Goal: Task Accomplishment & Management: Manage account settings

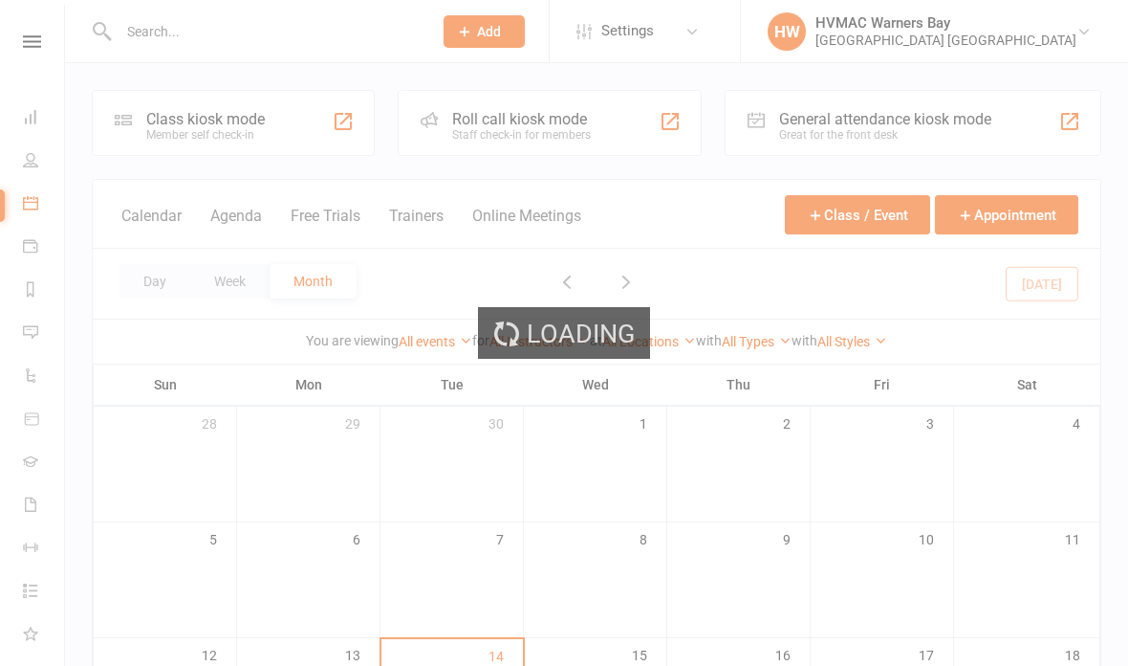
scroll to position [513, 0]
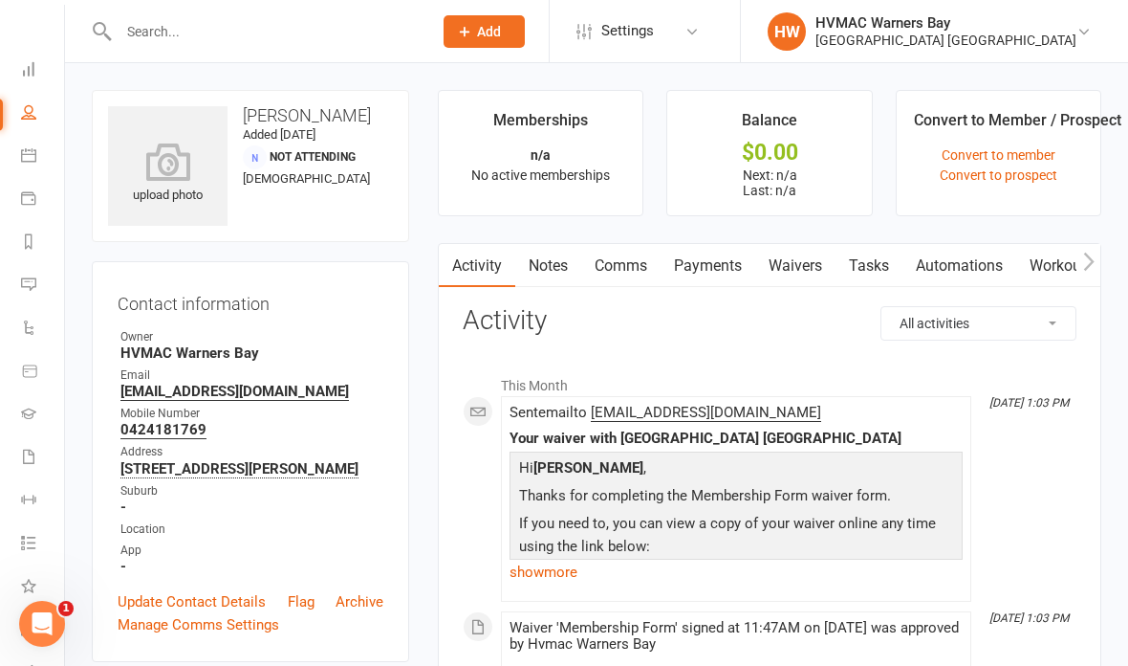
scroll to position [39, 2]
click at [24, 550] on icon at bounding box center [28, 550] width 15 height 15
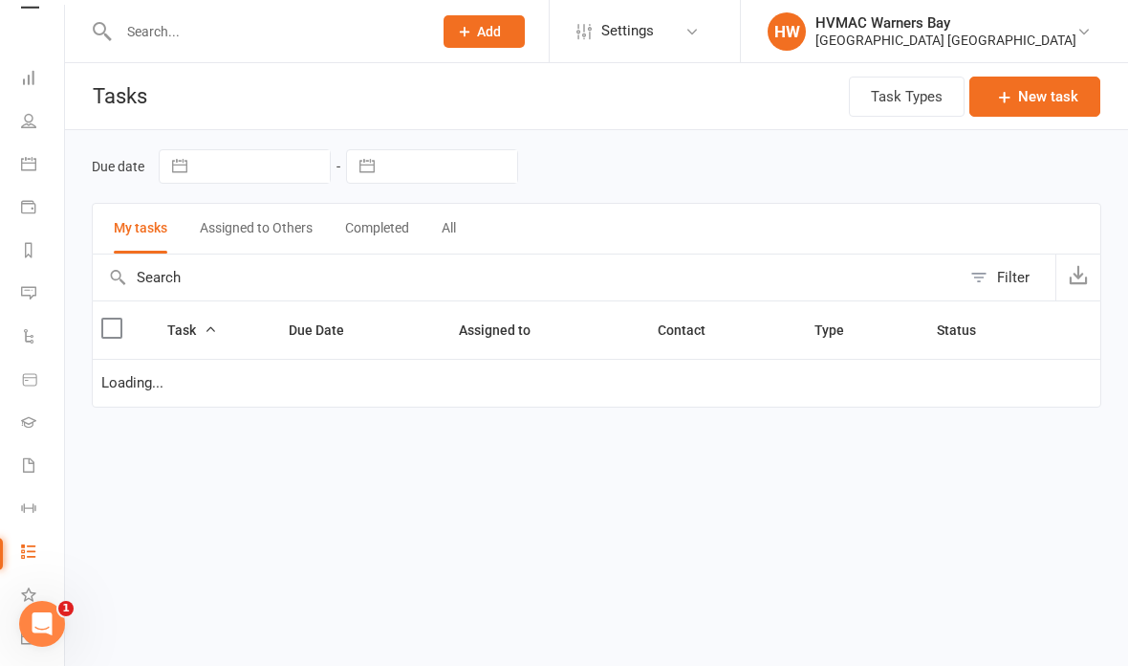
select select "started"
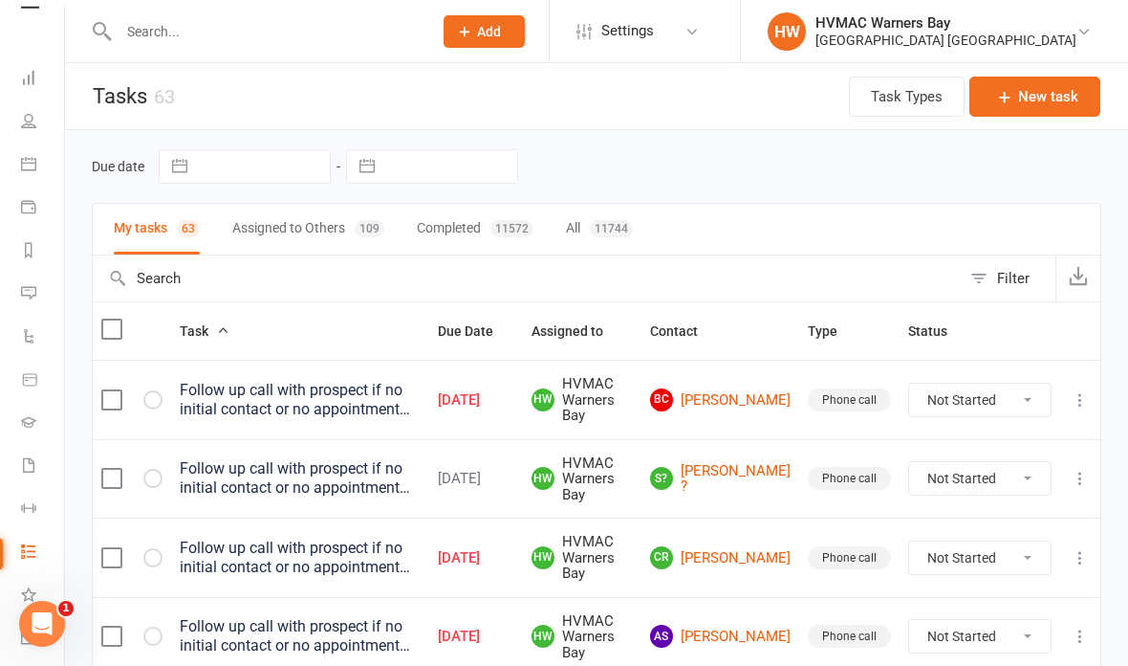
click at [252, 237] on button "Assigned to Others 109" at bounding box center [308, 229] width 152 height 51
select select "started"
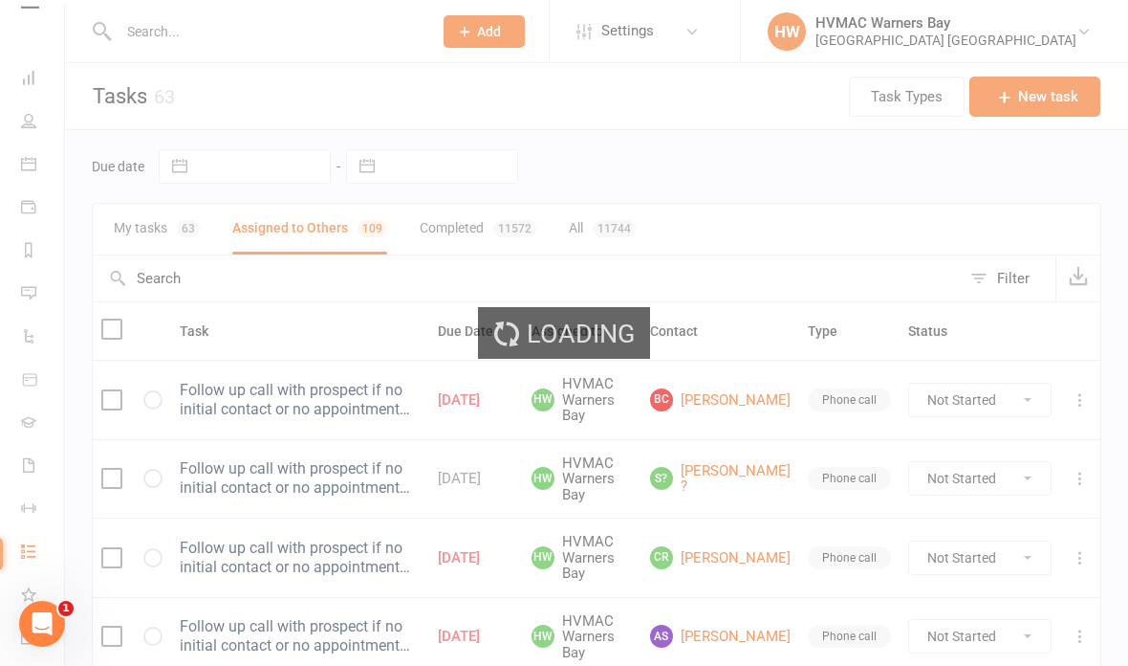
select select "started"
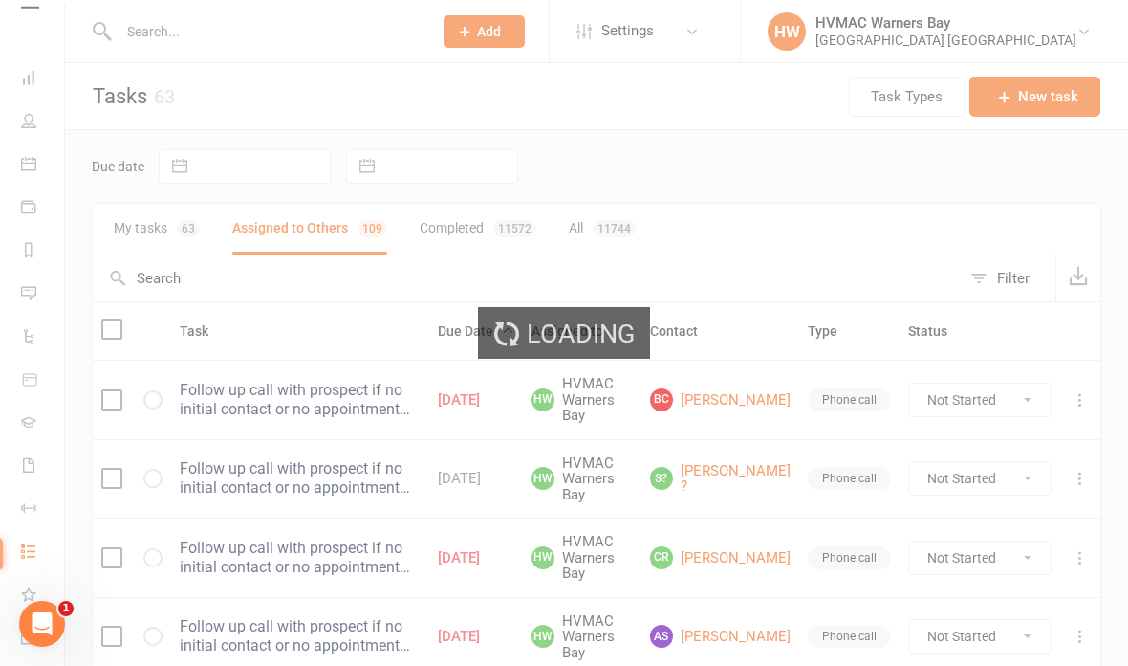
select select "started"
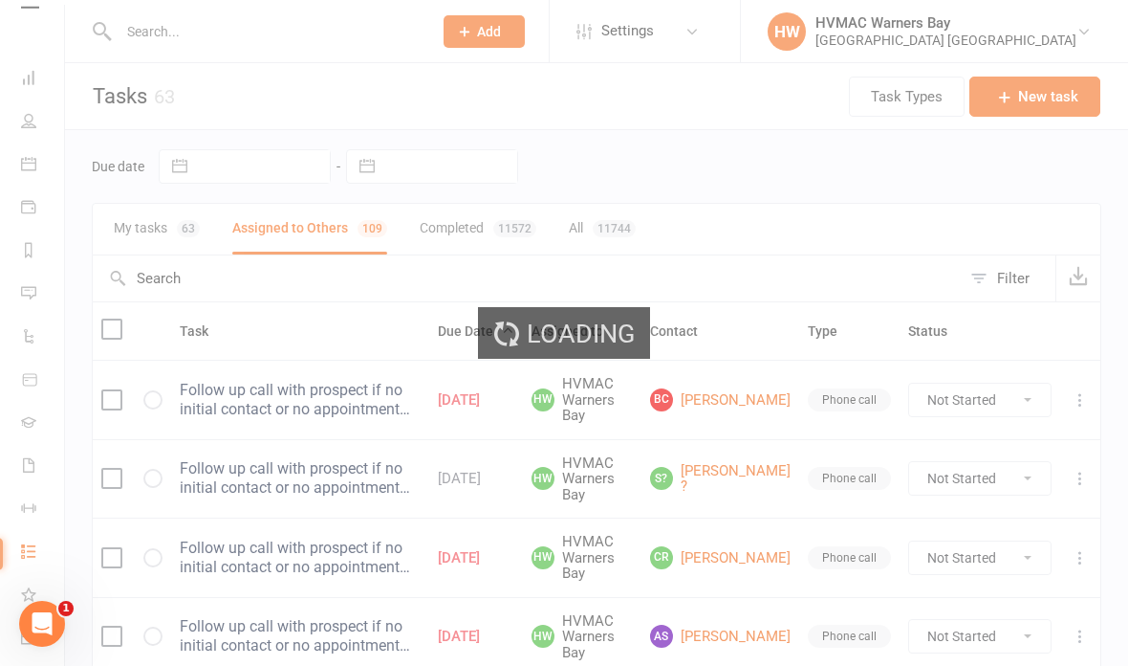
select select "started"
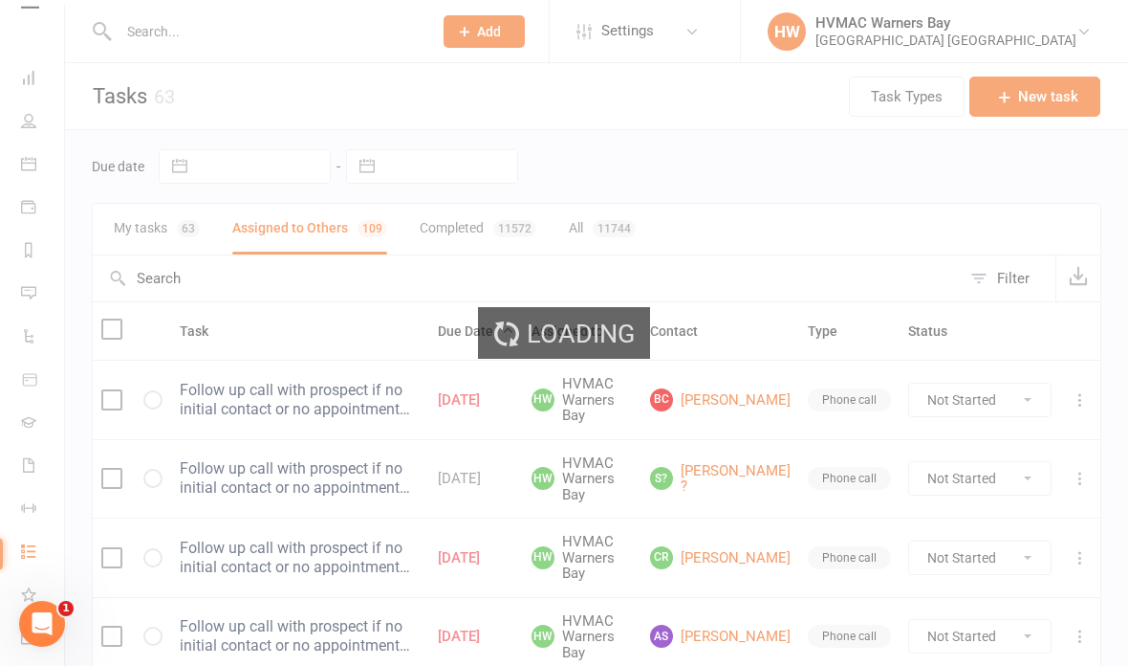
select select "started"
select select "waiting"
select select "started"
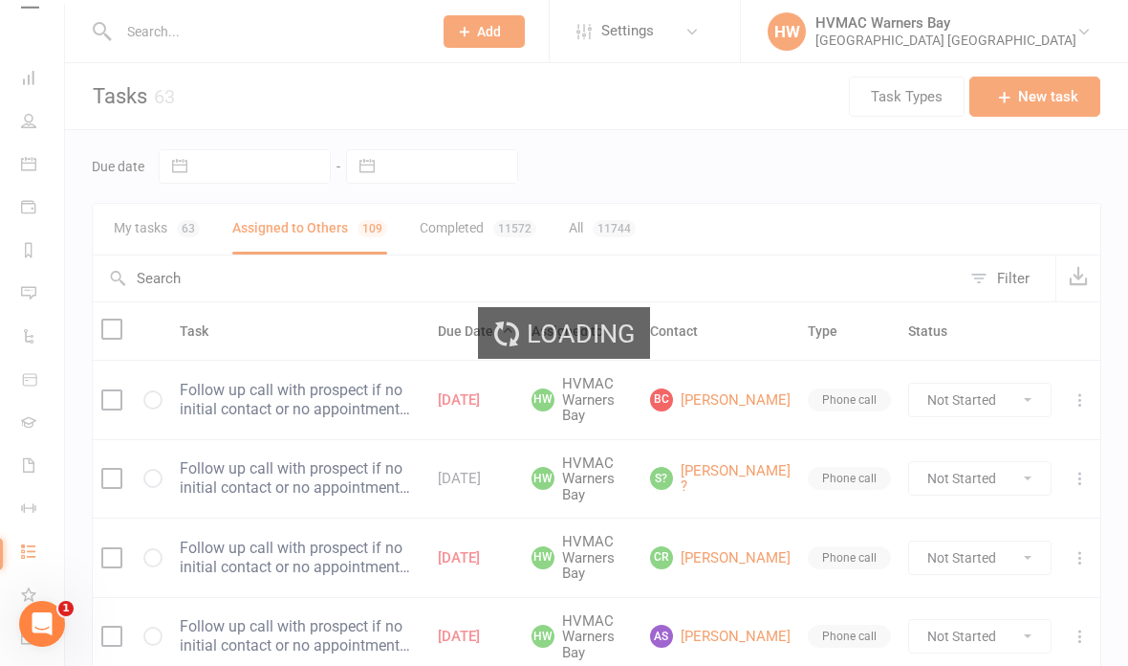
select select "started"
select select "waiting"
select select "started"
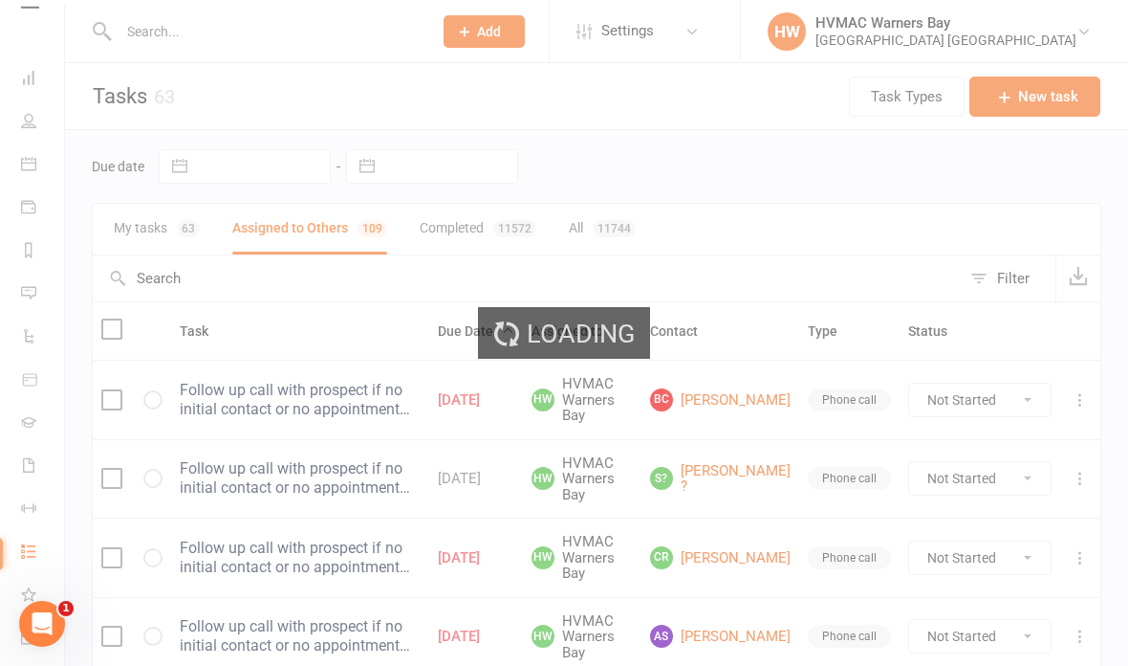
select select "started"
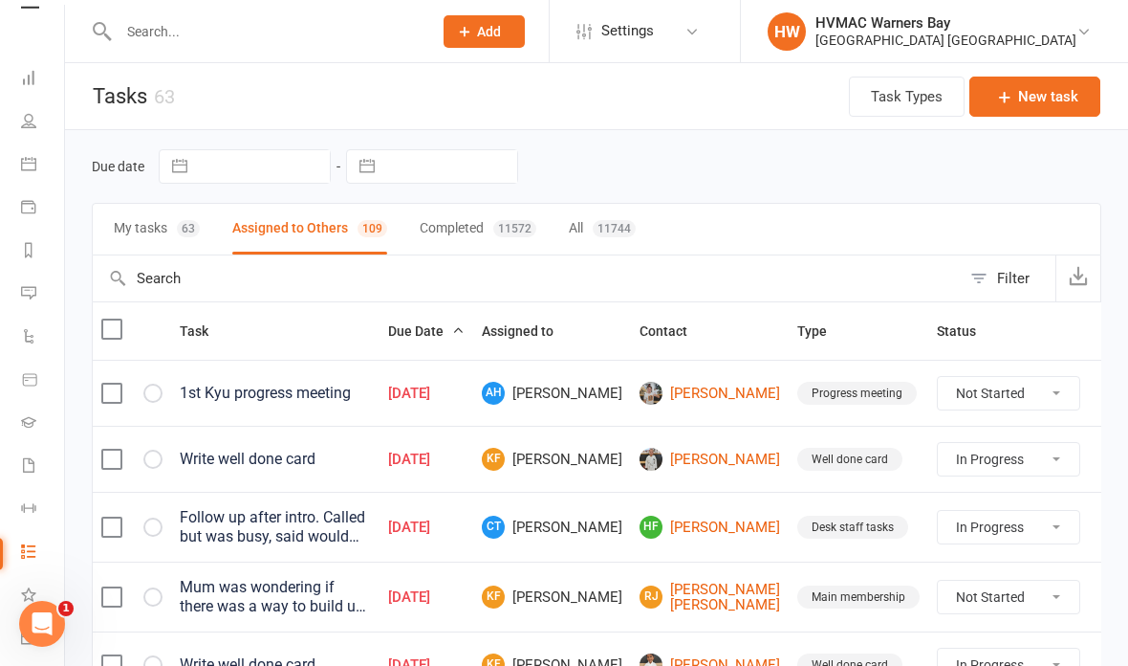
click at [997, 284] on div "Filter" at bounding box center [1013, 278] width 33 height 23
select select "incomplete"
select select "-32395"
select select "started"
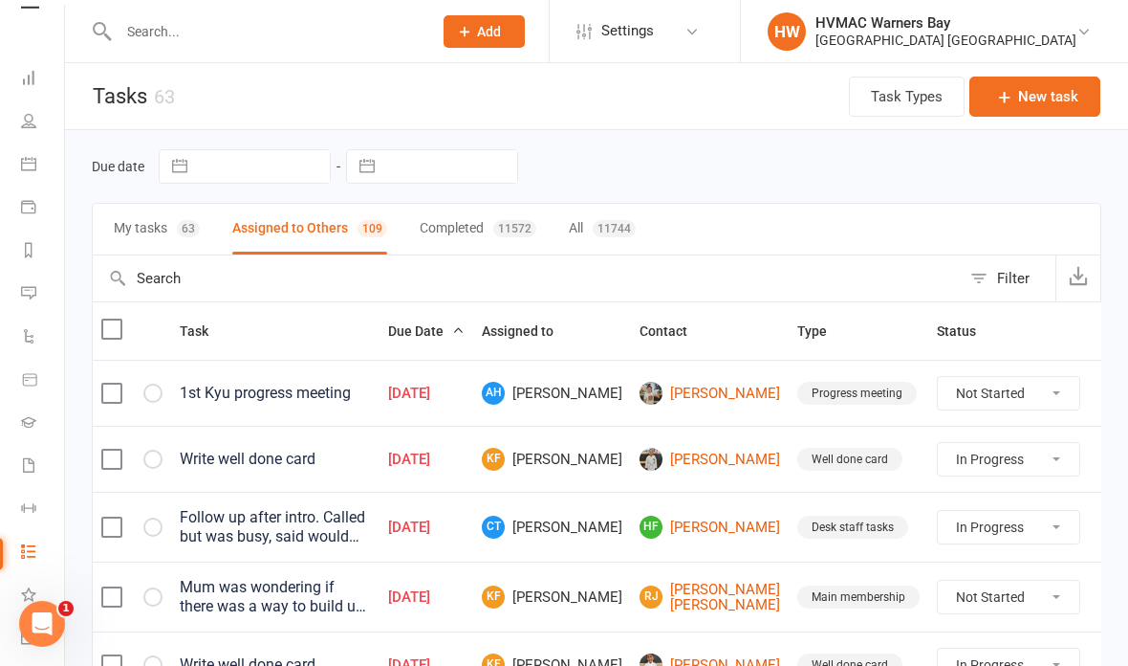
select select "started"
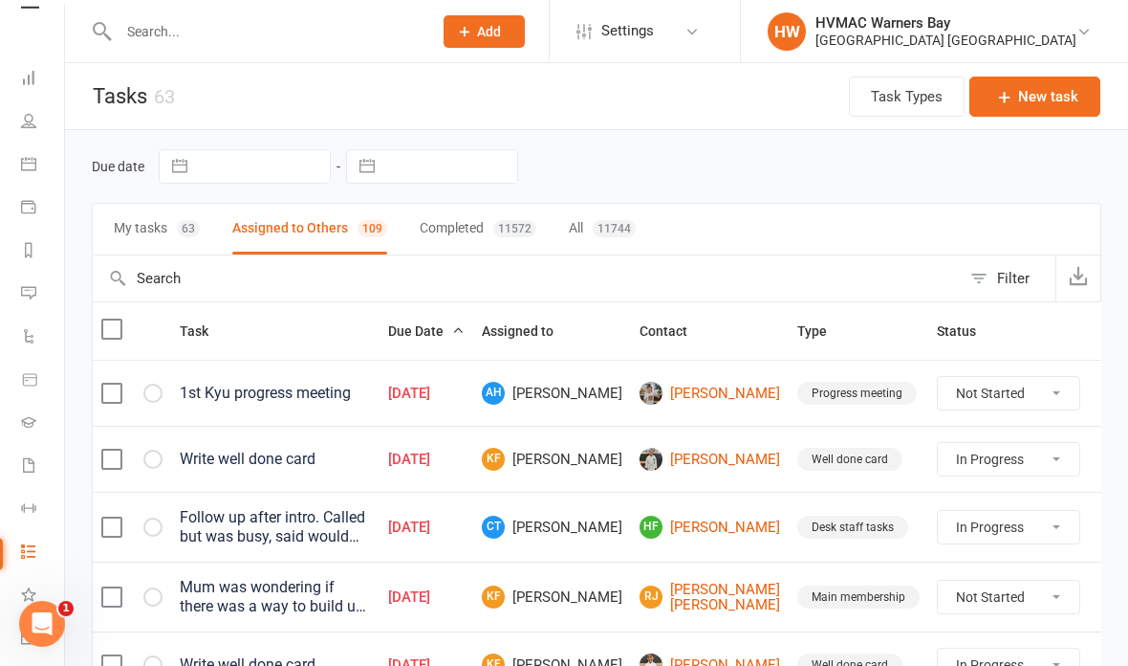
select select "started"
select select "waiting"
select select "started"
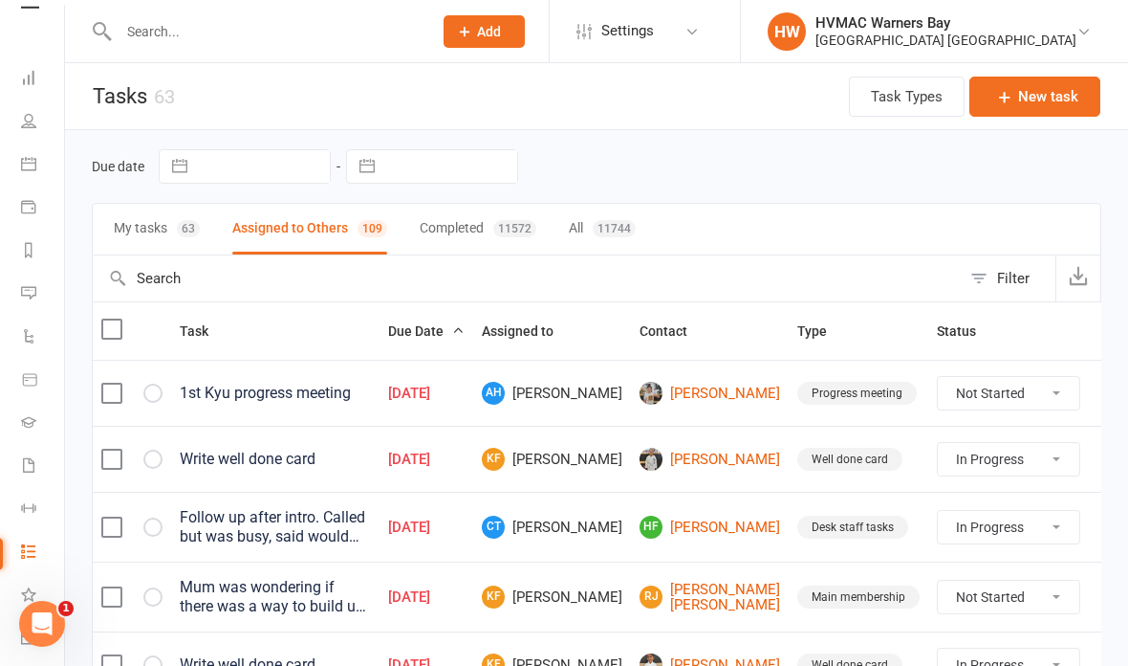
select select "started"
select select "waiting"
select select "started"
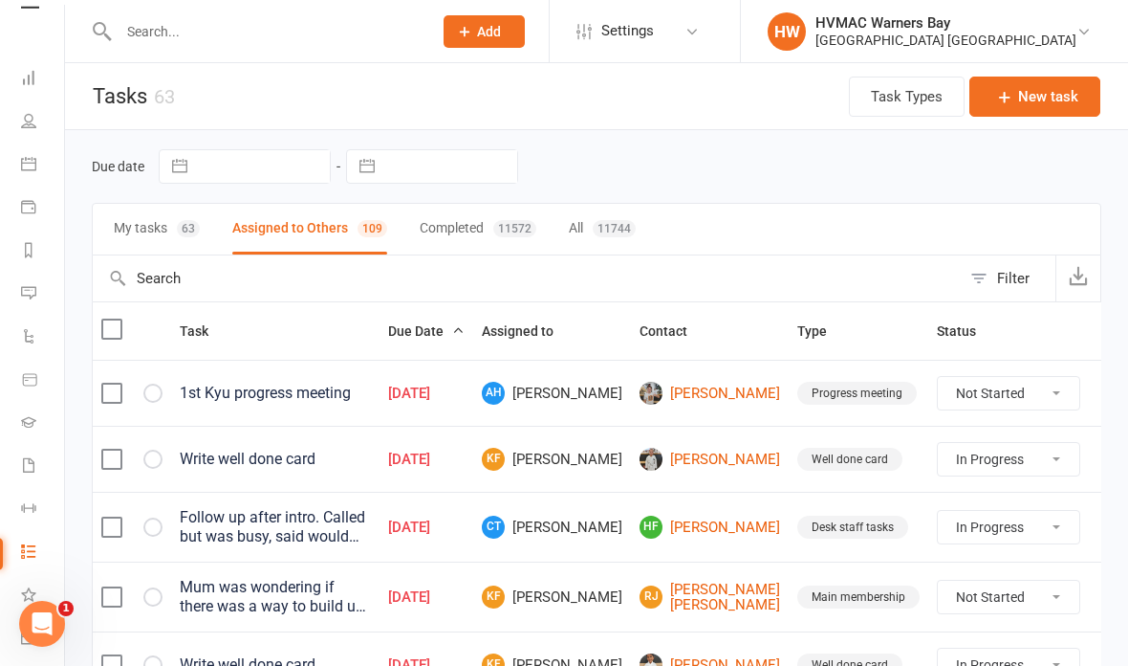
select select "started"
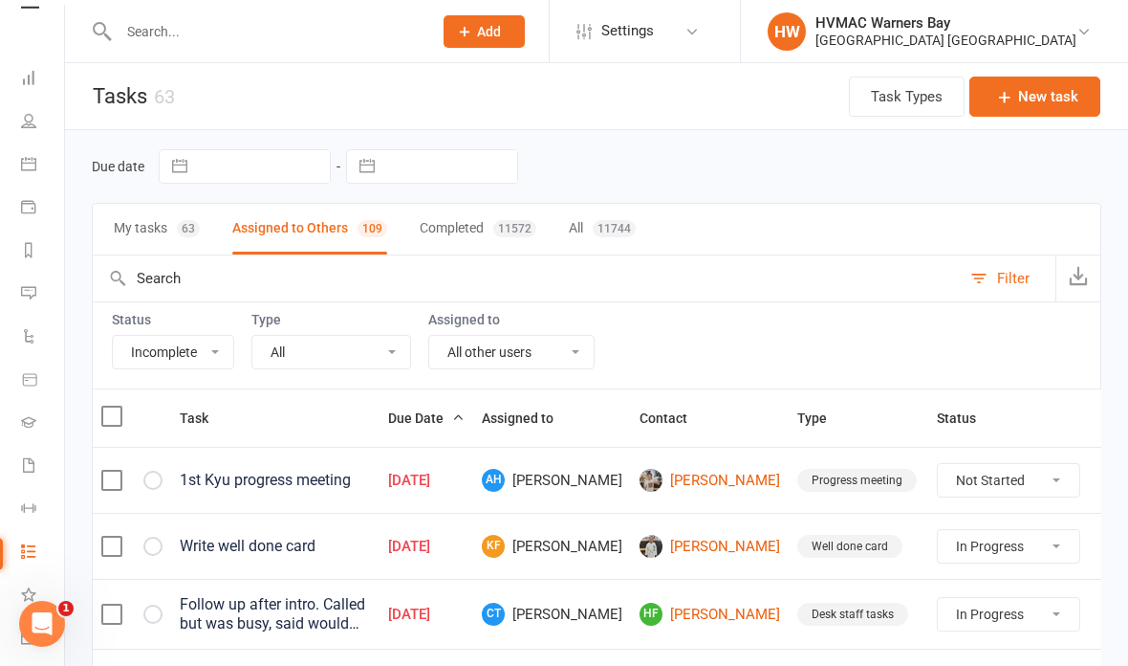
click at [545, 364] on select "All Me All other users Rachel Mankelow Neve Elliott Joel Holland Shalene Lowe E…" at bounding box center [511, 352] width 164 height 33
select select "52568"
select select "started"
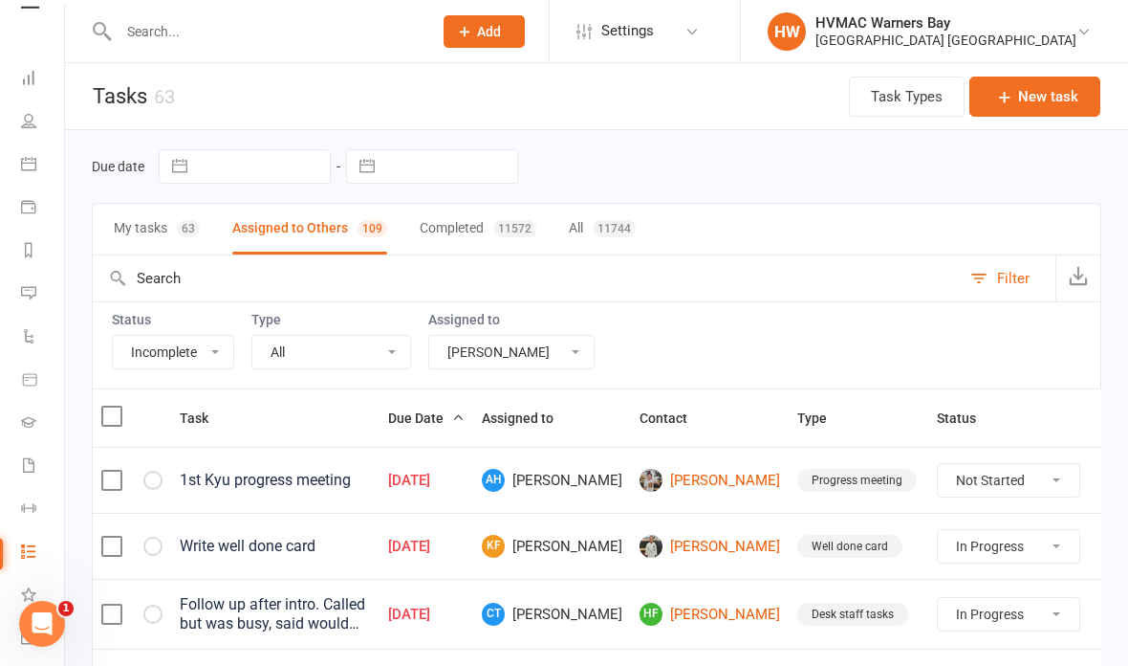
select select "started"
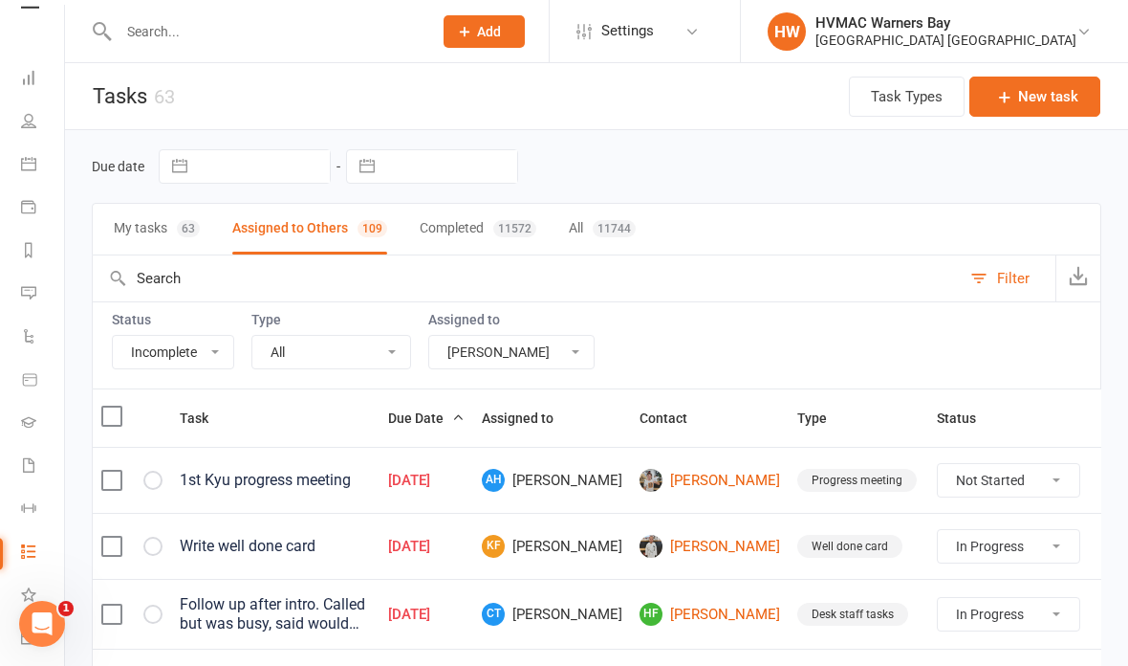
select select "started"
select select "waiting"
select select "started"
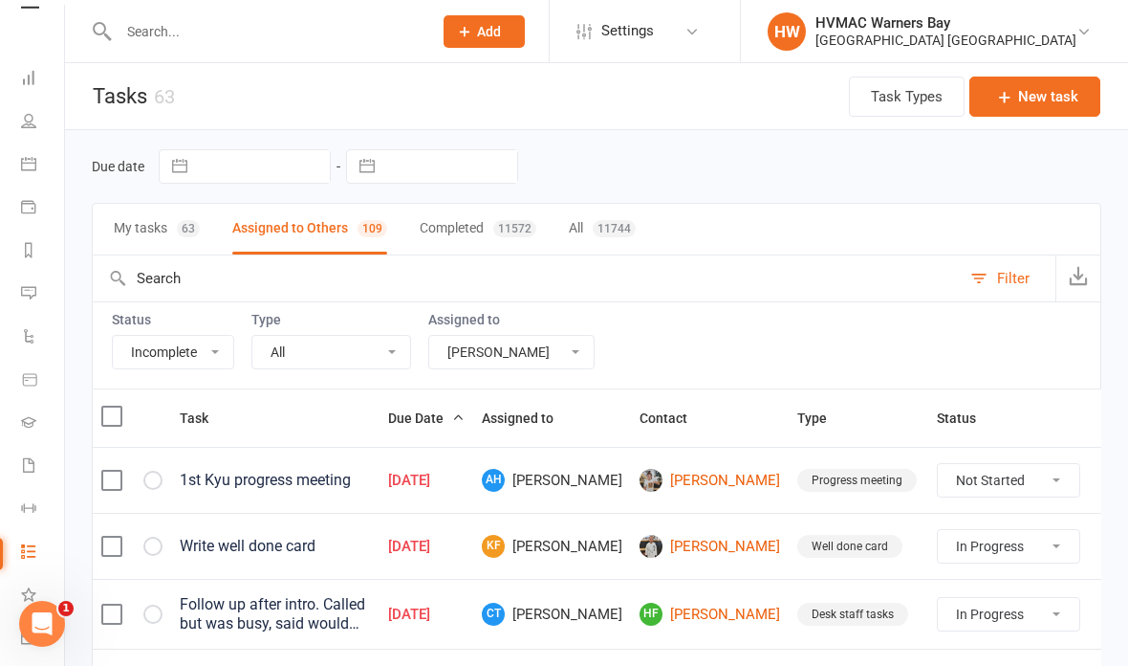
select select "waiting"
select select "started"
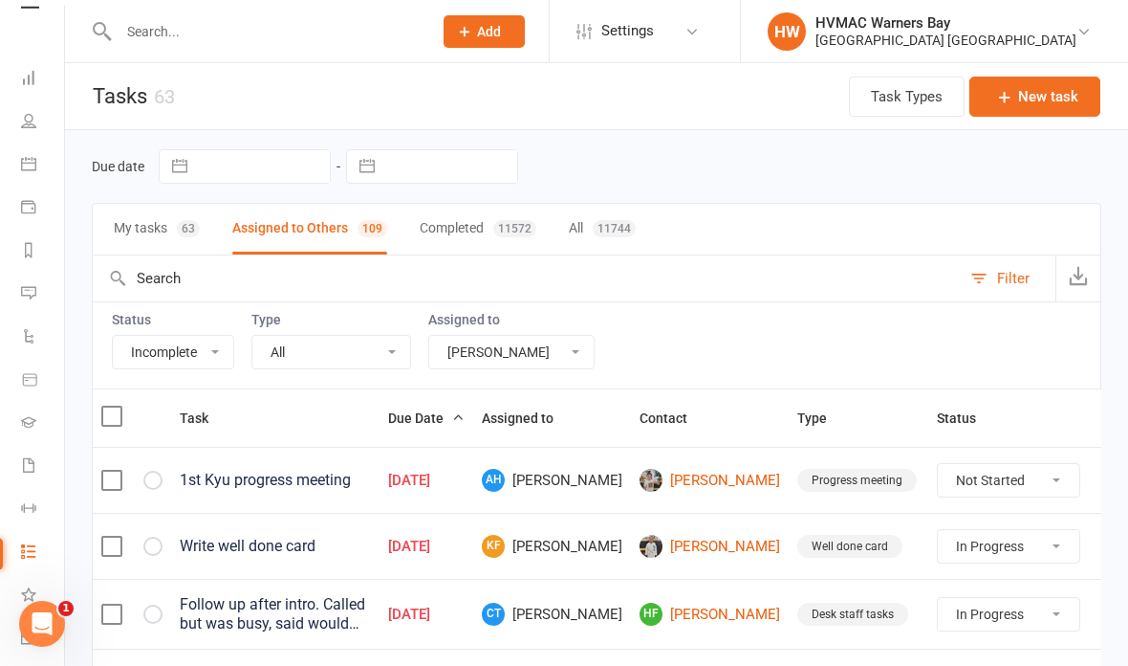
select select "started"
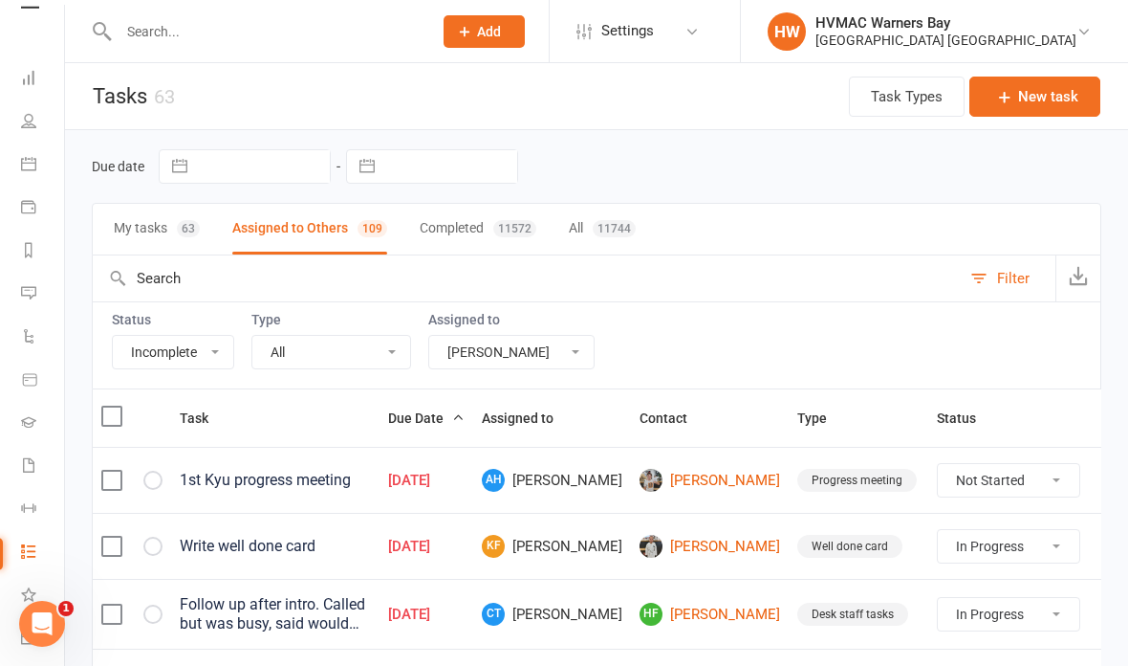
select select "started"
select select "waiting"
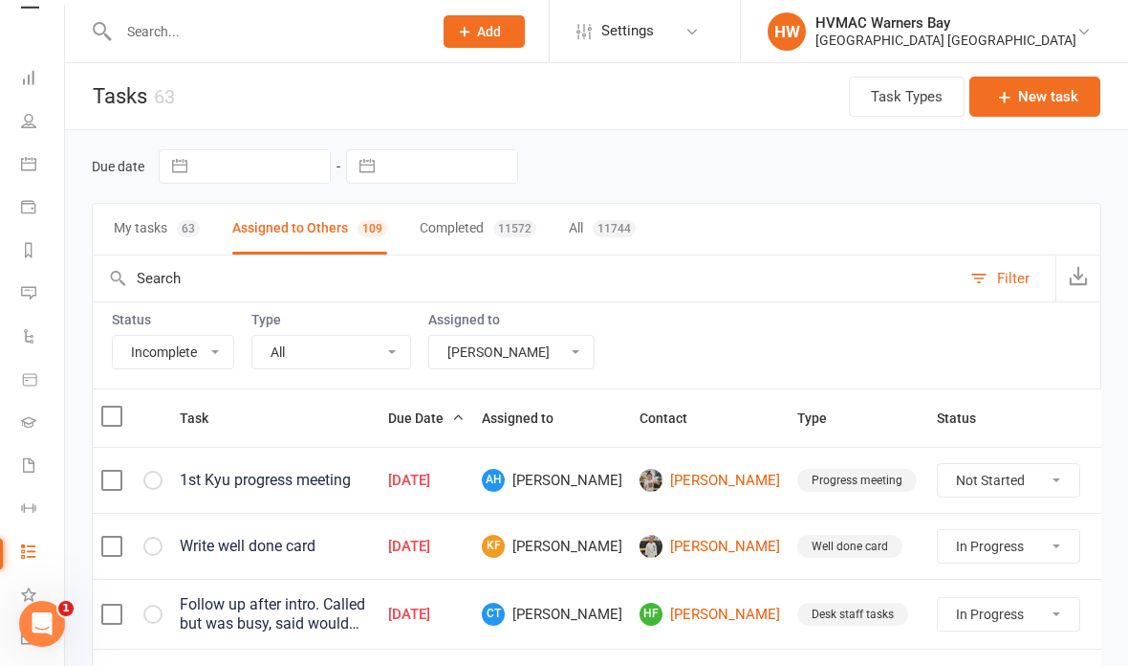
select select "started"
select select "waiting"
select select "started"
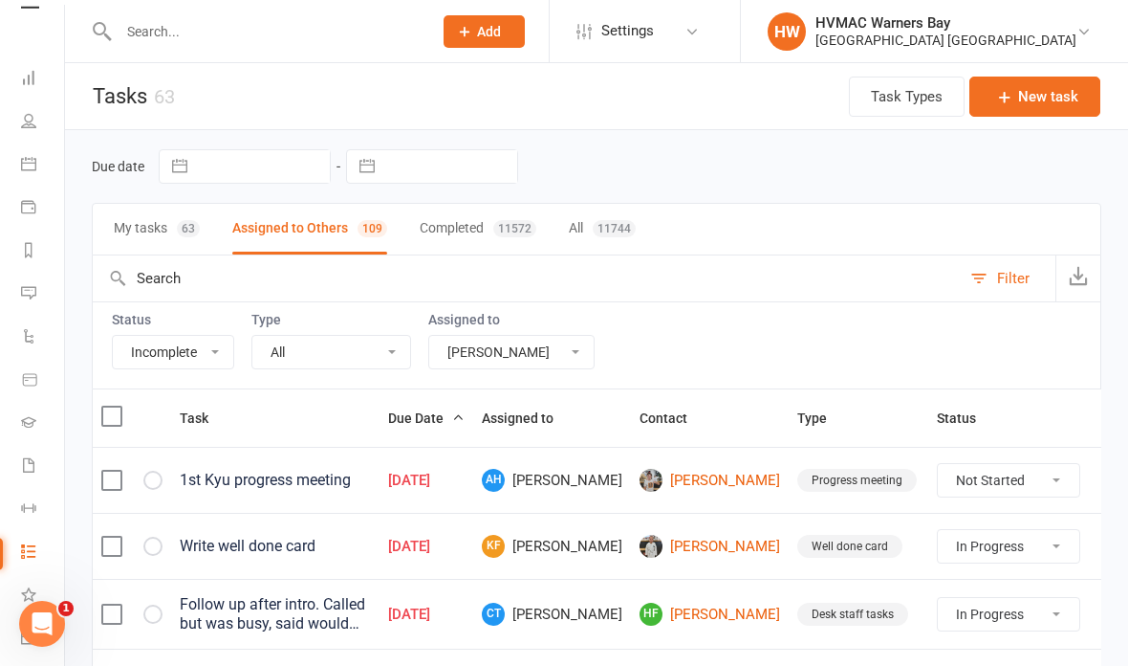
select select "started"
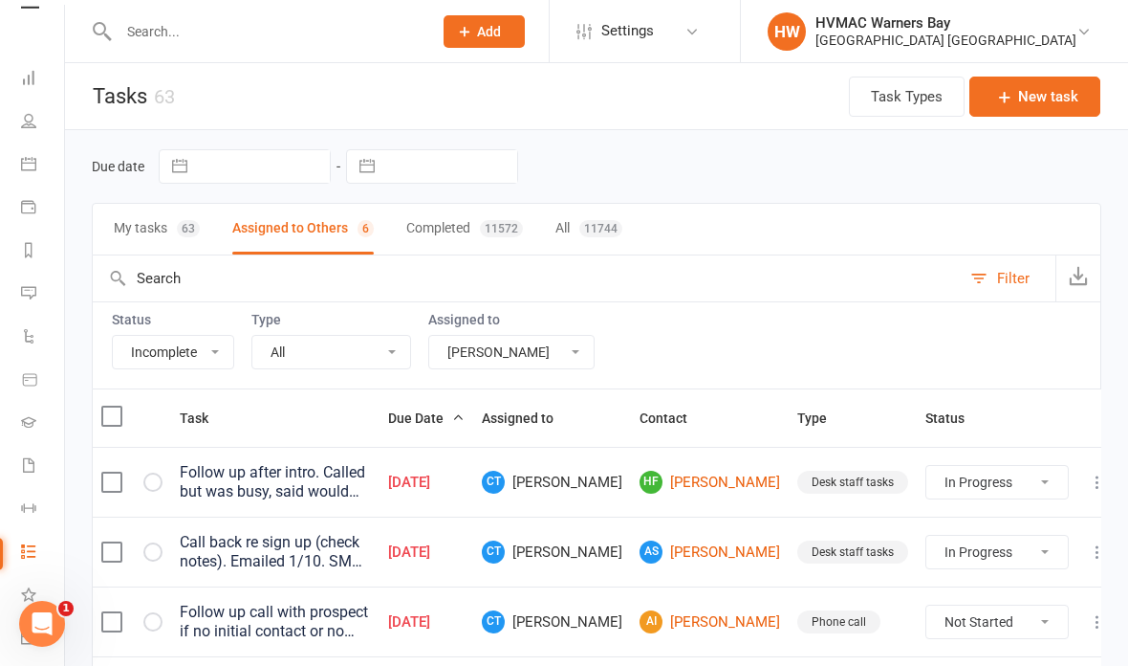
select select "started"
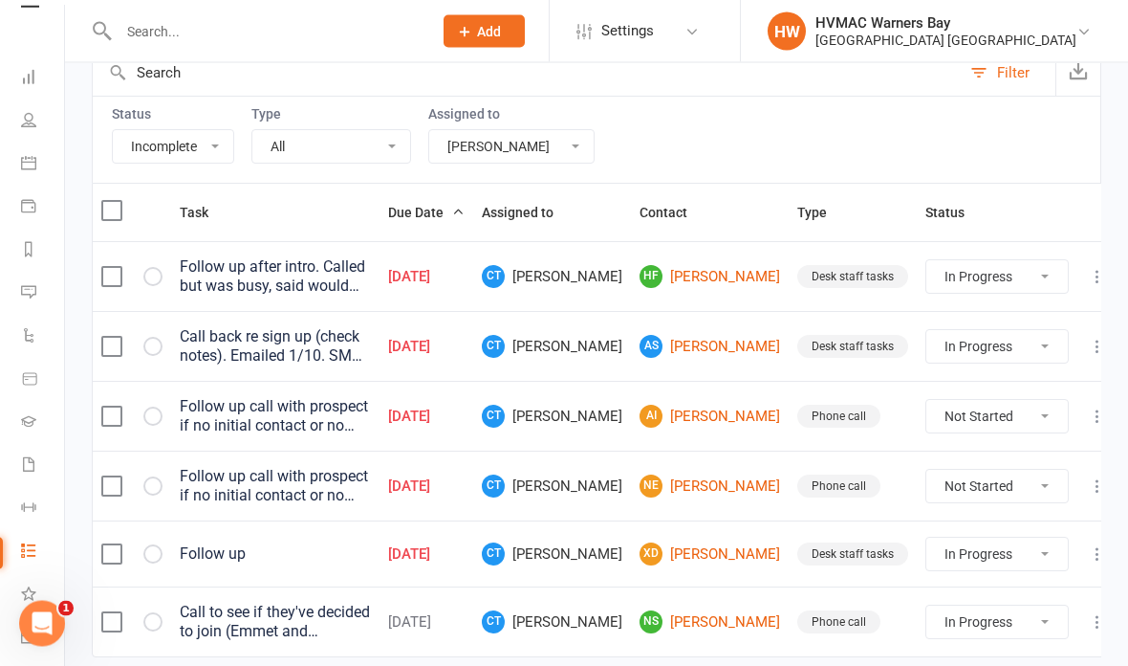
scroll to position [208, 0]
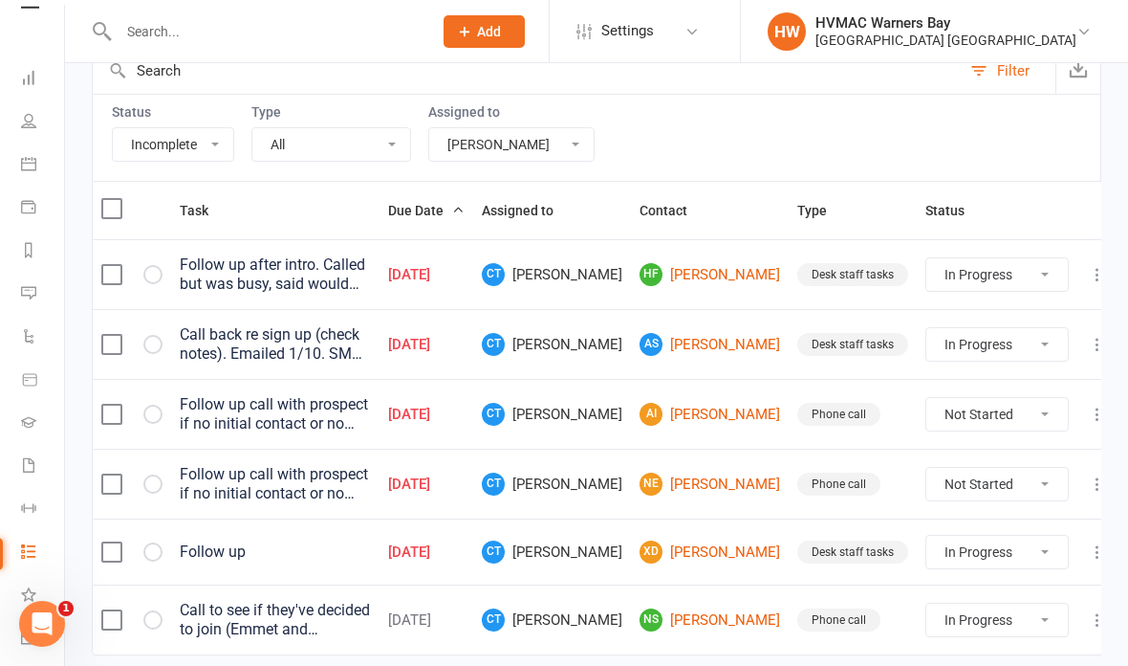
click at [1088, 550] on icon at bounding box center [1097, 551] width 19 height 19
click at [954, 625] on link "Edit" at bounding box center [996, 625] width 189 height 38
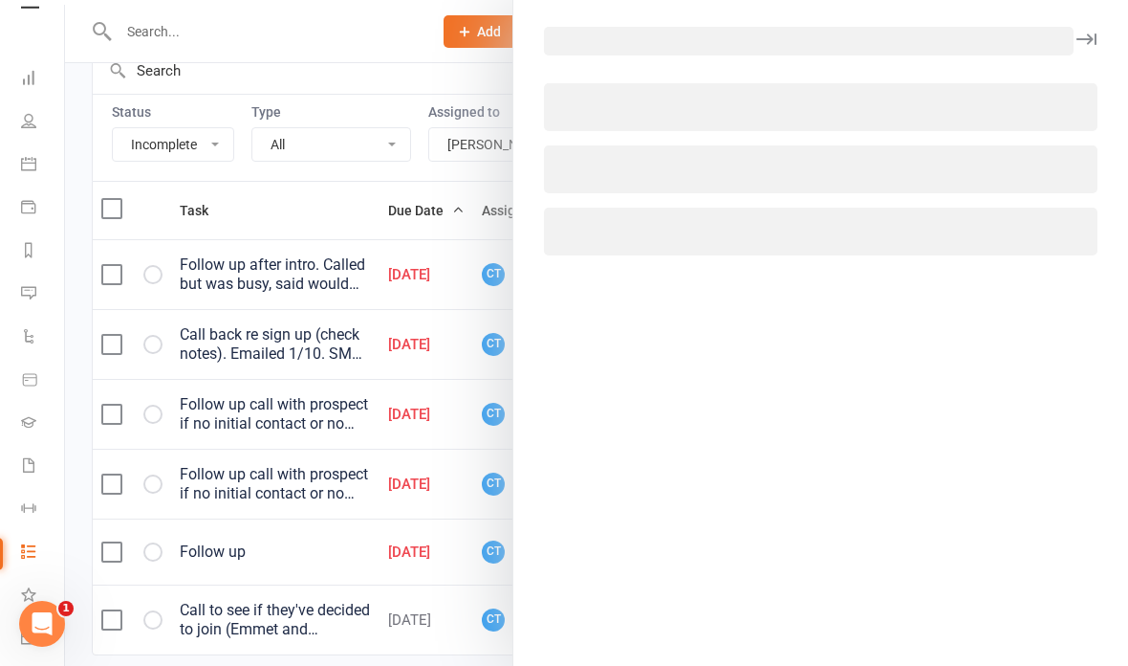
select select "52568"
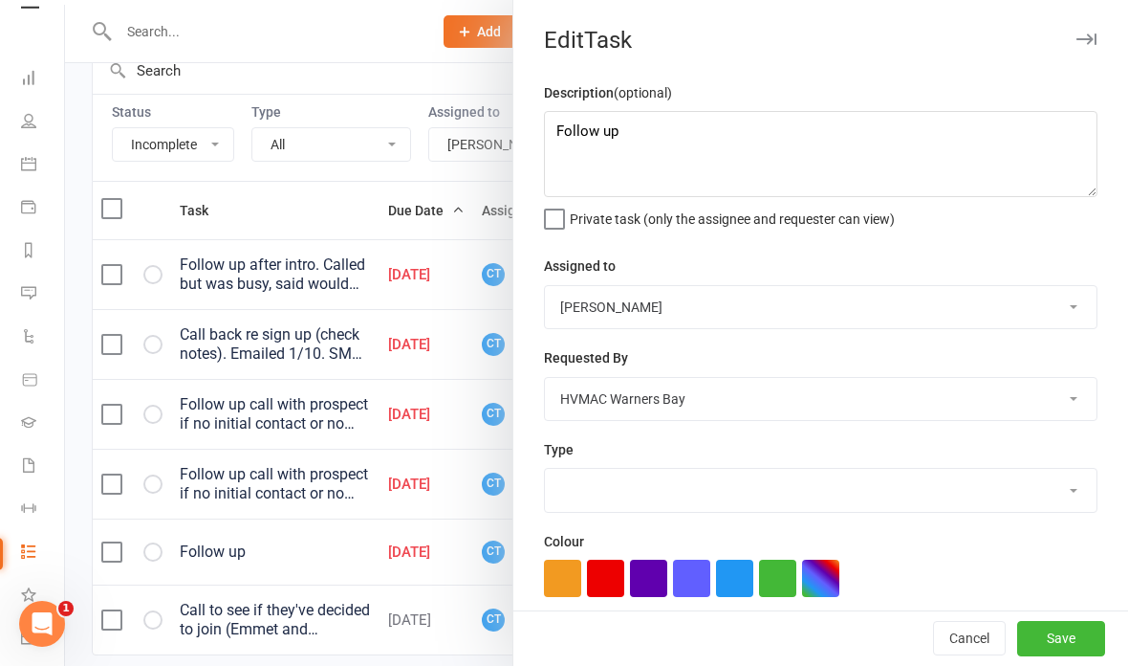
select select "19229"
click at [825, 133] on textarea "Follow up" at bounding box center [821, 154] width 554 height 86
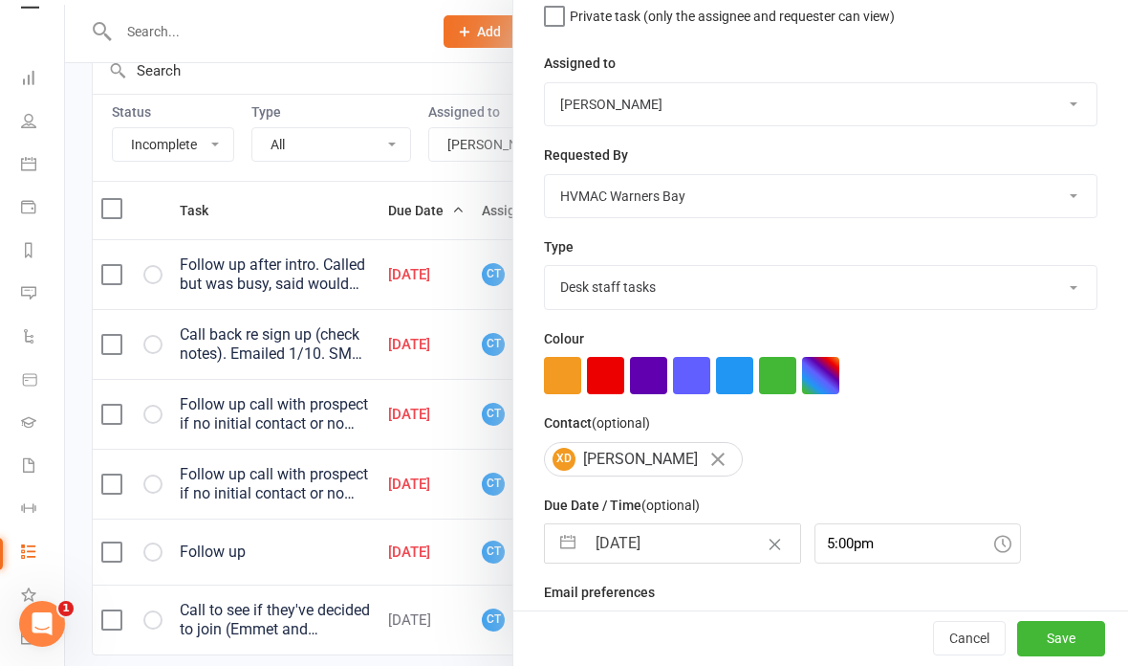
scroll to position [201, 0]
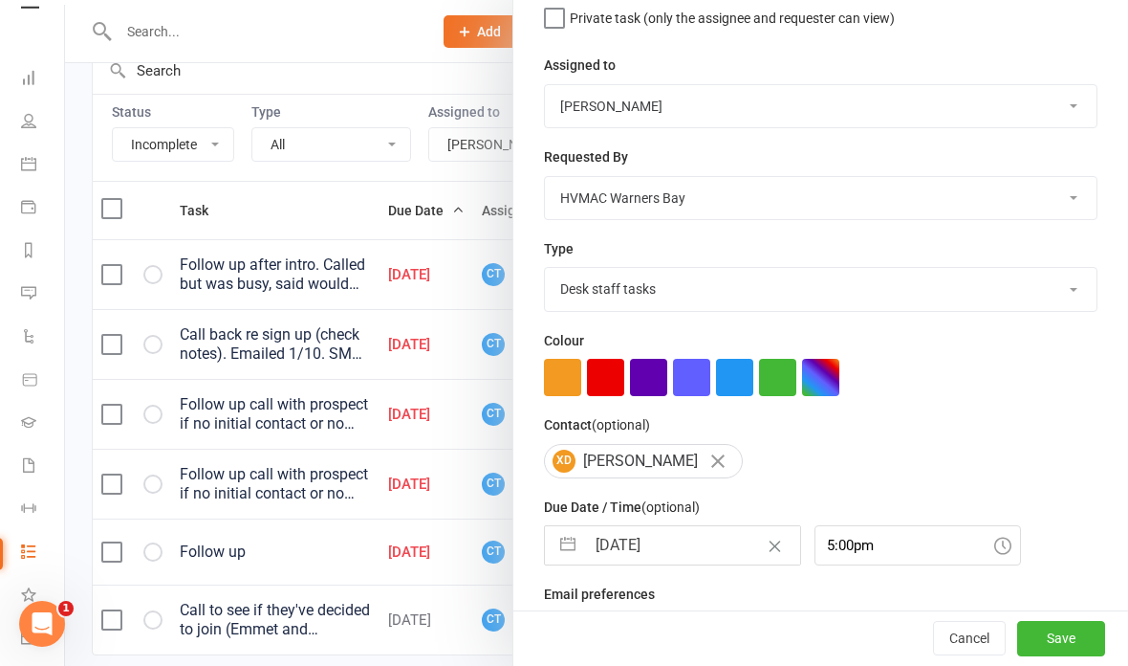
type textarea "Follow up. LM 7/10, 14/10"
click at [1071, 656] on button "Save" at bounding box center [1062, 639] width 88 height 34
select select "started"
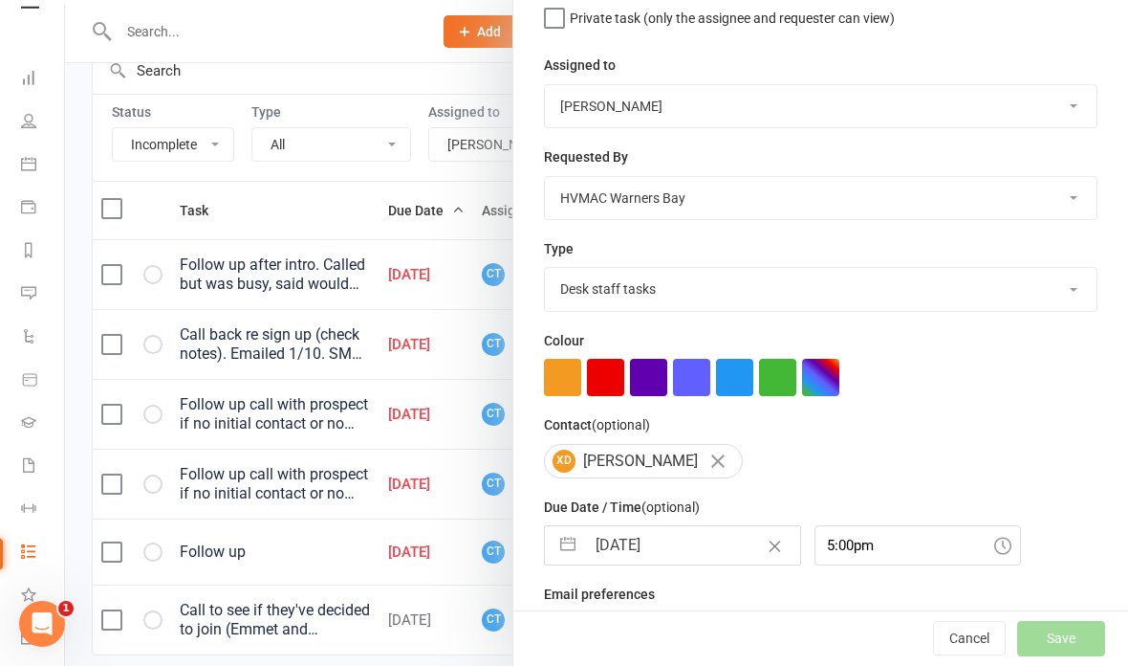
select select "started"
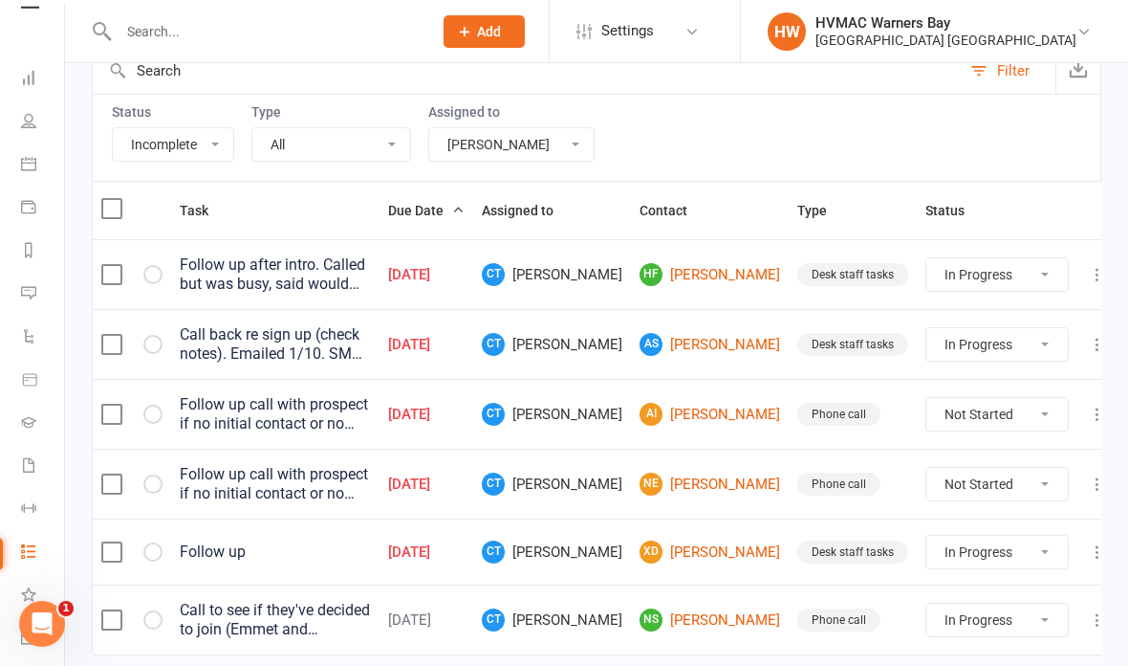
select select "started"
click at [721, 479] on link "NE Nathan Evans" at bounding box center [710, 483] width 141 height 23
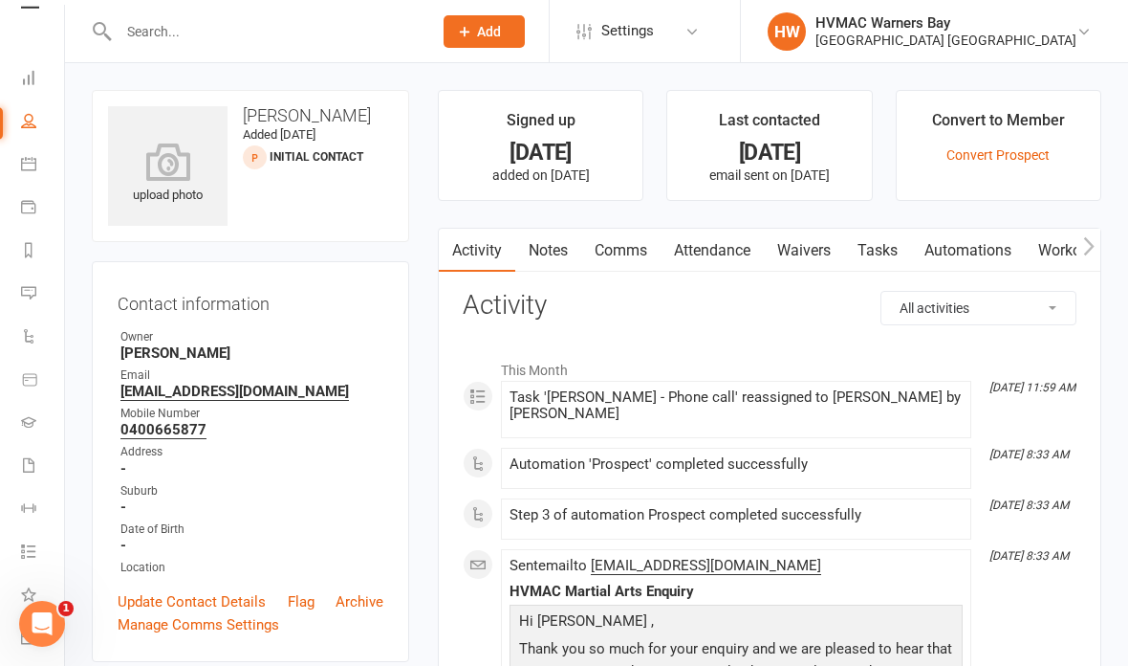
click at [537, 248] on link "Notes" at bounding box center [548, 251] width 66 height 44
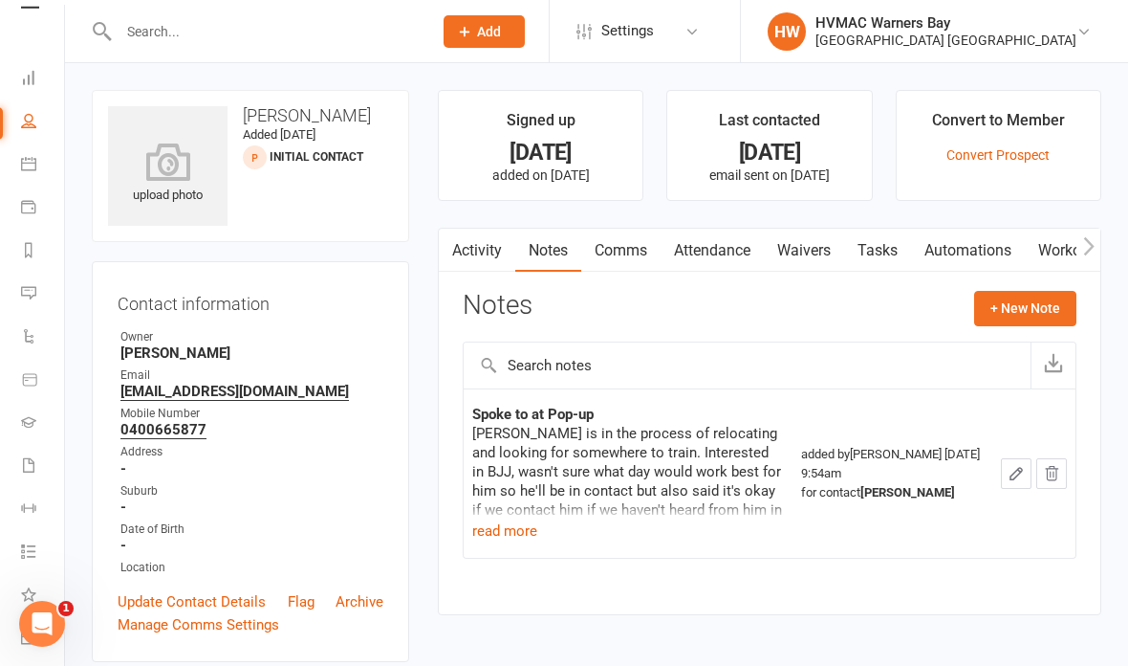
click at [1023, 313] on button "+ New Note" at bounding box center [1026, 308] width 102 height 34
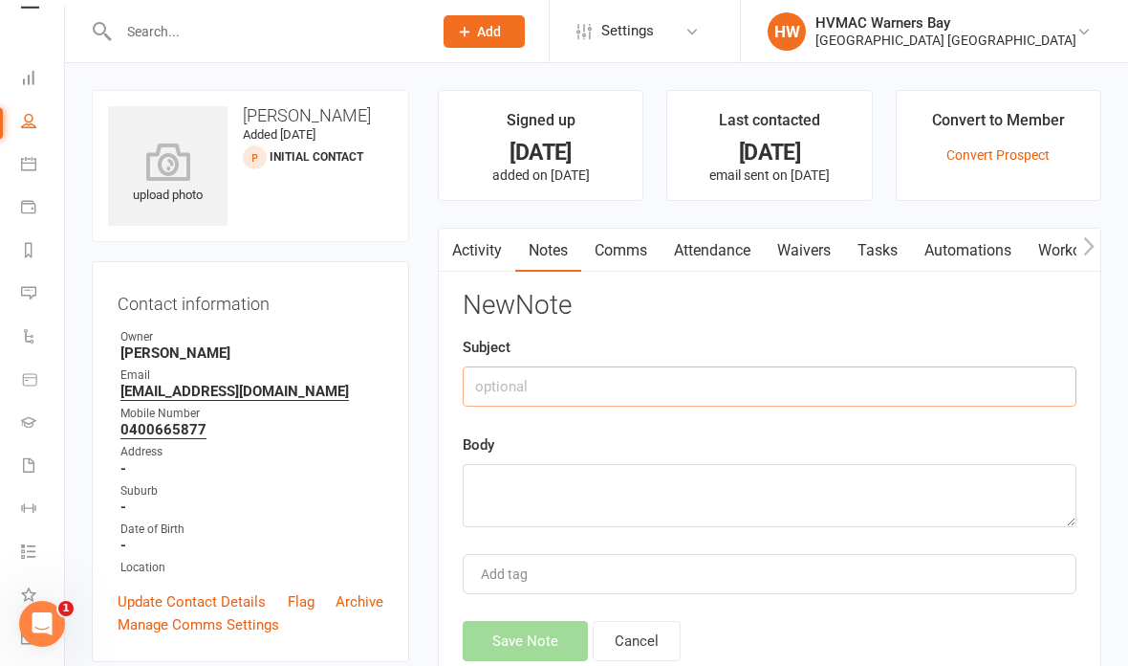
click at [876, 387] on input "text" at bounding box center [770, 386] width 614 height 40
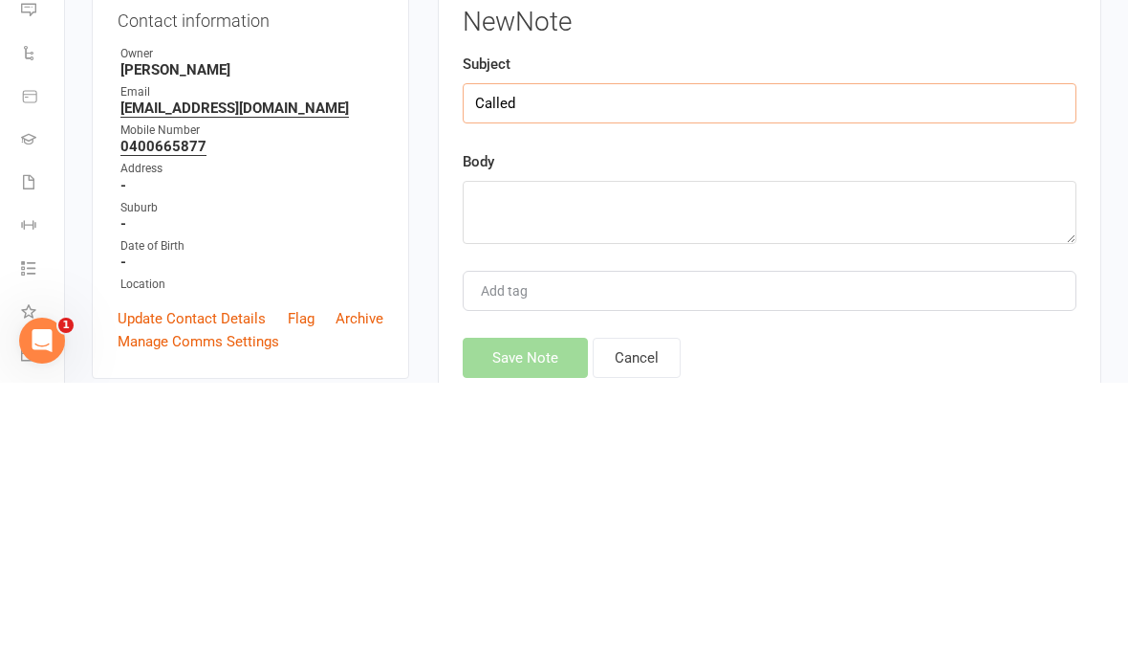
type input "Called"
click at [677, 464] on textarea at bounding box center [770, 495] width 614 height 63
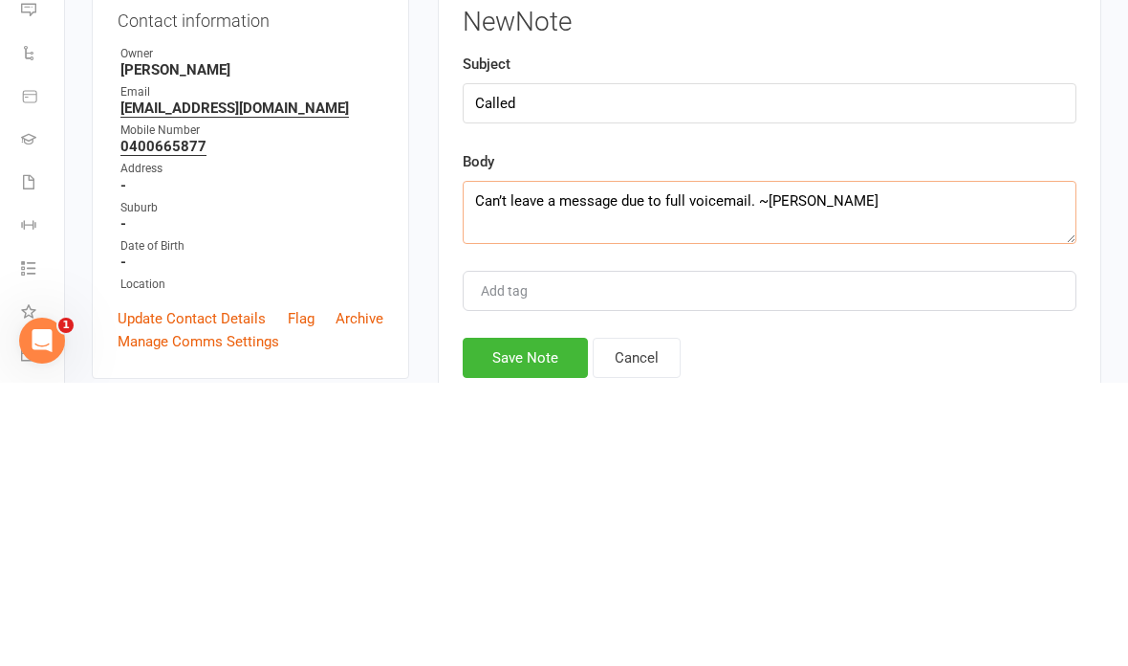
click at [752, 464] on textarea "Can’t leave a message due to full voicemail. ~Christina" at bounding box center [770, 495] width 614 height 63
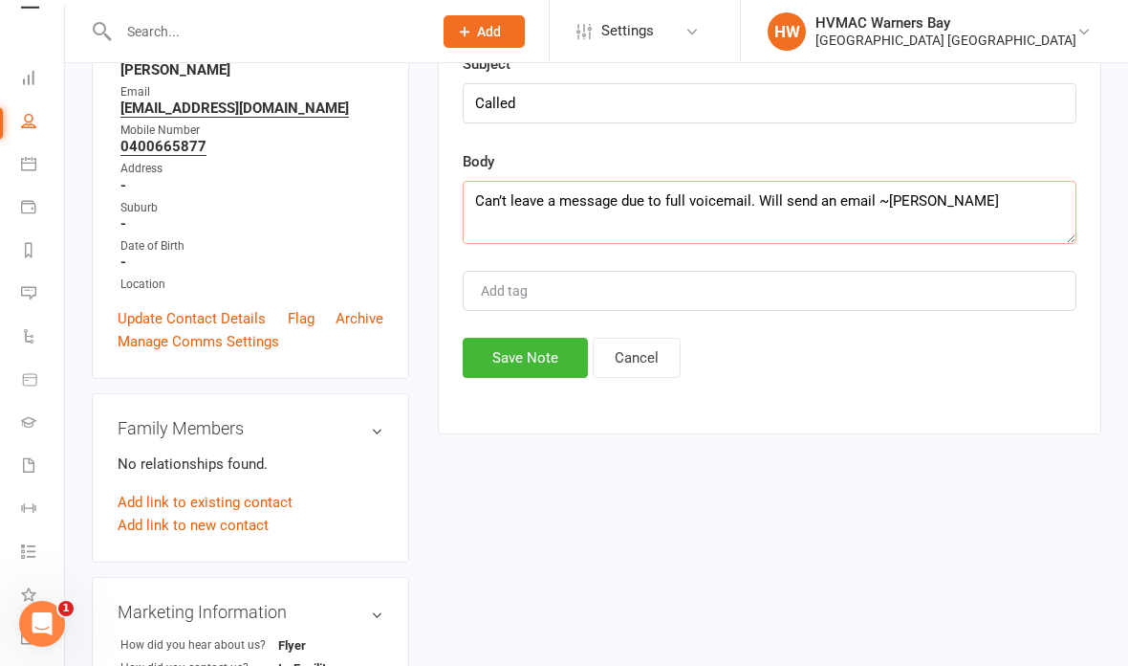
type textarea "Can’t leave a message due to full voicemail. Will send an email ~Christina"
click at [533, 373] on button "Save Note" at bounding box center [525, 358] width 125 height 40
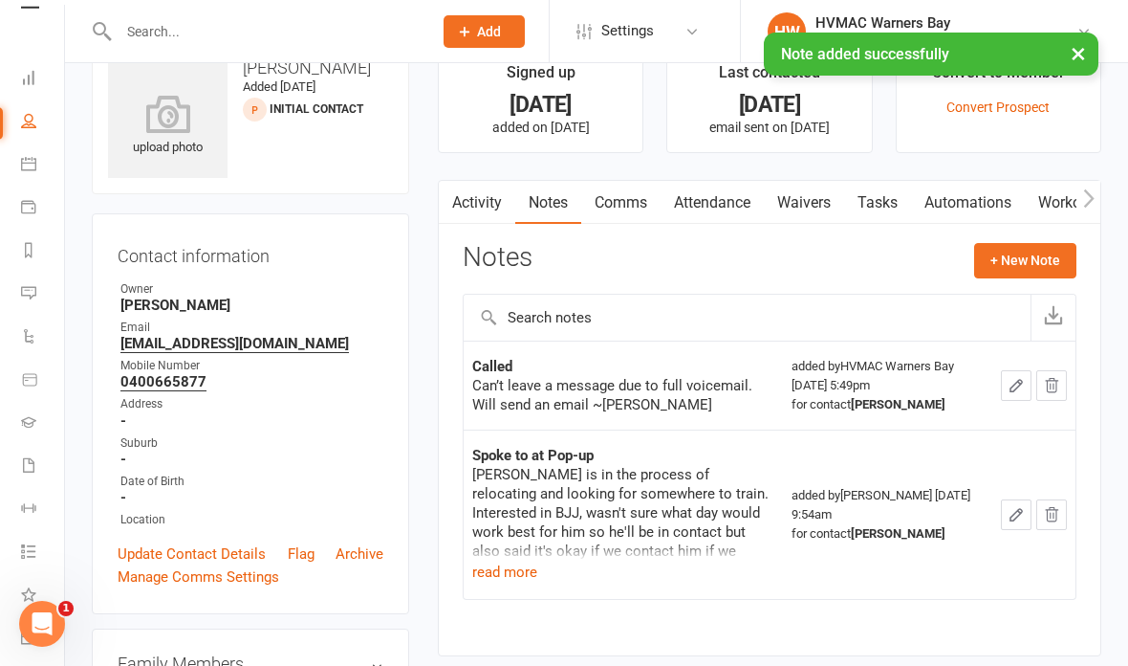
scroll to position [45, 0]
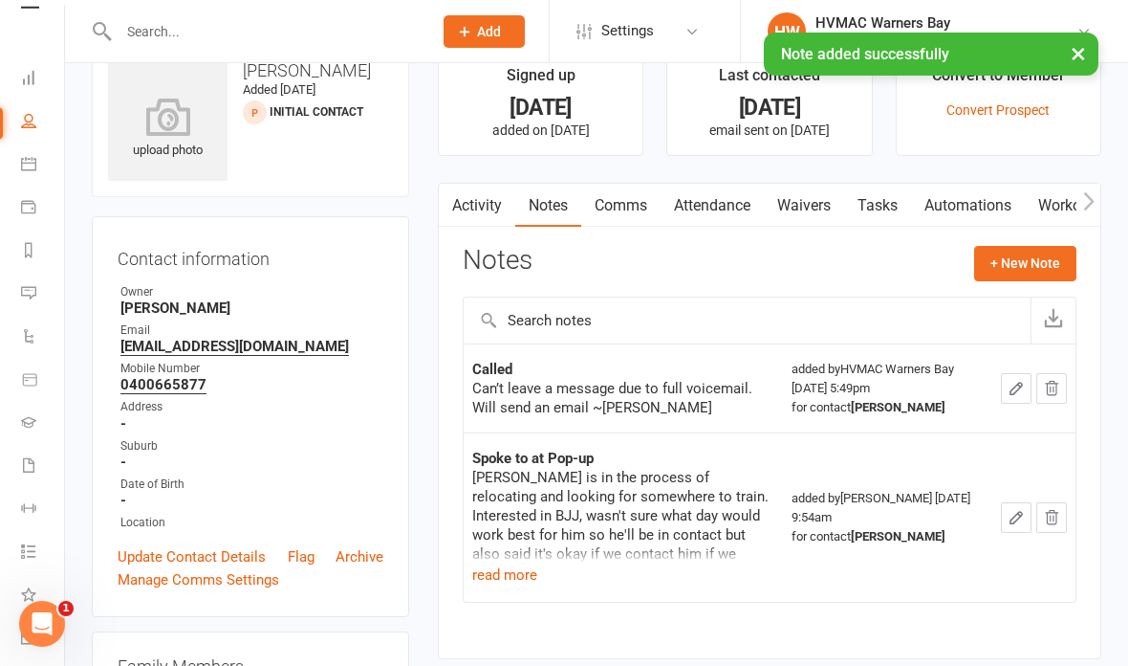
click at [631, 198] on link "Comms" at bounding box center [620, 206] width 79 height 44
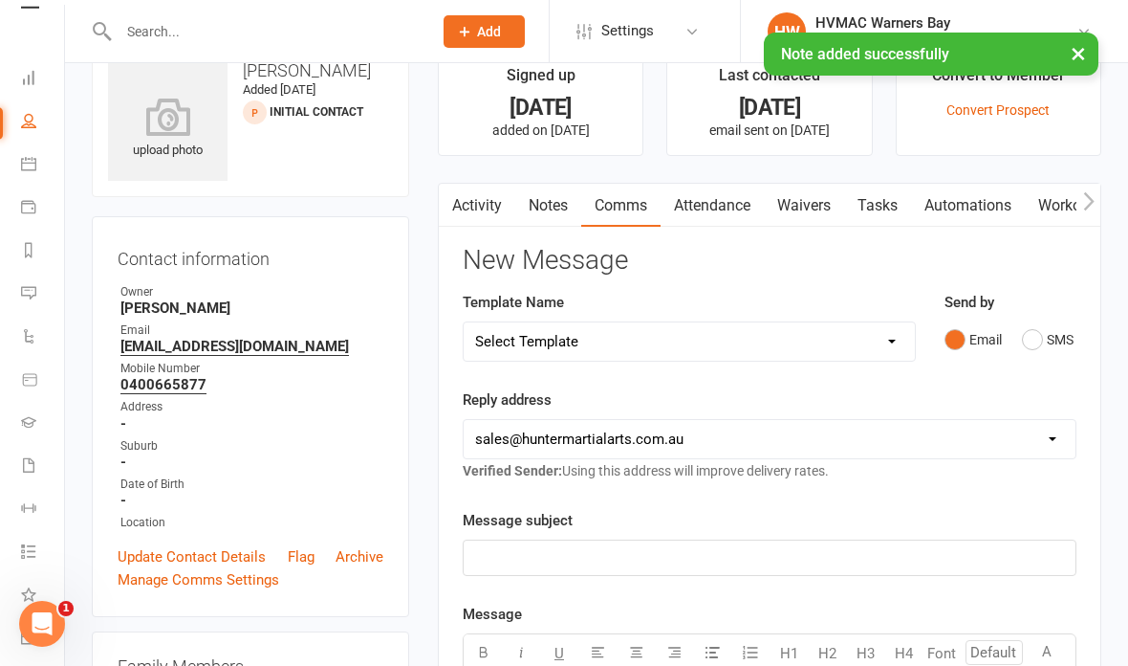
click at [762, 338] on select "Select Template [SMS] 1st Kyu Black Belt Prep Reminder [Email] Change to Class …" at bounding box center [689, 341] width 451 height 38
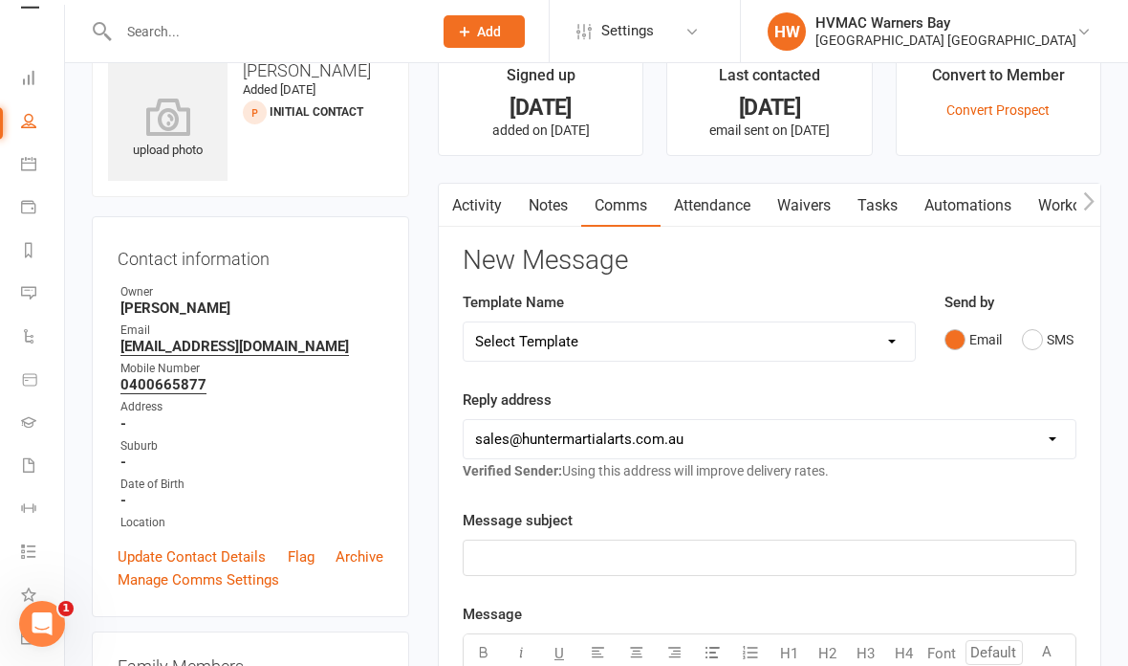
select select "58"
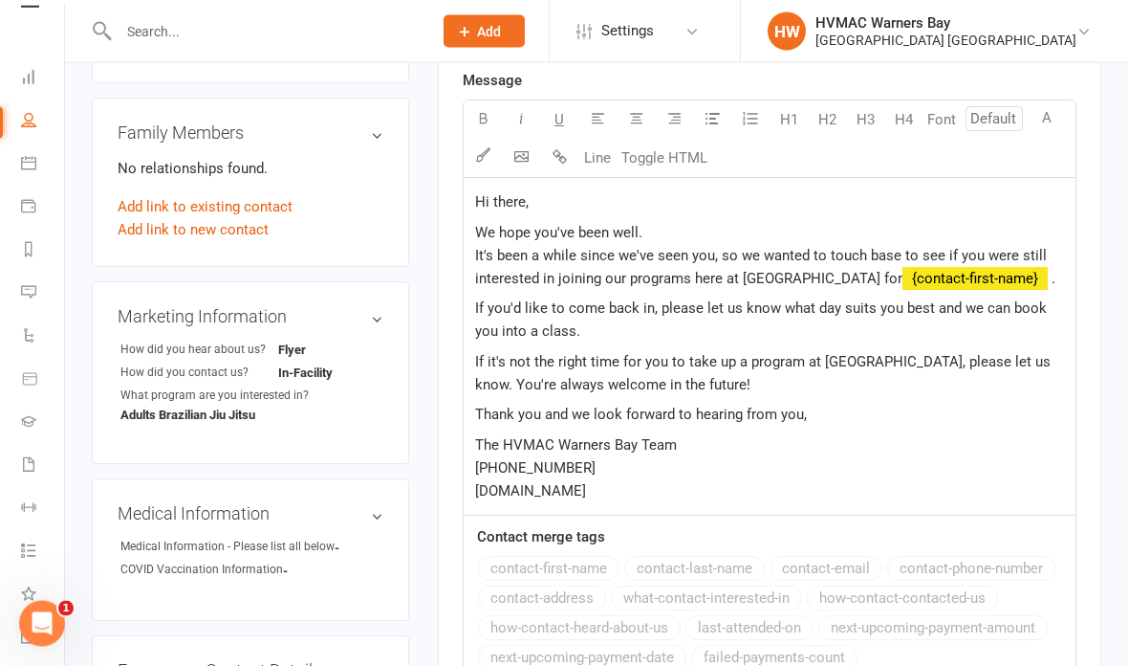
scroll to position [580, 0]
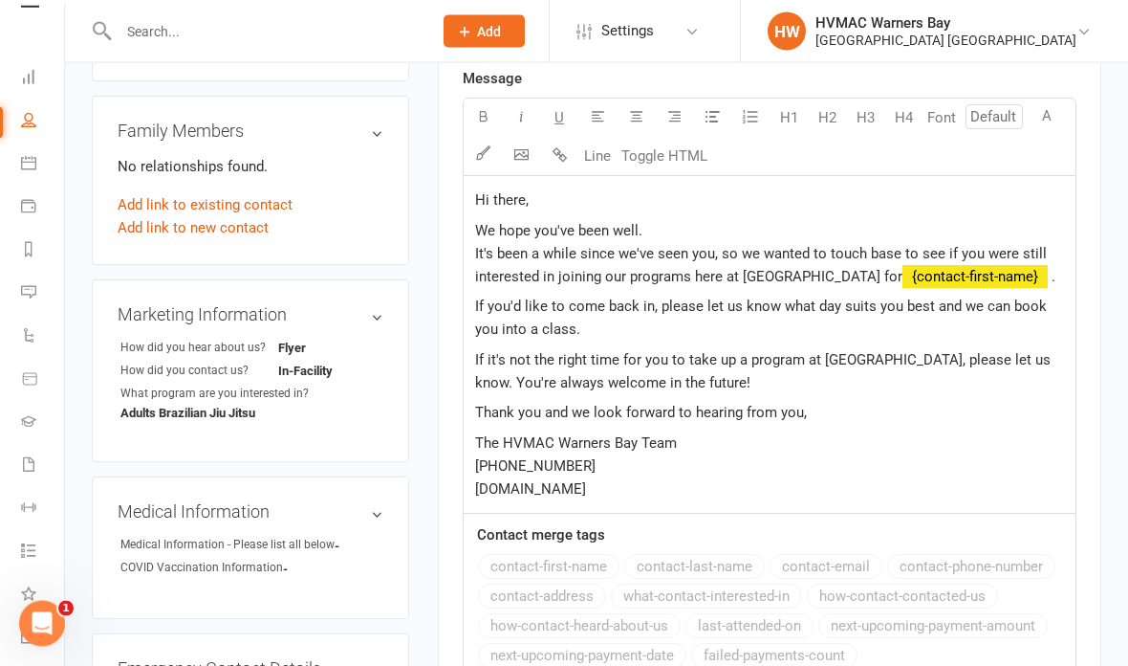
click at [681, 246] on span "It's been a while since we've seen you, so we wanted to touch base to see if yo…" at bounding box center [763, 266] width 576 height 40
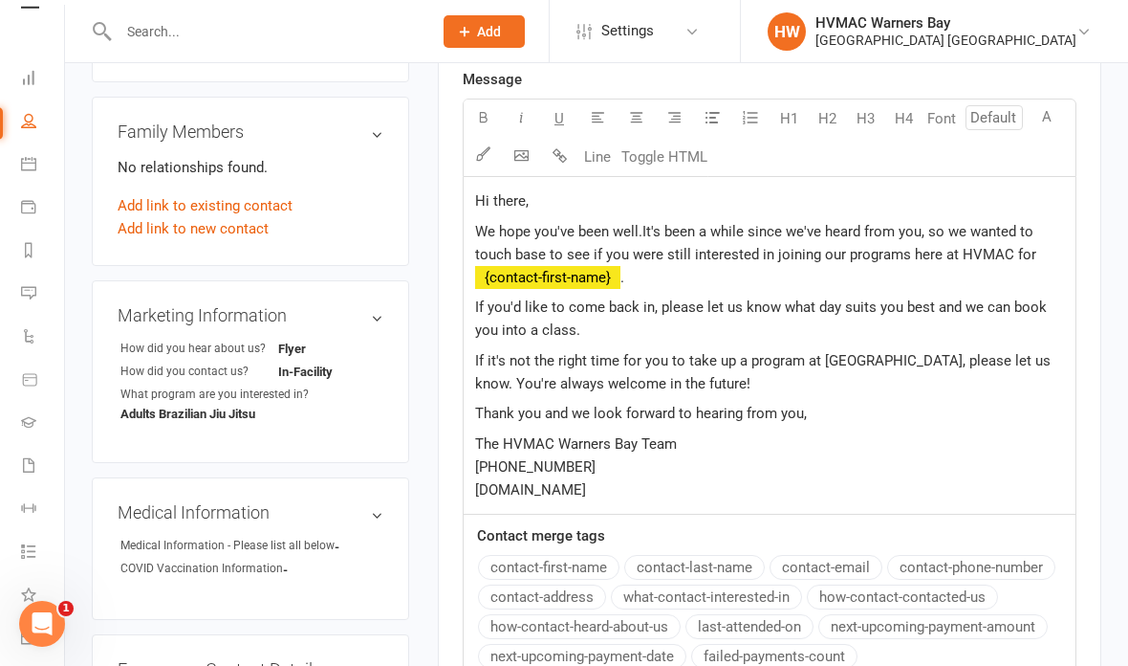
click at [633, 263] on span "It's been a while since we've heard from you, so we wanted to touch base to see…" at bounding box center [756, 243] width 562 height 40
click at [711, 263] on span "It's been a while since we've heard from you, so we wanted to touch base to see…" at bounding box center [758, 243] width 566 height 40
click at [629, 302] on span "If you'd like to come back in, please let us know what day suits you best and w…" at bounding box center [763, 317] width 576 height 40
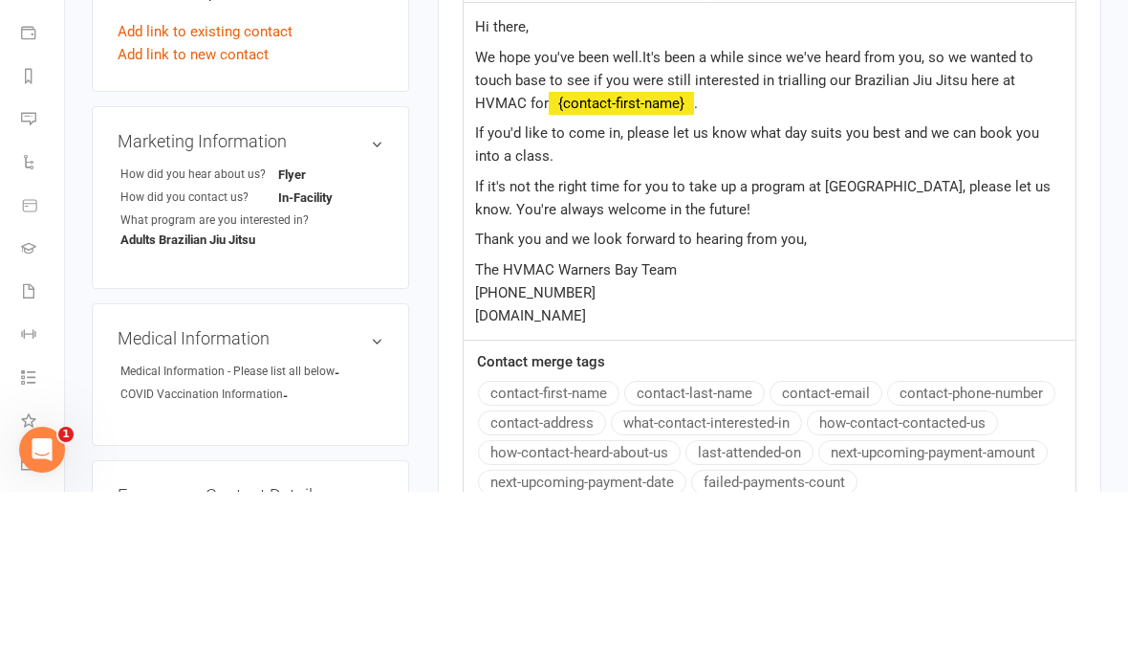
click at [892, 296] on p "If you'd like to come in, please let us know what day suits you best and we can…" at bounding box center [769, 319] width 589 height 46
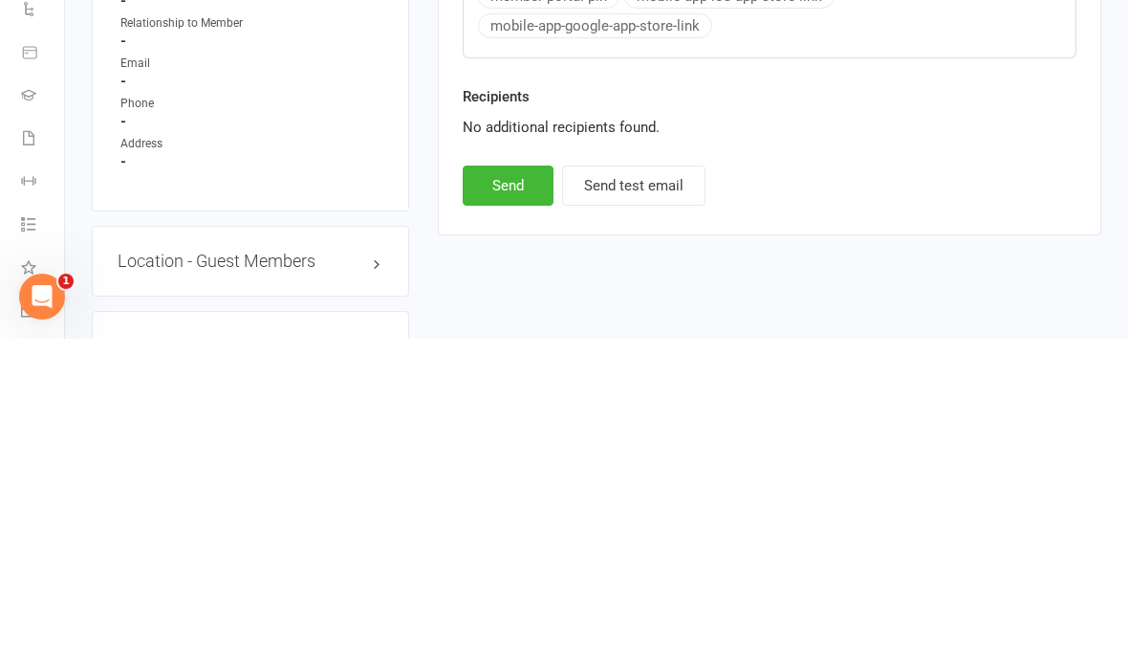
click at [505, 493] on button "Send" at bounding box center [508, 513] width 91 height 40
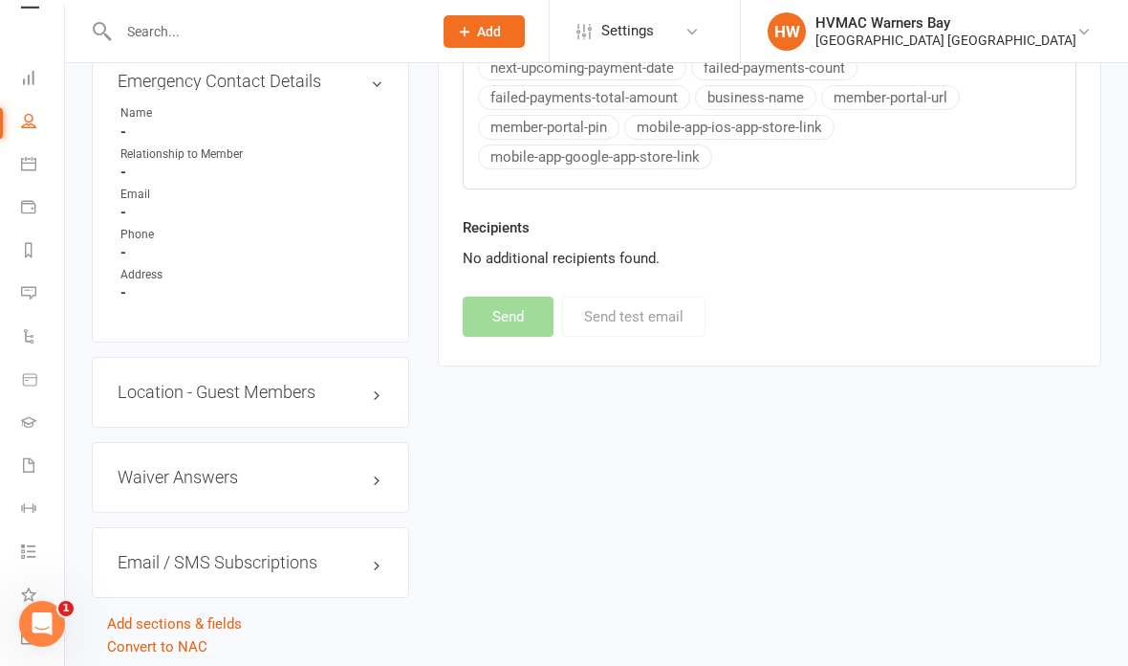
select select
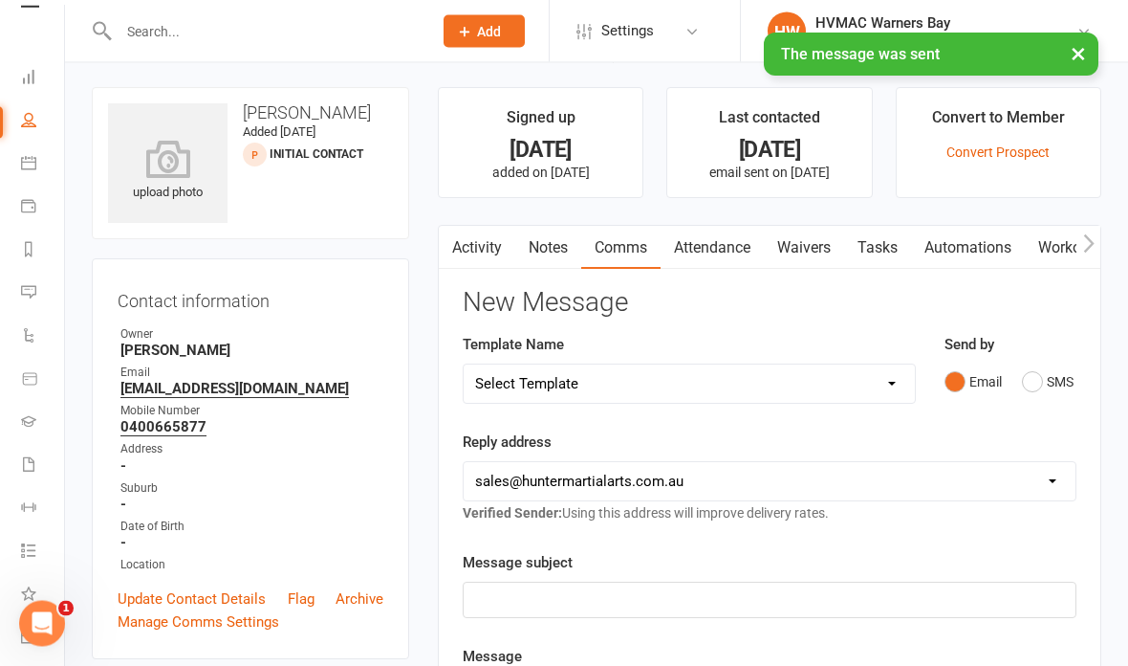
scroll to position [0, 0]
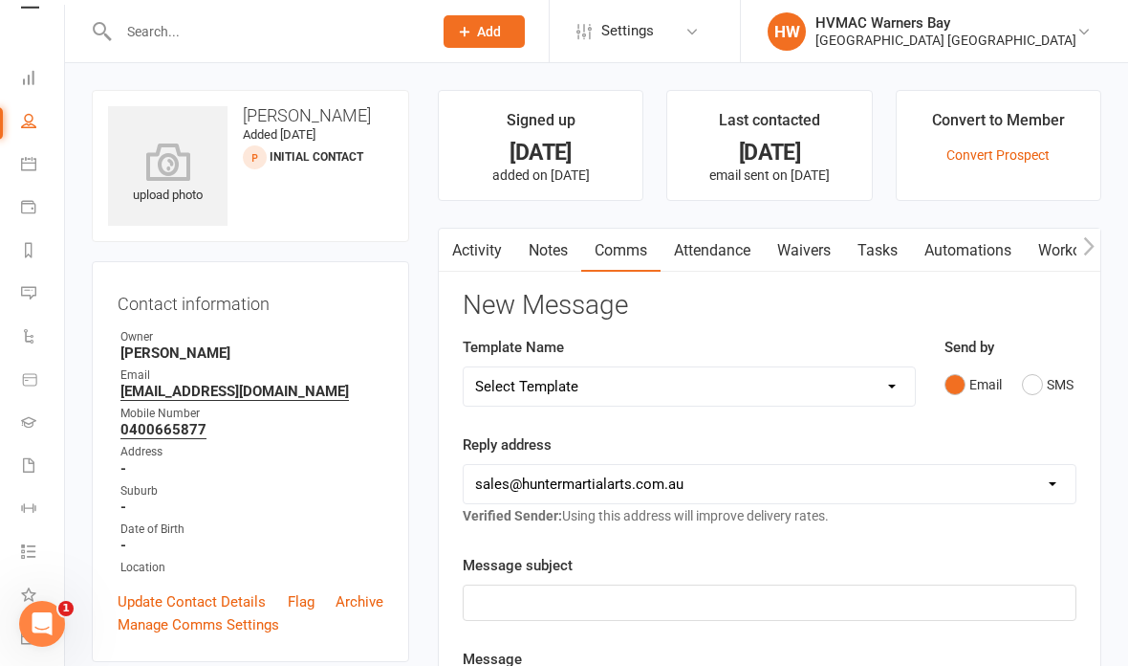
scroll to position [45, 0]
select select "incomplete"
select select "52568"
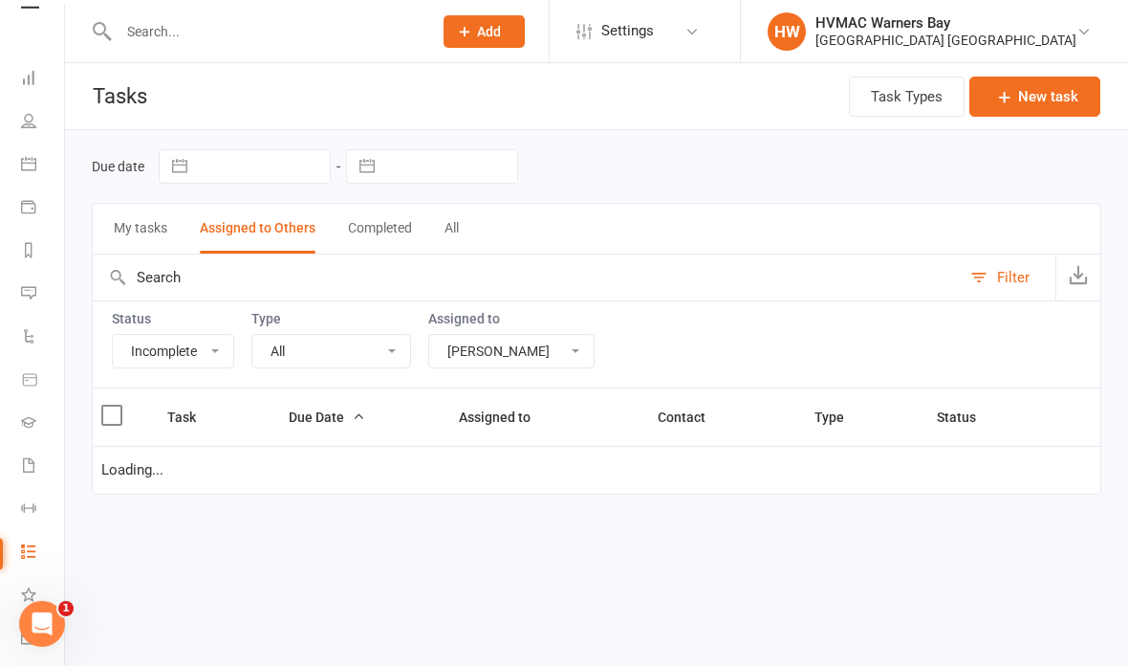
select select "started"
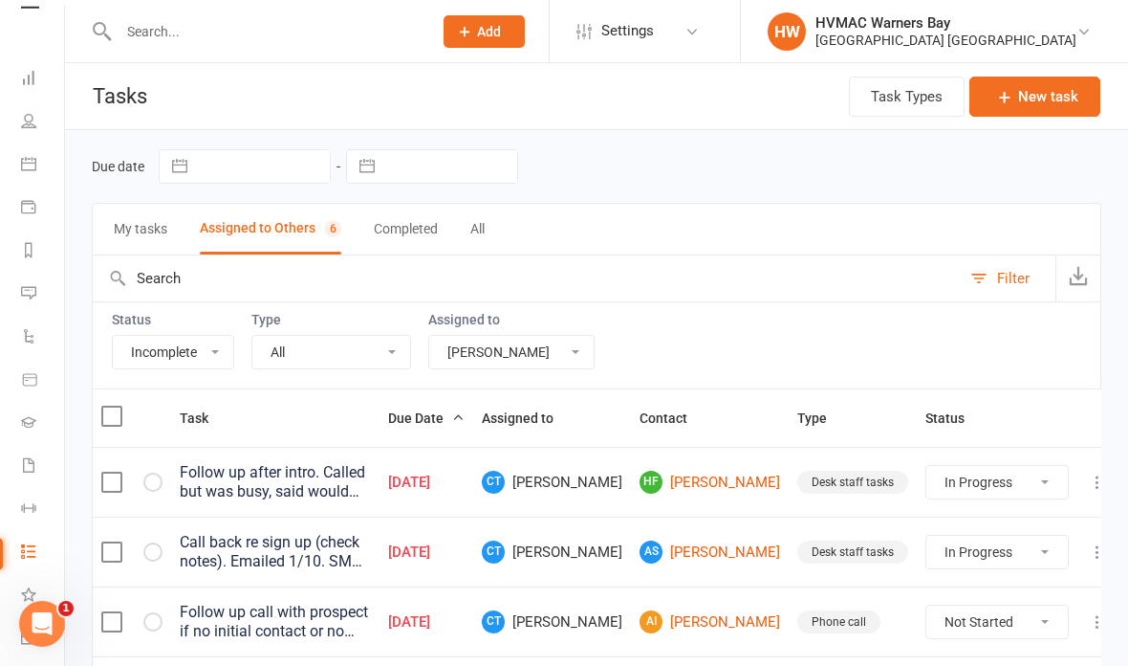
select select "started"
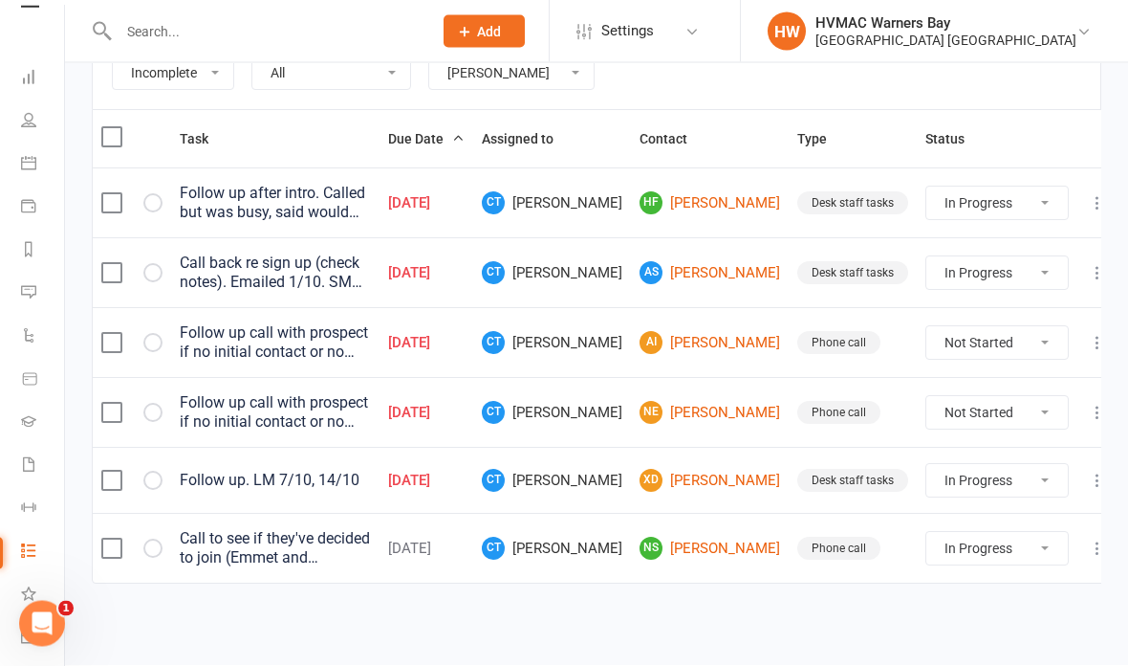
scroll to position [293, 0]
click at [1085, 381] on td at bounding box center [1098, 413] width 40 height 70
click at [1088, 404] on icon at bounding box center [1097, 413] width 19 height 19
click at [982, 468] on link "Edit" at bounding box center [996, 487] width 189 height 38
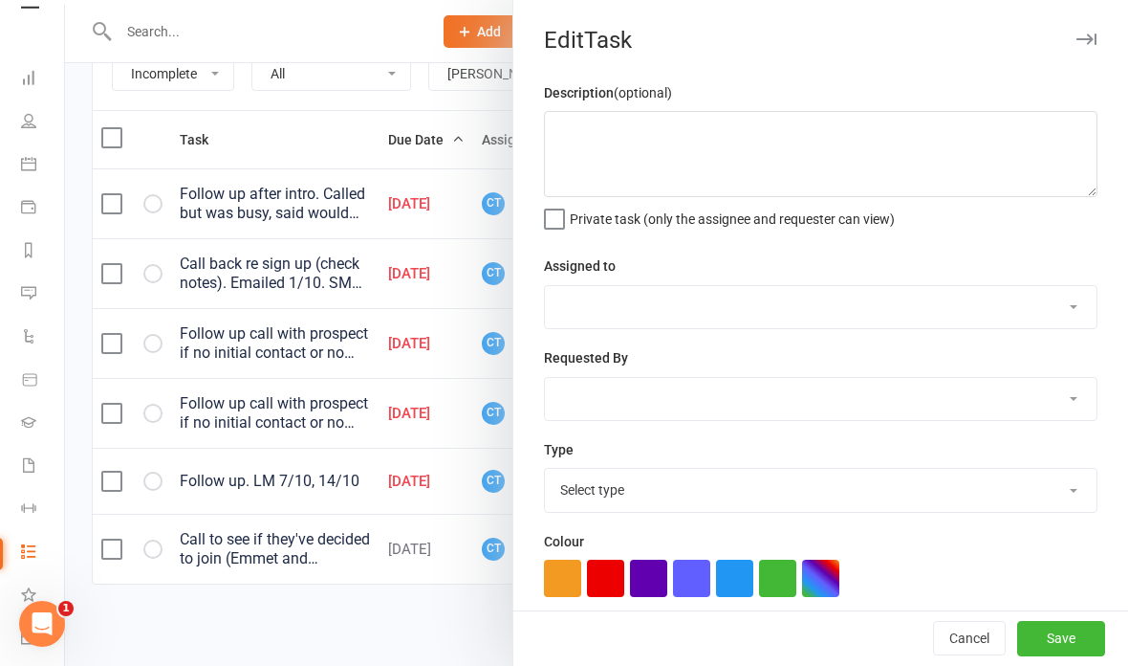
type textarea "Follow up call with prospect if no initial contact or no appointment has been m…"
select select "52568"
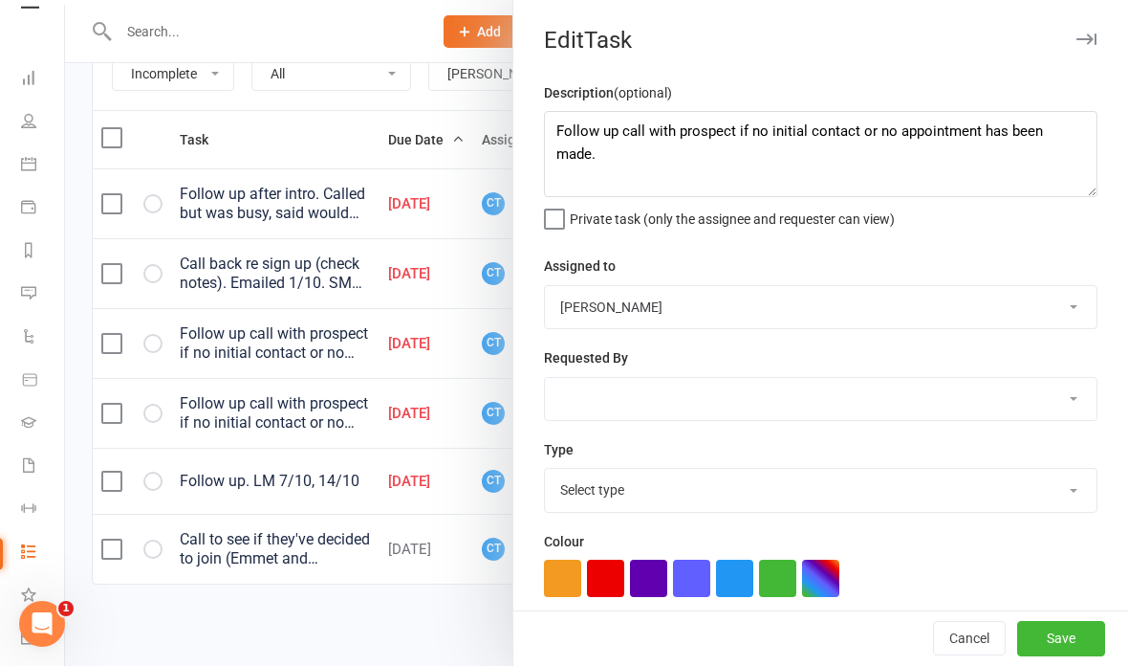
type input "04 Oct 2025"
type input "10:00am"
select select "15095"
click at [1074, 142] on textarea "Follow up call with prospect if no initial contact or no appointment has been m…" at bounding box center [821, 154] width 554 height 86
type textarea "Follow up call with prospect if no initial contact or no appointment has been m…"
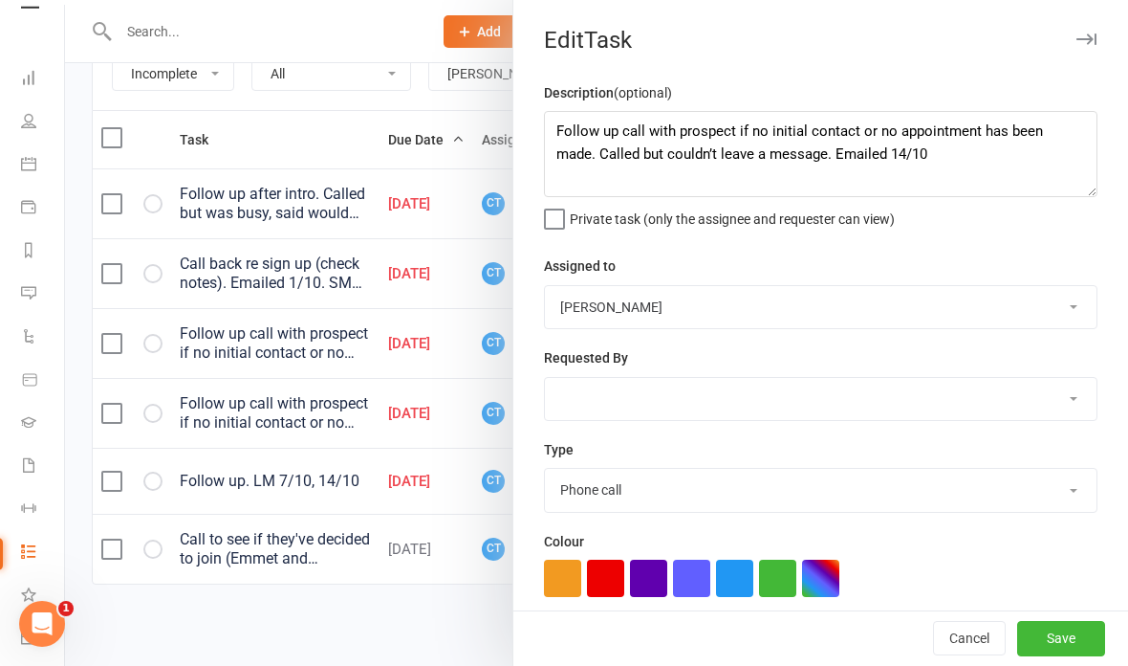
click at [1045, 633] on button "Save" at bounding box center [1062, 639] width 88 height 34
select select "started"
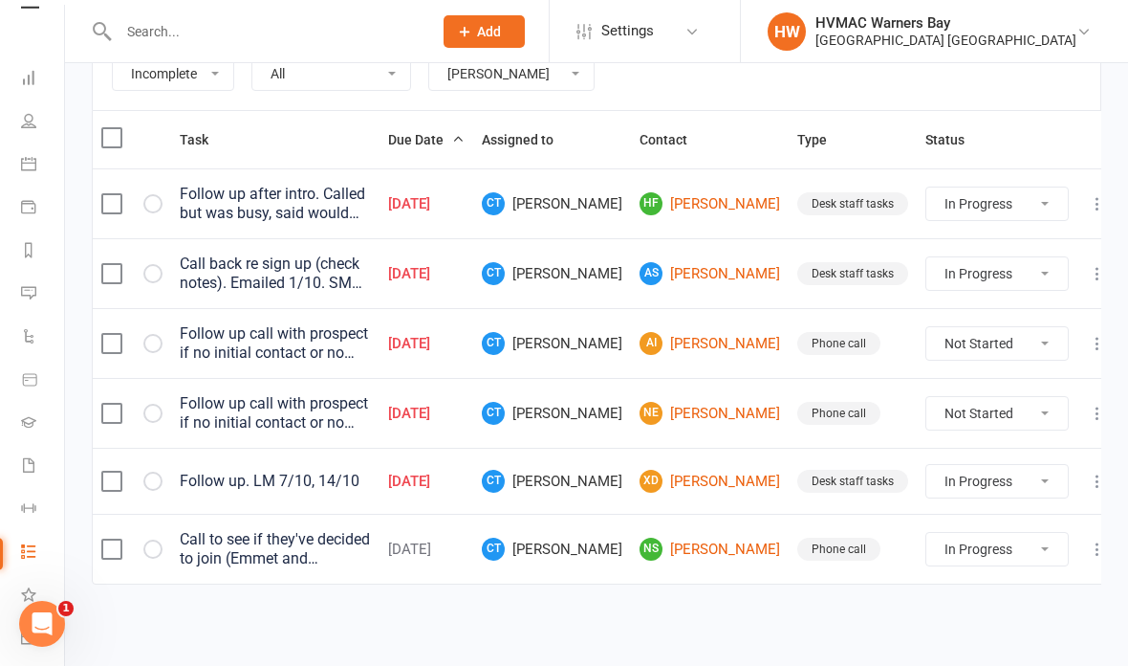
select select "started"
click at [1003, 404] on select "Not Started In Progress Waiting Complete" at bounding box center [998, 413] width 142 height 33
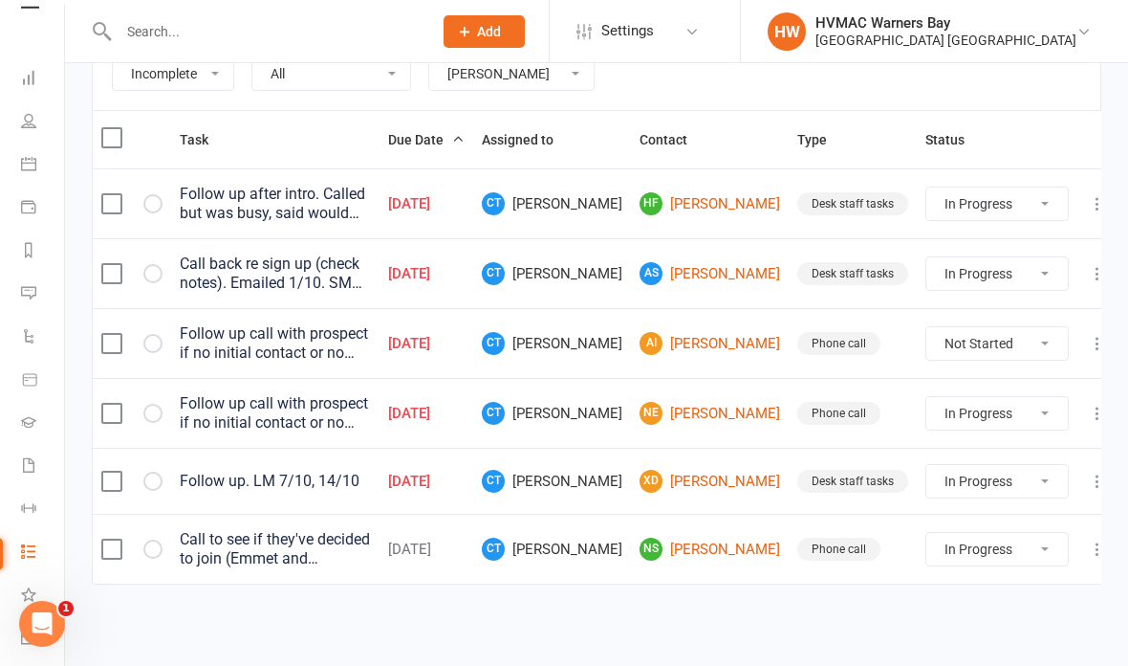
select select "unstarted"
select select "started"
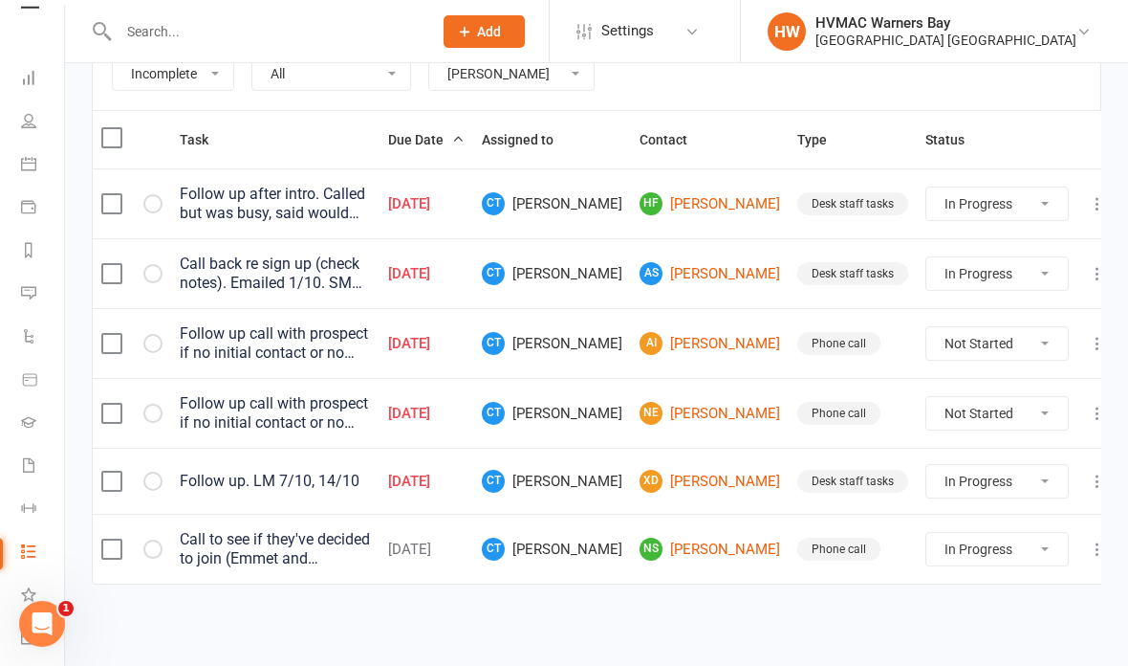
select select "started"
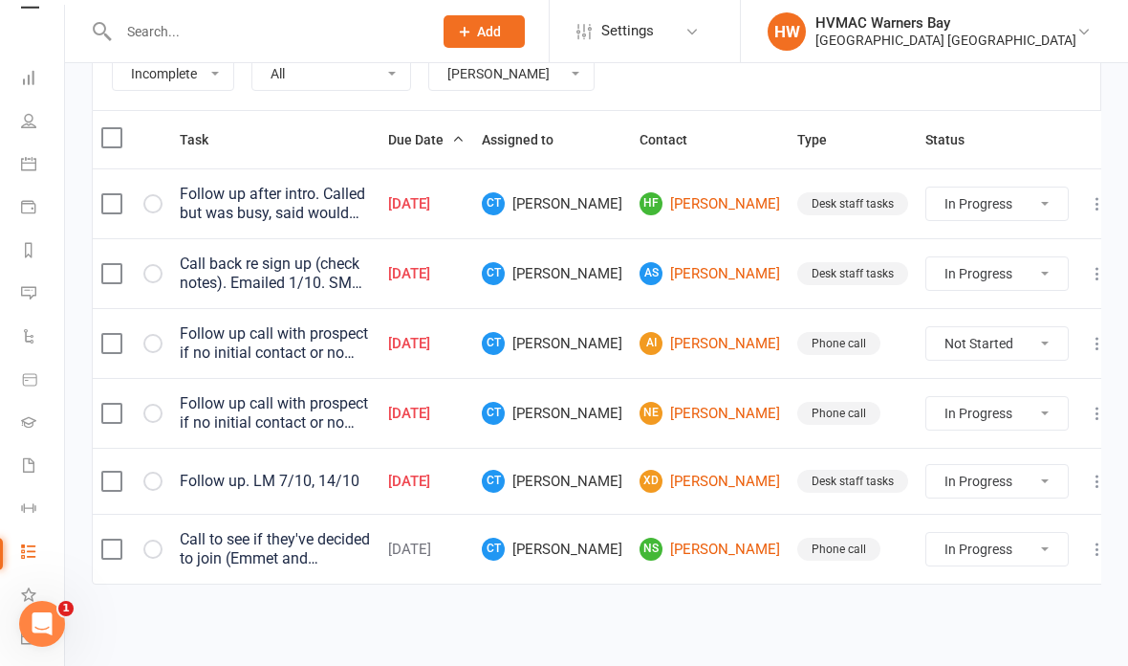
click at [1086, 448] on td at bounding box center [1098, 481] width 40 height 66
click at [1090, 470] on button at bounding box center [1097, 481] width 23 height 23
click at [953, 536] on link "Edit" at bounding box center [996, 555] width 189 height 38
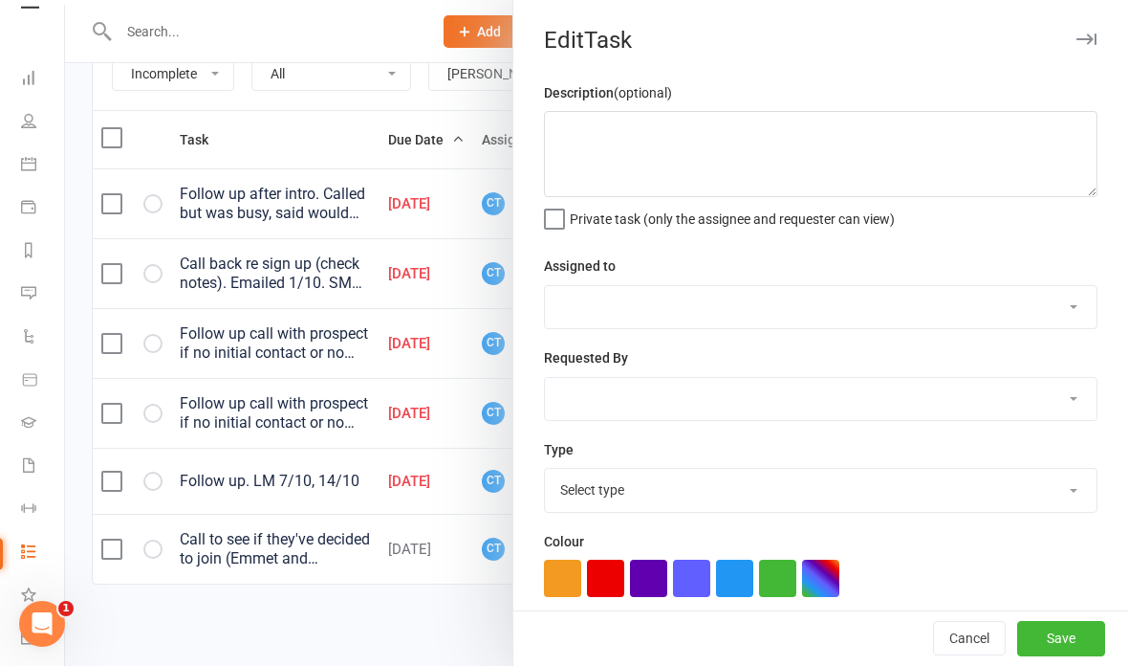
type textarea "Follow up. LM 7/10, 14/10"
select select "52568"
select select "32395"
type input "07 Oct 2025"
type input "5:00pm"
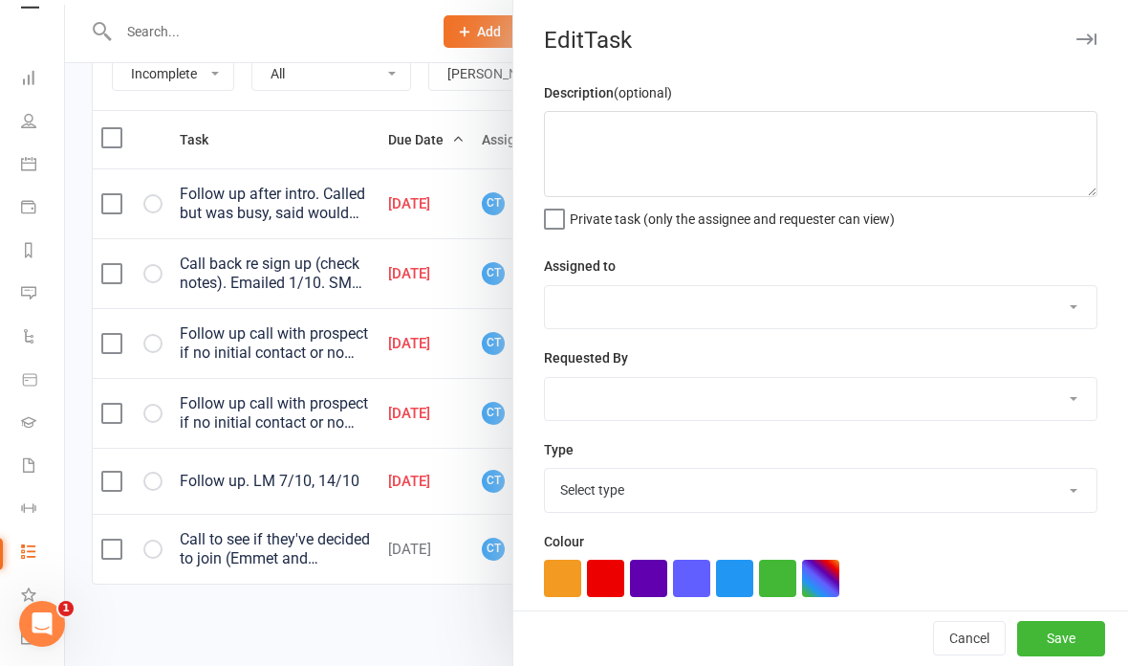
checkbox input "true"
select select "19229"
click at [855, 133] on textarea "Follow up. LM 7/10, 14/10" at bounding box center [821, 154] width 554 height 86
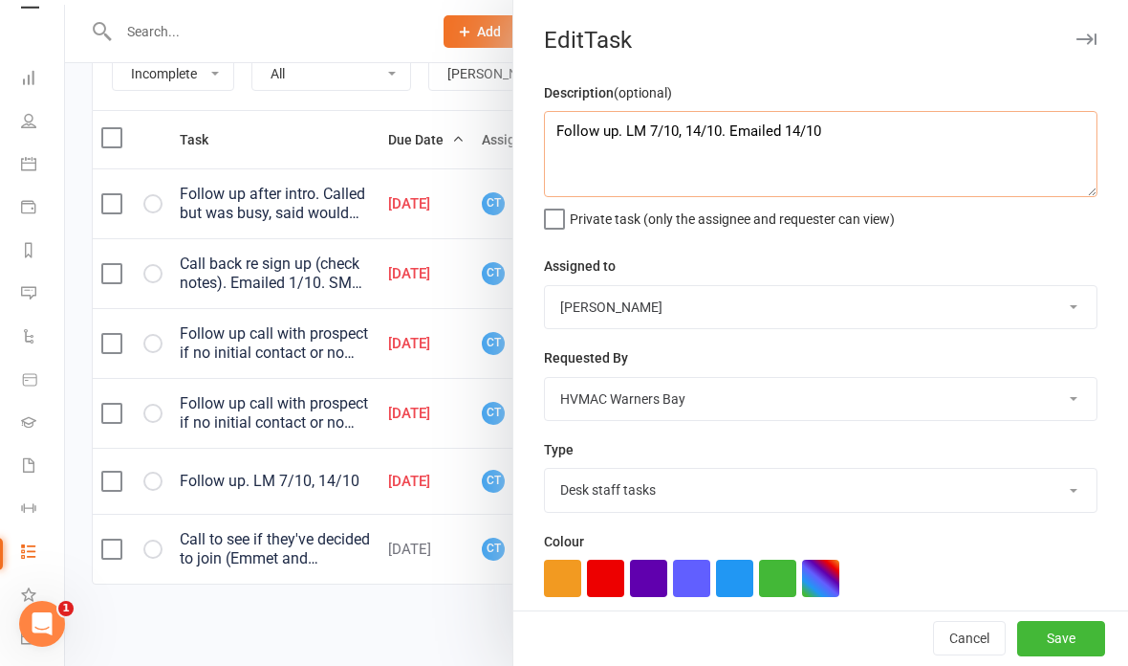
type textarea "Follow up. LM 7/10, 14/10. Emailed 14/10"
click at [1064, 630] on button "Save" at bounding box center [1062, 639] width 88 height 34
select select "started"
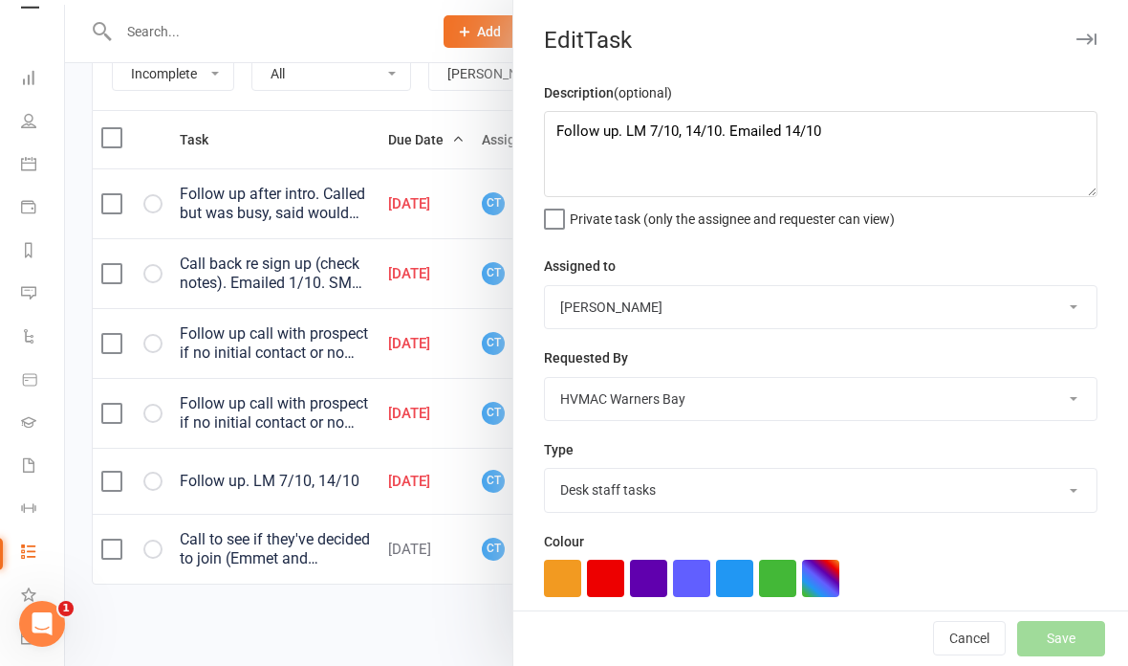
select select "started"
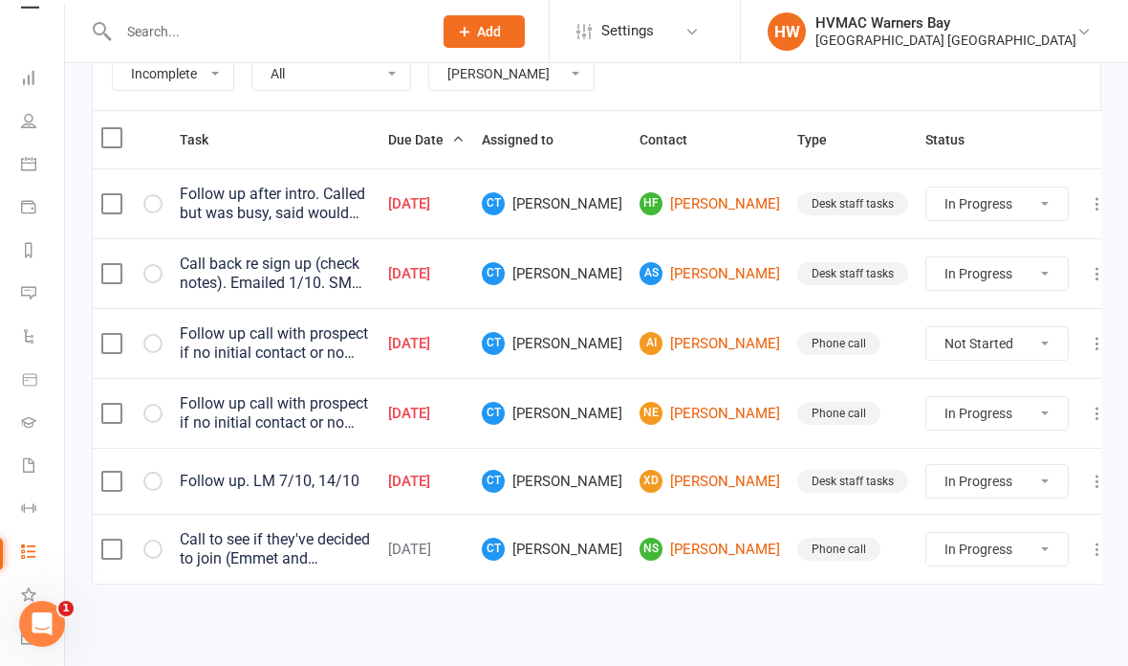
select select "started"
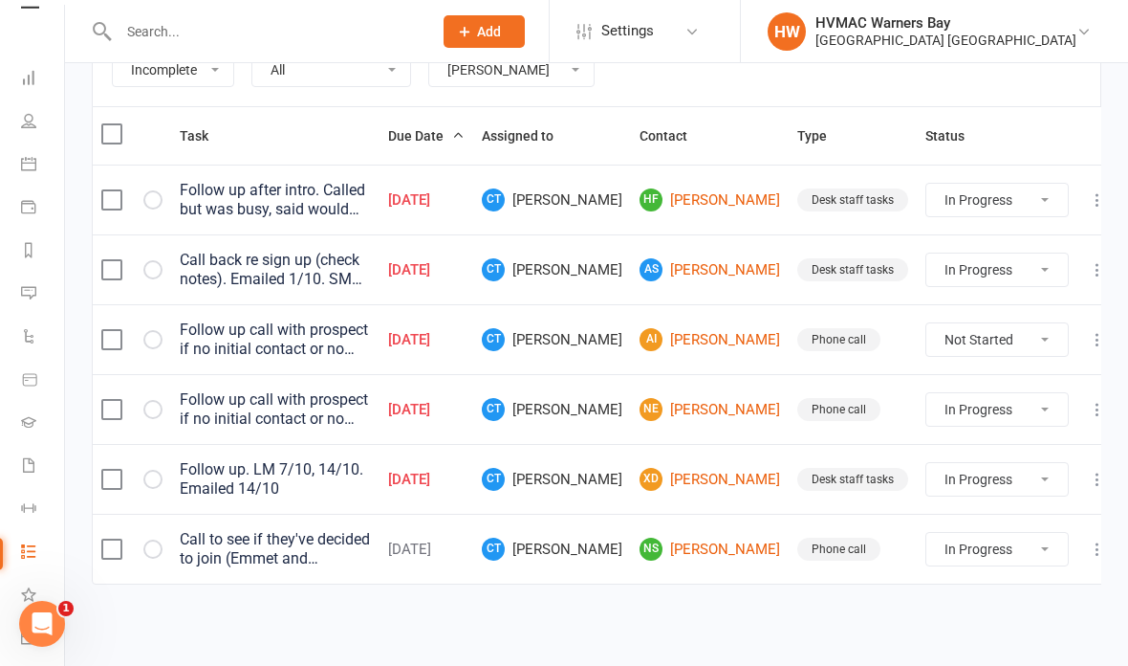
click at [984, 333] on select "Not Started In Progress Waiting Complete" at bounding box center [998, 339] width 142 height 33
select select "unstarted"
select select "started"
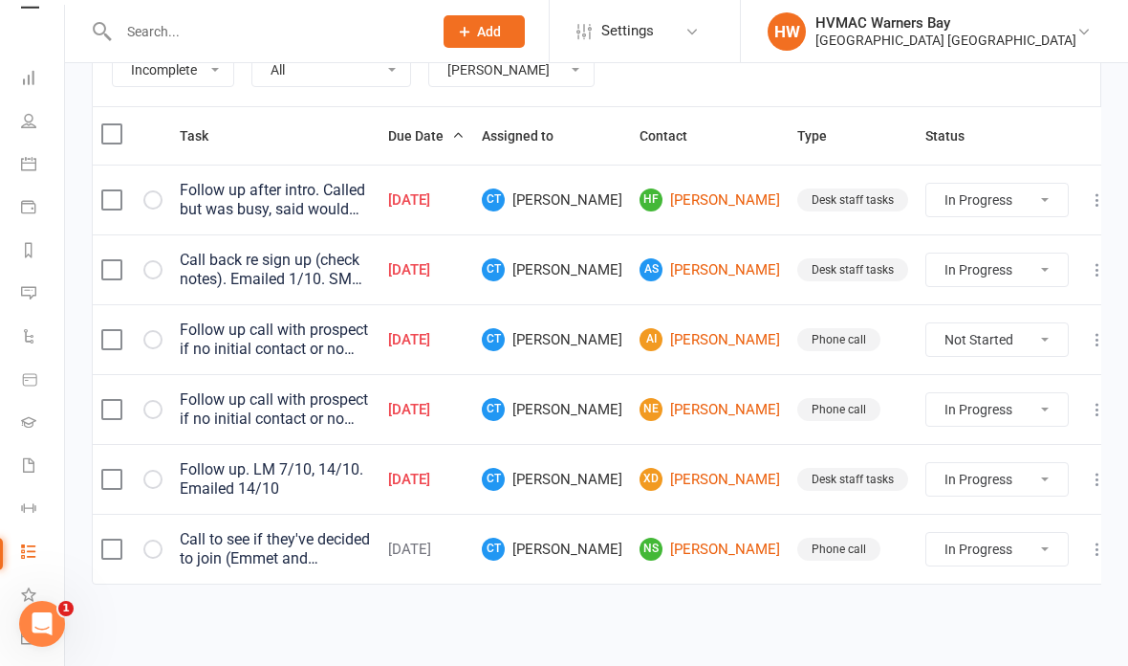
select select "started"
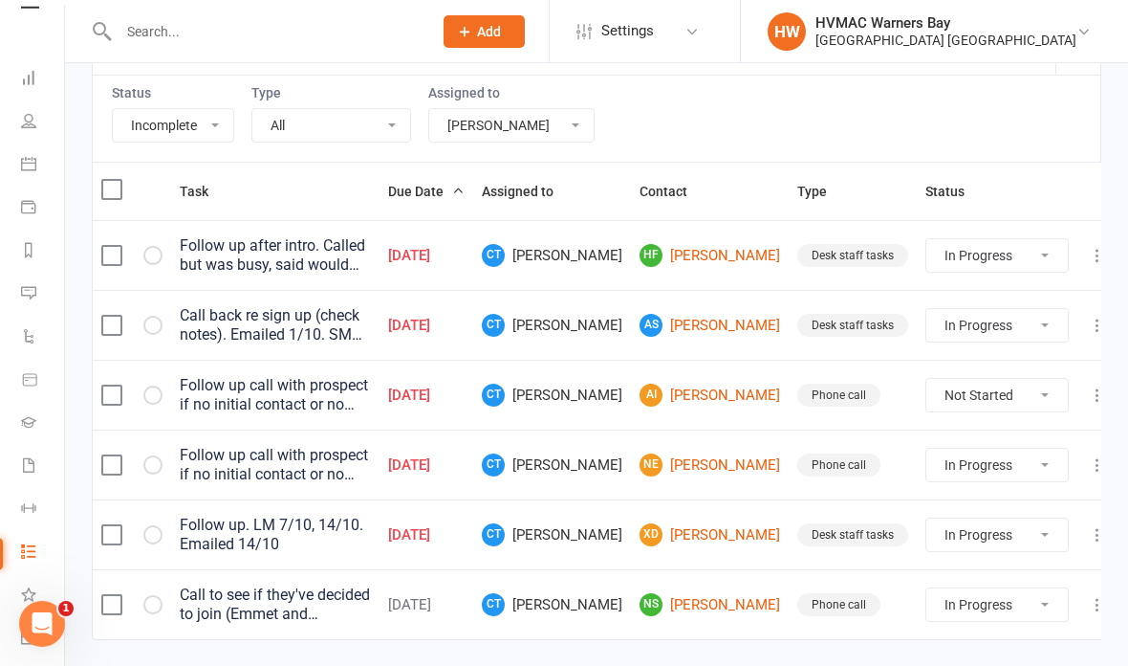
select select "started"
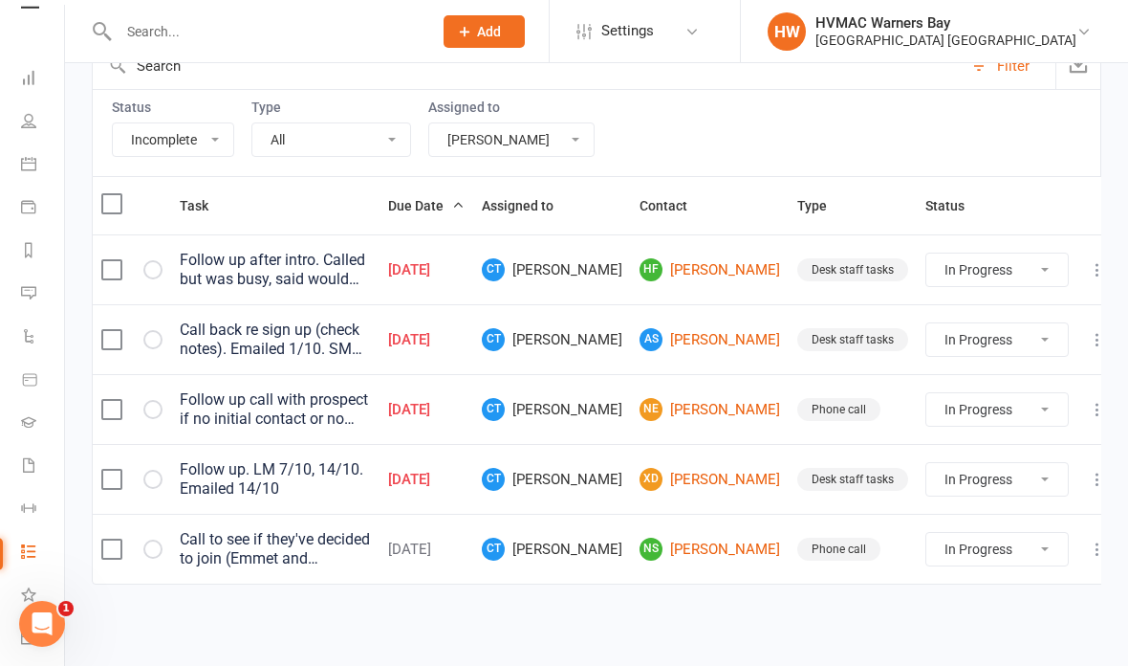
click at [1088, 330] on icon at bounding box center [1097, 339] width 19 height 19
click at [953, 394] on link "Edit" at bounding box center [996, 413] width 189 height 38
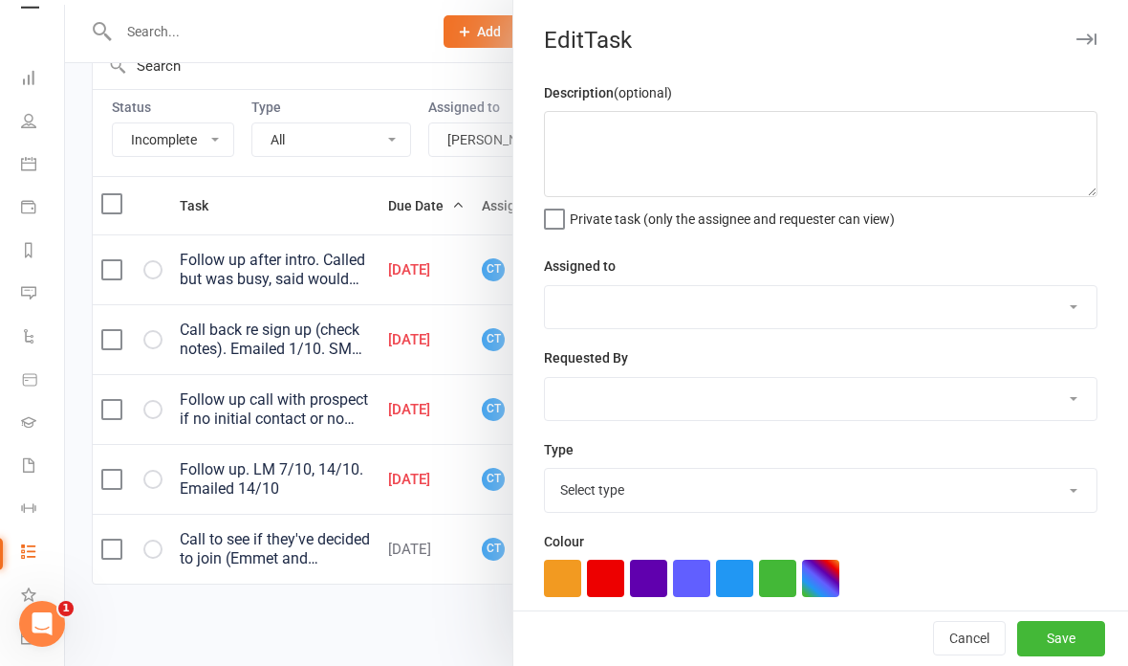
type textarea "Call back re sign up (check notes). Emailed 1/10. SMS 8/10"
select select "52568"
select select "32395"
type input "23 Sep 2025"
type input "6:00pm"
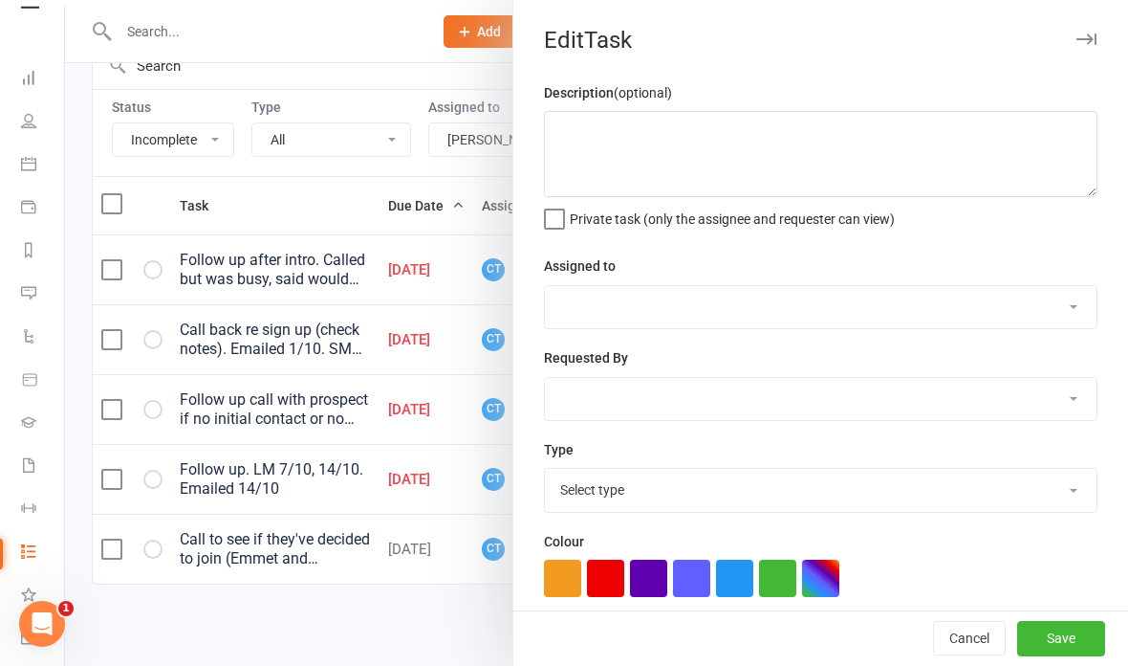
checkbox input "true"
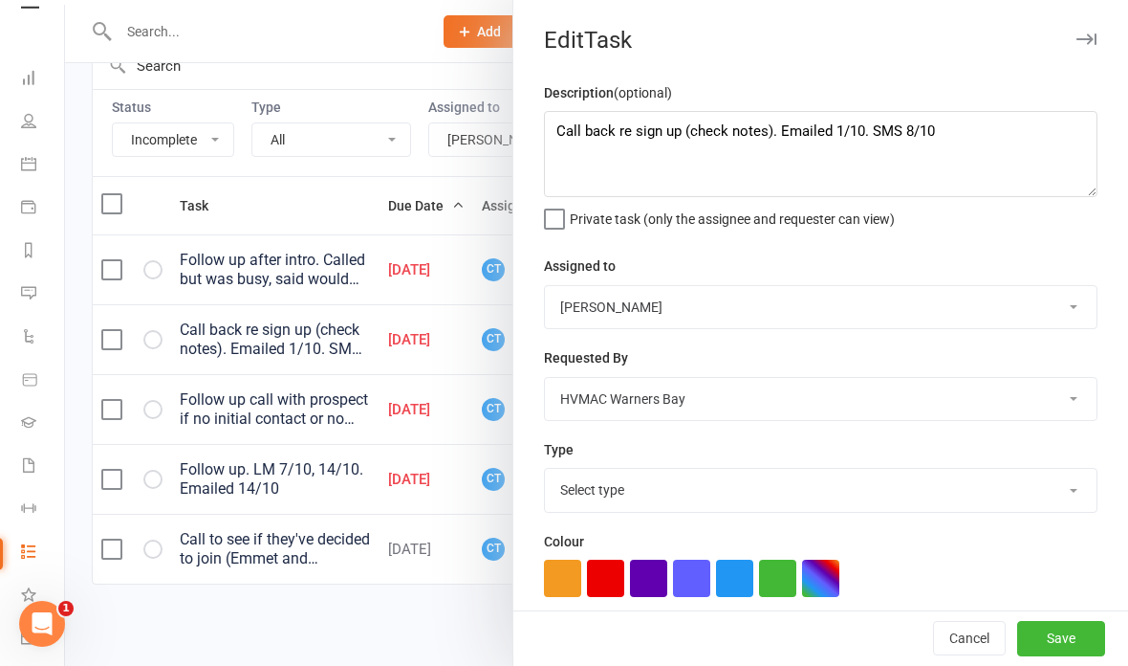
select select "19229"
click at [1005, 142] on textarea "Call back re sign up (check notes). Emailed 1/10. SMS 8/10" at bounding box center [821, 154] width 554 height 86
type textarea "Call back re sign up (check notes). Emailed 1/10. SMS 8/10. SMS 14/10"
click at [1057, 630] on button "Save" at bounding box center [1062, 639] width 88 height 34
select select "started"
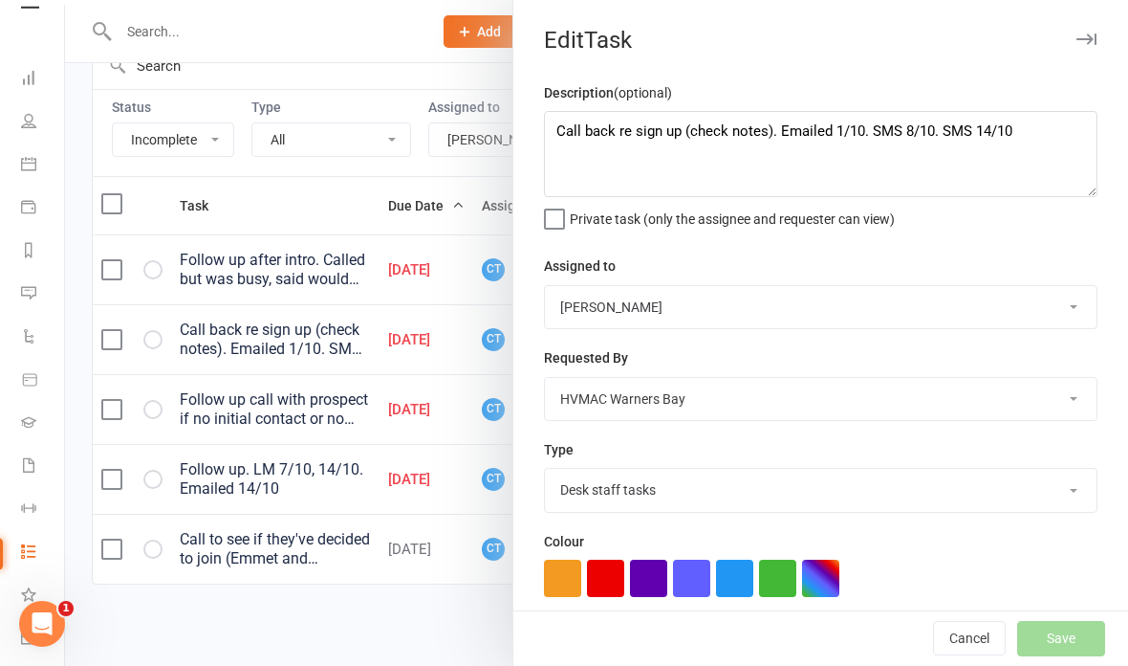
select select "started"
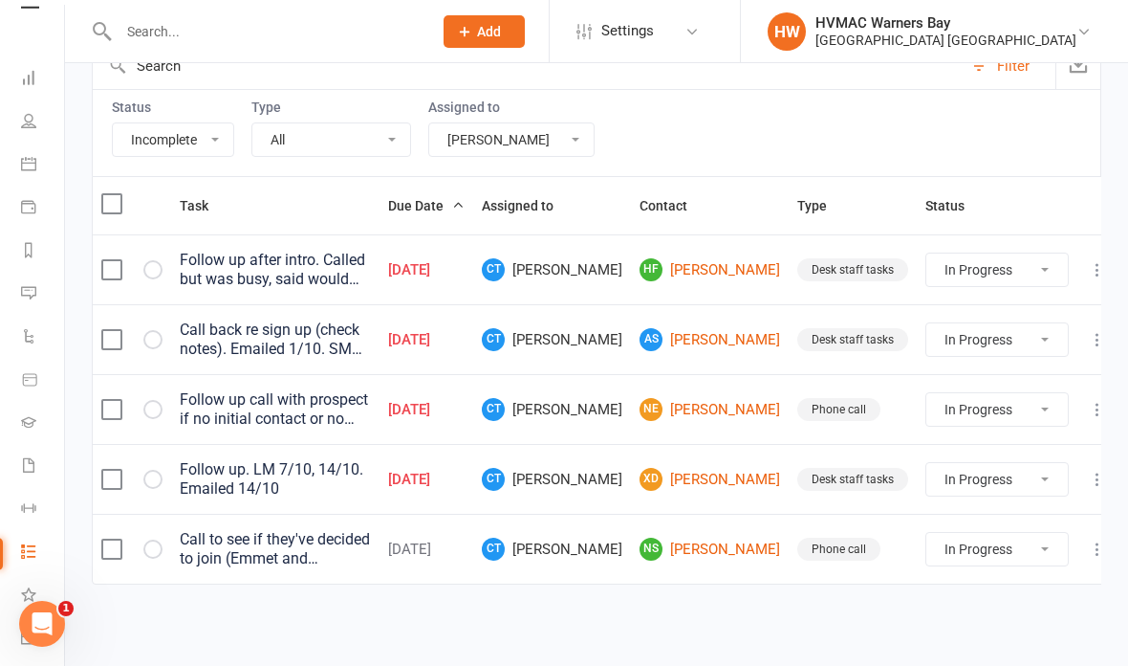
select select "started"
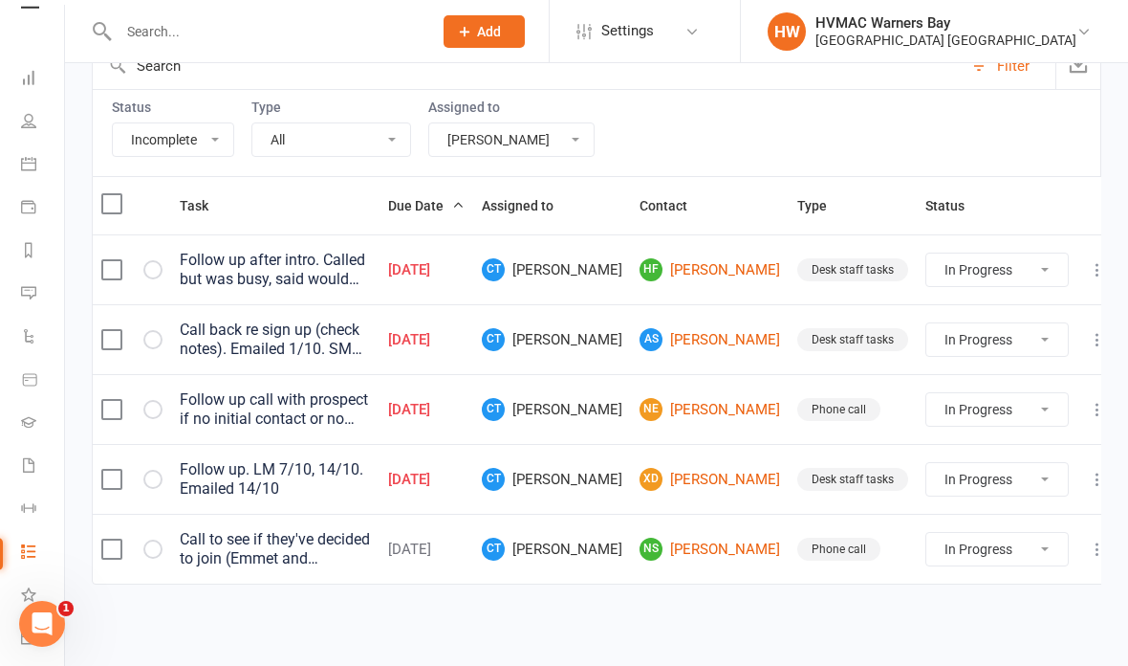
click at [1022, 253] on select "Not Started In Progress Waiting Complete" at bounding box center [998, 269] width 142 height 33
select select "started"
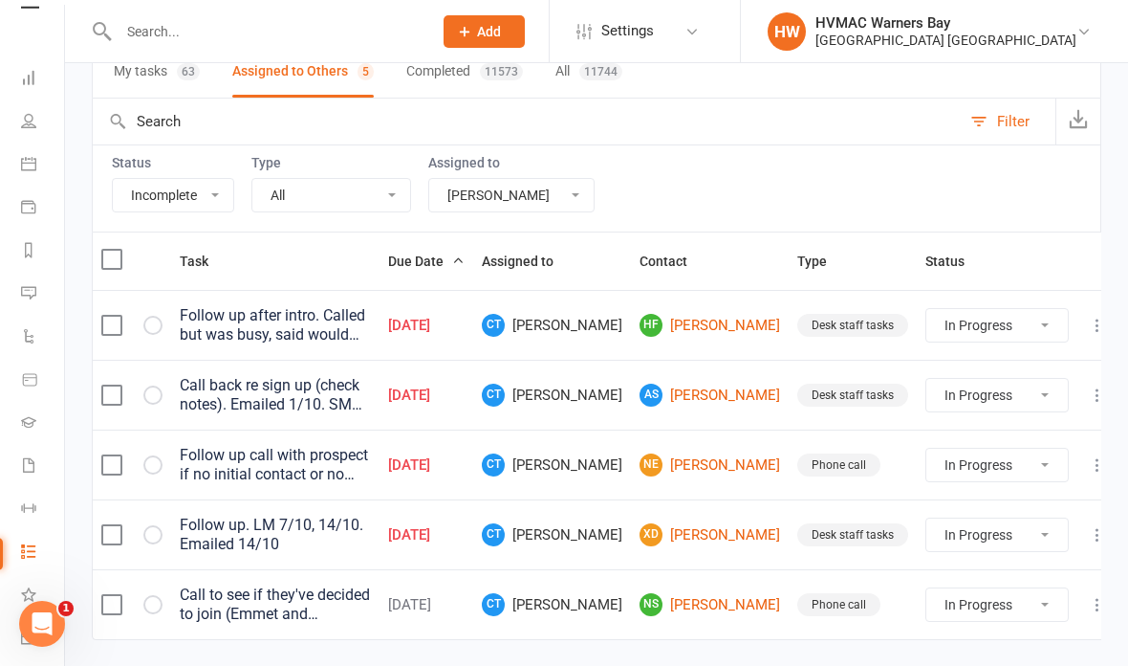
select select "started"
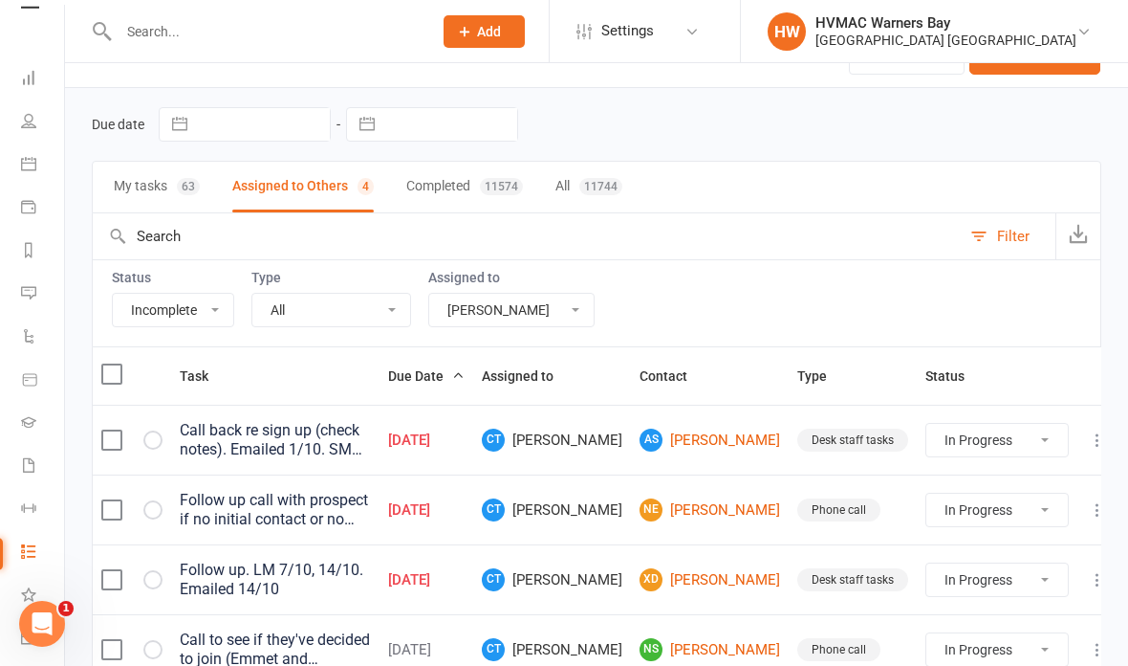
scroll to position [41, 0]
click at [517, 324] on select "All Me All other users Rachel Mankelow Neve Elliott Joel Holland Shalene Lowe E…" at bounding box center [511, 311] width 164 height 33
select select "47862"
select select "started"
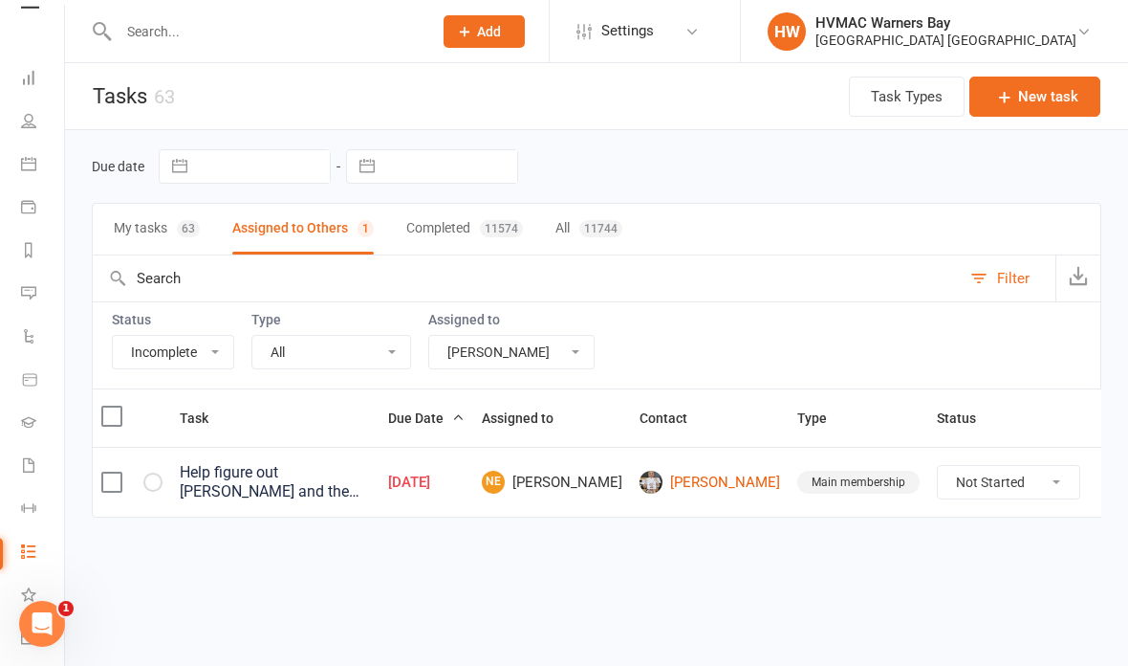
scroll to position [0, 0]
click at [506, 343] on select "All Me All other users Rachel Mankelow Neve Elliott Joel Holland Shalene Lowe E…" at bounding box center [511, 352] width 164 height 33
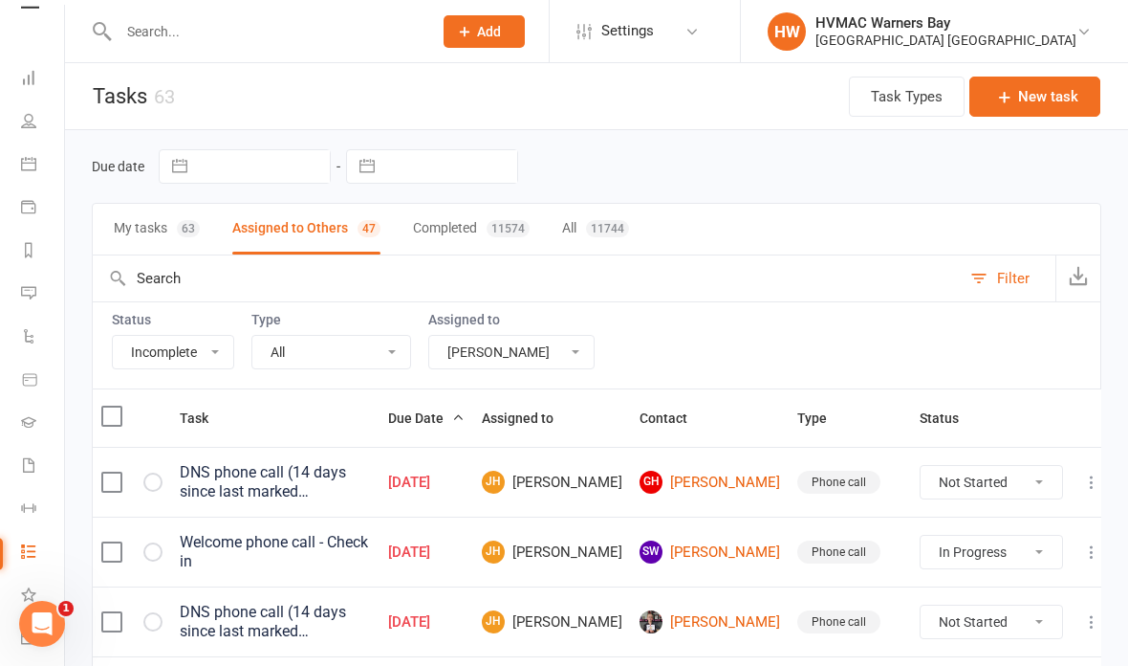
click at [525, 352] on select "All Me All other users Rachel Mankelow Neve Elliott Joel Holland Shalene Lowe E…" at bounding box center [511, 352] width 164 height 33
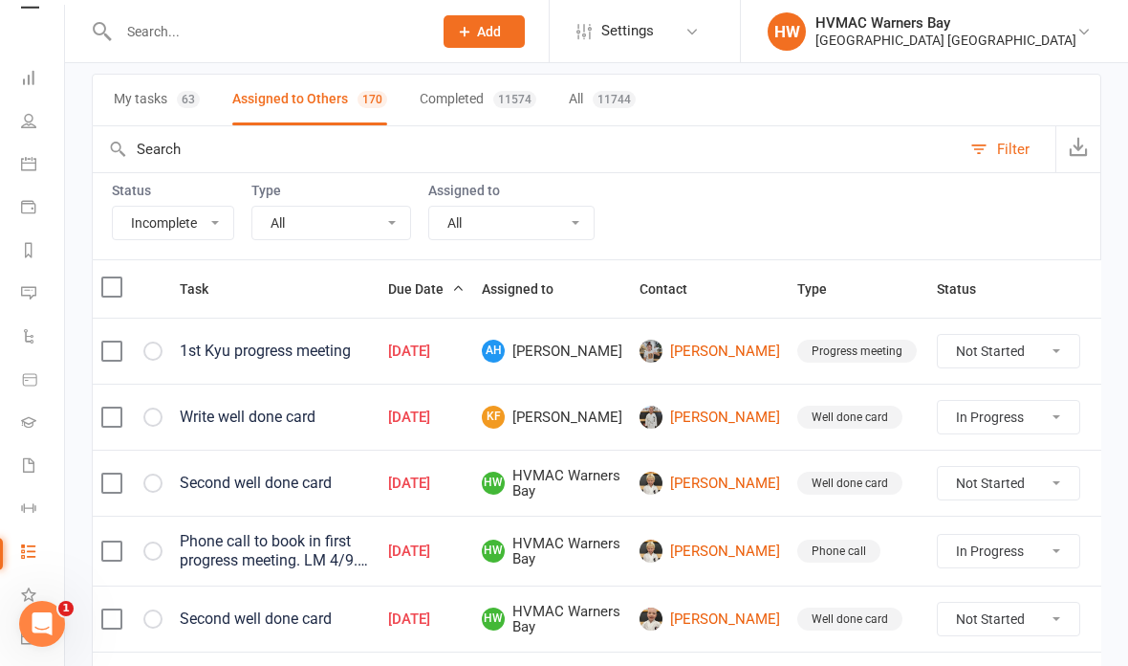
click at [168, 116] on button "My tasks 63" at bounding box center [157, 100] width 86 height 51
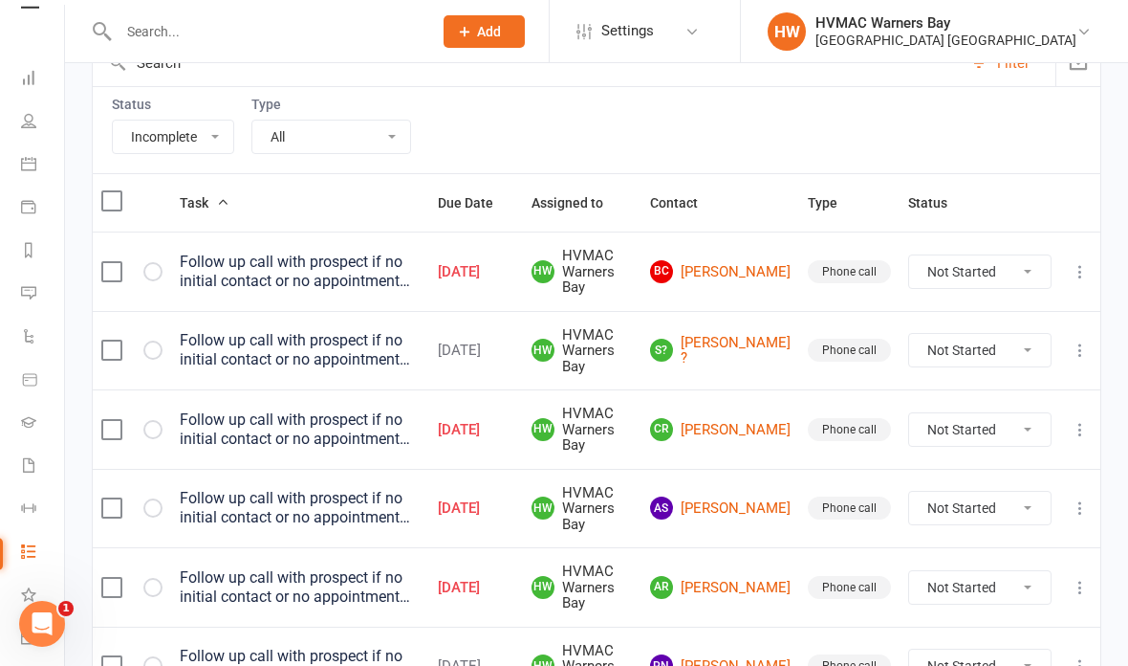
scroll to position [214, 0]
click at [983, 246] on td "Not Started In Progress Waiting Complete" at bounding box center [980, 271] width 161 height 79
click at [1002, 241] on td "Not Started In Progress Waiting Complete" at bounding box center [980, 271] width 161 height 79
click at [955, 276] on select "Not Started In Progress Waiting Complete" at bounding box center [980, 272] width 142 height 33
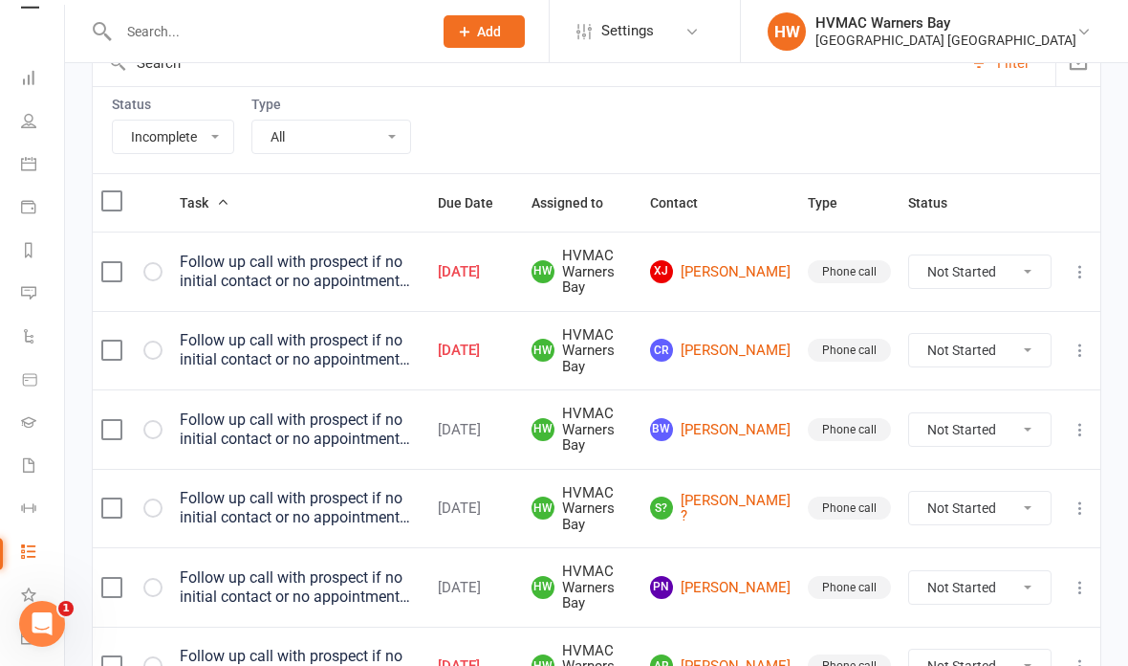
click at [998, 263] on select "Not Started In Progress Waiting Complete" at bounding box center [980, 271] width 142 height 33
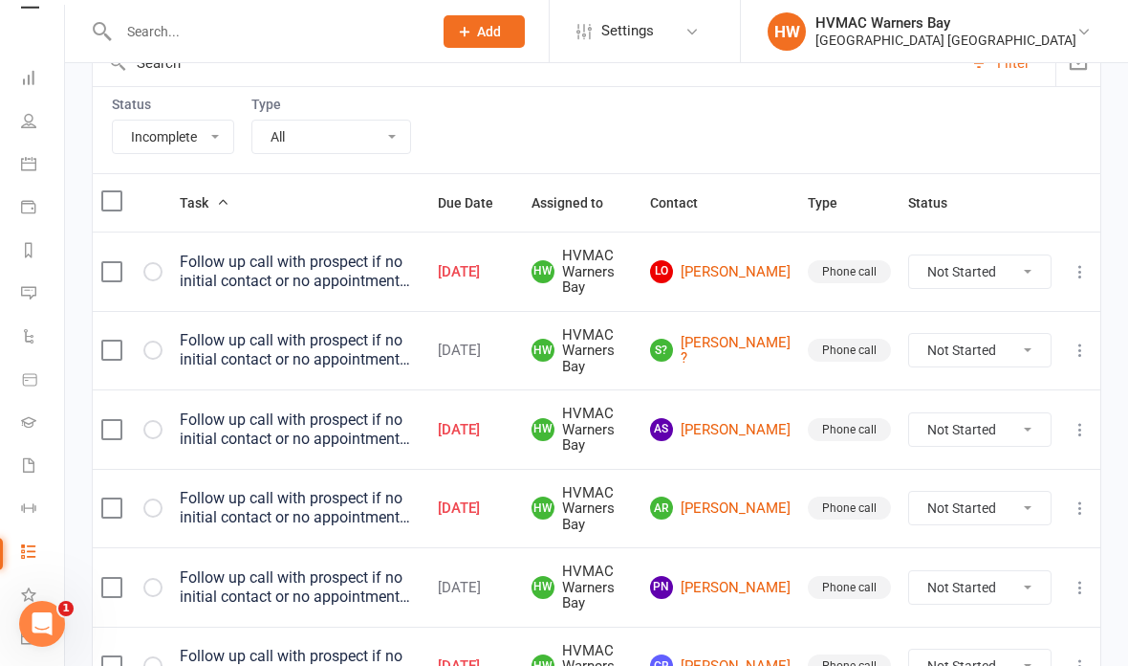
click at [349, 261] on div "Follow up call with prospect if no initial contact or no appointment has been m…" at bounding box center [300, 271] width 241 height 38
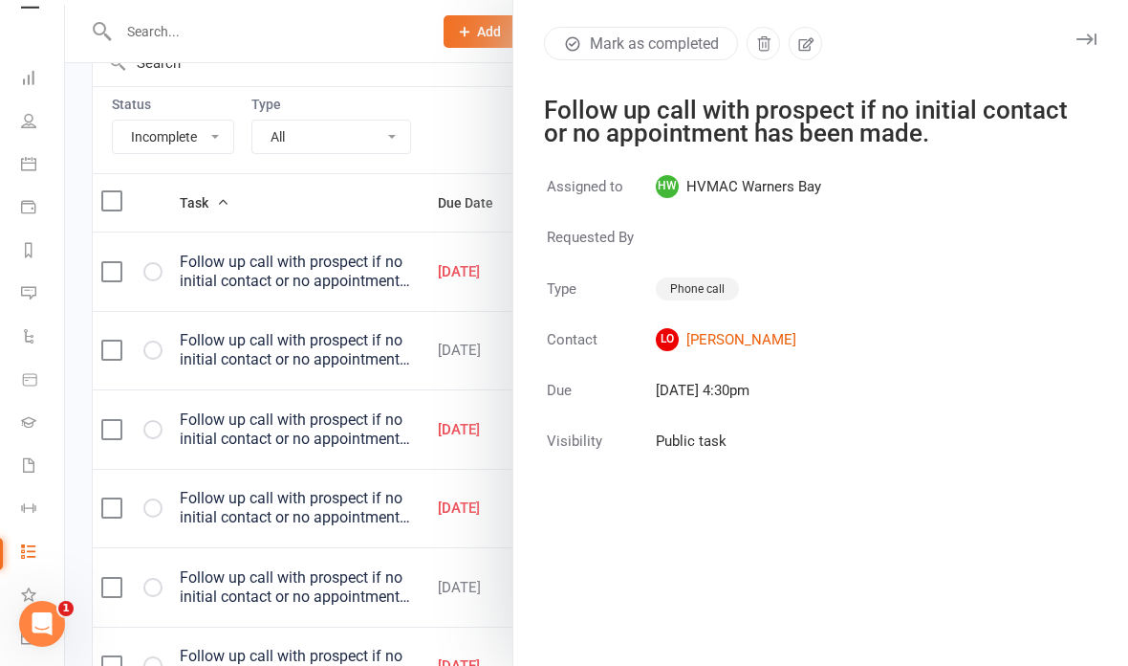
click at [445, 500] on div at bounding box center [596, 333] width 1063 height 666
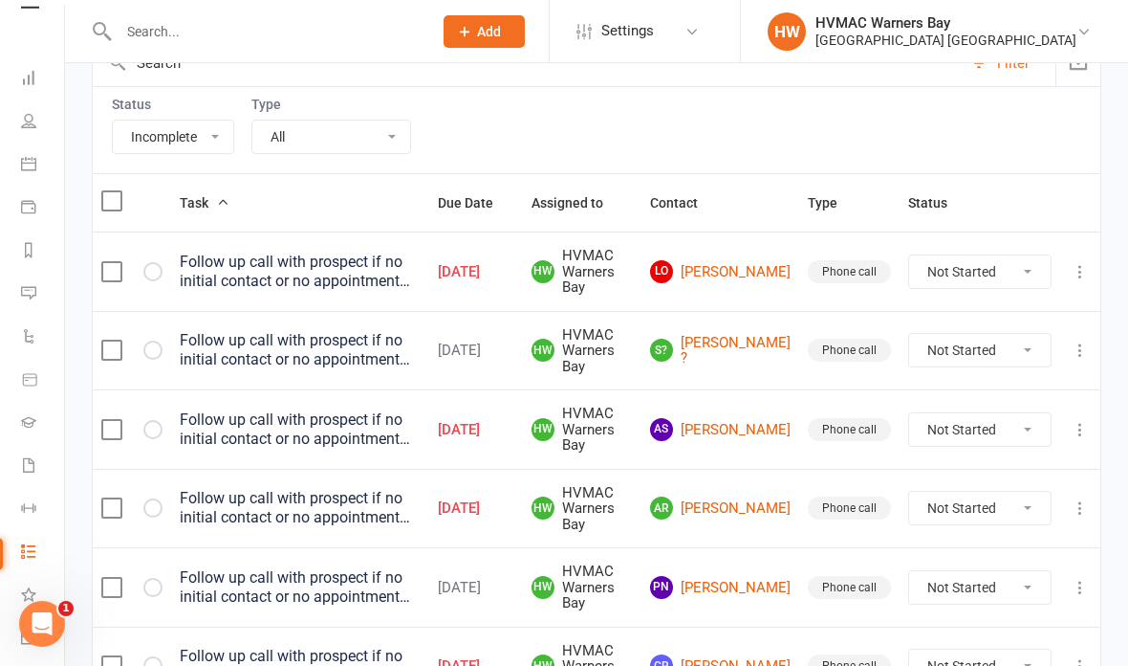
click at [987, 268] on select "Not Started In Progress Waiting Complete" at bounding box center [980, 271] width 142 height 33
click at [986, 413] on select "Not Started In Progress Waiting Complete" at bounding box center [980, 429] width 142 height 33
click at [1081, 498] on icon at bounding box center [1080, 507] width 19 height 19
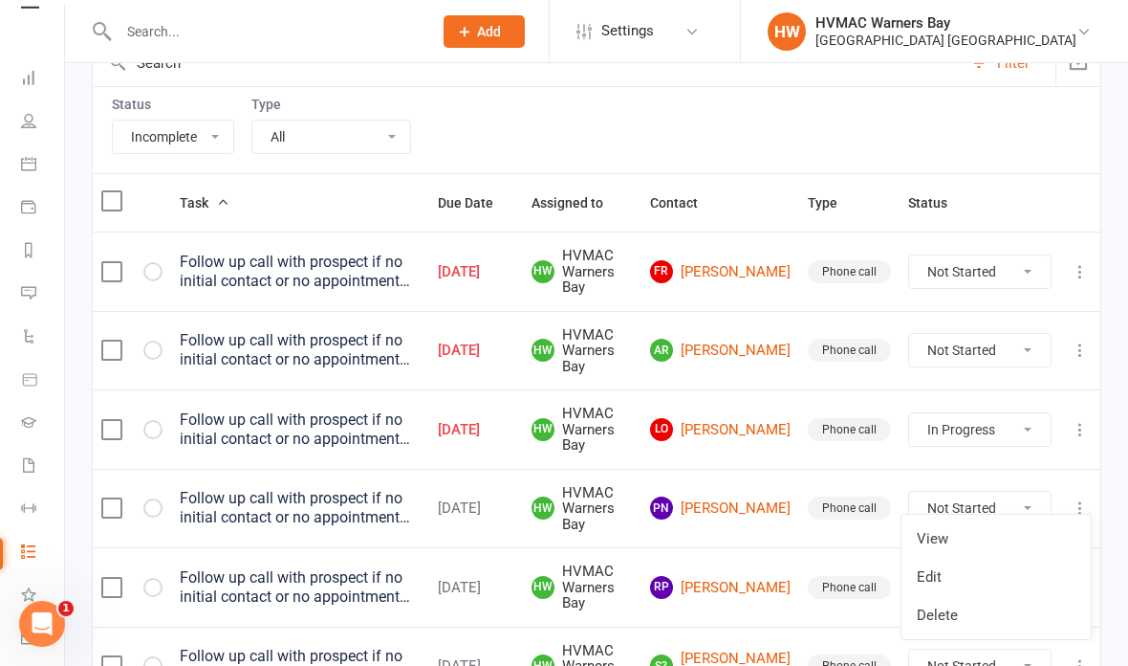
click at [939, 611] on link "Delete" at bounding box center [996, 615] width 189 height 38
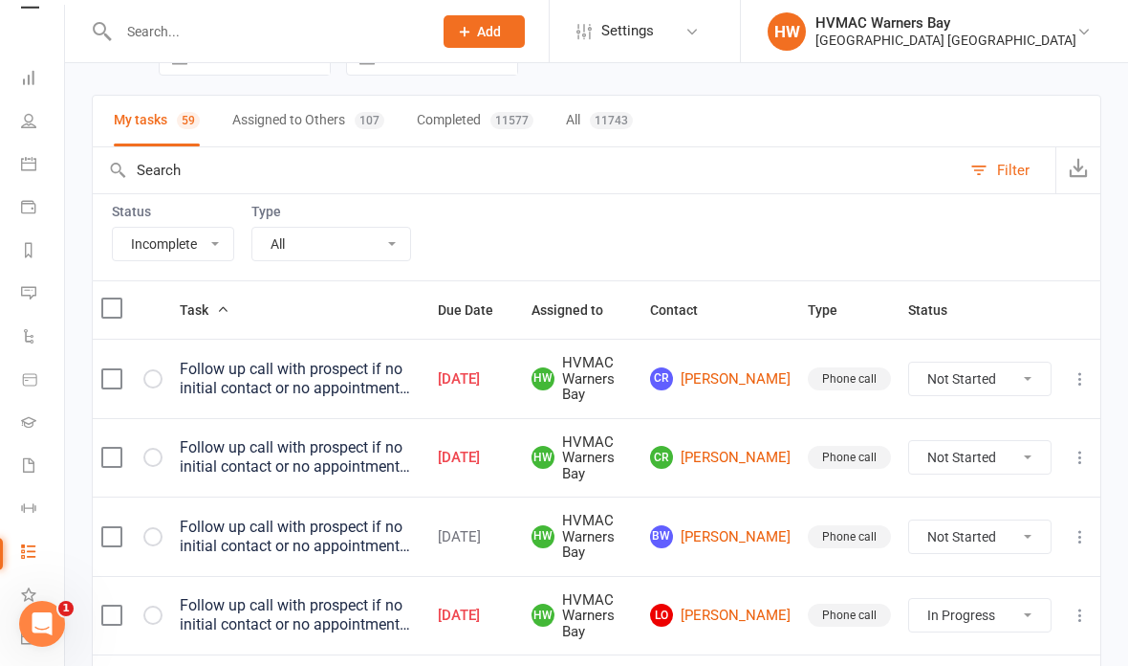
scroll to position [106, 0]
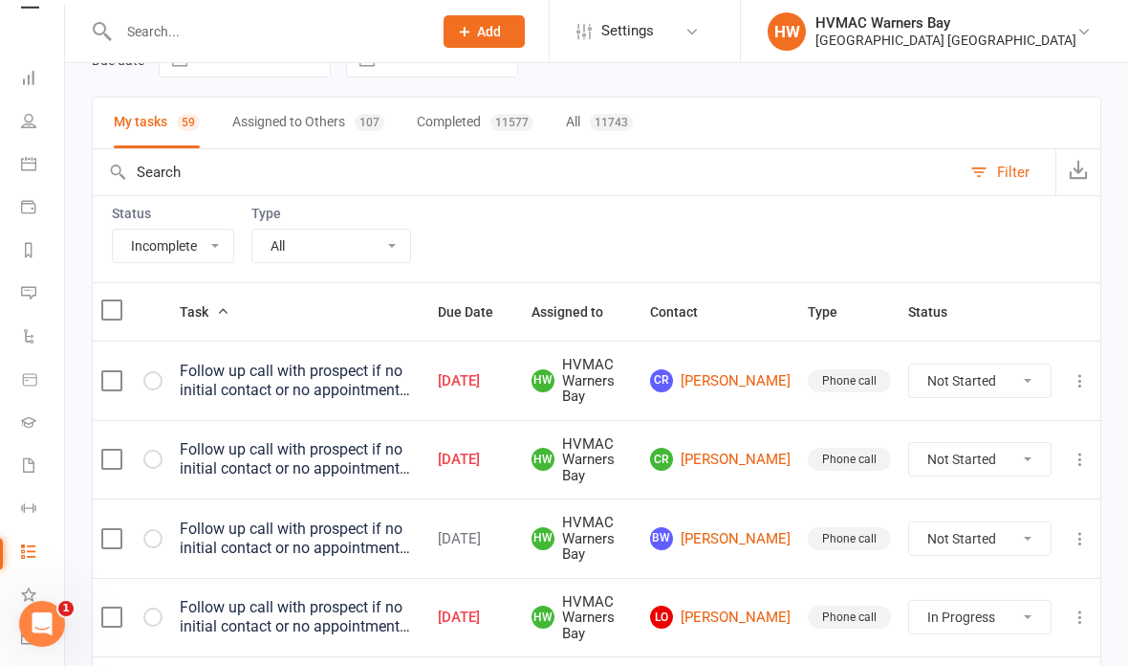
click at [967, 606] on select "Not Started In Progress Waiting Complete" at bounding box center [980, 617] width 142 height 33
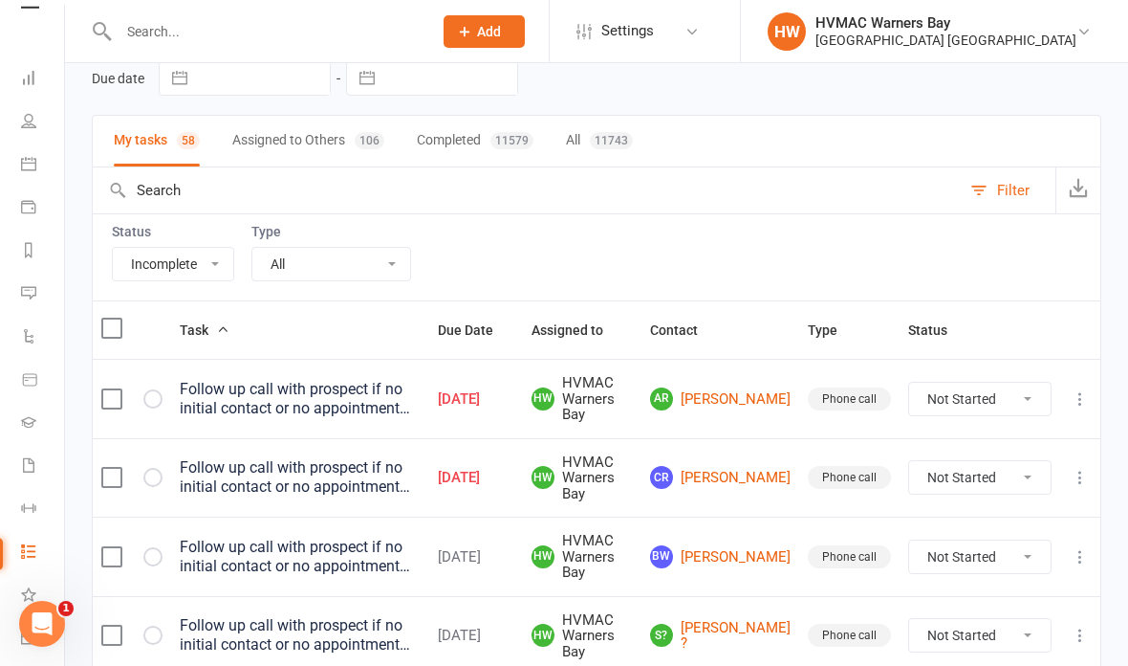
scroll to position [86, 0]
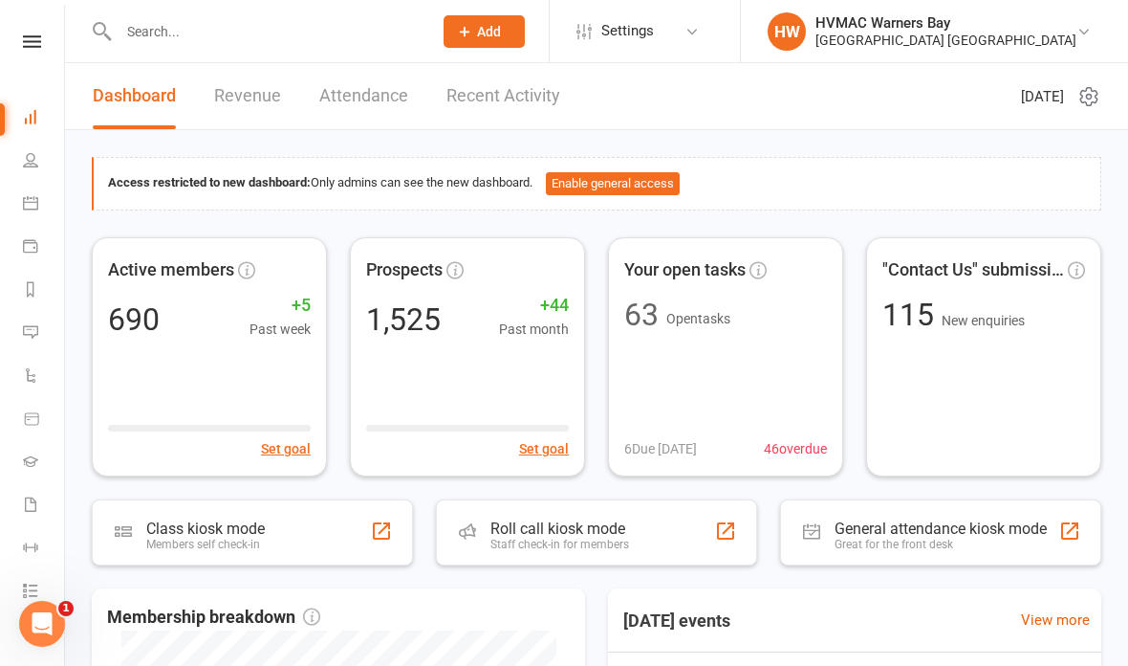
click at [32, 202] on icon at bounding box center [30, 202] width 15 height 15
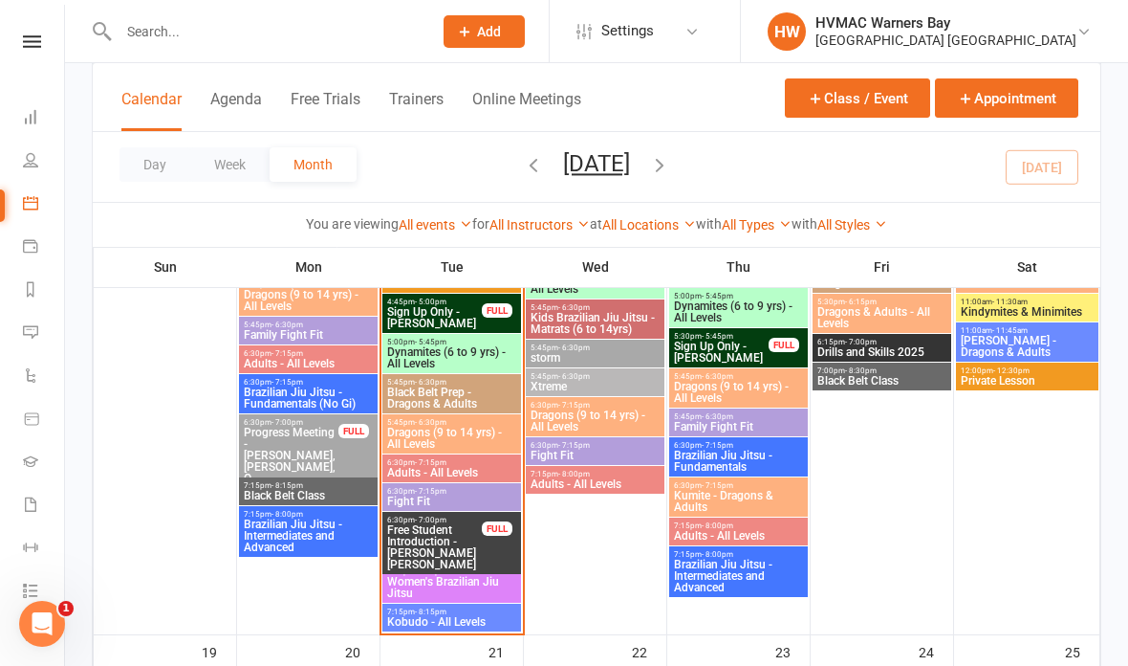
scroll to position [1680, 0]
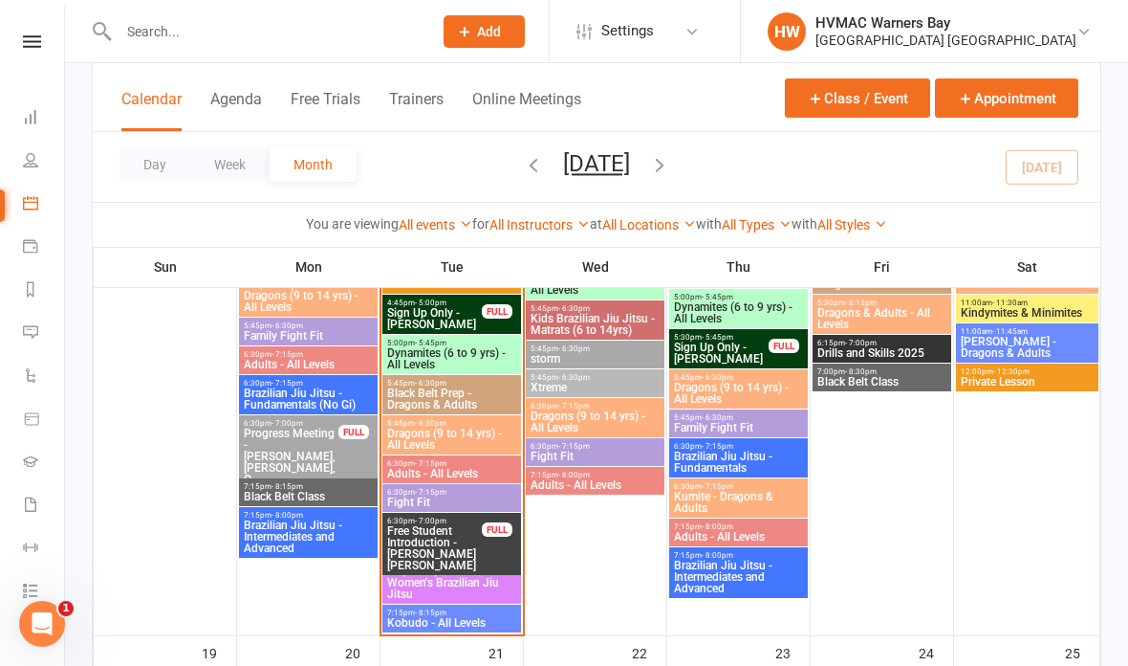
click at [446, 316] on span "Sign Up Only - [PERSON_NAME]" at bounding box center [434, 318] width 97 height 23
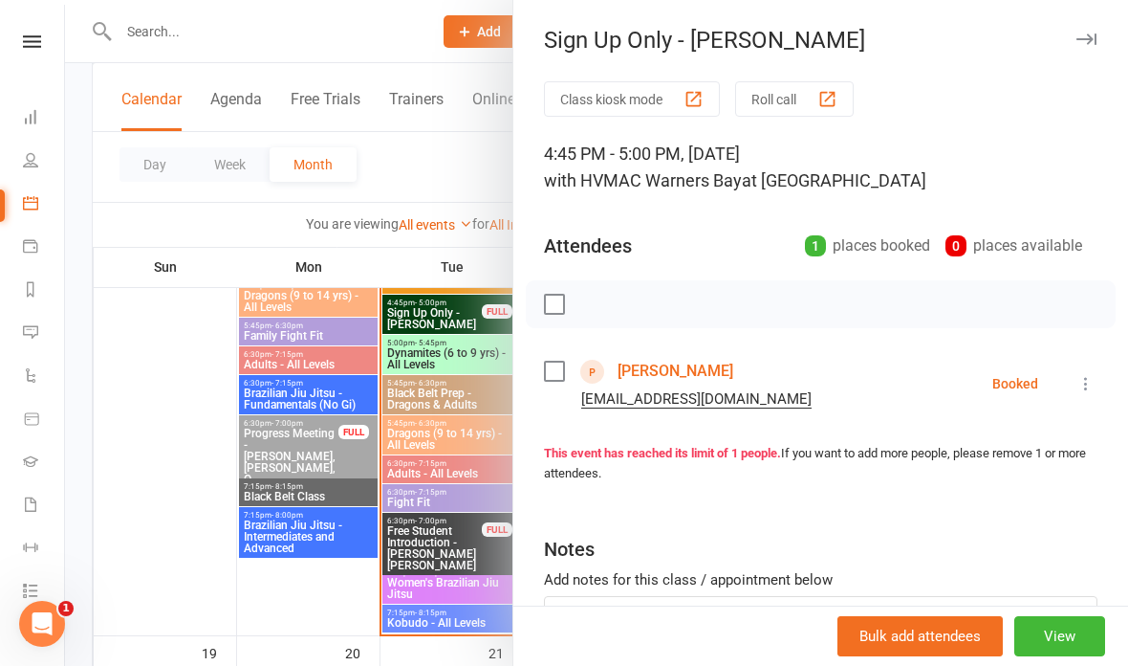
click at [1093, 384] on icon at bounding box center [1086, 383] width 19 height 19
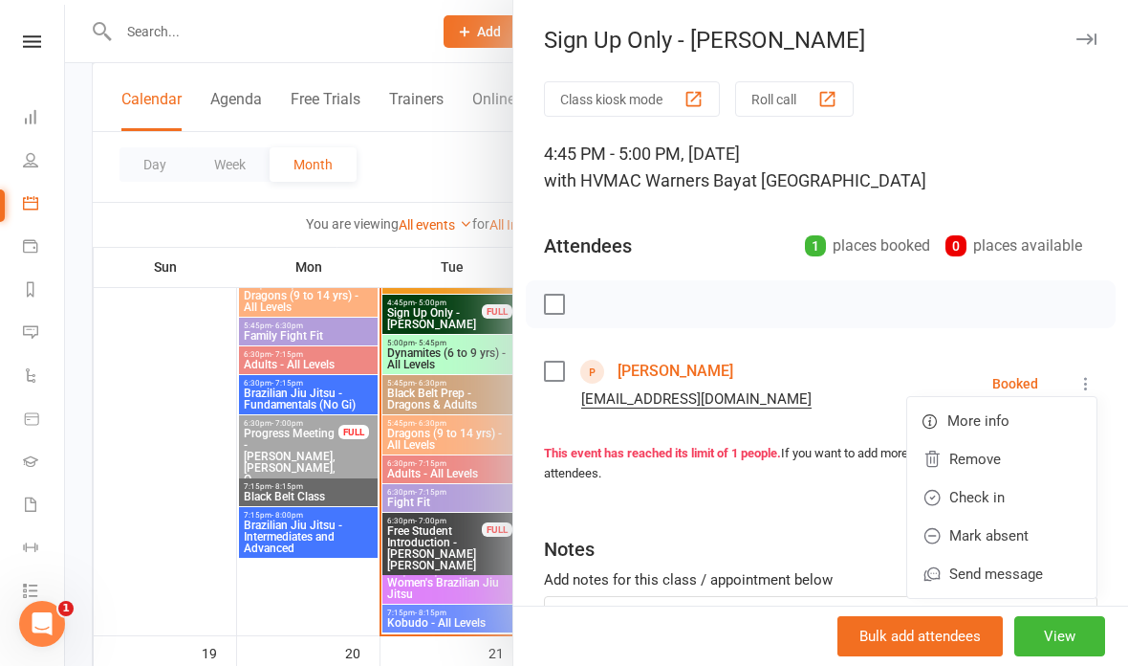
click at [1027, 498] on link "Check in" at bounding box center [1002, 497] width 189 height 38
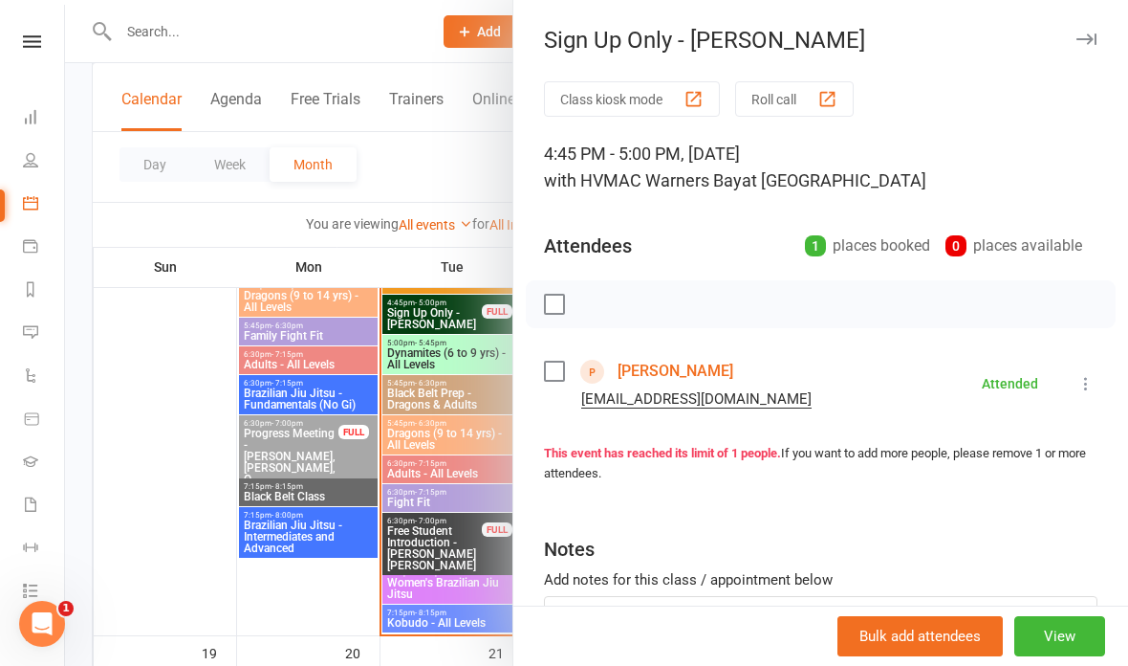
click at [406, 482] on div at bounding box center [596, 333] width 1063 height 666
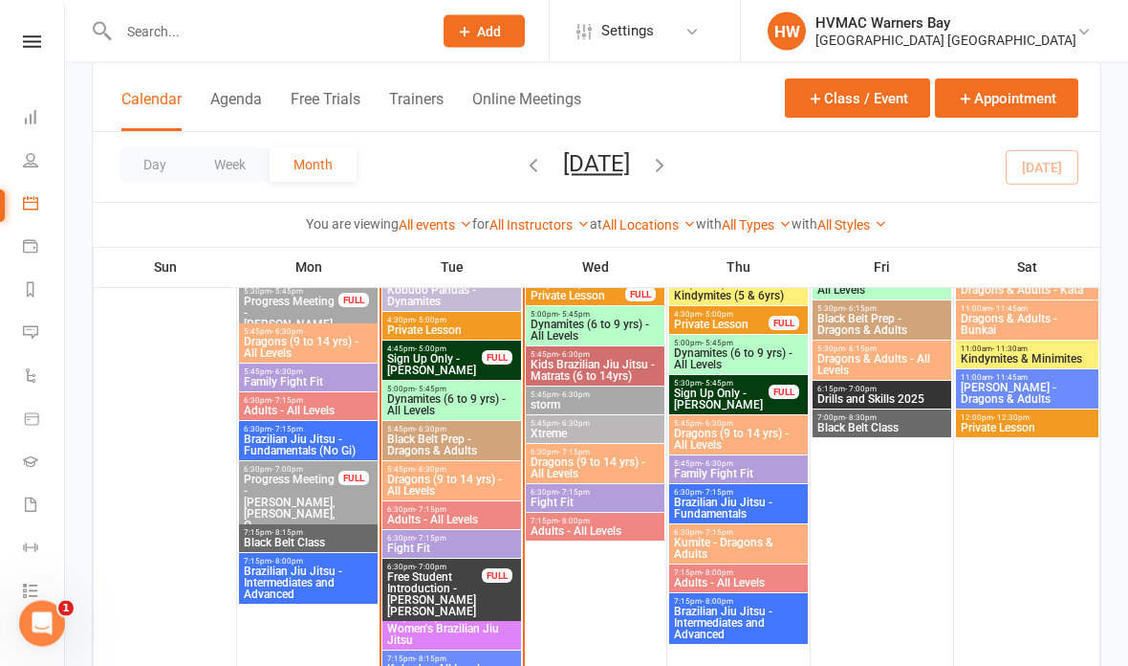
scroll to position [1635, 0]
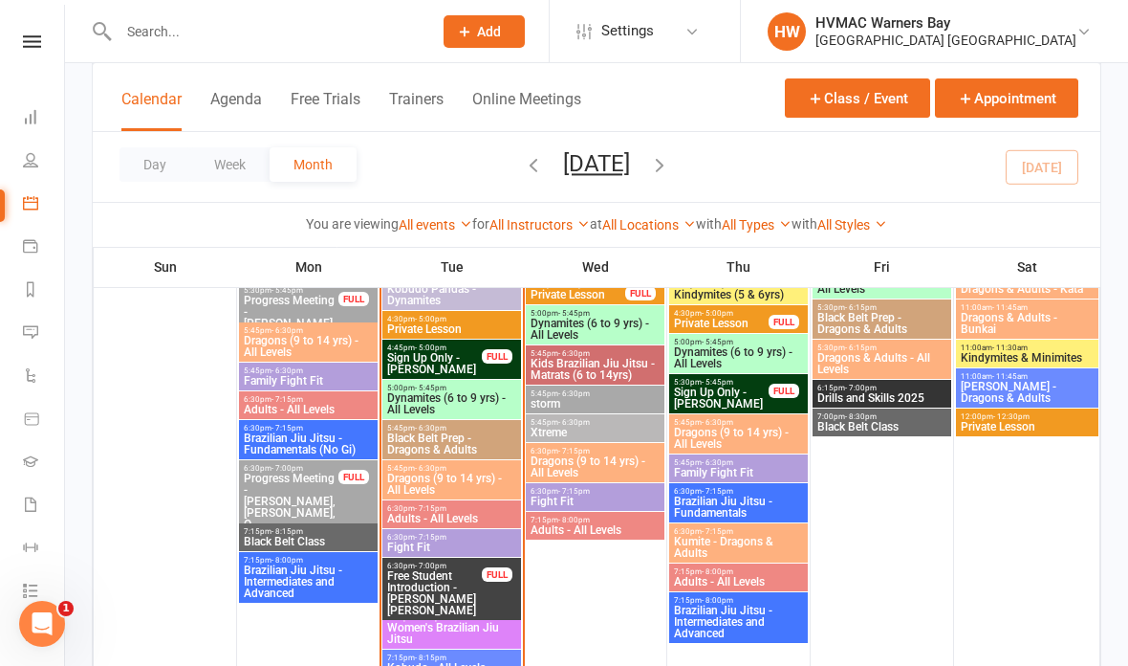
click at [442, 445] on span "Black Belt Prep - Dragons & Adults" at bounding box center [451, 443] width 131 height 23
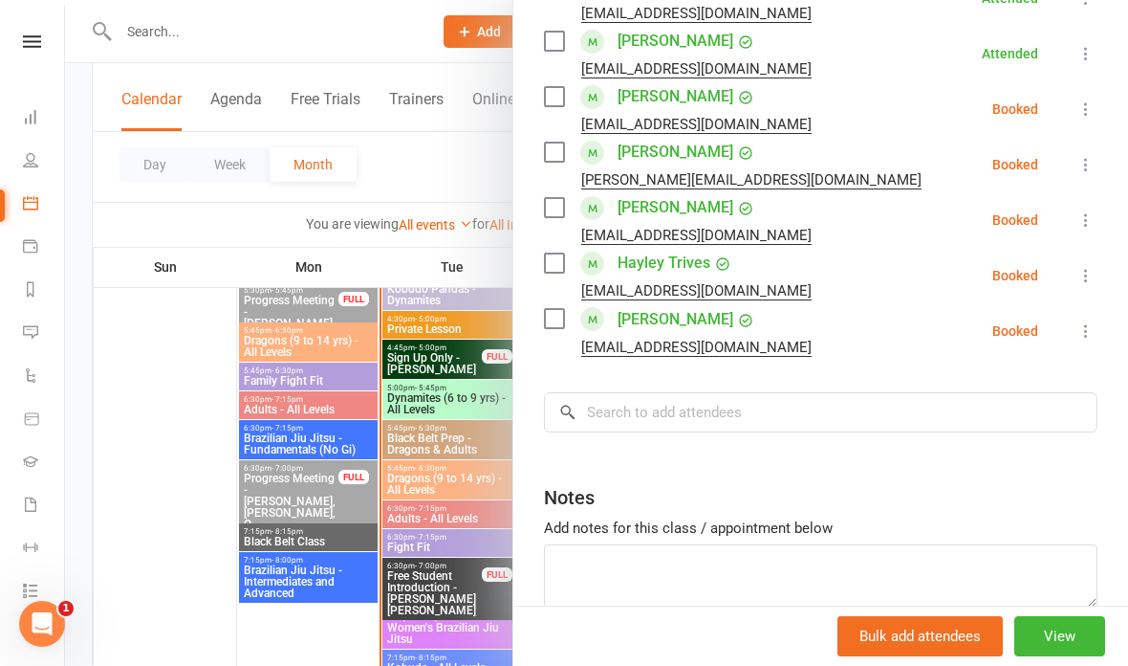
scroll to position [886, 0]
click at [735, 413] on input "search" at bounding box center [821, 411] width 554 height 40
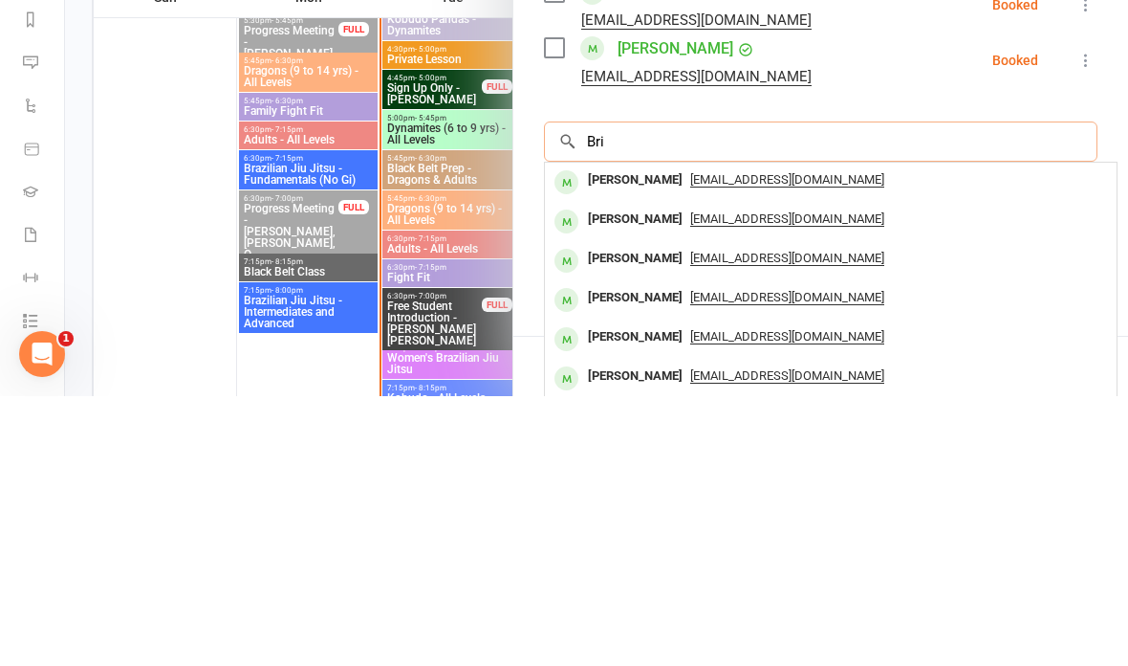
type input "Bri"
click at [882, 436] on div "bri.roberts89@gmail.com" at bounding box center [831, 450] width 557 height 28
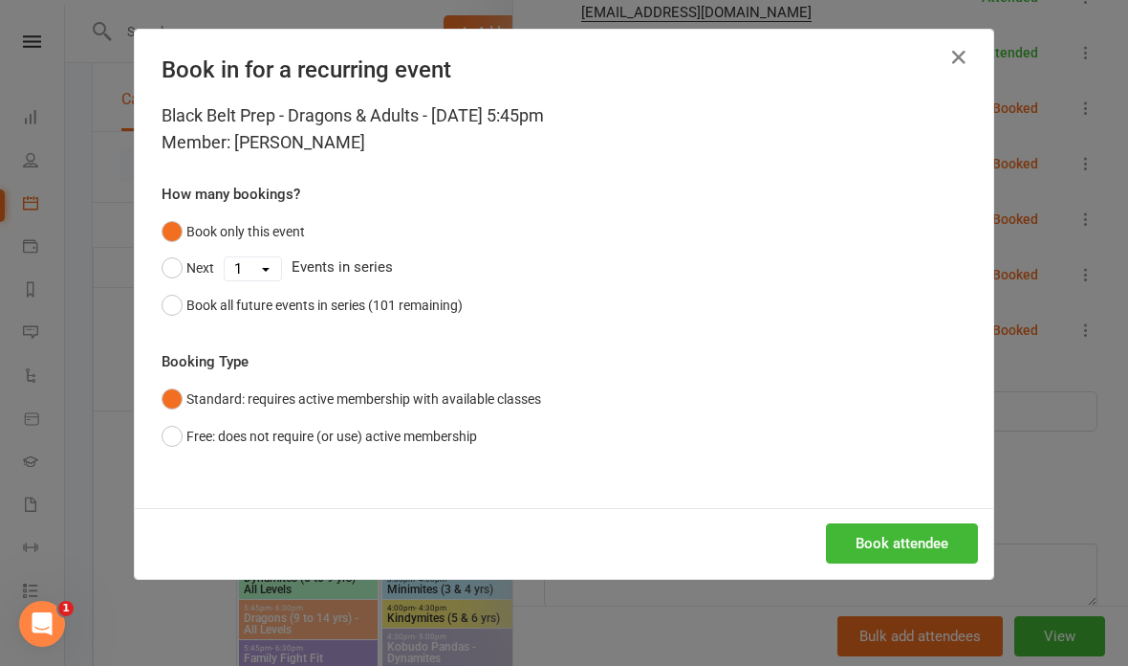
click at [914, 536] on button "Book attendee" at bounding box center [902, 543] width 152 height 40
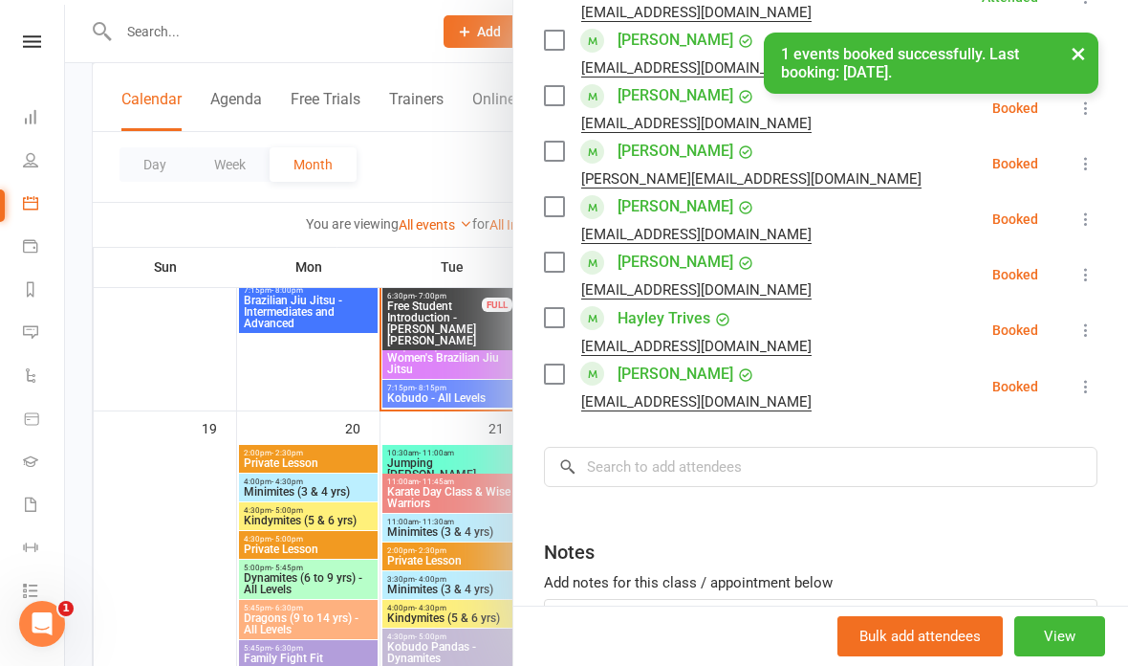
click at [1095, 274] on icon at bounding box center [1086, 274] width 19 height 19
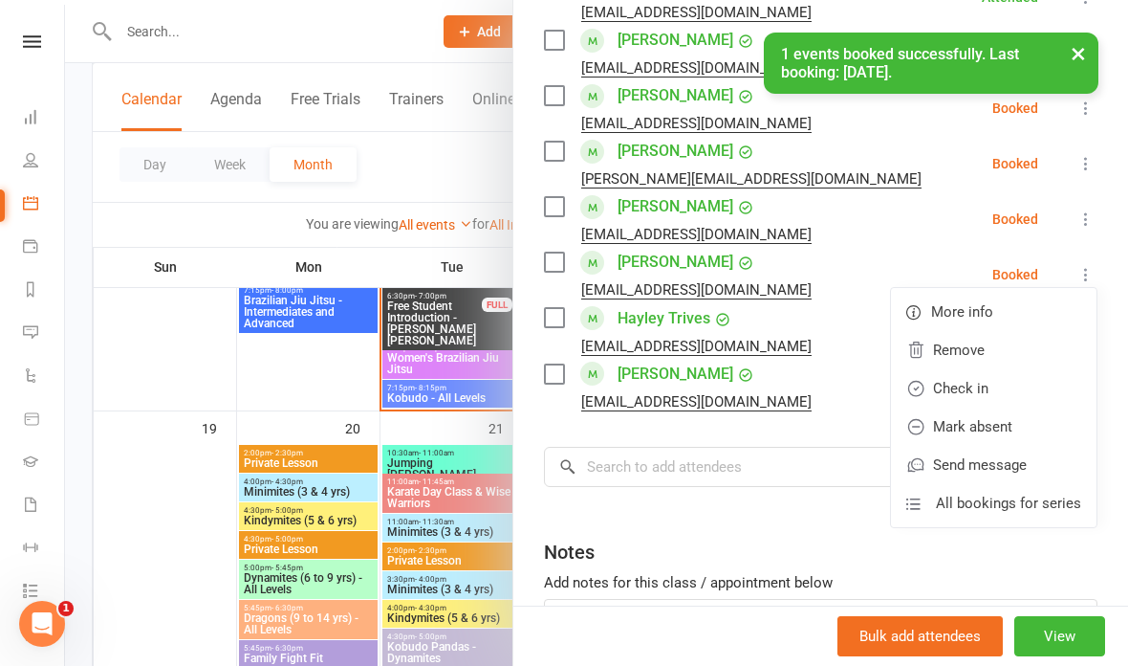
click at [1022, 395] on link "Check in" at bounding box center [994, 388] width 206 height 38
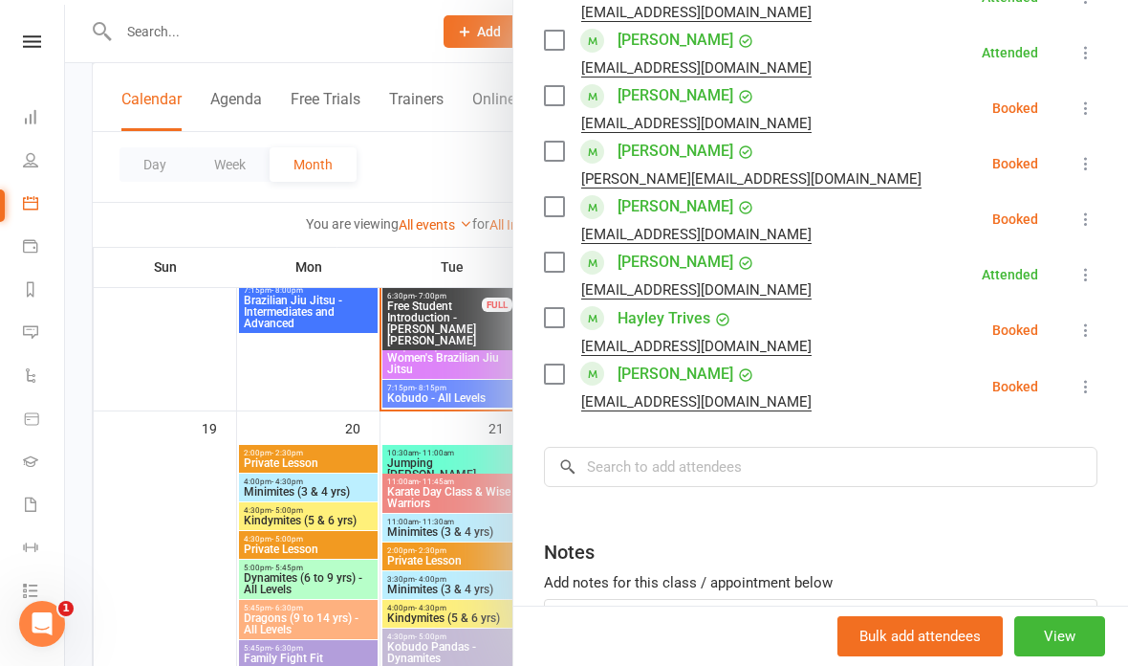
click at [430, 158] on div at bounding box center [596, 333] width 1063 height 666
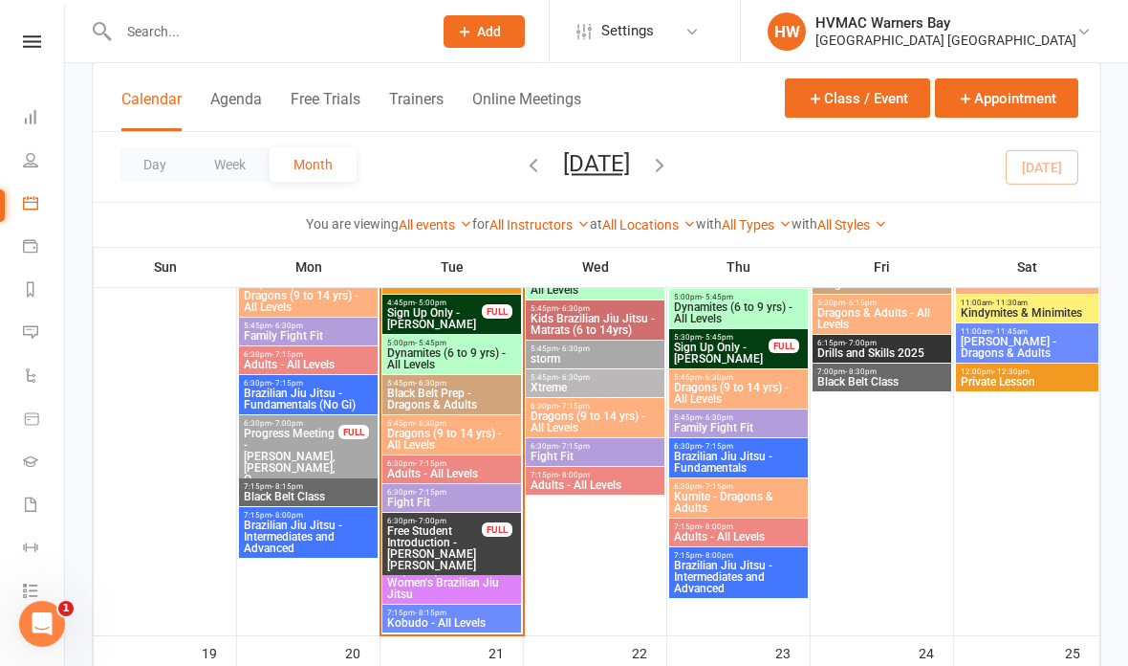
scroll to position [1678, 0]
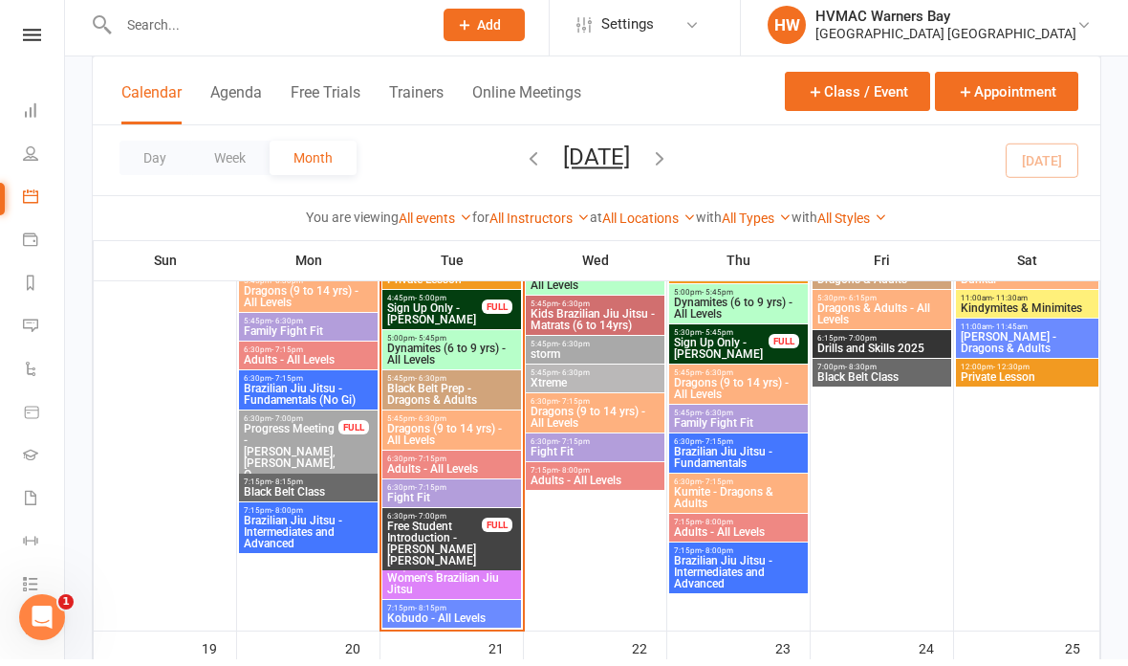
click at [288, 29] on input "text" at bounding box center [266, 31] width 306 height 27
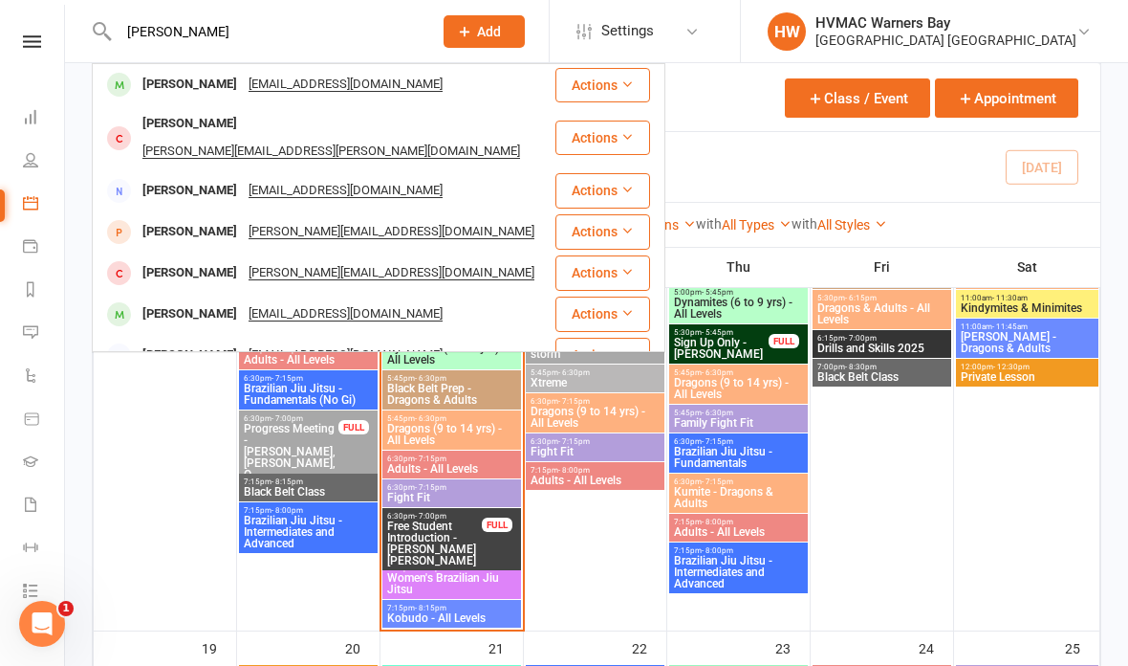
type input "Christopher olde"
click at [458, 82] on div "Christopher Olde buccaneer33@icloud.com" at bounding box center [324, 84] width 460 height 39
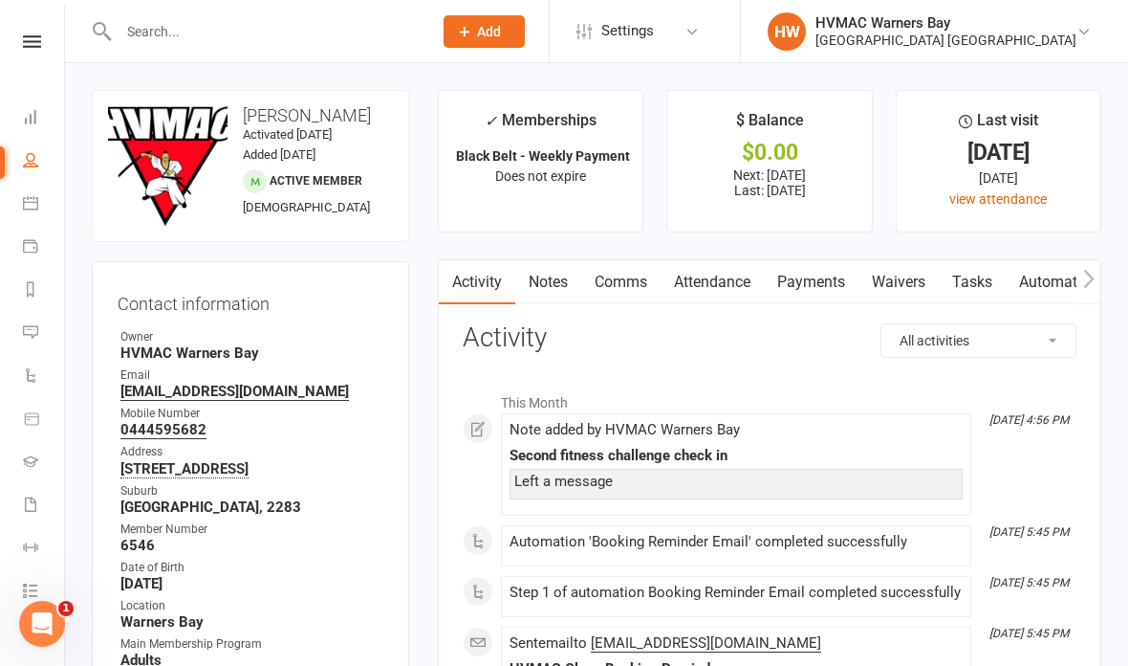
click at [896, 285] on link "Waivers" at bounding box center [899, 282] width 80 height 44
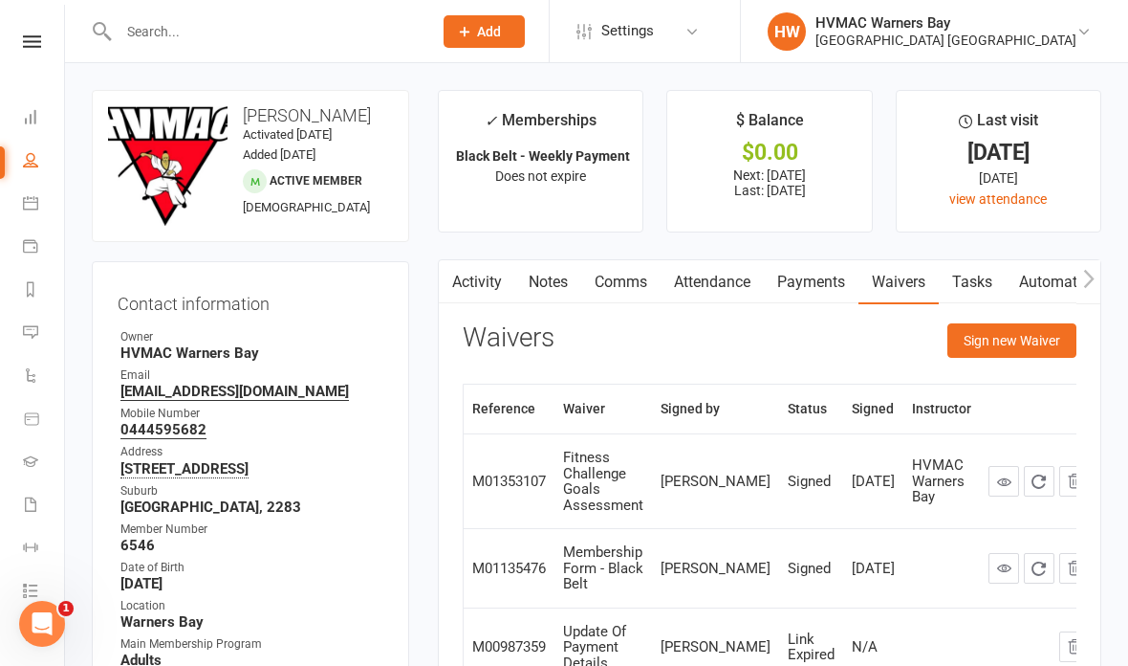
click at [1013, 332] on button "Sign new Waiver" at bounding box center [1012, 340] width 129 height 34
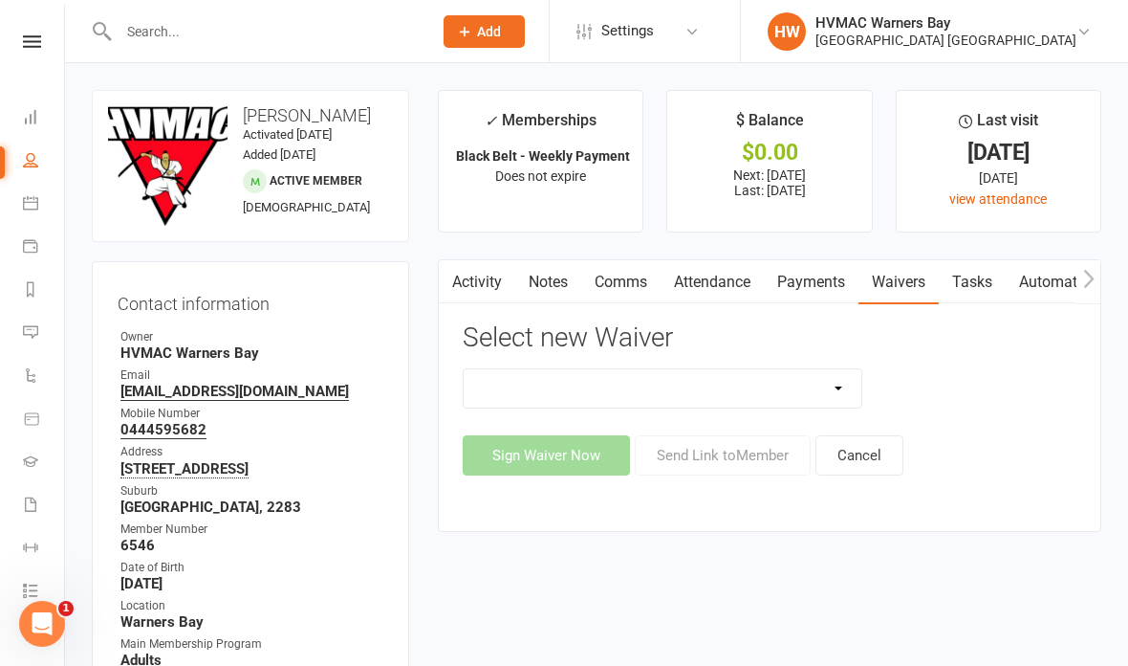
click at [694, 383] on select "Cancellation Form Cancellation Form - Kinder Kicks Fitness Challenge Goals Asse…" at bounding box center [663, 388] width 398 height 38
select select "13209"
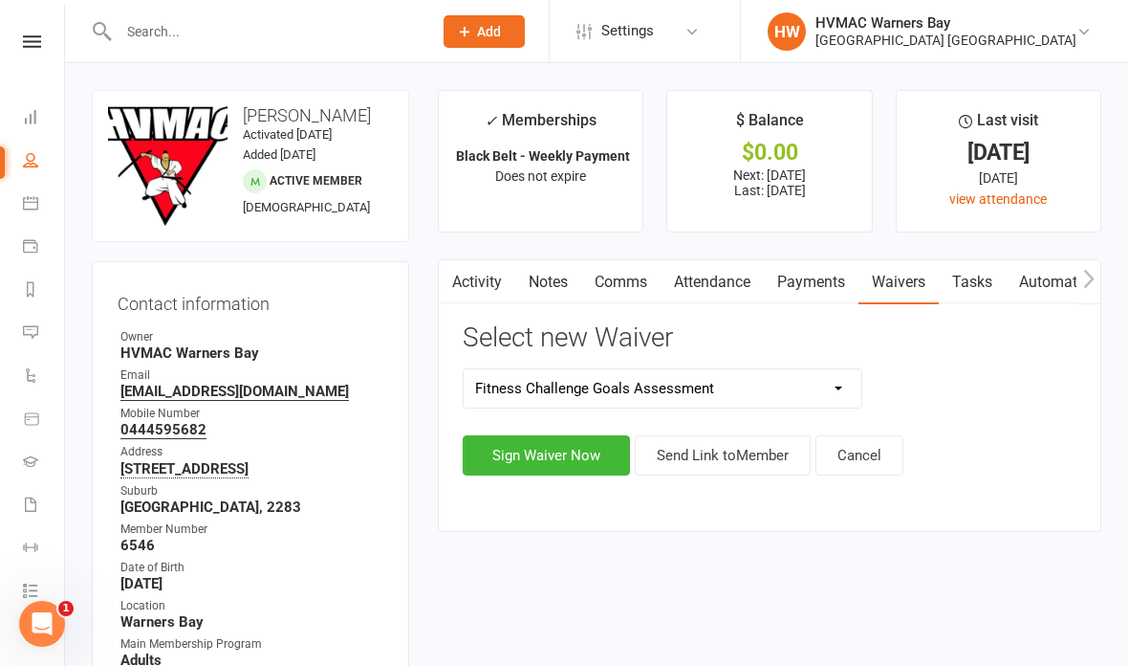
click at [545, 447] on button "Sign Waiver Now" at bounding box center [546, 455] width 167 height 40
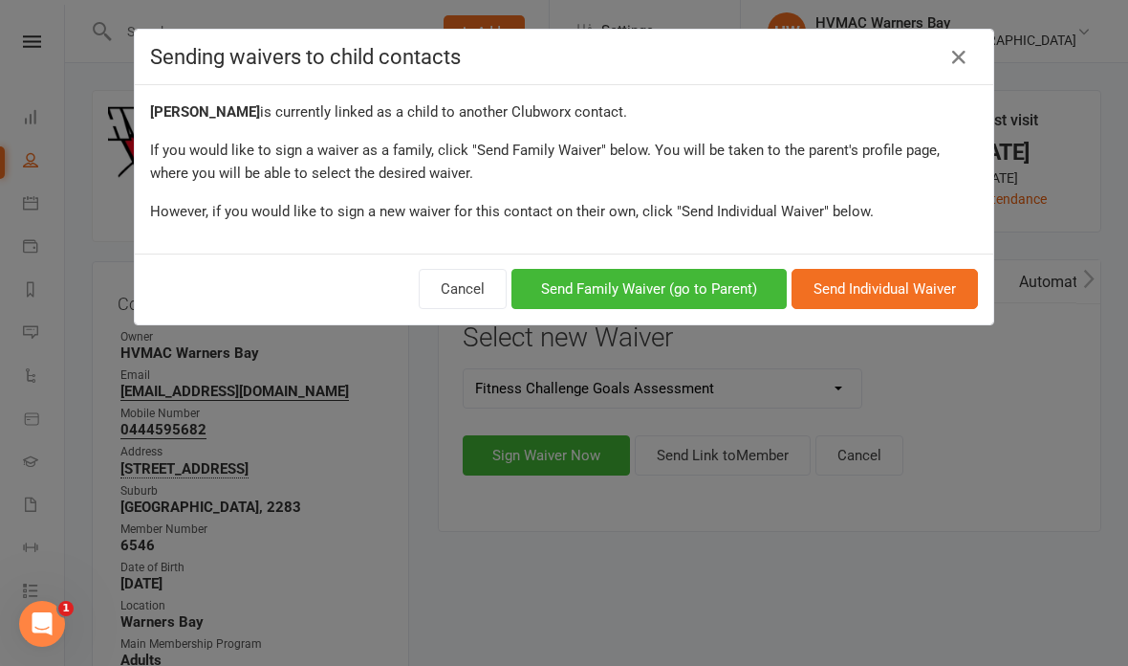
click at [902, 288] on button "Send Individual Waiver" at bounding box center [885, 289] width 186 height 40
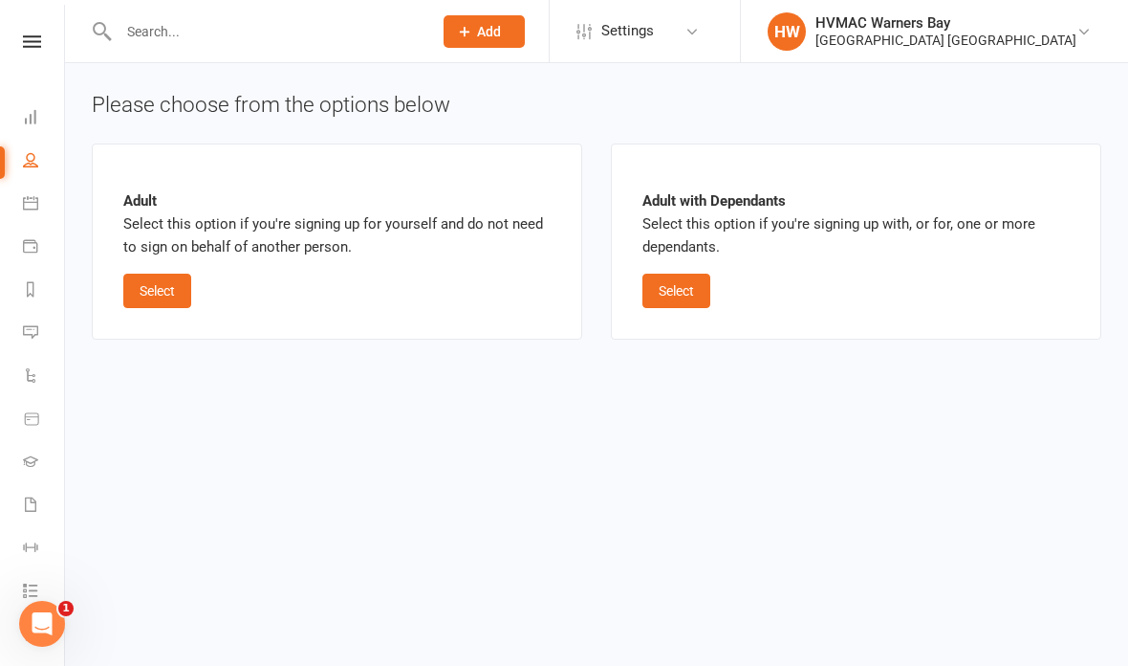
click at [168, 286] on button "Select" at bounding box center [157, 291] width 68 height 34
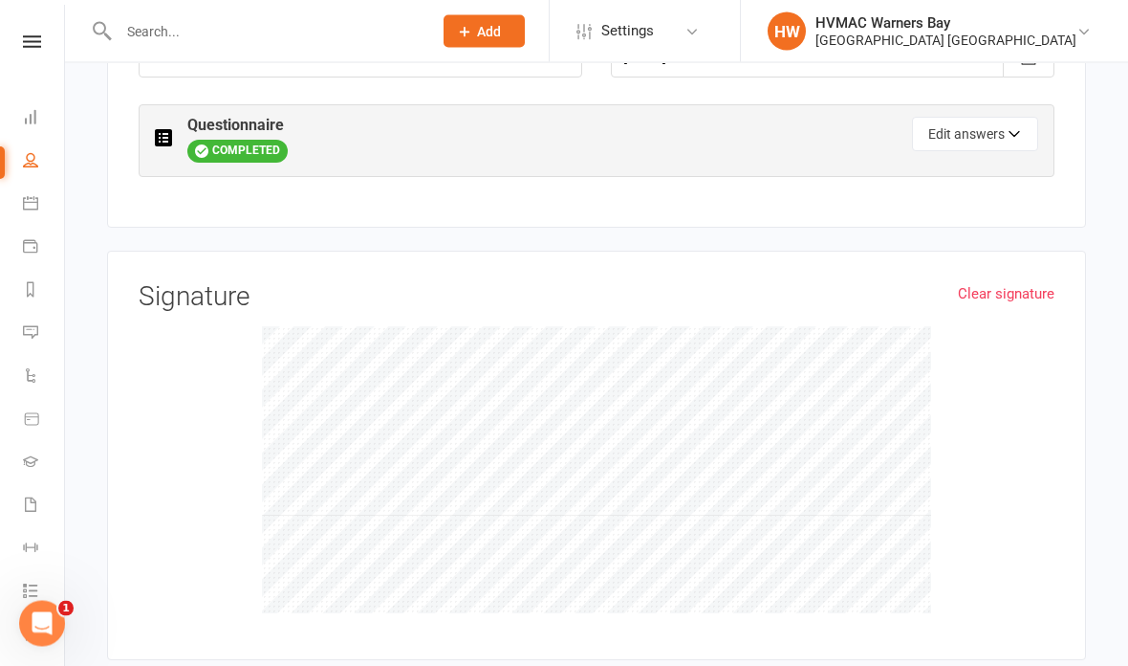
scroll to position [1038, 0]
click at [974, 120] on button "Edit answers" at bounding box center [975, 137] width 126 height 34
select select "4"
select select "3"
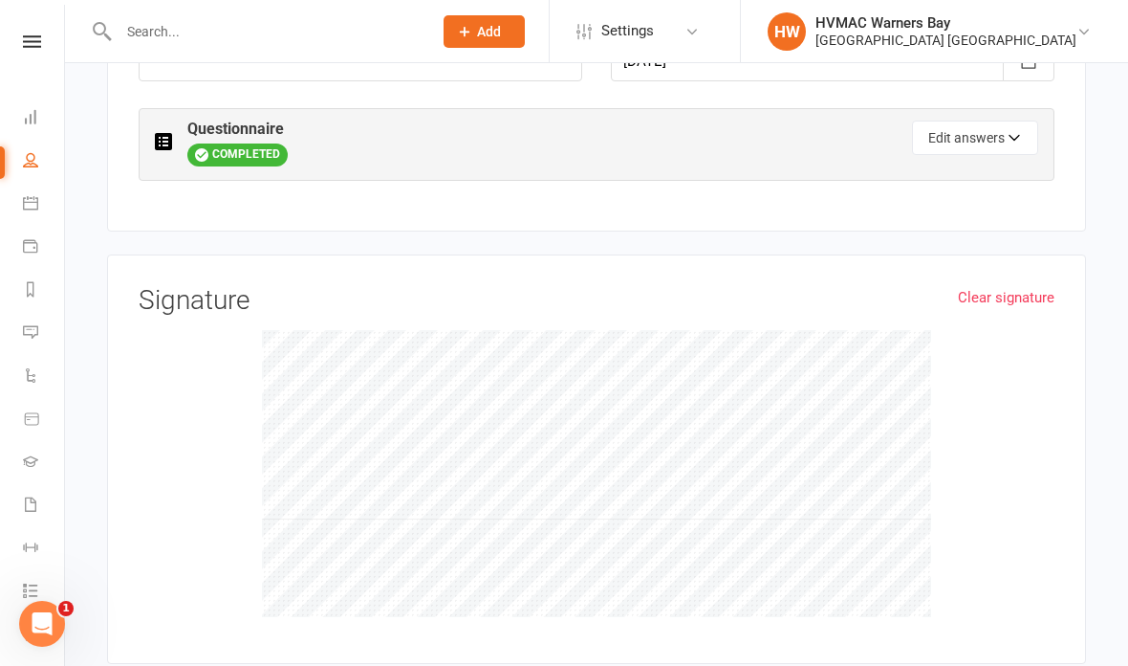
select select "2"
select select "4"
select select "3"
select select "2"
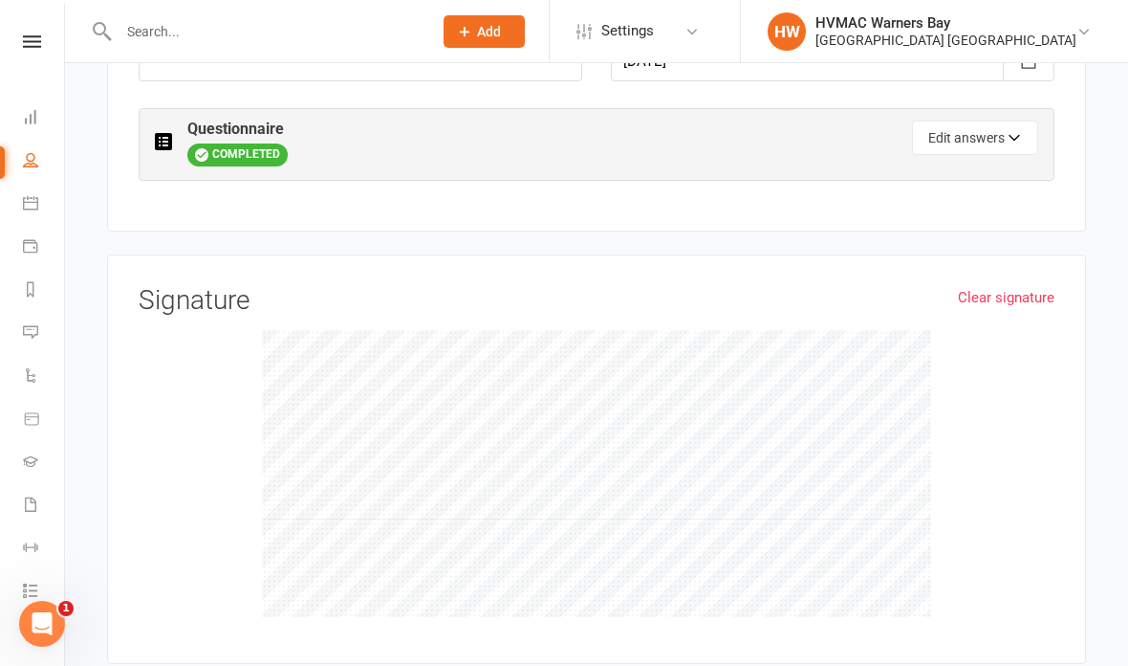
select select "4"
select select "Hunter Fight Fit (Muary Thai based fitness program)"
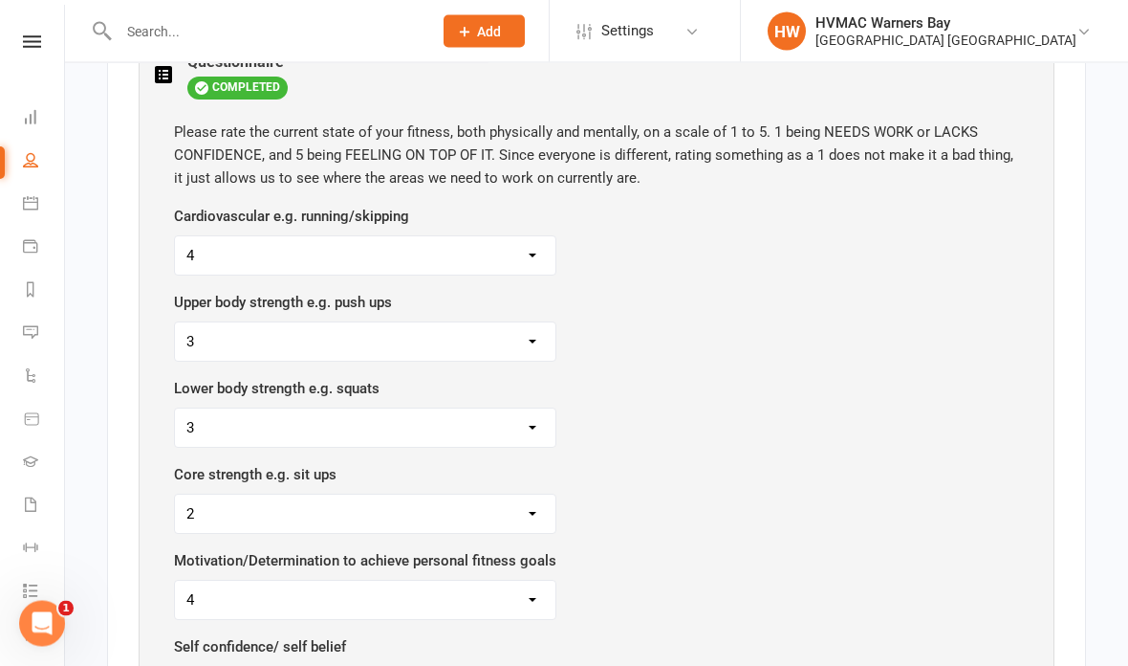
scroll to position [1106, 0]
click at [481, 235] on select "1 2 3 4 5" at bounding box center [365, 254] width 381 height 38
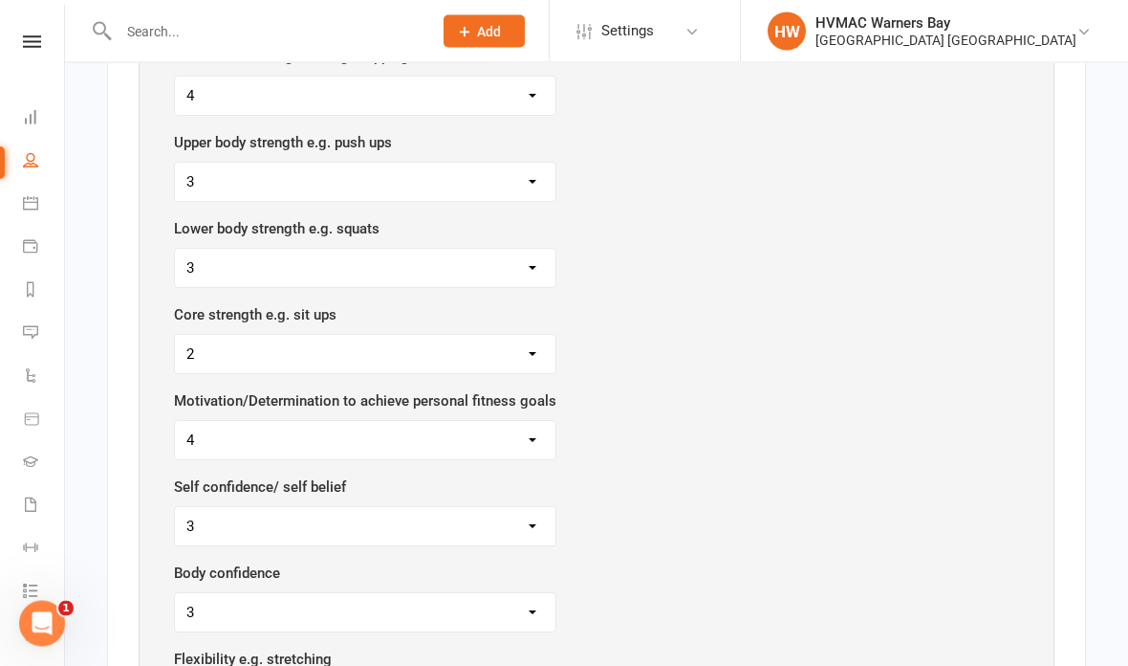
scroll to position [1235, 0]
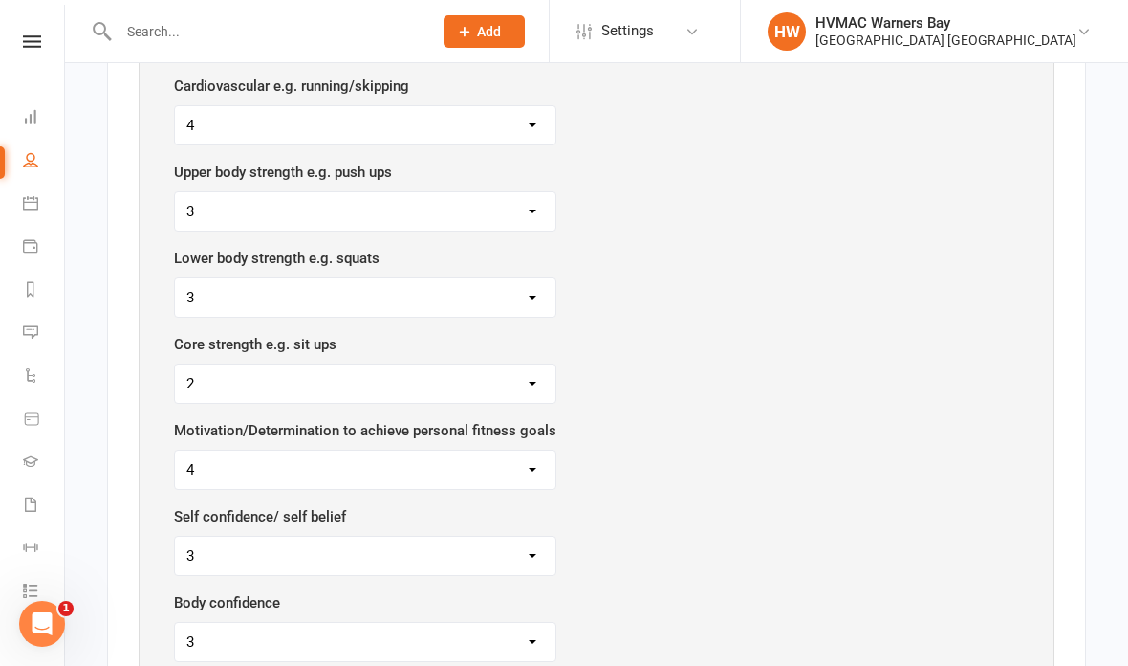
click at [482, 192] on select "1 2 3 4 5" at bounding box center [365, 211] width 381 height 38
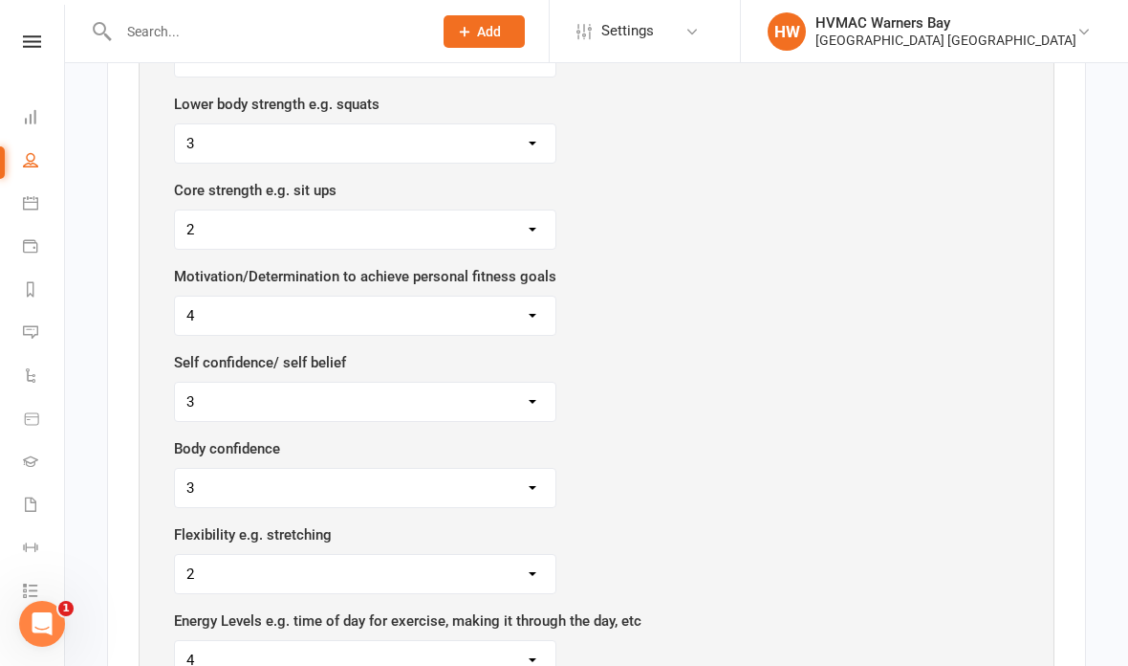
scroll to position [1421, 0]
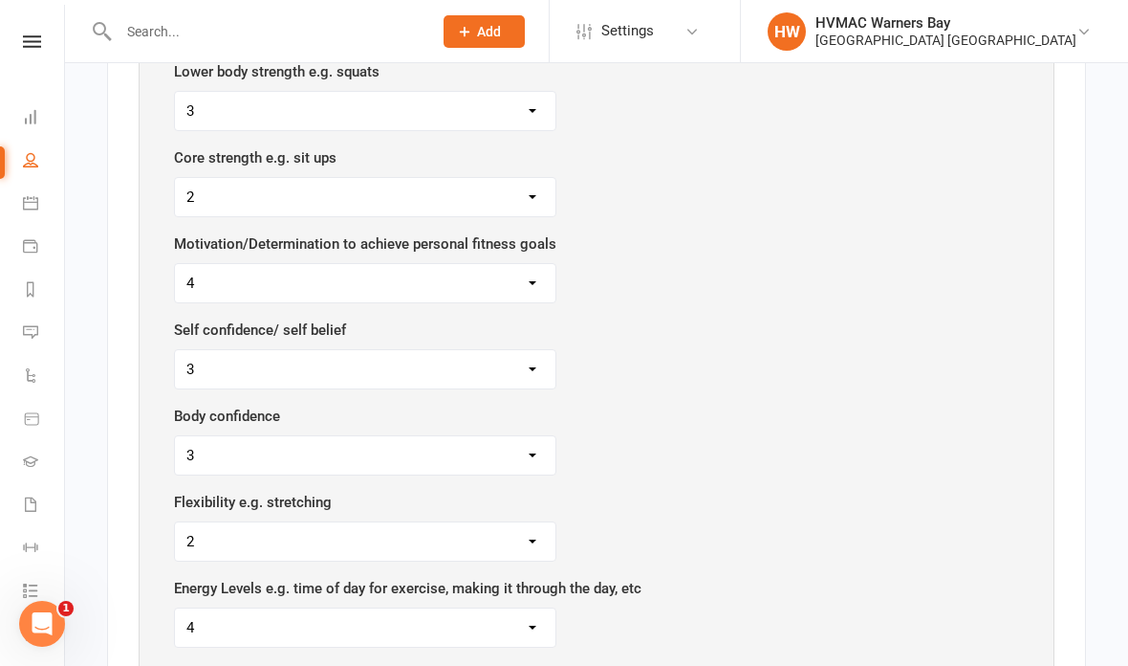
click at [504, 178] on select "1 2 3 4 5" at bounding box center [365, 197] width 381 height 38
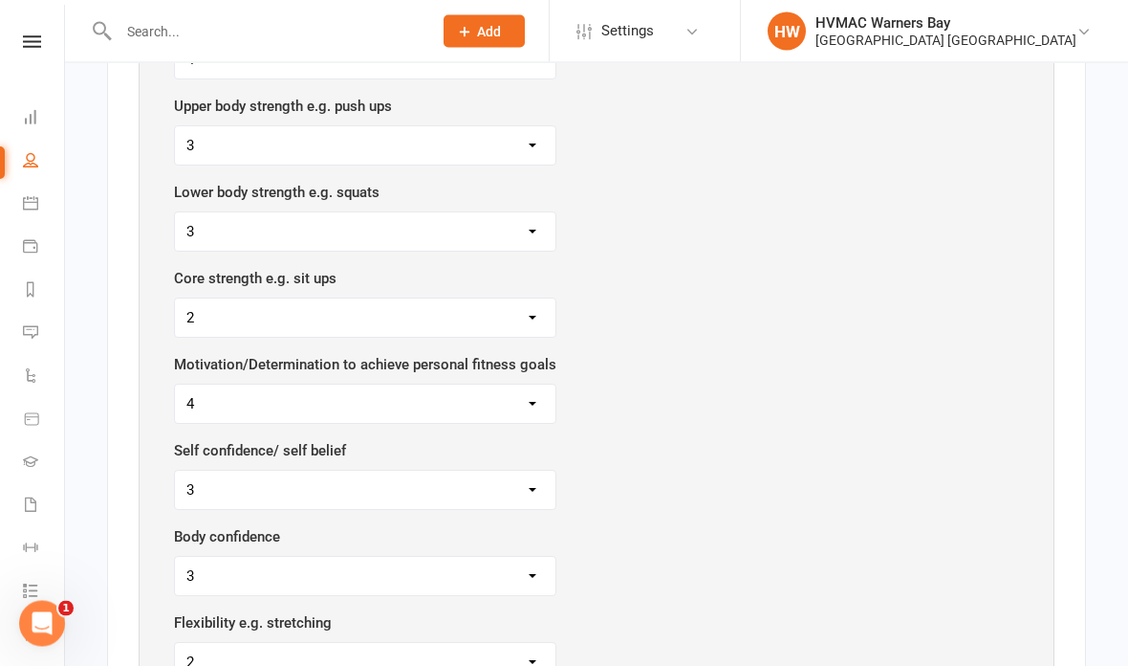
click at [447, 213] on select "1 2 3 4 5" at bounding box center [365, 232] width 381 height 38
select select "4"
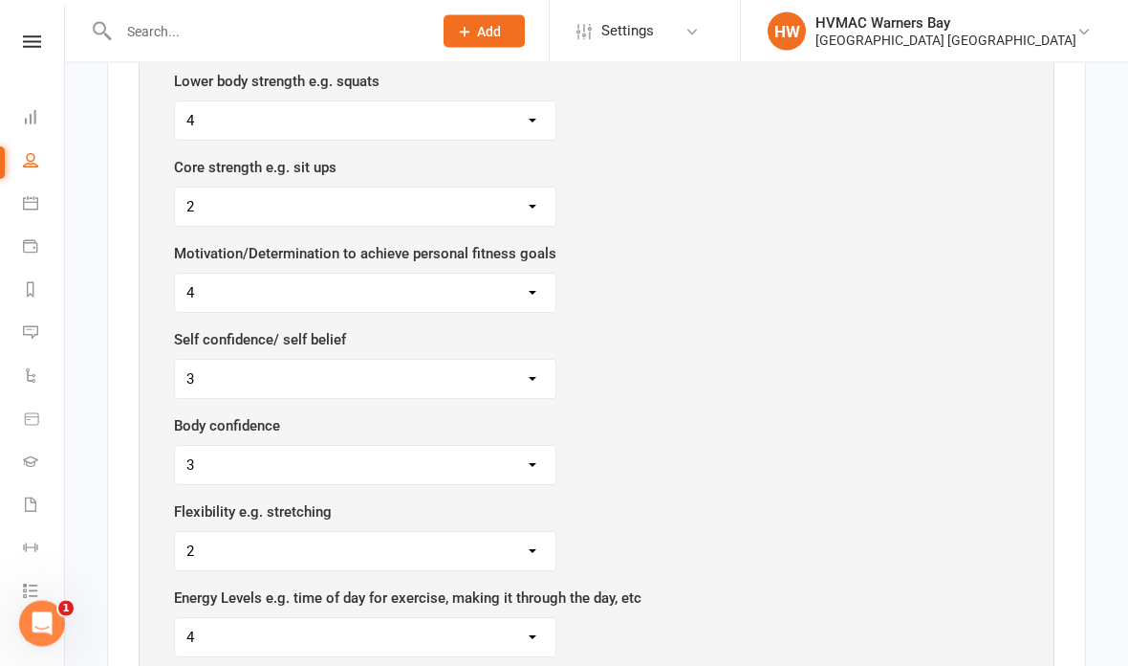
scroll to position [1415, 0]
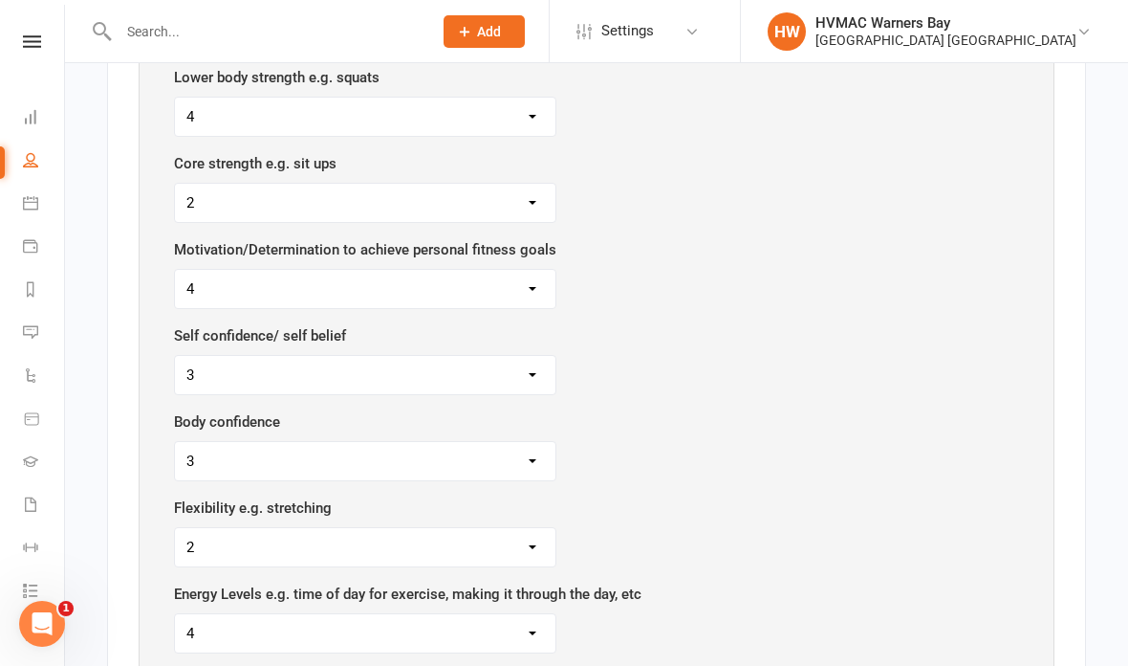
click at [432, 184] on select "1 2 3 4 5" at bounding box center [365, 203] width 381 height 38
select select "3"
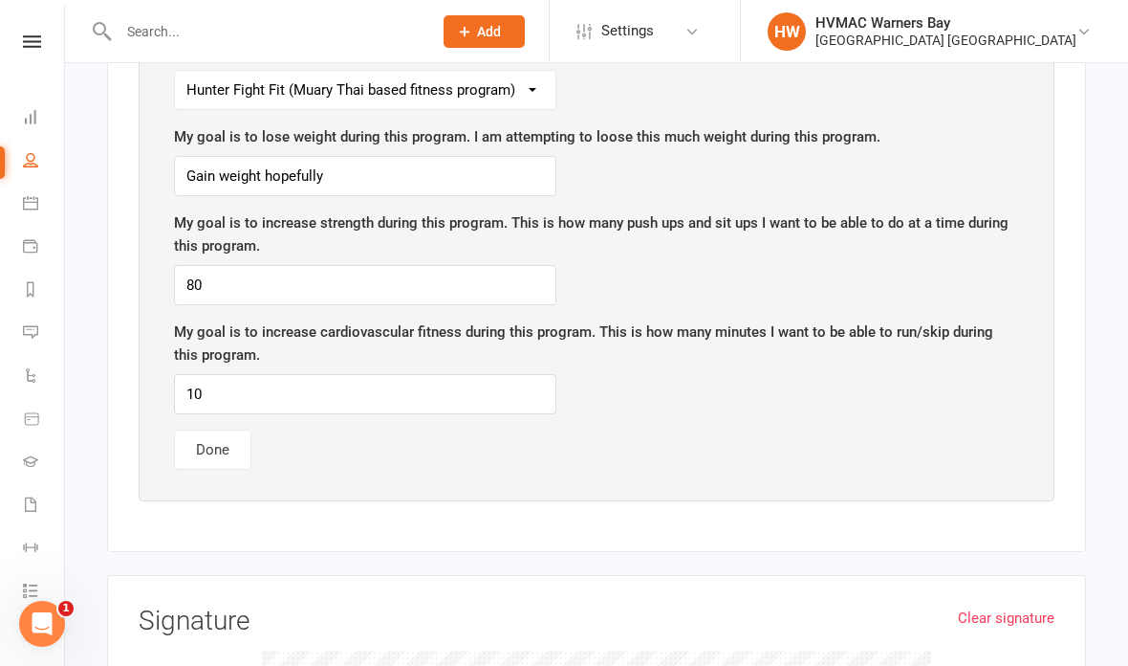
scroll to position [2123, 0]
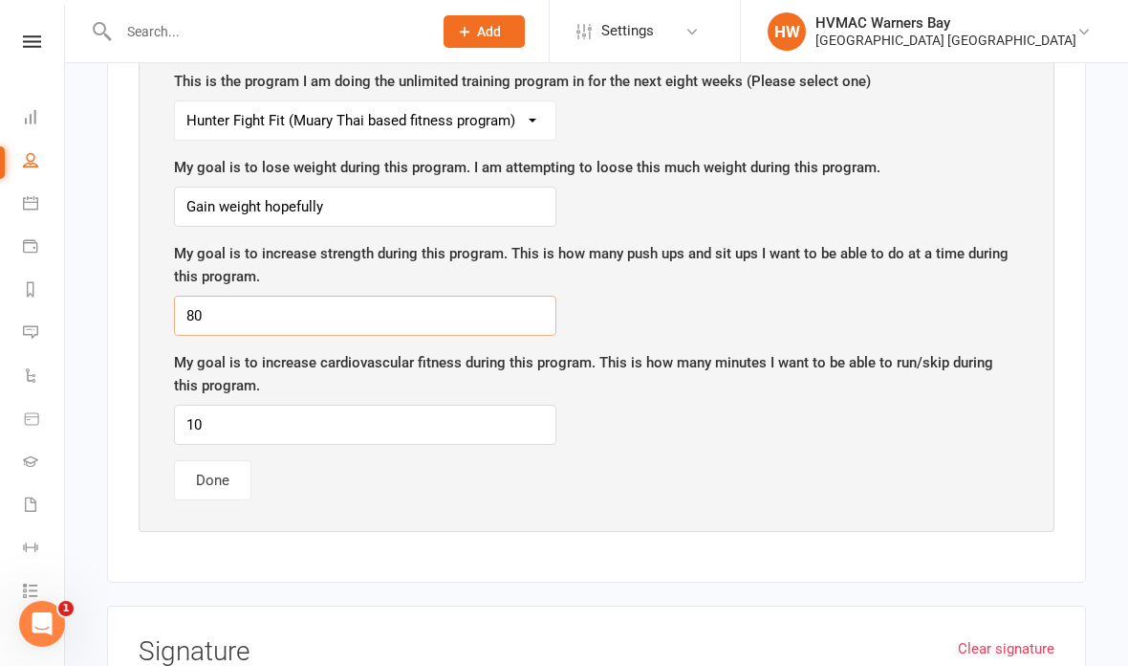
click at [301, 305] on input "80" at bounding box center [365, 316] width 383 height 40
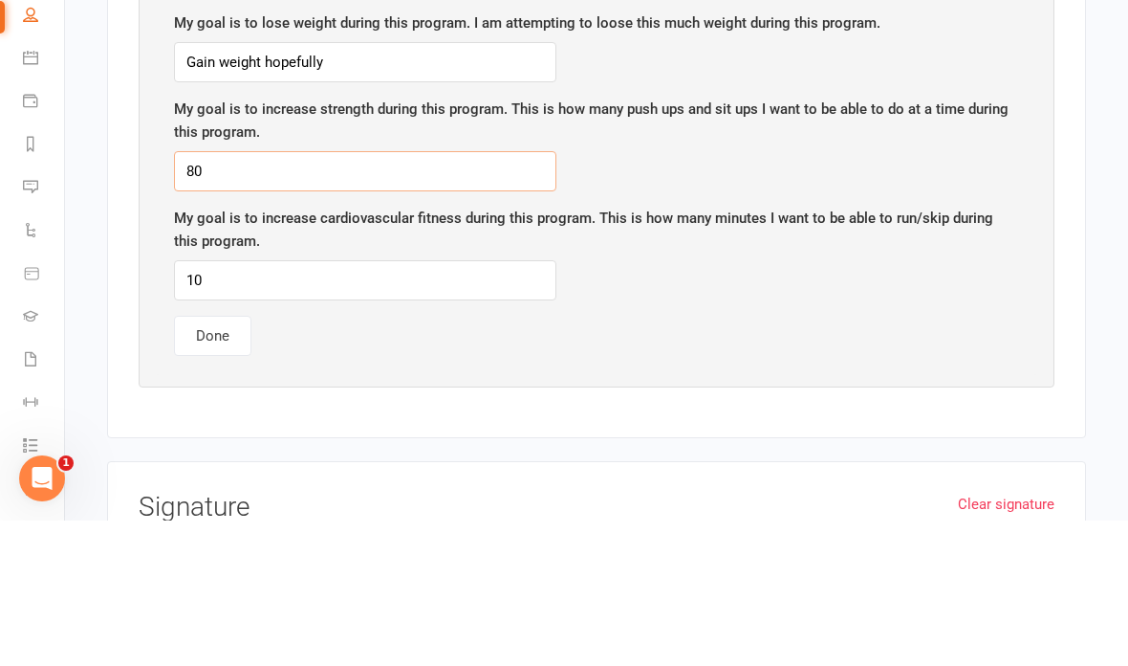
type input "8"
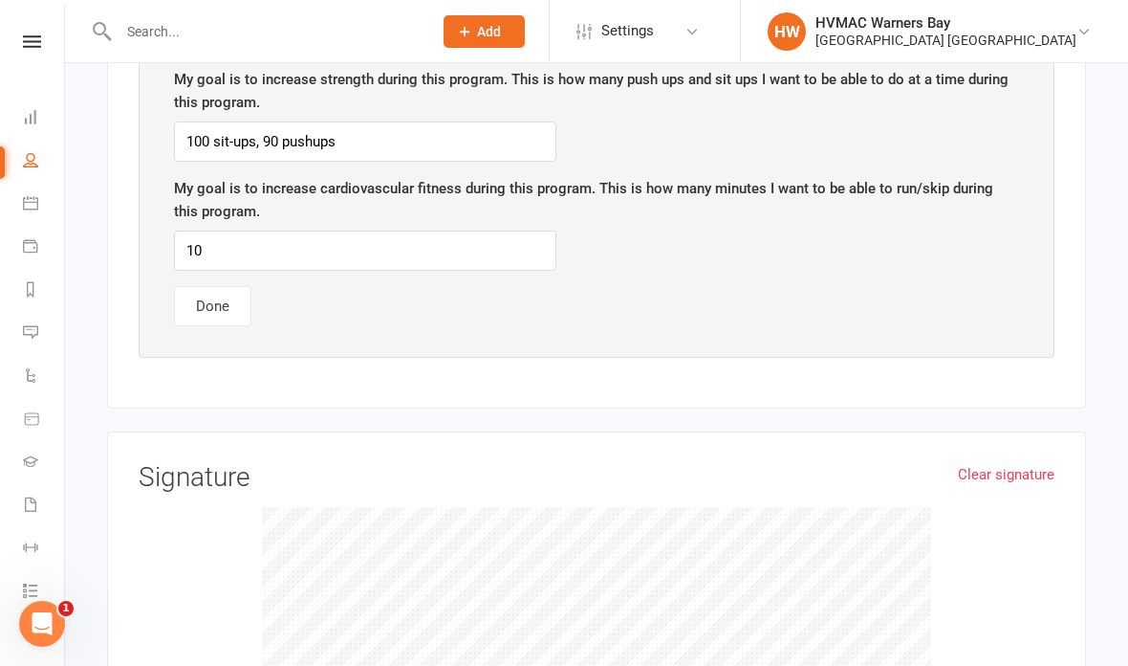
scroll to position [2296, 0]
type input "100 sit-ups, 90 pushups"
click at [361, 231] on input "10" at bounding box center [365, 251] width 383 height 40
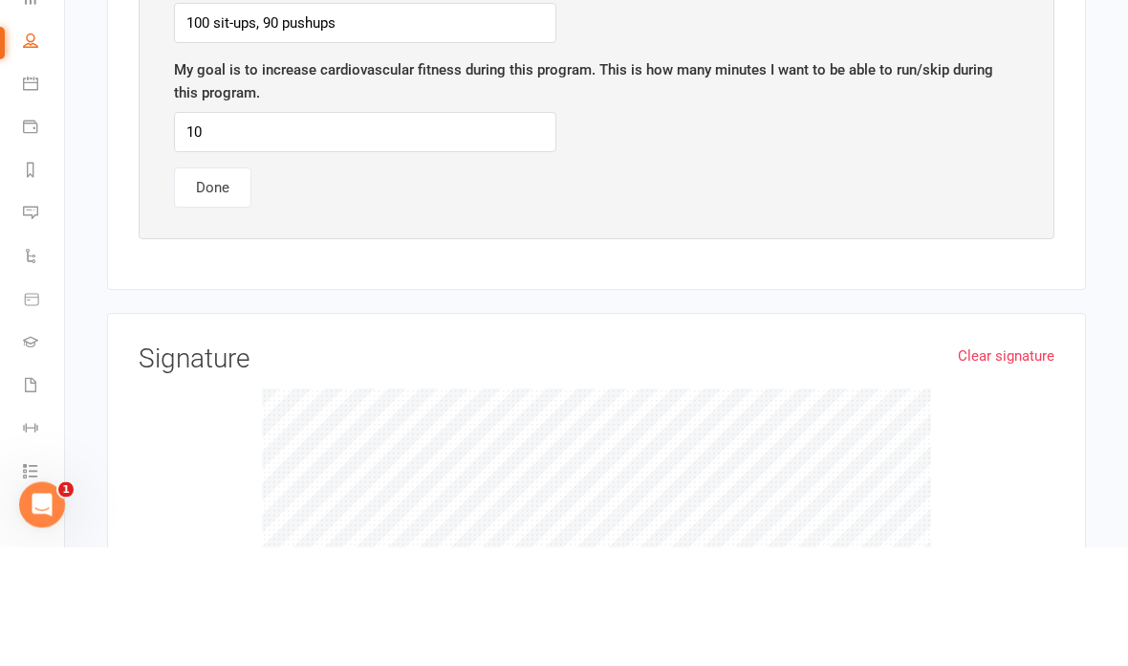
click at [224, 287] on button "Done" at bounding box center [212, 307] width 77 height 40
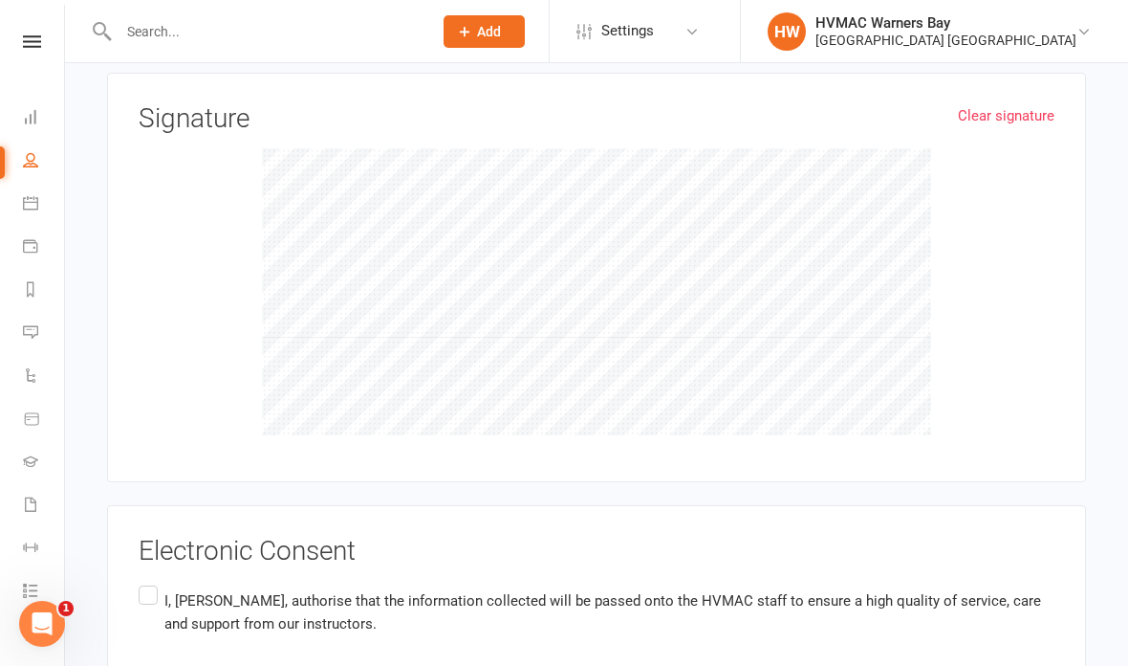
scroll to position [1228, 0]
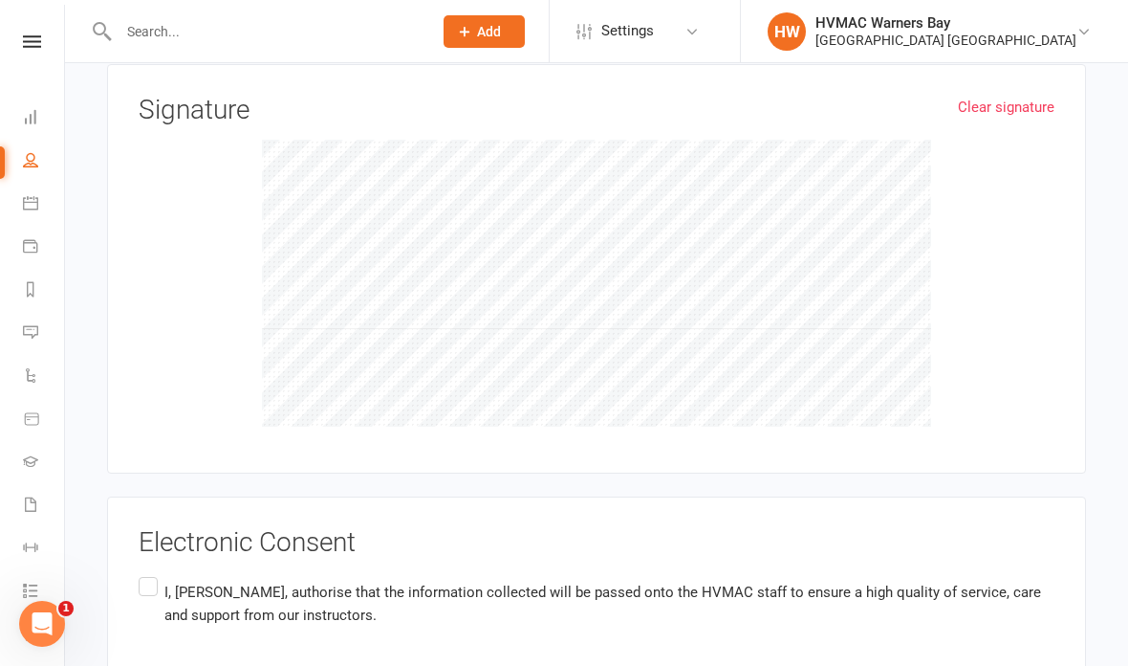
click at [154, 573] on label "I, Christopher Olde , authorise that the information collected will be passed o…" at bounding box center [597, 603] width 916 height 60
click at [151, 573] on input "I, Christopher Olde , authorise that the information collected will be passed o…" at bounding box center [145, 573] width 12 height 0
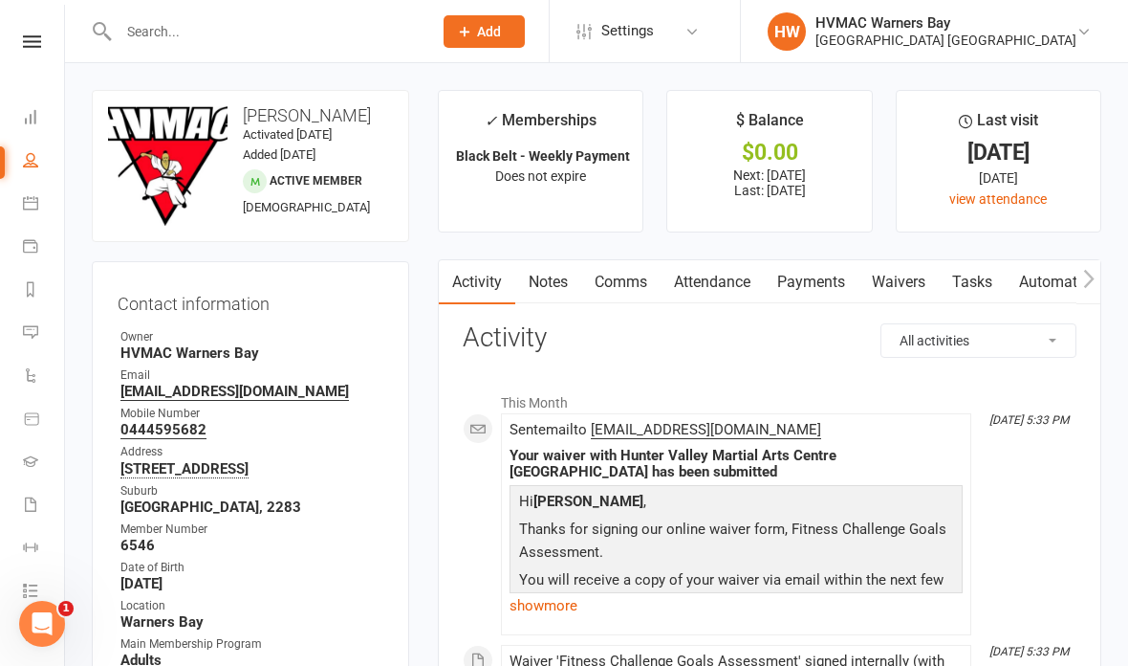
click at [45, 195] on link "Calendar" at bounding box center [44, 205] width 43 height 43
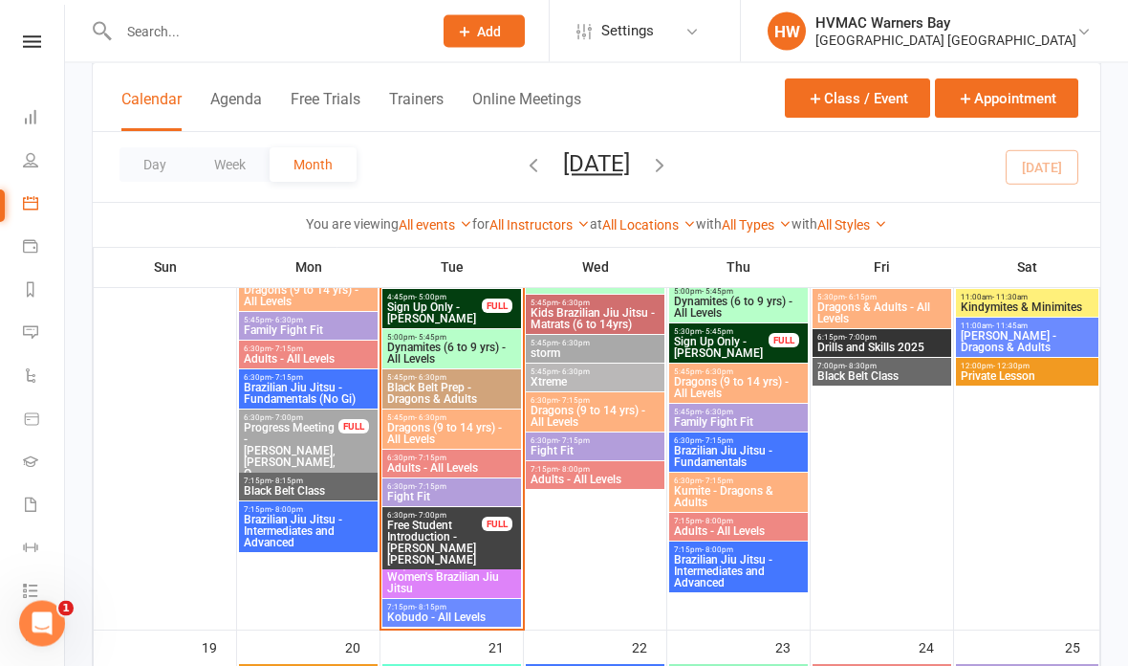
scroll to position [1686, 0]
click at [465, 428] on span "Dragons (9 to 14 yrs) - All Levels" at bounding box center [451, 433] width 131 height 23
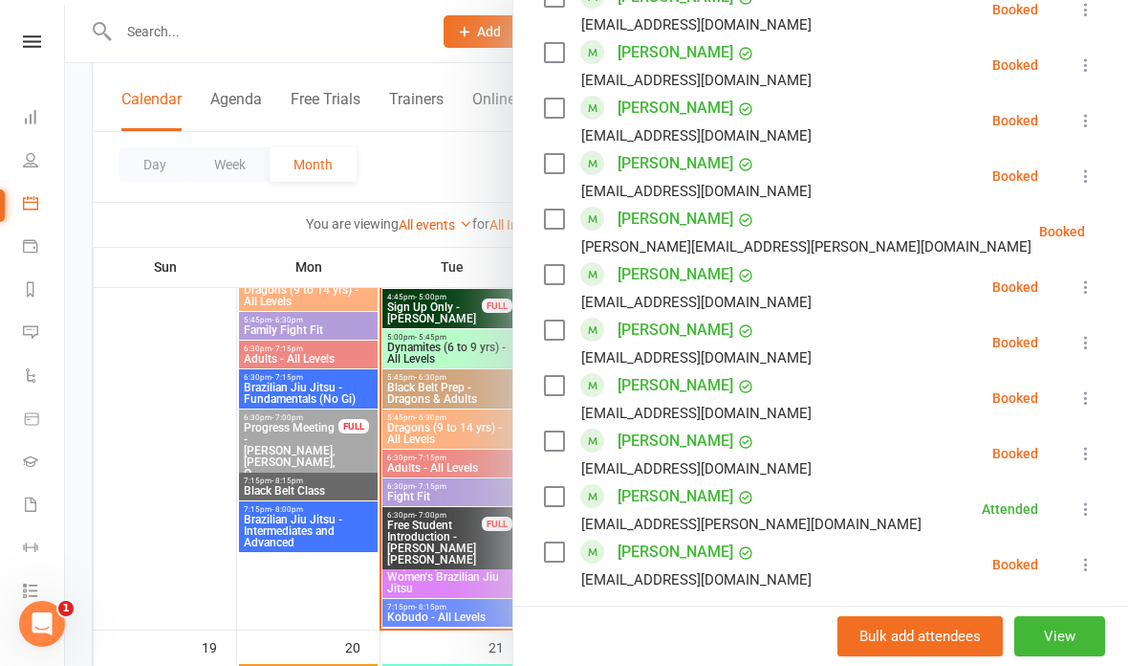
scroll to position [1736, 0]
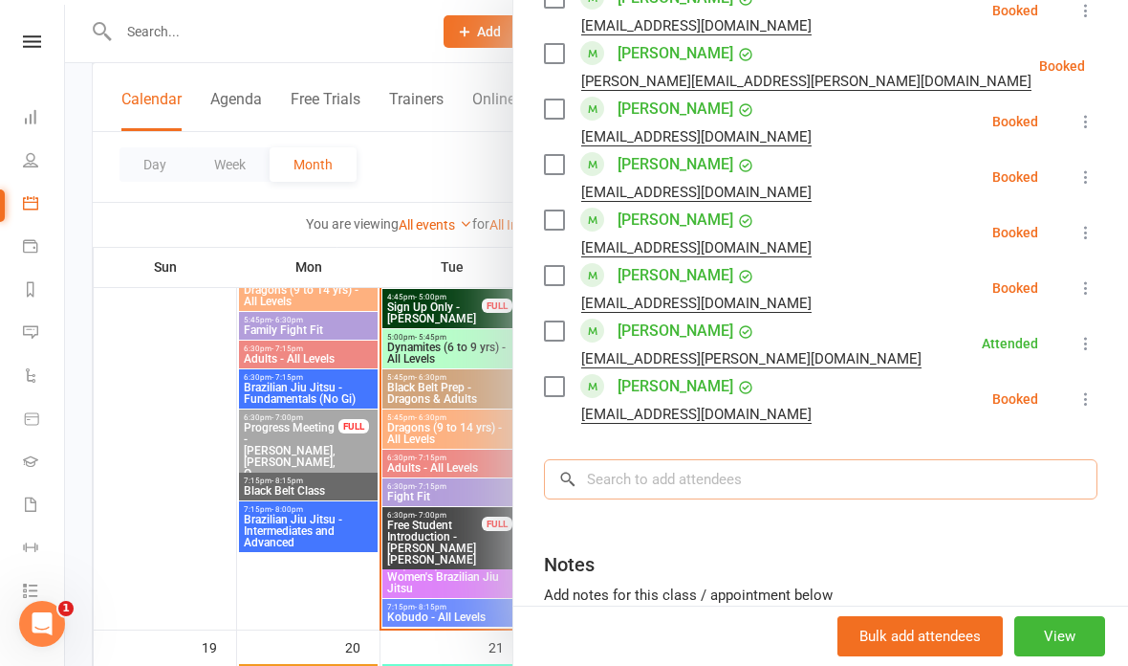
click at [764, 459] on input "search" at bounding box center [821, 479] width 554 height 40
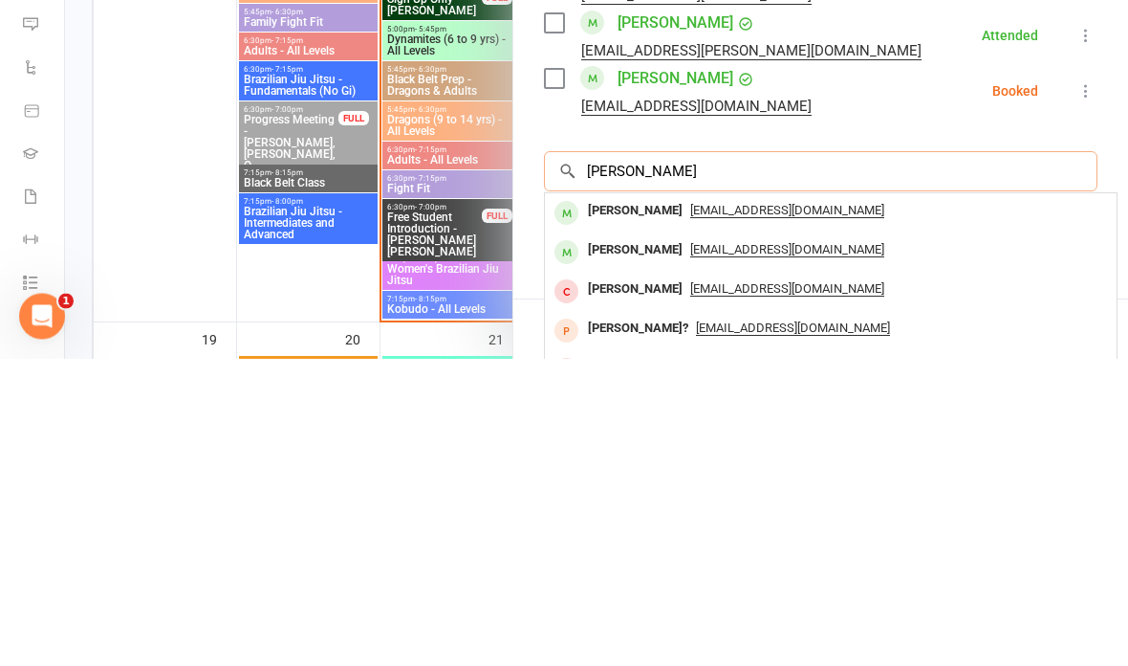
scroll to position [0, 0]
type input "Abigail holl"
click at [923, 505] on div "jhol5747@gmail.com" at bounding box center [831, 519] width 557 height 28
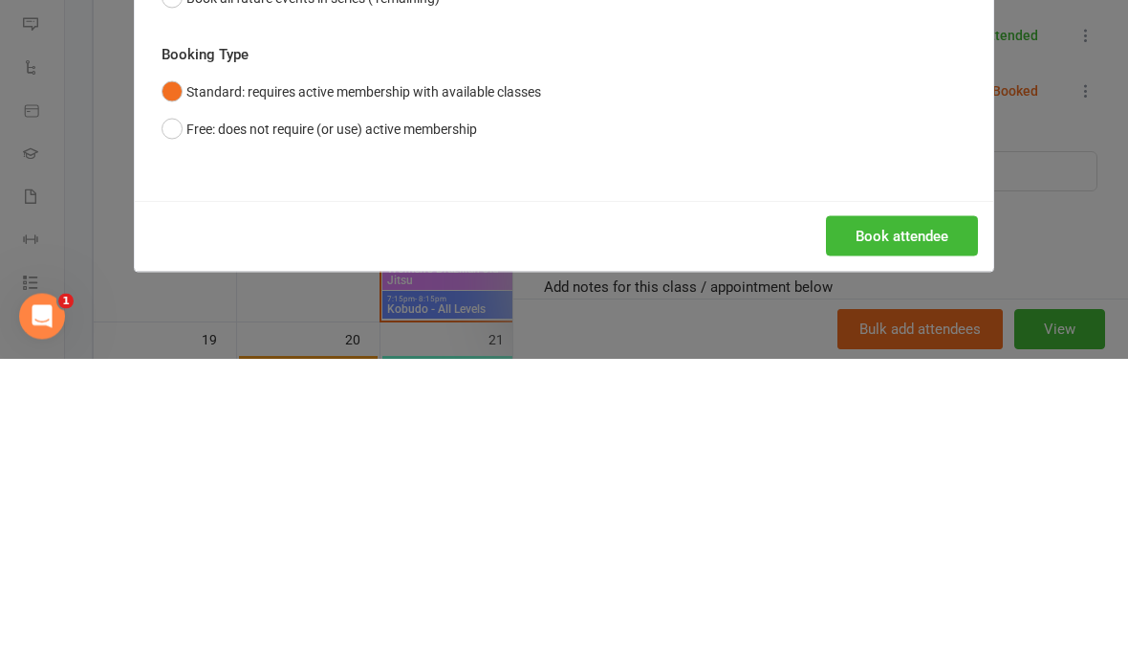
scroll to position [1994, 0]
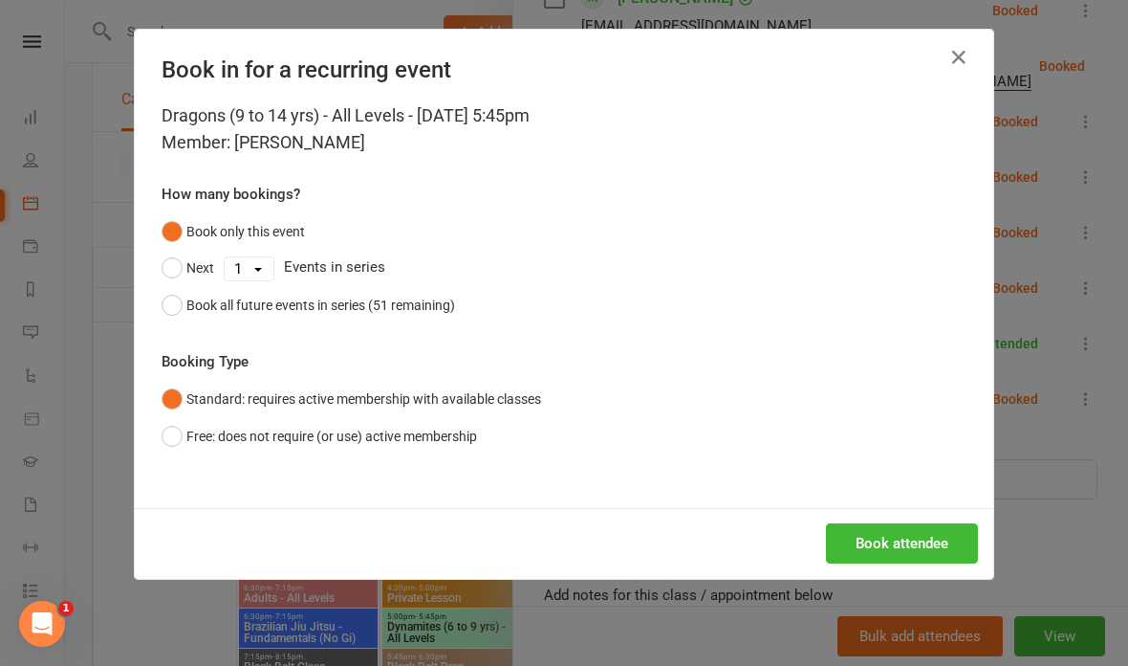
click at [904, 538] on button "Book attendee" at bounding box center [902, 543] width 152 height 40
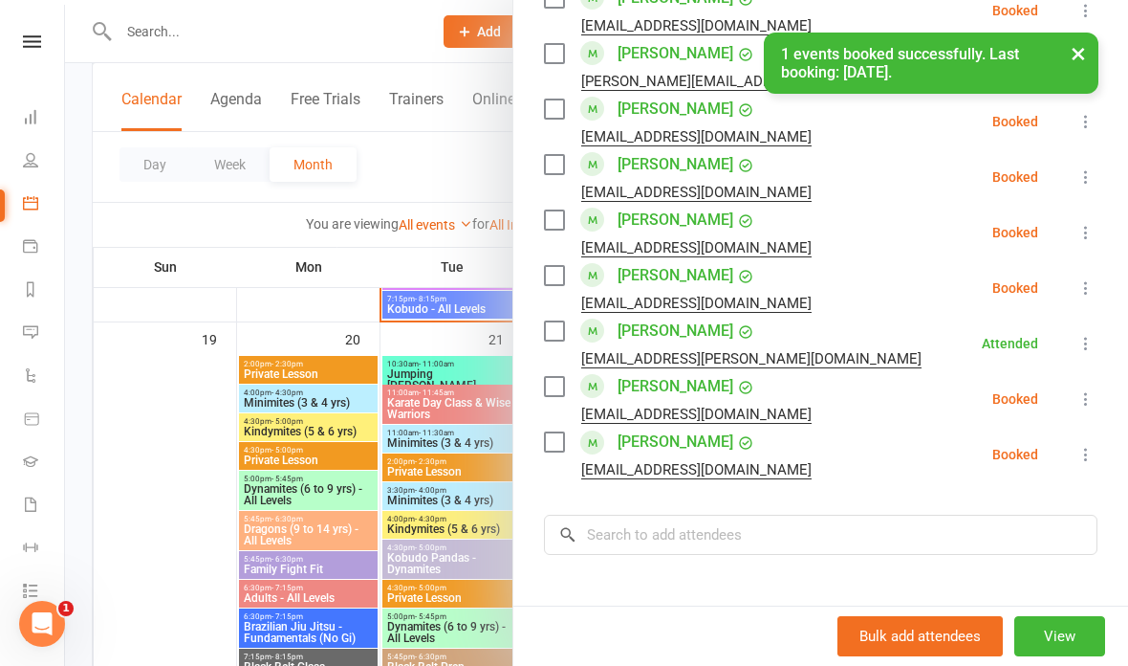
click at [1096, 445] on icon at bounding box center [1086, 454] width 19 height 19
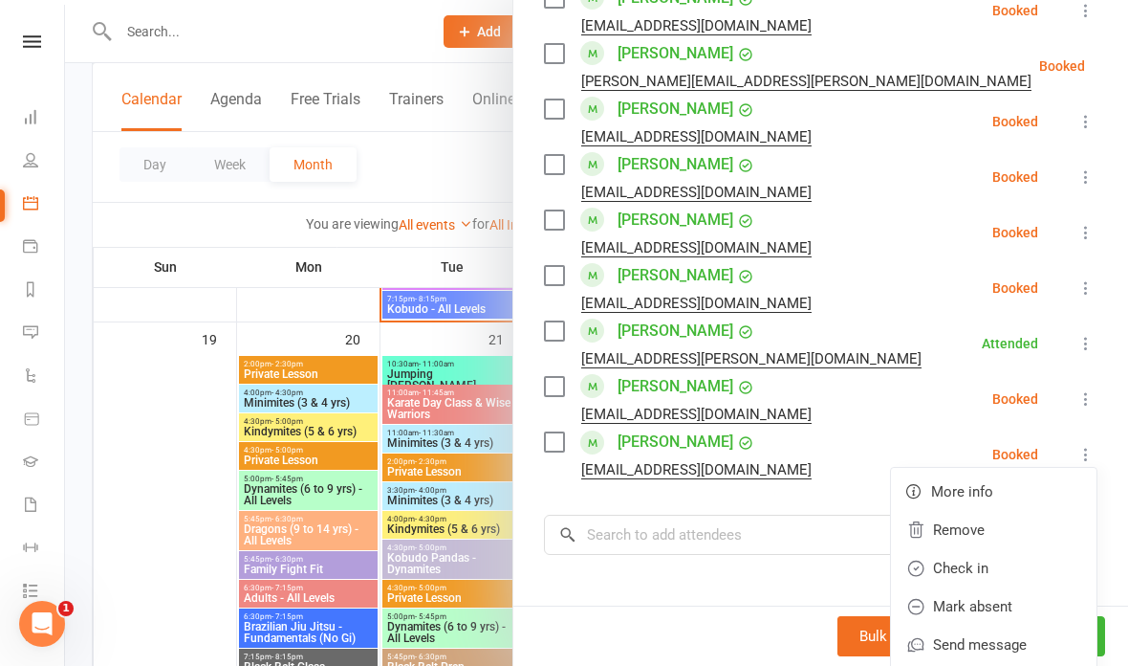
click at [1030, 549] on link "Check in" at bounding box center [994, 568] width 206 height 38
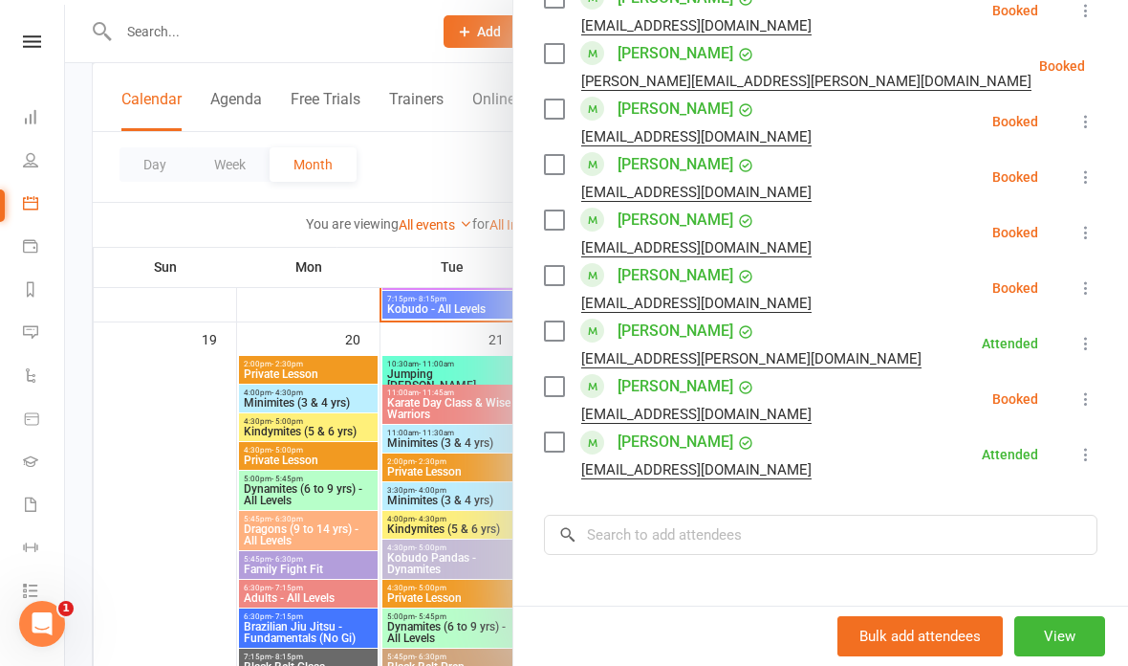
click at [423, 489] on div at bounding box center [596, 333] width 1063 height 666
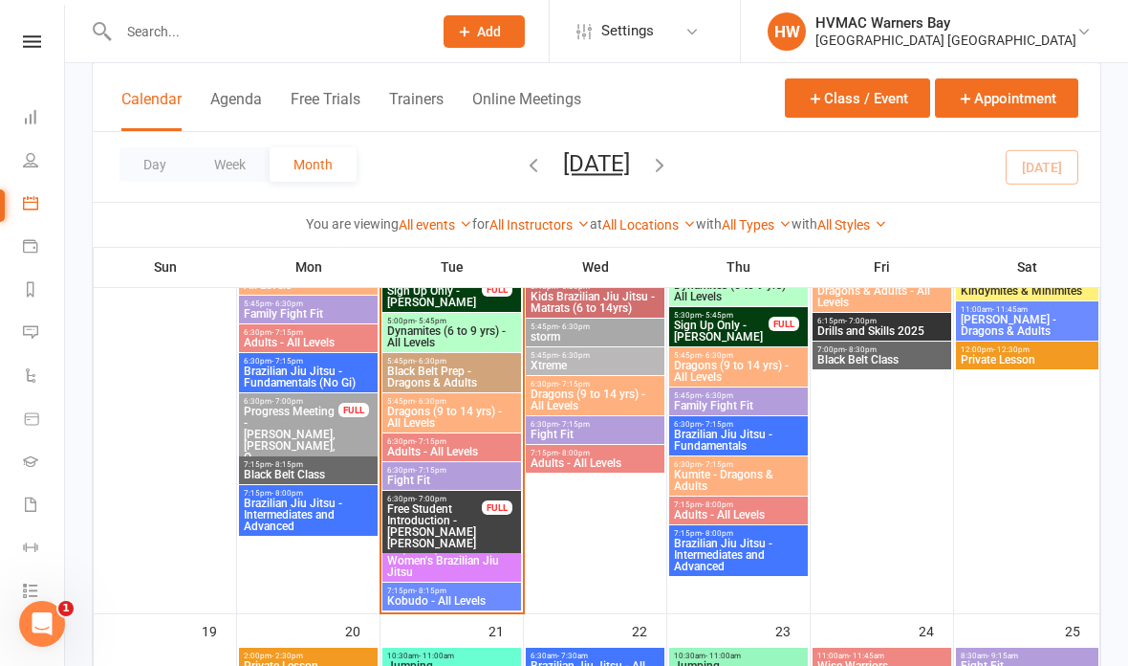
scroll to position [1698, 0]
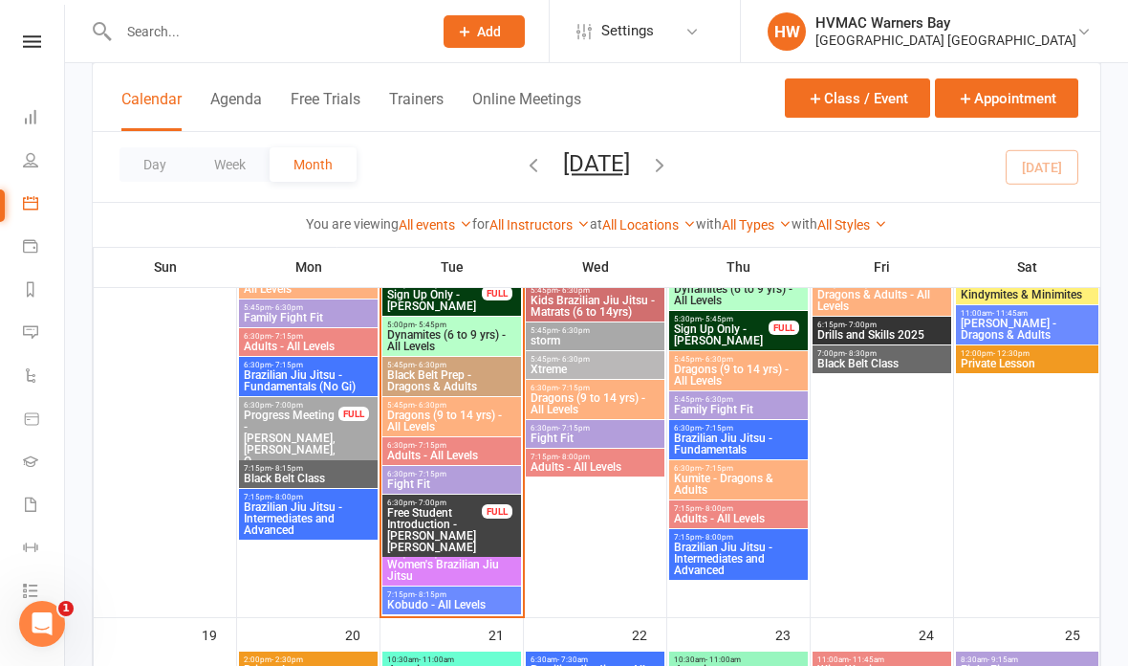
click at [459, 373] on span "Black Belt Prep - Dragons & Adults" at bounding box center [451, 380] width 131 height 23
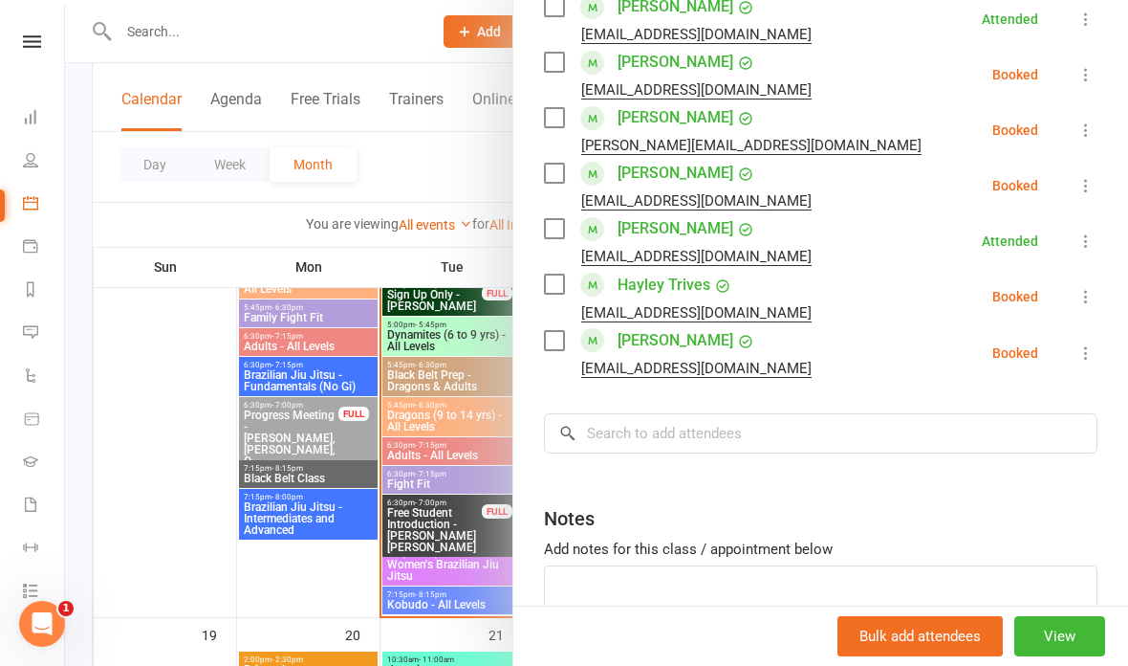
scroll to position [950, 0]
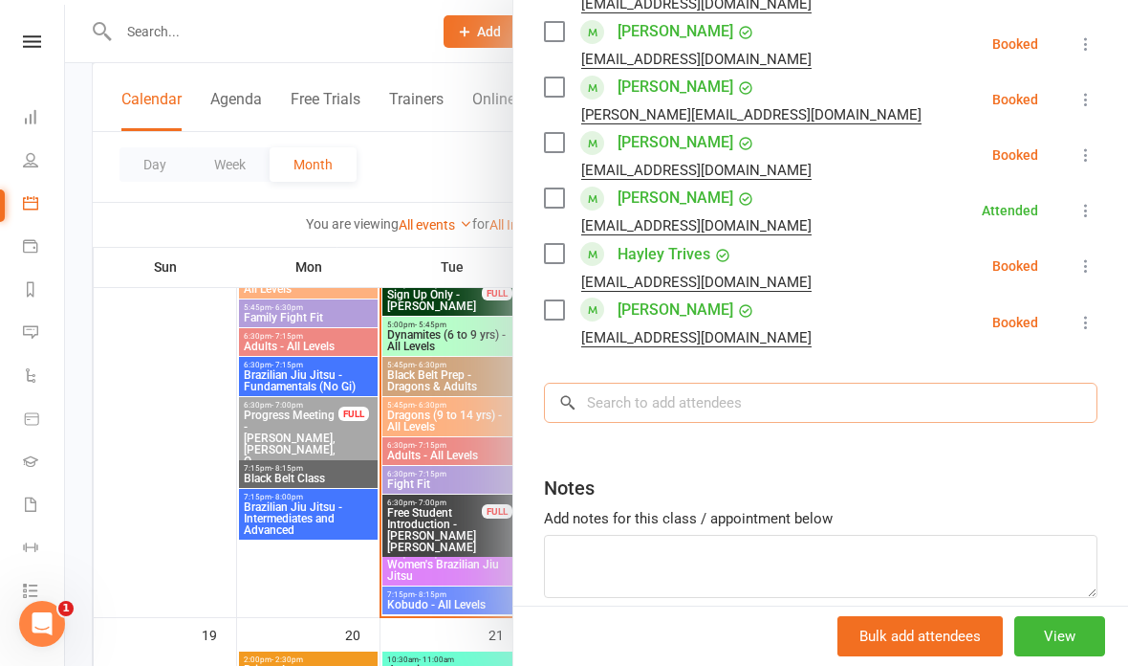
click at [747, 408] on input "search" at bounding box center [821, 403] width 554 height 40
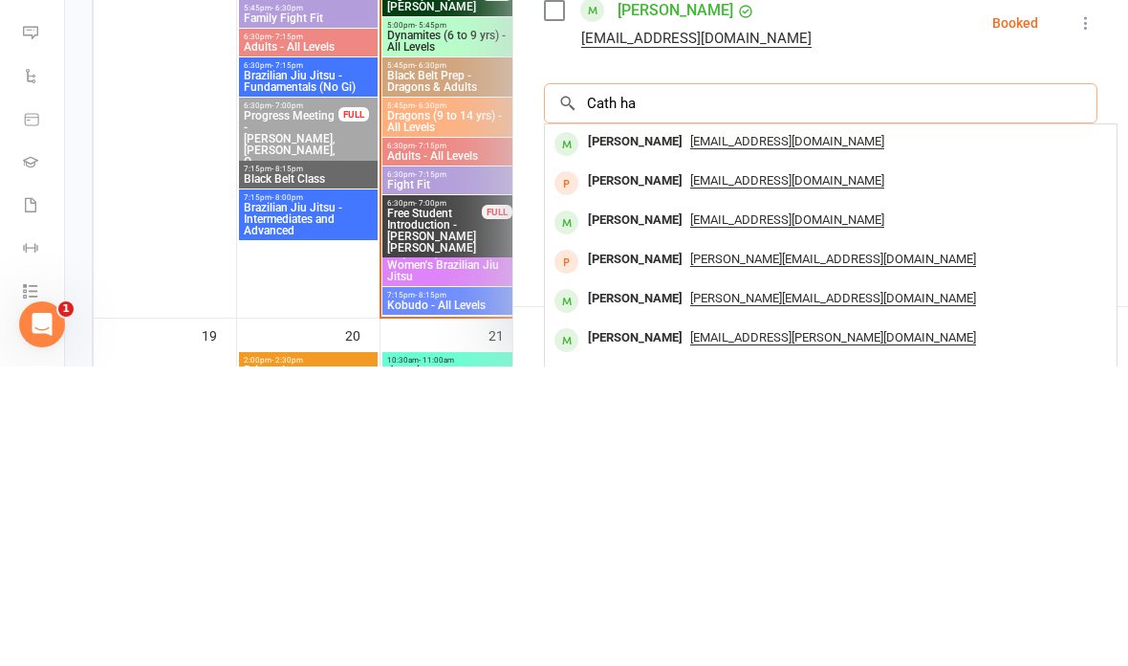
type input "Cath ha"
click at [872, 427] on div "mrsjenhartley@gmail.com" at bounding box center [831, 441] width 557 height 28
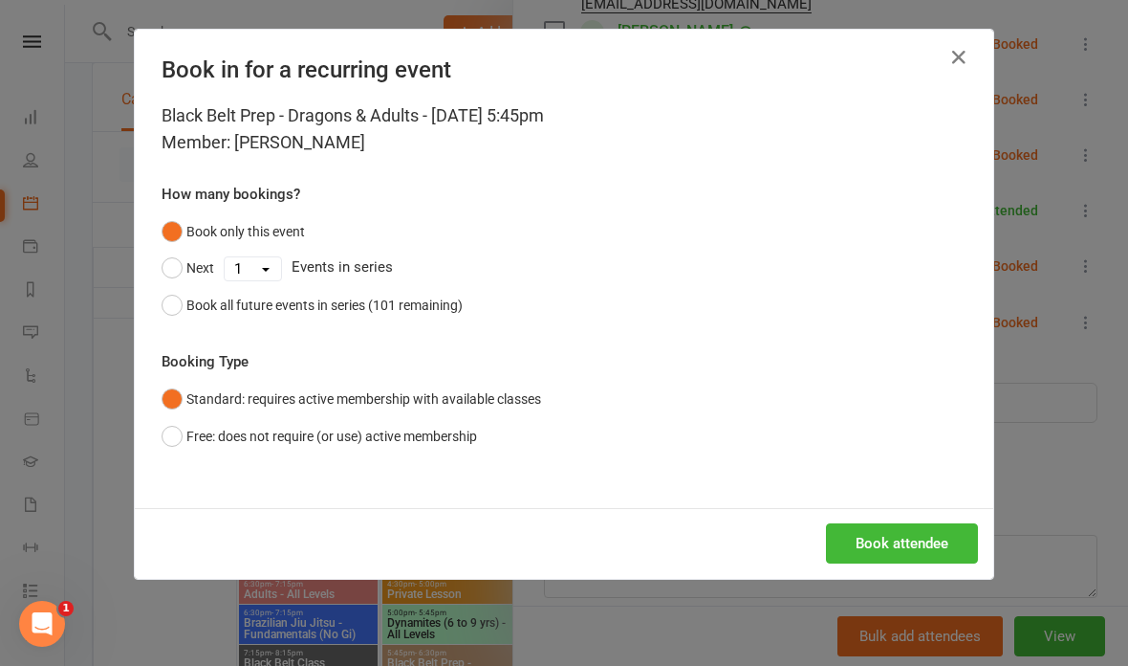
click at [901, 532] on button "Book attendee" at bounding box center [902, 543] width 152 height 40
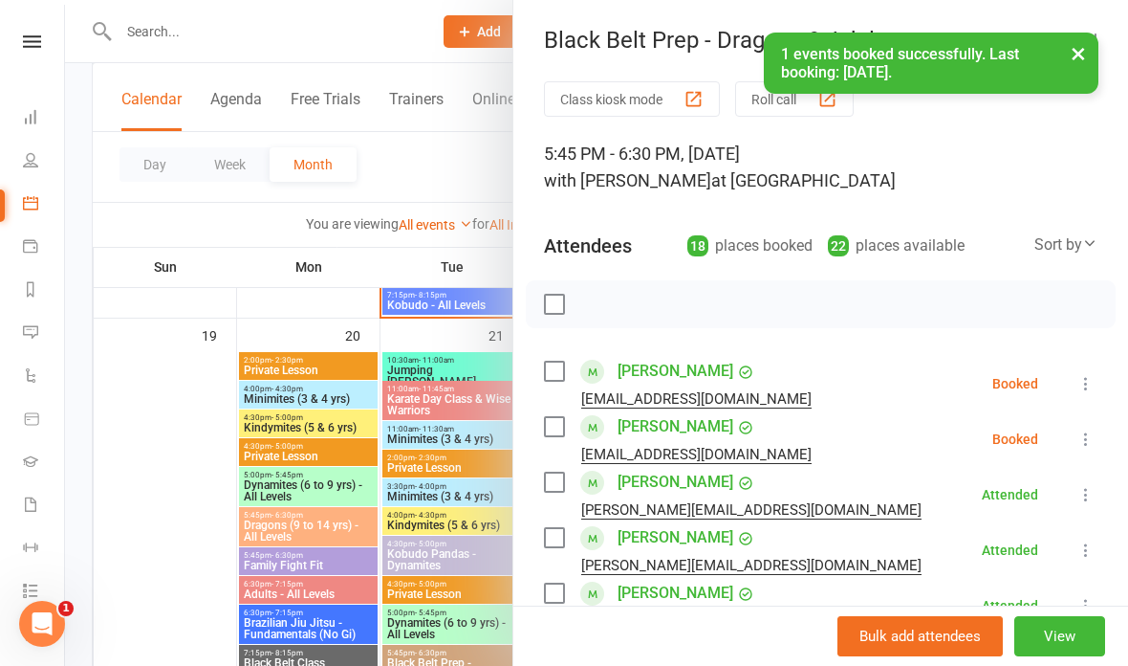
scroll to position [0, 0]
click at [405, 401] on div at bounding box center [596, 333] width 1063 height 666
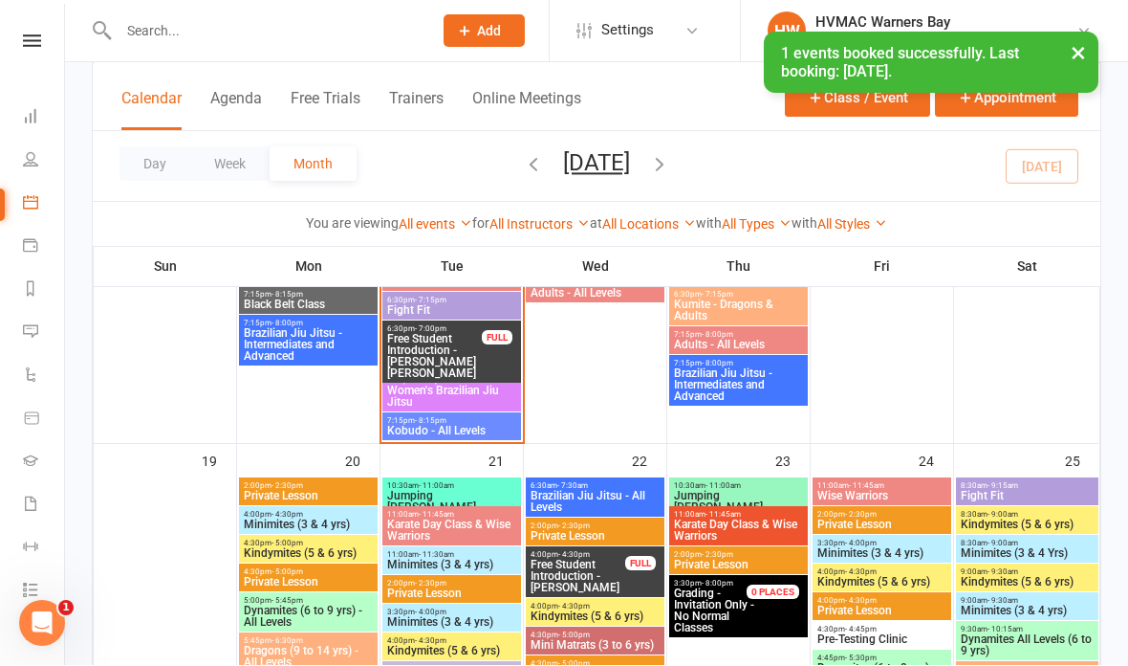
click at [473, 426] on span "Kobudo - All Levels" at bounding box center [451, 431] width 131 height 11
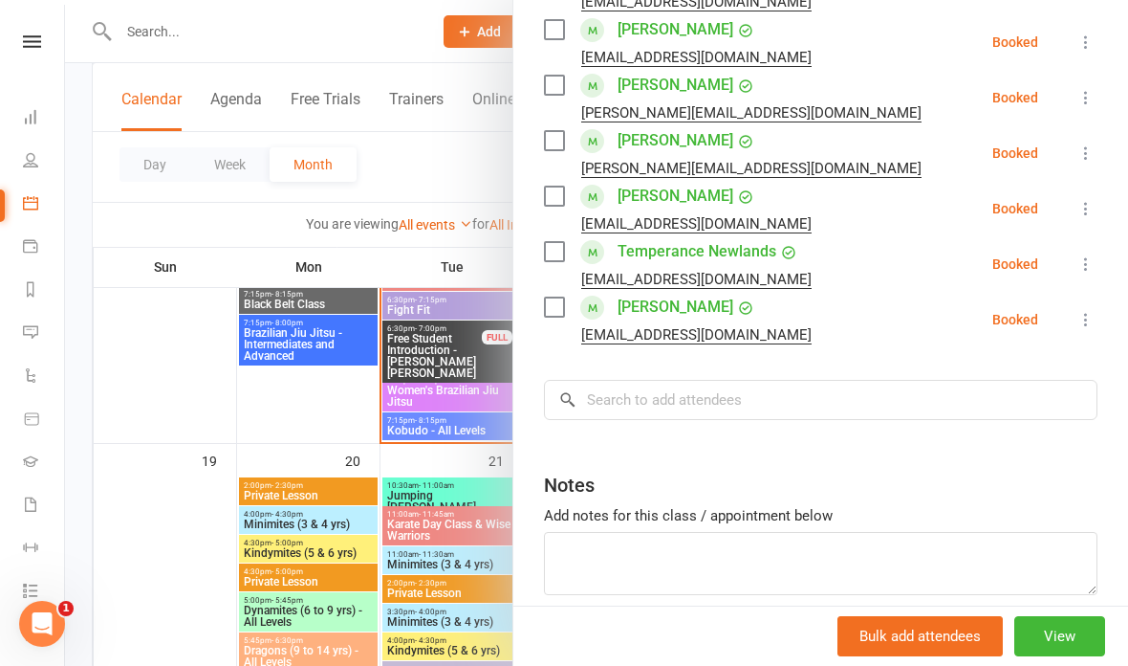
scroll to position [676, 0]
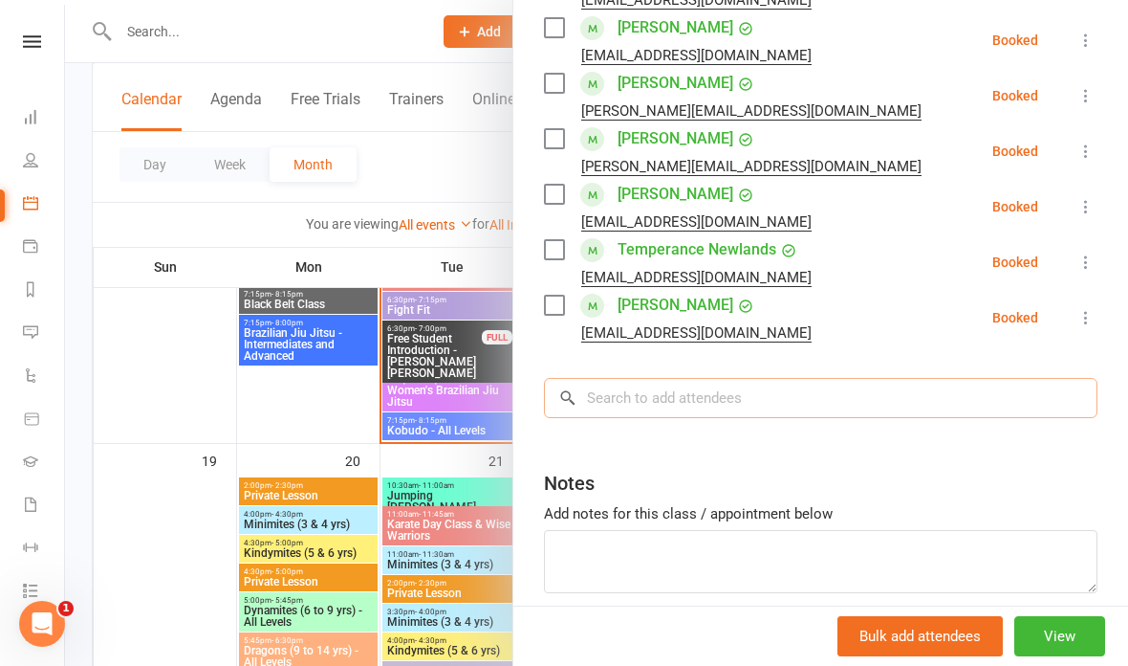
click at [769, 403] on input "search" at bounding box center [821, 398] width 554 height 40
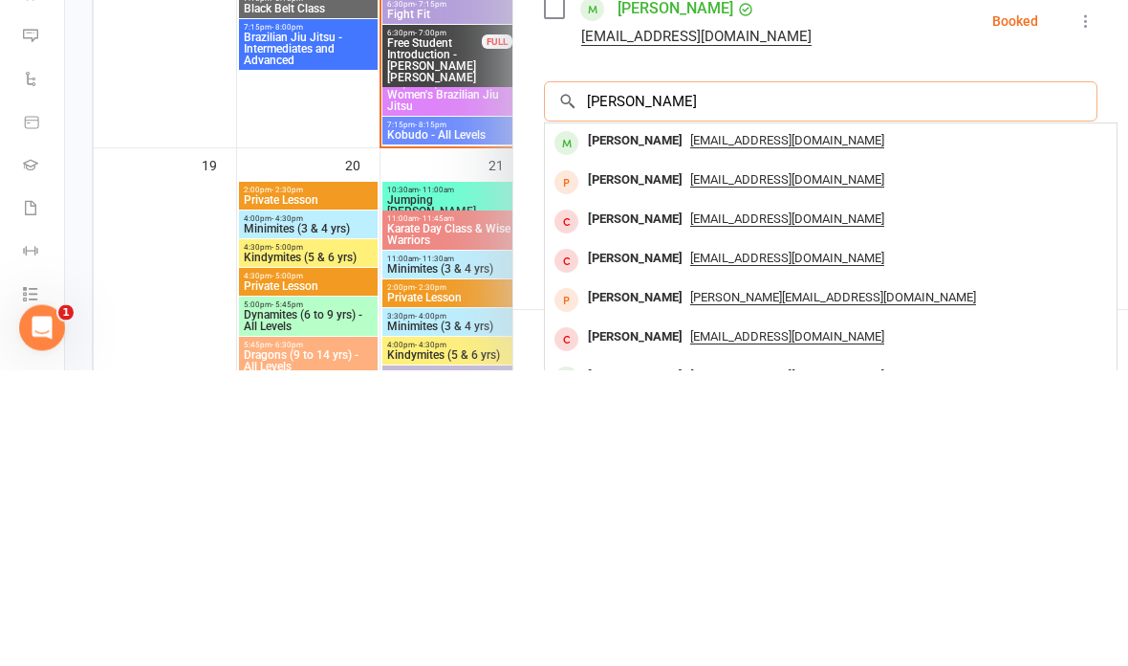
type input "Cath hart"
click at [863, 424] on div "mrsjenhartley@gmail.com" at bounding box center [831, 438] width 557 height 28
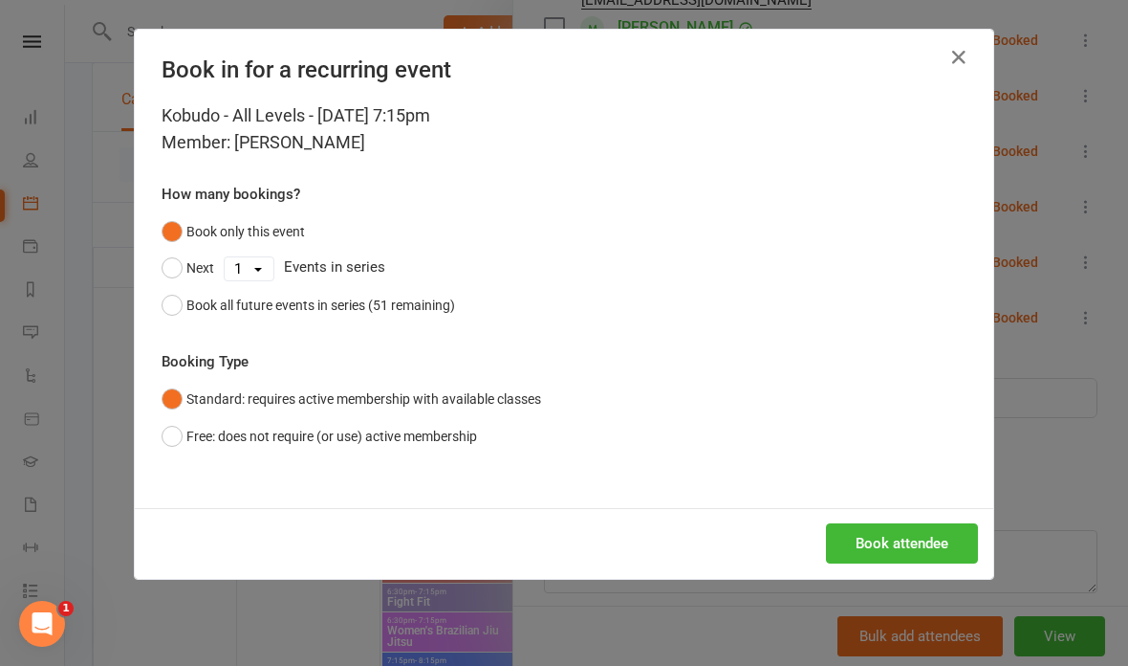
click at [931, 547] on button "Book attendee" at bounding box center [902, 543] width 152 height 40
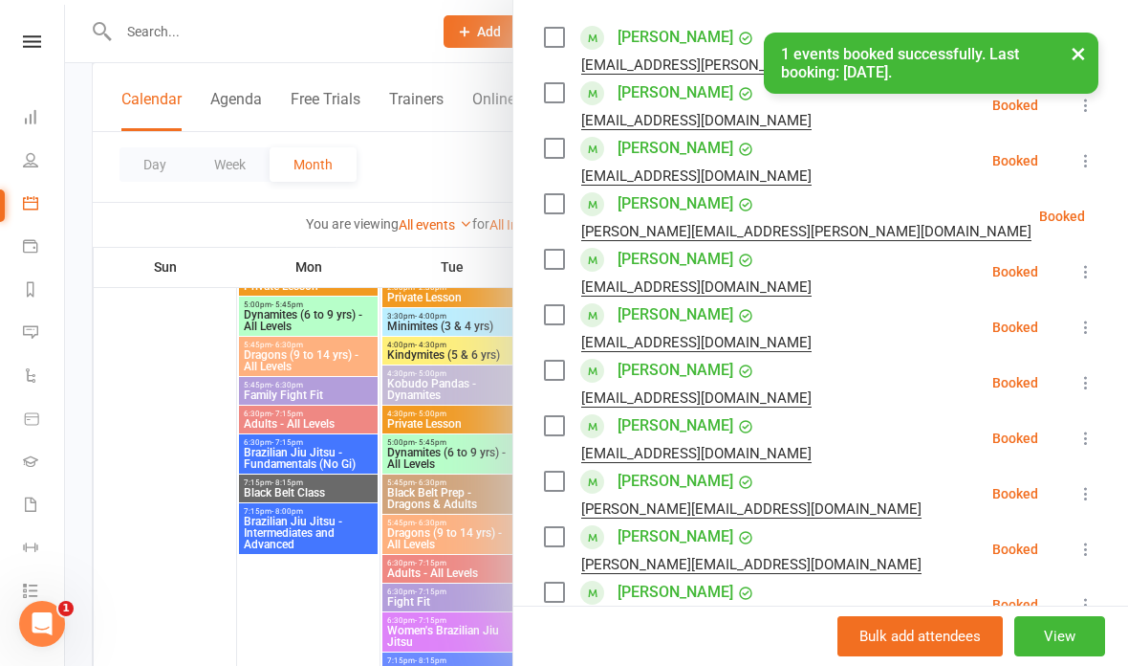
scroll to position [345, 0]
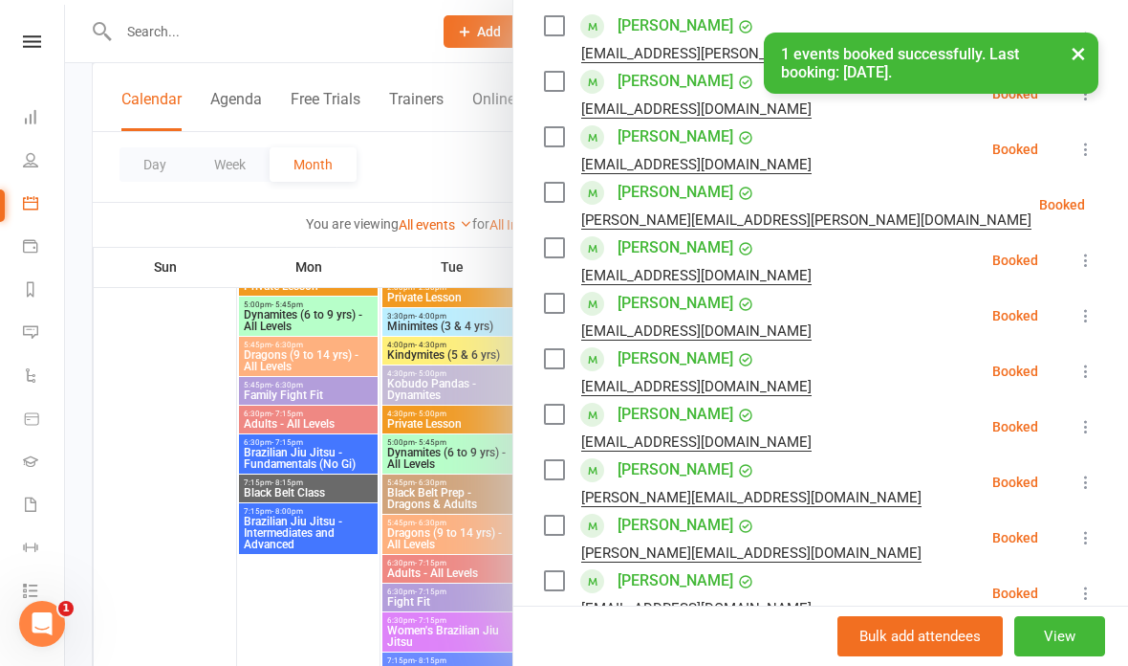
click at [1081, 325] on icon at bounding box center [1086, 315] width 19 height 19
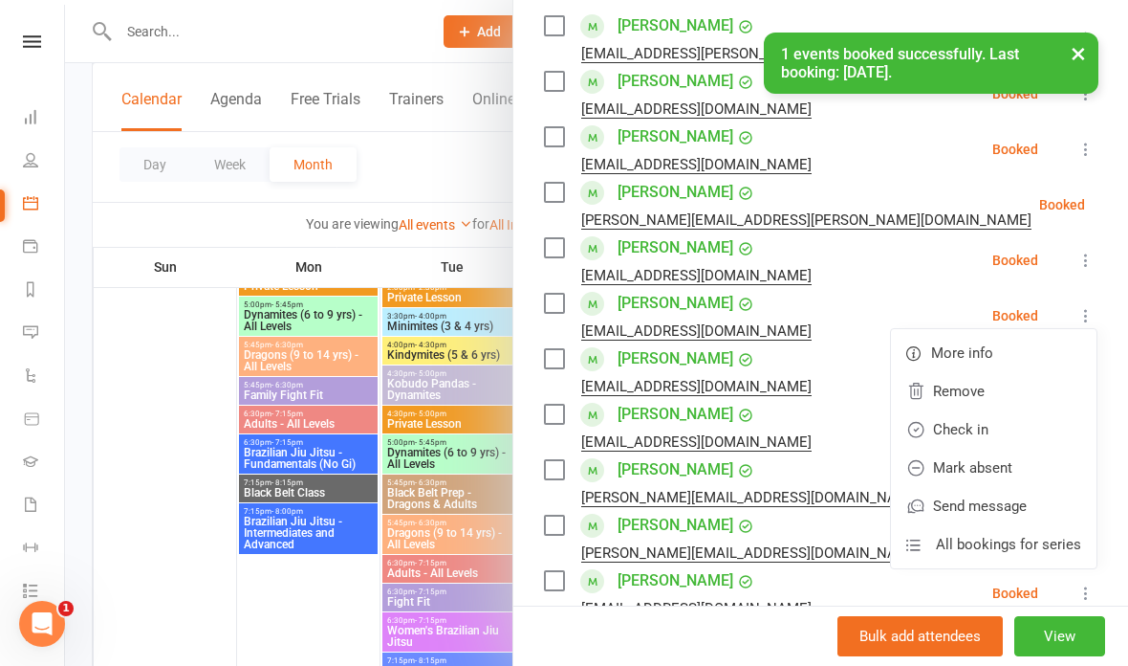
click at [1022, 434] on link "Check in" at bounding box center [994, 429] width 206 height 38
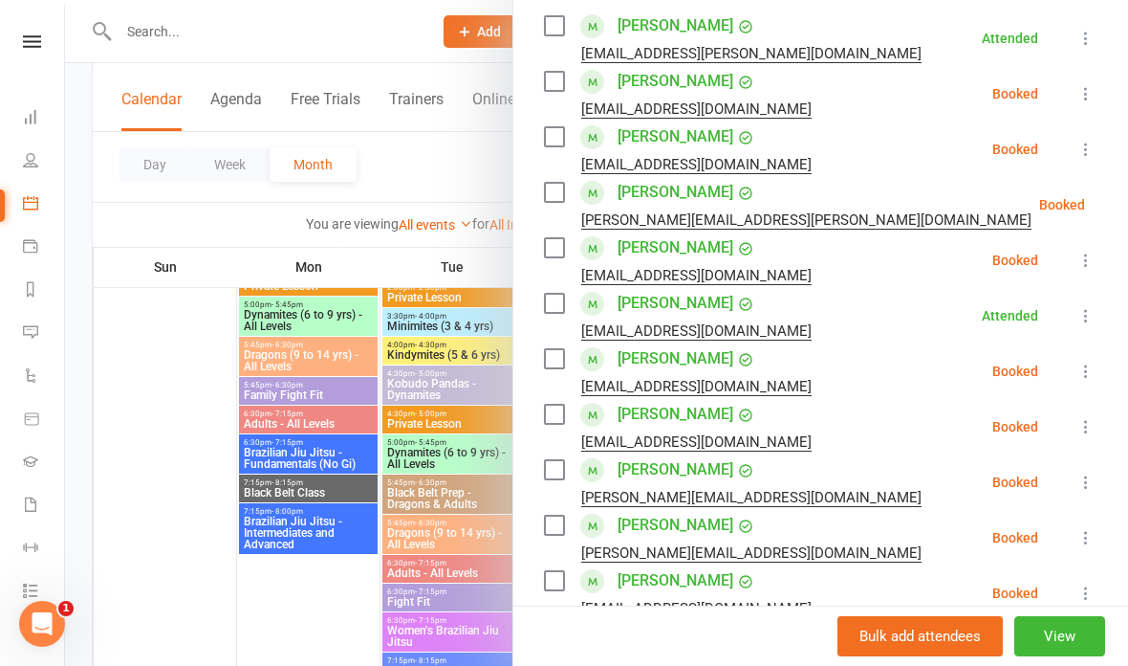
click at [399, 414] on div at bounding box center [596, 333] width 1063 height 666
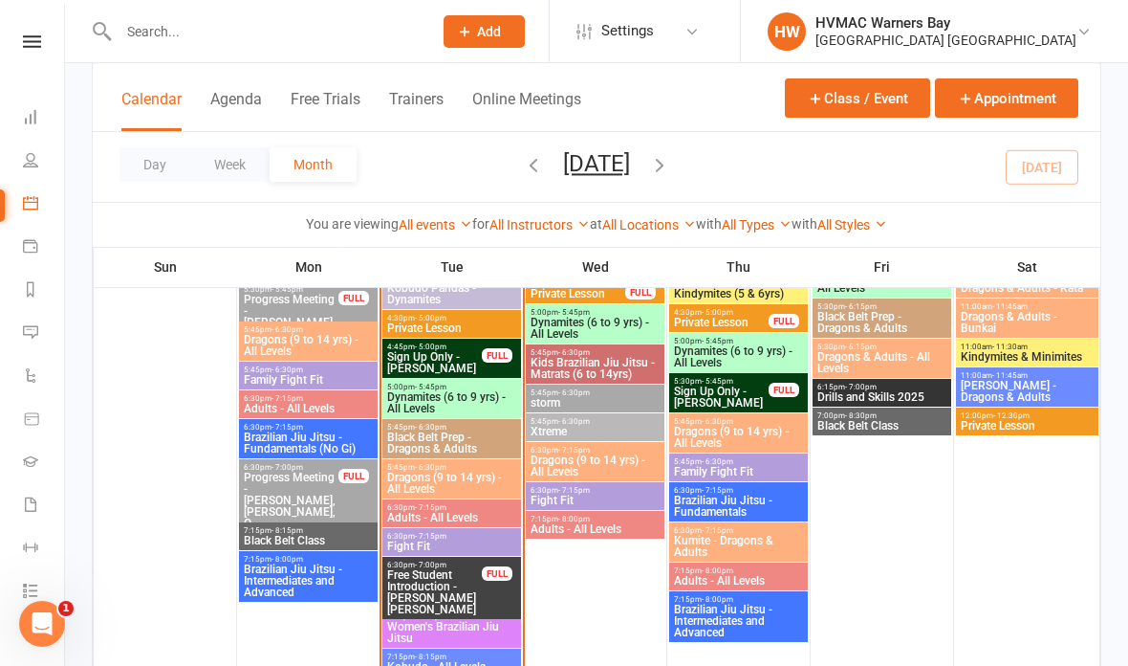
scroll to position [1637, 0]
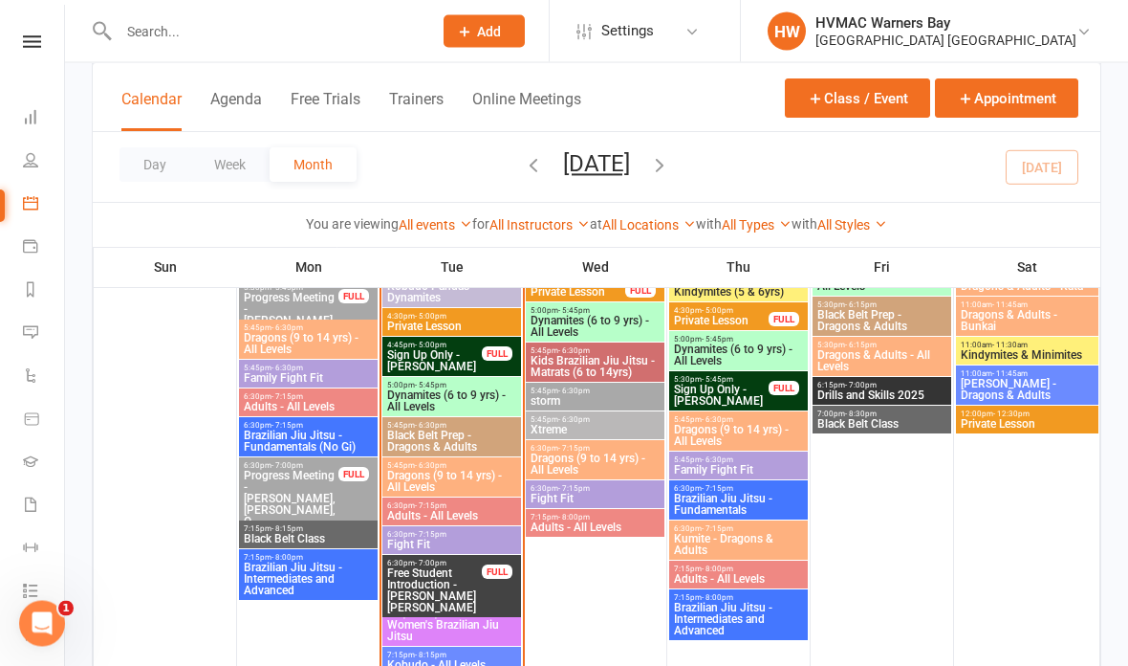
click at [475, 433] on span "Black Belt Prep - Dragons & Adults" at bounding box center [451, 441] width 131 height 23
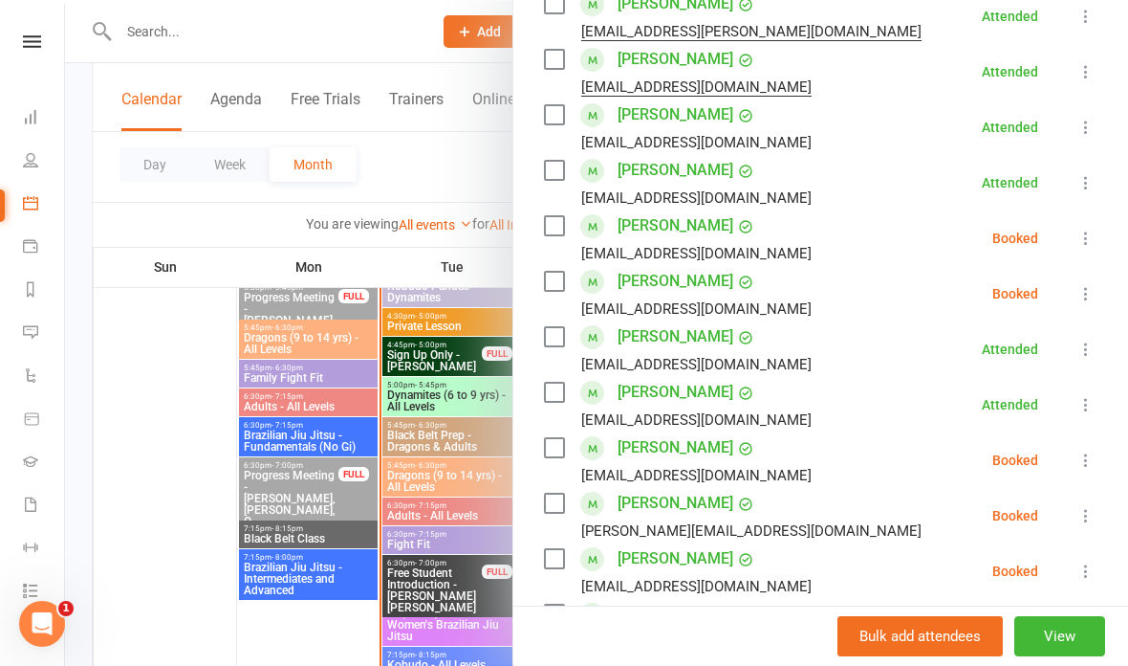
scroll to position [590, 0]
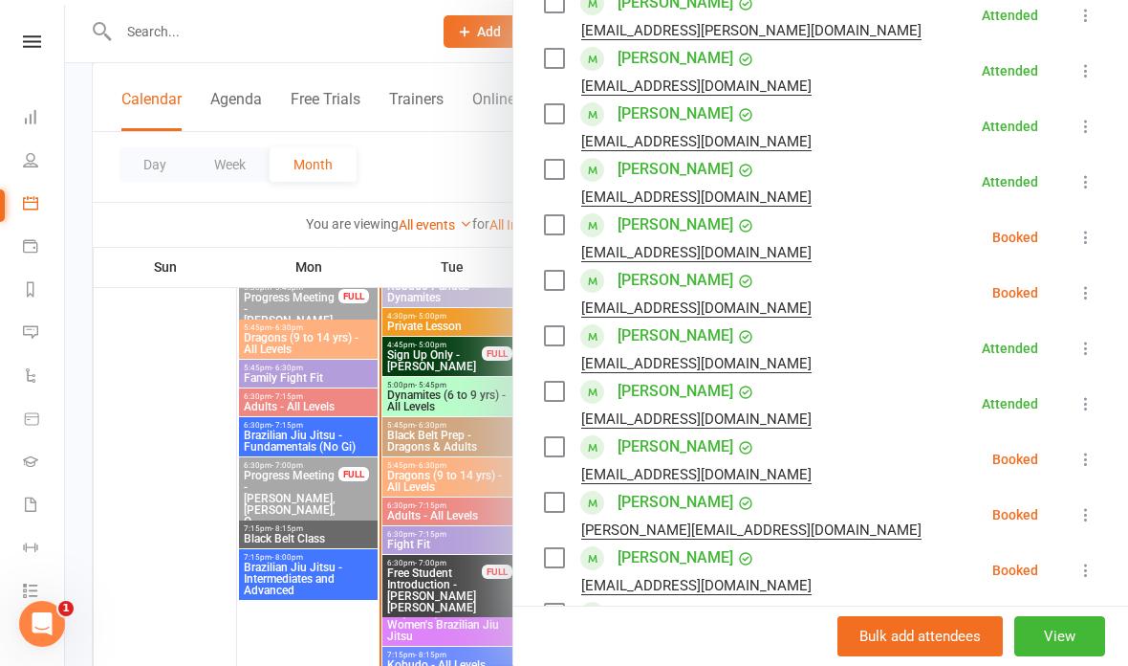
click at [1090, 289] on icon at bounding box center [1086, 292] width 19 height 19
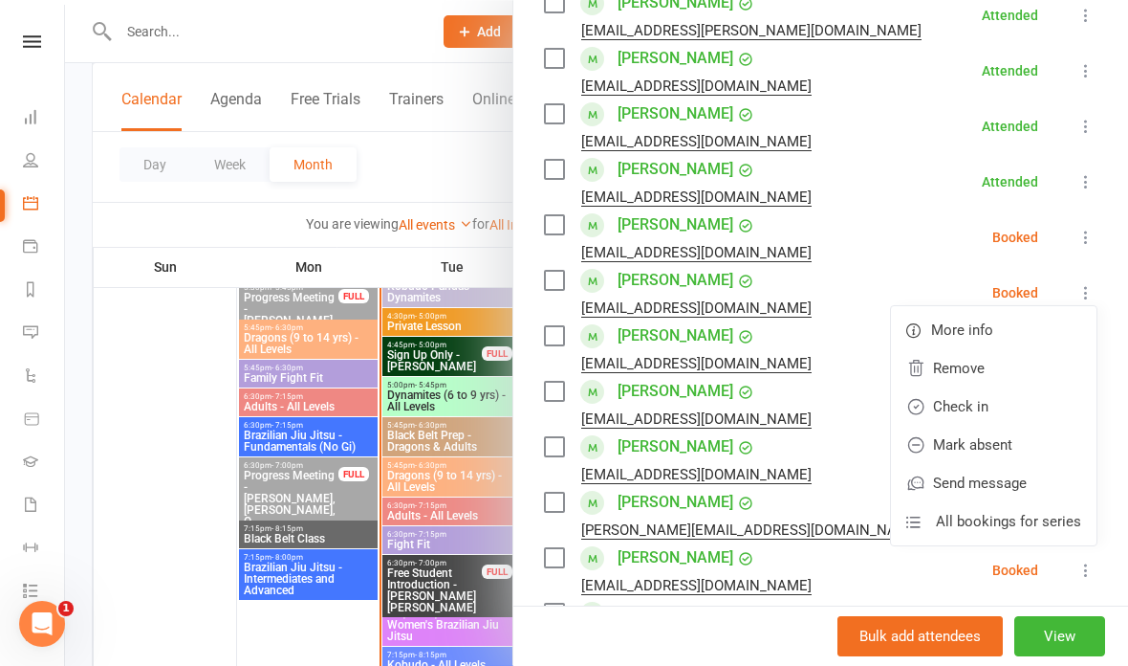
click at [996, 410] on link "Check in" at bounding box center [994, 406] width 206 height 38
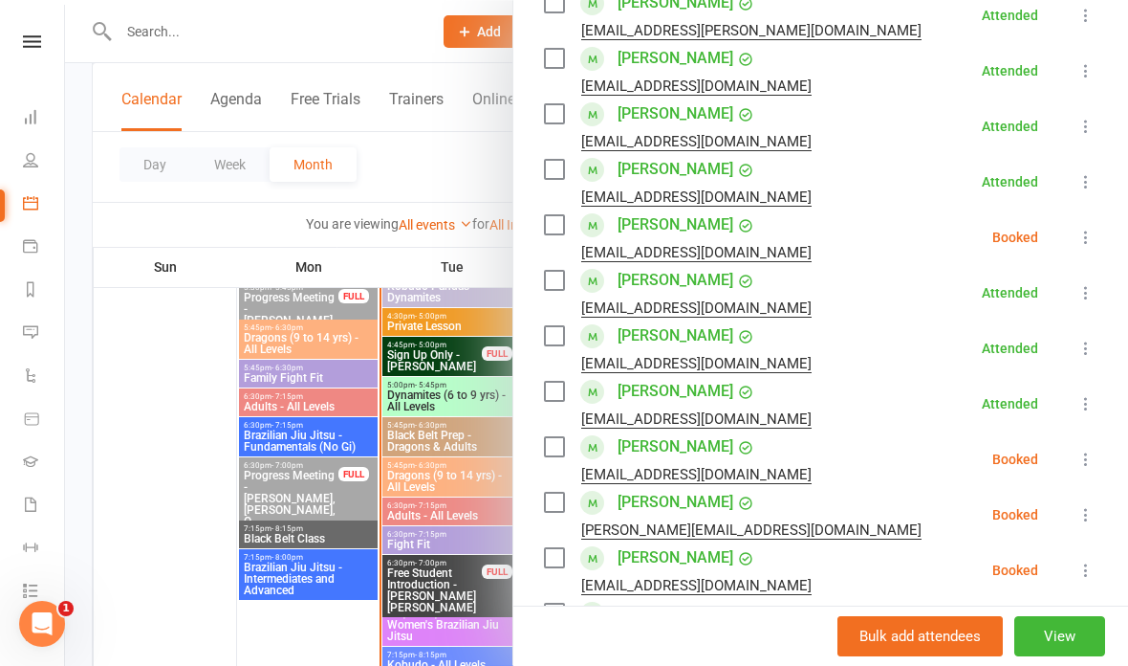
click at [414, 168] on div at bounding box center [596, 333] width 1063 height 666
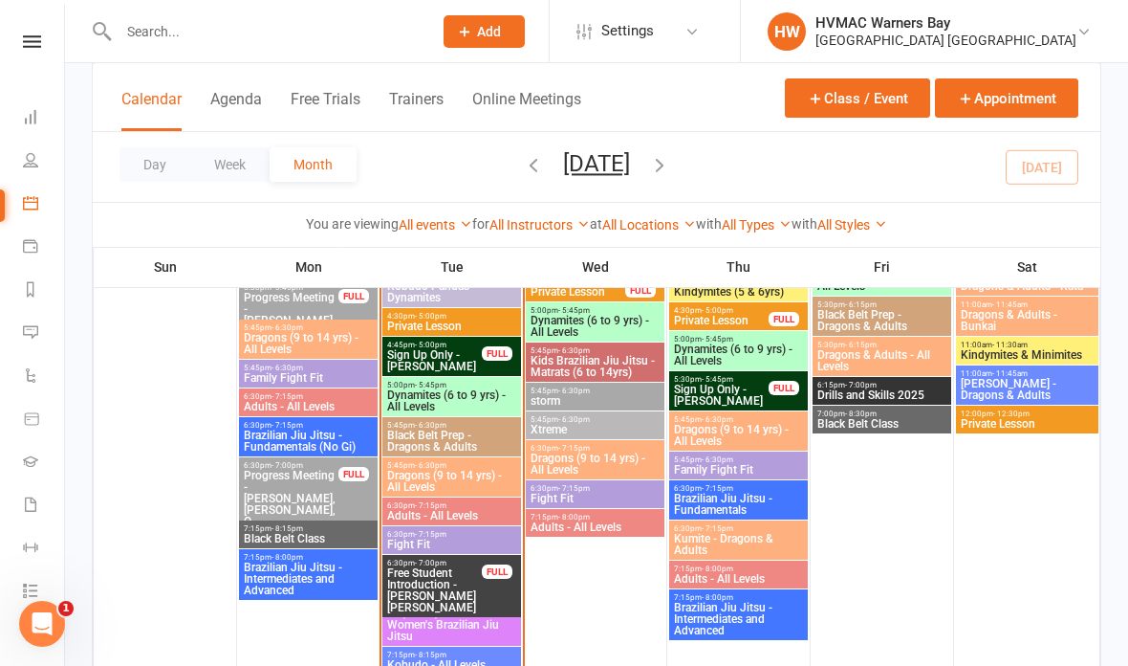
click at [419, 4] on div "Prospect Member Non-attending contact Class / event Appointment Grading event T…" at bounding box center [484, 31] width 130 height 62
click at [476, 431] on span "Black Belt Prep - Dragons & Adults" at bounding box center [451, 440] width 131 height 23
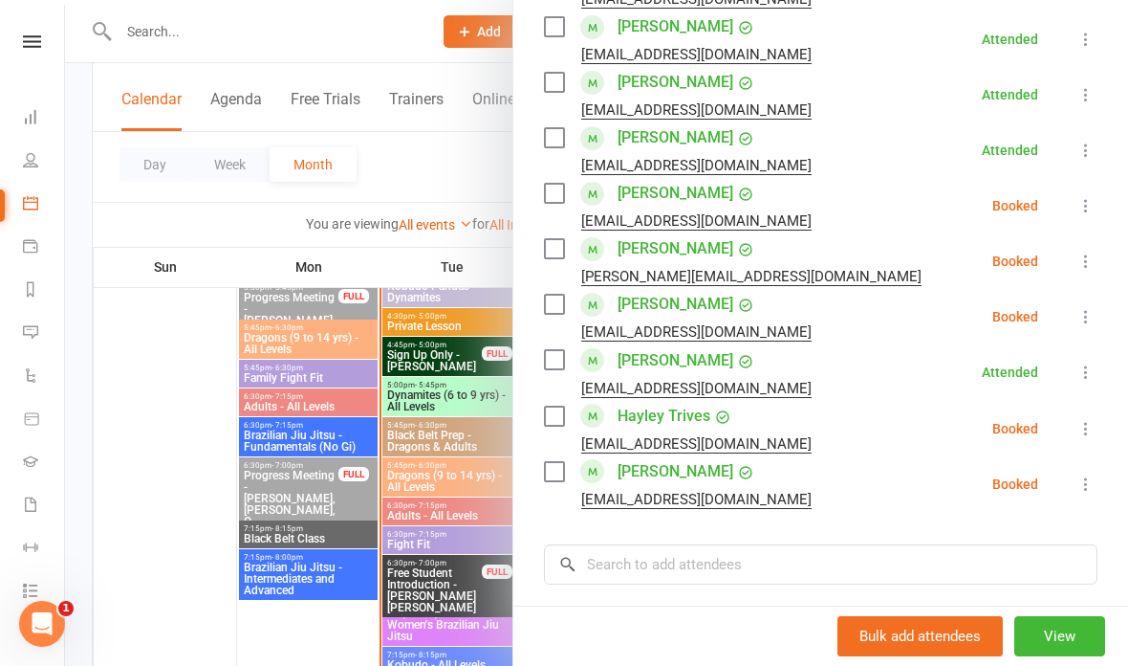
scroll to position [844, 0]
click at [434, 445] on div at bounding box center [596, 333] width 1063 height 666
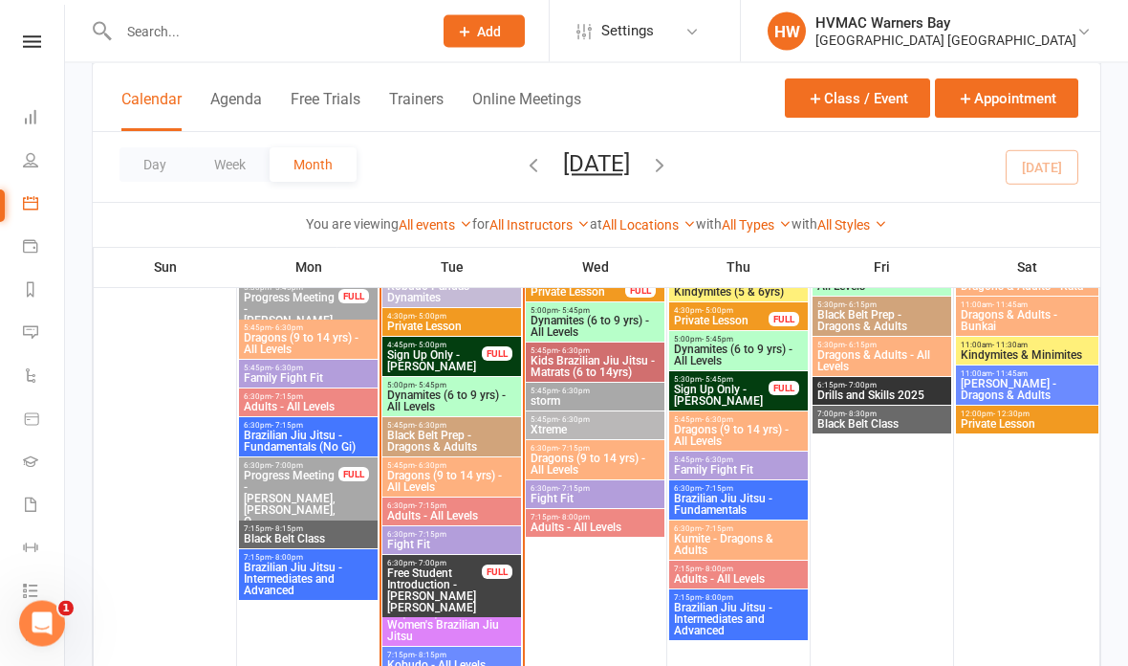
scroll to position [1636, 0]
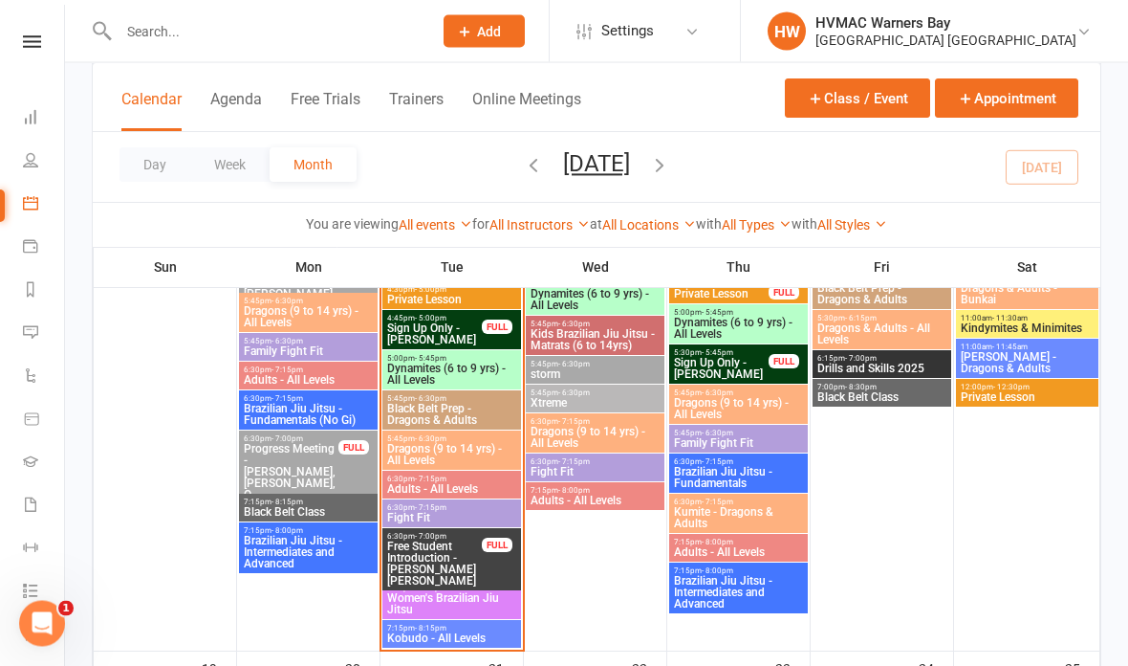
click at [485, 515] on span "Fight Fit" at bounding box center [451, 518] width 131 height 11
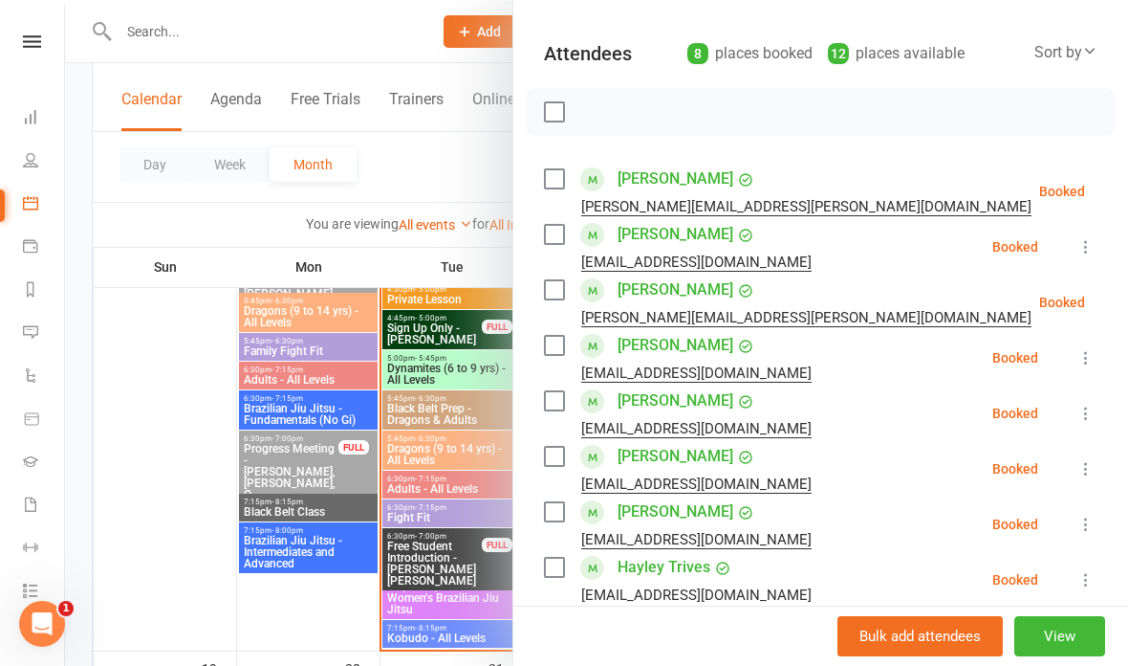
scroll to position [193, 0]
click at [445, 445] on div at bounding box center [596, 333] width 1063 height 666
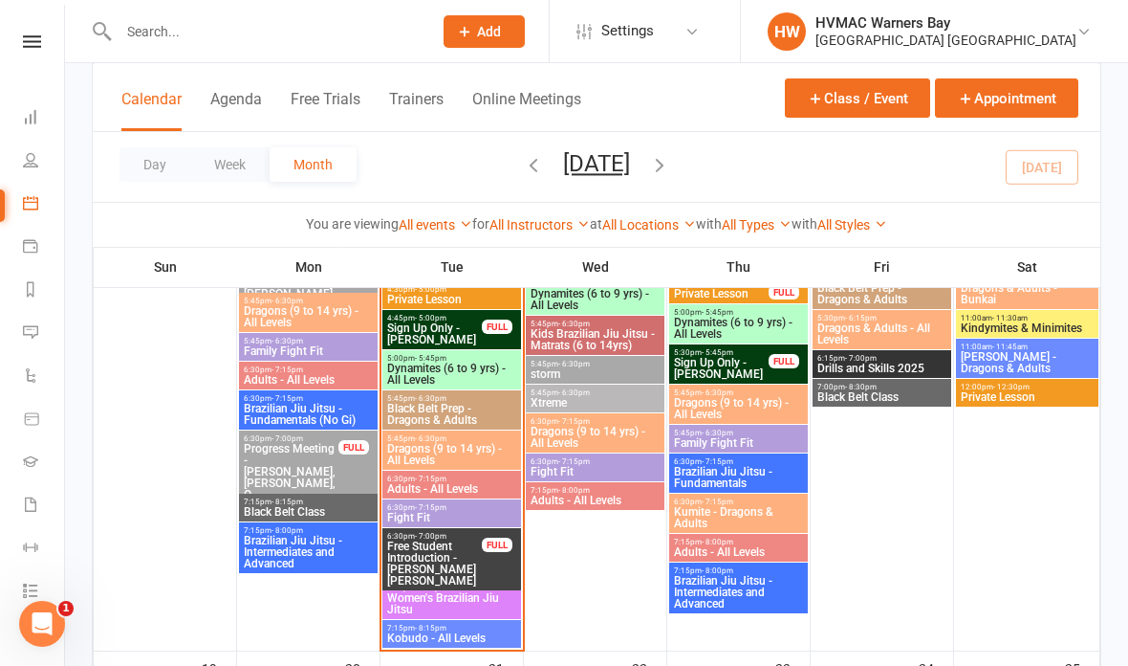
click at [484, 447] on span "Dragons (9 to 14 yrs) - All Levels" at bounding box center [451, 454] width 131 height 23
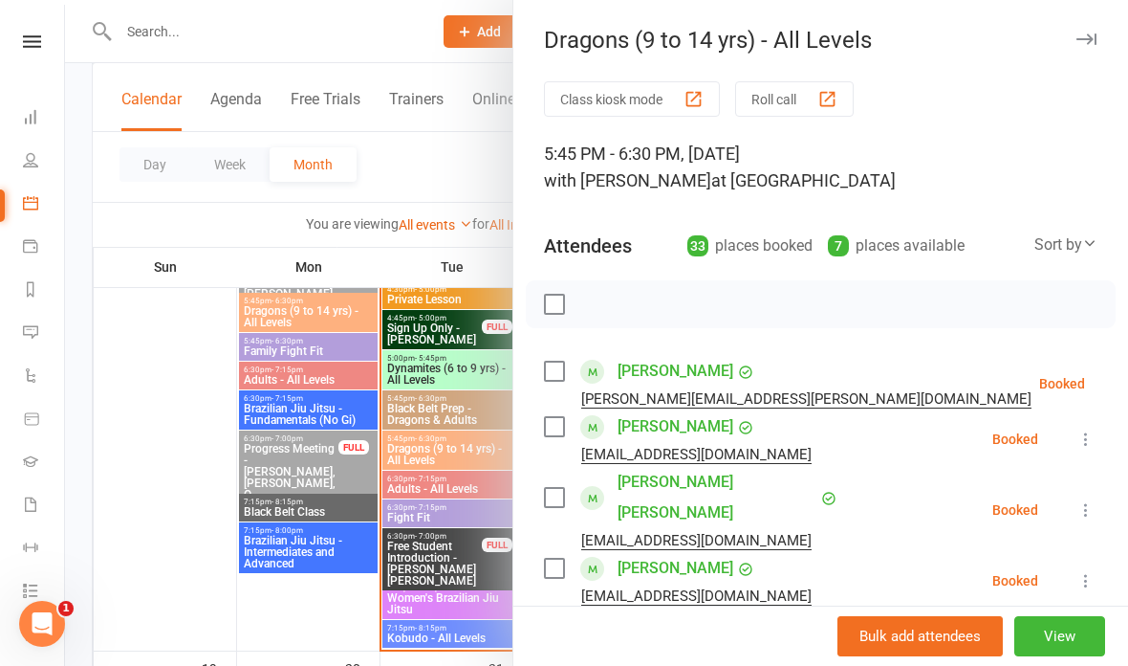
click at [432, 161] on div at bounding box center [596, 333] width 1063 height 666
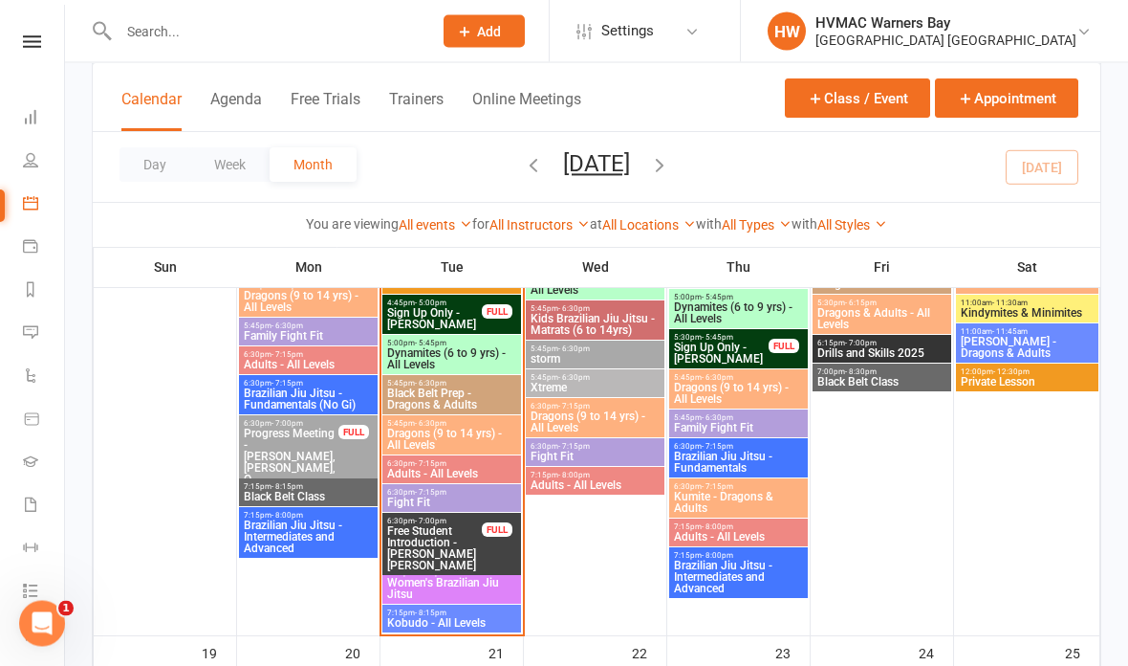
scroll to position [1679, 0]
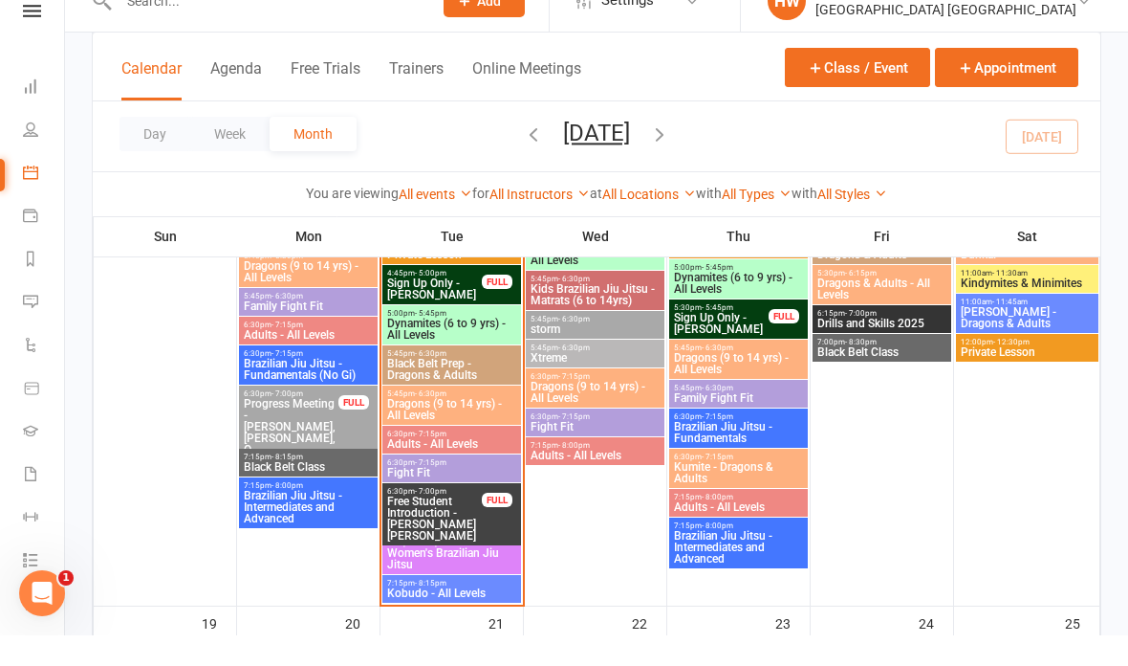
click at [473, 609] on span "7:15pm - 8:15pm" at bounding box center [451, 613] width 131 height 9
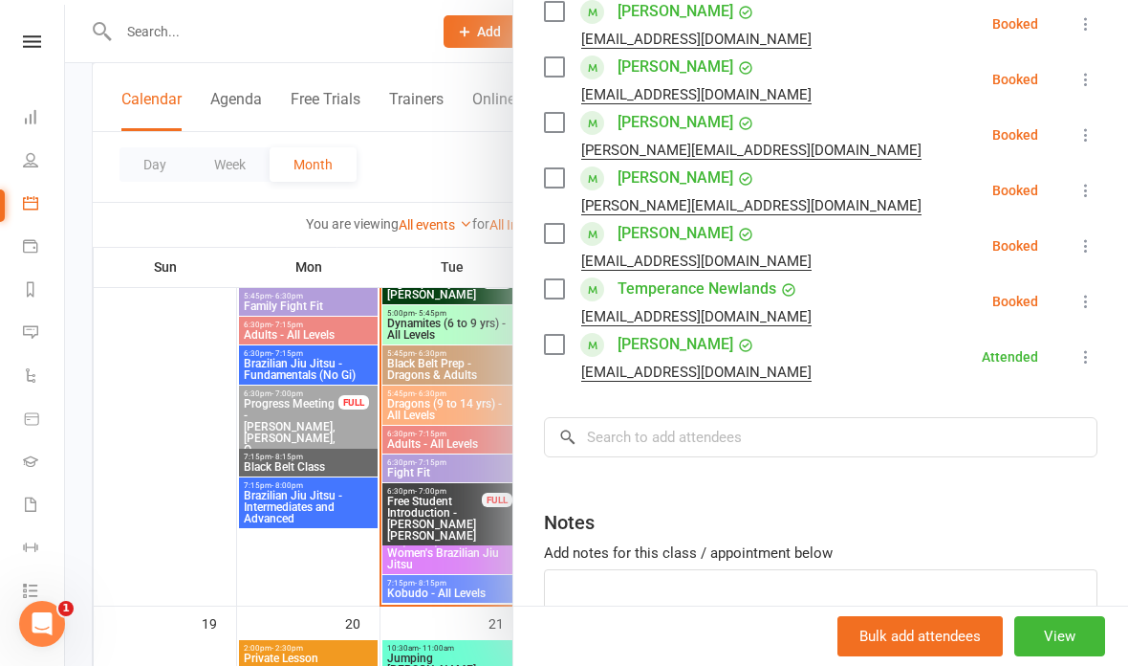
scroll to position [718, 0]
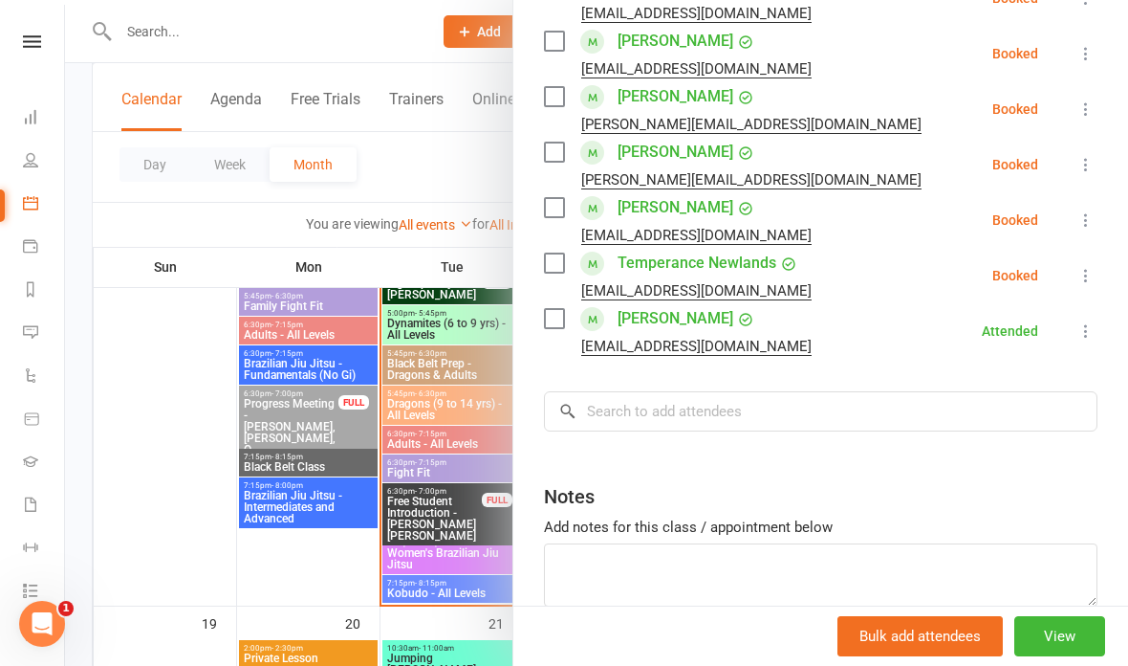
click at [460, 442] on div at bounding box center [596, 333] width 1063 height 666
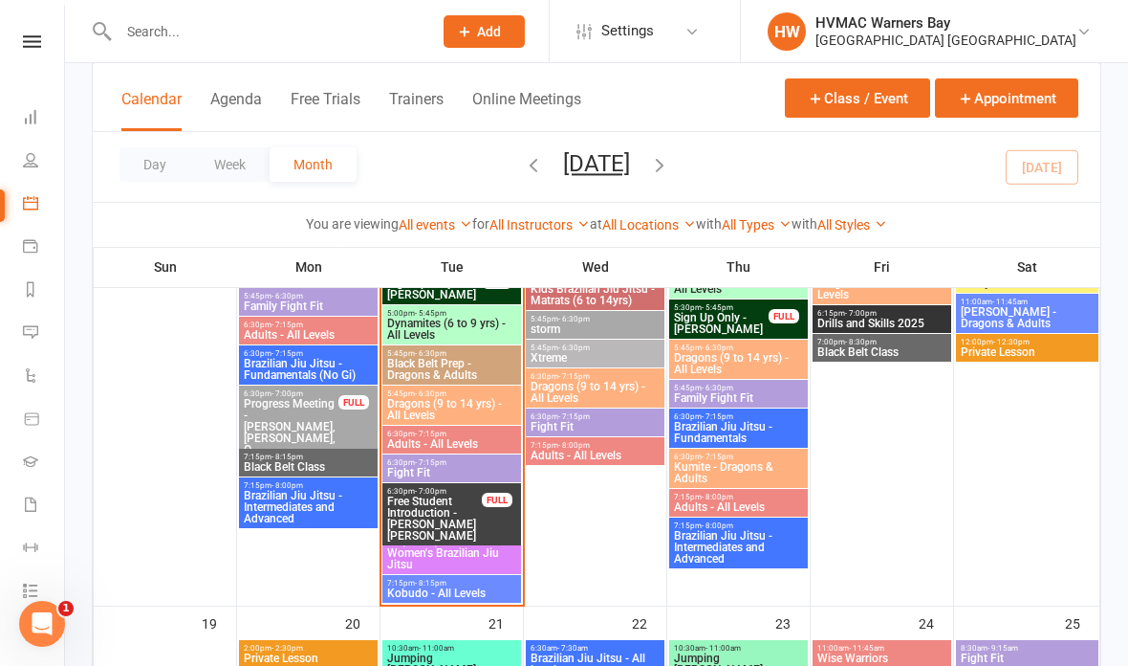
click at [483, 408] on span "Dragons (9 to 14 yrs) - All Levels" at bounding box center [451, 409] width 131 height 23
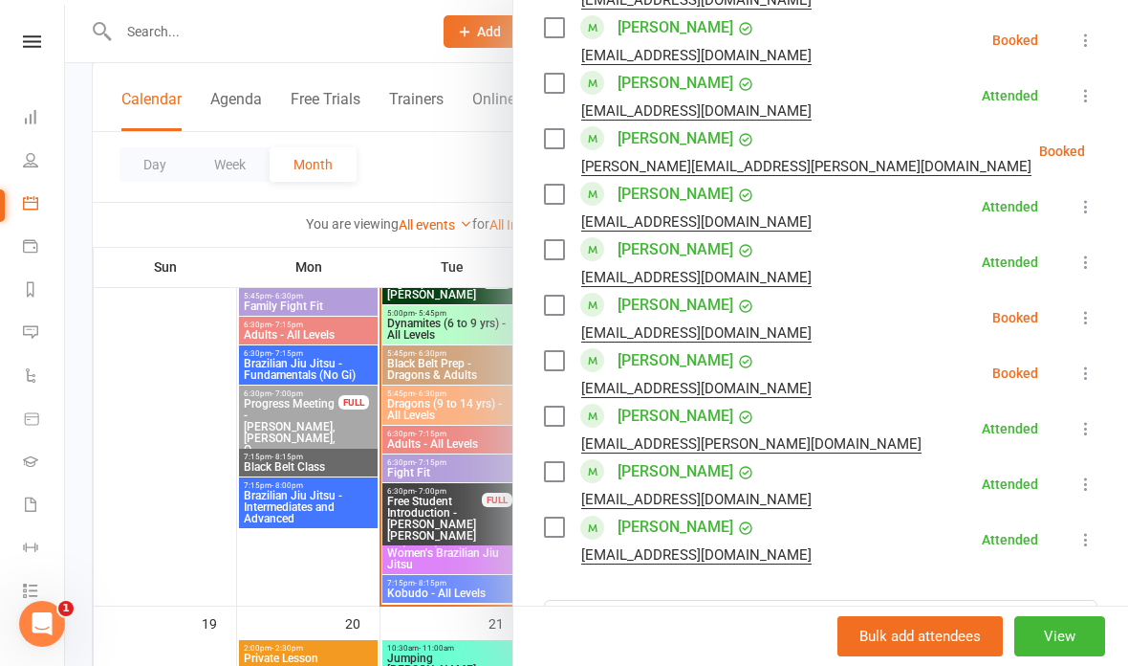
scroll to position [1657, 0]
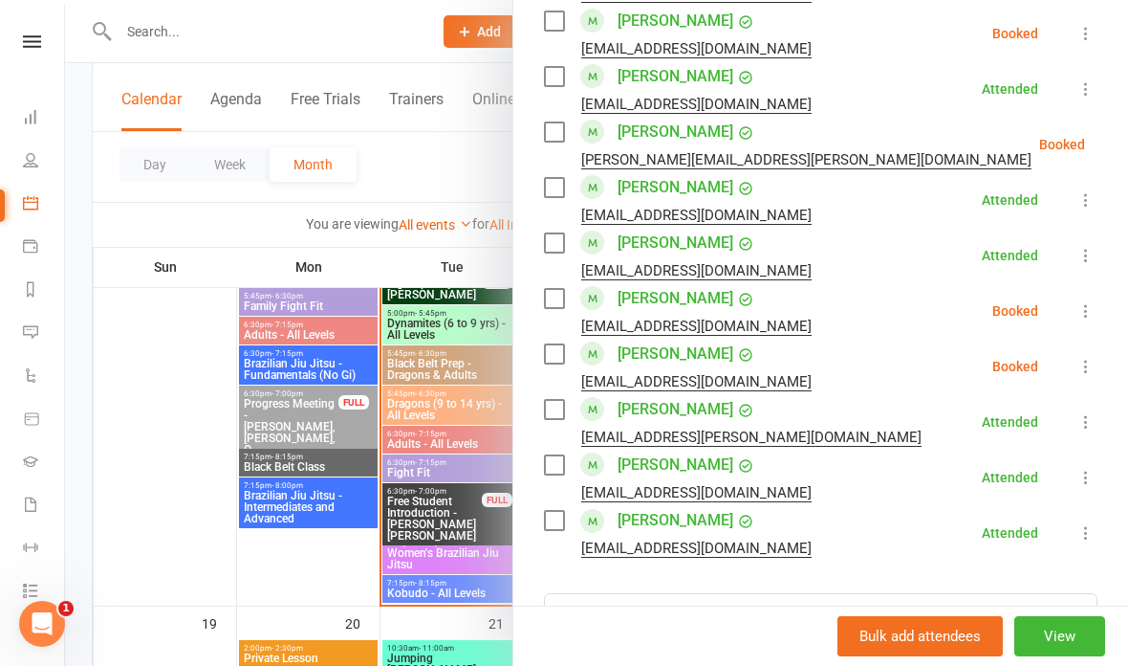
click at [442, 405] on div at bounding box center [596, 333] width 1063 height 666
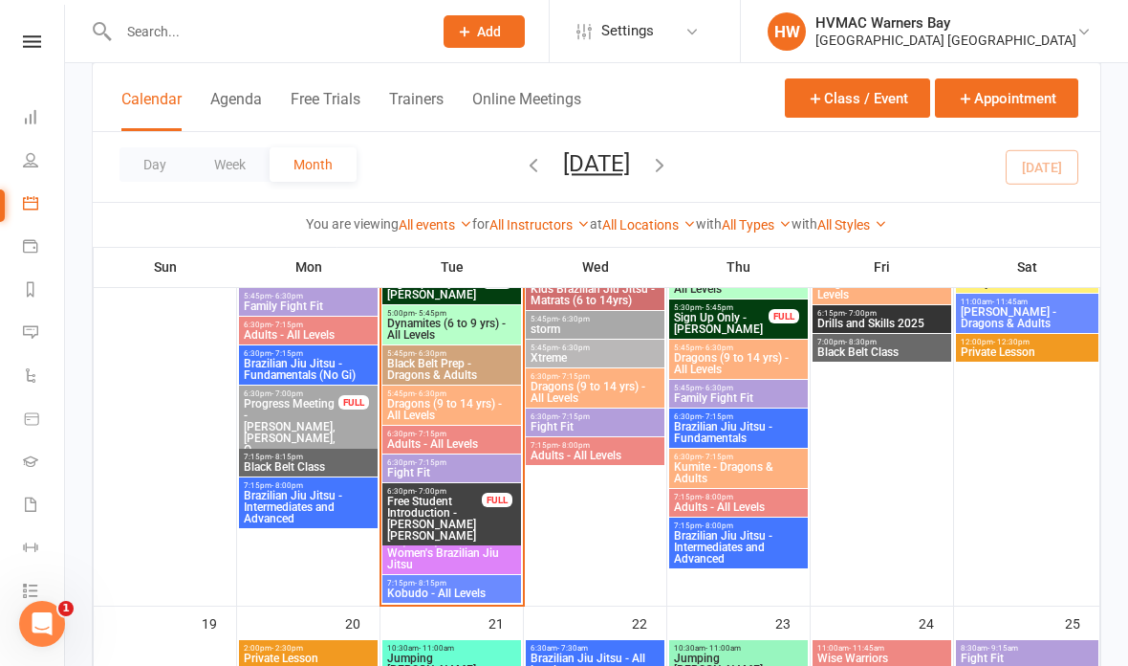
click at [452, 358] on span "Black Belt Prep - Dragons & Adults" at bounding box center [451, 369] width 131 height 23
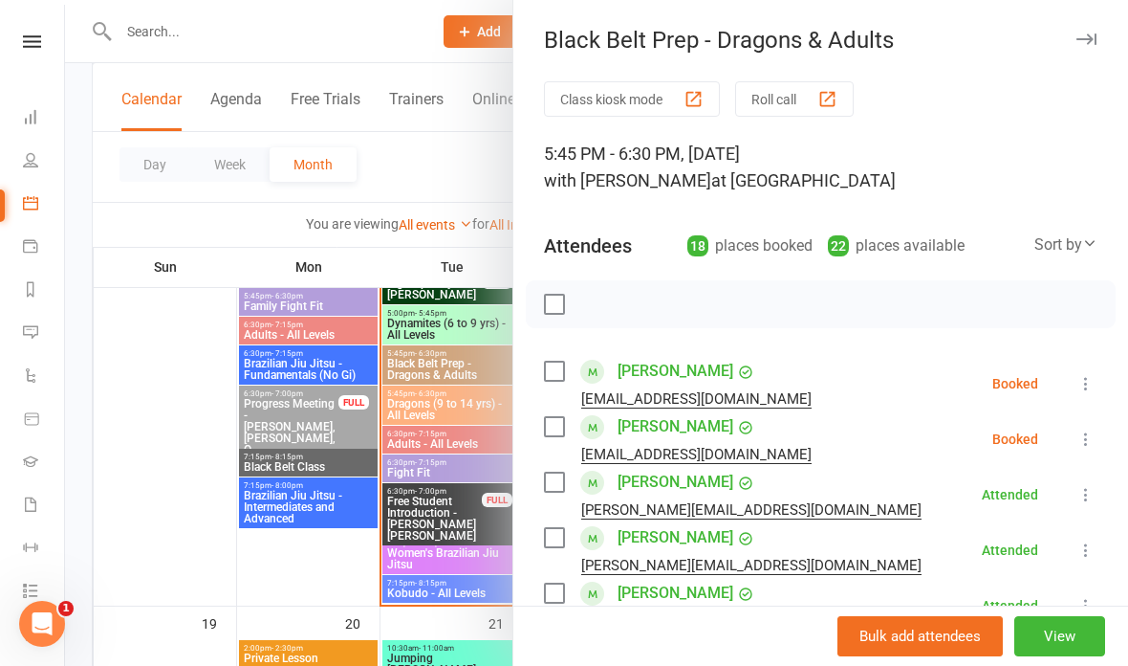
click at [352, 369] on div at bounding box center [596, 333] width 1063 height 666
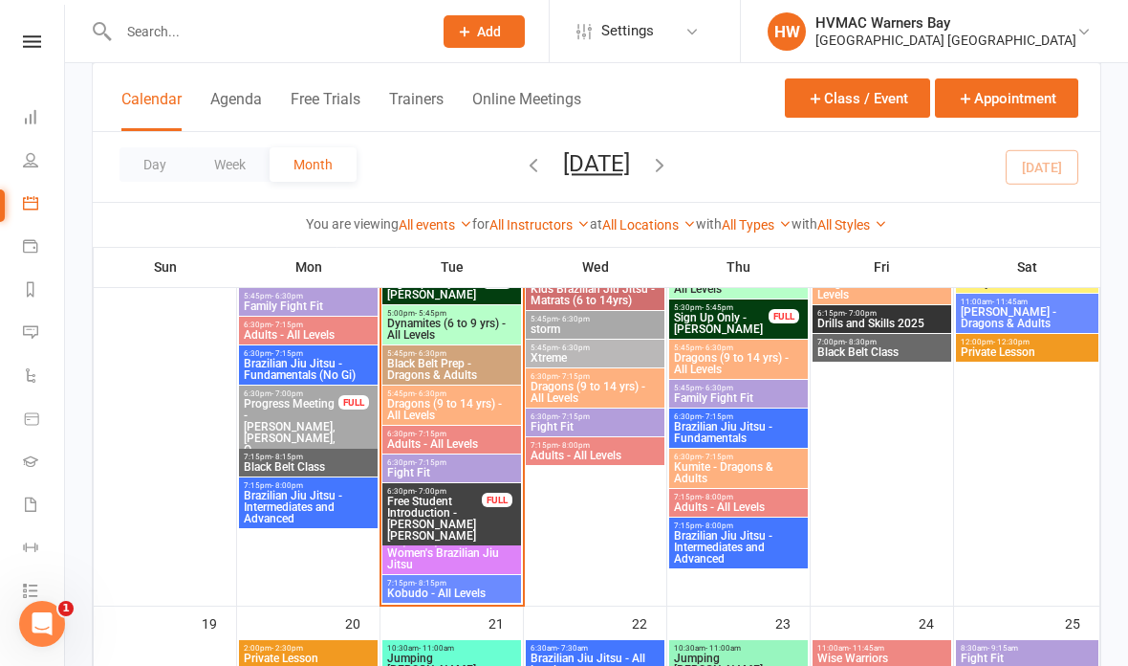
click at [450, 557] on span "Women's Brazilian Jiu Jitsu" at bounding box center [451, 558] width 131 height 23
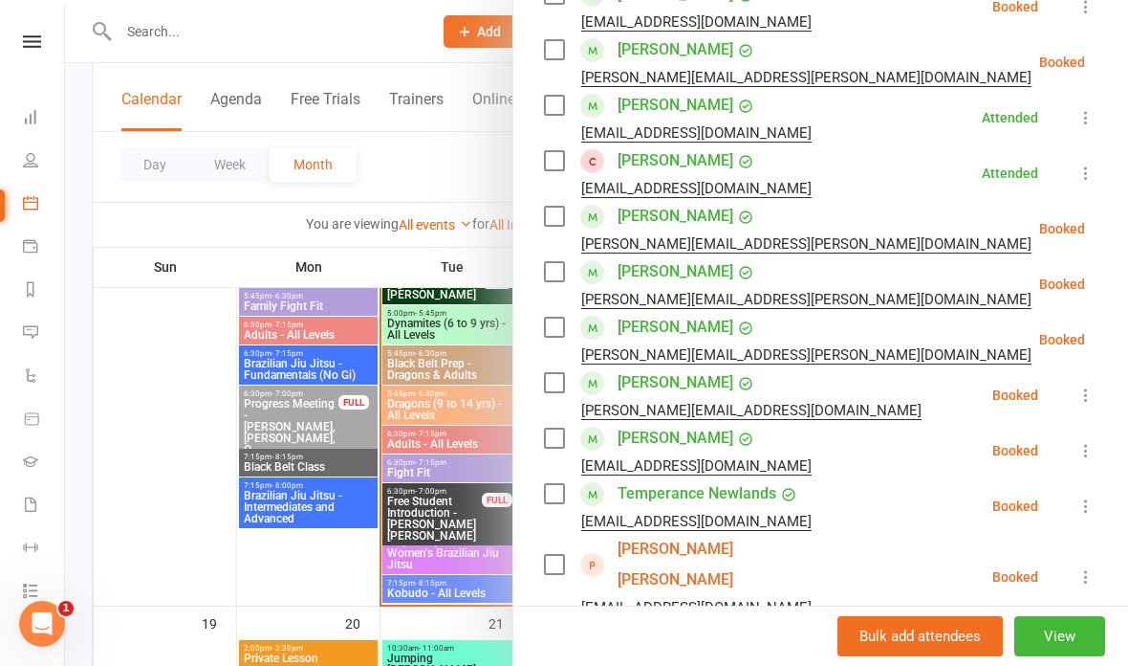
scroll to position [376, 0]
click at [410, 150] on div at bounding box center [596, 333] width 1063 height 666
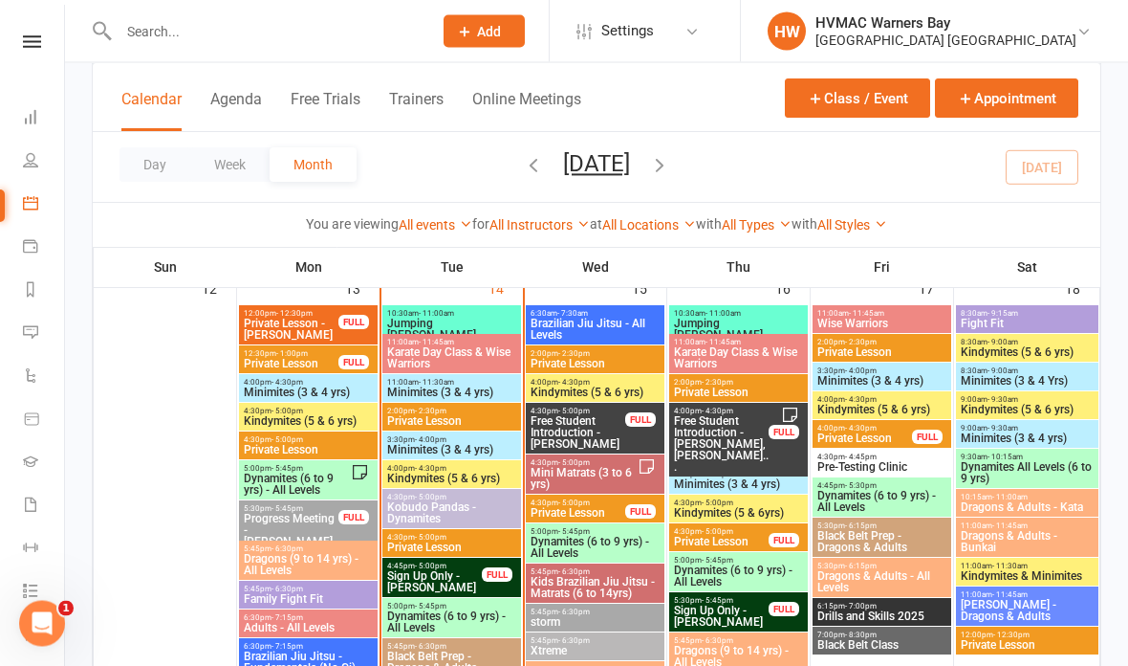
scroll to position [1417, 0]
click at [303, 598] on span "Family Fight Fit" at bounding box center [308, 598] width 131 height 11
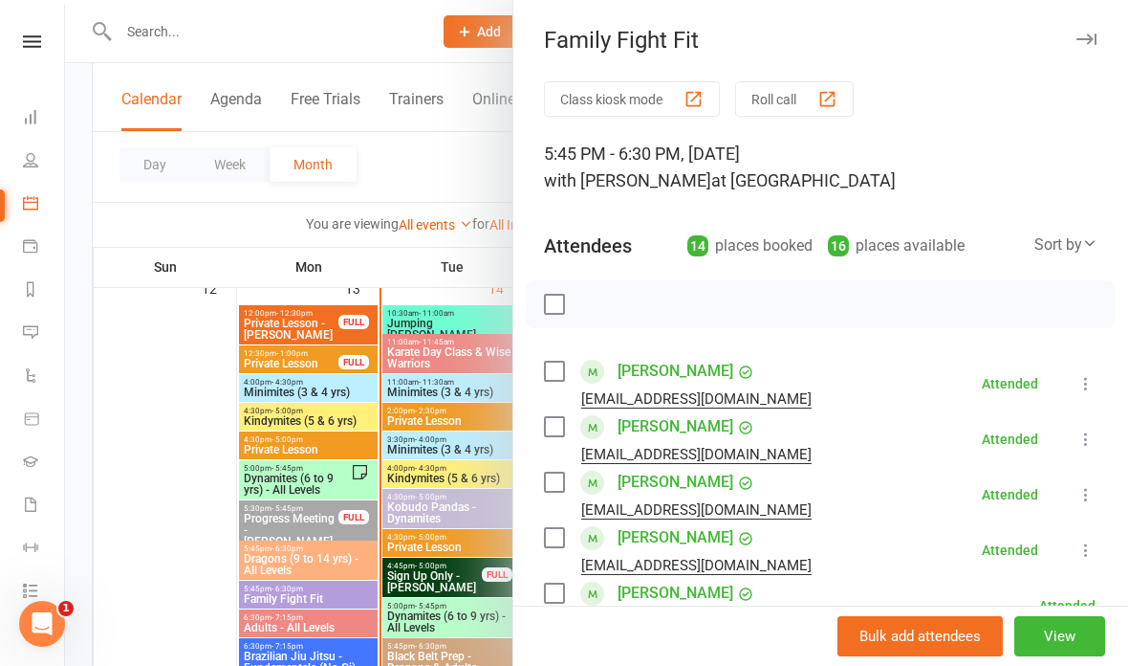
click at [449, 526] on div at bounding box center [596, 333] width 1063 height 666
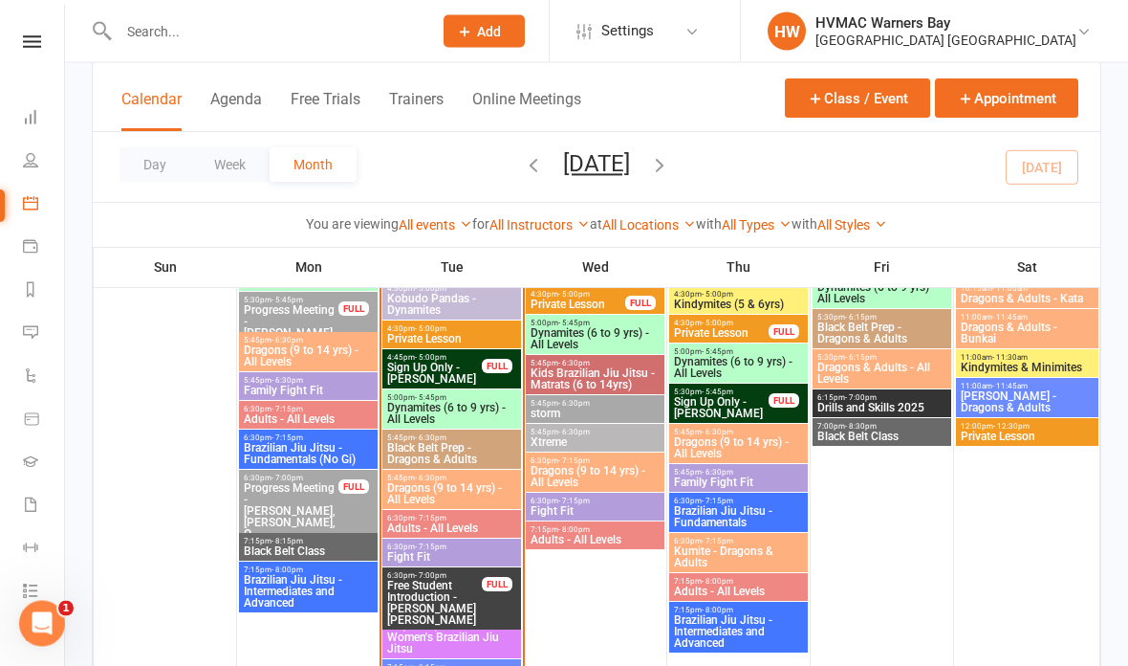
click at [471, 556] on span "Fight Fit" at bounding box center [451, 557] width 131 height 11
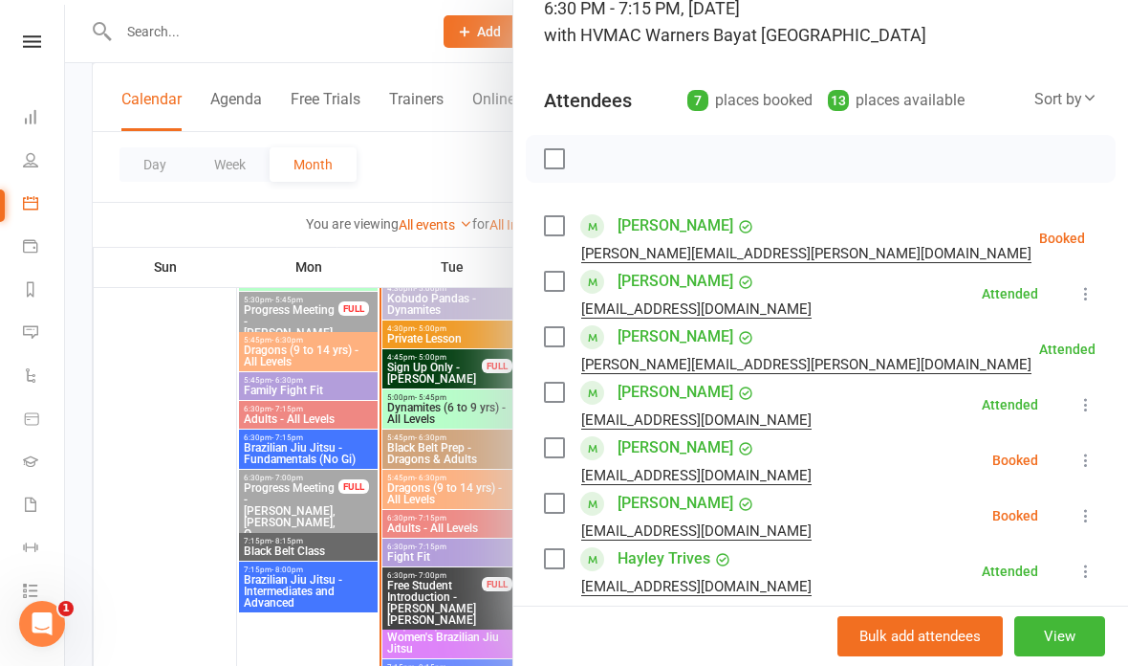
scroll to position [146, 0]
click at [456, 515] on div at bounding box center [596, 333] width 1063 height 666
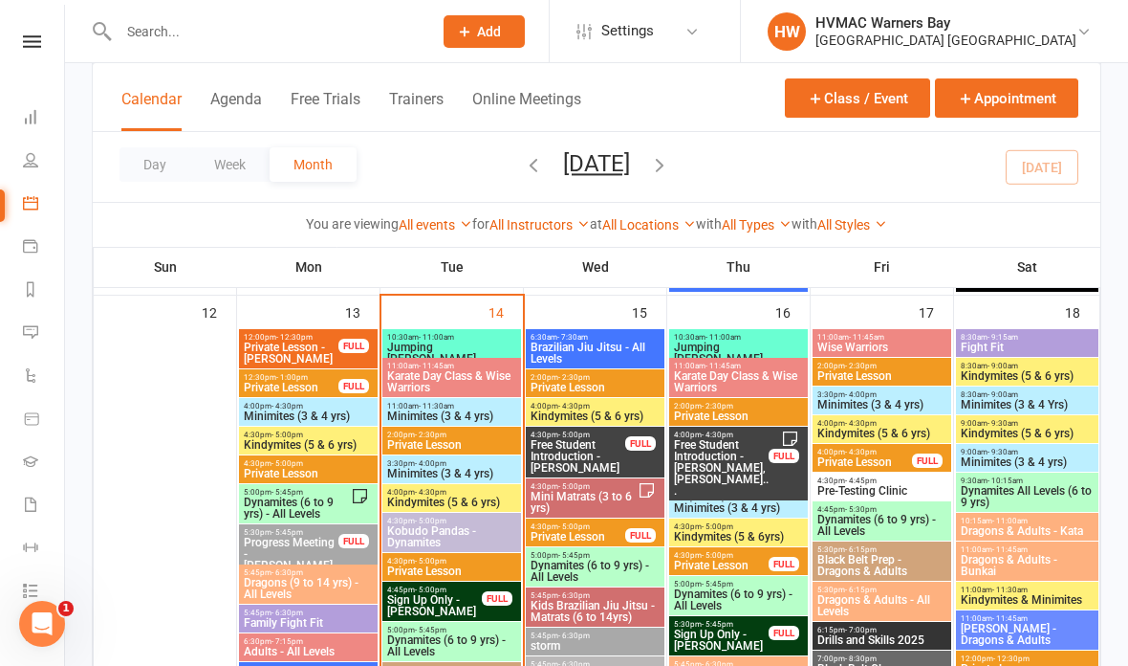
scroll to position [1428, 0]
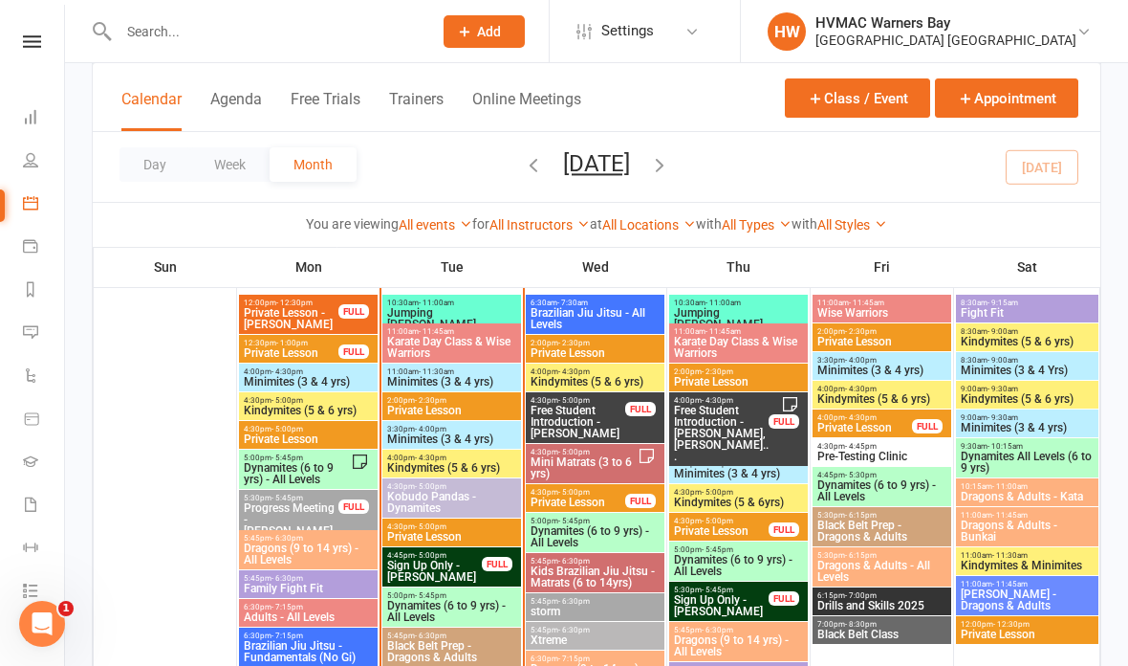
click at [459, 340] on span "Karate Day Class & Wise Warriors" at bounding box center [451, 347] width 131 height 23
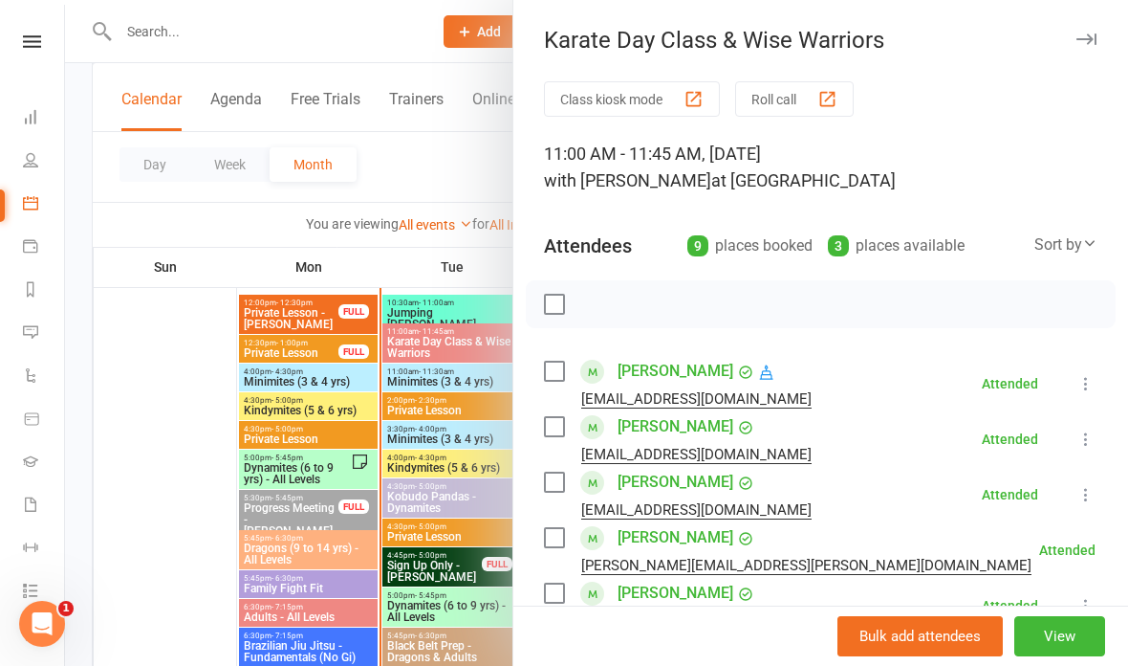
click at [447, 487] on div at bounding box center [596, 333] width 1063 height 666
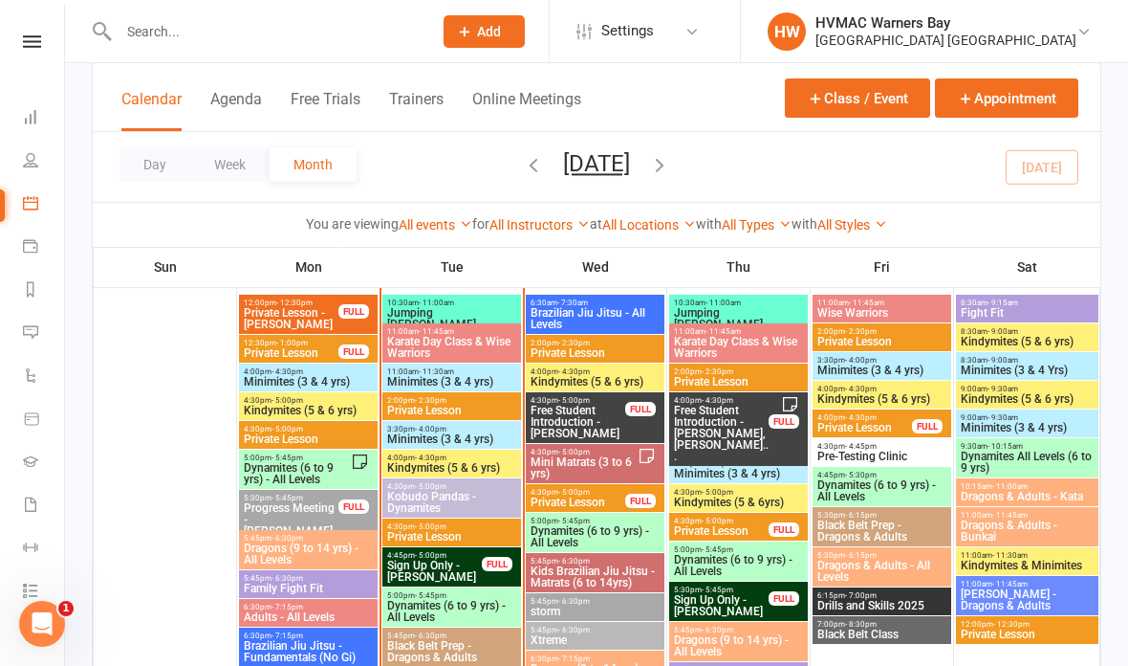
click at [757, 328] on span "11:00am - 11:45am" at bounding box center [738, 331] width 131 height 9
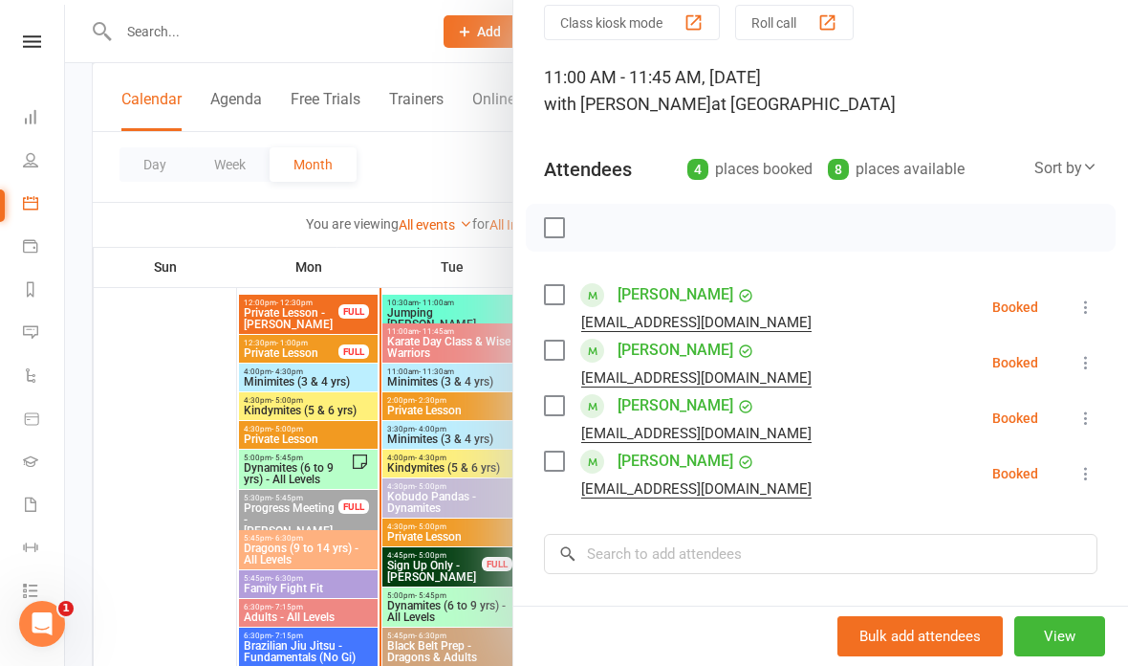
scroll to position [84, 0]
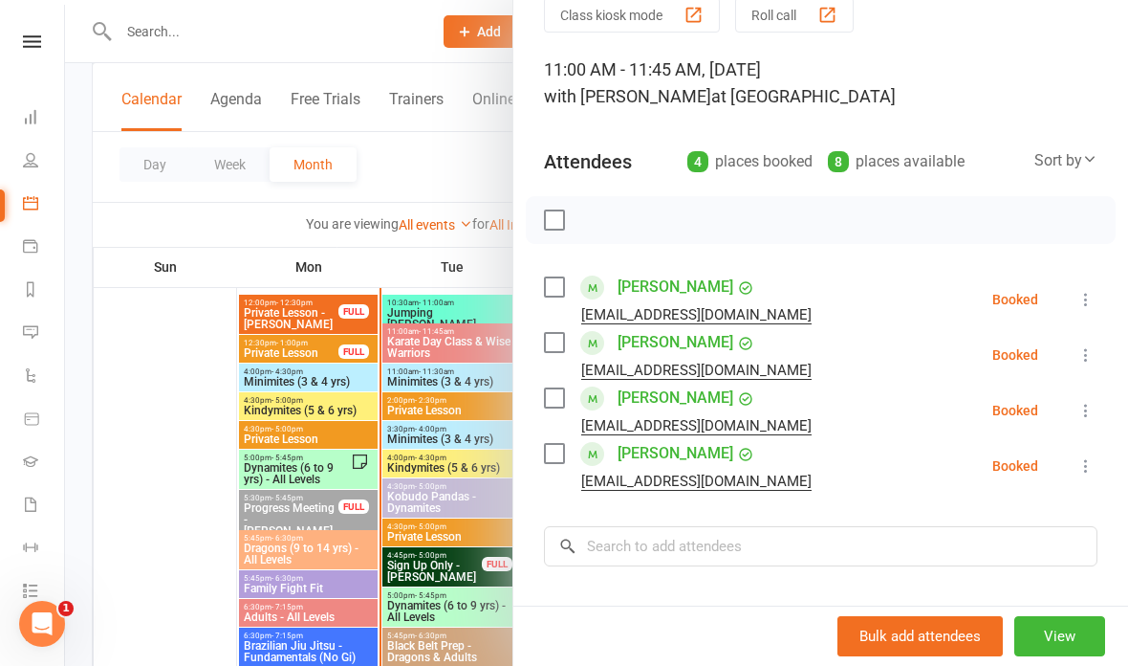
click at [427, 289] on div at bounding box center [596, 333] width 1063 height 666
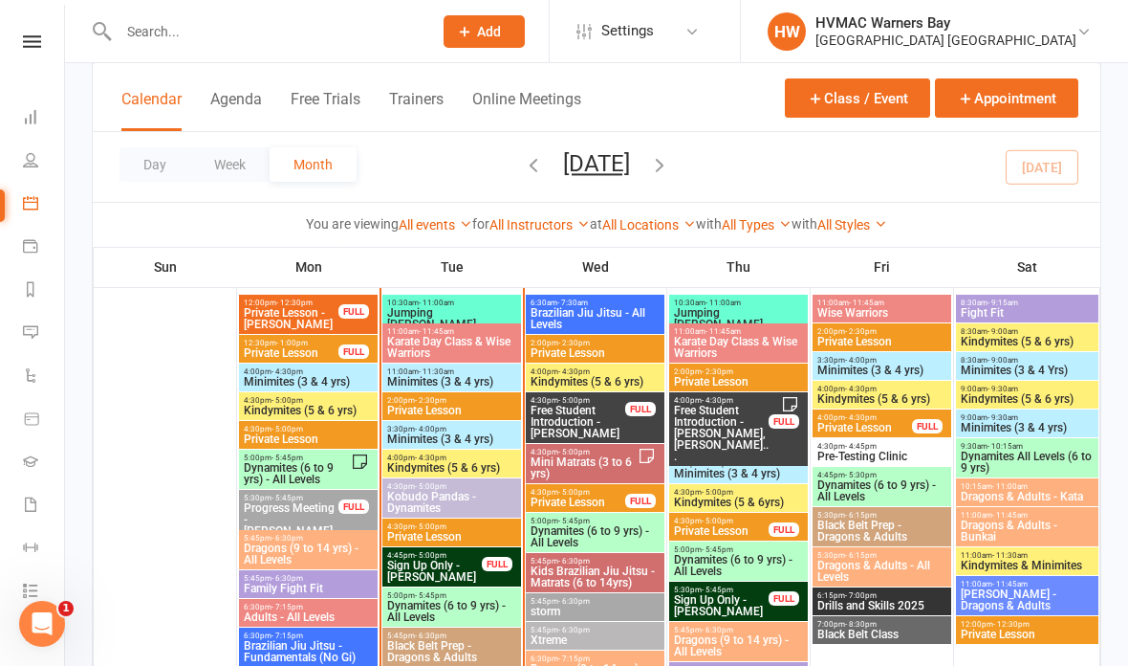
click at [897, 313] on span "Wise Warriors" at bounding box center [882, 312] width 131 height 11
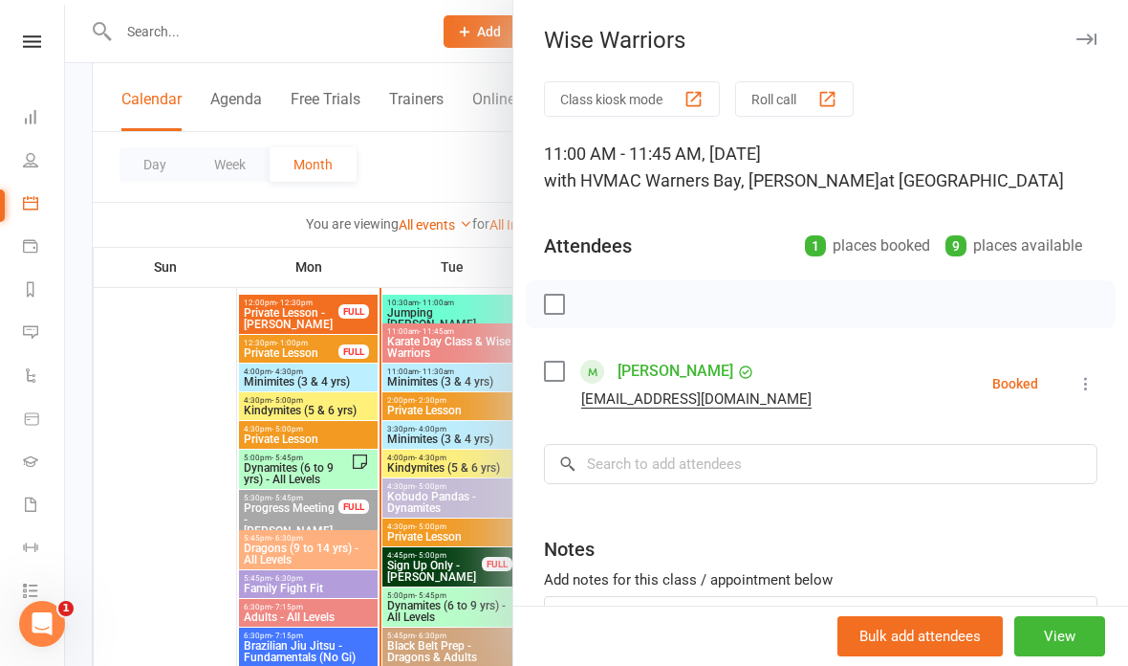
click at [418, 182] on div at bounding box center [596, 333] width 1063 height 666
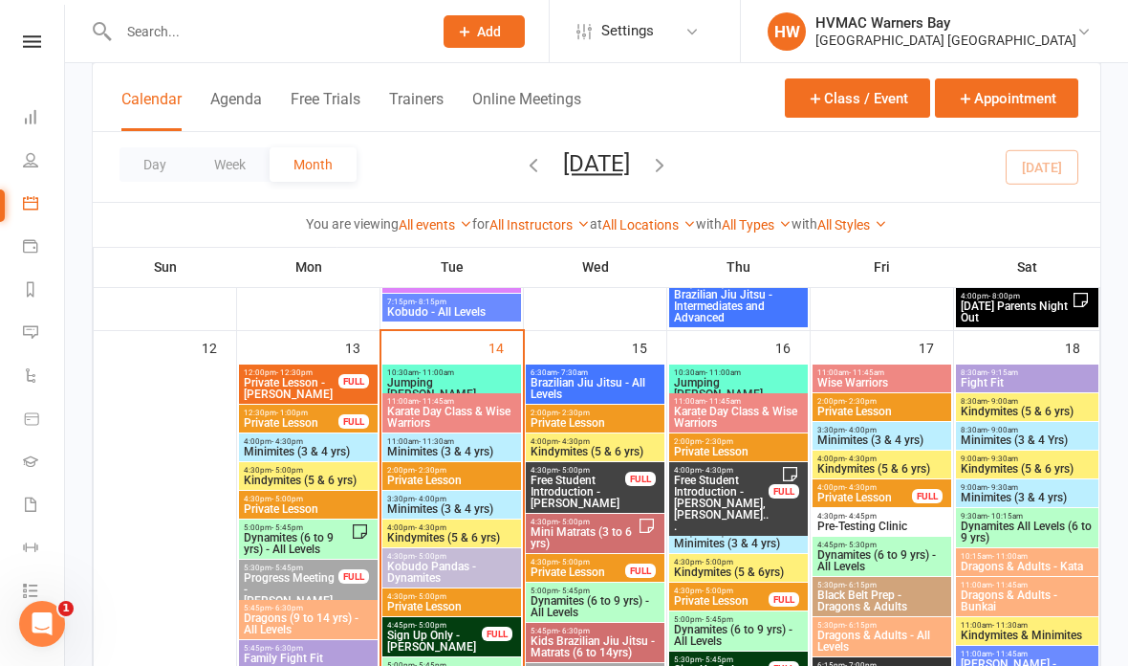
scroll to position [1357, 0]
click at [887, 386] on span "Wise Warriors" at bounding box center [882, 383] width 131 height 11
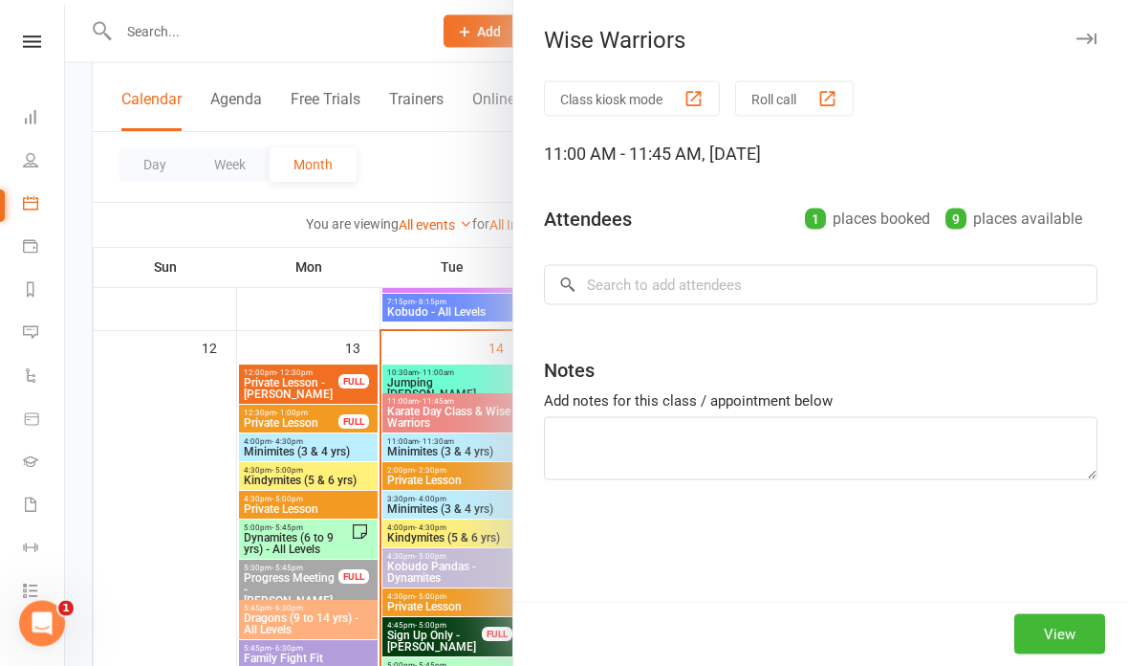
scroll to position [1358, 0]
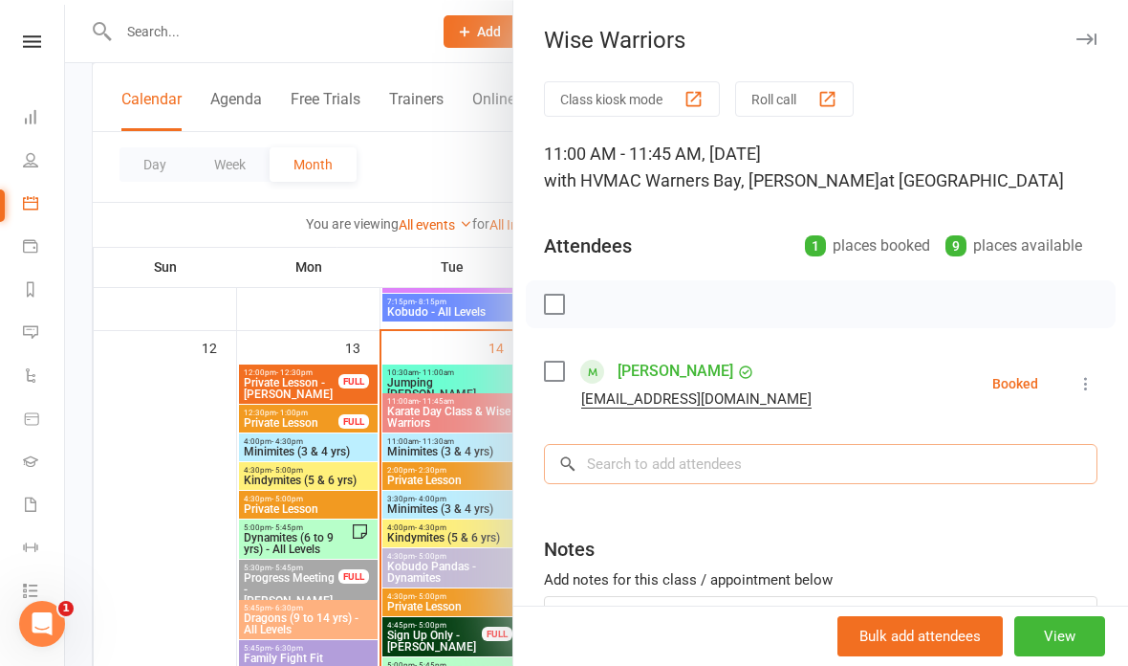
click at [736, 475] on input "search" at bounding box center [821, 464] width 554 height 40
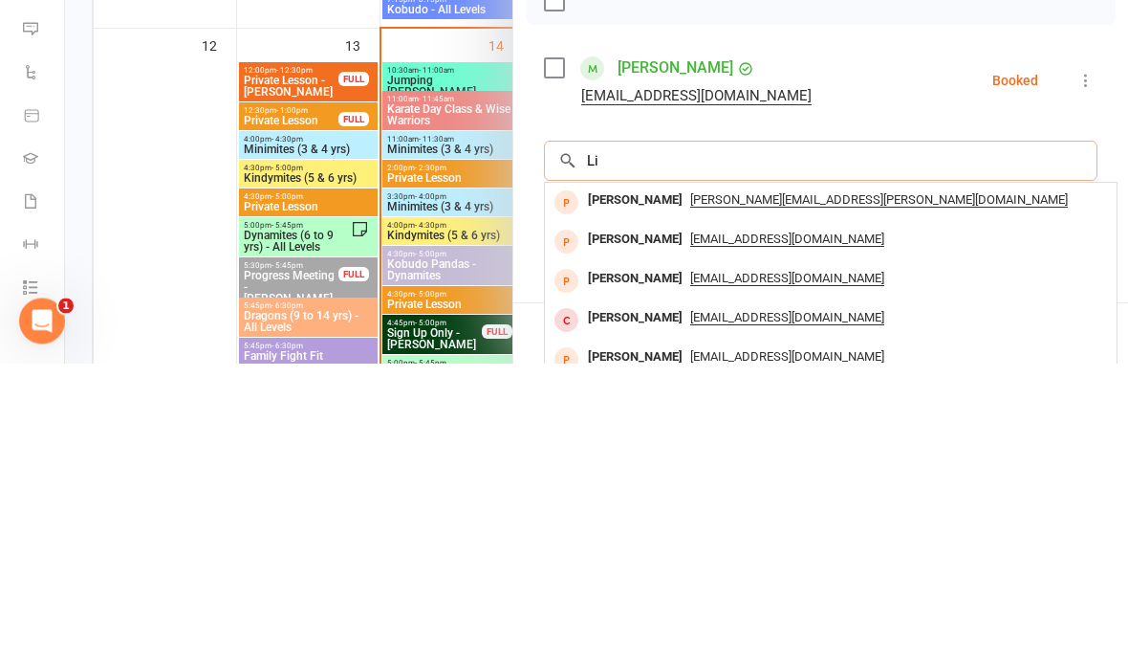
type input "L"
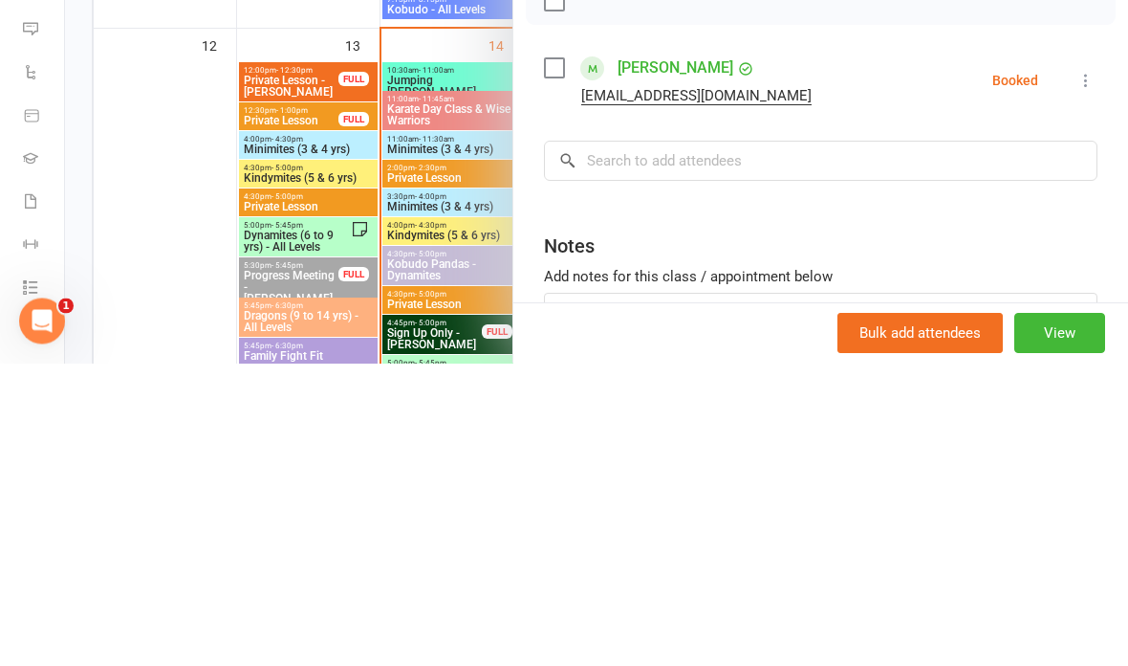
scroll to position [1660, 0]
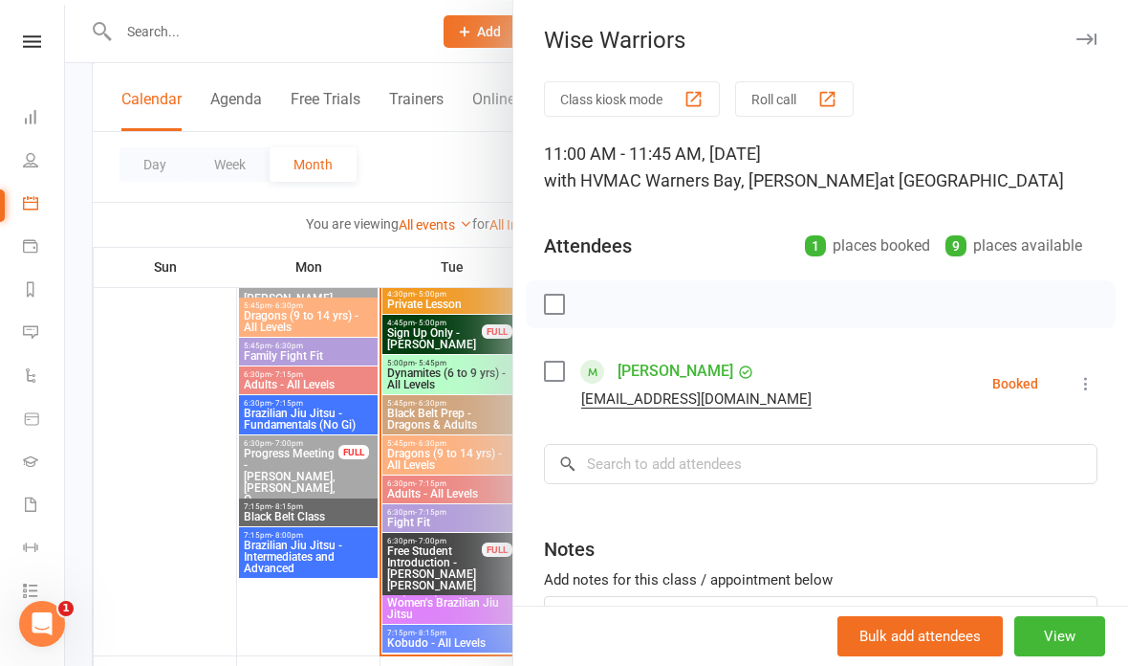
click at [434, 176] on div at bounding box center [596, 333] width 1063 height 666
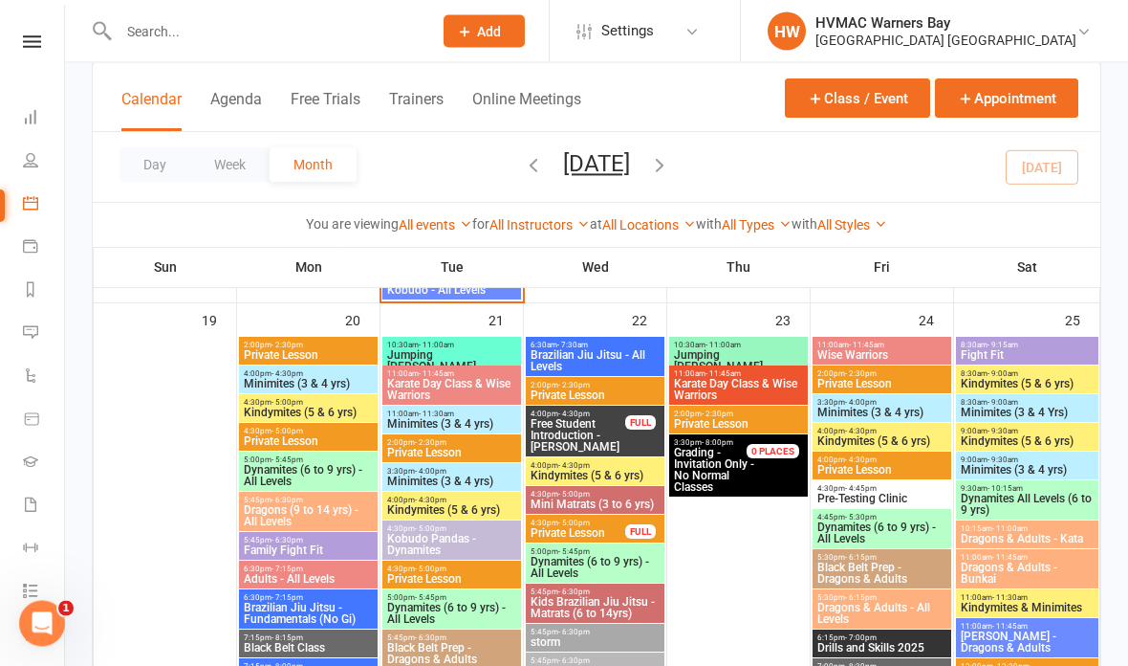
scroll to position [2013, 0]
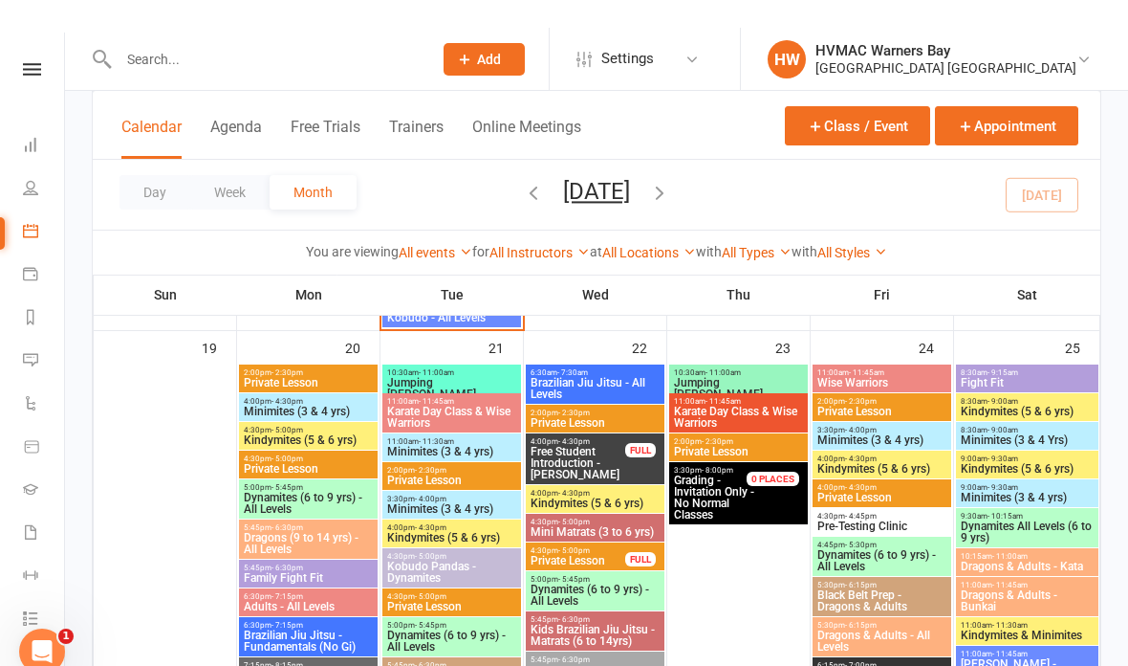
click at [880, 362] on div at bounding box center [882, 586] width 142 height 502
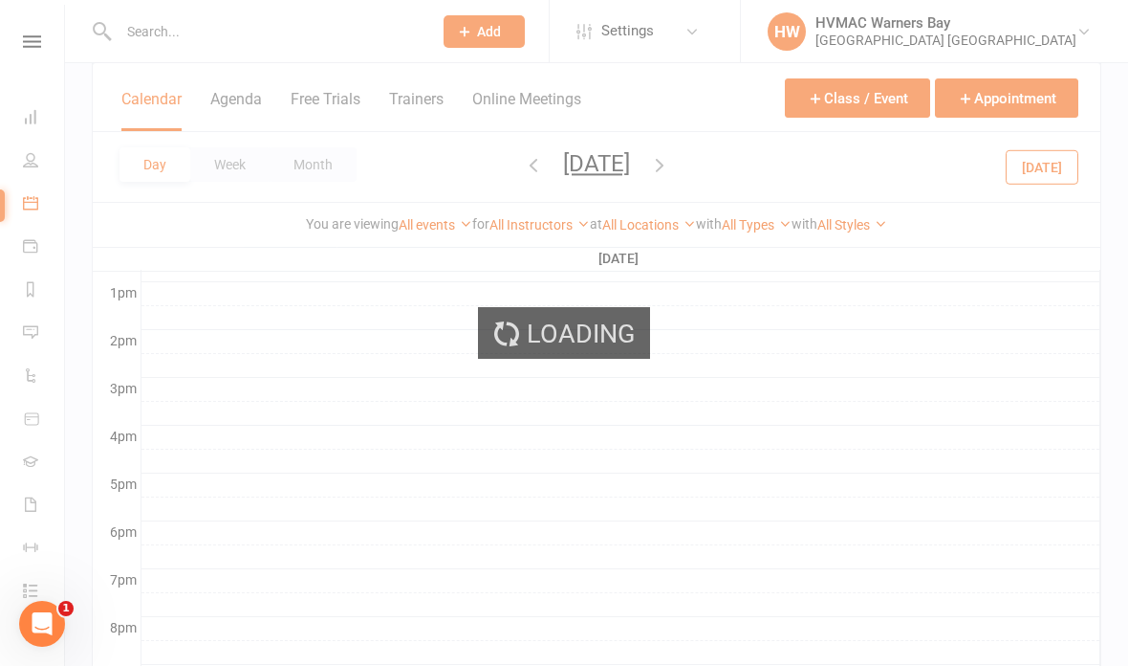
scroll to position [0, 0]
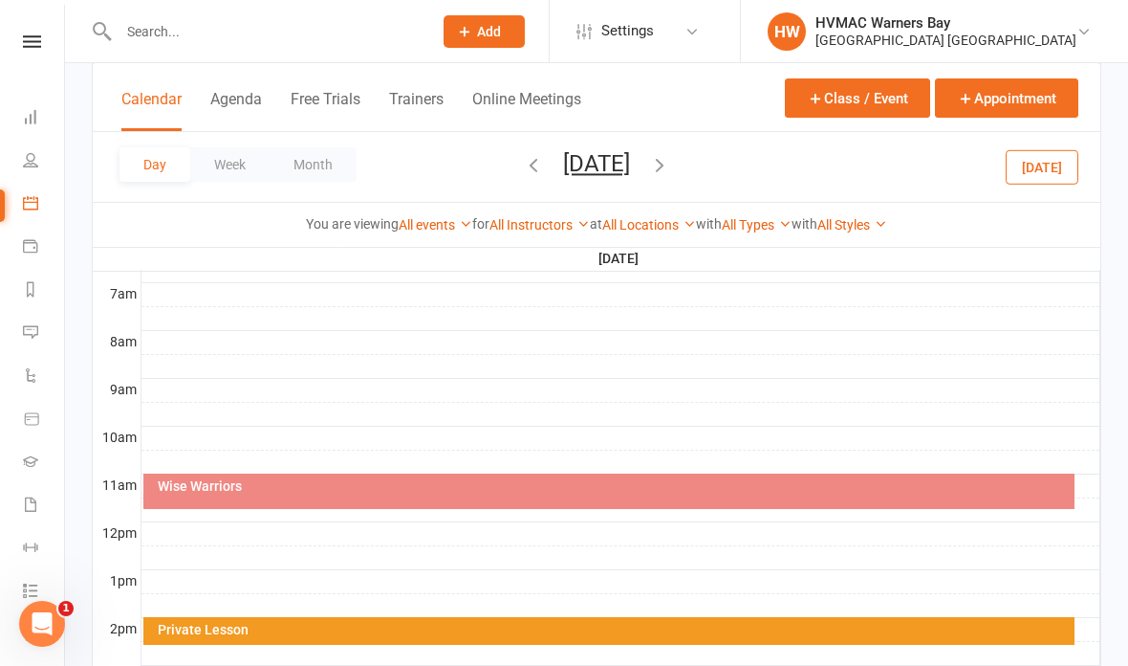
click at [314, 158] on button "Month" at bounding box center [313, 164] width 87 height 34
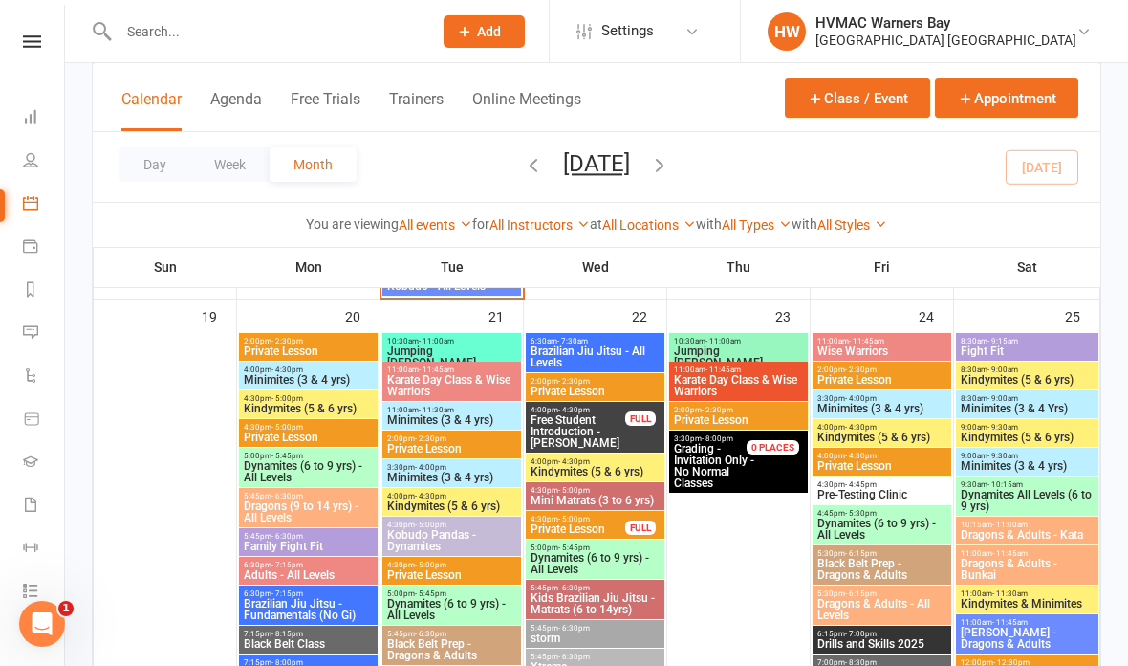
scroll to position [1994, 0]
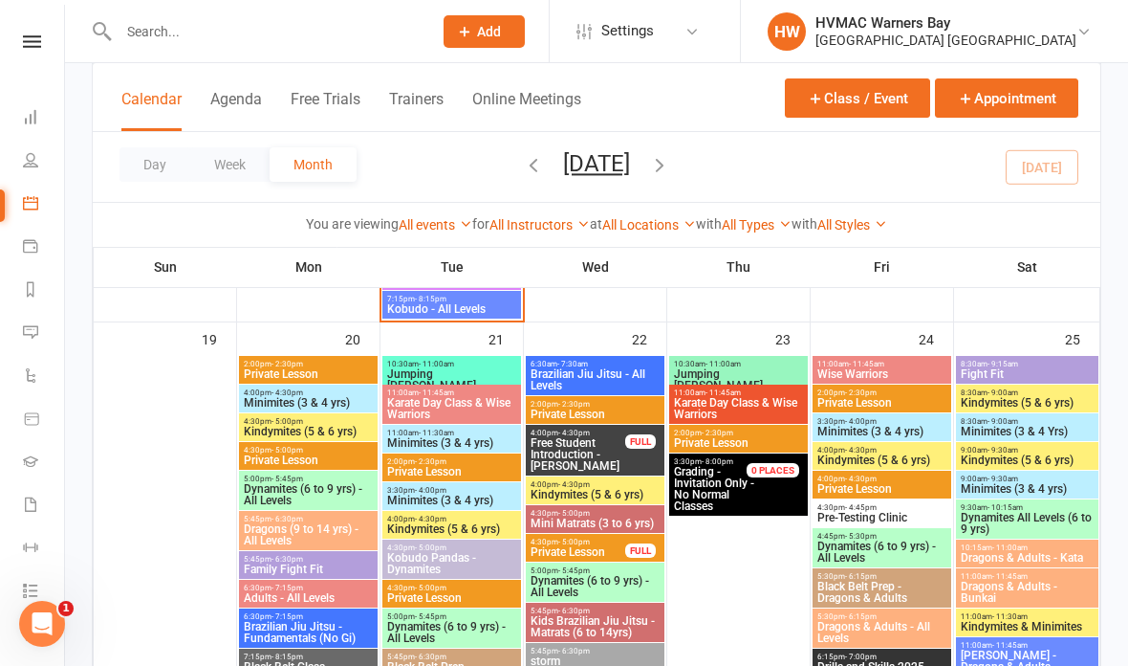
click at [908, 368] on span "Wise Warriors" at bounding box center [882, 373] width 131 height 11
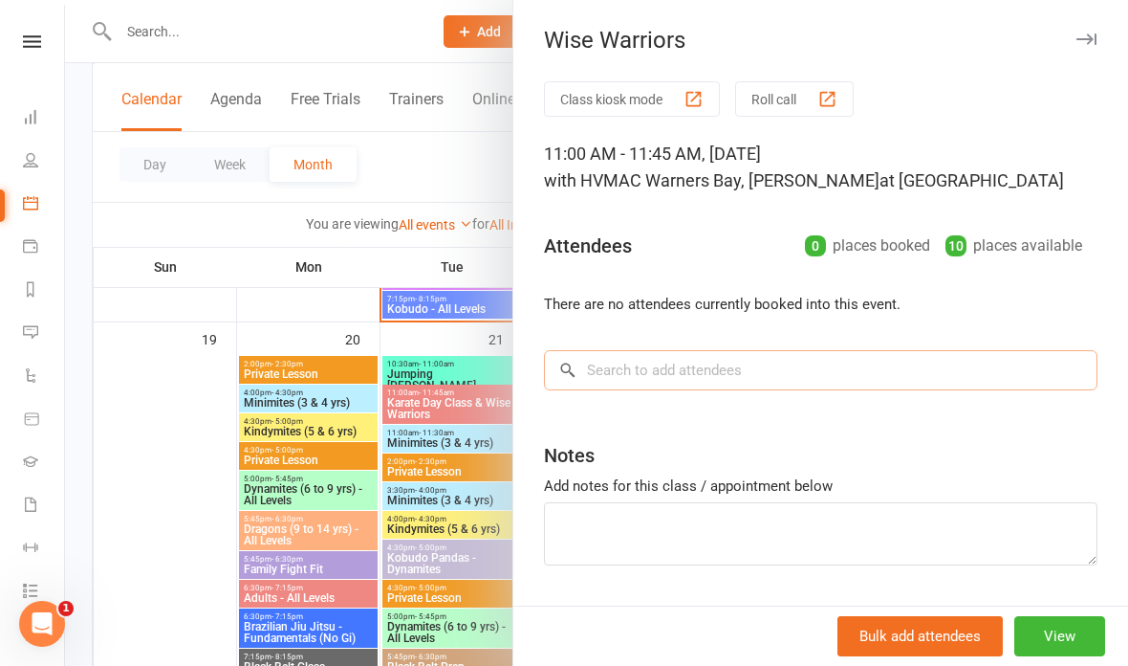
click at [927, 370] on input "search" at bounding box center [821, 370] width 554 height 40
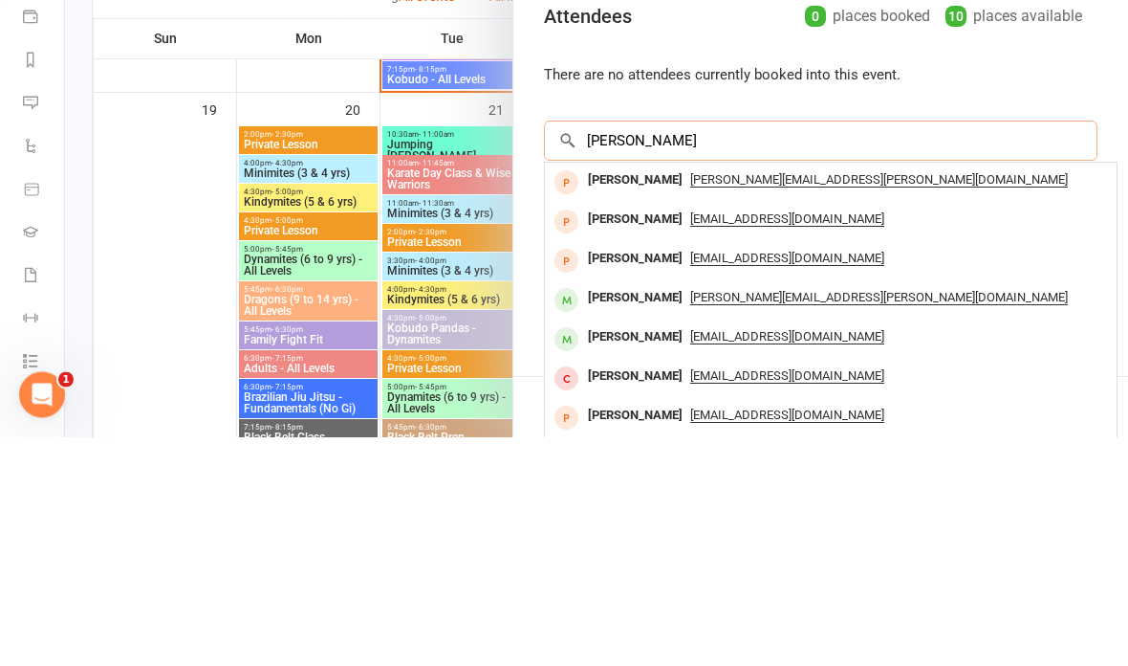
type input "Lindsay oakes"
click at [883, 396] on div "oakes.amanda@gmail.com" at bounding box center [831, 410] width 557 height 28
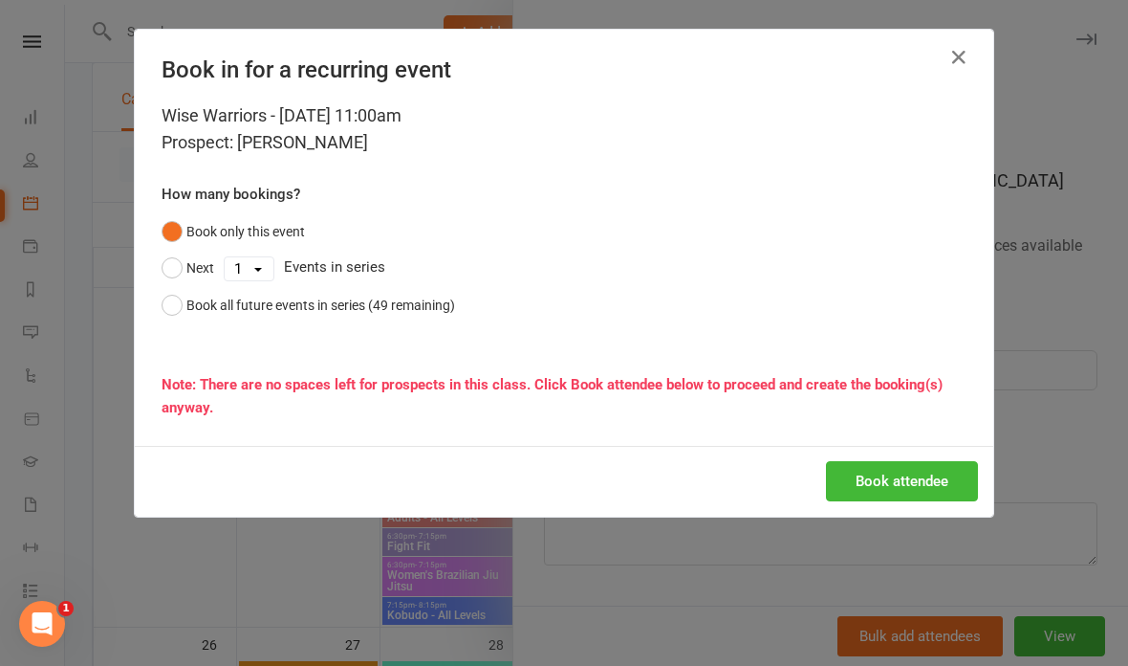
click at [913, 479] on button "Book attendee" at bounding box center [902, 481] width 152 height 40
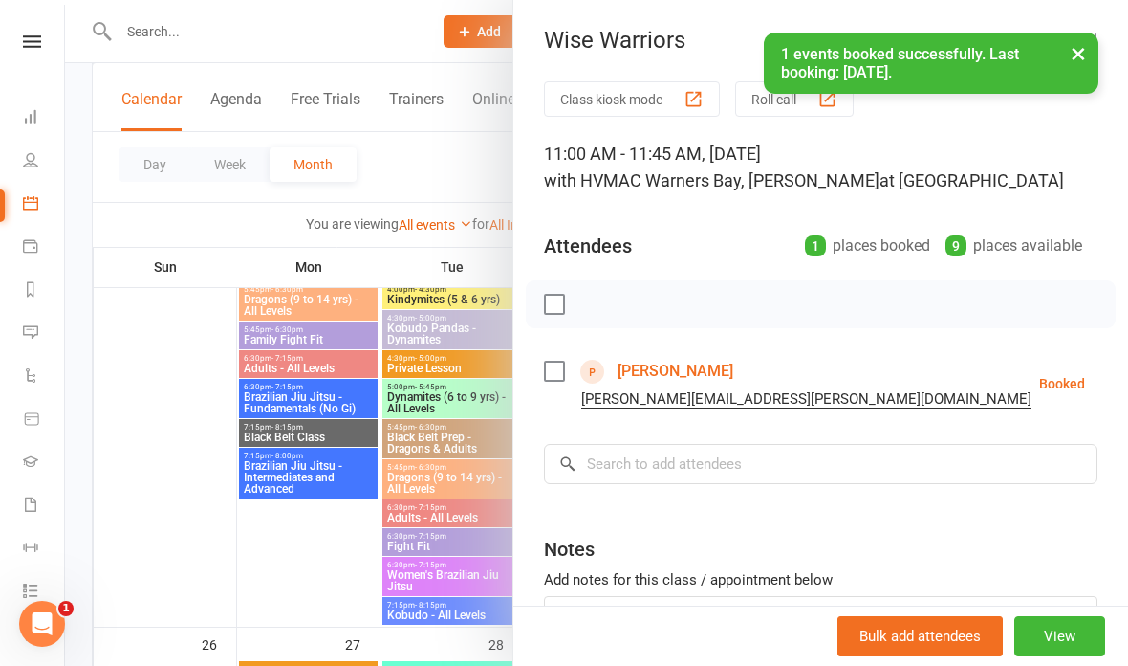
click at [405, 166] on div at bounding box center [596, 333] width 1063 height 666
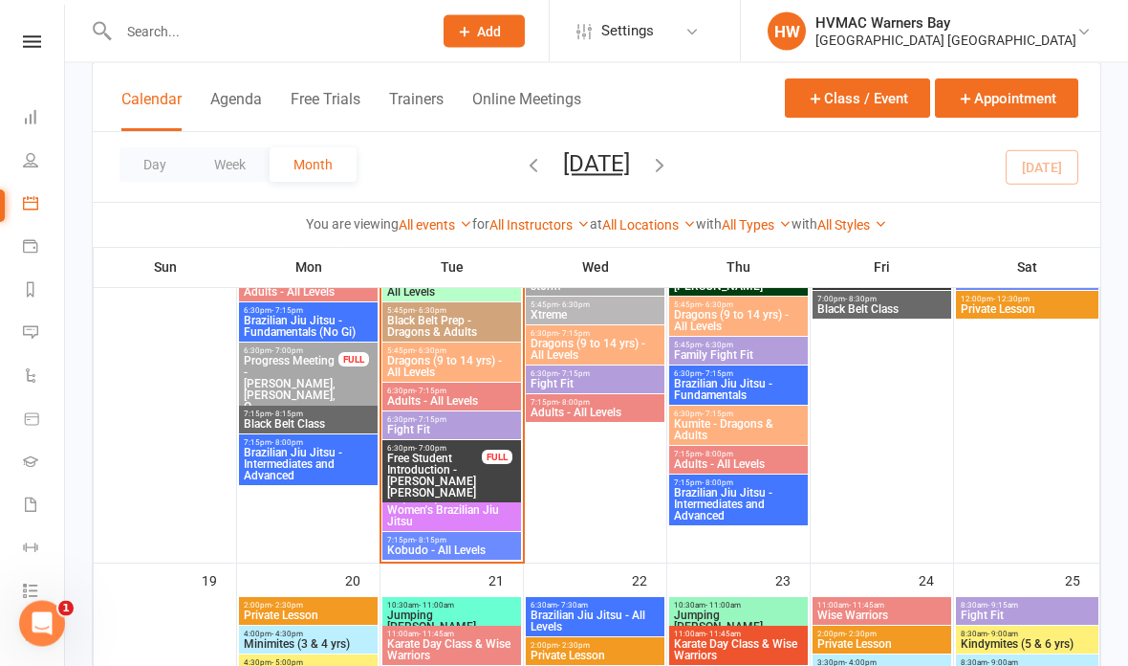
click at [860, 610] on span "Wise Warriors" at bounding box center [882, 615] width 131 height 11
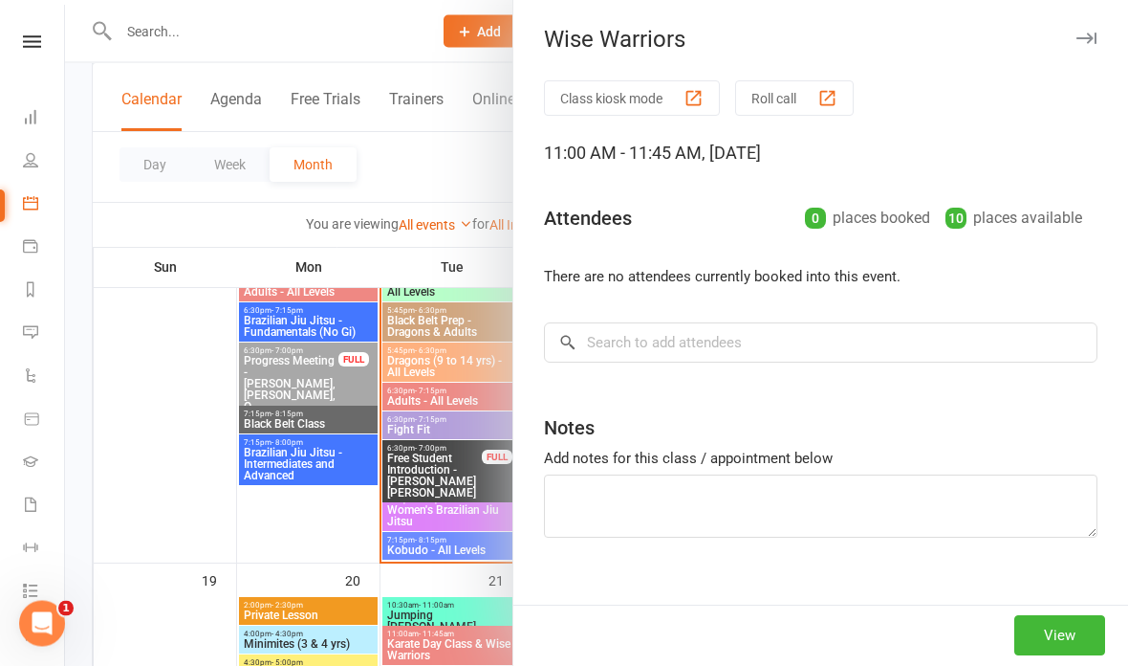
scroll to position [1753, 0]
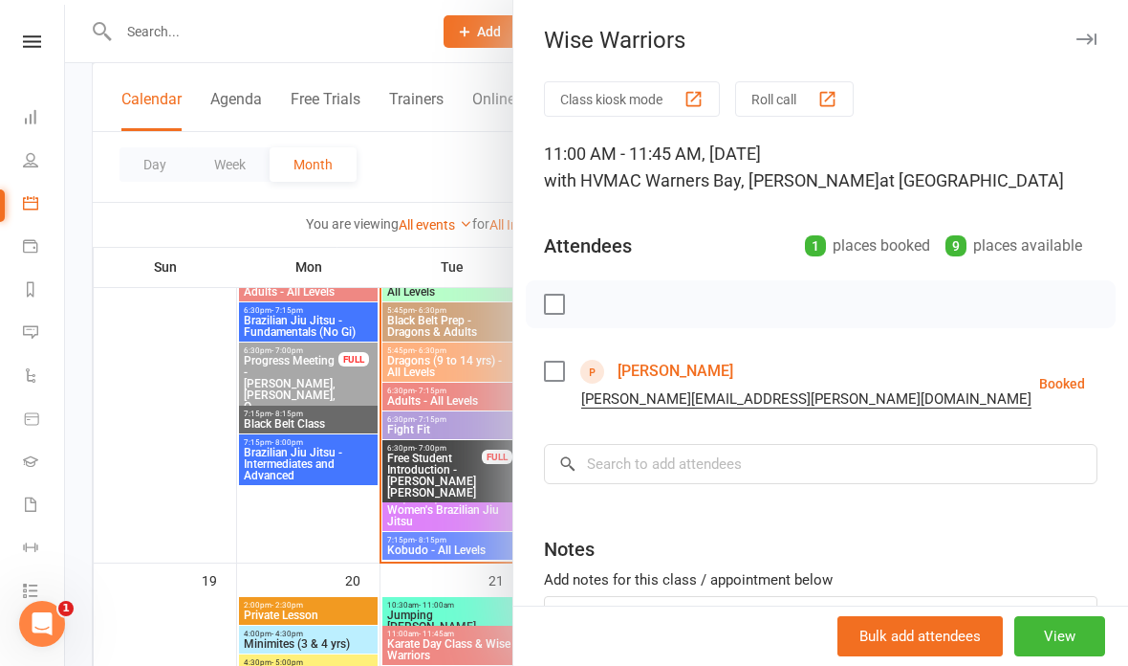
click at [433, 578] on div at bounding box center [596, 333] width 1063 height 666
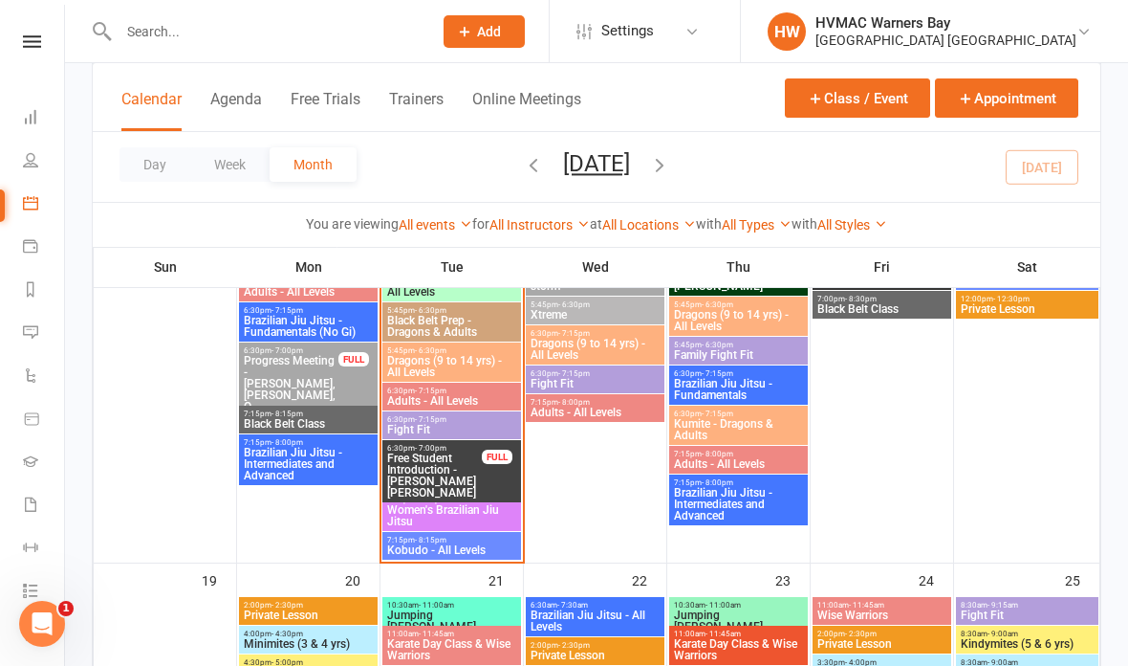
click at [1029, 91] on button "Appointment" at bounding box center [1006, 97] width 143 height 39
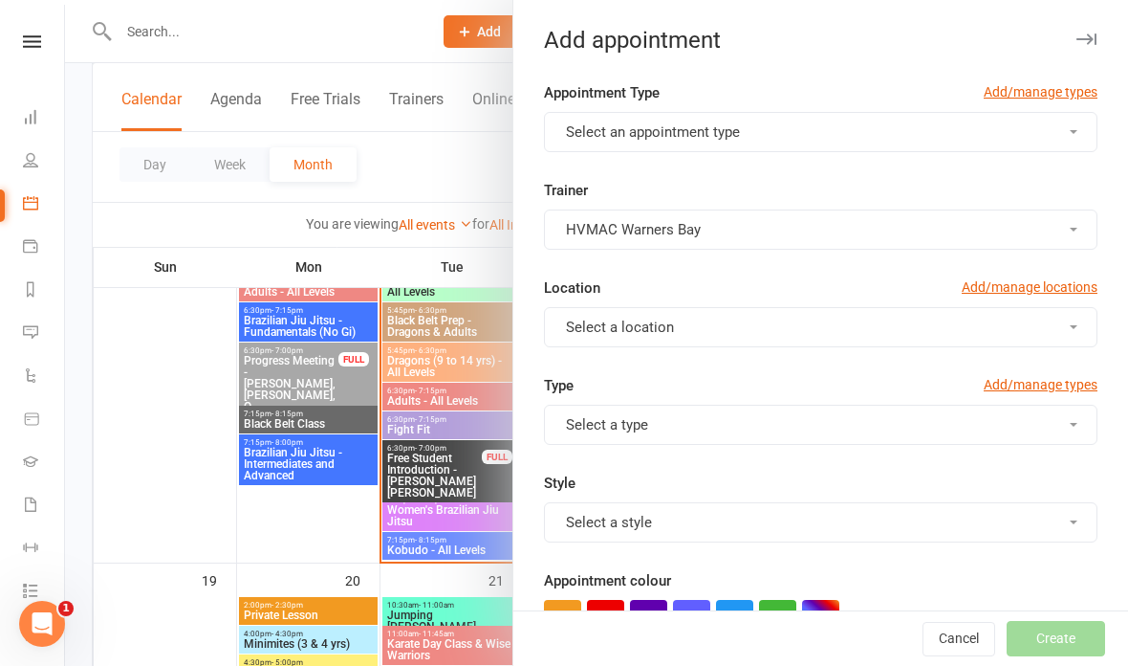
click at [801, 134] on button "Select an appointment type" at bounding box center [821, 132] width 554 height 40
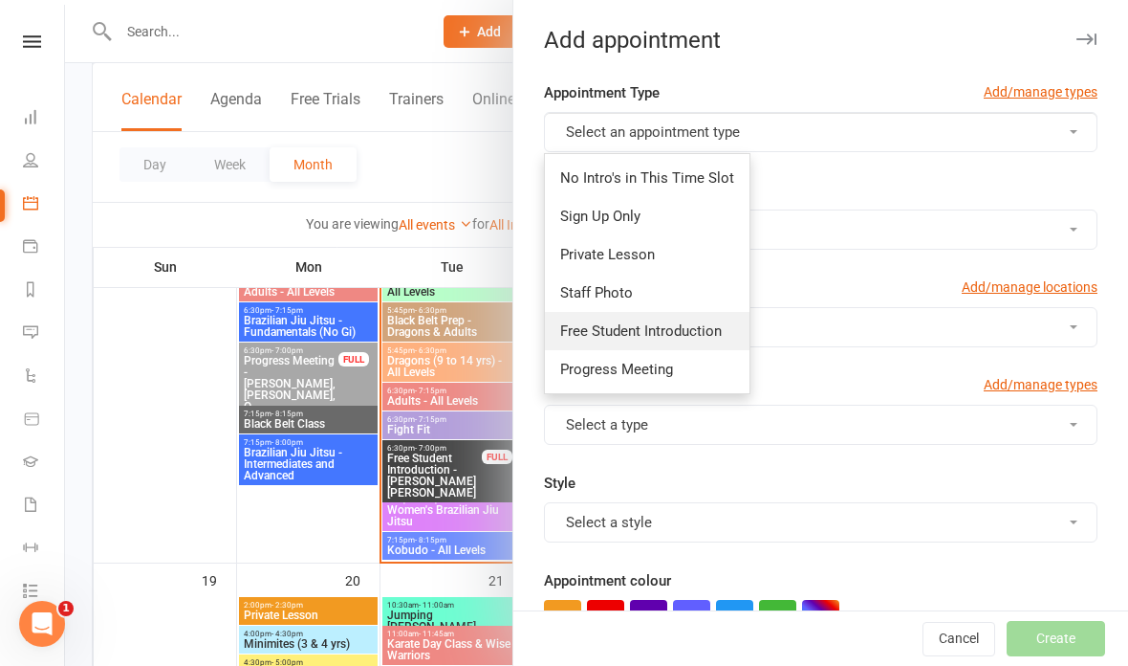
click at [666, 325] on span "Free Student Introduction" at bounding box center [641, 330] width 162 height 17
type input "7:00pm"
checkbox input "true"
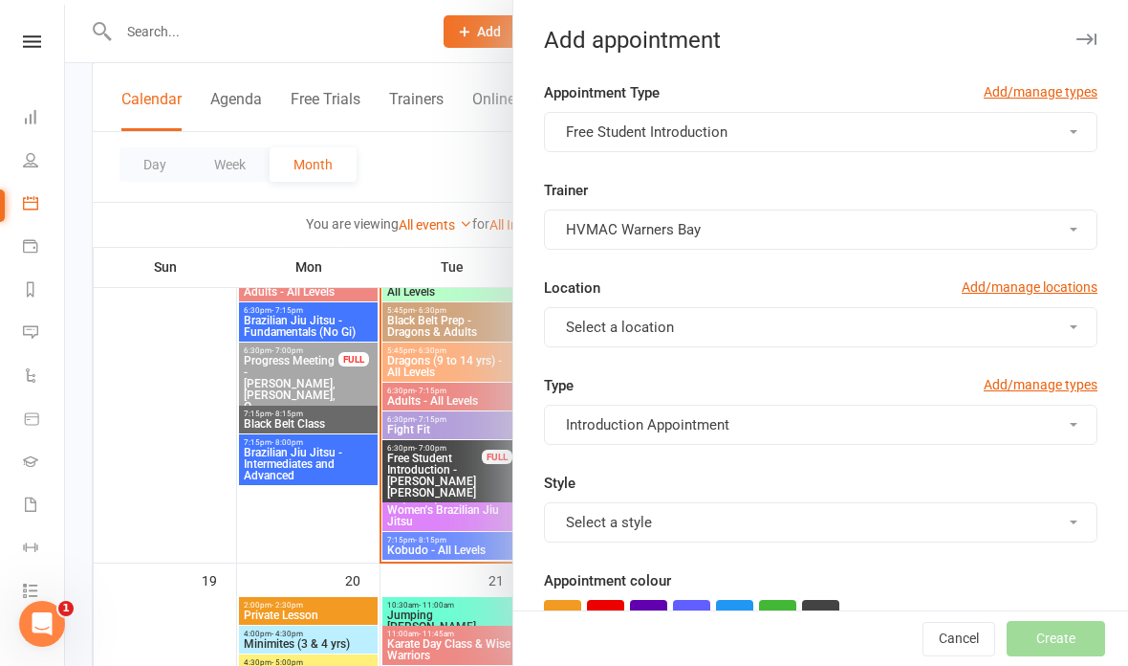
click at [742, 318] on button "Select a location" at bounding box center [821, 327] width 554 height 40
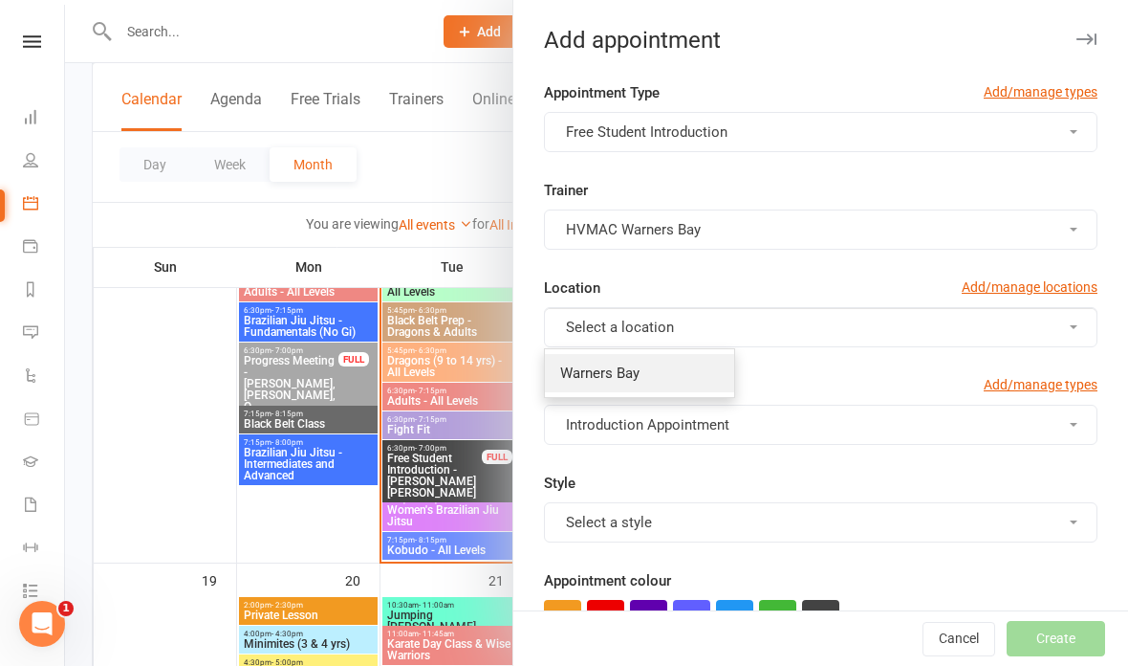
click at [671, 368] on link "Warners Bay" at bounding box center [639, 373] width 189 height 38
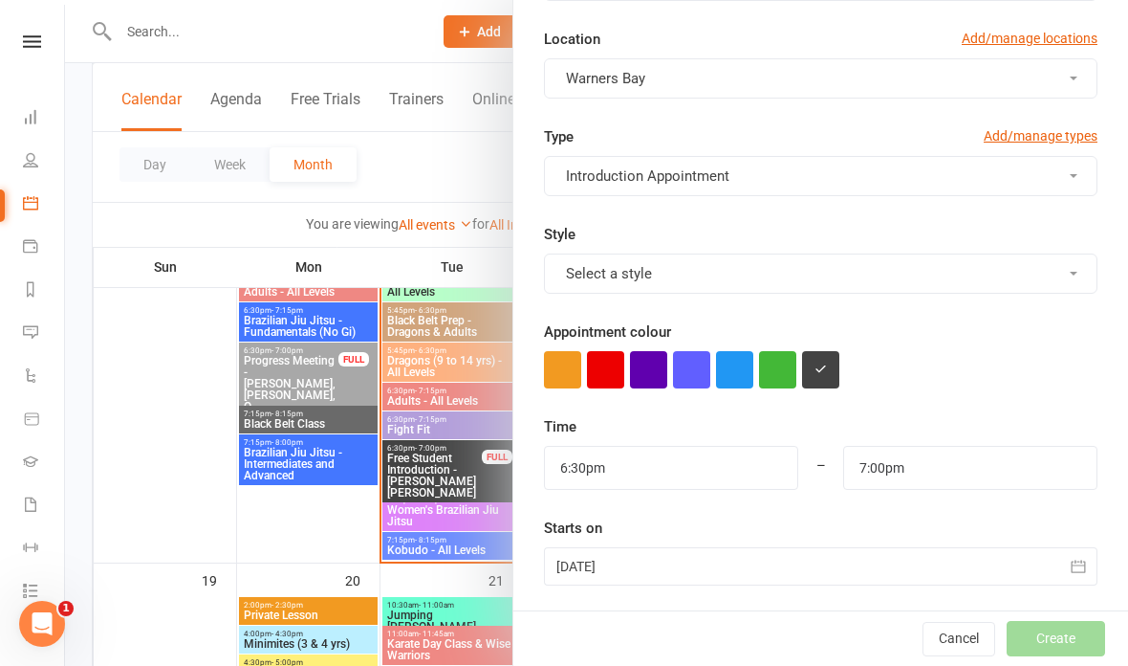
scroll to position [252, 0]
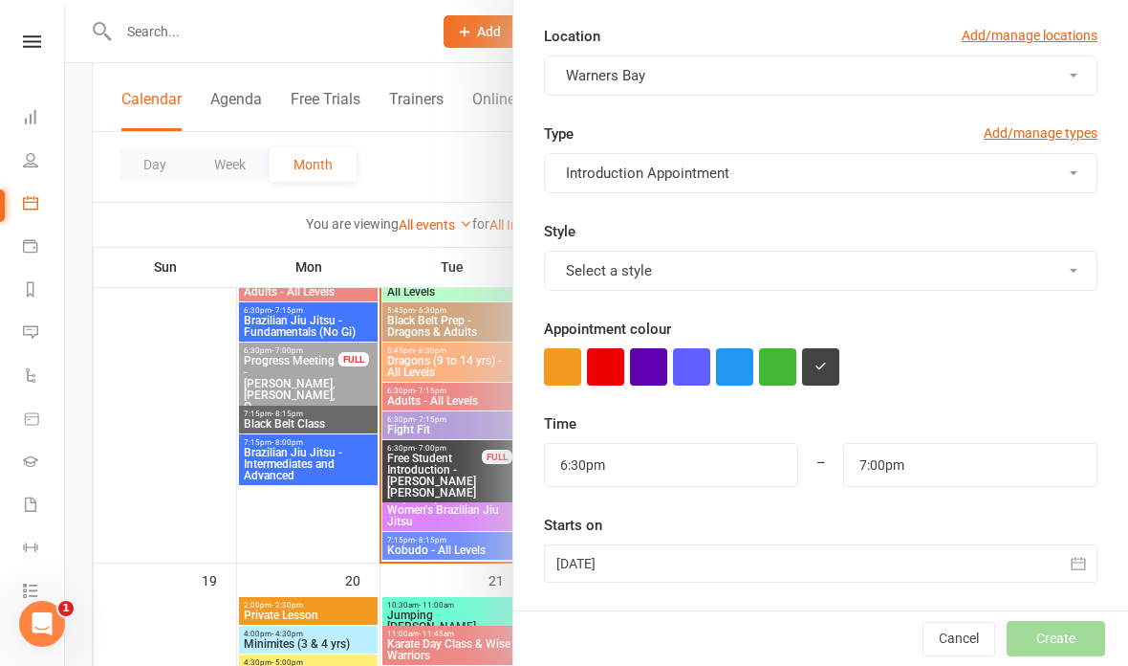
click at [913, 269] on button "Select a style" at bounding box center [821, 271] width 554 height 40
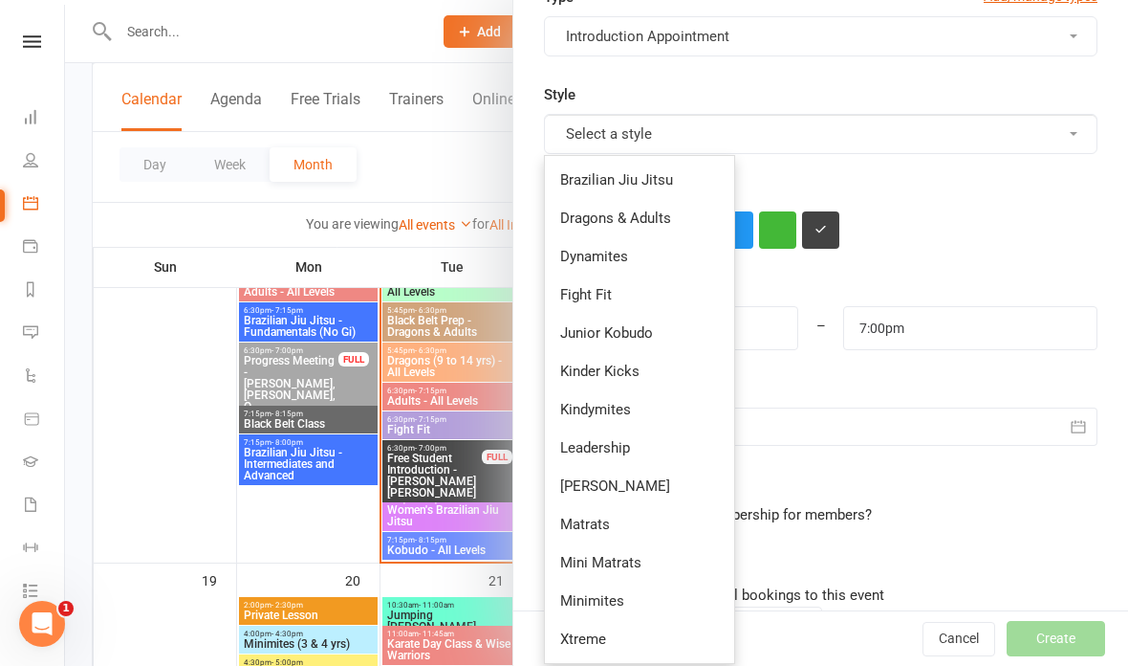
scroll to position [393, 0]
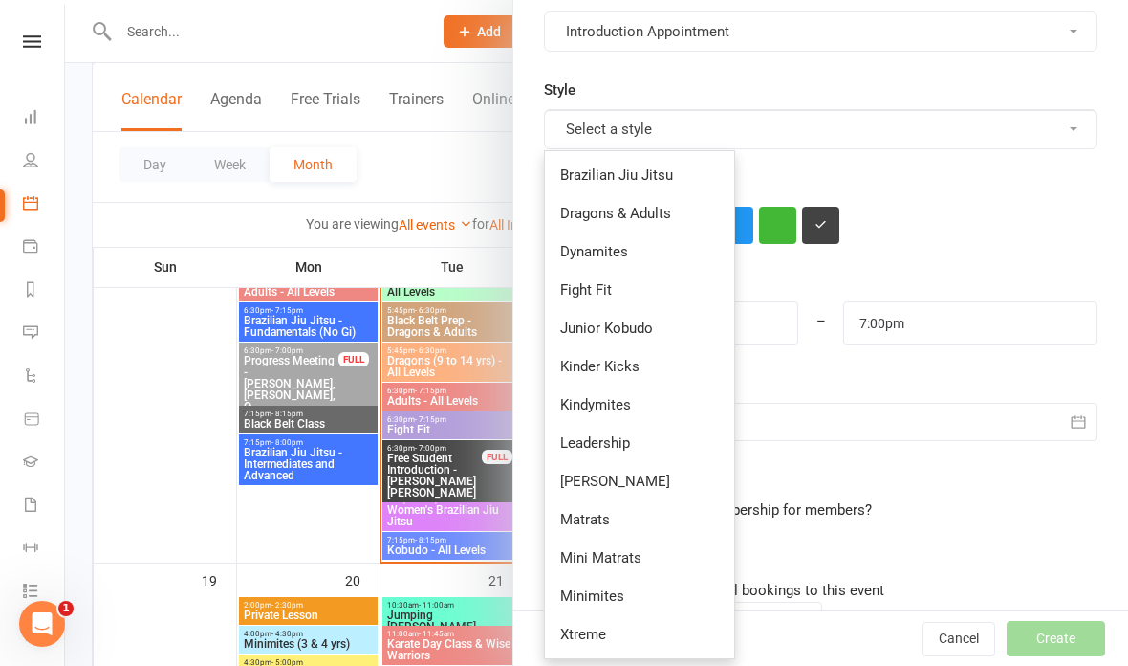
click at [1009, 256] on form "Appointment Type Add/manage types Free Student Introduction Trainer HVMAC Warne…" at bounding box center [821, 249] width 554 height 1122
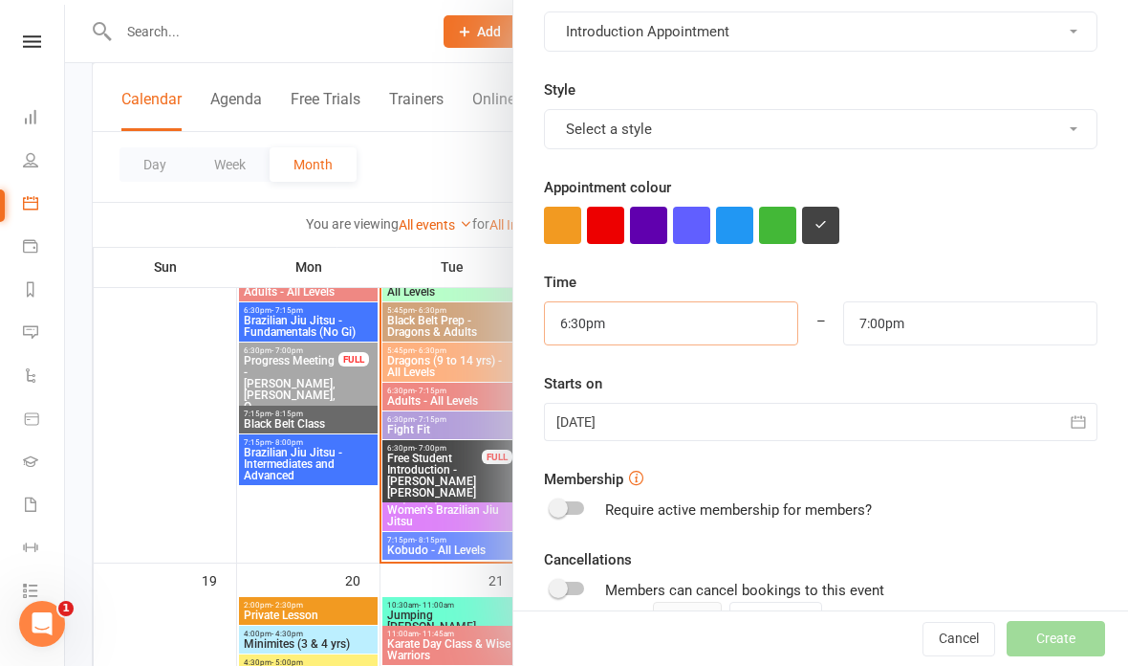
click at [620, 321] on input "6:30pm" at bounding box center [671, 323] width 254 height 44
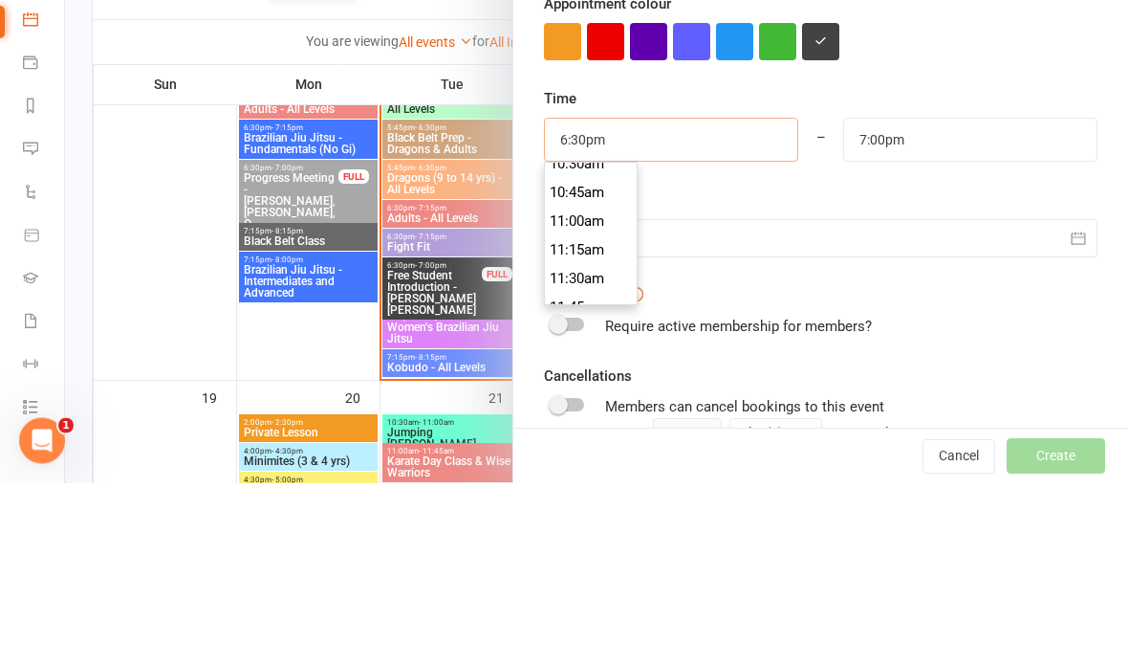
scroll to position [1220, 0]
click at [588, 388] on li "11:00am" at bounding box center [591, 402] width 92 height 29
type input "11:00am"
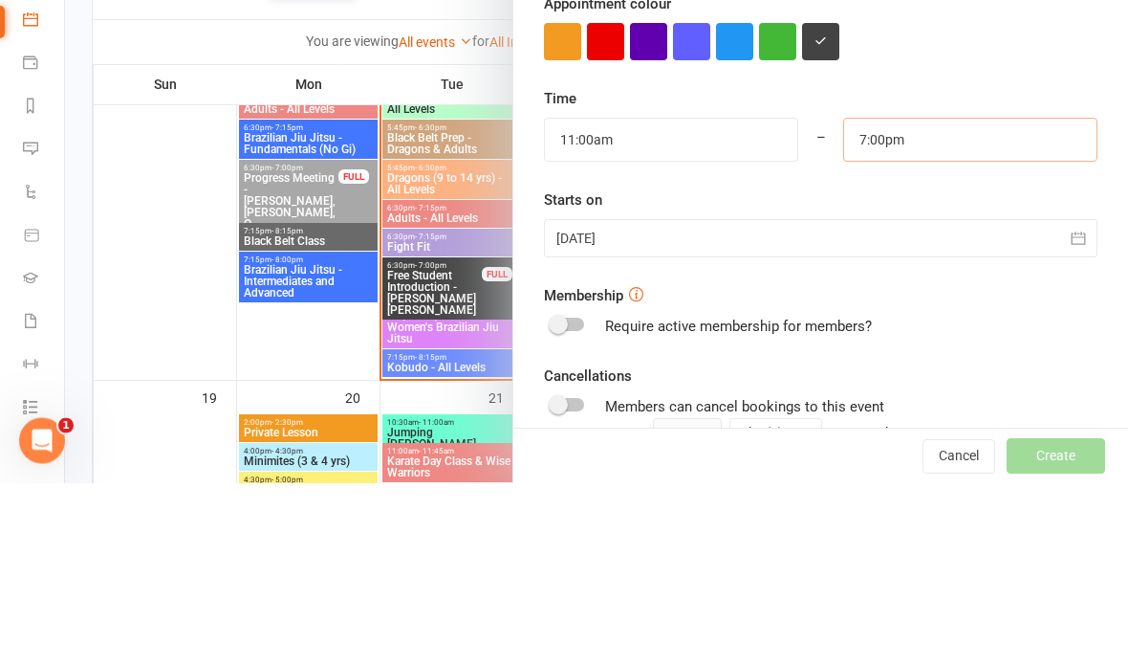
click at [922, 301] on input "7:00pm" at bounding box center [970, 323] width 254 height 44
click at [876, 406] on li "11:45am" at bounding box center [890, 420] width 92 height 29
type input "11:45am"
click at [758, 403] on div at bounding box center [821, 422] width 554 height 38
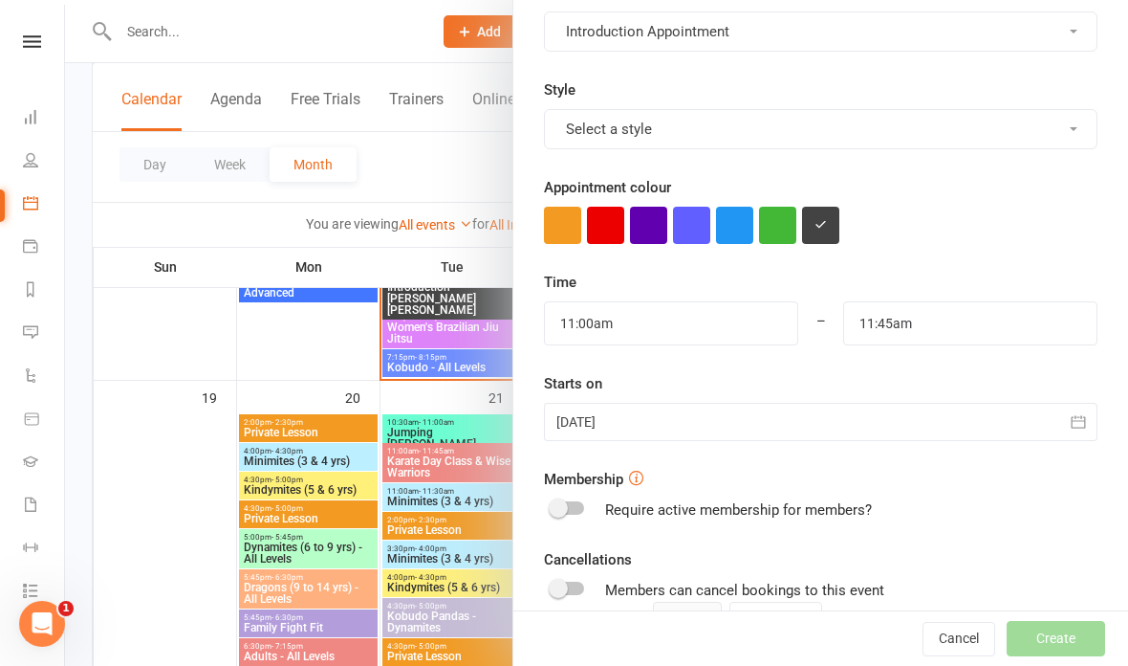
scroll to position [394, 0]
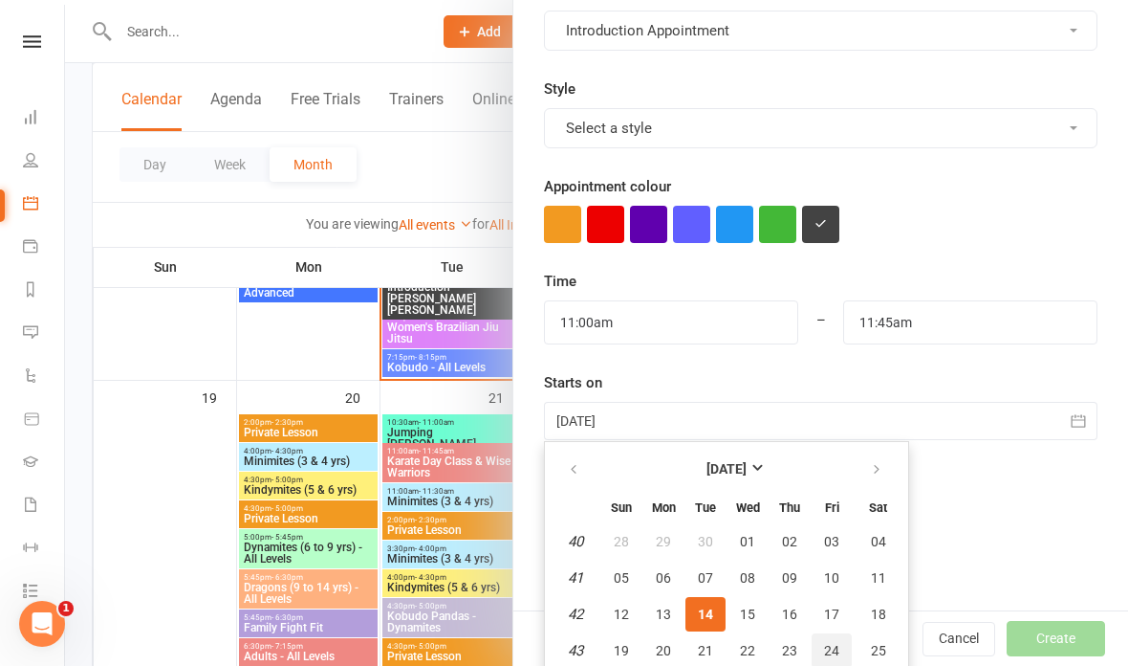
click at [828, 645] on span "24" at bounding box center [831, 650] width 15 height 15
type input "24 Oct 2025"
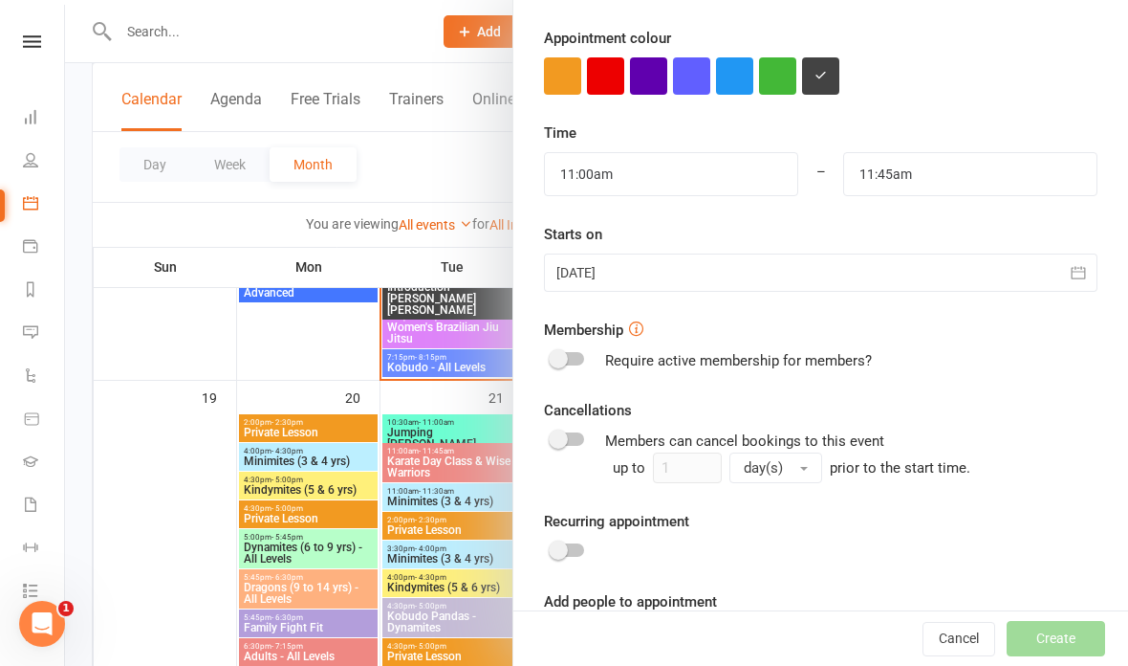
scroll to position [542, 0]
click at [737, 644] on input at bounding box center [821, 641] width 554 height 40
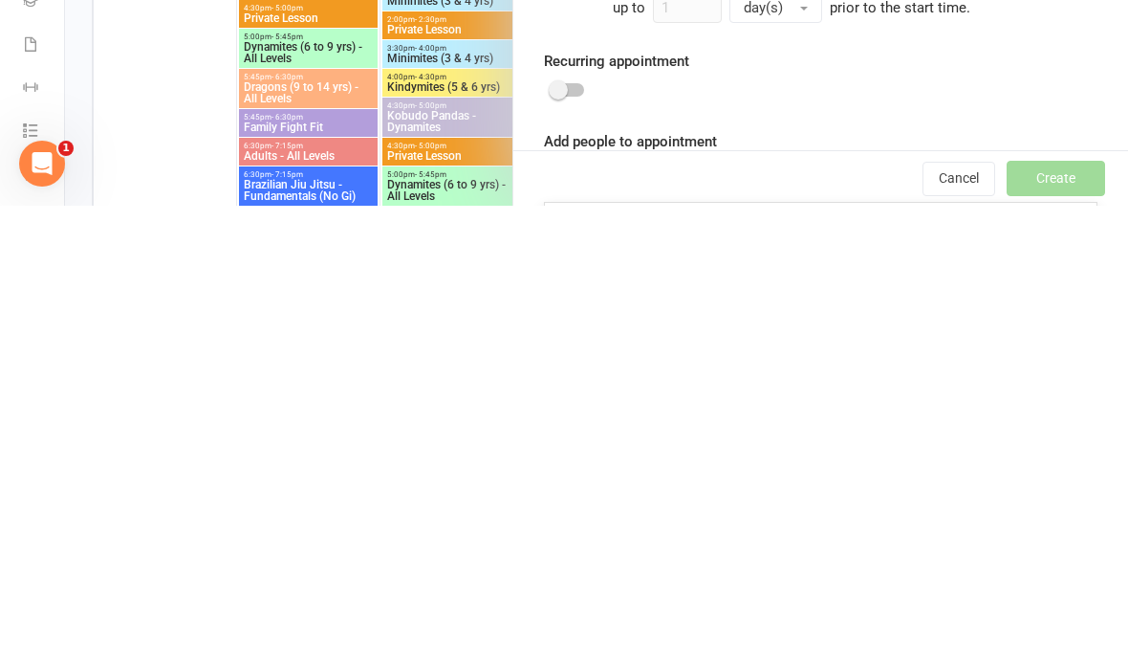
type input "Lindsa"
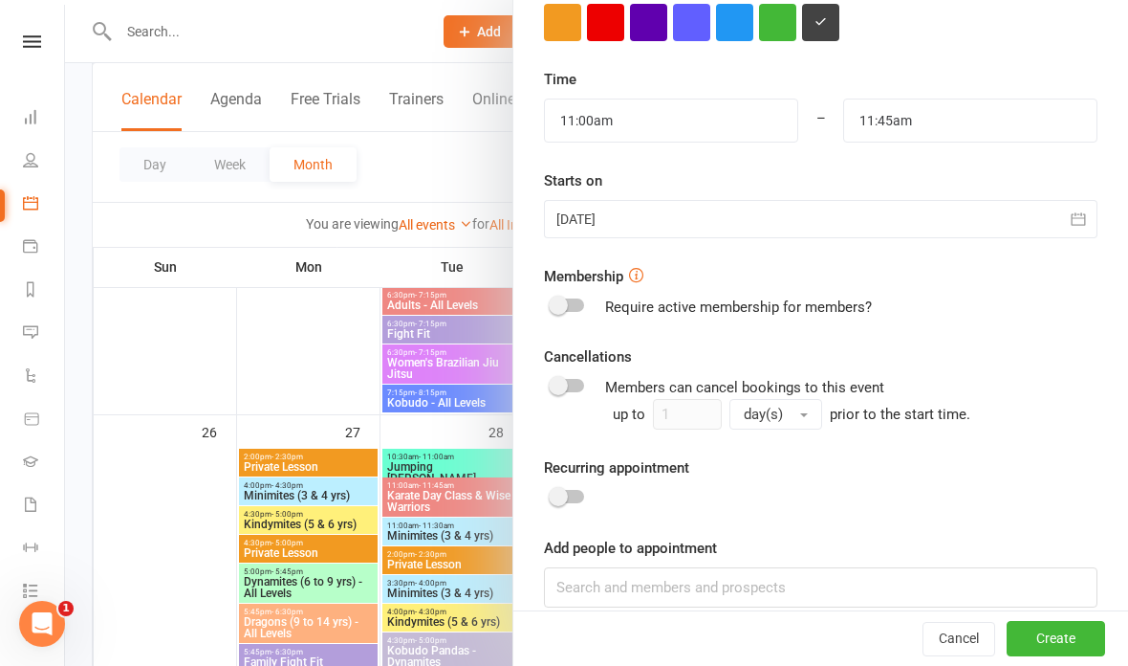
scroll to position [596, 0]
click at [1048, 656] on button "Create" at bounding box center [1056, 639] width 99 height 34
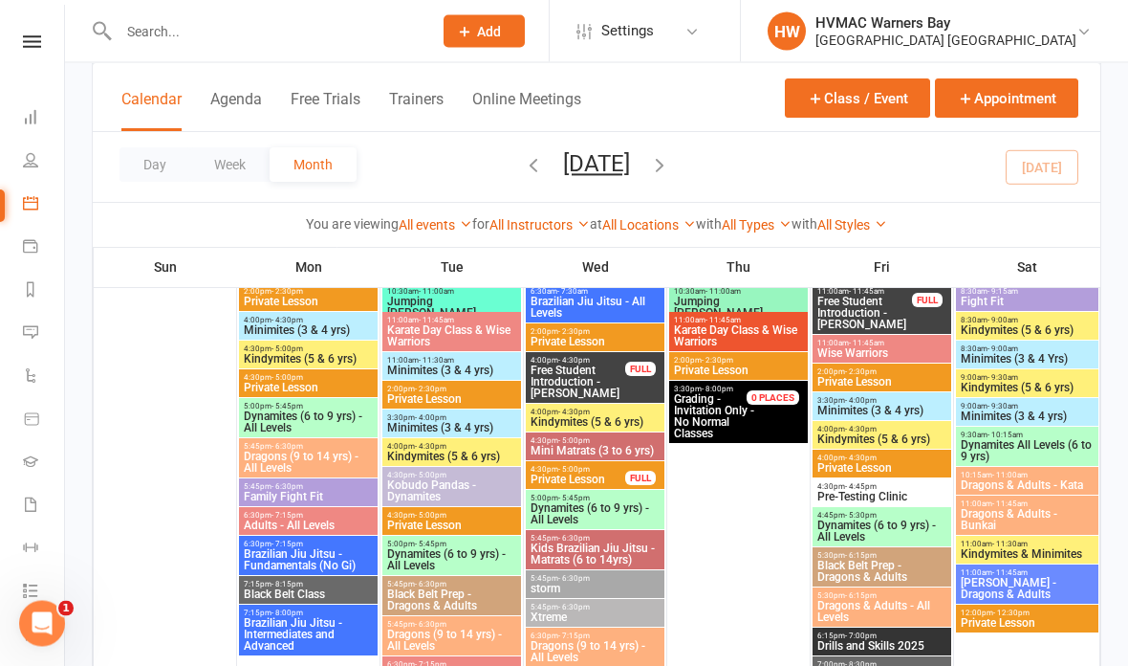
click at [924, 654] on div "6:15pm - 7:00pm Drills and Skills 2025" at bounding box center [882, 642] width 139 height 28
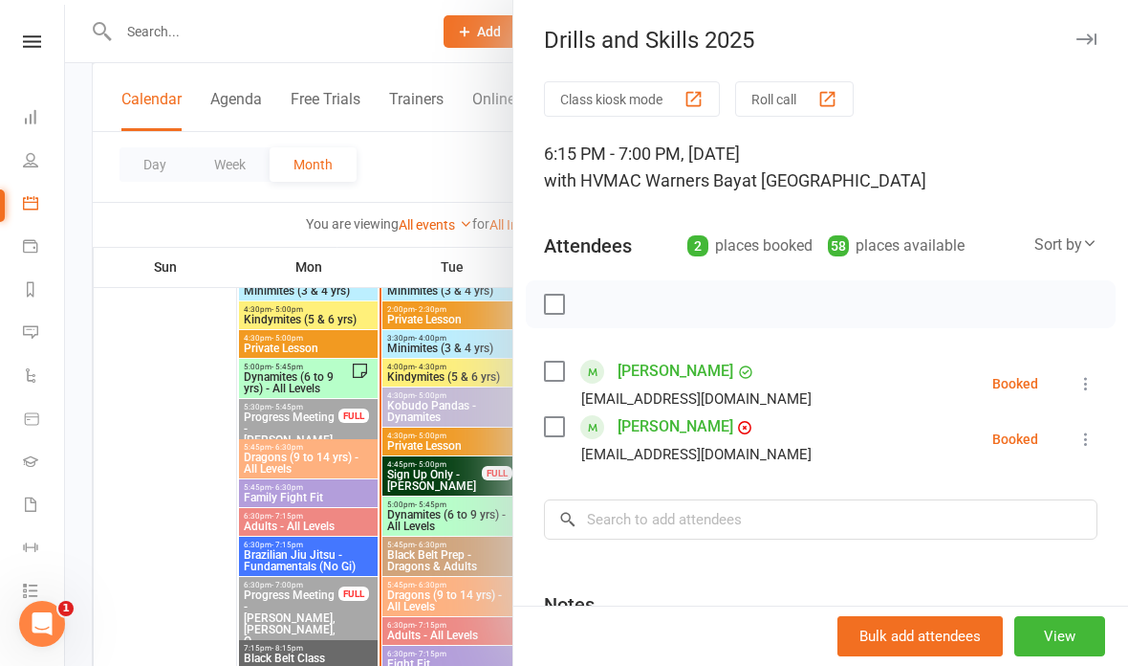
scroll to position [1493, 0]
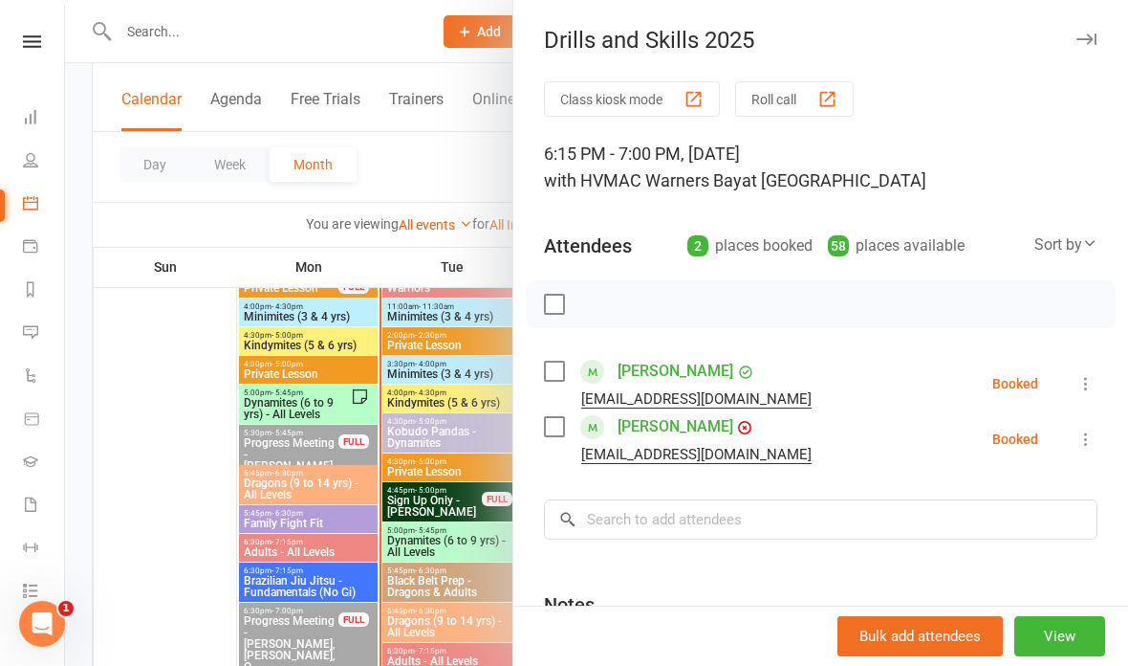
click at [429, 532] on div at bounding box center [596, 333] width 1063 height 666
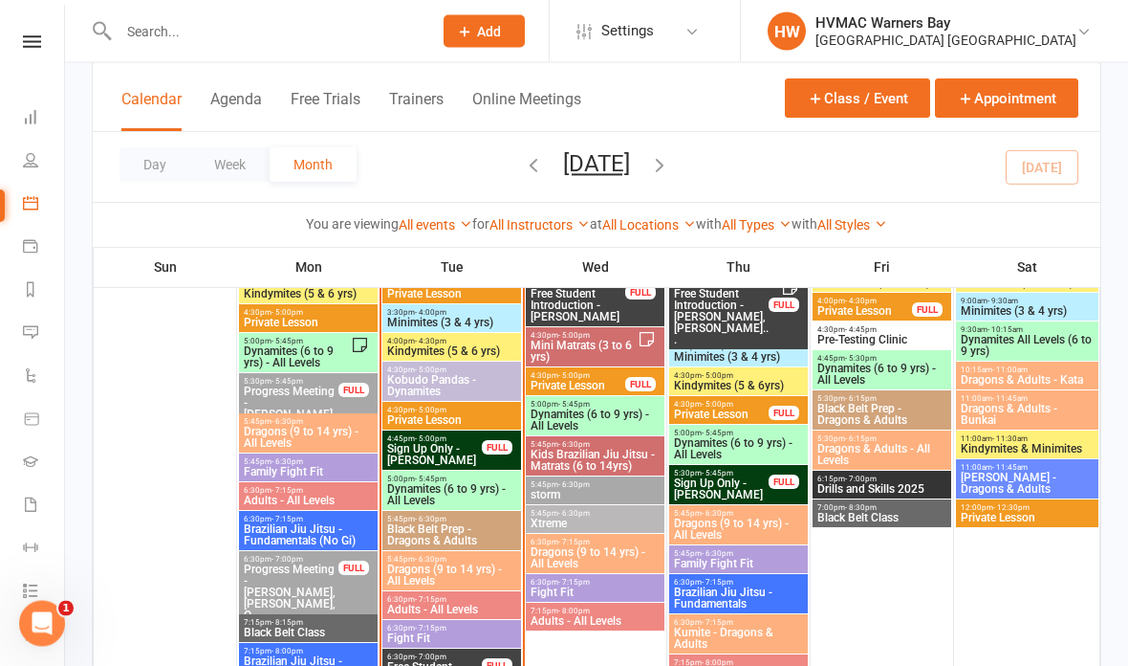
scroll to position [1543, 0]
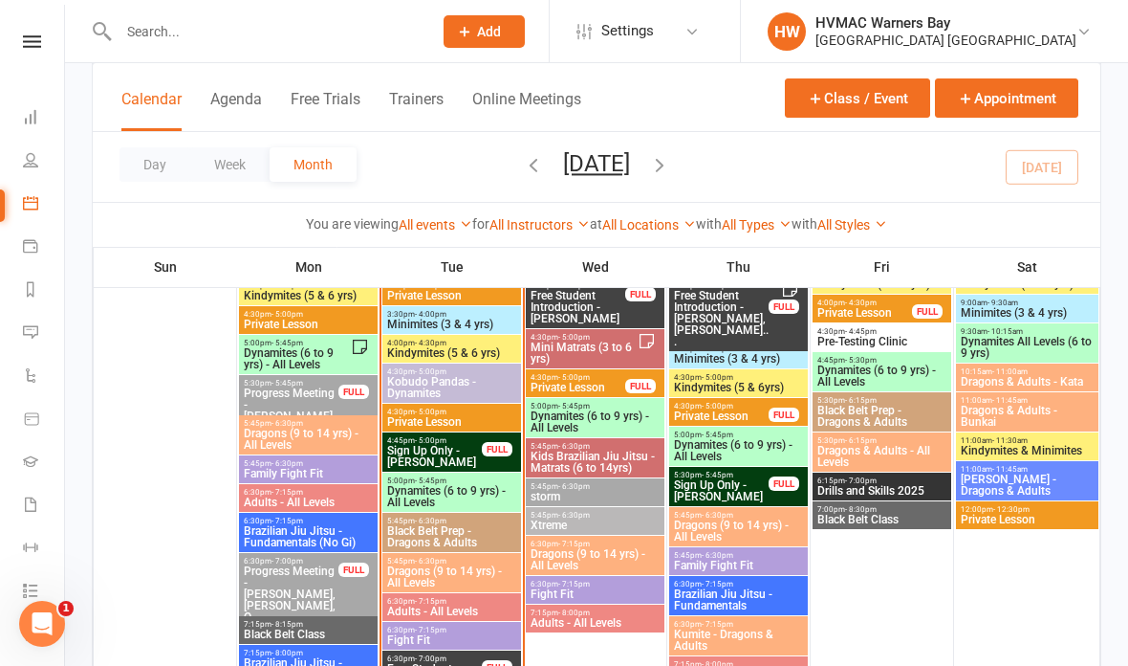
click at [463, 626] on span "6:30pm - 7:15pm" at bounding box center [451, 629] width 131 height 9
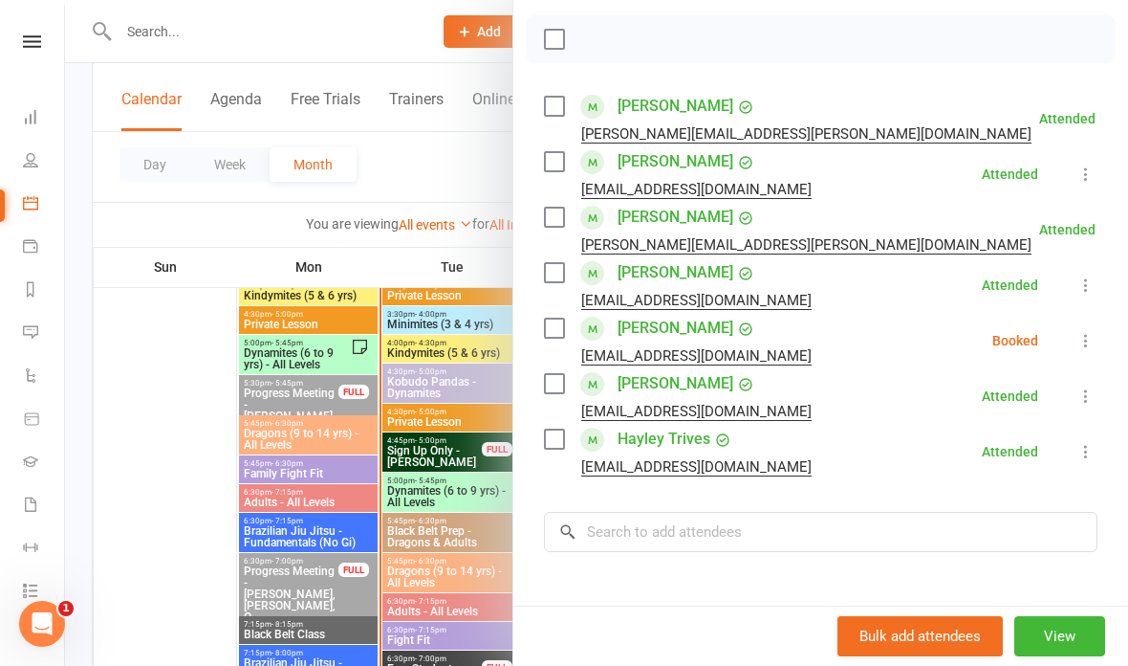
scroll to position [323, 0]
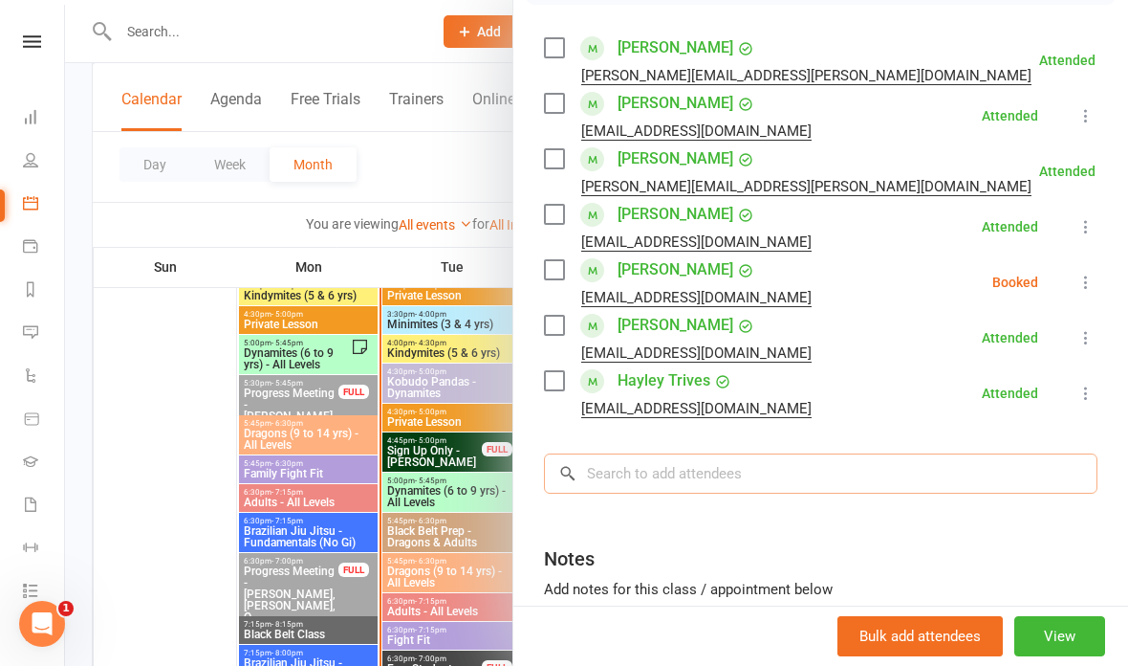
click at [720, 483] on input "search" at bounding box center [821, 473] width 554 height 40
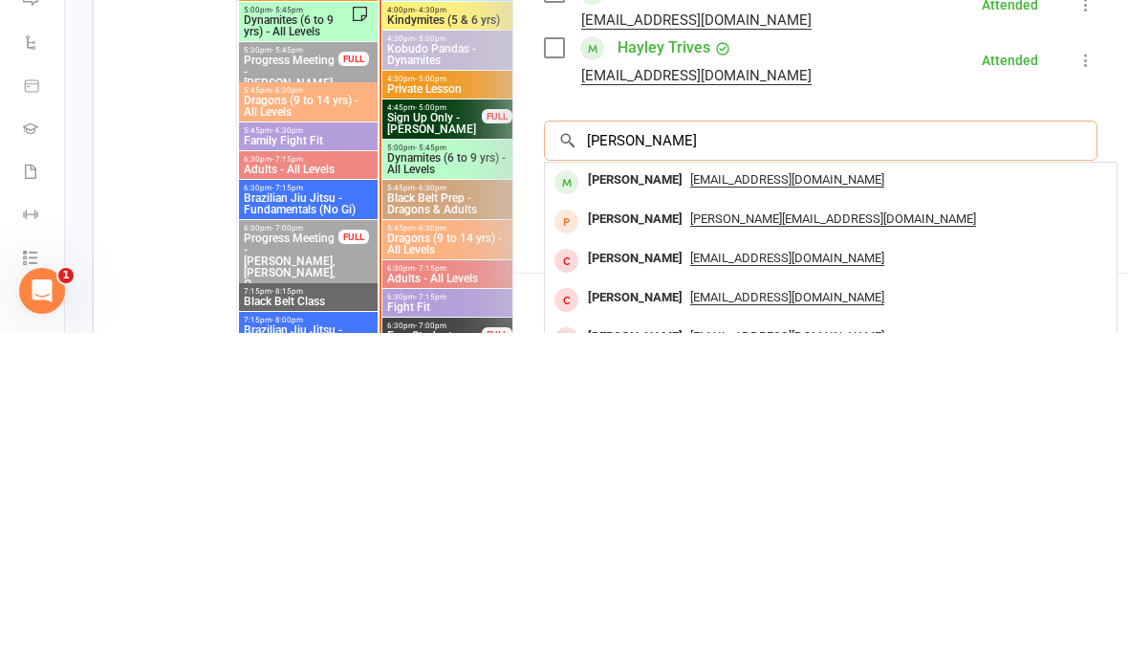
type input "Emily grainger"
click at [690, 505] on span "millycharlotteg@gmail.com" at bounding box center [787, 512] width 194 height 15
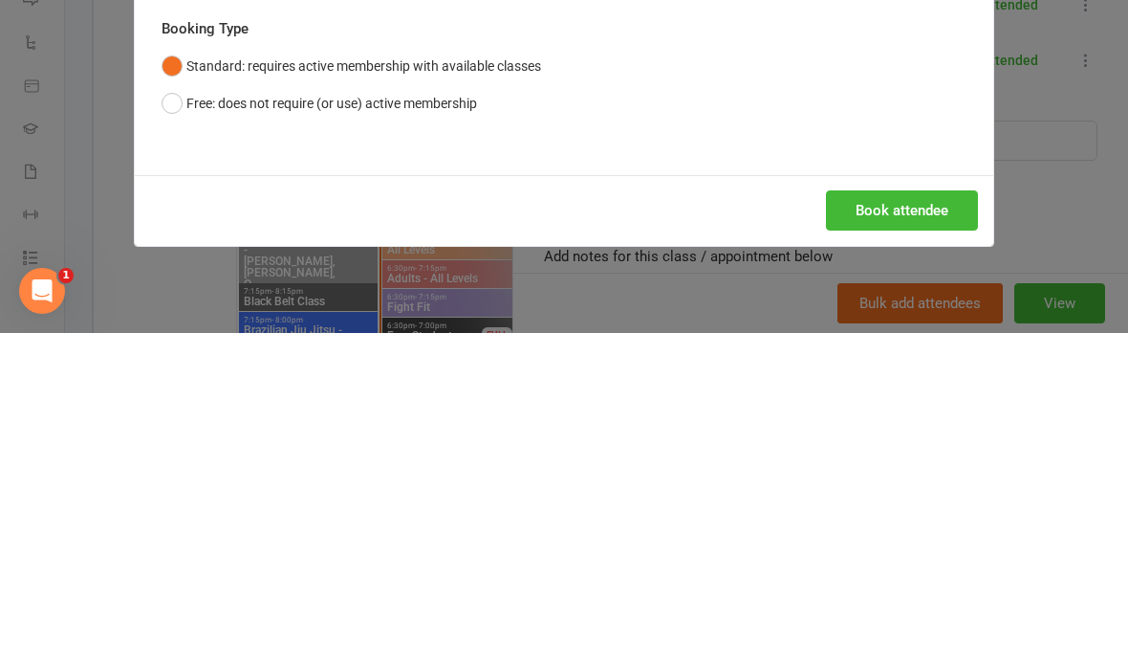
scroll to position [1875, 0]
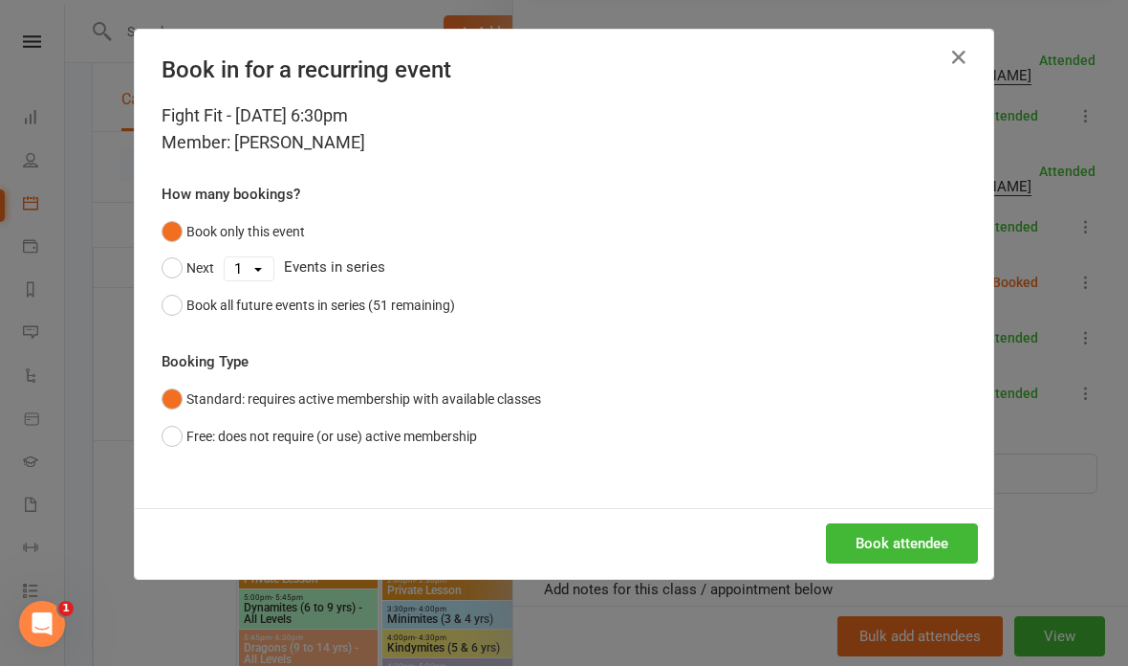
click at [893, 553] on button "Book attendee" at bounding box center [902, 543] width 152 height 40
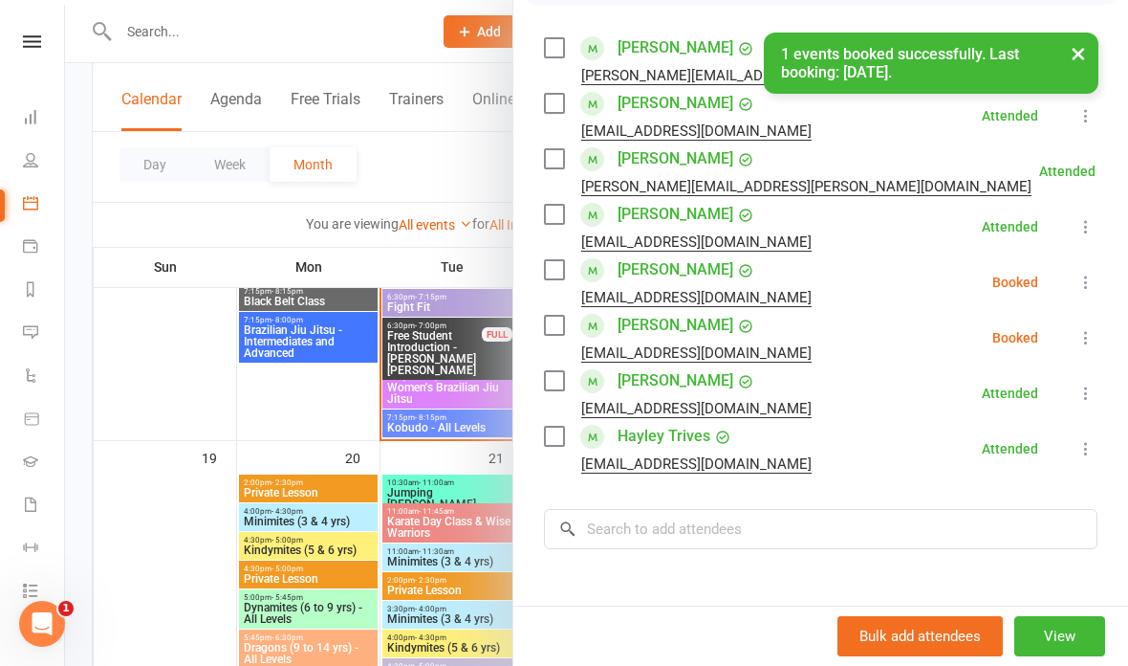
click at [1087, 274] on icon at bounding box center [1086, 282] width 19 height 19
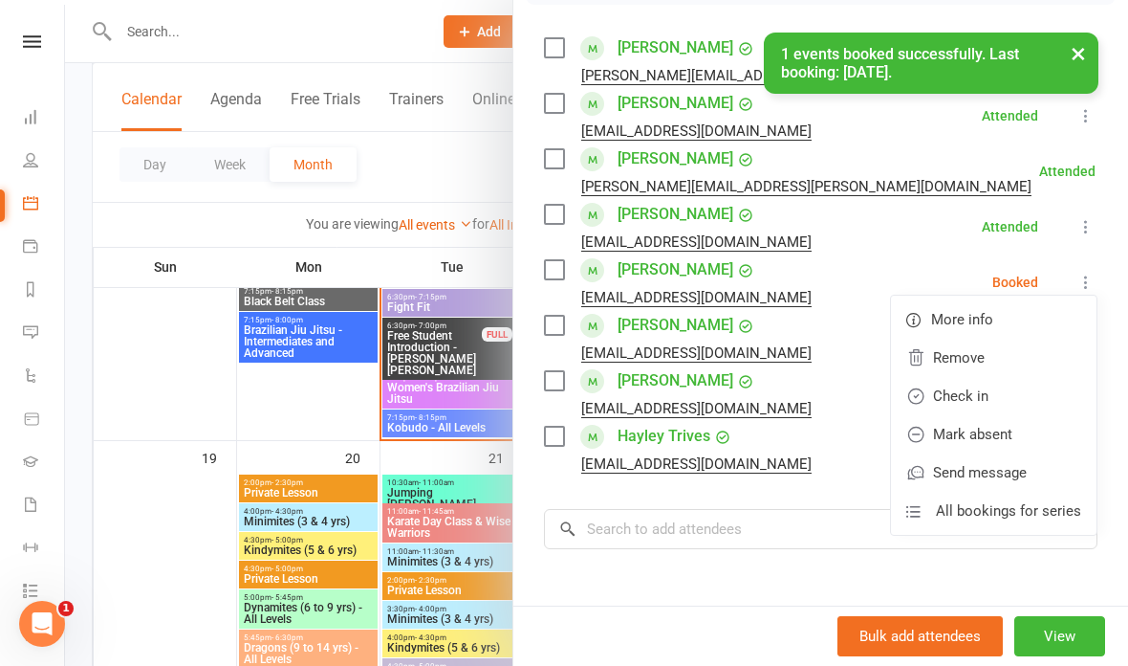
click at [983, 395] on link "Check in" at bounding box center [994, 396] width 206 height 38
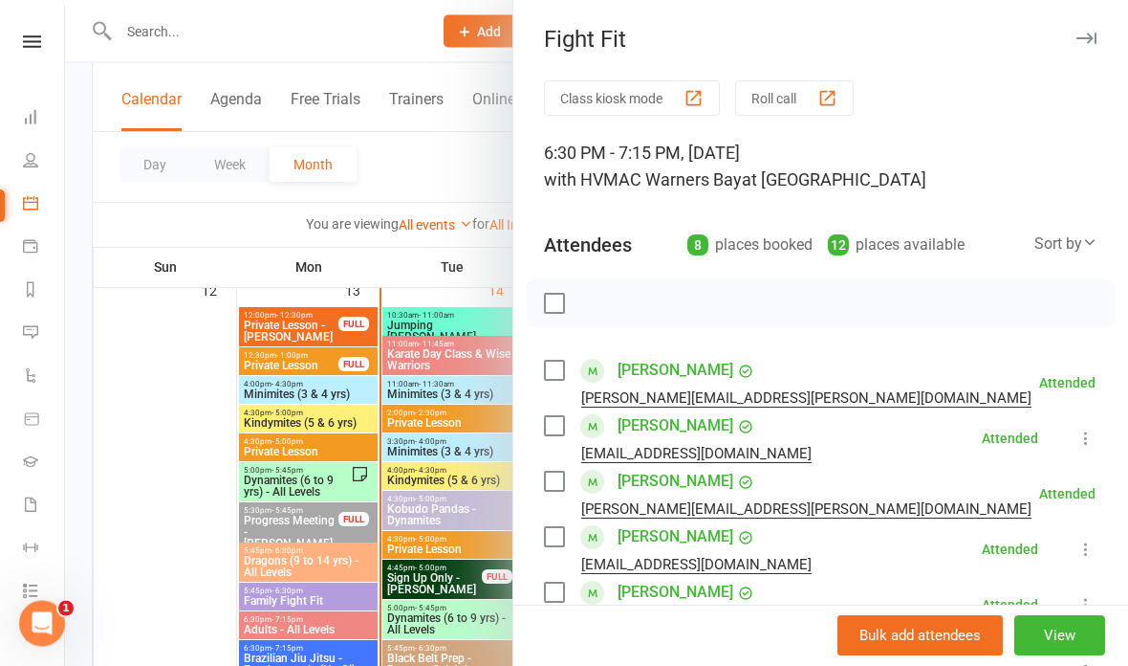
scroll to position [1415, 0]
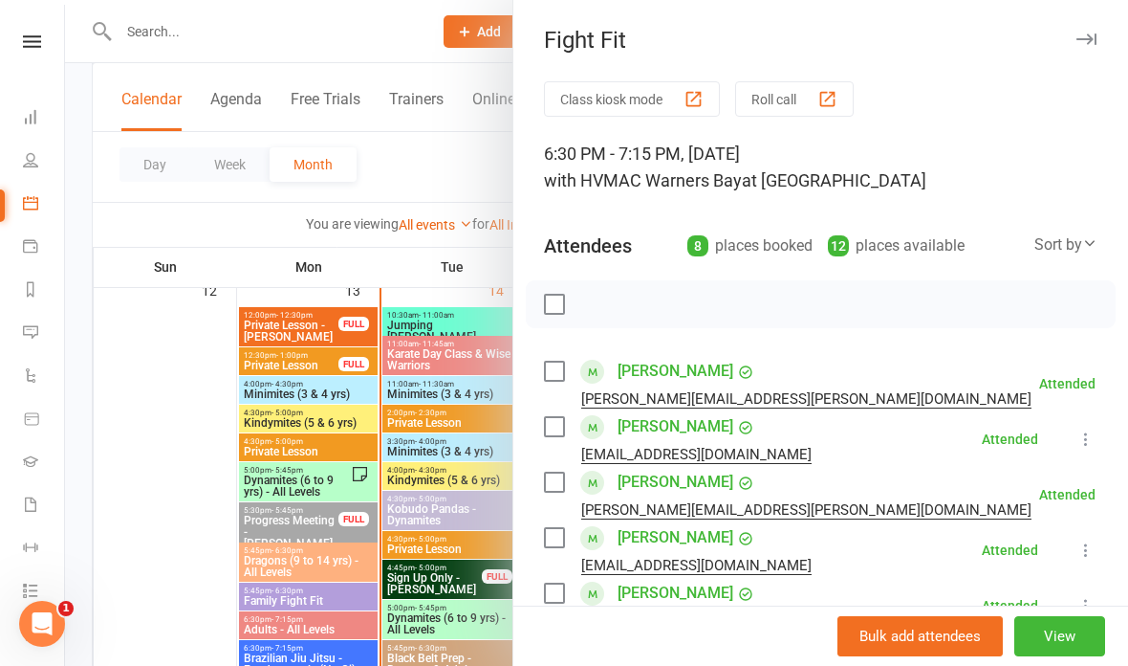
click at [411, 374] on div at bounding box center [596, 333] width 1063 height 666
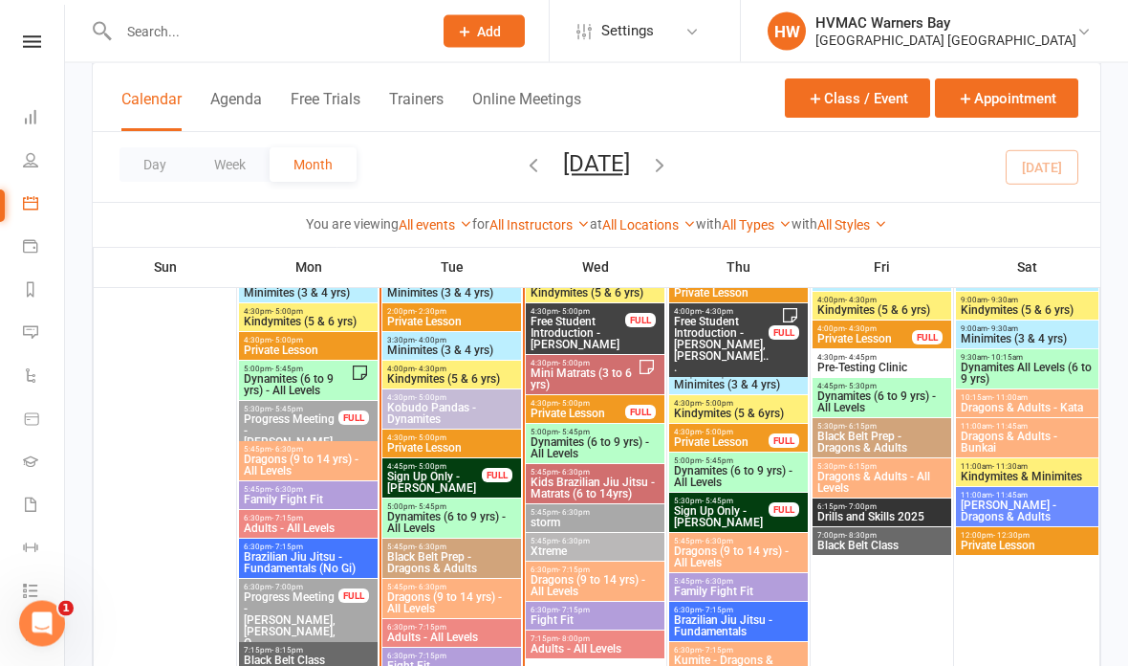
scroll to position [1517, 0]
click at [622, 545] on span "Xtreme" at bounding box center [595, 550] width 131 height 11
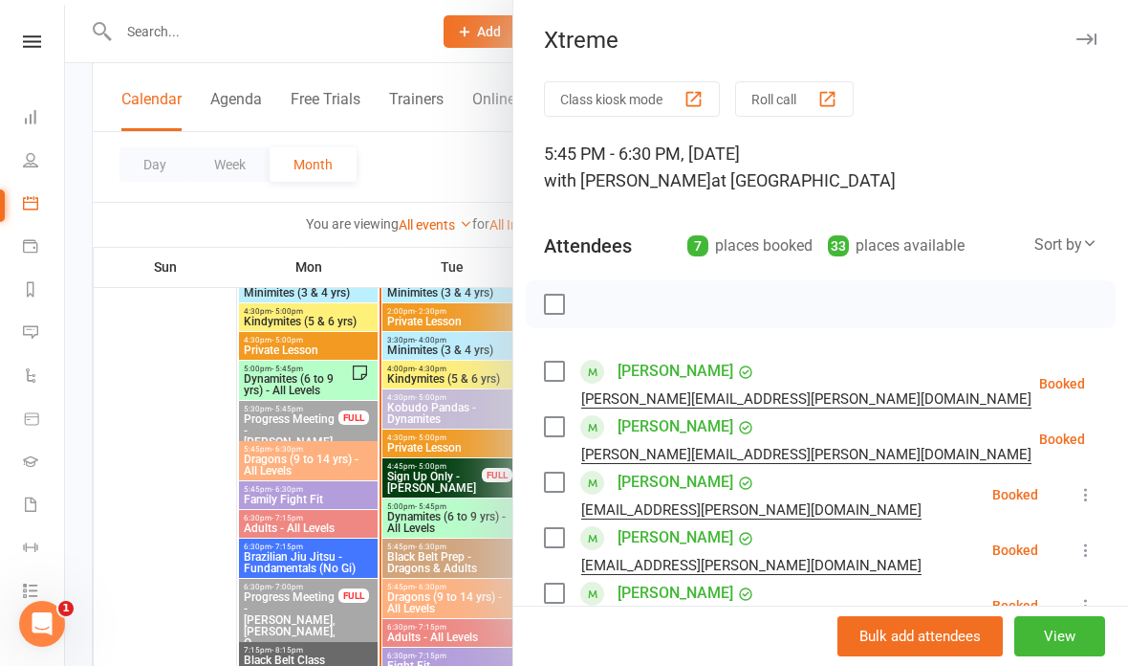
scroll to position [0, 0]
click at [1075, 48] on button "button" at bounding box center [1086, 39] width 23 height 23
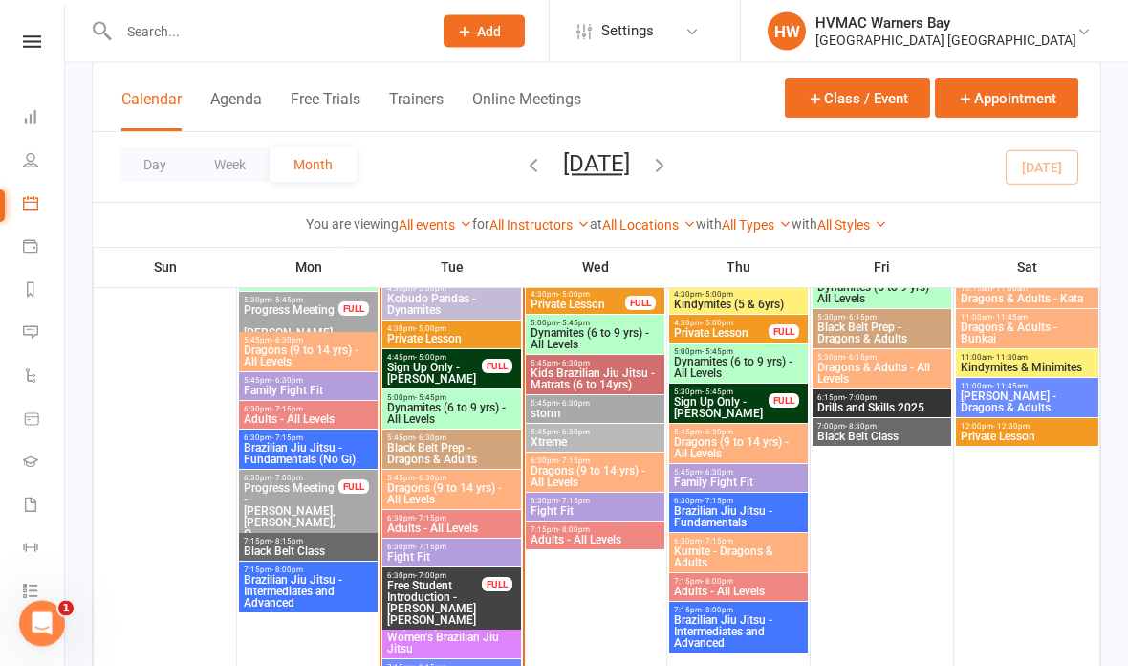
scroll to position [1658, 0]
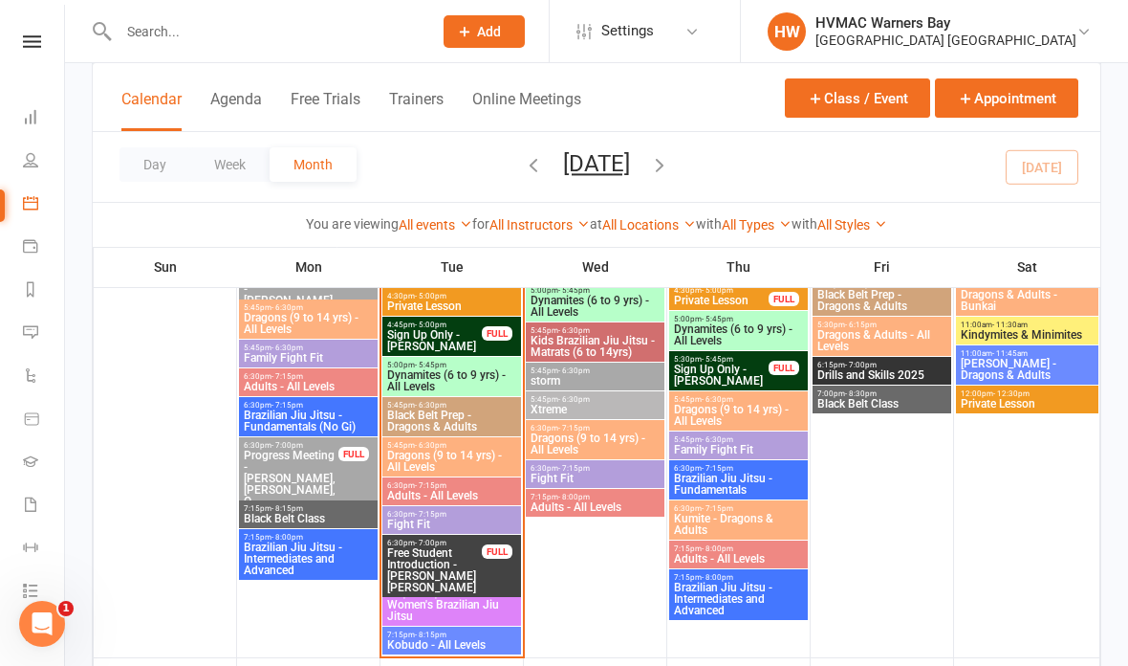
click at [449, 518] on span "Fight Fit" at bounding box center [451, 523] width 131 height 11
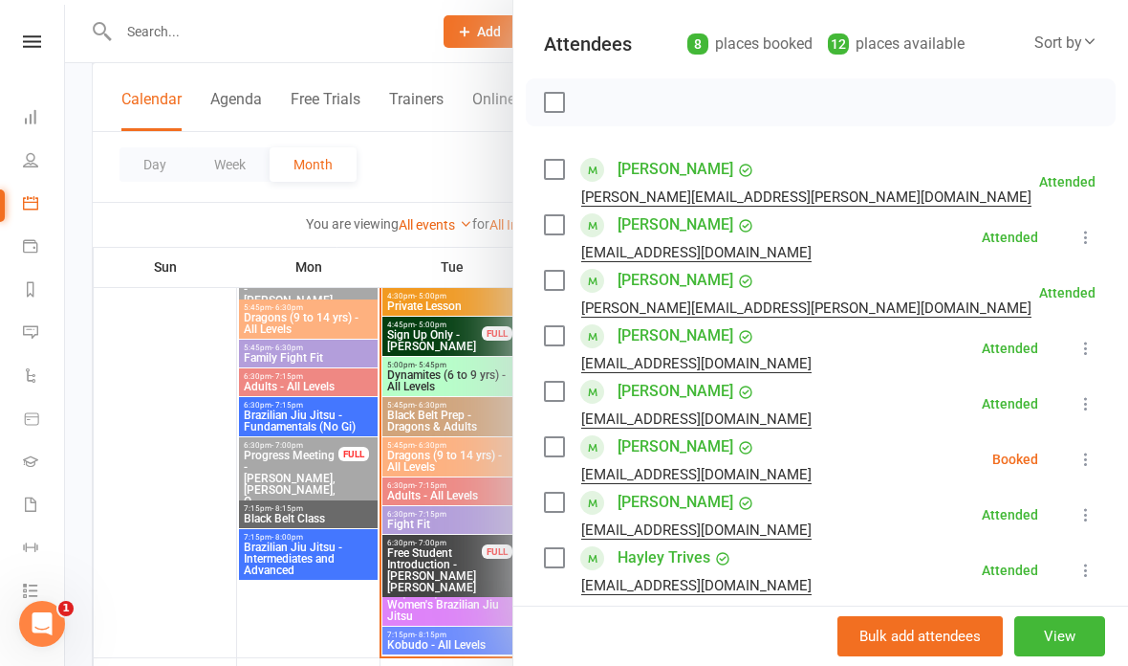
scroll to position [203, 0]
click at [1096, 452] on icon at bounding box center [1086, 458] width 19 height 19
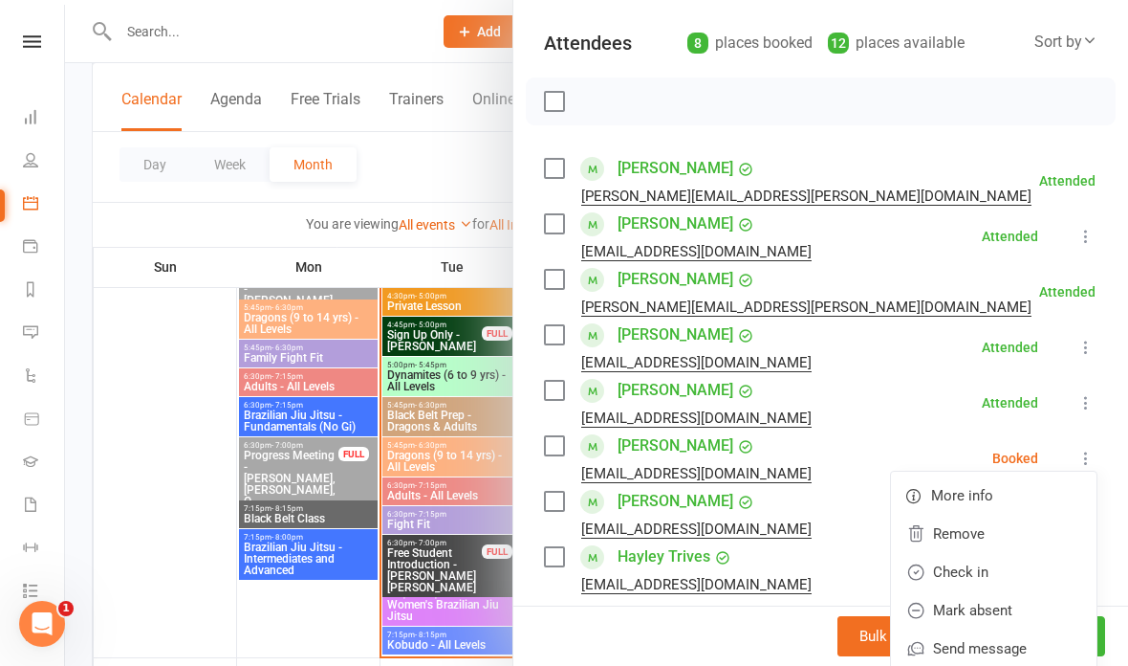
click at [992, 573] on link "Check in" at bounding box center [994, 572] width 206 height 38
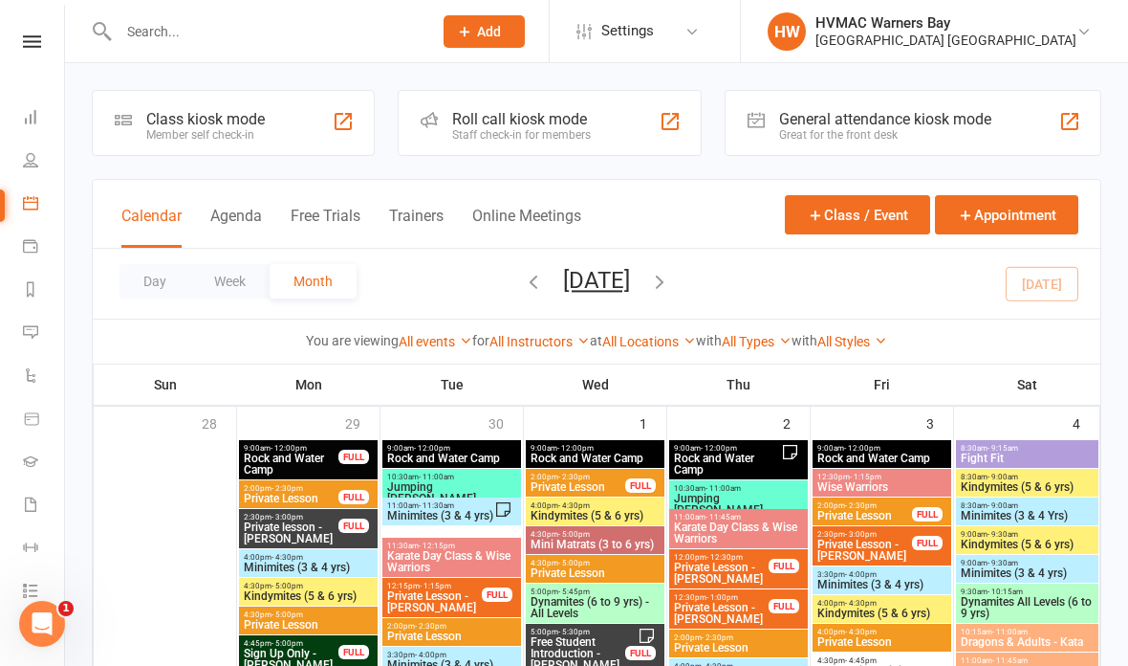
click at [288, 41] on input "text" at bounding box center [266, 31] width 306 height 27
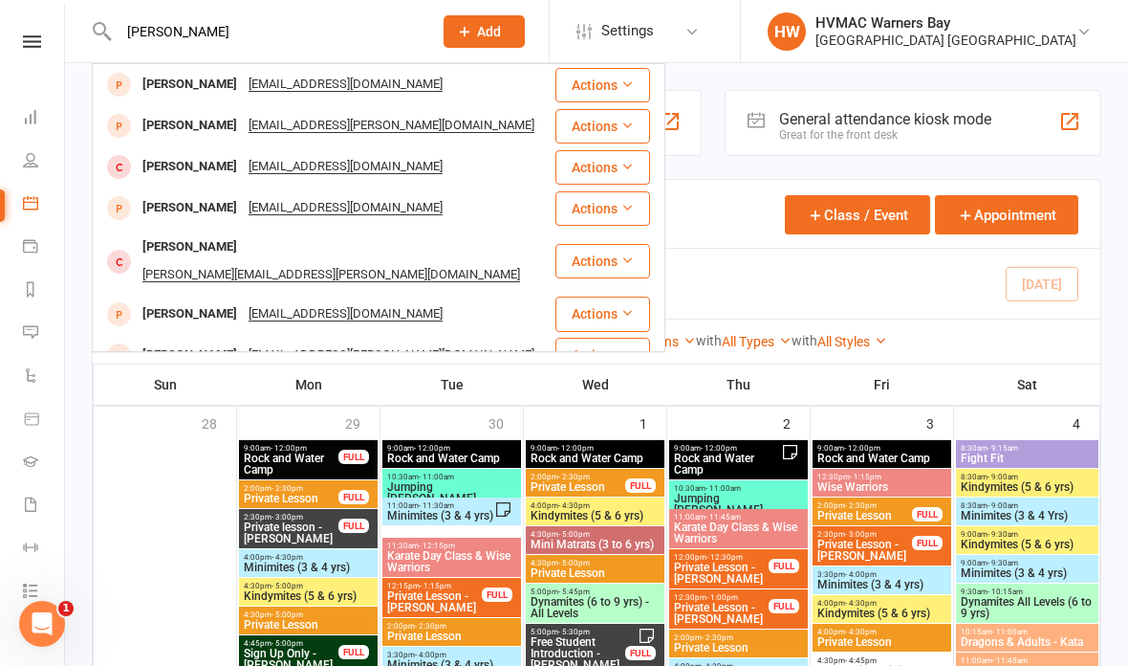
type input "Xavier digby"
click at [400, 98] on div "Xavier Digby mthomson16@gmail.com" at bounding box center [324, 84] width 460 height 39
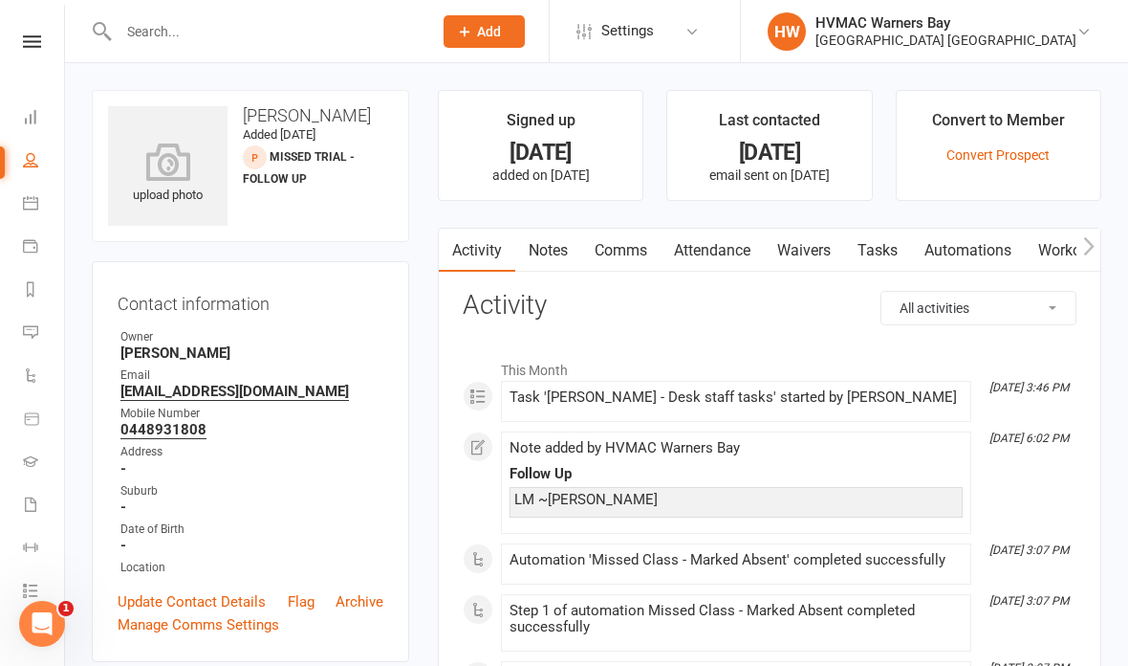
click at [529, 253] on link "Notes" at bounding box center [548, 251] width 66 height 44
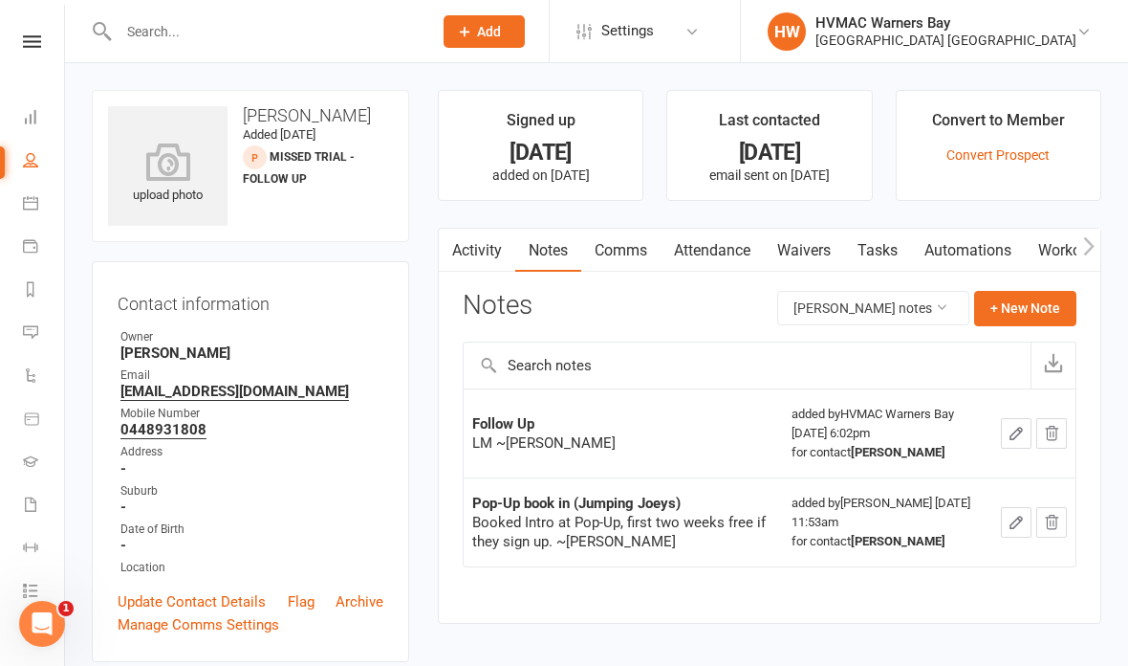
click at [484, 249] on link "Activity" at bounding box center [477, 251] width 77 height 44
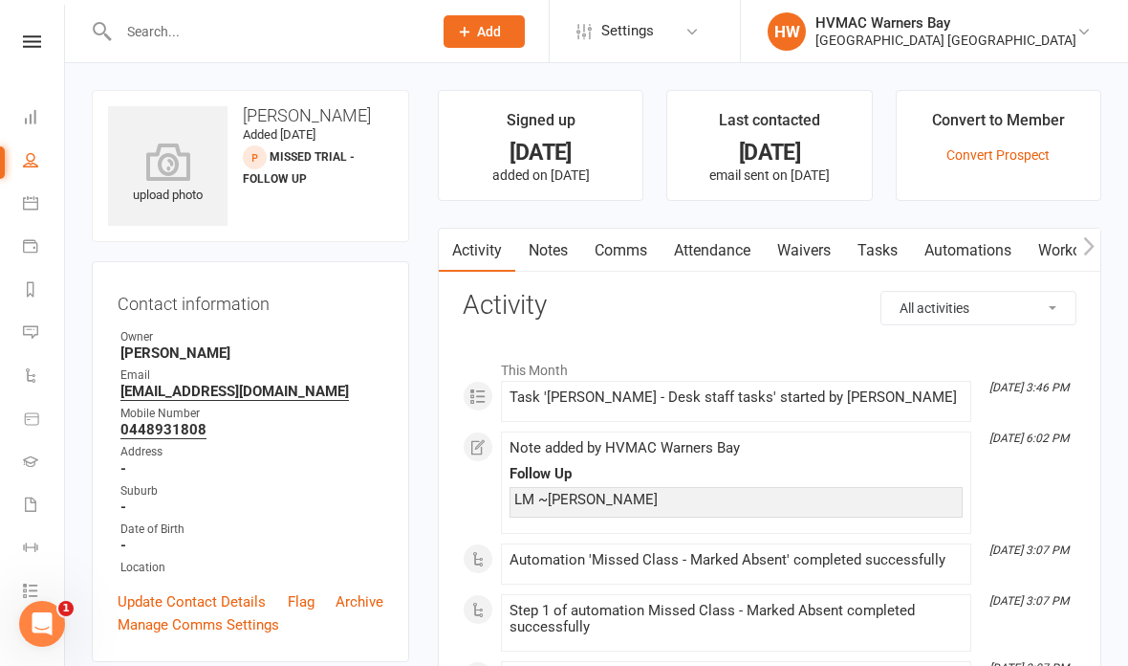
click at [573, 246] on link "Notes" at bounding box center [548, 251] width 66 height 44
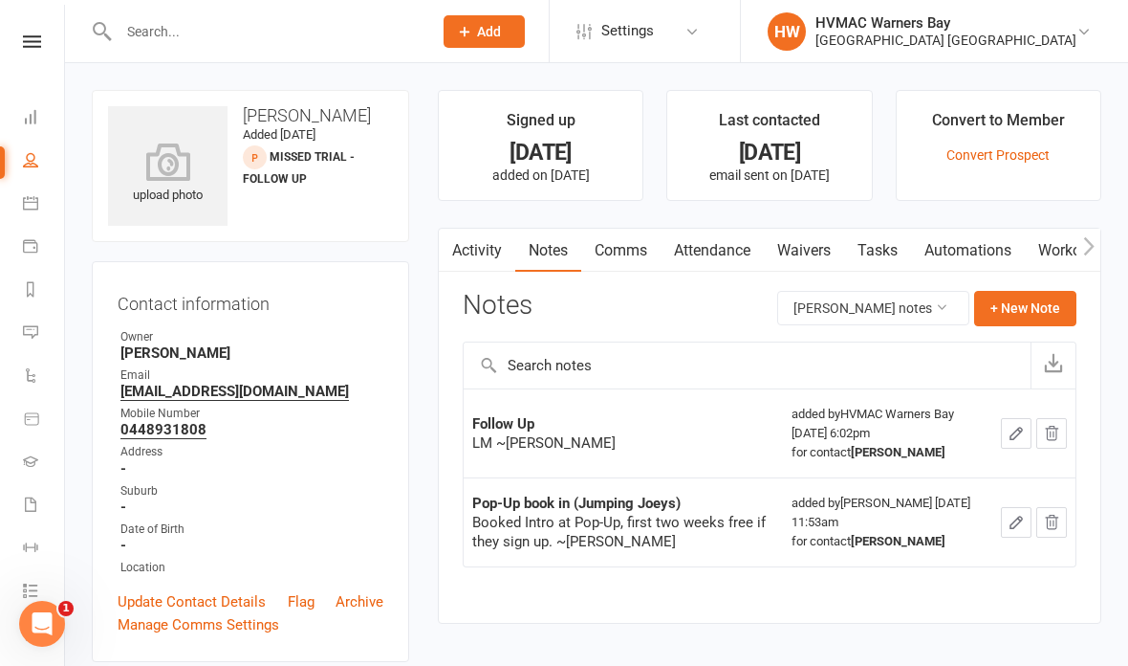
click at [805, 257] on link "Waivers" at bounding box center [804, 251] width 80 height 44
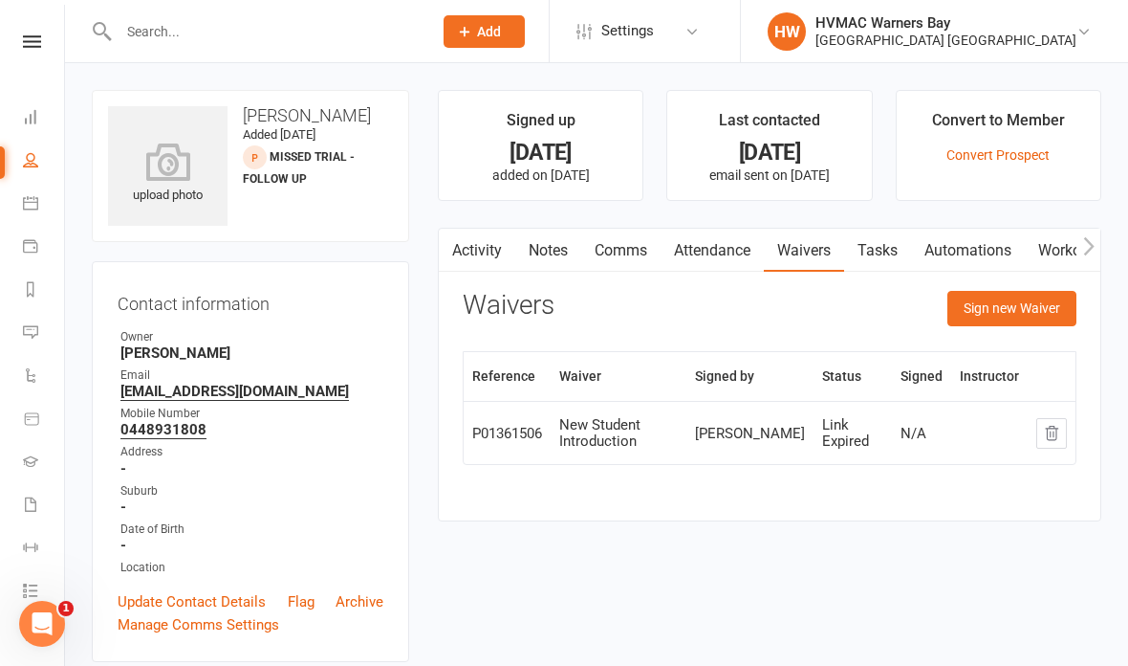
click at [624, 248] on link "Comms" at bounding box center [620, 251] width 79 height 44
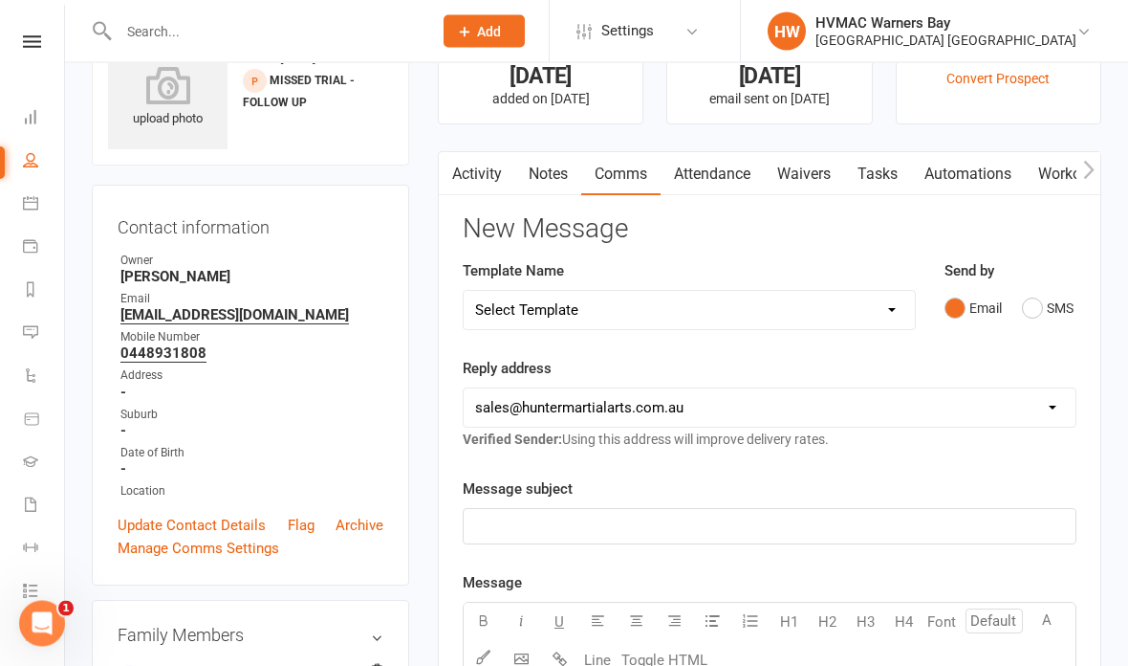
scroll to position [83, 0]
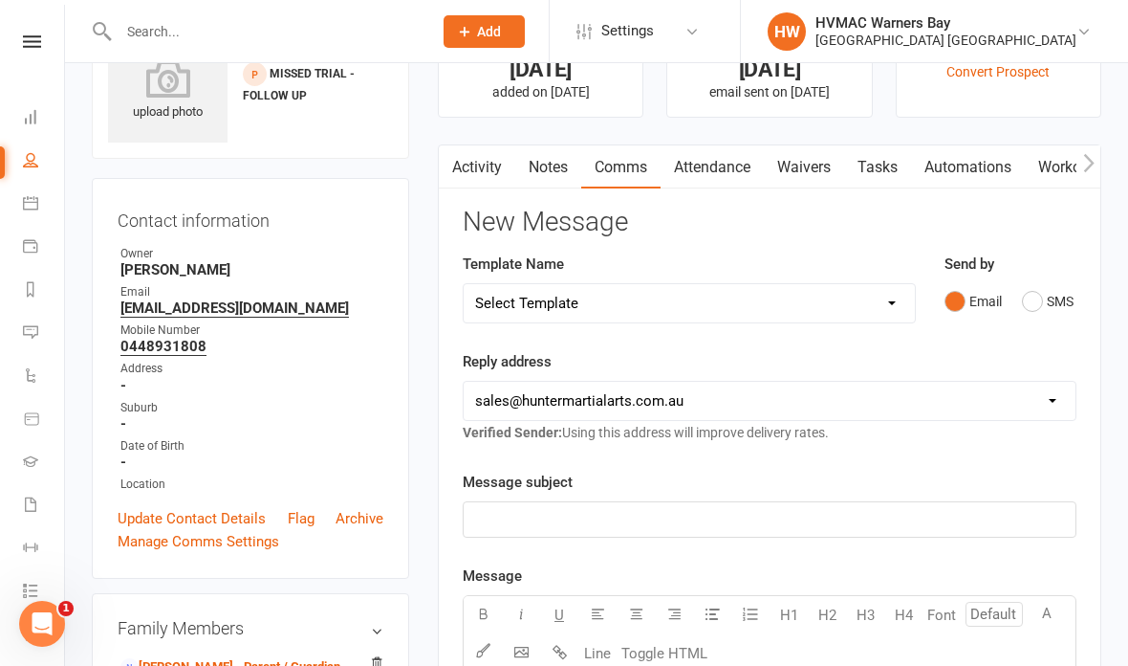
click at [812, 310] on select "Select Template [SMS] 1st Kyu Black Belt Prep Reminder [Email] Change to Class …" at bounding box center [689, 303] width 451 height 38
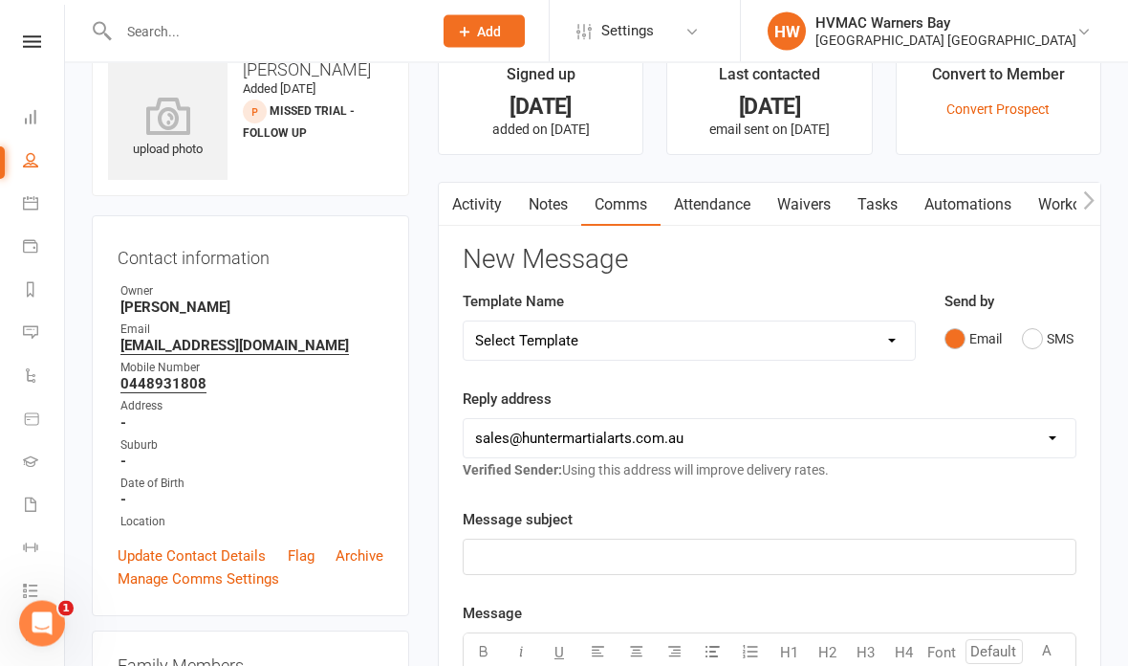
scroll to position [0, 0]
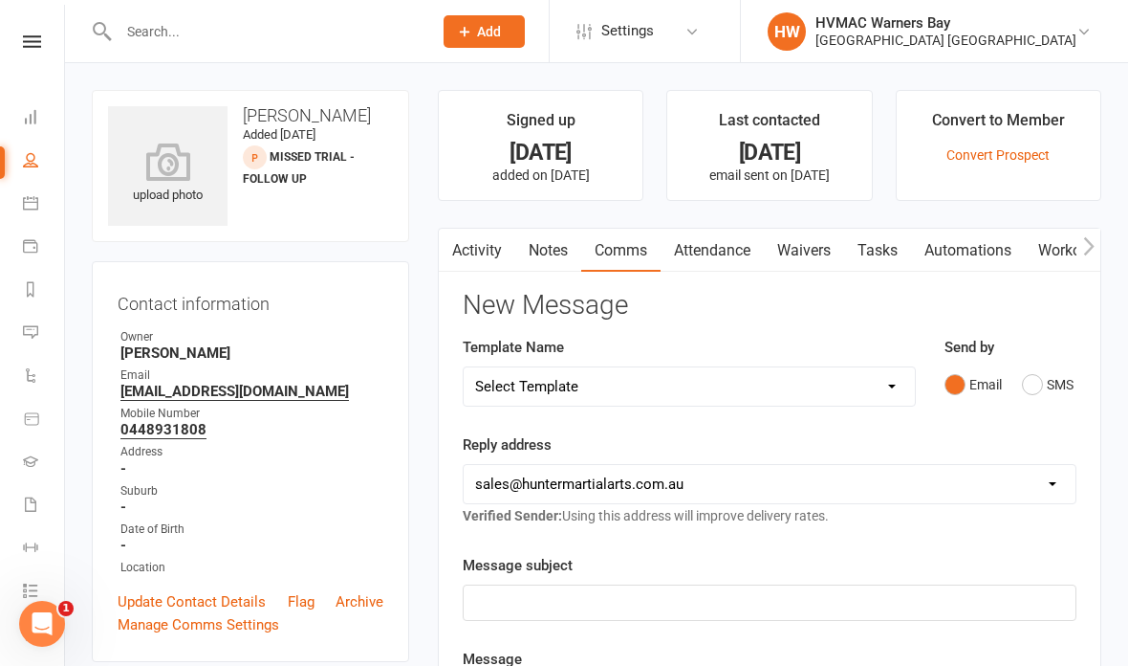
click at [500, 238] on link "Activity" at bounding box center [477, 251] width 77 height 44
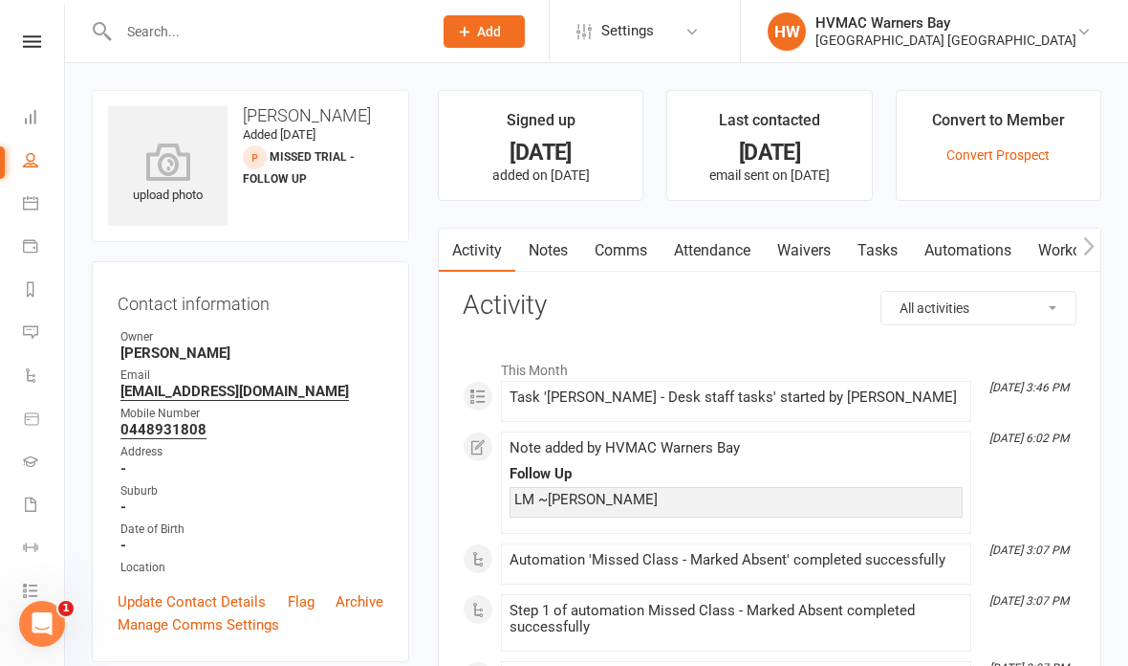
click at [272, 4] on div at bounding box center [255, 31] width 327 height 62
click at [303, 40] on input "text" at bounding box center [266, 31] width 306 height 27
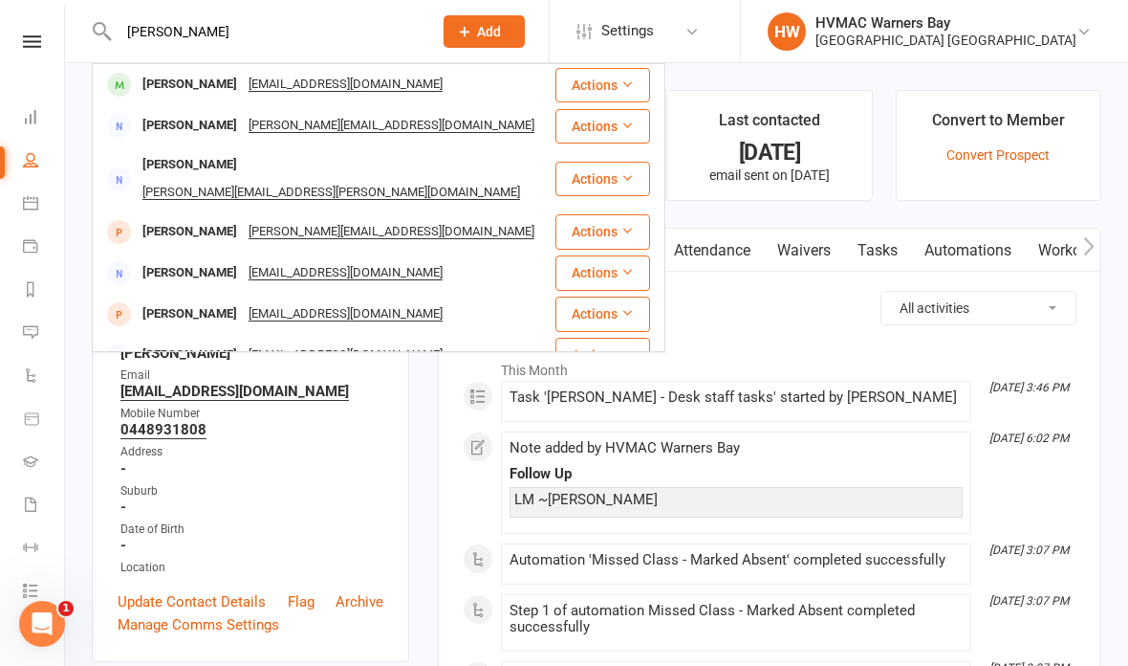
type input "Liam smith"
click at [443, 80] on div "Liam Smith reneehofman@yahoo.com.au" at bounding box center [324, 84] width 460 height 39
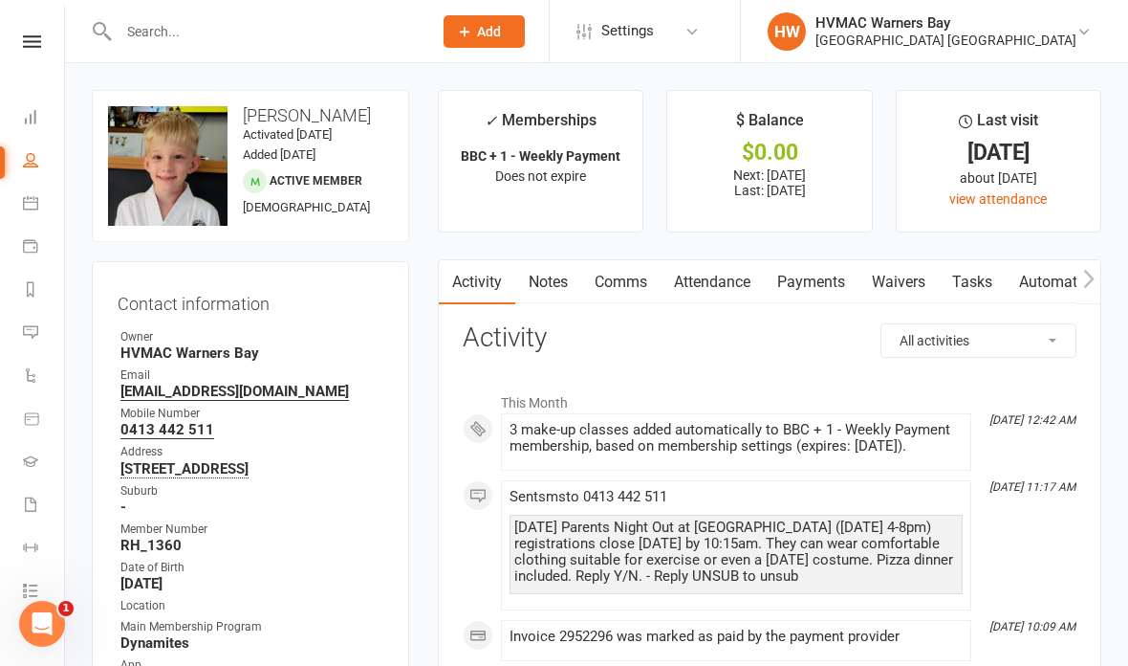
click at [905, 283] on link "Waivers" at bounding box center [899, 282] width 80 height 44
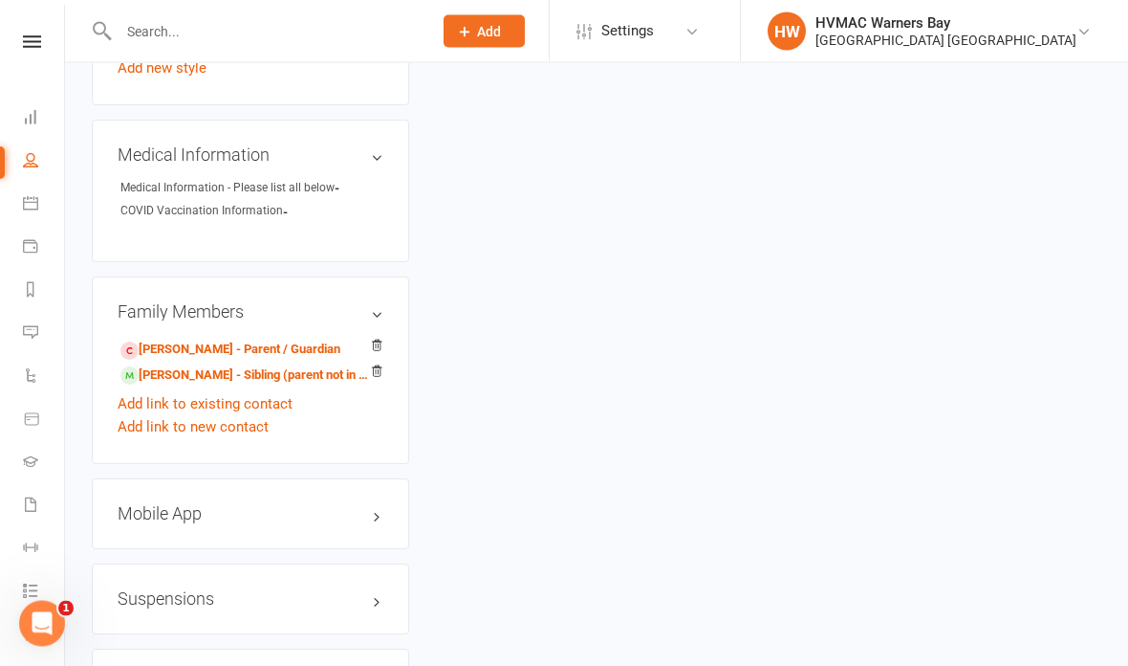
scroll to position [1463, 0]
click at [276, 346] on link "Renee Smith - Parent / Guardian" at bounding box center [230, 350] width 220 height 20
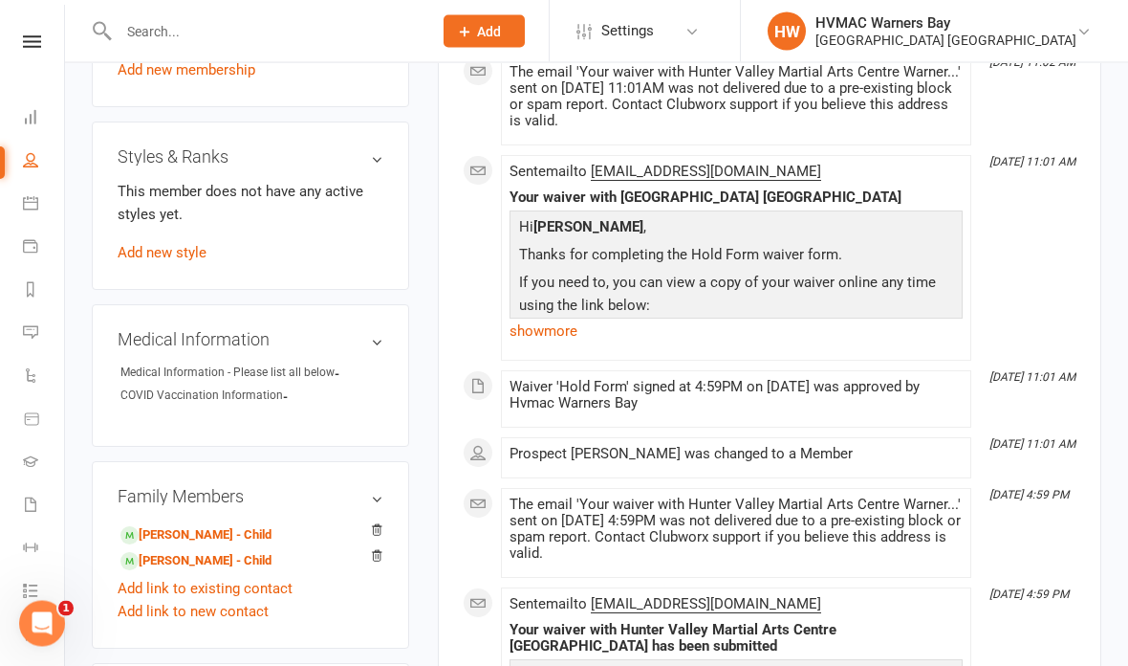
scroll to position [1117, 0]
click at [214, 565] on link "Liam Smith - Child" at bounding box center [195, 561] width 151 height 20
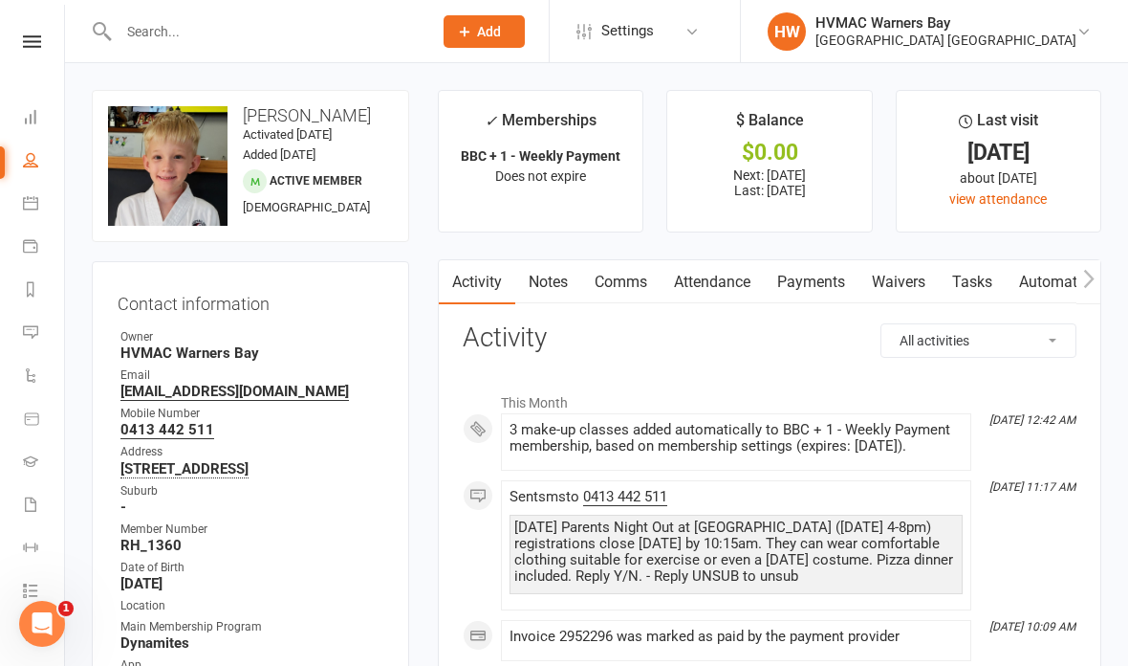
click at [874, 293] on link "Waivers" at bounding box center [899, 282] width 80 height 44
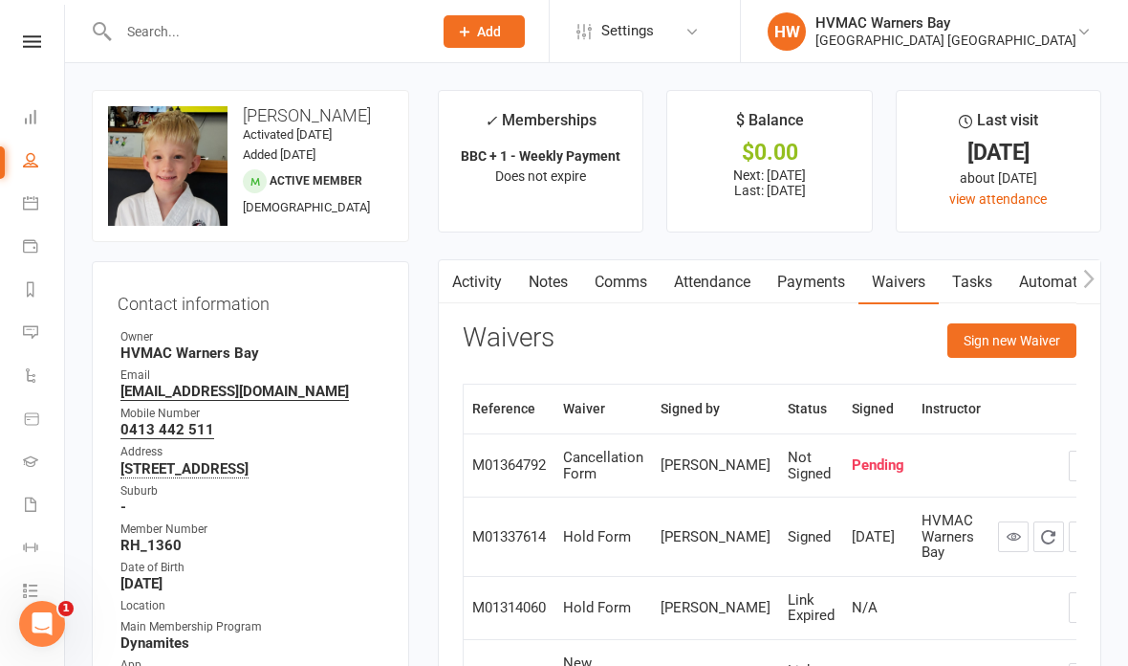
click at [1042, 338] on button "Sign new Waiver" at bounding box center [1012, 340] width 129 height 34
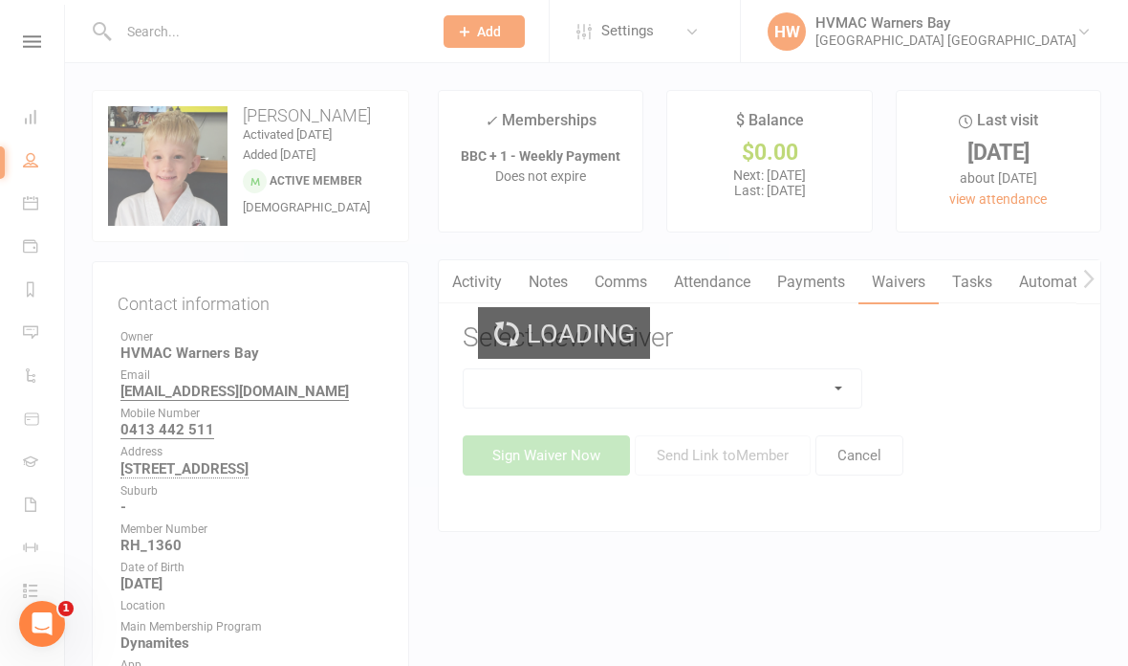
click at [747, 382] on div "Loading" at bounding box center [564, 333] width 1128 height 666
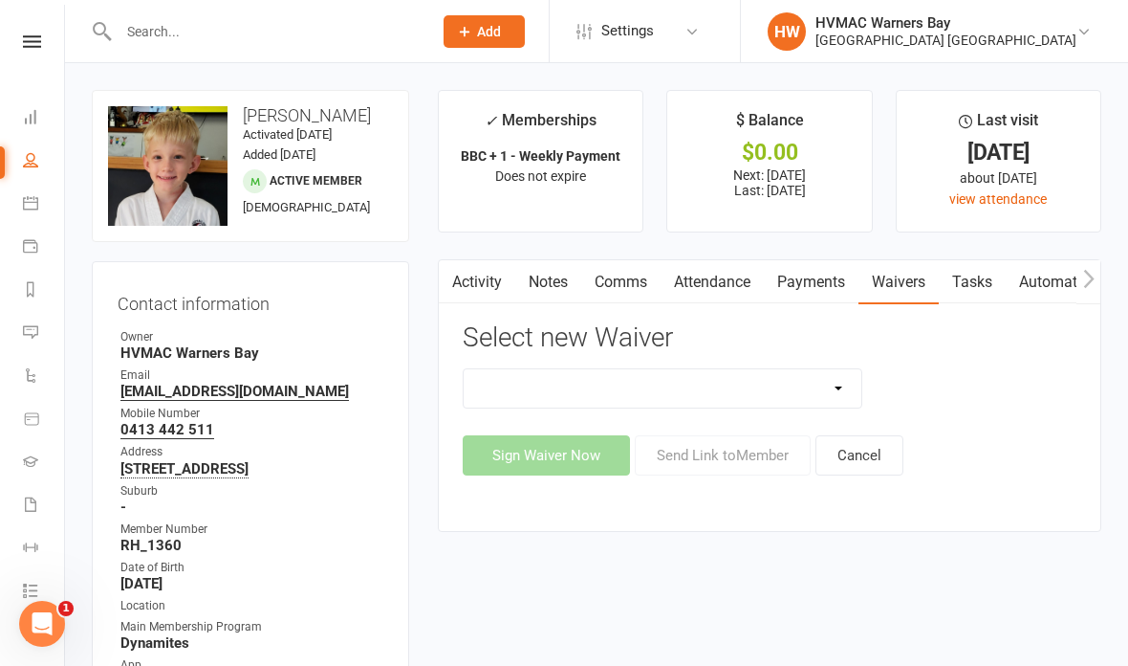
click at [759, 379] on select "Cancellation Form Cancellation Form - Kinder Kicks Fitness Challenge Goals Asse…" at bounding box center [663, 388] width 398 height 38
select select "5750"
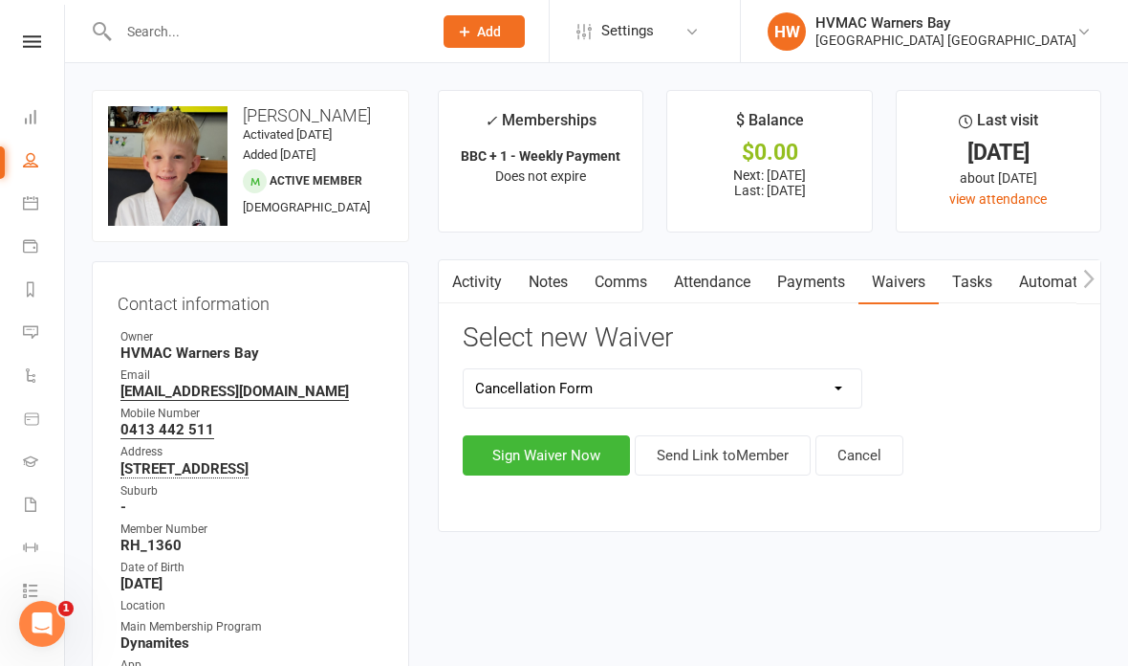
click at [541, 462] on button "Sign Waiver Now" at bounding box center [546, 455] width 167 height 40
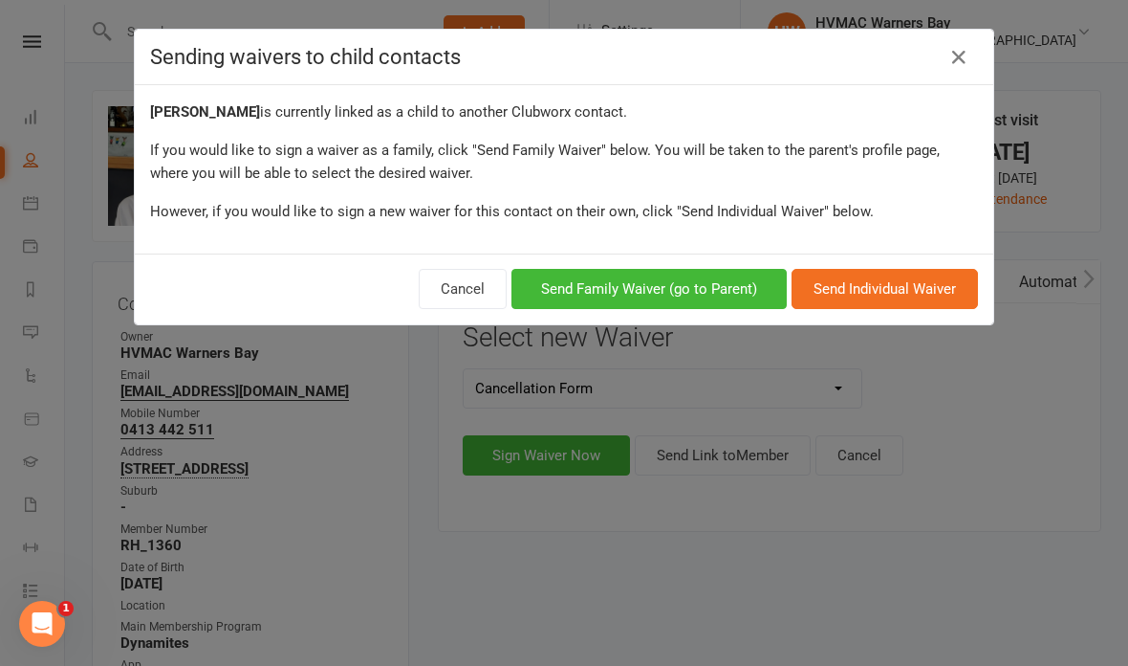
click at [719, 286] on button "Send Family Waiver (go to Parent)" at bounding box center [649, 289] width 275 height 40
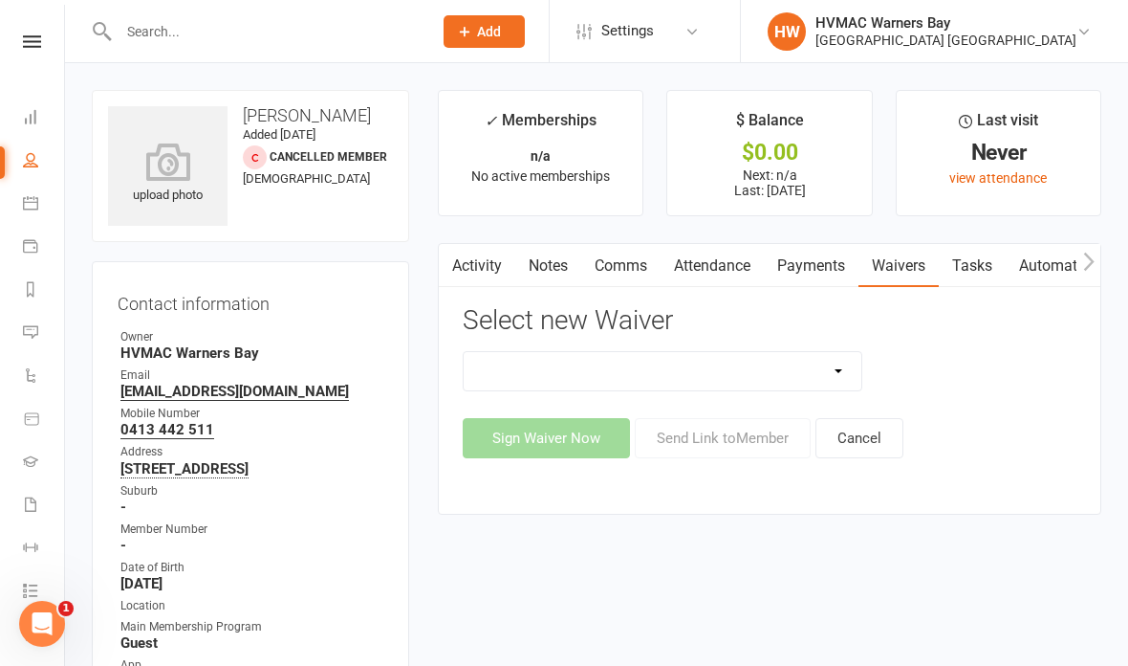
click at [765, 366] on select "Cancellation Form Cancellation Form - Kinder Kicks Fitness Challenge Goals Asse…" at bounding box center [663, 371] width 398 height 38
select select "5750"
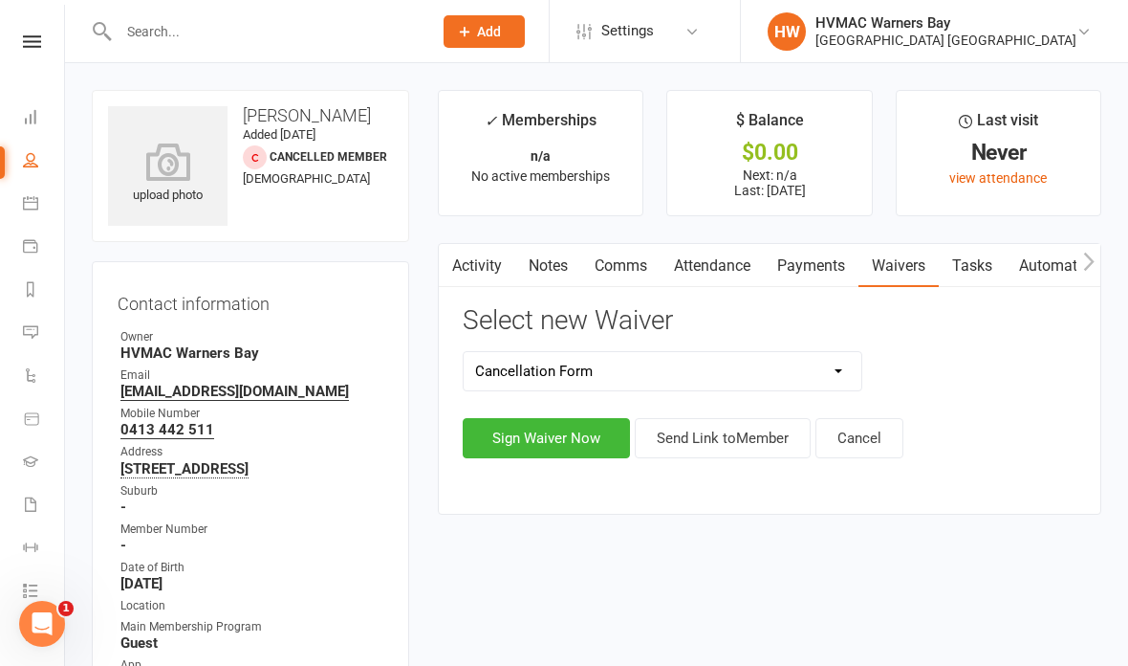
click at [562, 445] on button "Sign Waiver Now" at bounding box center [546, 438] width 167 height 40
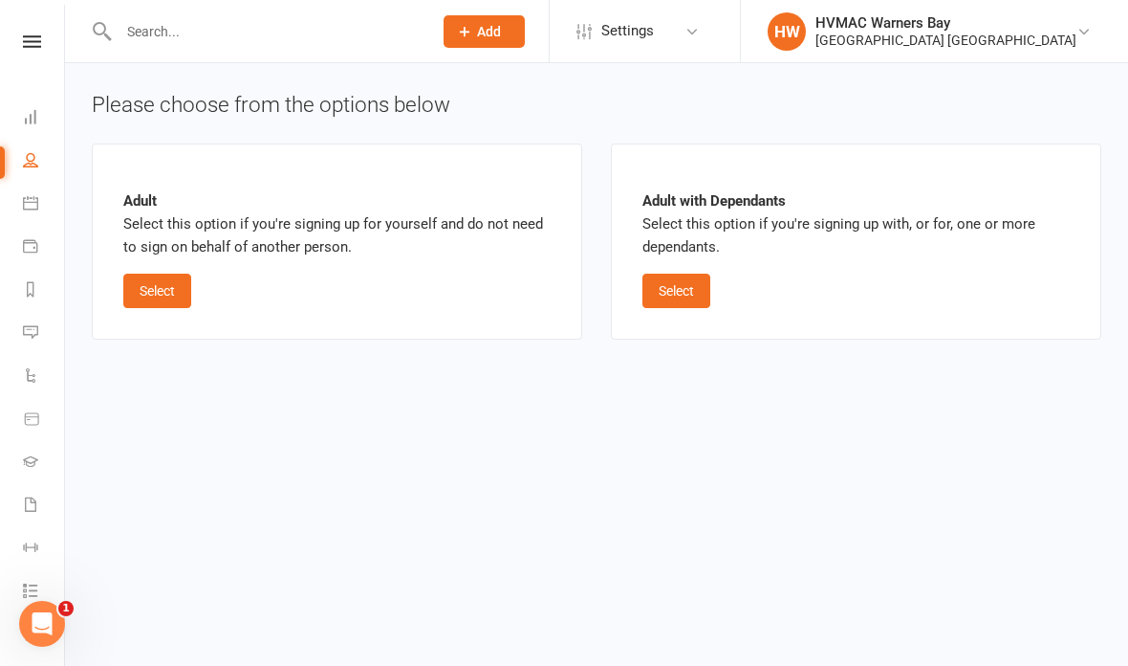
click at [687, 299] on button "Select" at bounding box center [677, 291] width 68 height 34
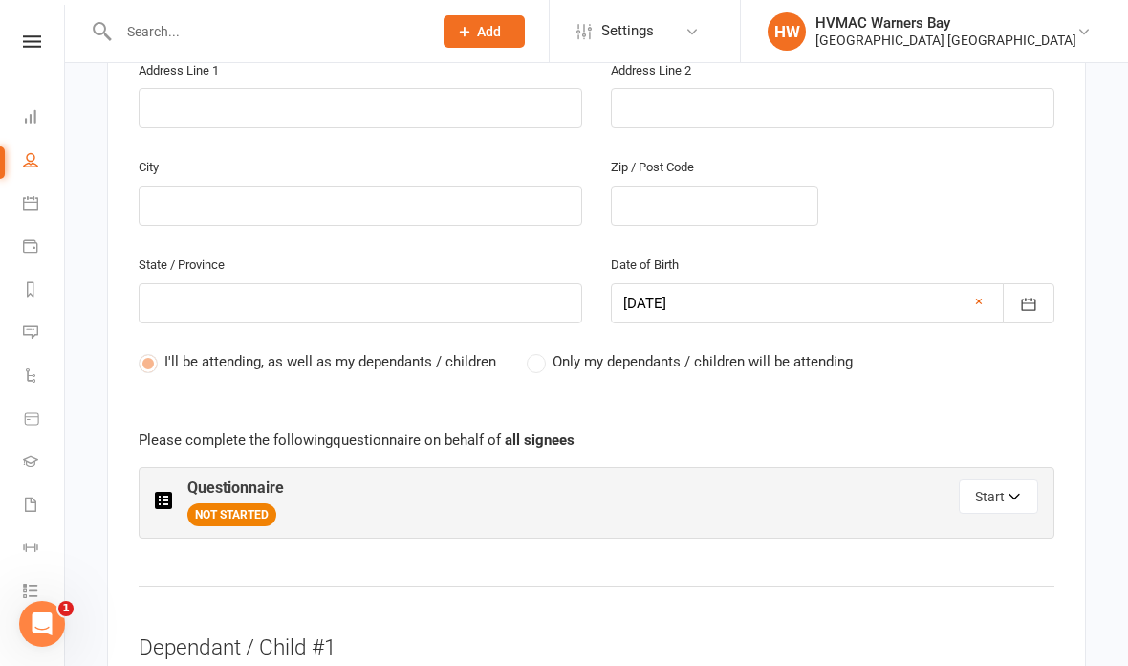
scroll to position [807, 0]
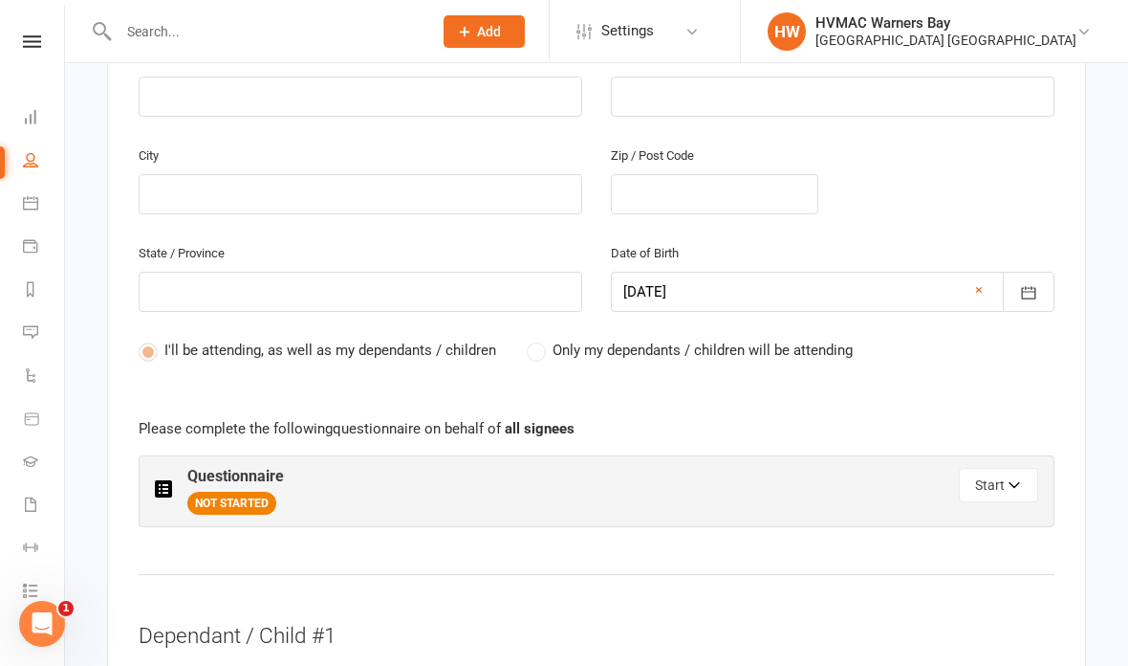
click at [531, 339] on label "Only my dependants / children will be attending" at bounding box center [690, 350] width 326 height 23
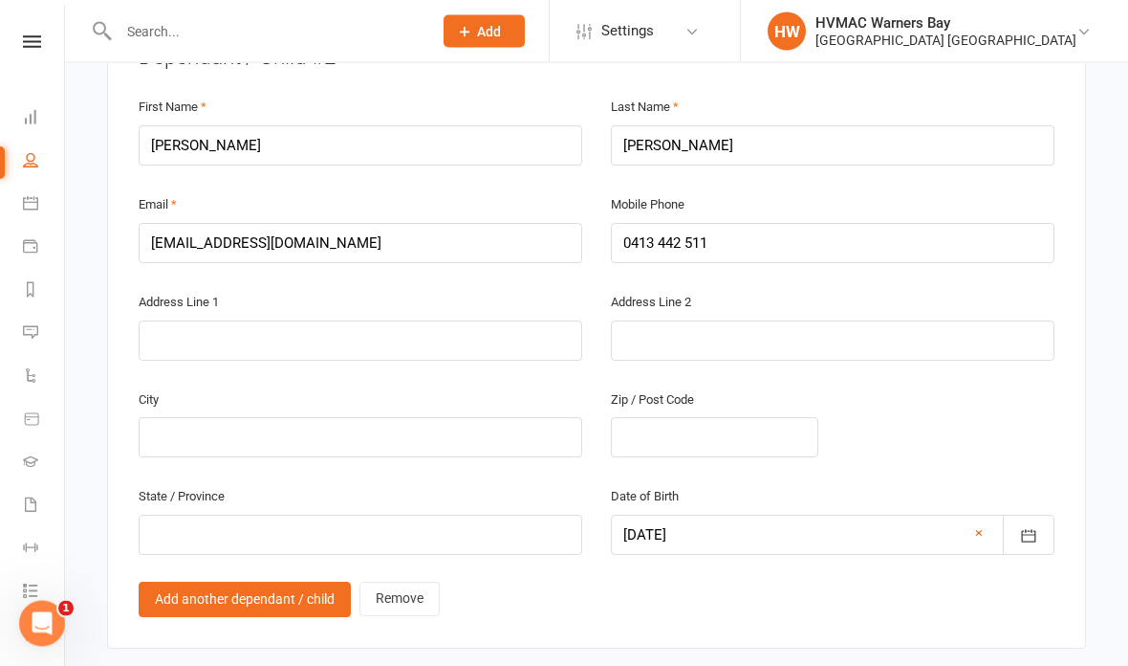
click at [418, 582] on link "Remove" at bounding box center [400, 599] width 80 height 34
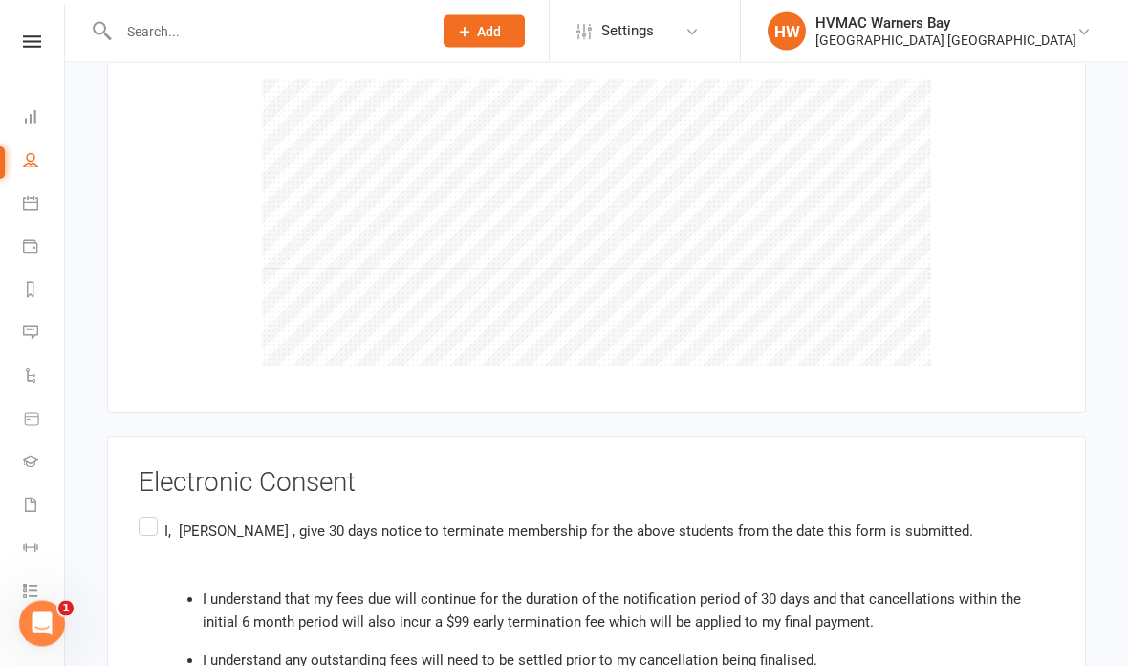
scroll to position [2054, 0]
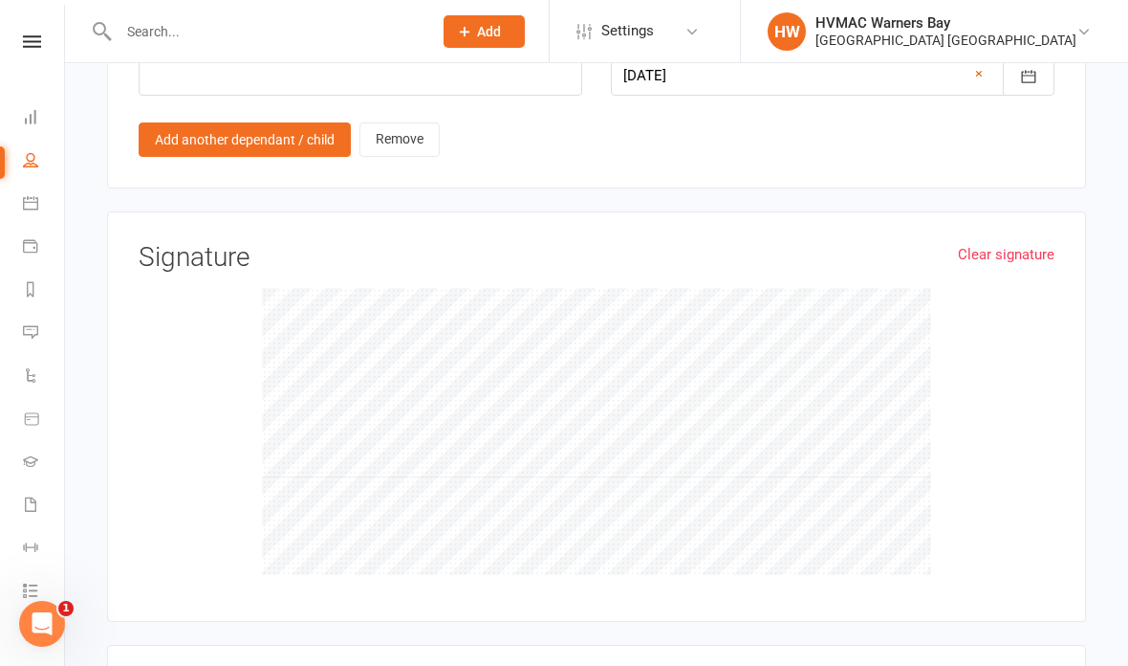
click at [1000, 243] on link "Clear signature" at bounding box center [1006, 254] width 97 height 23
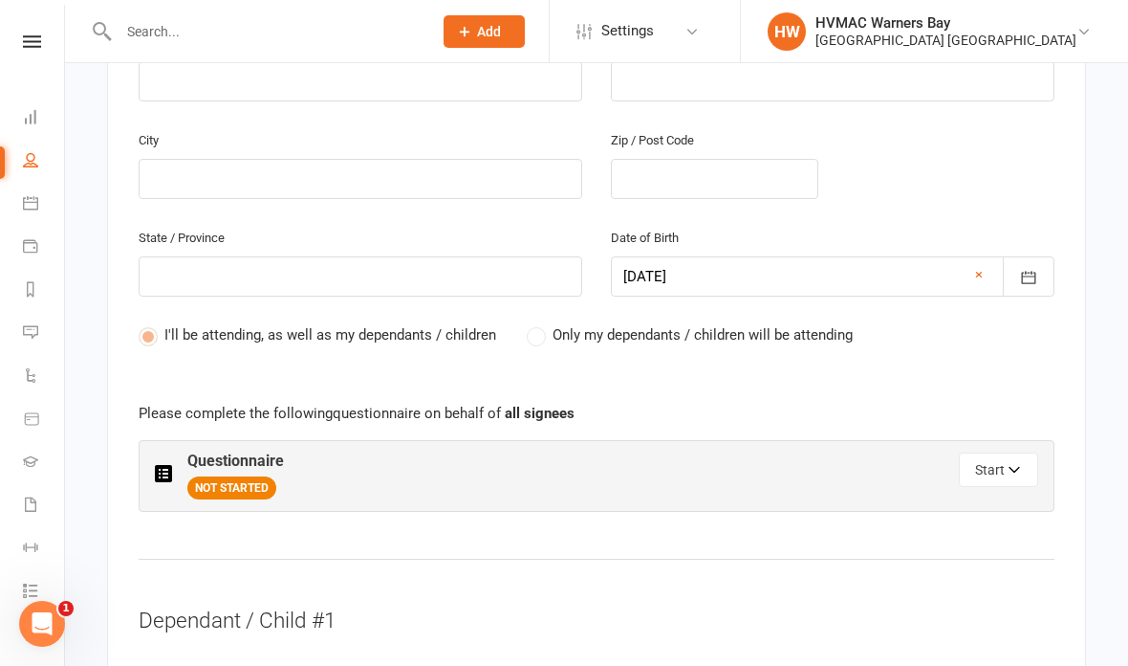
click at [1004, 452] on button "Start" at bounding box center [998, 469] width 79 height 34
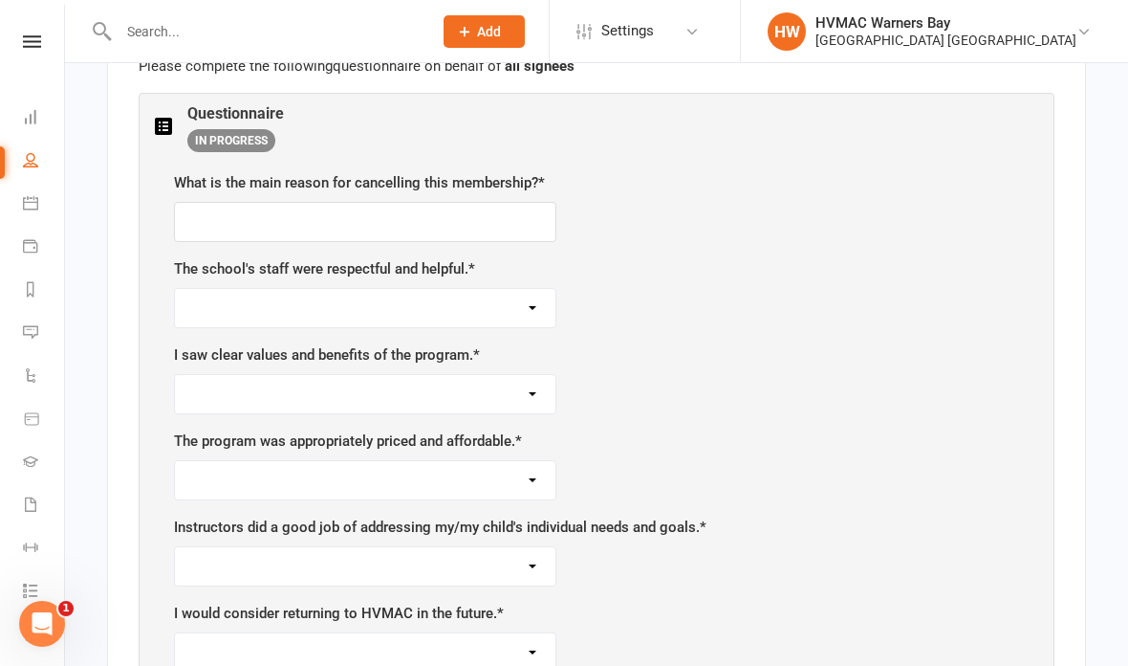
scroll to position [1175, 0]
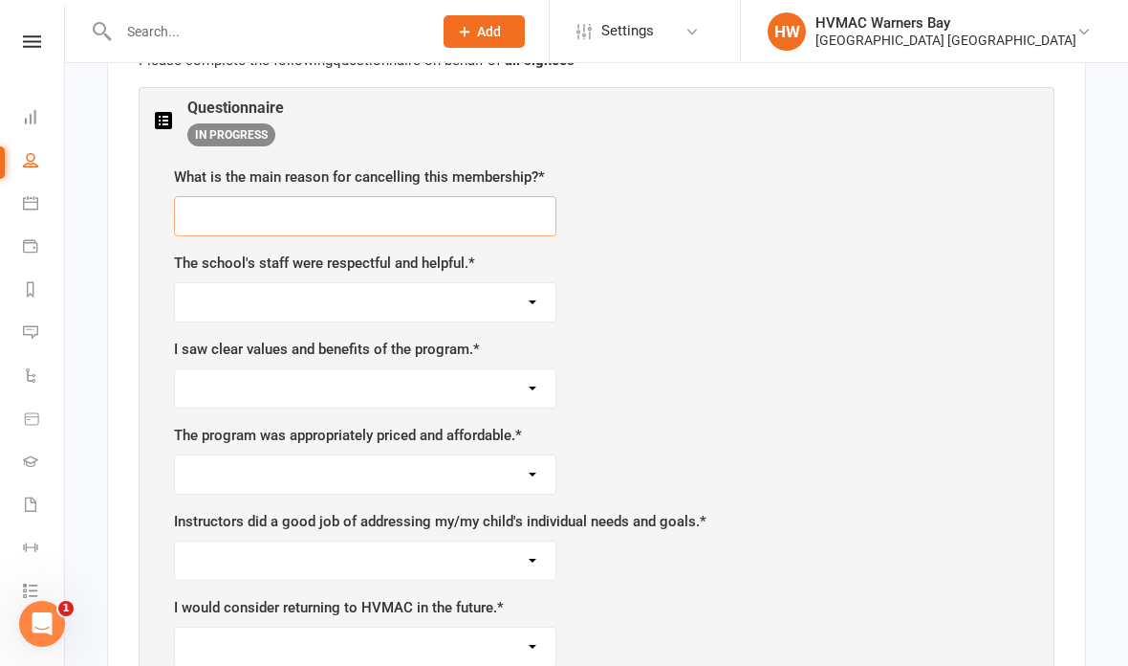
click at [232, 196] on input "text" at bounding box center [365, 216] width 383 height 40
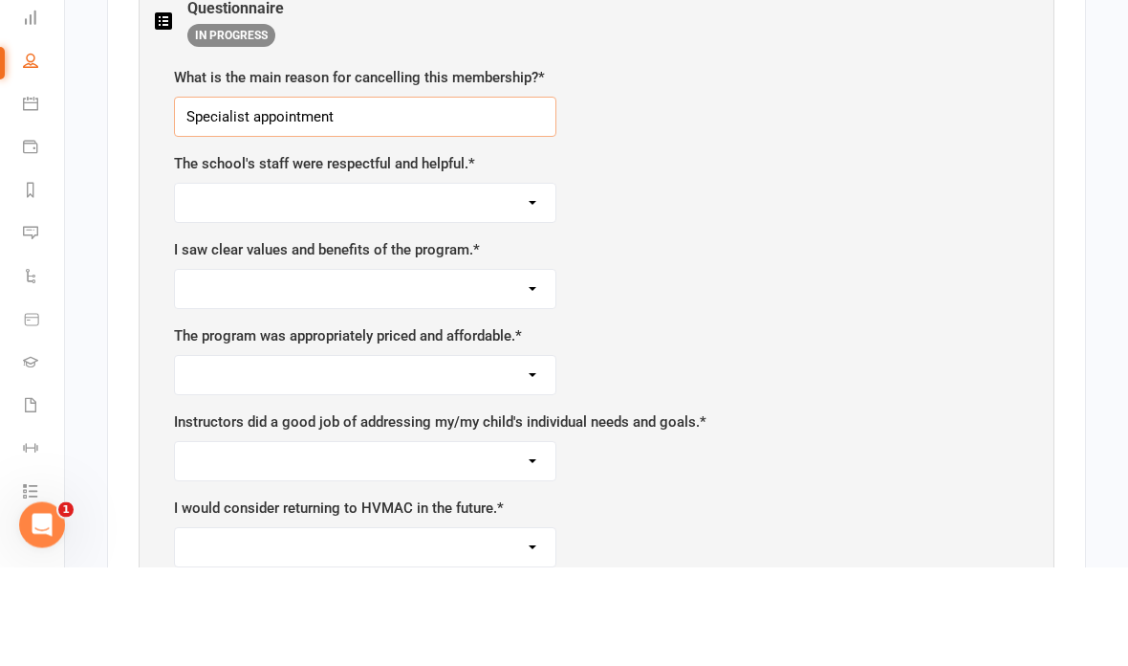
click at [340, 196] on input "Specialist appointment" at bounding box center [365, 216] width 383 height 40
click at [389, 196] on input "Specialist appointments s" at bounding box center [365, 216] width 383 height 40
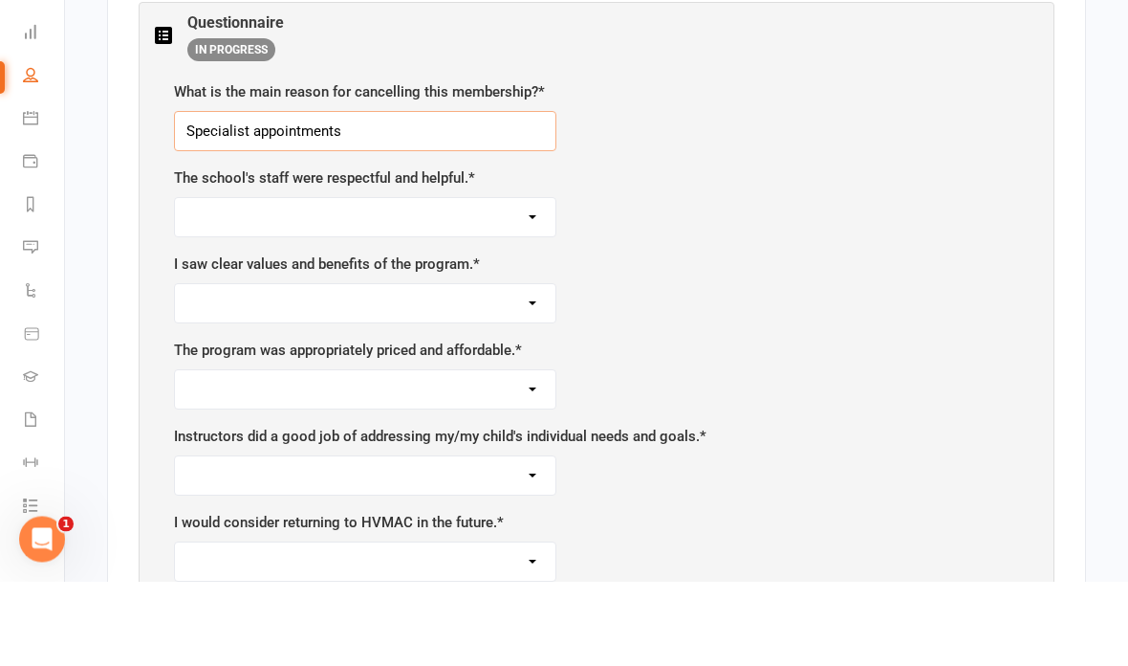
type input "Specialist appointments"
click at [521, 283] on select "Strongly Agree Agree Neutral Disagree Strongly Disagree" at bounding box center [365, 302] width 381 height 38
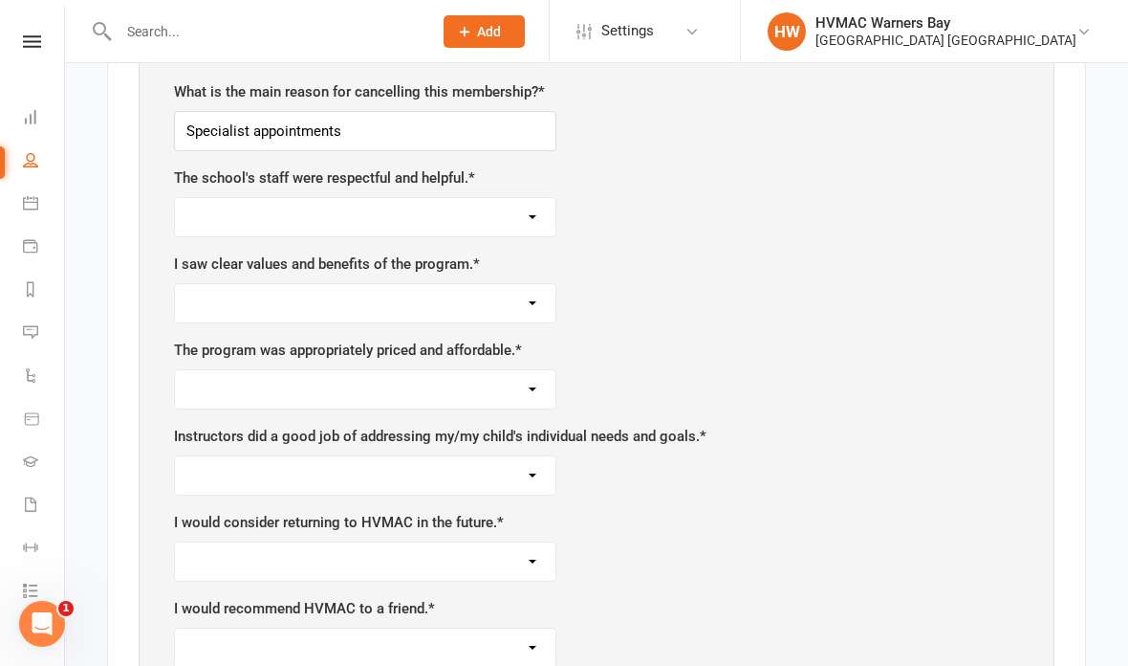
select select "Strongly Agree"
click at [529, 284] on select "Strongly Agree Agree Neutral Disagree Strongly Disagree" at bounding box center [365, 303] width 381 height 38
select select "Agree"
click at [529, 370] on select "Strongly Agree Agree Neutral Disagree Strongly Disagree" at bounding box center [365, 389] width 381 height 38
select select "Agree"
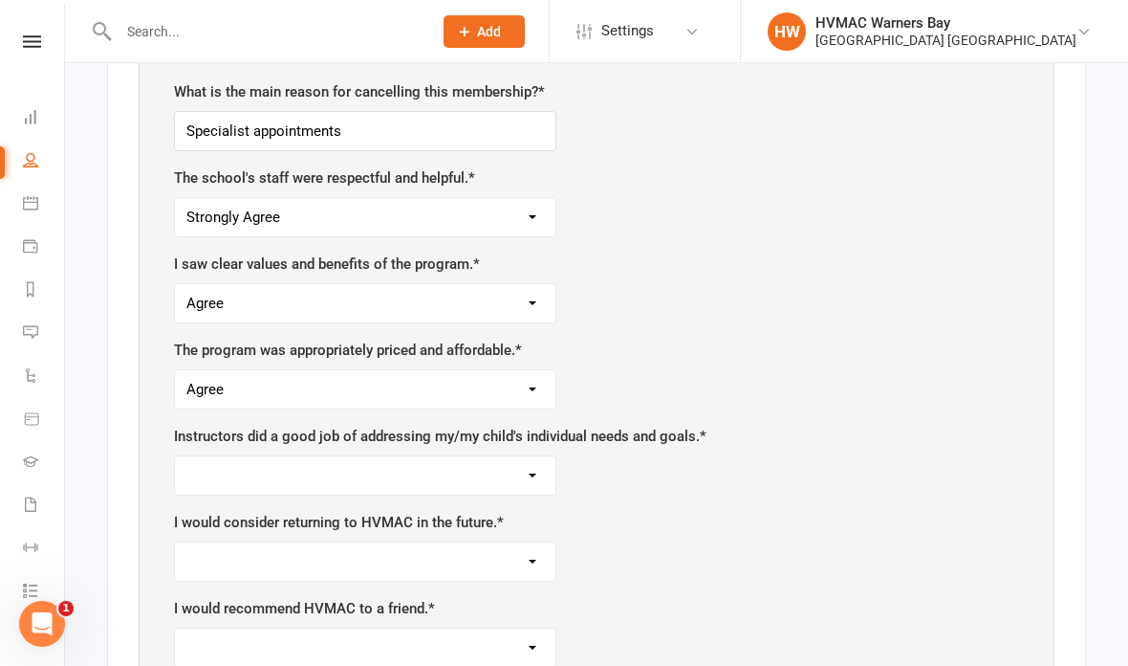
click at [527, 456] on select "Strongly Agree Agree Neutral Disagree Strongly Disagree" at bounding box center [365, 475] width 381 height 38
select select "Strongly Agree"
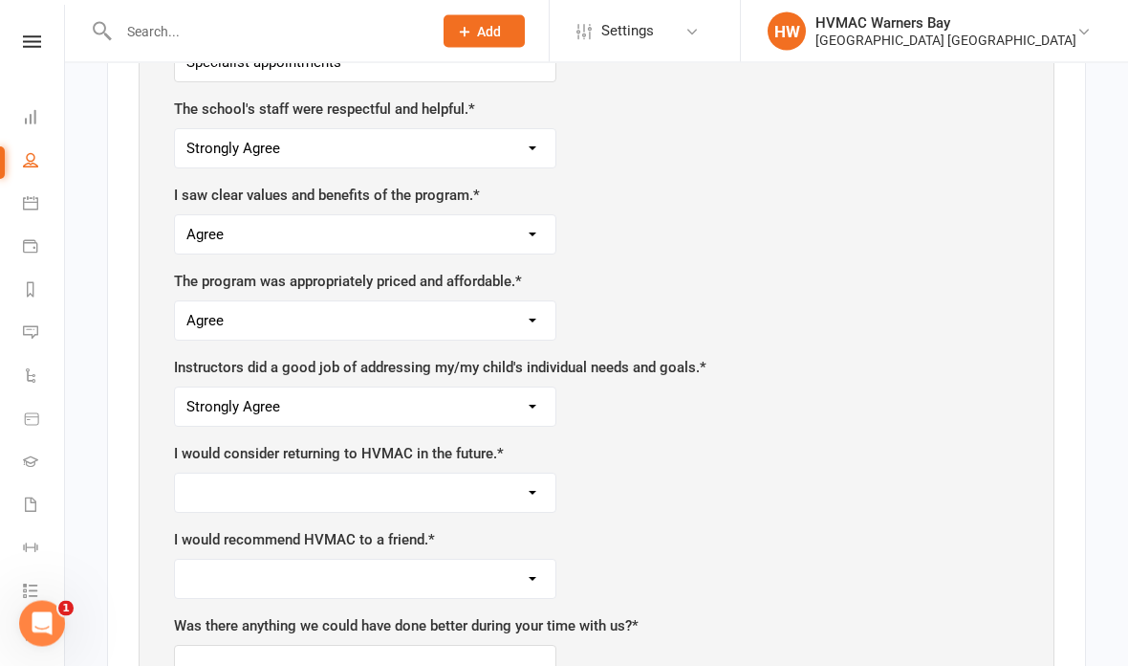
scroll to position [1332, 0]
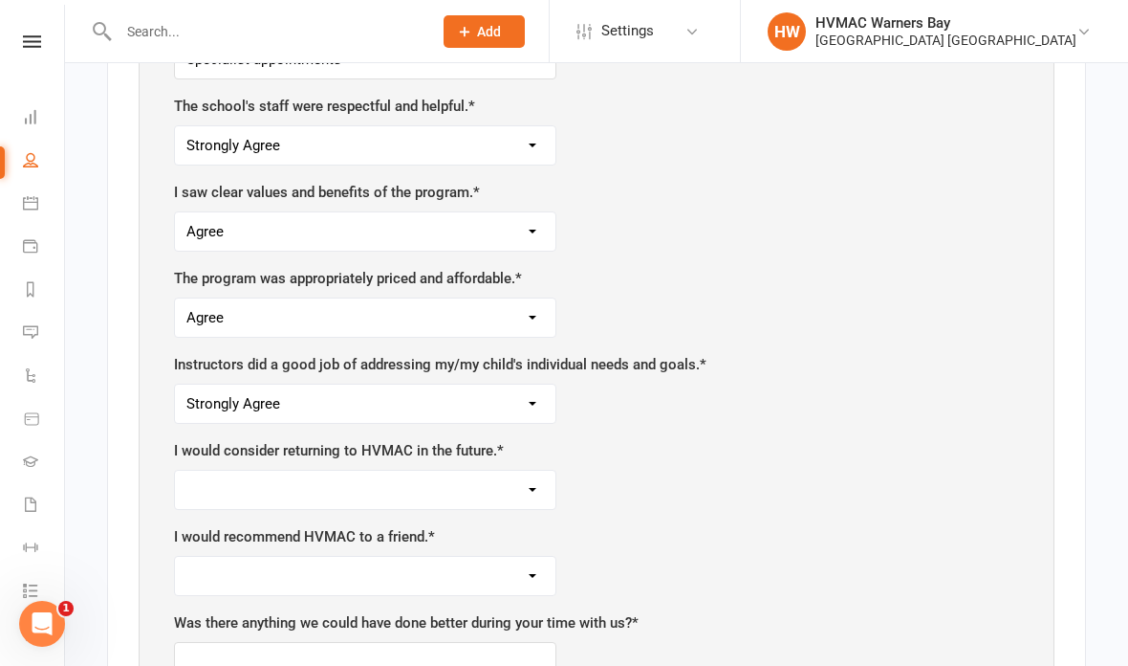
click at [520, 471] on select "Strongly Agree Agree Neutral Disagree Strongly Disagree" at bounding box center [365, 490] width 381 height 38
select select "Strongly Agree"
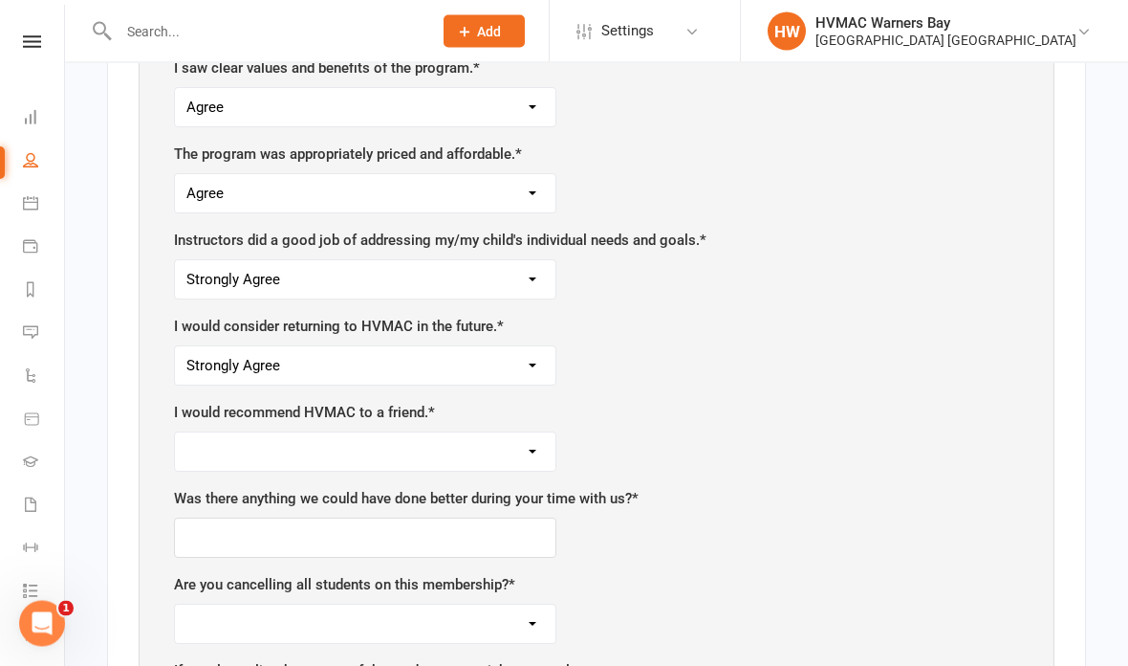
scroll to position [1465, 0]
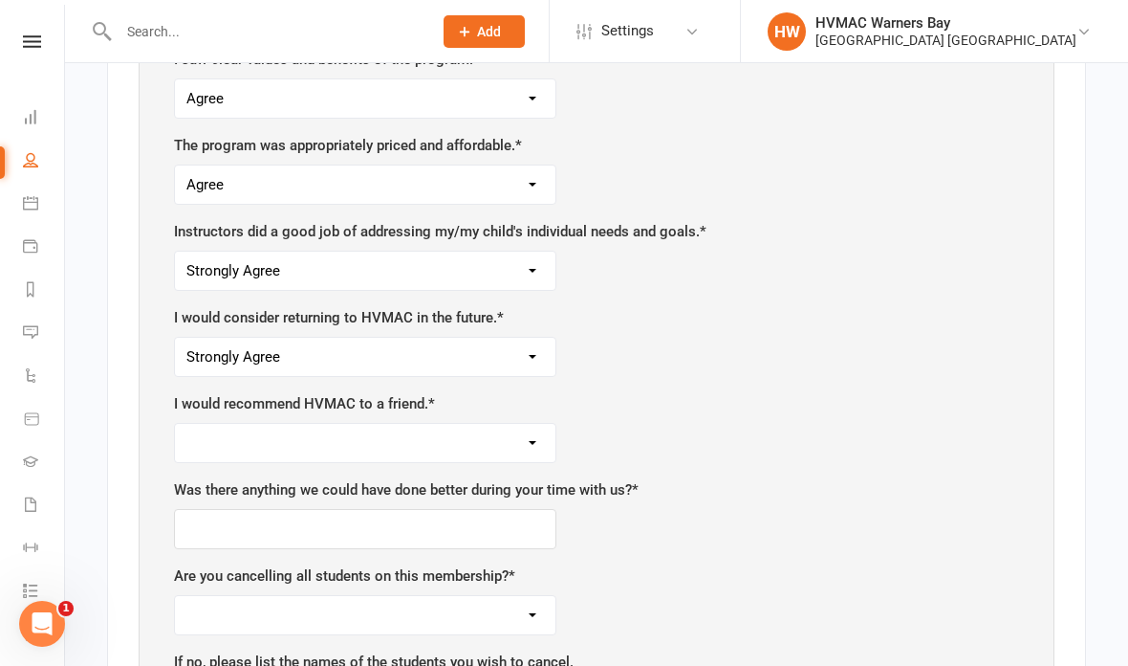
click at [509, 424] on select "Strongly Agree Agree Neutral Disagree Strongly Disagree" at bounding box center [365, 443] width 381 height 38
select select "Strongly Agree"
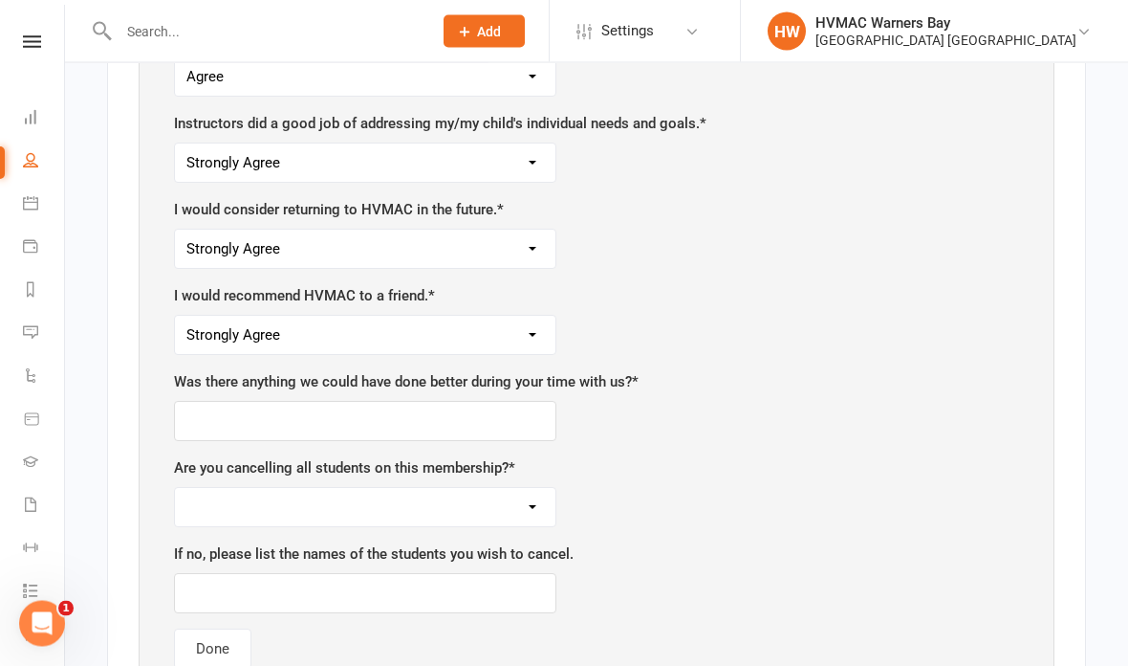
scroll to position [1576, 0]
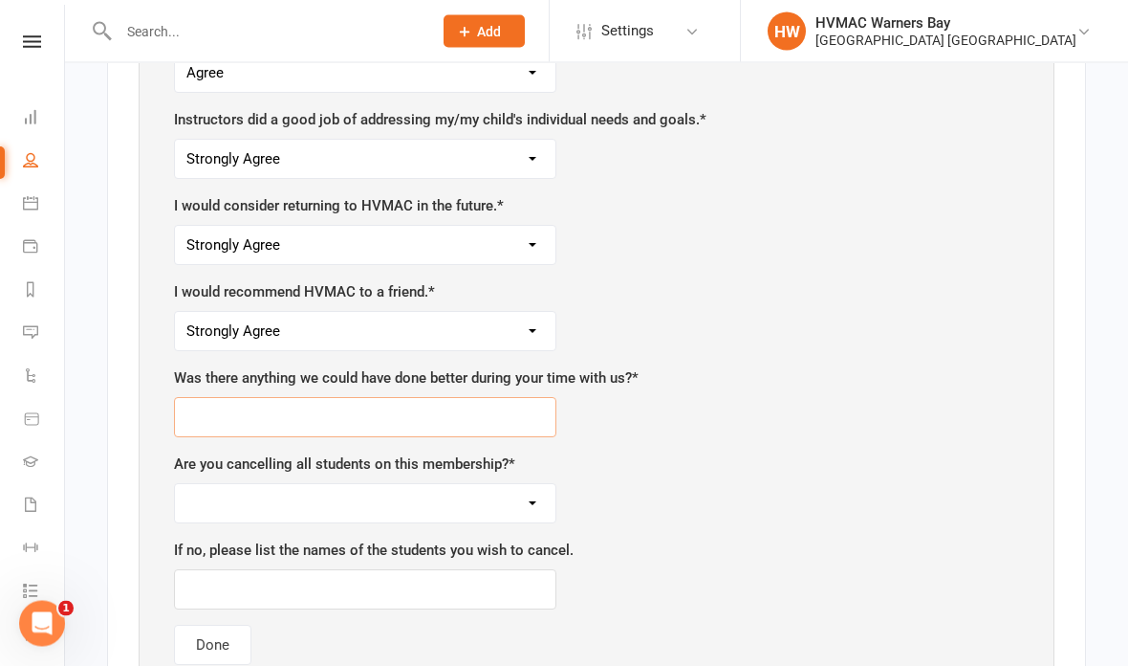
click at [333, 398] on input "text" at bounding box center [365, 418] width 383 height 40
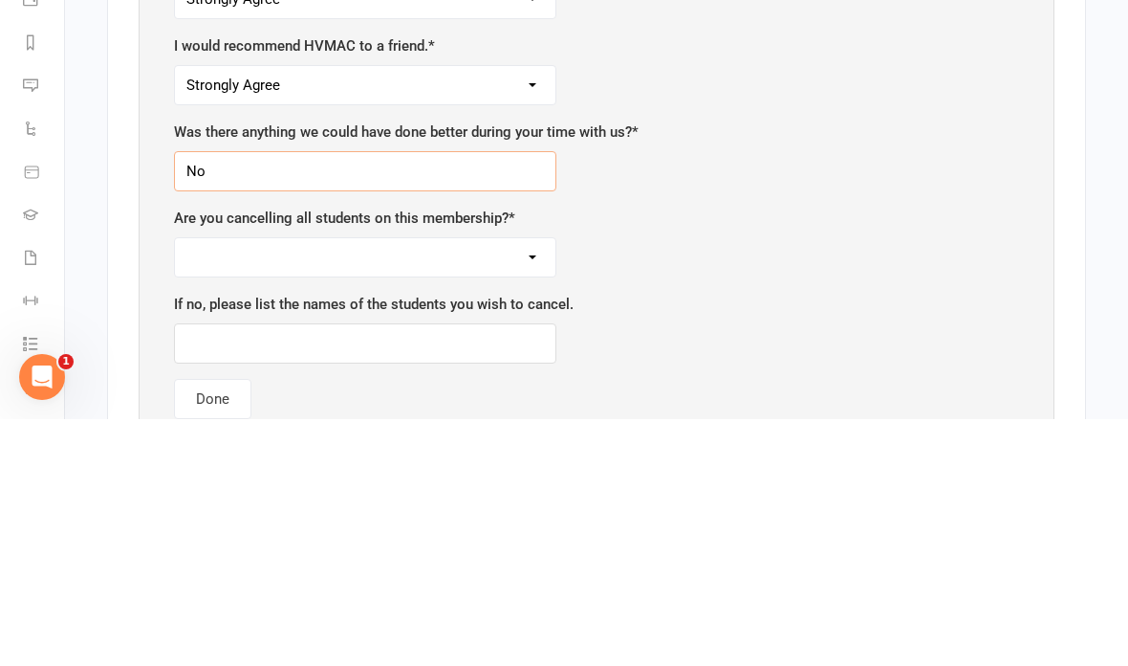
type input "No"
click at [304, 485] on select "Yes No" at bounding box center [365, 504] width 381 height 38
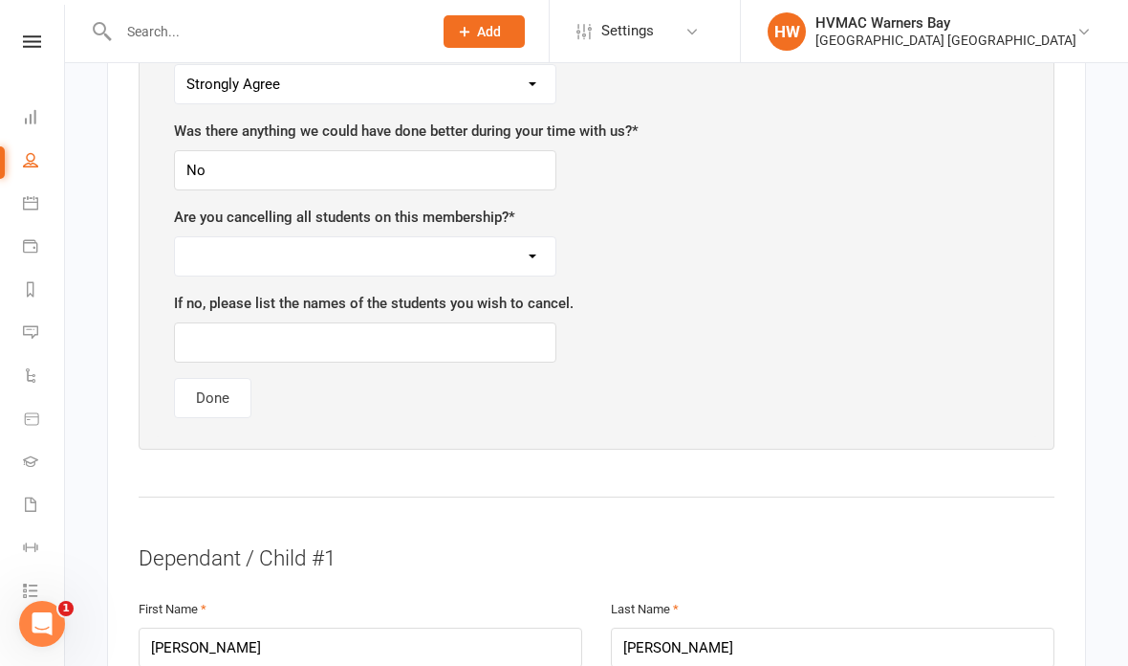
click at [516, 237] on select "Yes No" at bounding box center [365, 256] width 381 height 38
select select "No"
click at [284, 322] on input "text" at bounding box center [365, 342] width 383 height 40
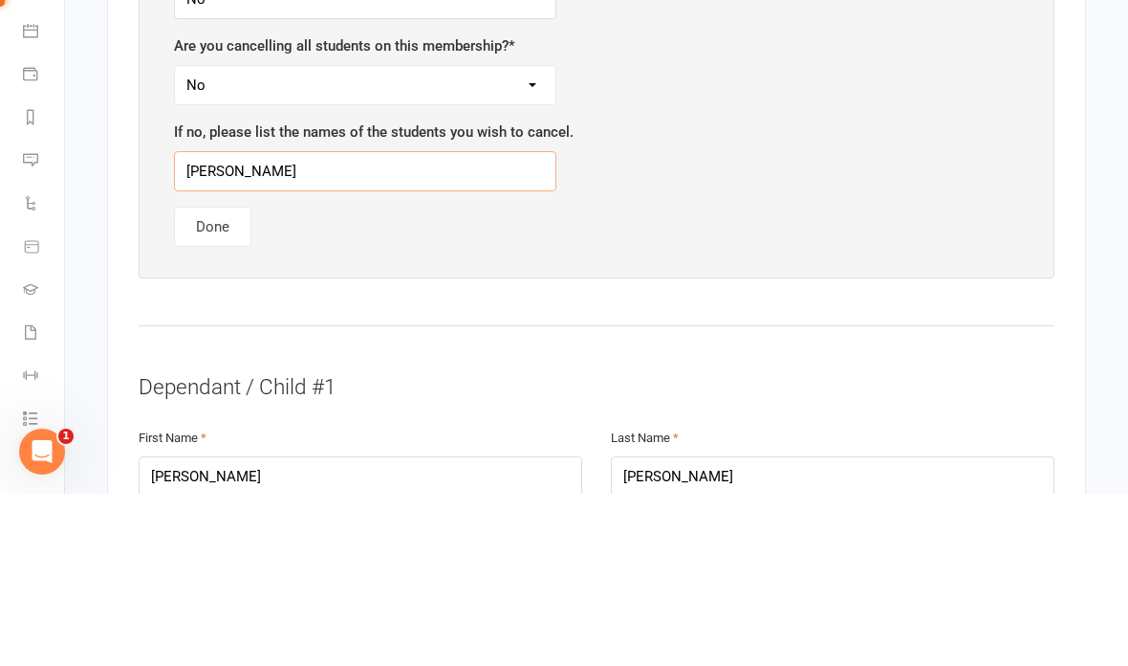
type input "Liam smith"
click at [211, 379] on button "Done" at bounding box center [212, 399] width 77 height 40
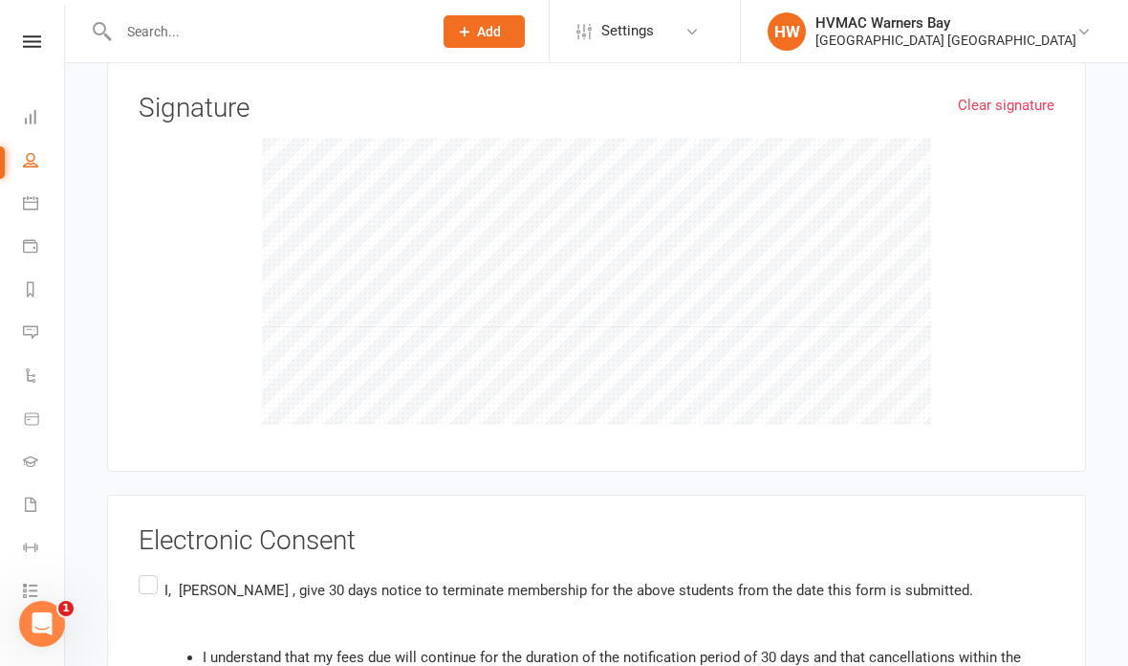
click at [149, 571] on input "I, Renee Smith , give 30 days notice to terminate membership for the above stud…" at bounding box center [145, 571] width 12 height 0
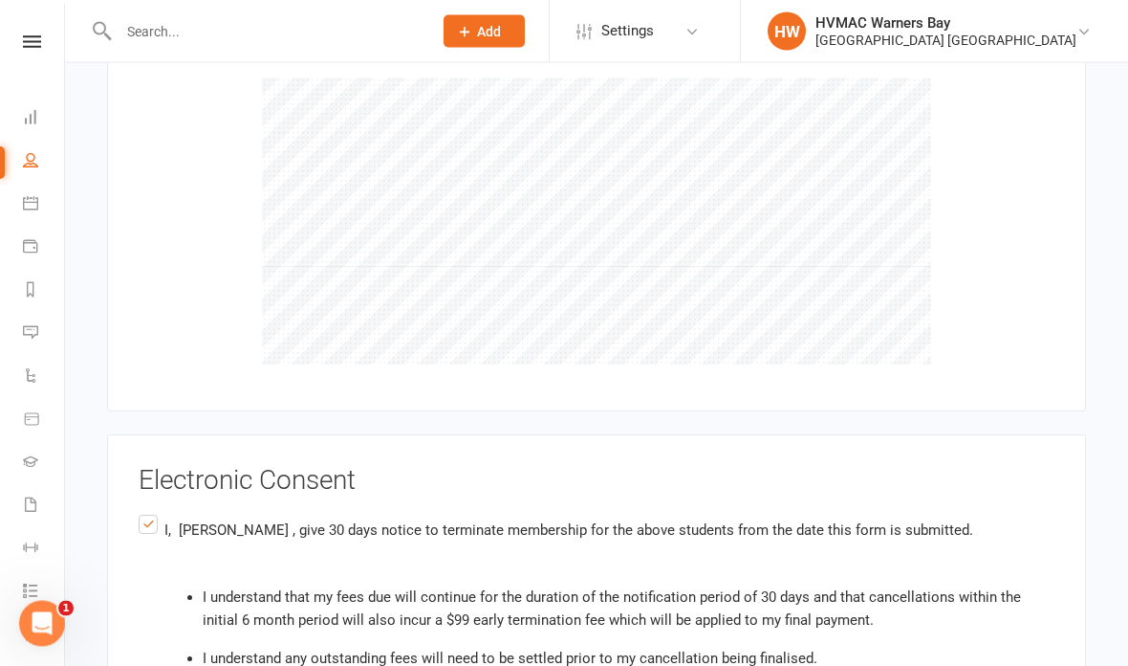
scroll to position [2227, 0]
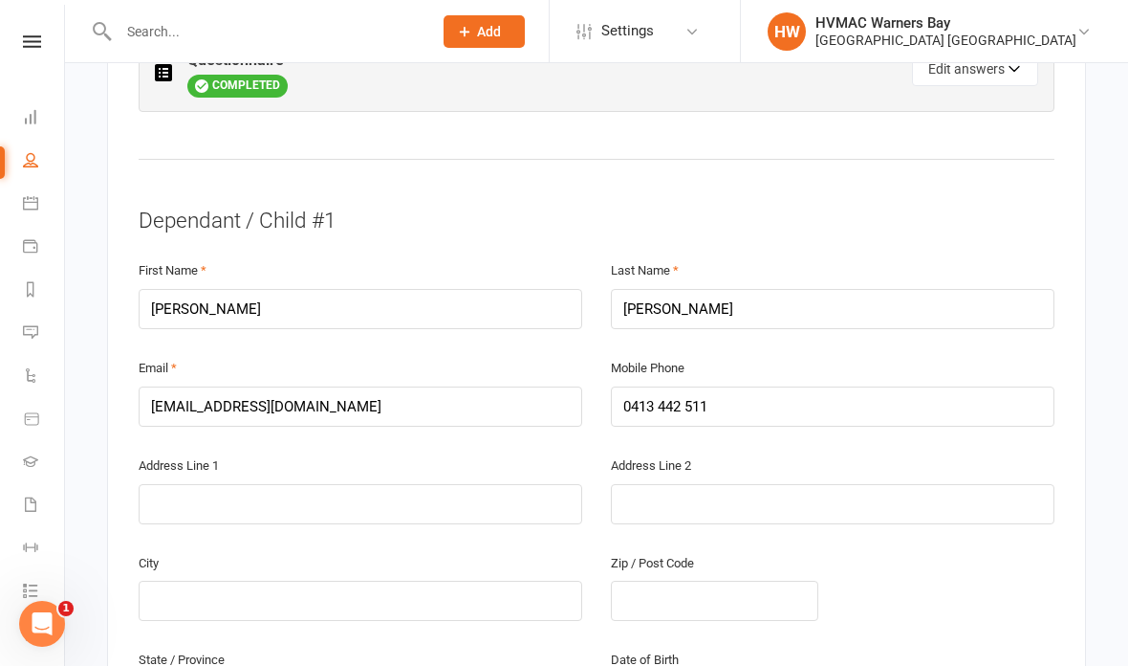
scroll to position [1265, 0]
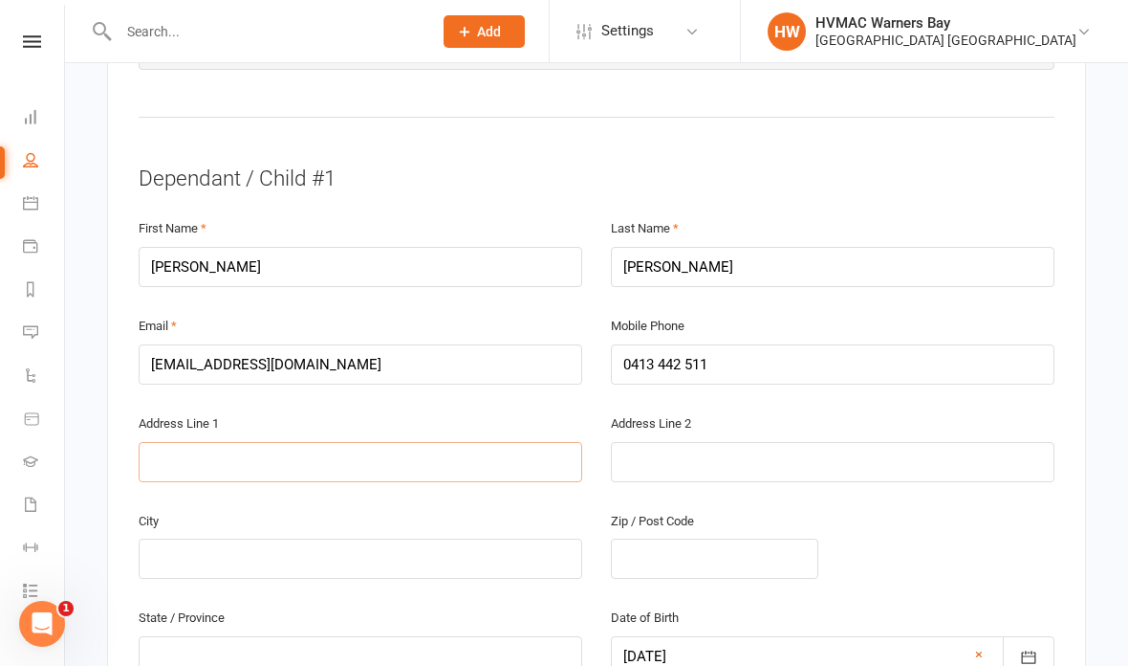
click at [256, 442] on input "text" at bounding box center [361, 462] width 444 height 40
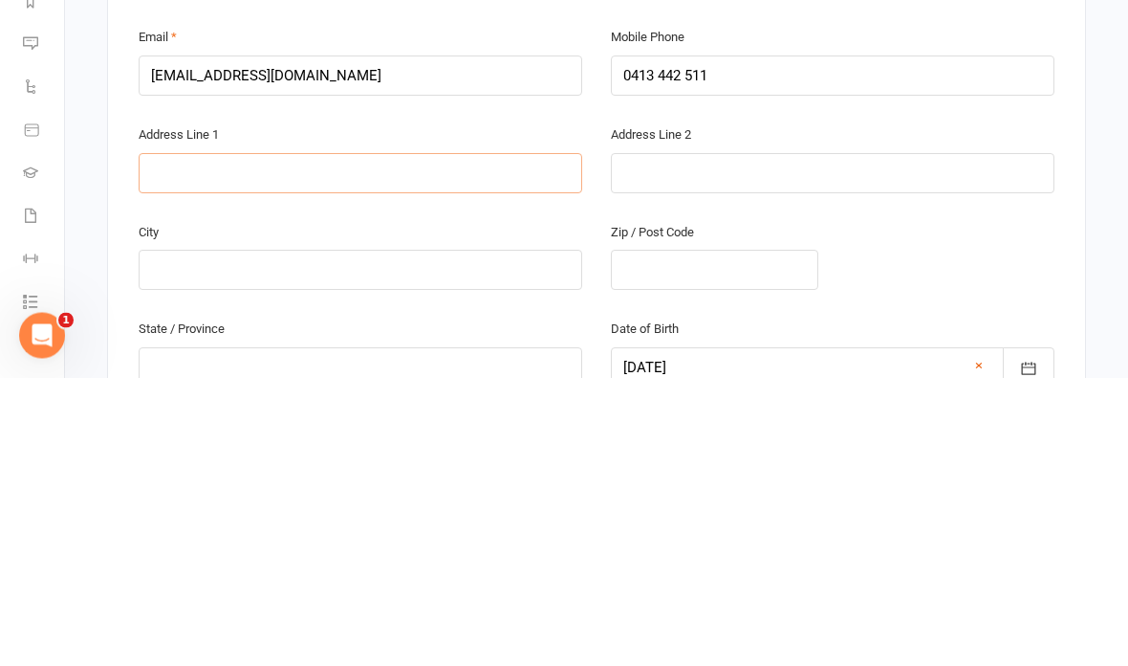
type input "Y"
type input "6 third street"
click at [238, 538] on input "text" at bounding box center [361, 558] width 444 height 40
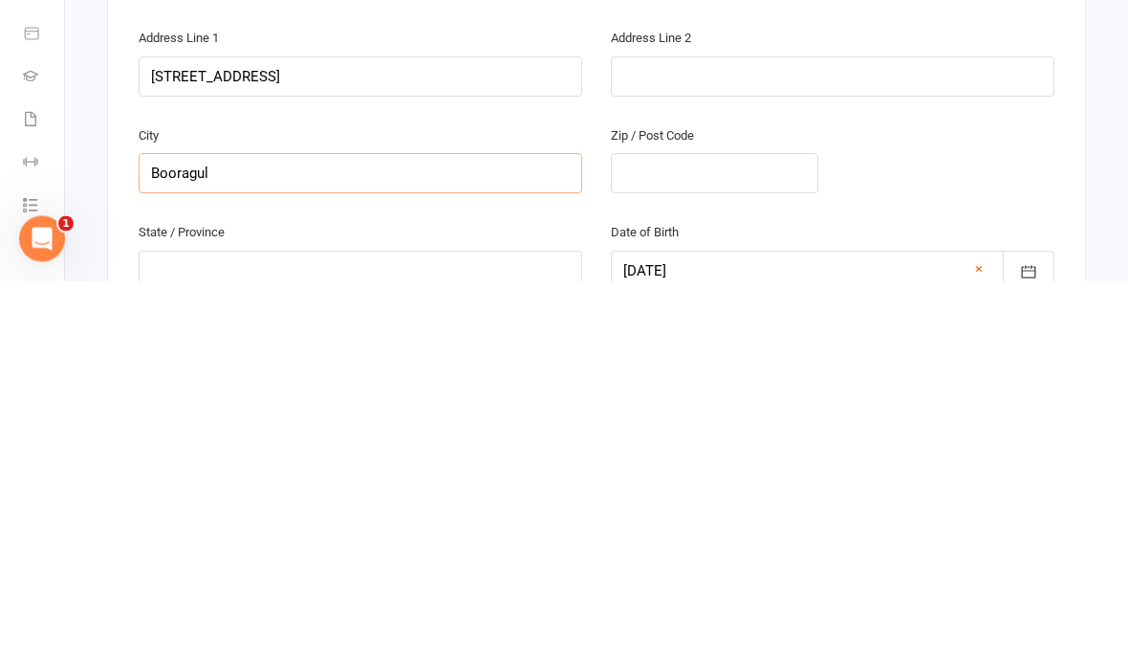
type input "Booragul"
click at [691, 538] on input "text" at bounding box center [715, 558] width 208 height 40
type input "N"
type input "2284"
click at [214, 636] on input "text" at bounding box center [361, 656] width 444 height 40
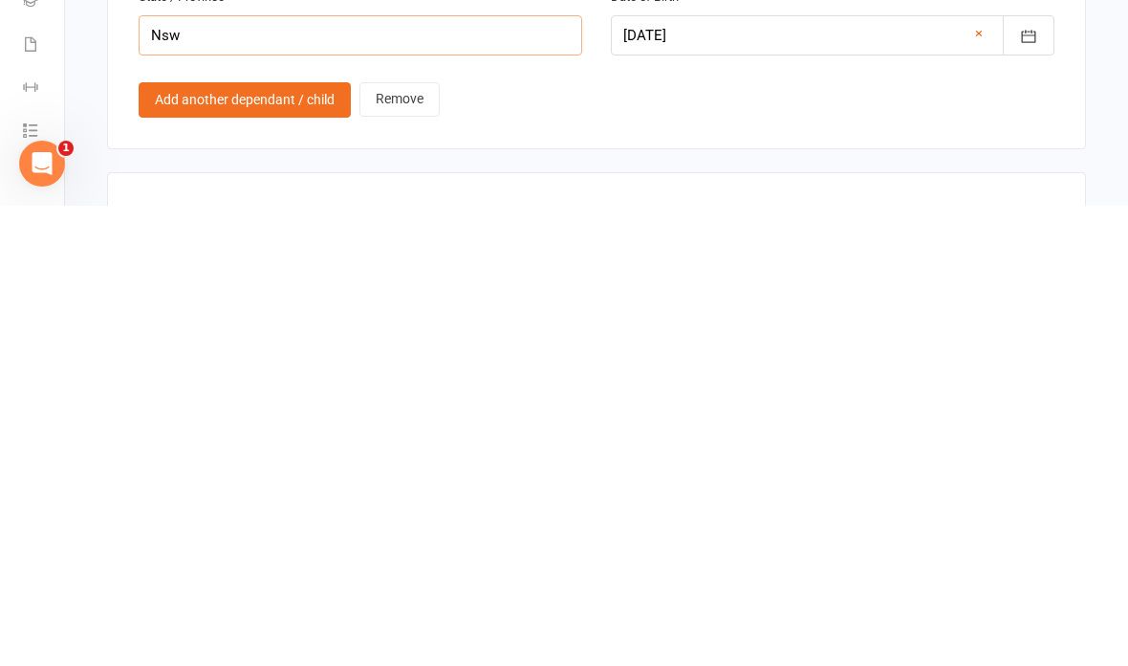
scroll to position [1437, 0]
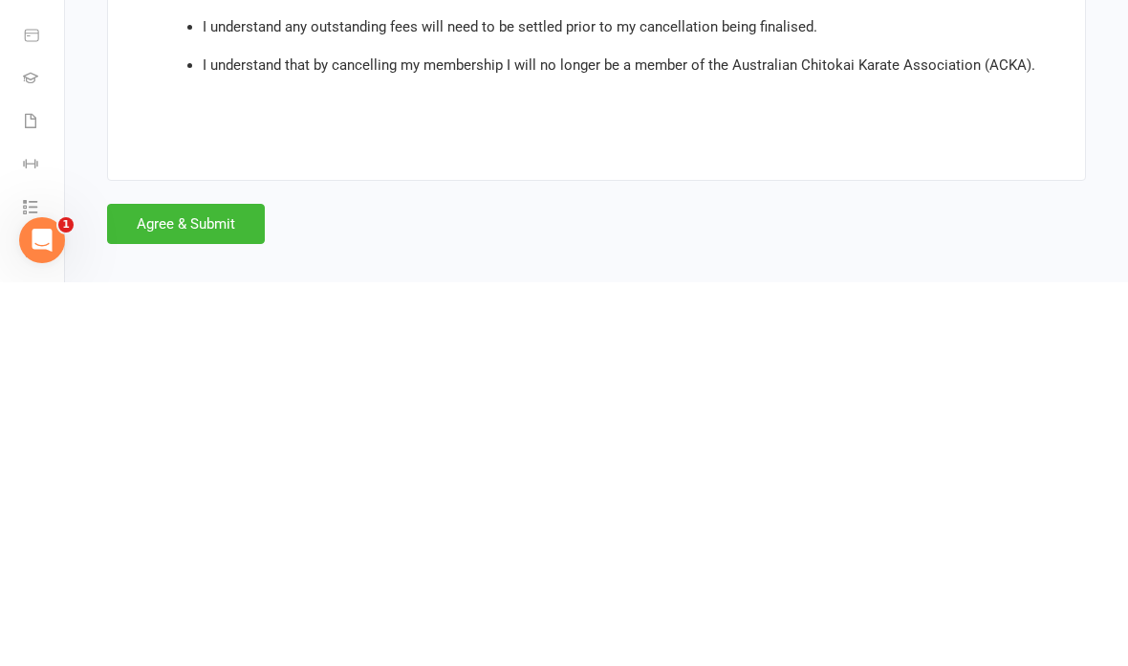
type input "Nsw"
click at [194, 587] on button "Agree & Submit" at bounding box center [186, 607] width 158 height 40
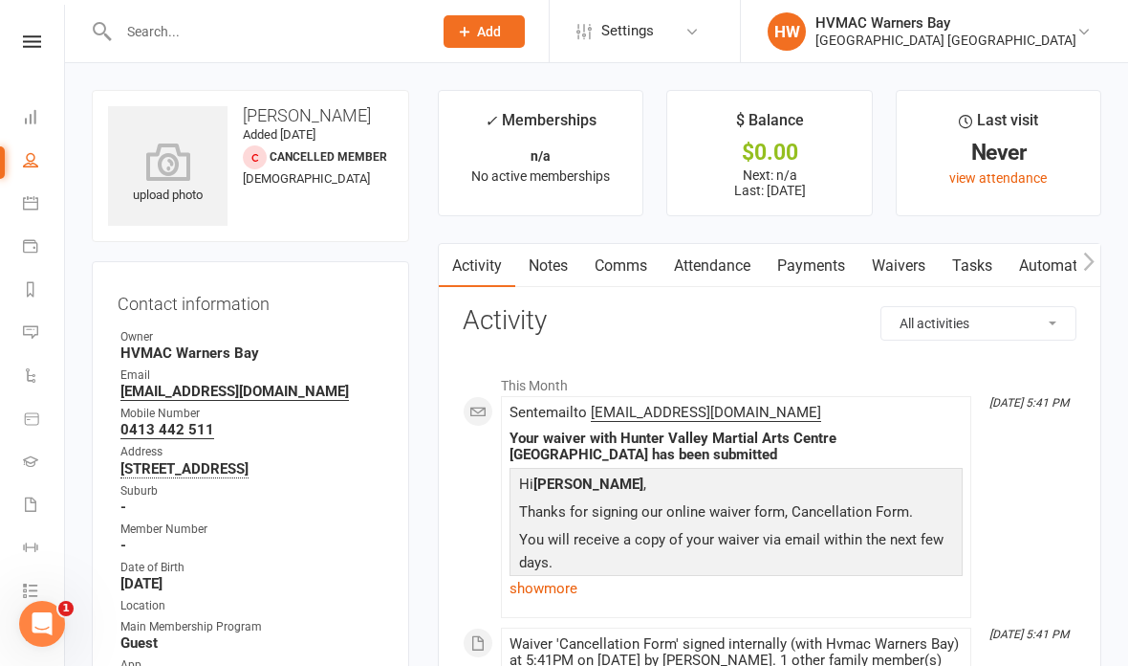
click at [901, 268] on link "Waivers" at bounding box center [899, 266] width 80 height 44
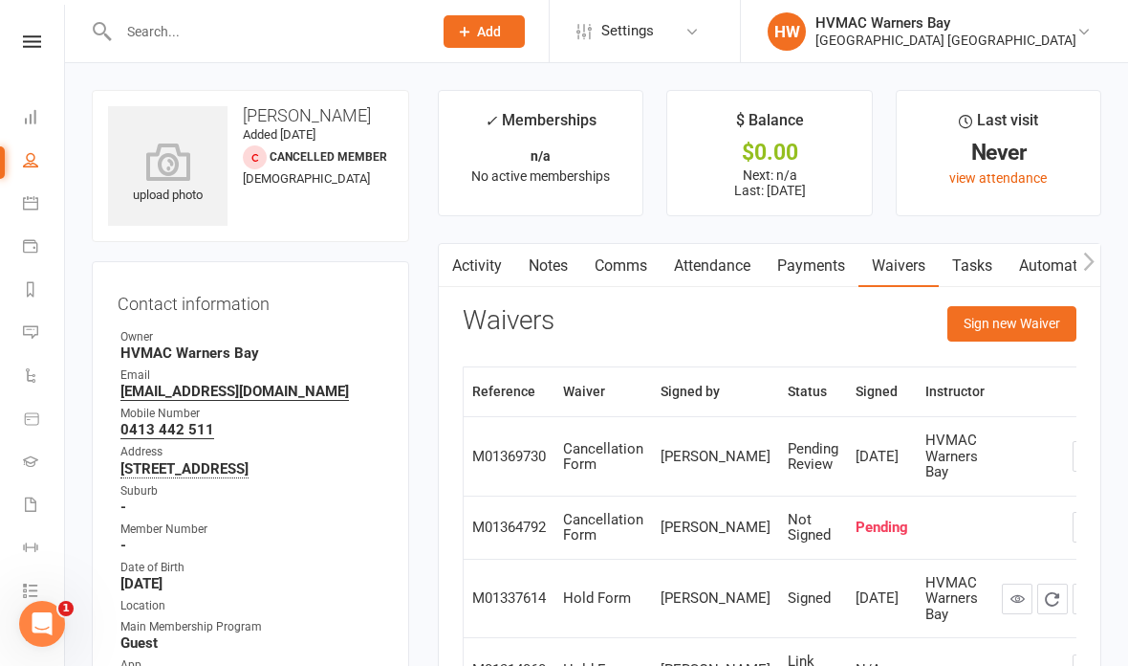
click at [1073, 534] on button "button" at bounding box center [1088, 527] width 31 height 31
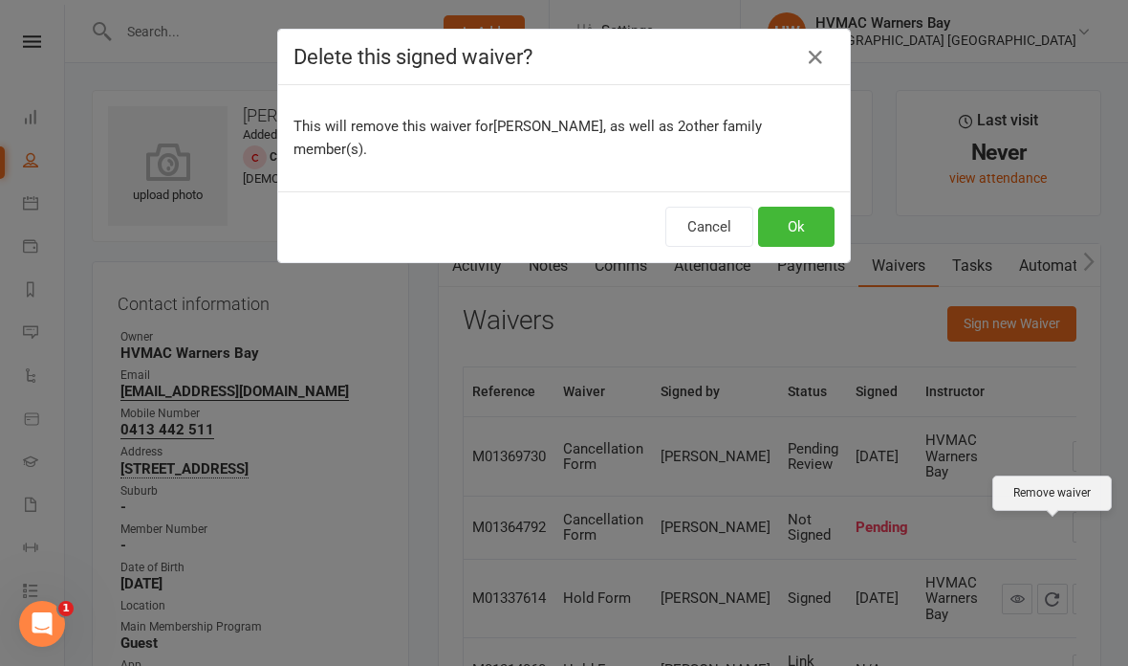
click at [814, 207] on button "Ok" at bounding box center [796, 227] width 77 height 40
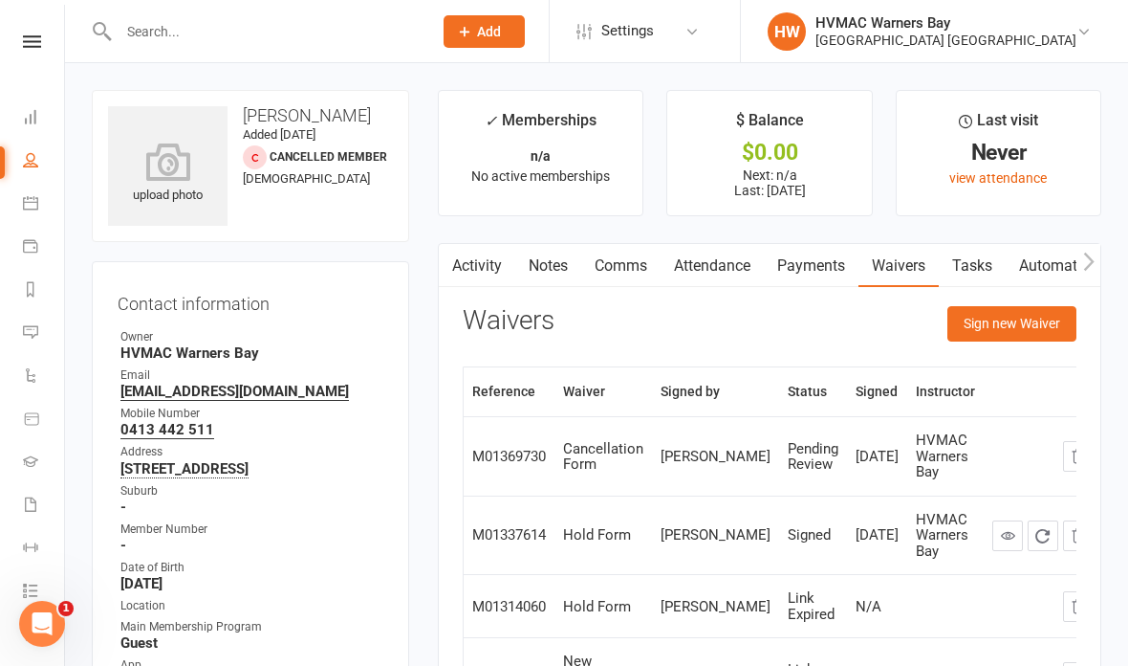
click at [217, 33] on input "text" at bounding box center [266, 31] width 306 height 27
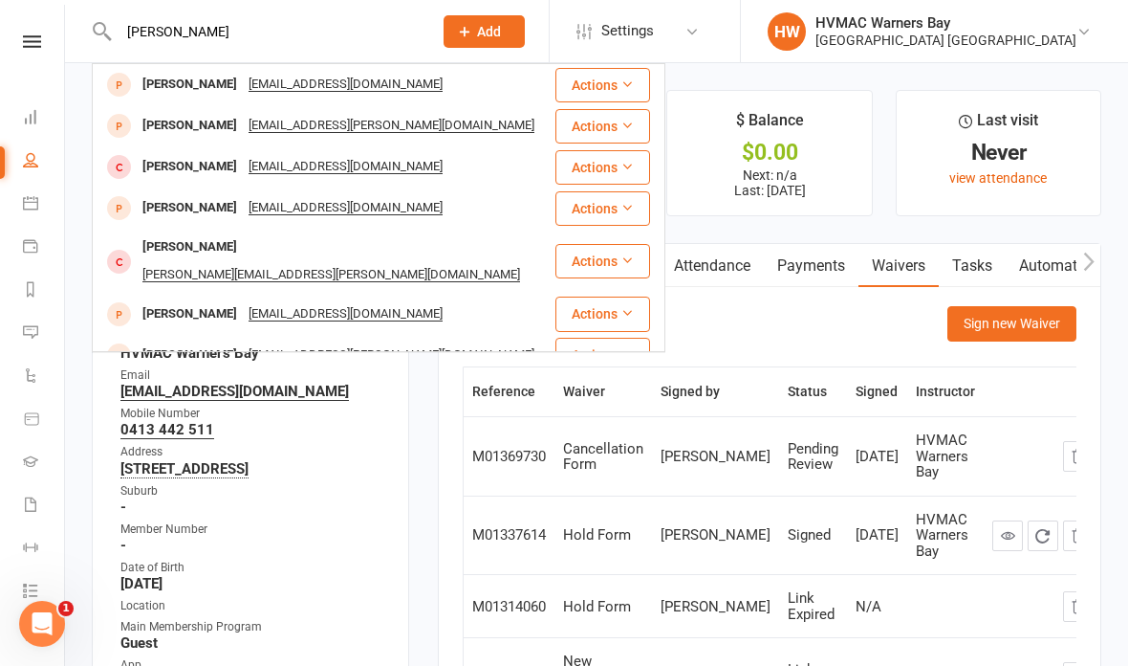
type input "Xavier digby"
click at [271, 79] on div "mthomson16@gmail.com" at bounding box center [346, 85] width 206 height 28
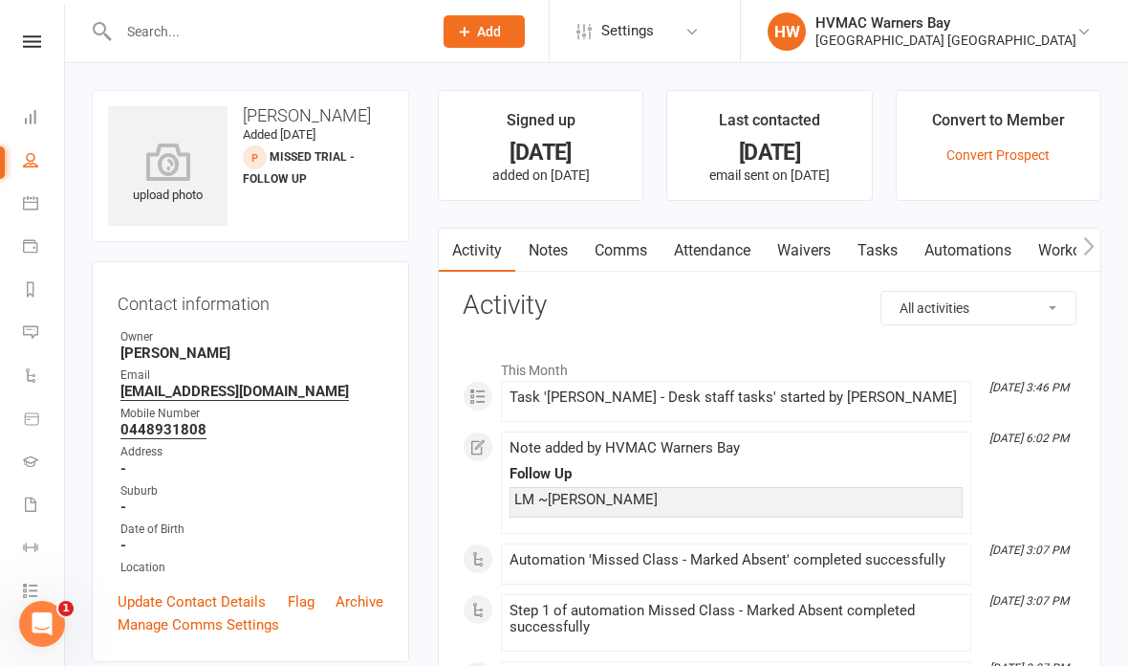
click at [278, 34] on input "text" at bounding box center [266, 31] width 306 height 27
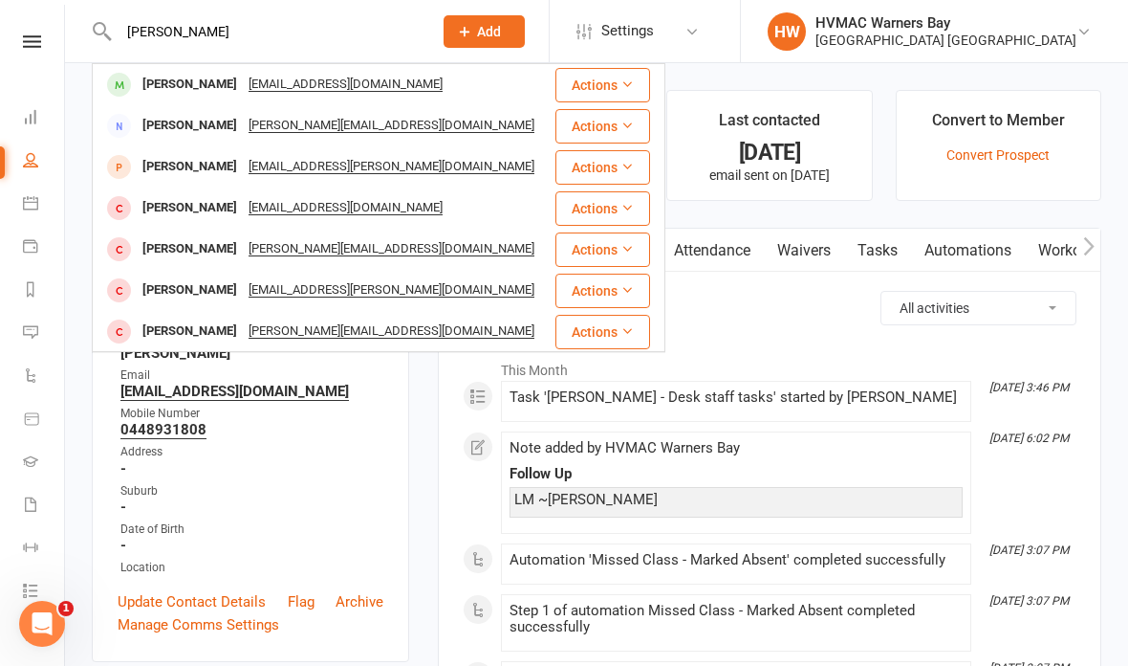
type input "Lily wright"
click at [274, 86] on div "bigrichard1973@bigpond.com" at bounding box center [346, 85] width 206 height 28
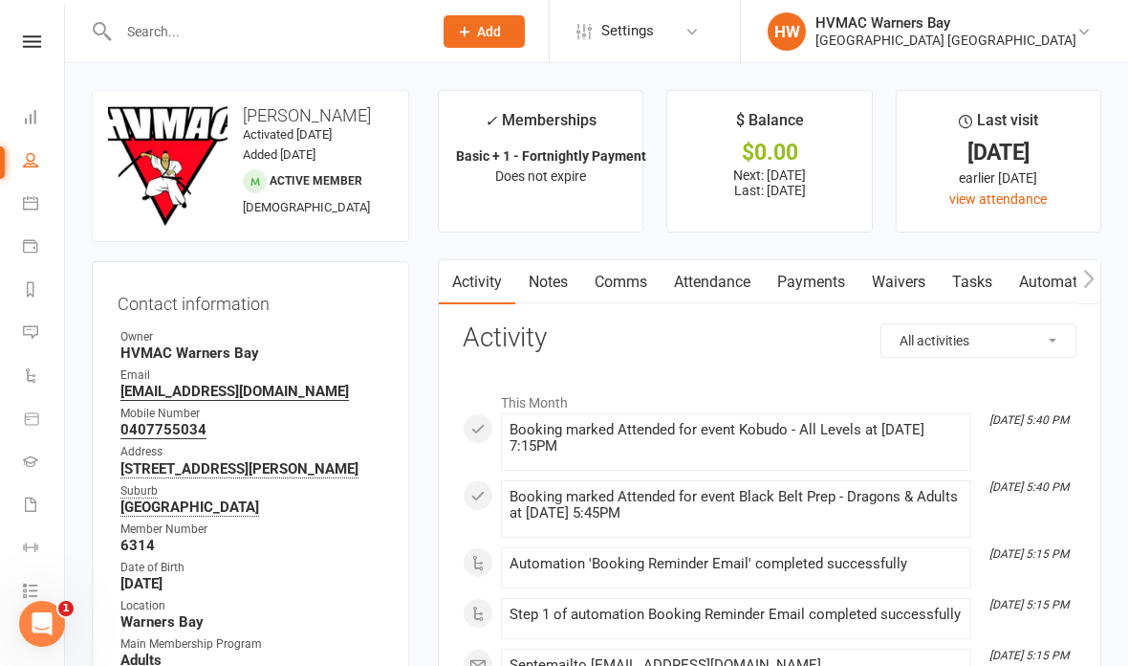
click at [909, 273] on link "Waivers" at bounding box center [899, 282] width 80 height 44
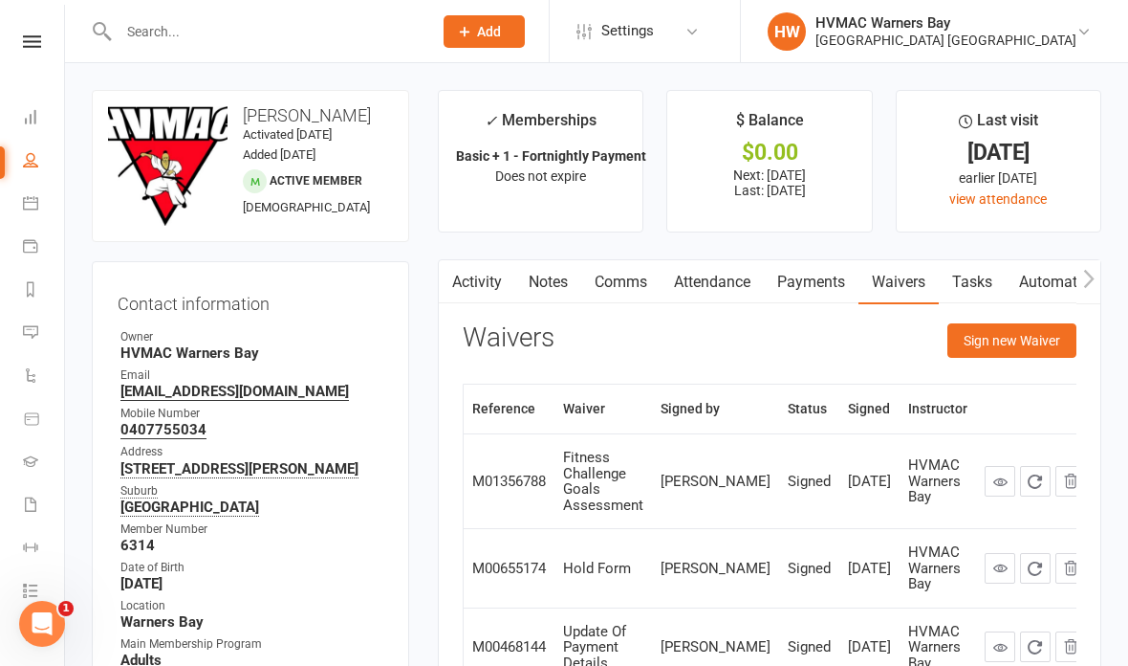
click at [1018, 345] on button "Sign new Waiver" at bounding box center [1012, 340] width 129 height 34
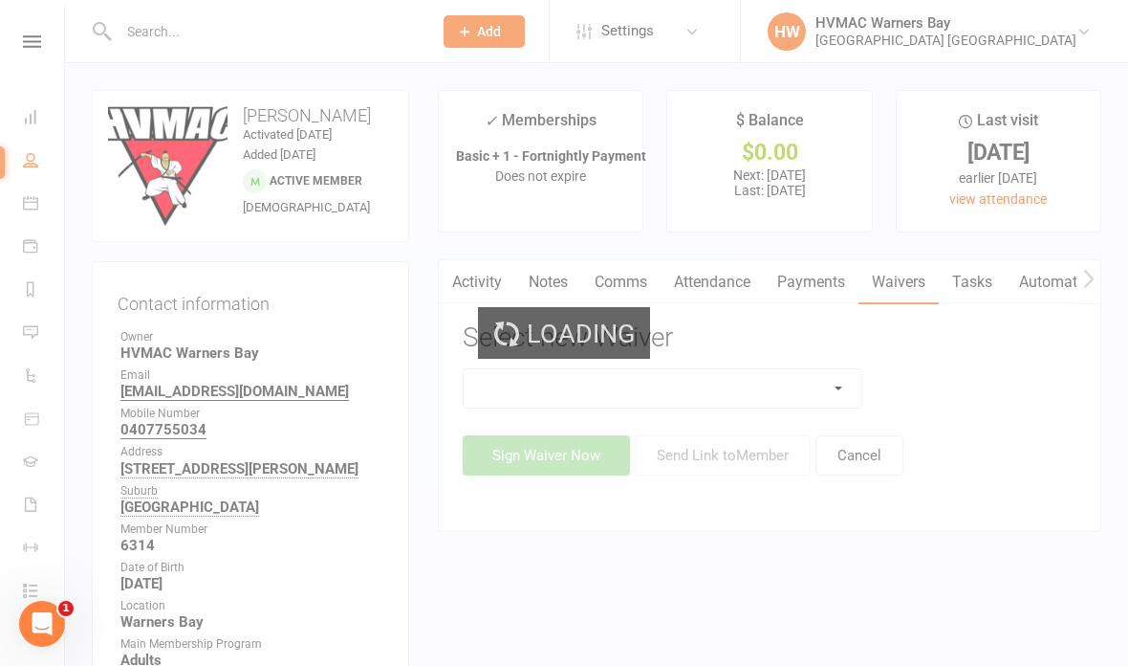
click at [722, 371] on div "Loading" at bounding box center [564, 333] width 1128 height 666
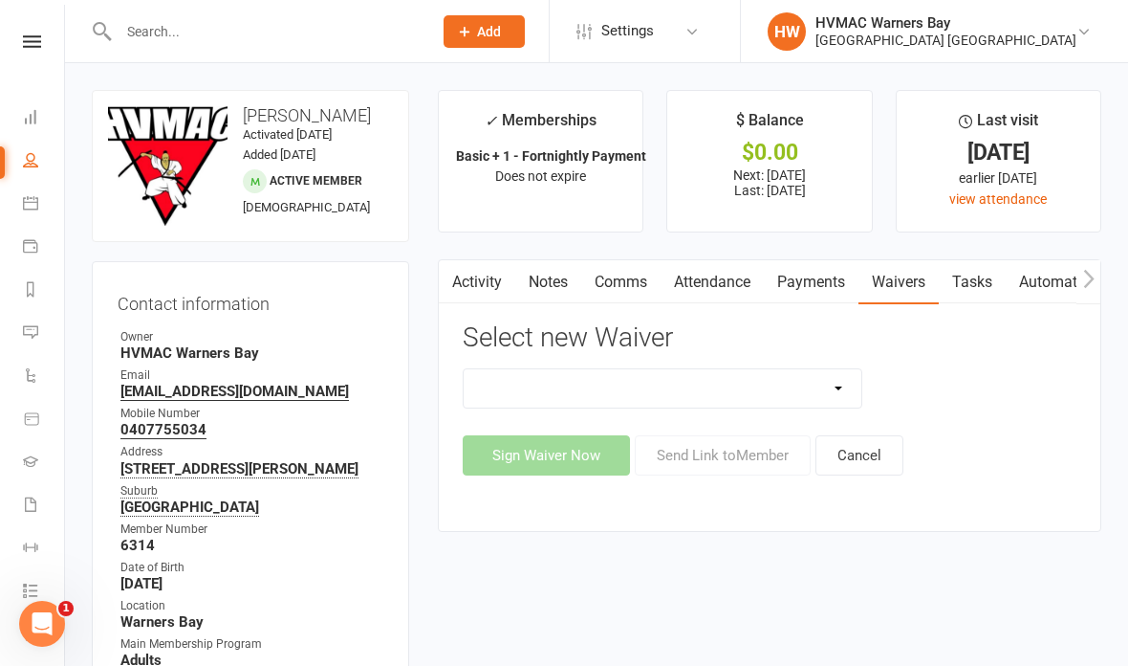
click at [726, 396] on select "Cancellation Form Cancellation Form - Kinder Kicks Fitness Challenge Goals Asse…" at bounding box center [663, 388] width 398 height 38
select select "13209"
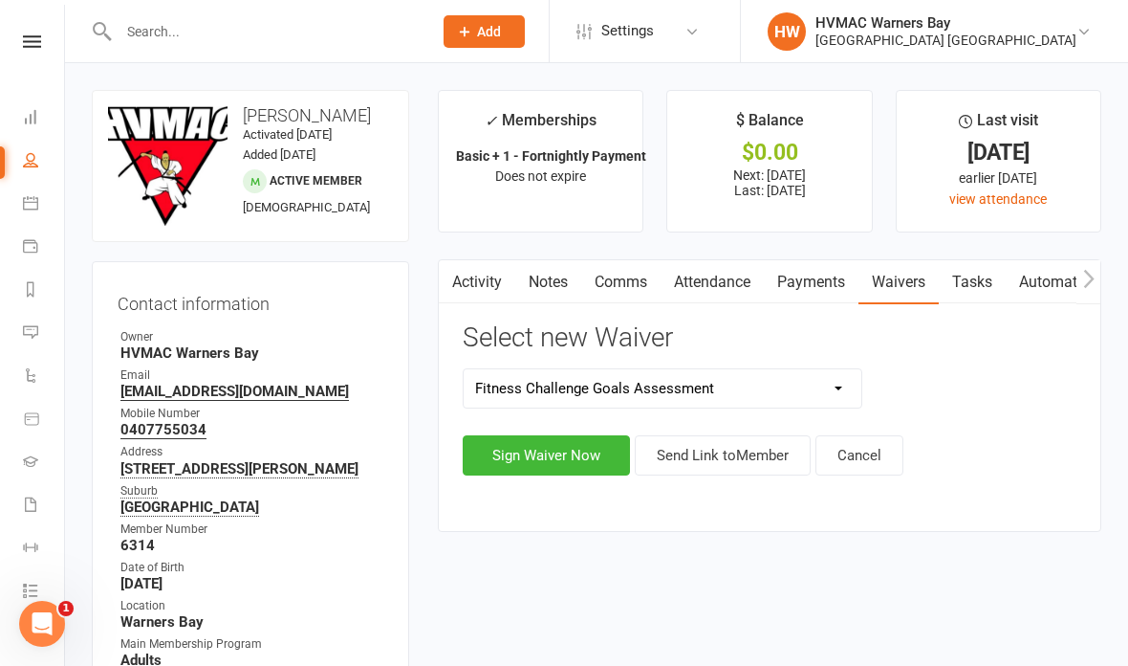
click at [570, 456] on button "Sign Waiver Now" at bounding box center [546, 455] width 167 height 40
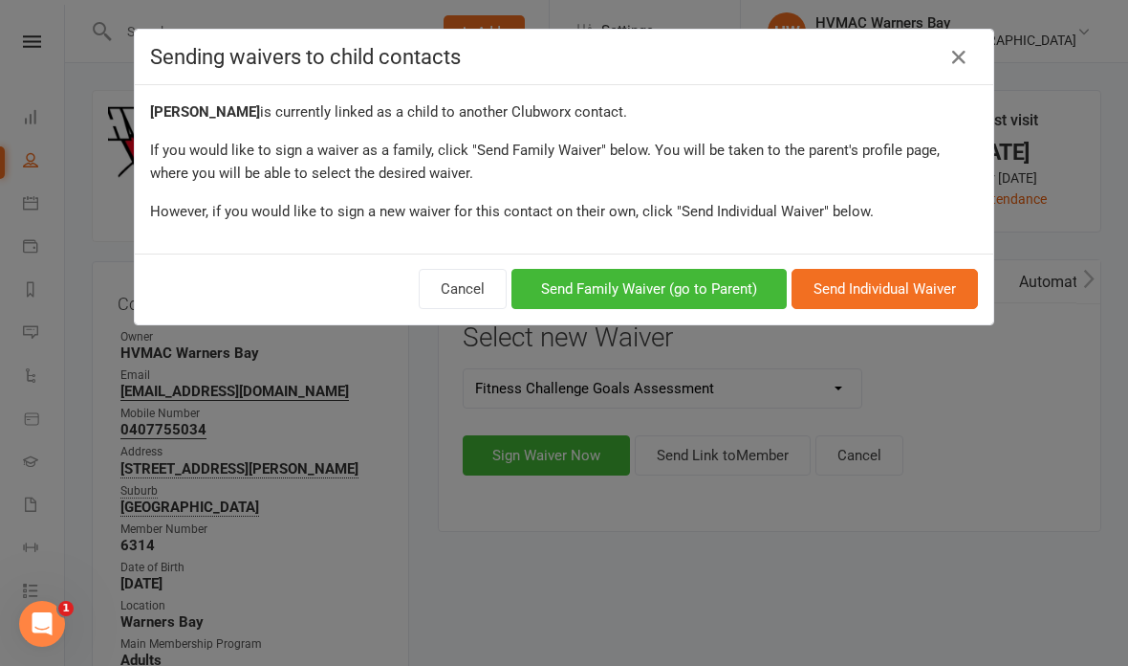
click at [898, 281] on button "Send Individual Waiver" at bounding box center [885, 289] width 186 height 40
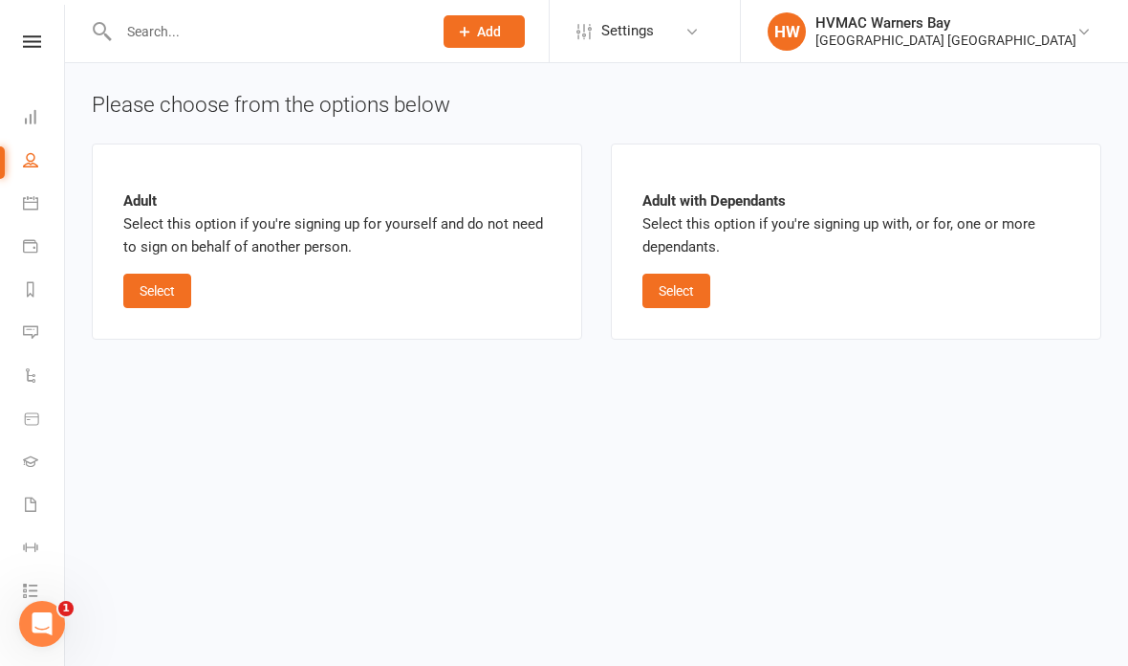
click at [160, 268] on div "Adult Select this option if you're signing up for yourself and do not need to s…" at bounding box center [336, 241] width 427 height 133
click at [178, 302] on button "Select" at bounding box center [157, 291] width 68 height 34
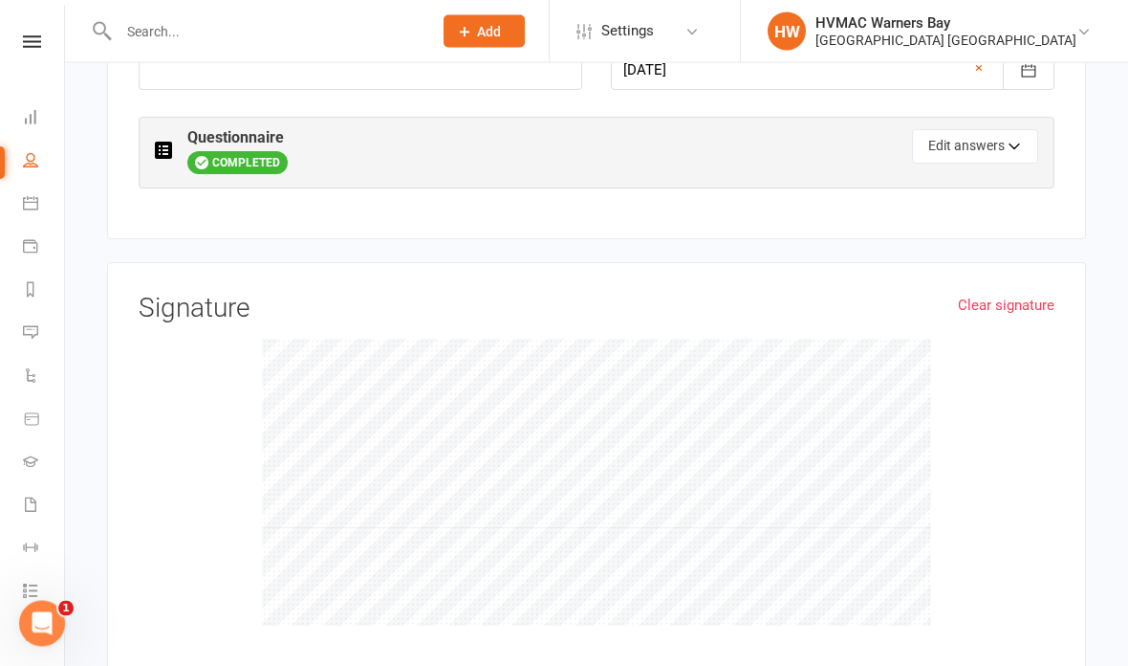
scroll to position [974, 0]
click at [997, 132] on button "Edit answers" at bounding box center [975, 149] width 126 height 34
select select "2"
select select "3"
select select "4"
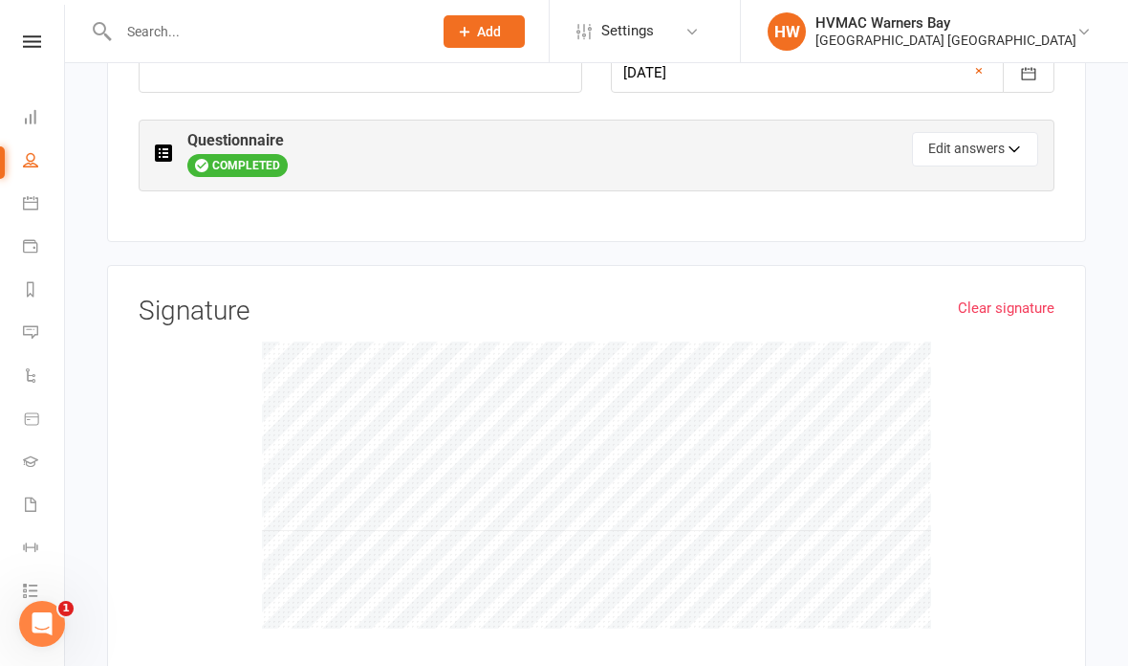
select select "3"
select select "4"
select select "3"
select select "4"
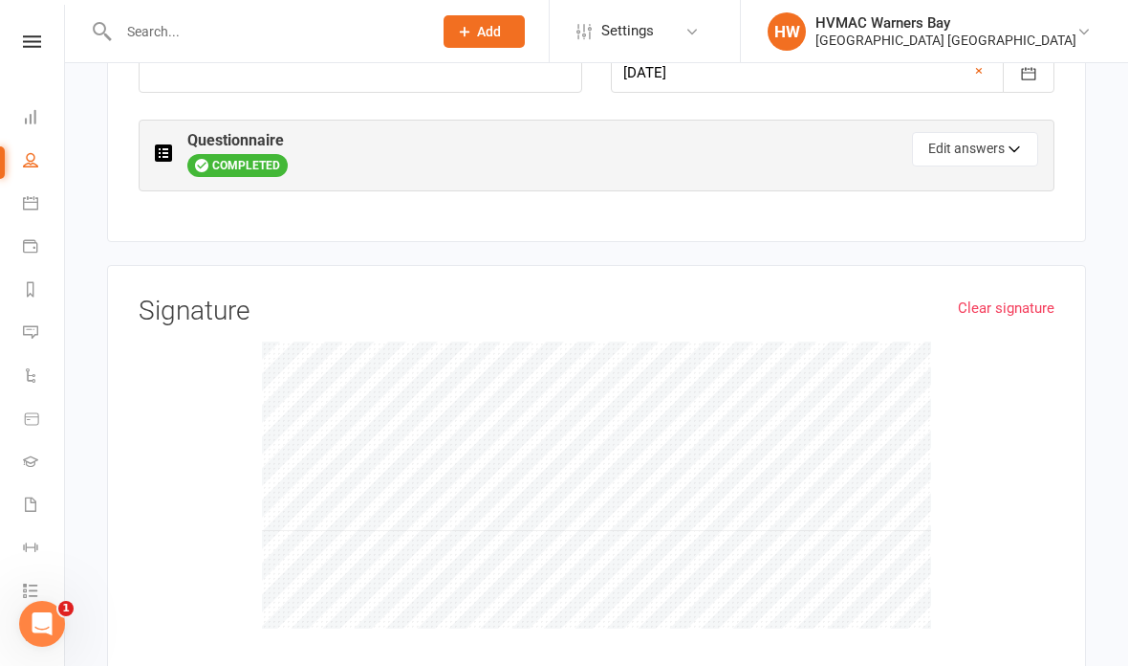
select select "4"
select select "Not yet"
select select "Hunter Fight Fit (Muary Thai based fitness program)"
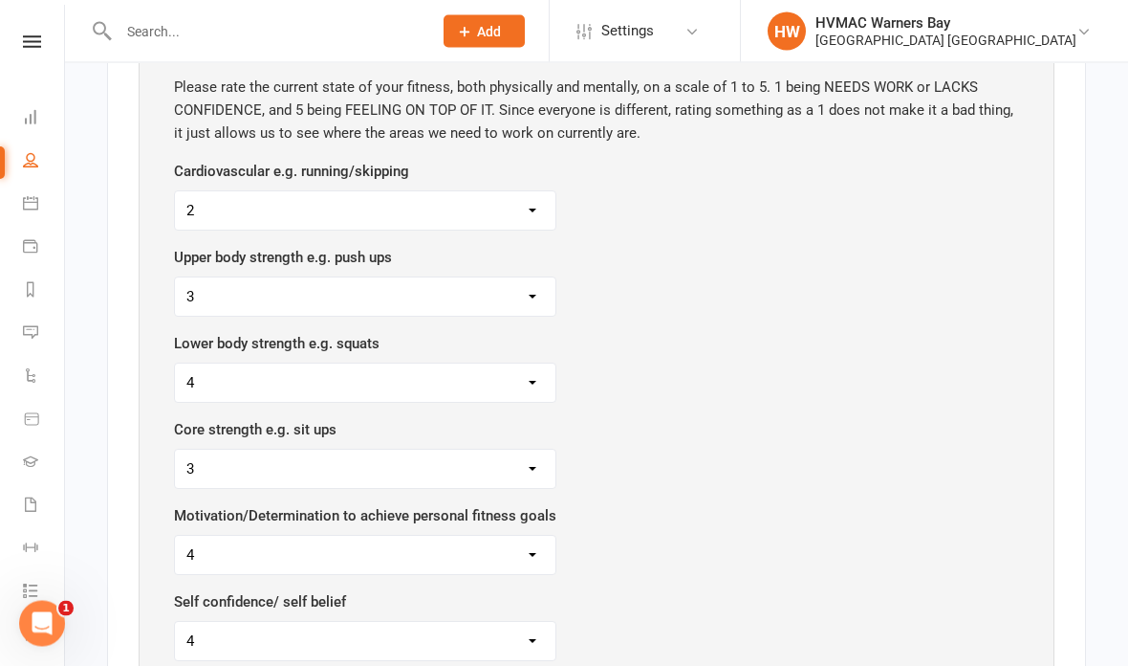
scroll to position [1100, 0]
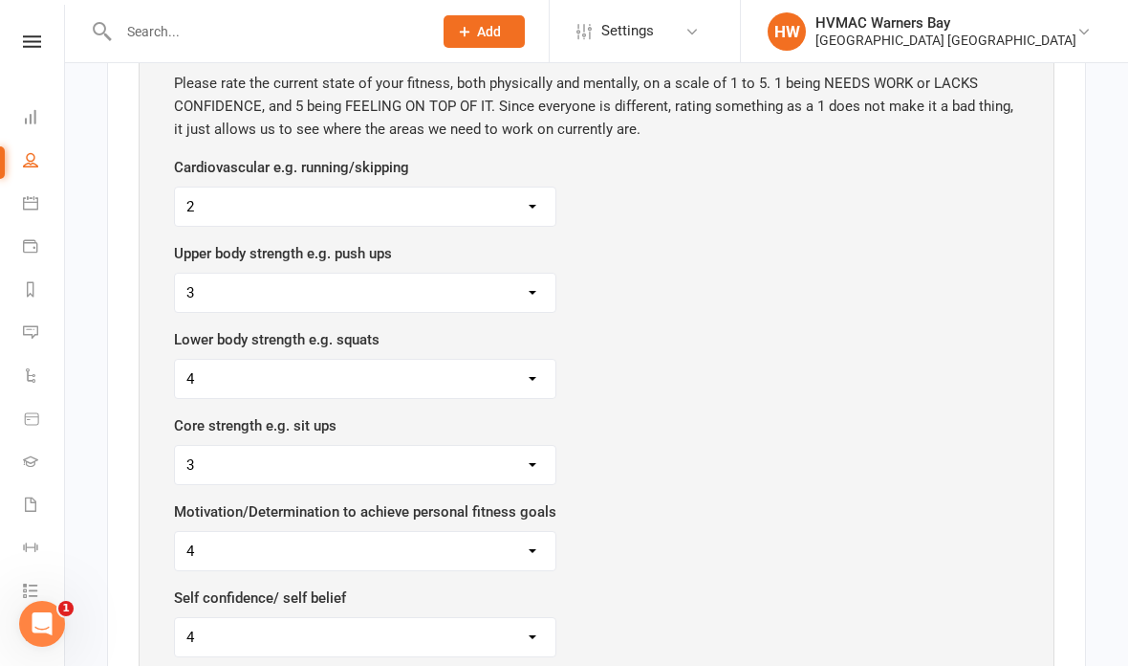
click at [424, 187] on select "1 2 3 4 5" at bounding box center [365, 206] width 381 height 38
select select "3"
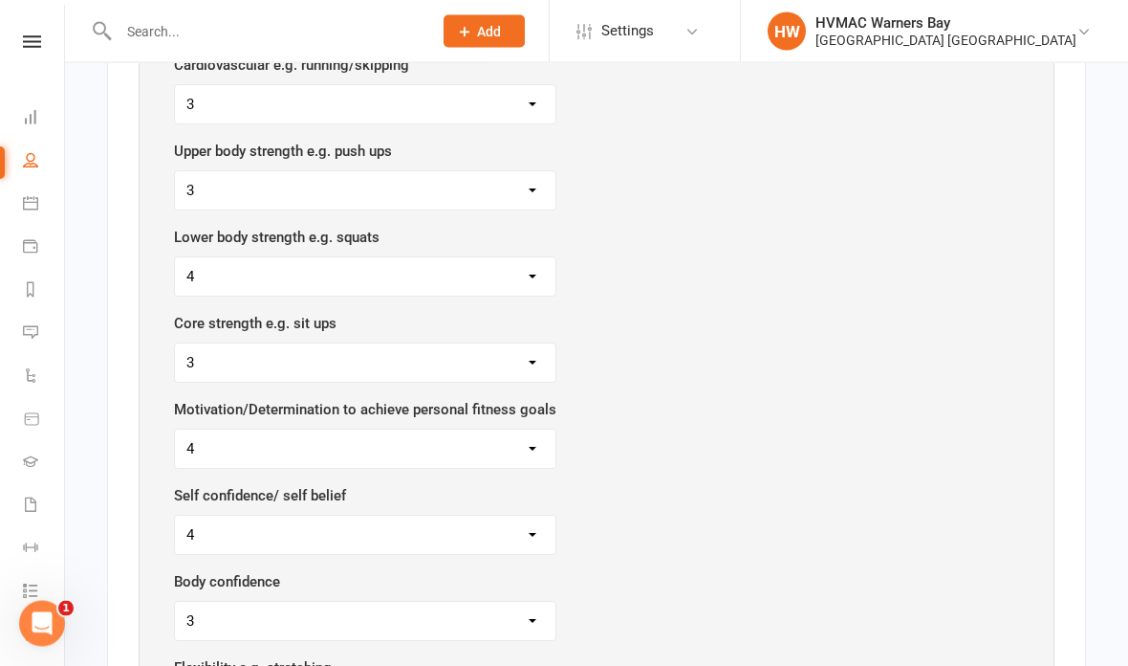
scroll to position [1202, 0]
click at [434, 171] on select "1 2 3 4 5" at bounding box center [365, 190] width 381 height 38
select select "4"
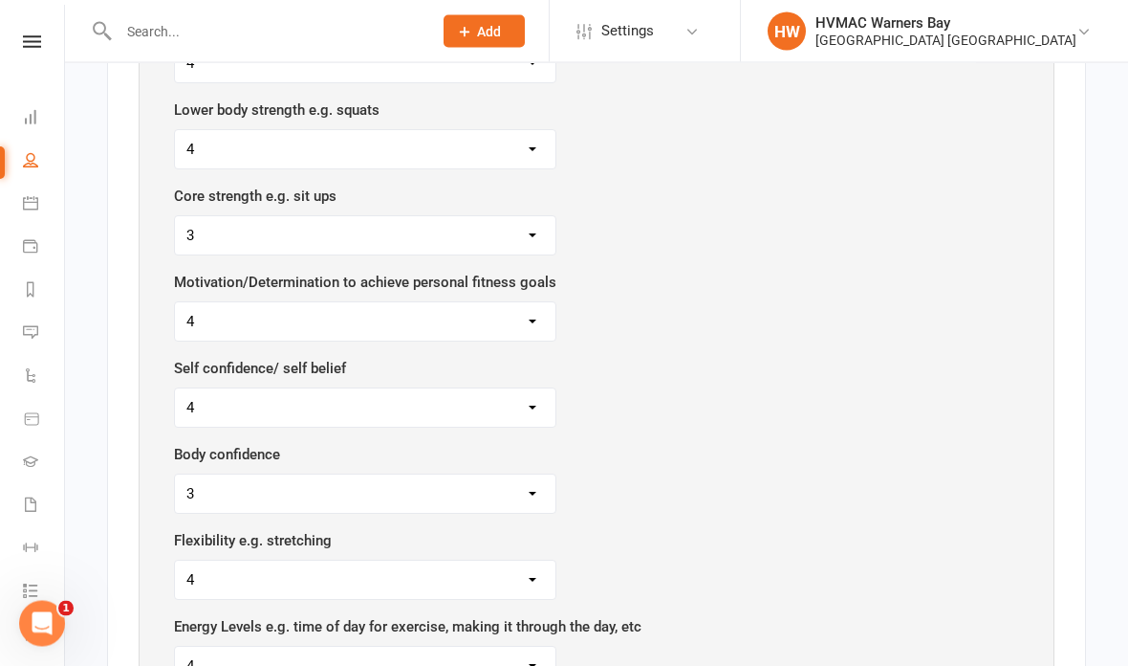
click at [482, 131] on select "1 2 3 4 5" at bounding box center [365, 150] width 381 height 38
click at [483, 216] on select "1 2 3 4 5" at bounding box center [365, 235] width 381 height 38
click at [451, 216] on select "1 2 3 4 5" at bounding box center [365, 235] width 381 height 38
click at [419, 216] on select "1 2 3 4 5" at bounding box center [365, 235] width 381 height 38
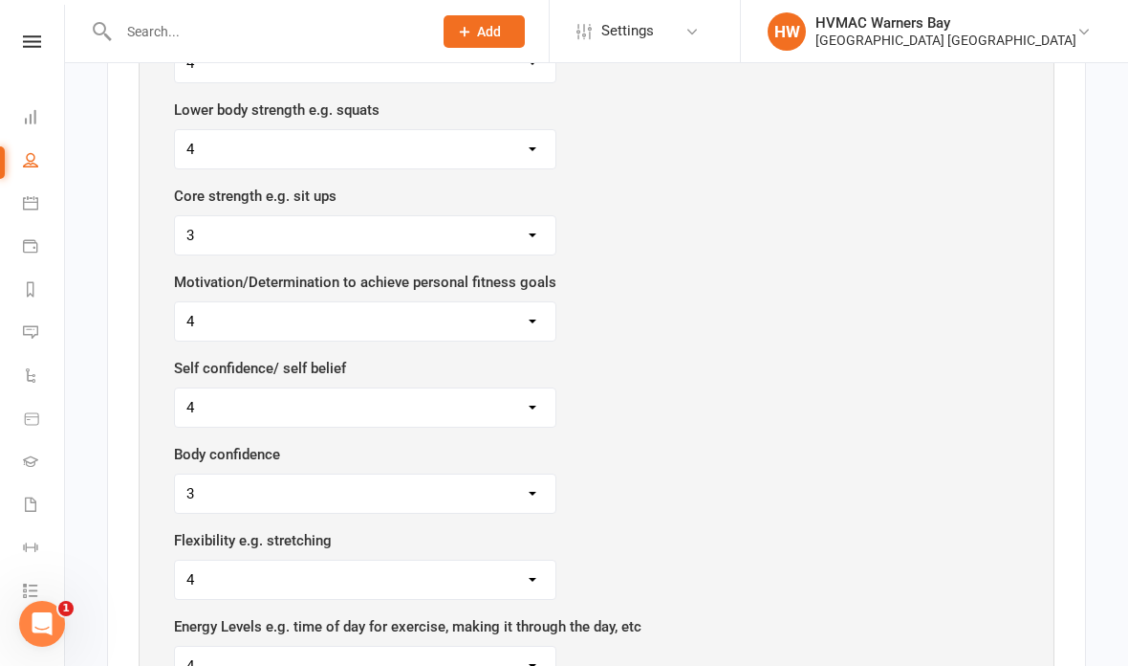
select select "4"
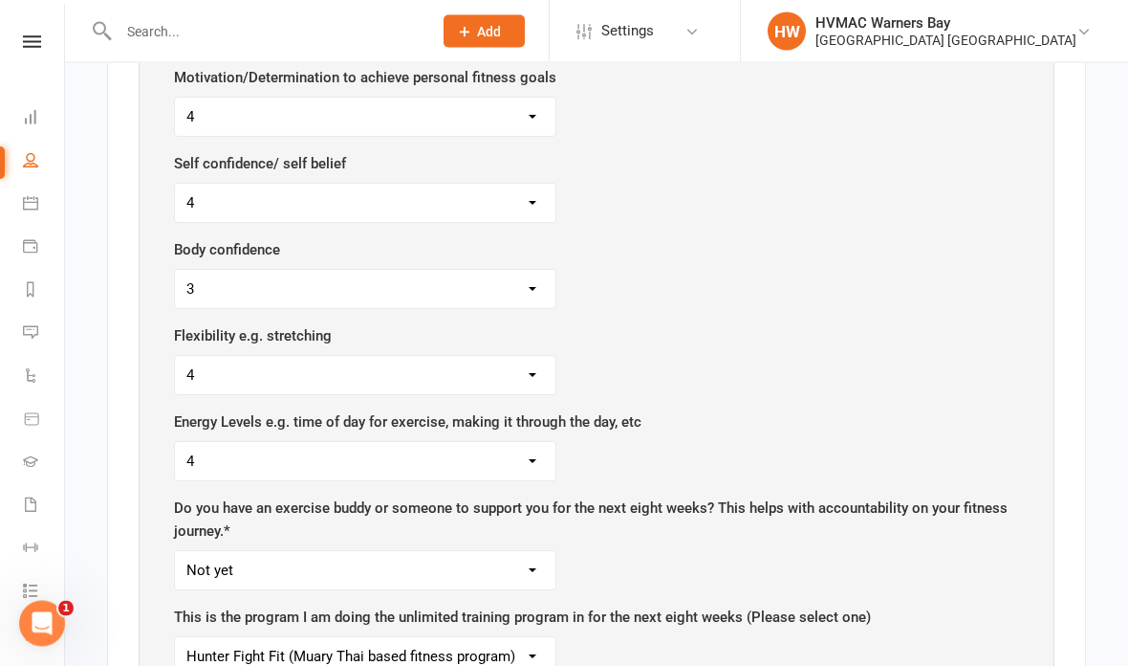
scroll to position [1535, 0]
click at [420, 183] on select "1 2 3 4 5" at bounding box center [365, 202] width 381 height 38
select select "5"
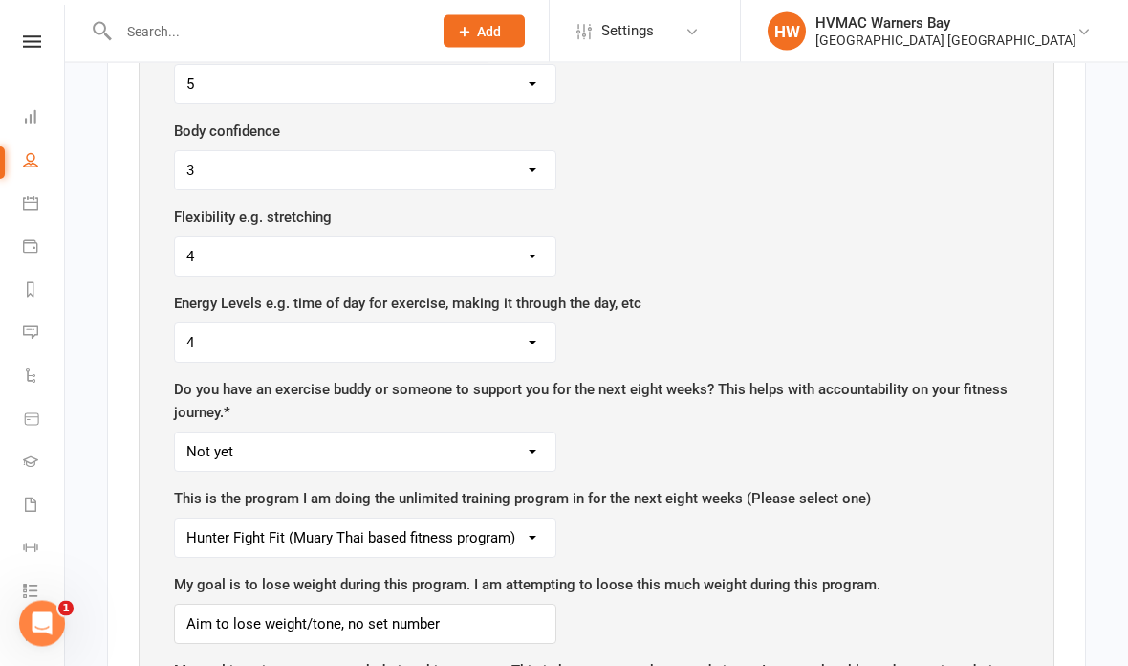
scroll to position [1653, 0]
click at [421, 151] on select "1 2 3 4 5" at bounding box center [365, 170] width 381 height 38
select select "5"
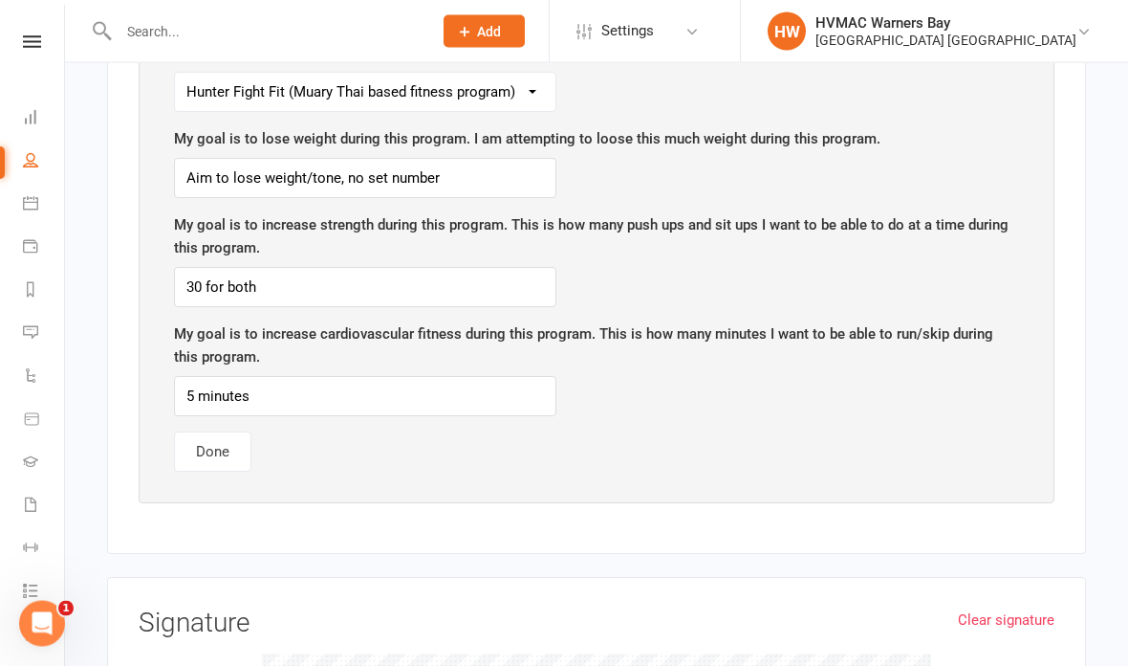
scroll to position [2098, 0]
click at [200, 267] on input "30 for both" at bounding box center [365, 287] width 383 height 40
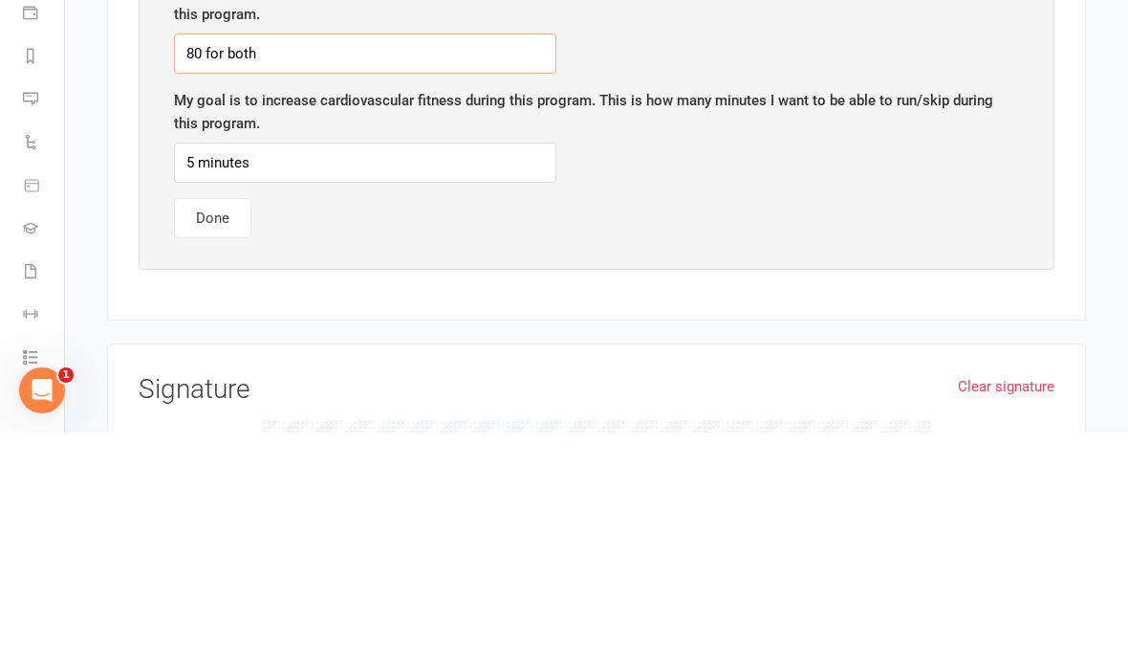
type input "80 for both"
click at [434, 376] on input "5 minutes" at bounding box center [365, 396] width 383 height 40
click at [193, 376] on input "5 minutes" at bounding box center [365, 396] width 383 height 40
type input "3 minutes"
click at [221, 431] on button "Done" at bounding box center [212, 451] width 77 height 40
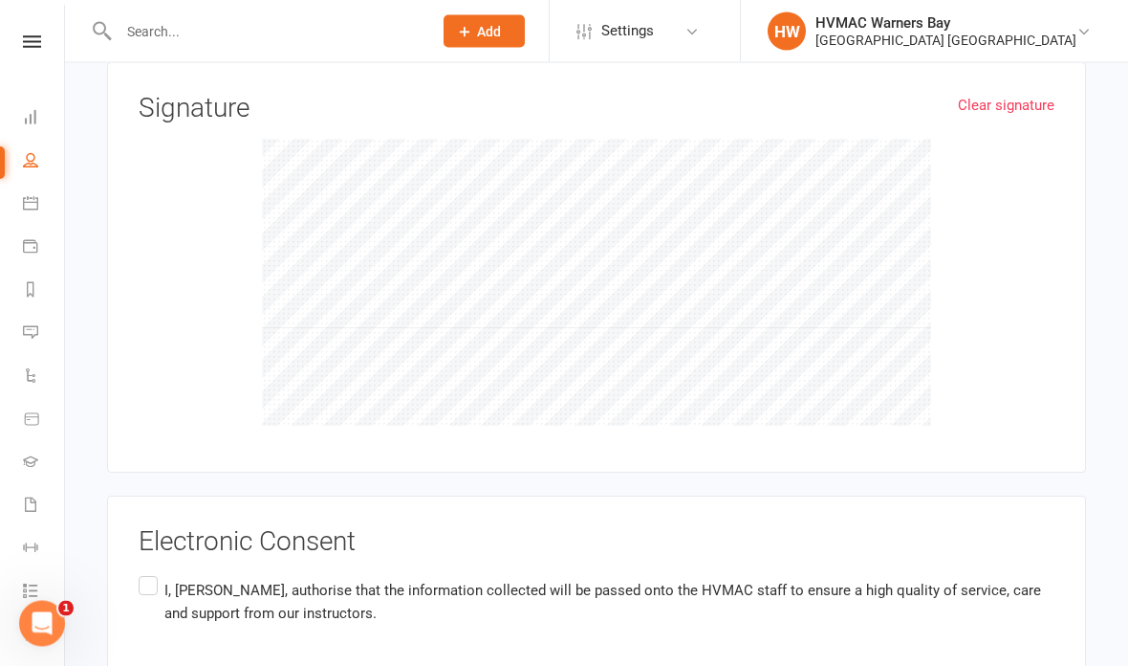
scroll to position [1176, 0]
click at [142, 572] on label "I, Lilly Wright , authorise that the information collected will be passed onto …" at bounding box center [597, 602] width 916 height 60
click at [142, 572] on input "I, Lilly Wright , authorise that the information collected will be passed onto …" at bounding box center [145, 572] width 12 height 0
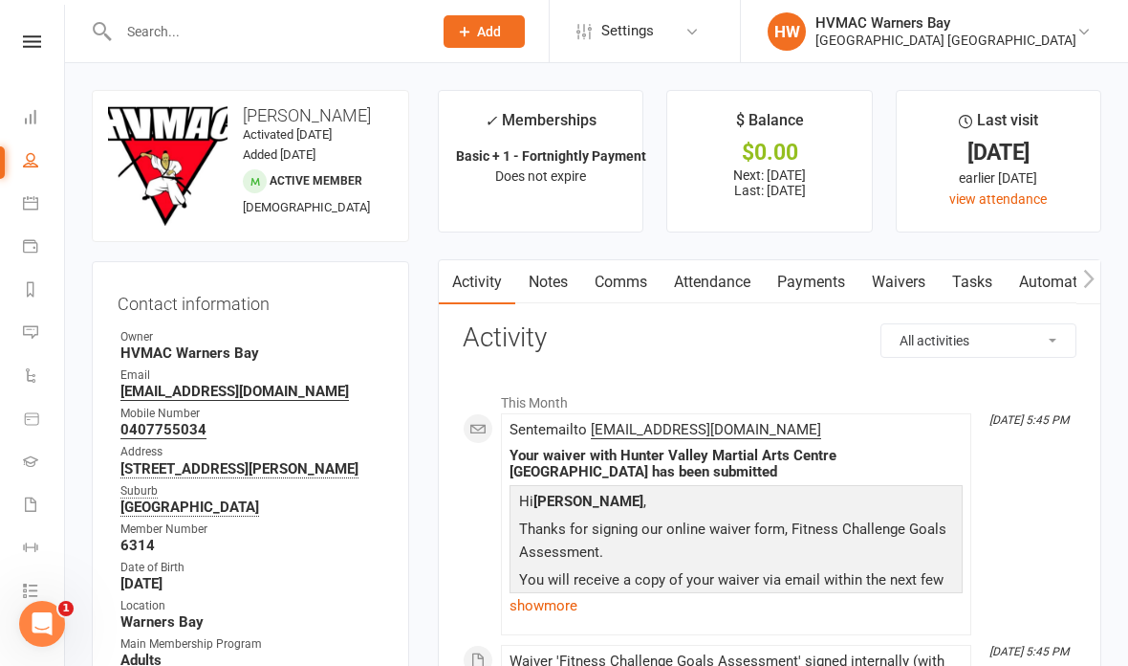
click at [210, 33] on input "text" at bounding box center [266, 31] width 306 height 27
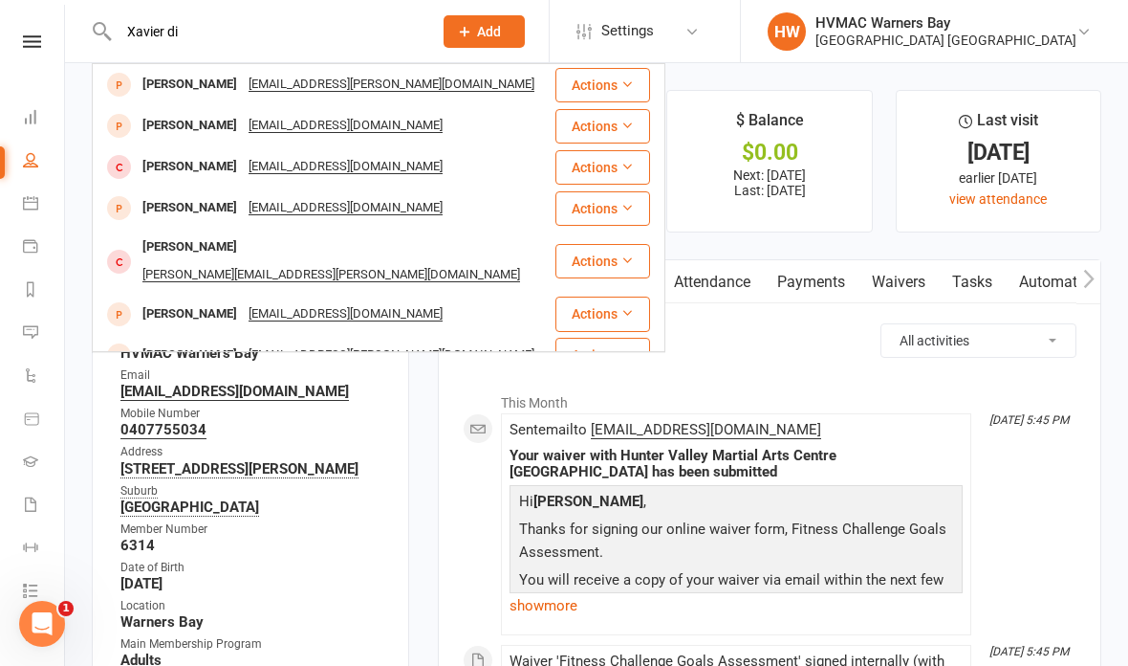
type input "Xavier di"
click at [381, 123] on div "Xavier Digby mthomson16@gmail.com" at bounding box center [324, 125] width 460 height 39
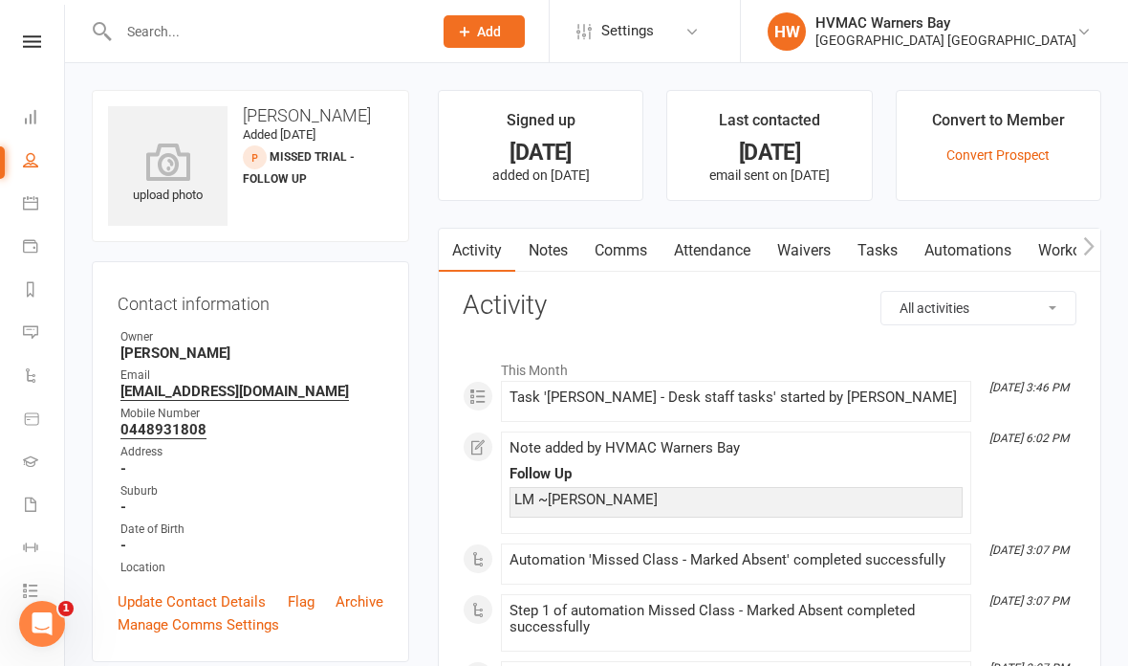
click at [552, 250] on link "Notes" at bounding box center [548, 251] width 66 height 44
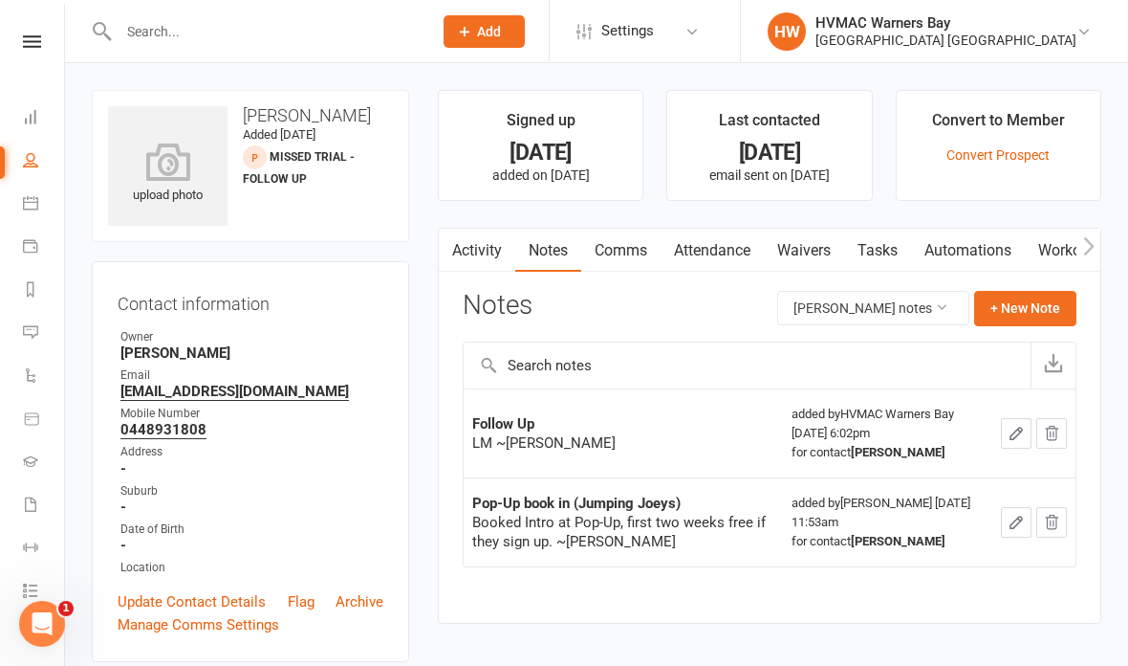
click at [494, 244] on link "Activity" at bounding box center [477, 251] width 77 height 44
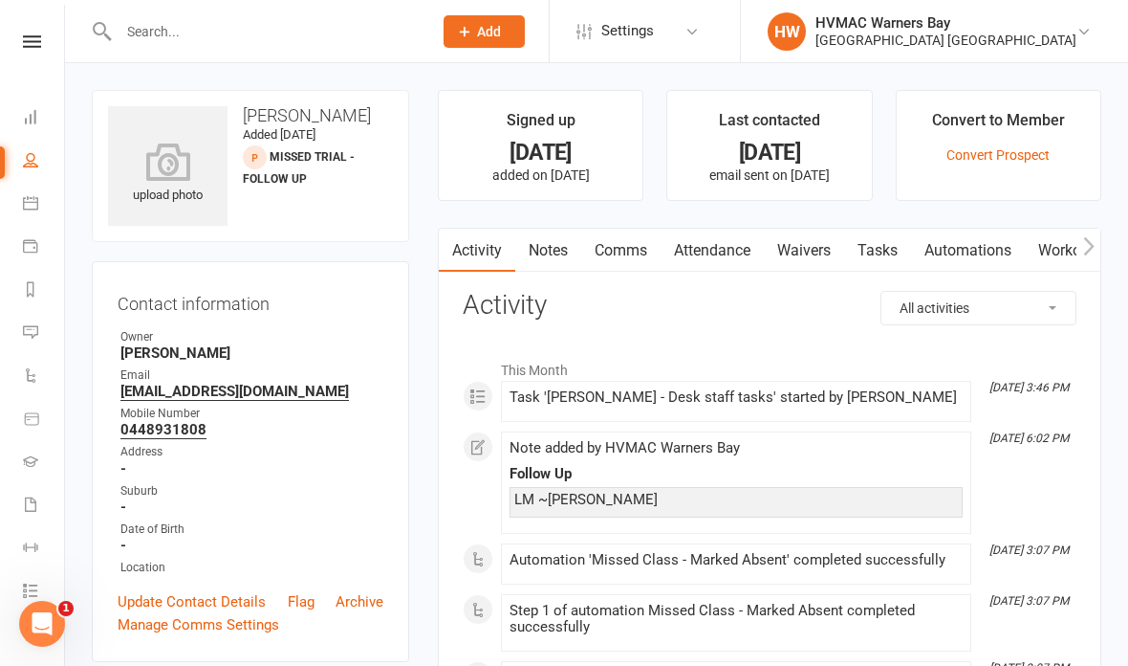
click at [554, 248] on link "Notes" at bounding box center [548, 251] width 66 height 44
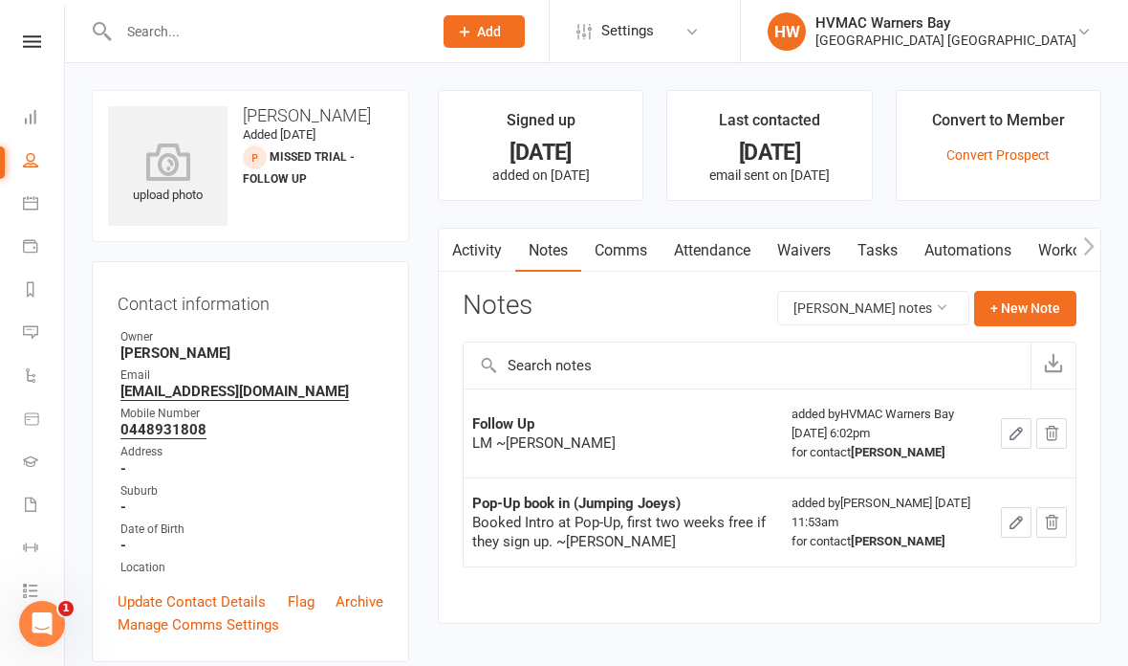
click at [1025, 315] on button "+ New Note" at bounding box center [1026, 308] width 102 height 34
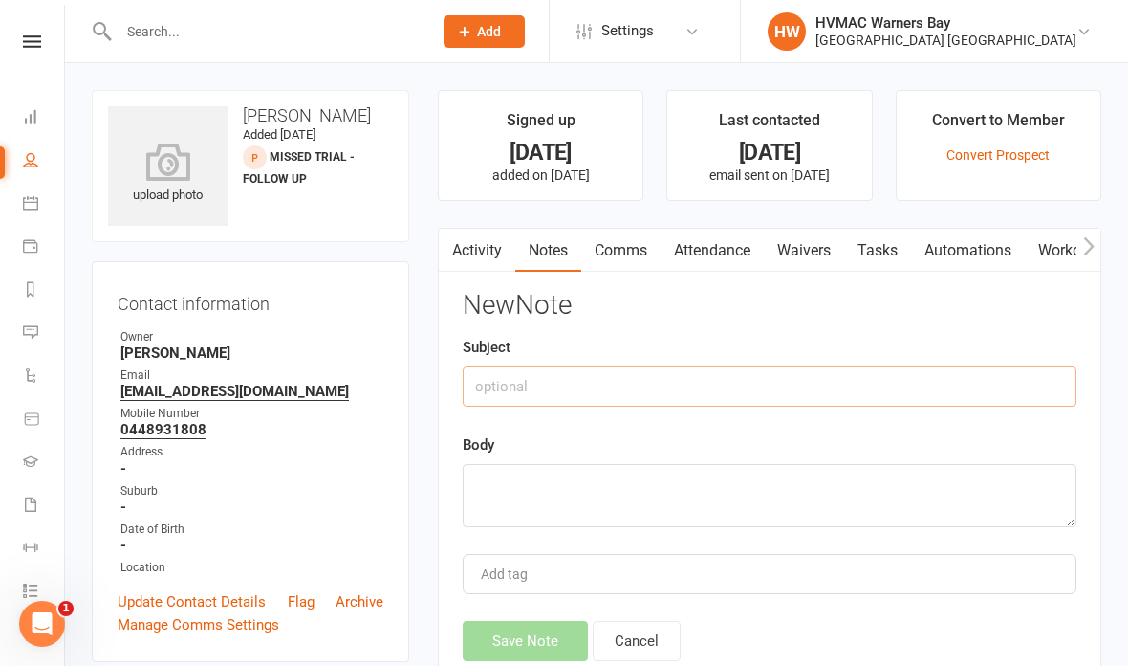
click at [698, 375] on input "text" at bounding box center [770, 386] width 614 height 40
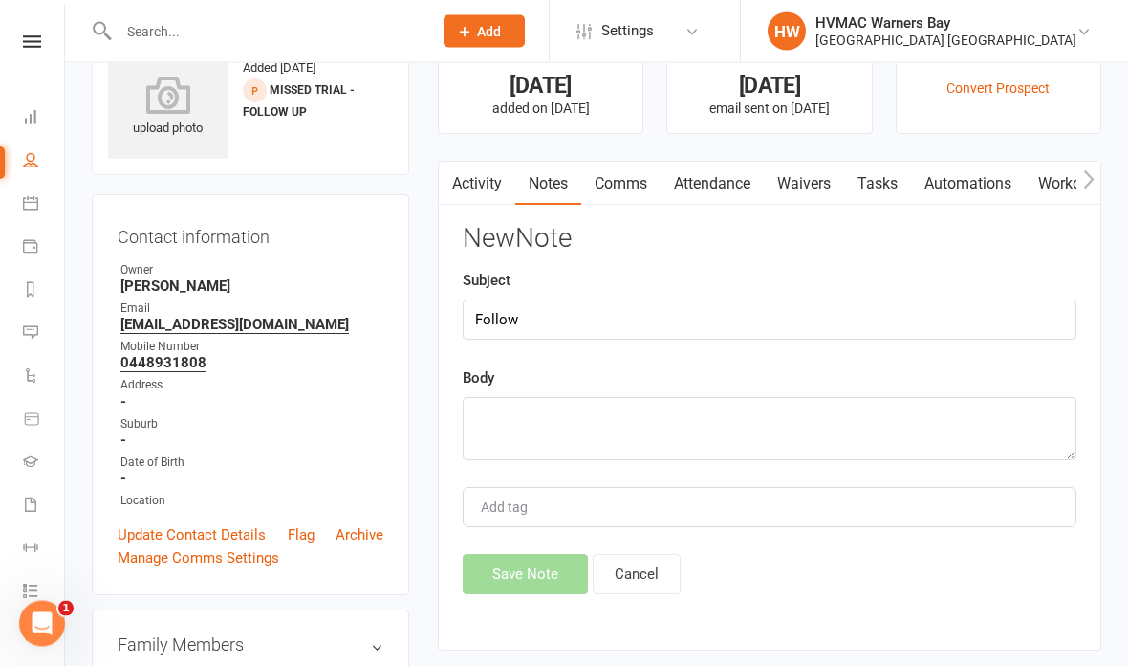
scroll to position [71, 0]
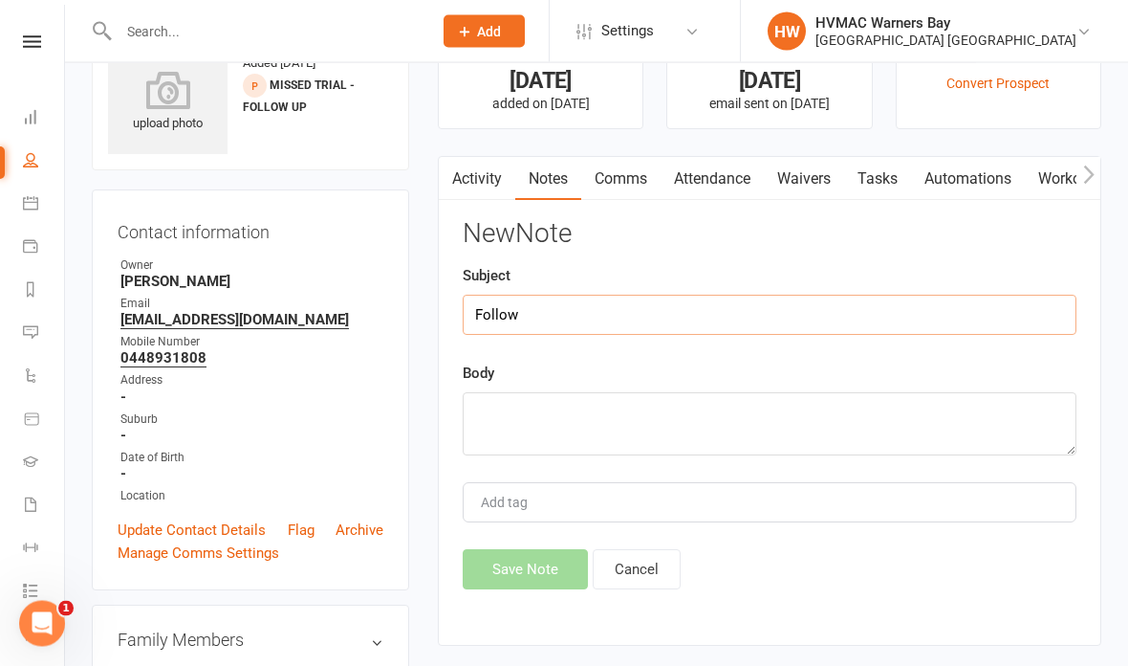
click at [778, 306] on input "Follow" at bounding box center [770, 316] width 614 height 40
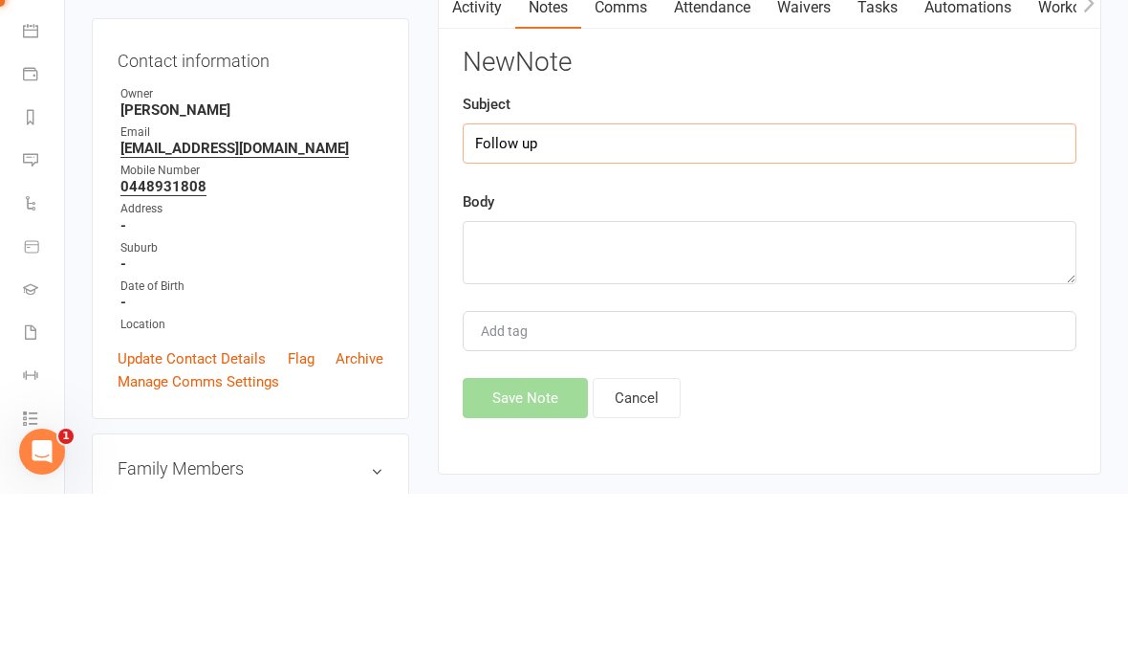
type input "Follow up"
click at [788, 362] on div "Body" at bounding box center [770, 409] width 614 height 94
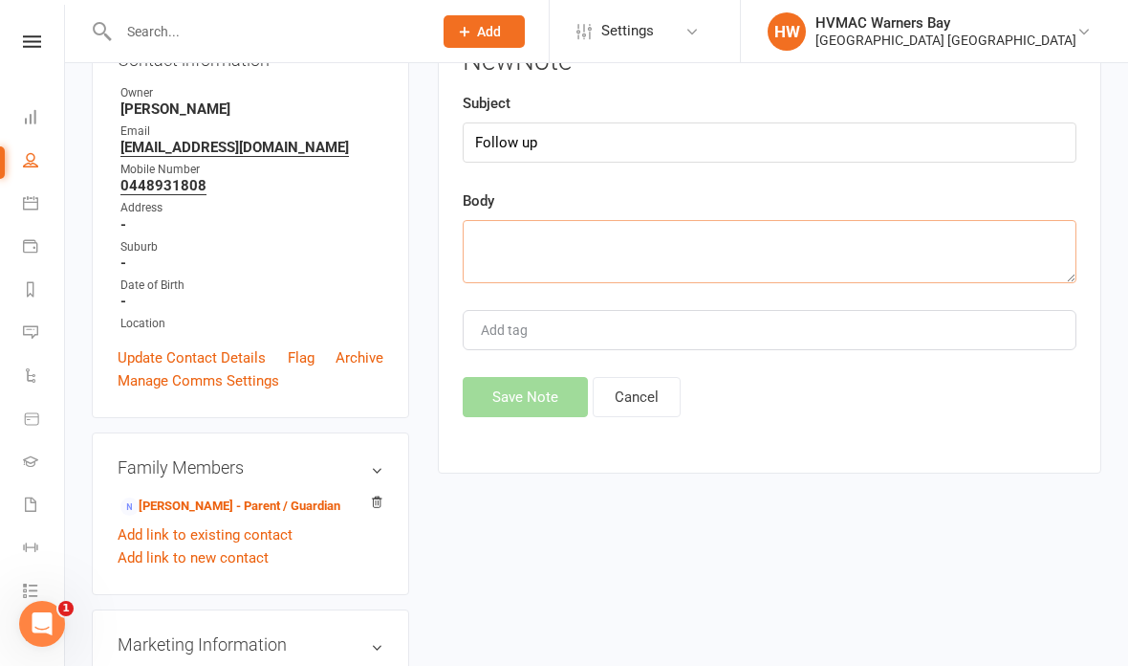
click at [747, 275] on textarea at bounding box center [770, 251] width 614 height 63
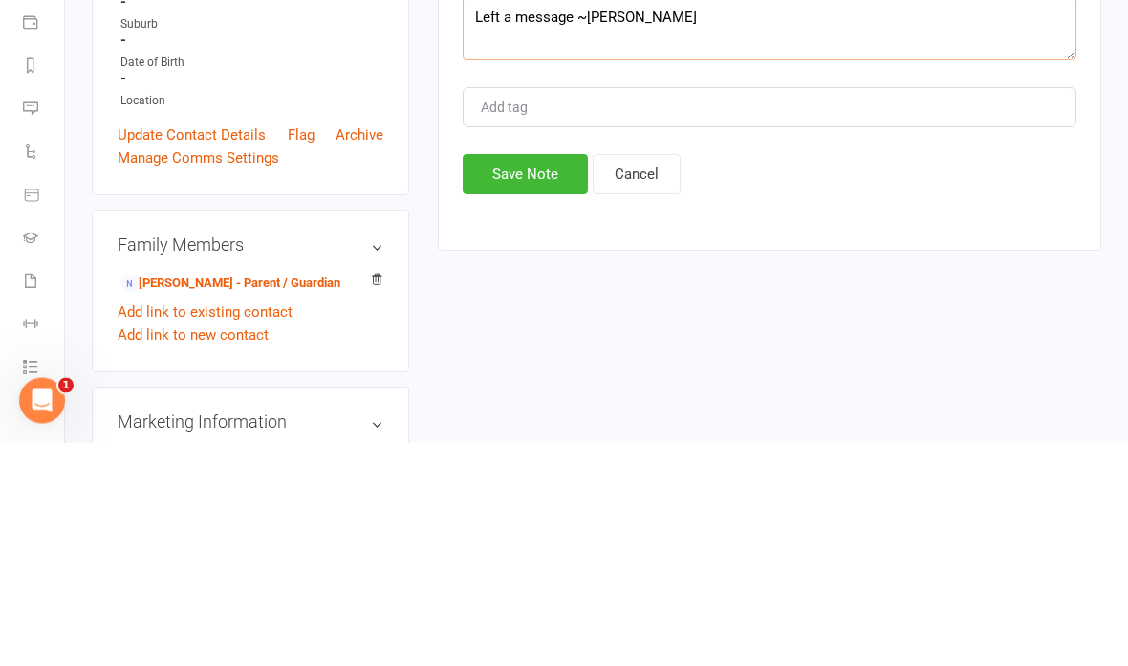
type textarea "Left a message ~Christina"
click at [529, 378] on button "Save Note" at bounding box center [525, 398] width 125 height 40
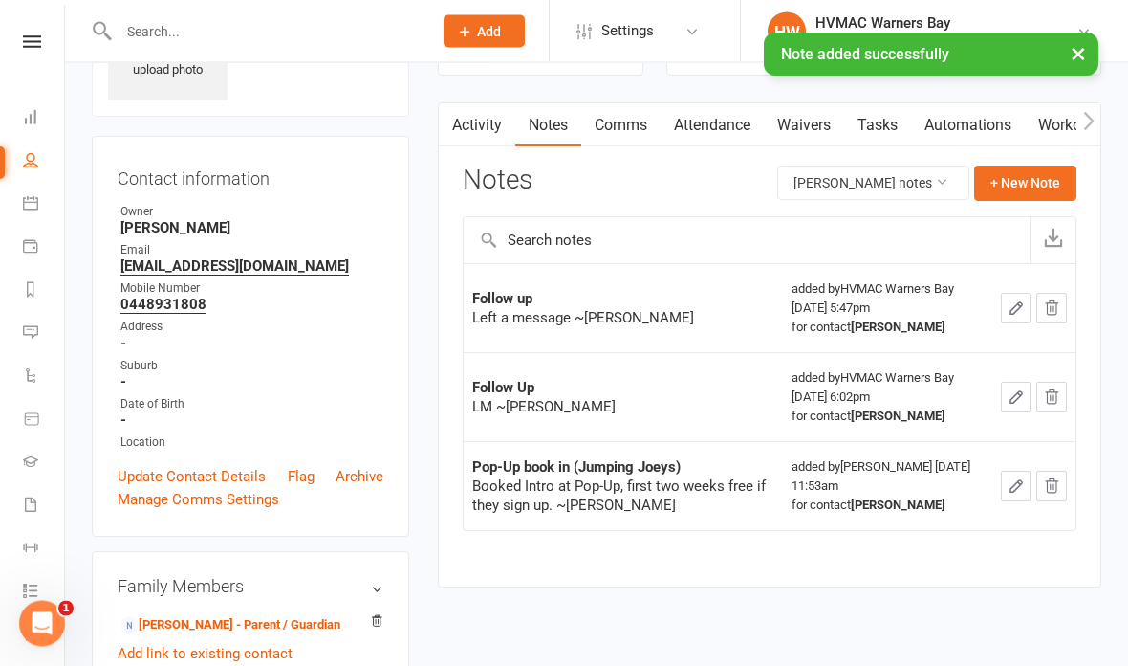
scroll to position [0, 0]
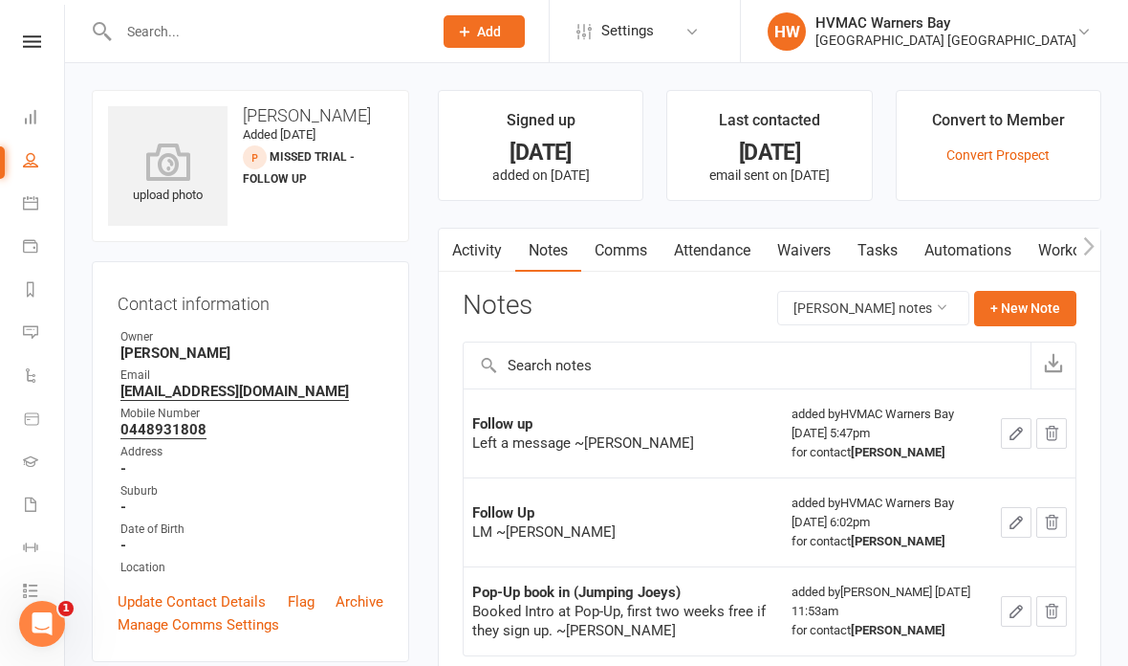
click at [618, 245] on link "Comms" at bounding box center [620, 251] width 79 height 44
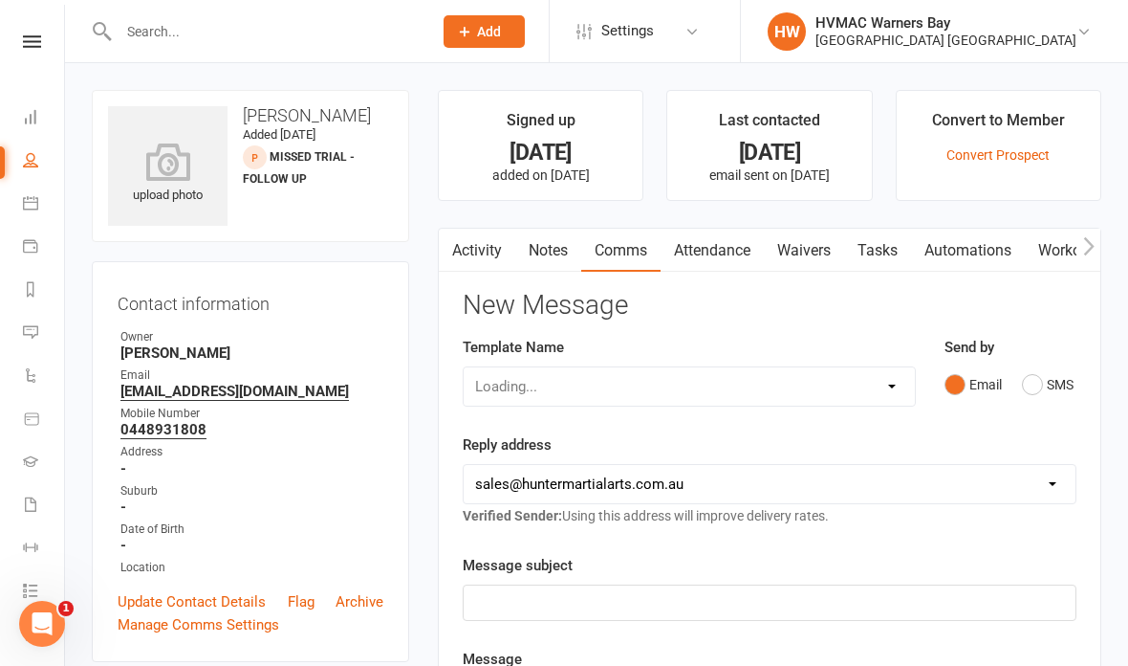
click at [868, 385] on select "Loading..." at bounding box center [689, 386] width 451 height 38
select select "58"
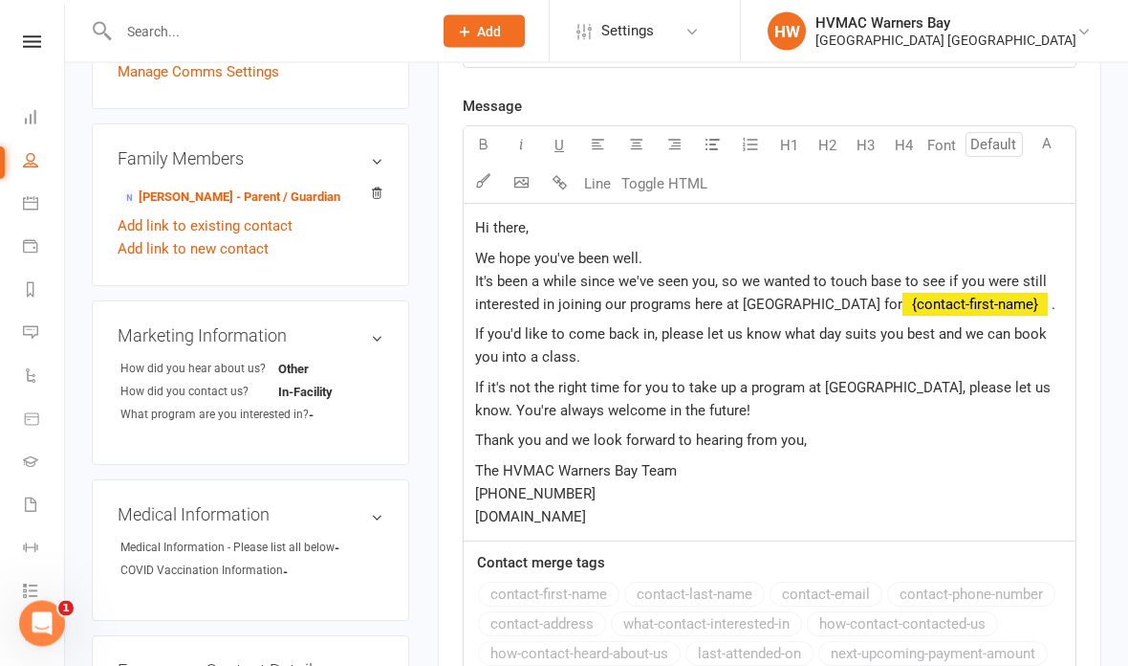
scroll to position [554, 0]
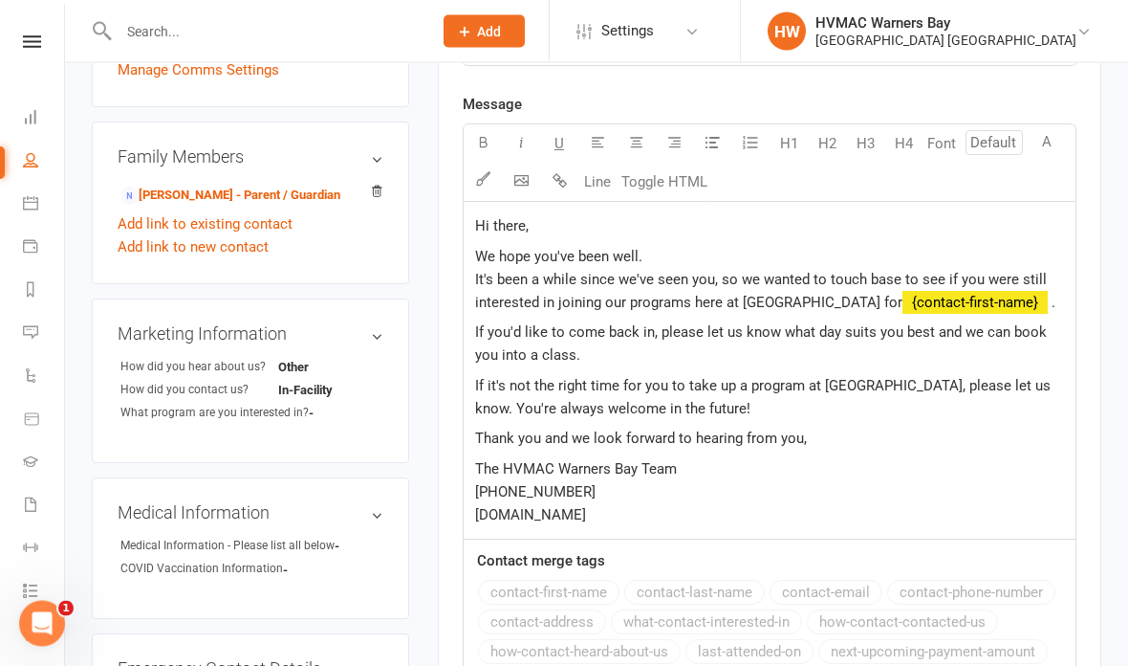
click at [687, 272] on span "It's been a while since we've seen you, so we wanted to touch base to see if yo…" at bounding box center [763, 292] width 576 height 40
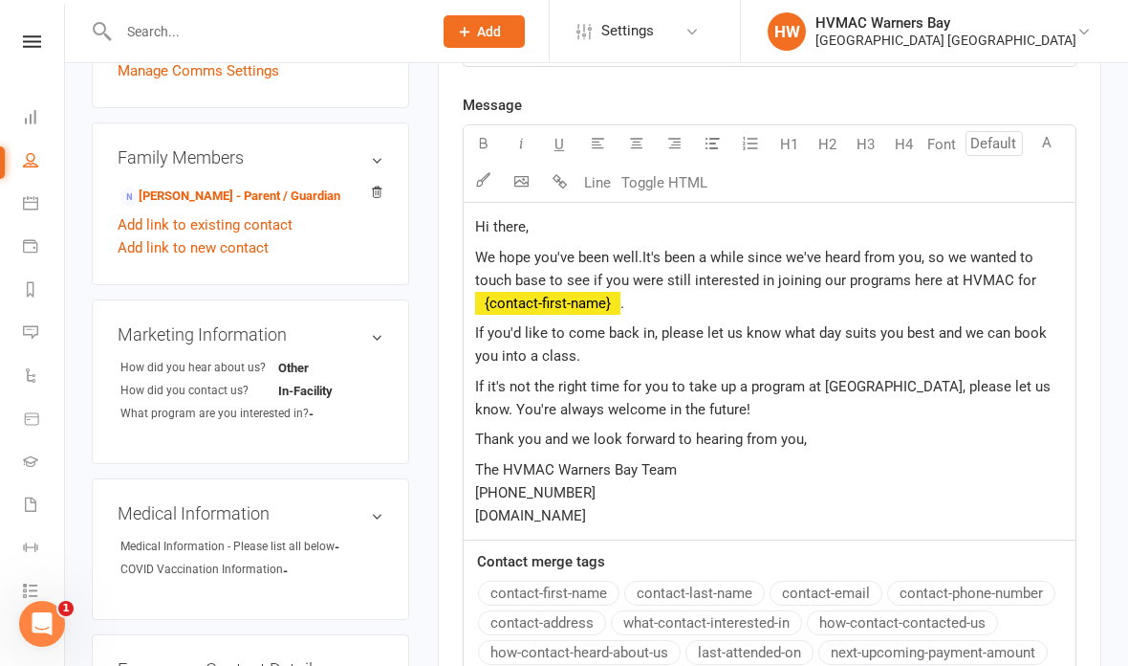
click at [754, 266] on p "We hope you've been well. It's been a while since we've heard from you, so we w…" at bounding box center [769, 280] width 589 height 69
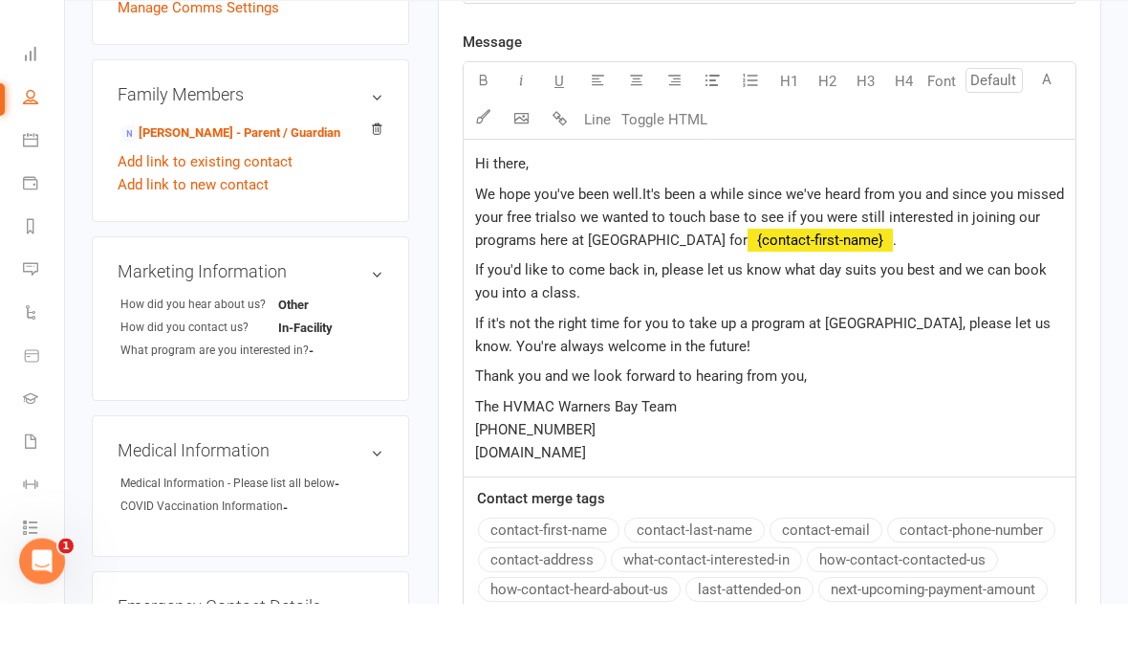
click at [986, 249] on span "It's been a while since we've heard from you and since you missed your free tri…" at bounding box center [771, 280] width 593 height 63
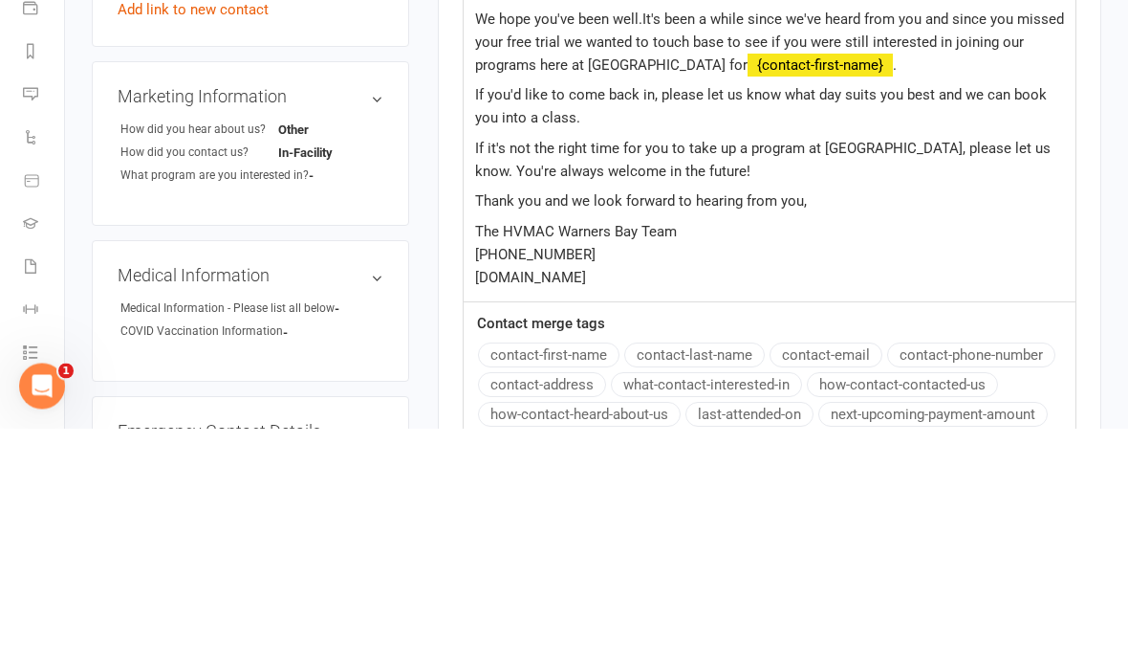
click at [636, 324] on span "If you'd like to come back in, please let us know what day suits you best and w…" at bounding box center [763, 344] width 576 height 40
click at [827, 324] on span "If you'd like to rebook Xavier’s free introductory lesson in, please let us kno…" at bounding box center [757, 344] width 564 height 40
click at [833, 324] on span "If you'd like to rebook Xavier’s free introductory lesson in, please let us kno…" at bounding box center [757, 344] width 564 height 40
click at [826, 249] on span "It's been a while since we've heard from you and since you missed your free tri…" at bounding box center [771, 280] width 593 height 63
click at [655, 324] on span "If you'd like to rebook Xavier’s free introductory lesson, please let us know w…" at bounding box center [766, 344] width 583 height 40
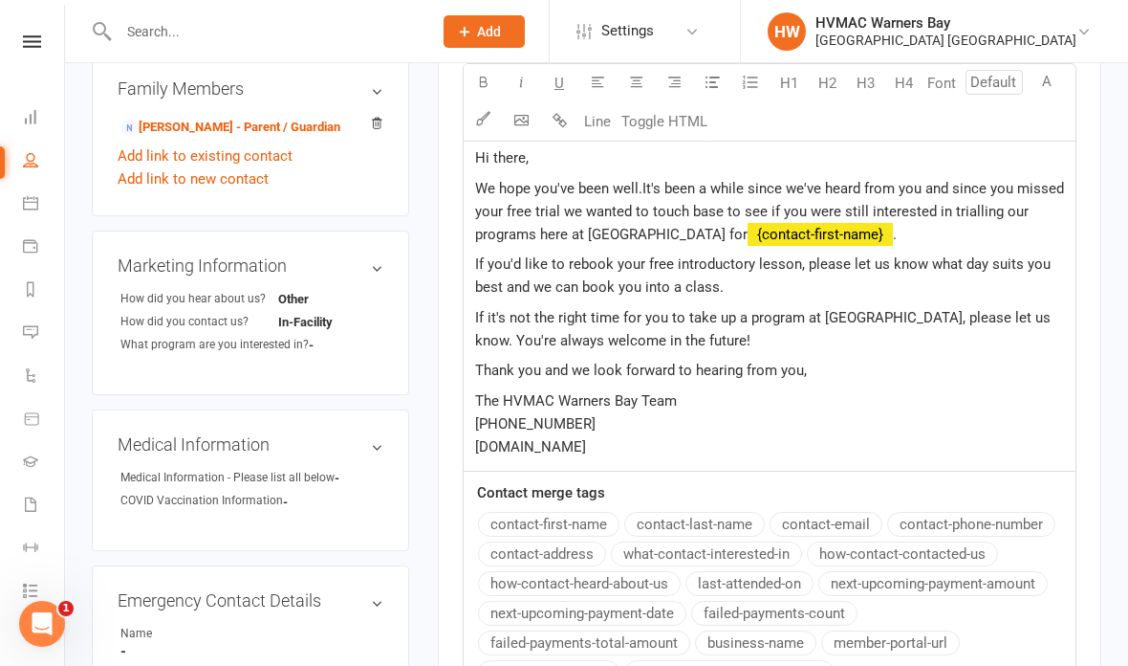
click at [715, 296] on span "If you'd like to rebook your free introductory lesson, please let us know what …" at bounding box center [765, 275] width 580 height 40
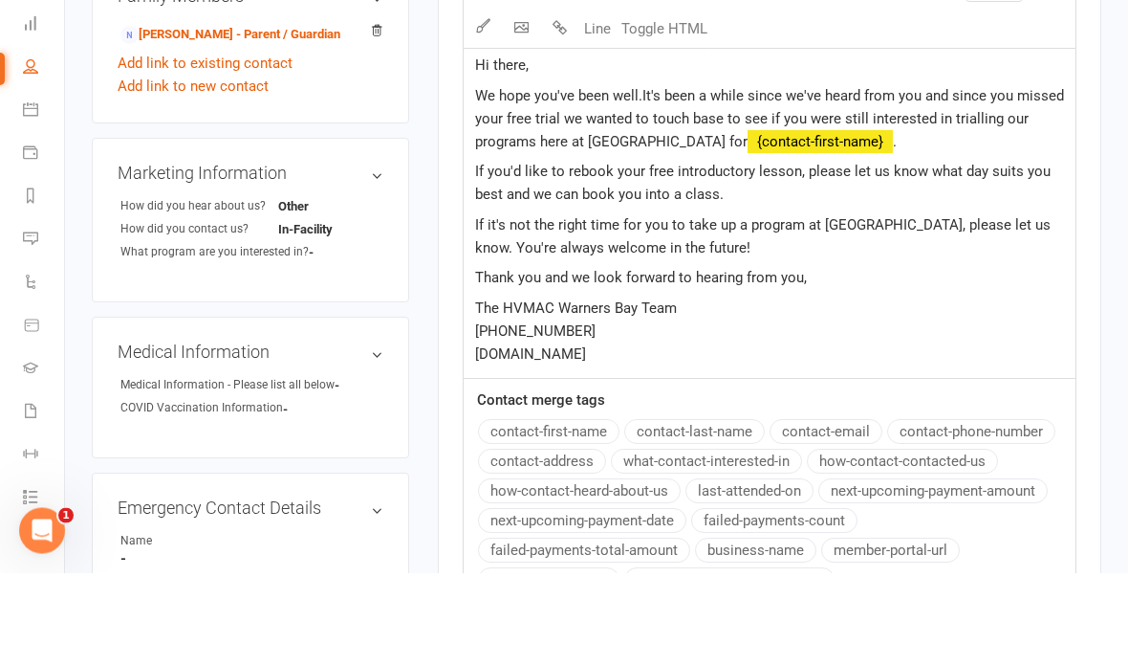
click at [719, 256] on span "If you'd like to rebook your free introductory lesson, please let us know what …" at bounding box center [765, 276] width 580 height 40
click at [720, 256] on span "If you'd like to rebook your free introductory lesson, please let us know what …" at bounding box center [765, 276] width 580 height 40
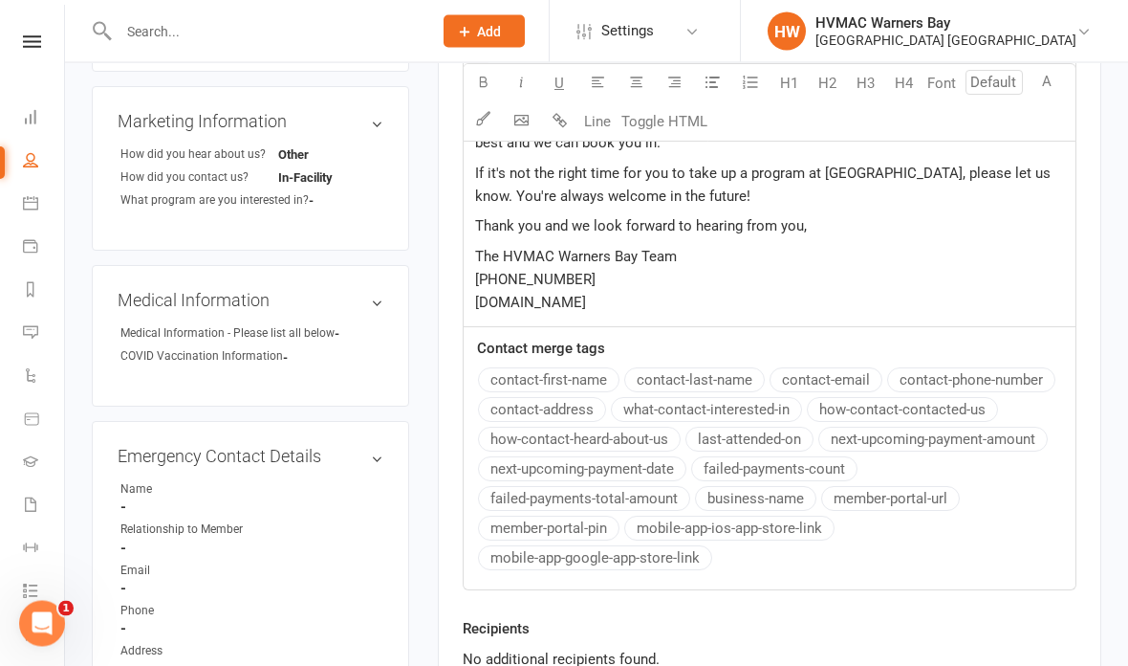
scroll to position [767, 0]
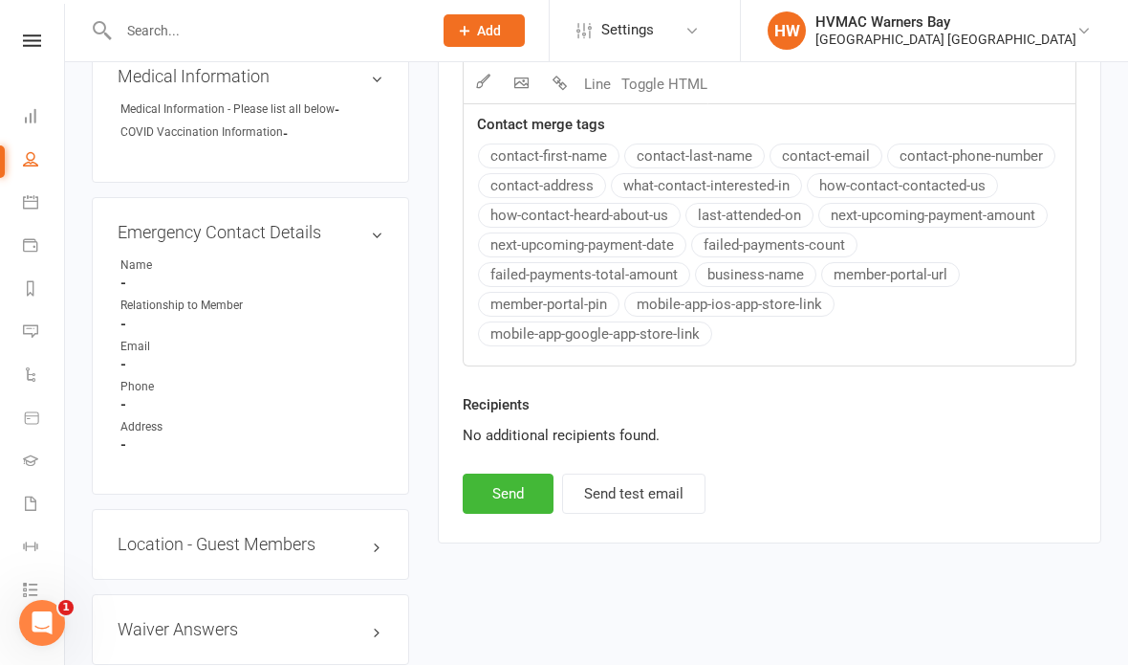
click at [498, 515] on button "Send" at bounding box center [508, 494] width 91 height 40
select select
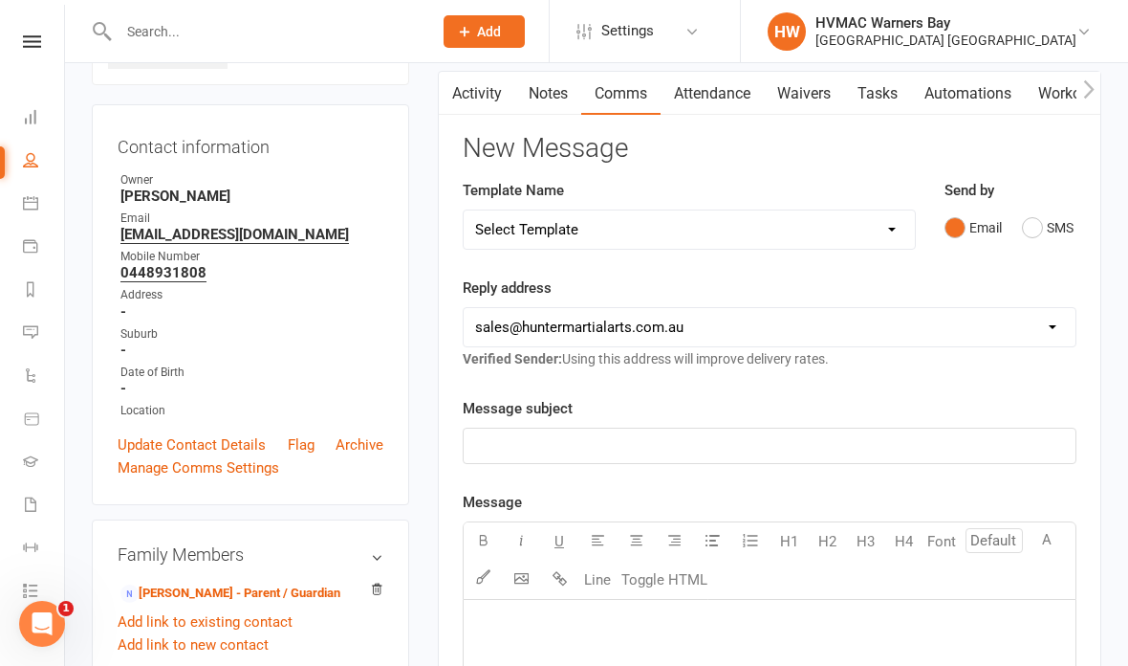
scroll to position [0, 0]
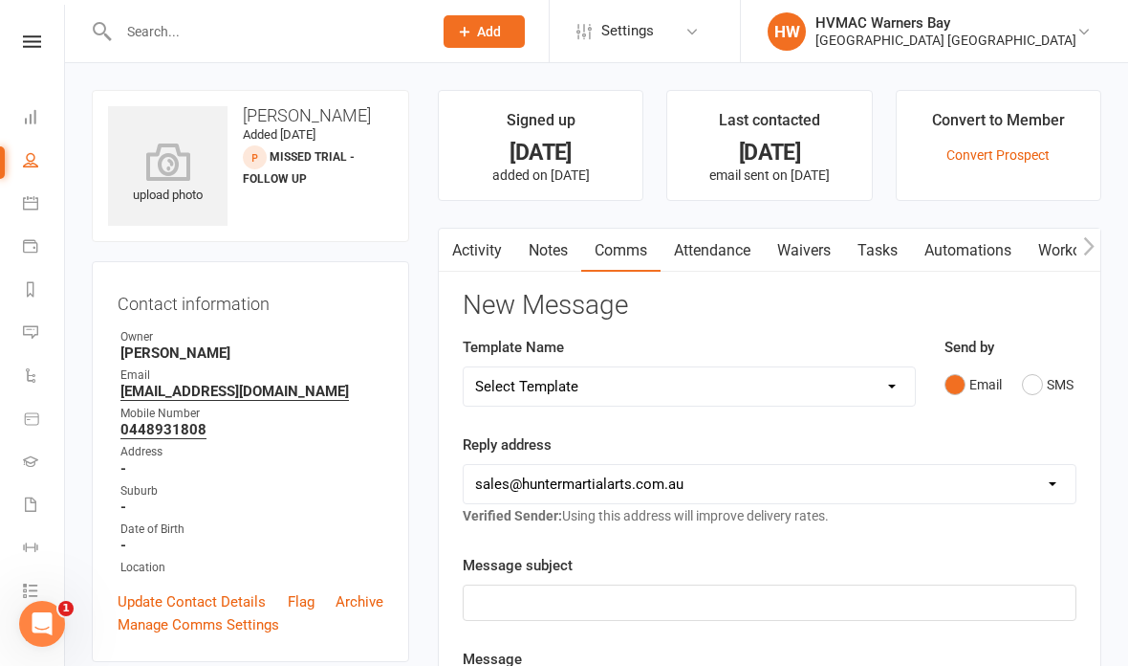
click at [295, 34] on input "text" at bounding box center [266, 31] width 306 height 27
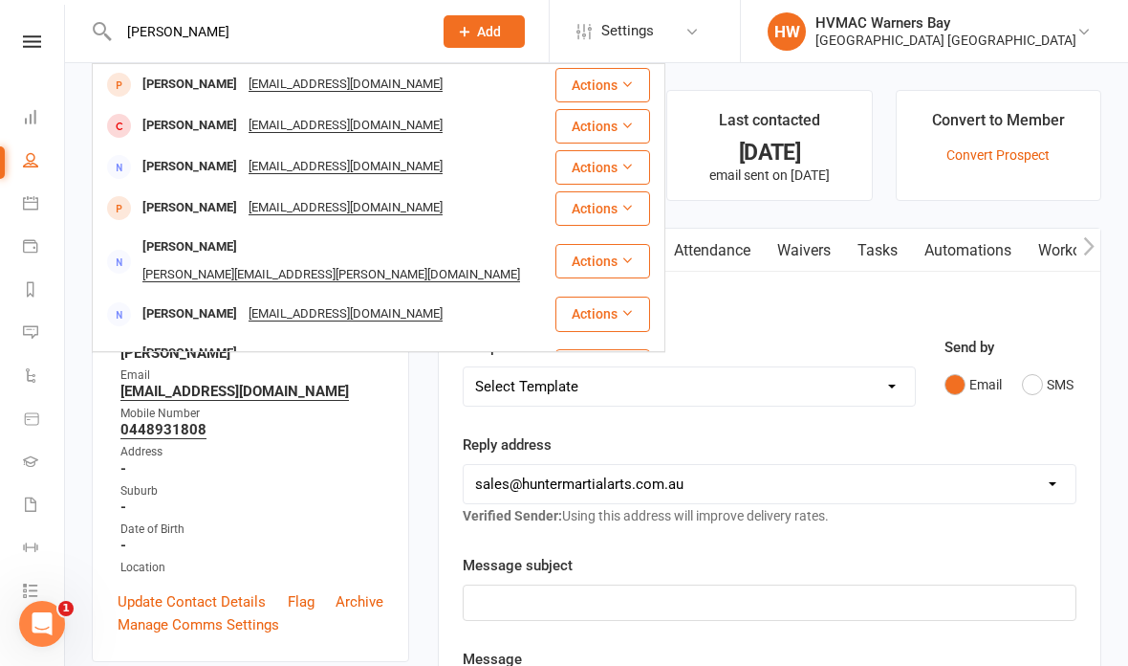
type input "Anne ibrahim"
click at [442, 83] on div "Anne Ibrahim marina.aziz.f@gmail.com" at bounding box center [324, 84] width 460 height 39
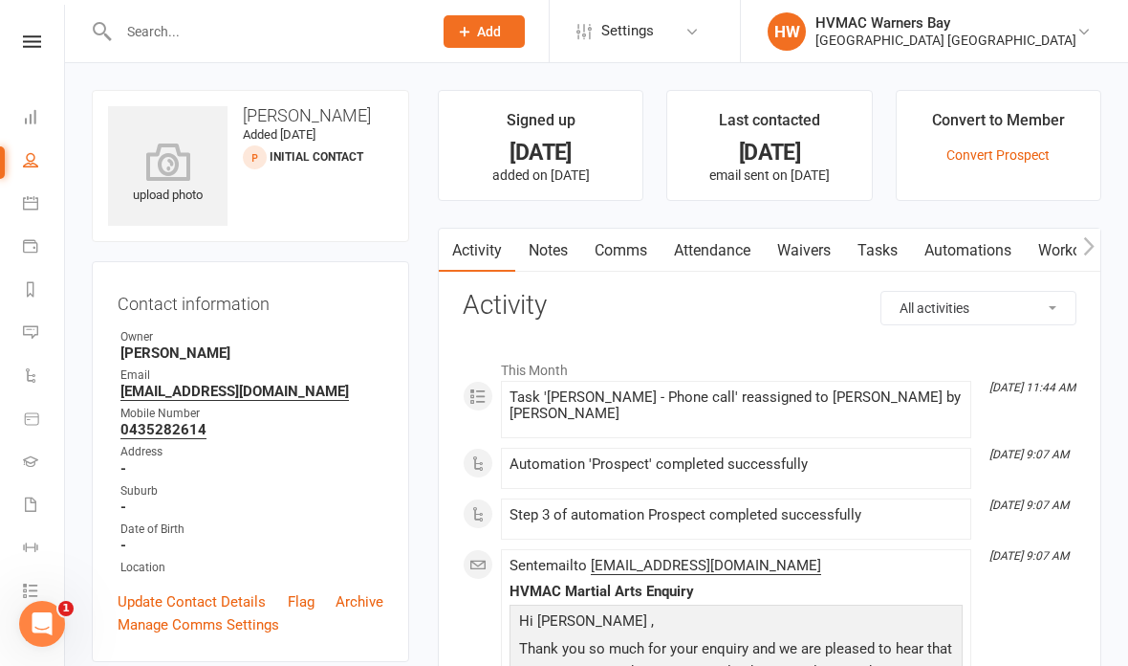
click at [553, 247] on link "Notes" at bounding box center [548, 251] width 66 height 44
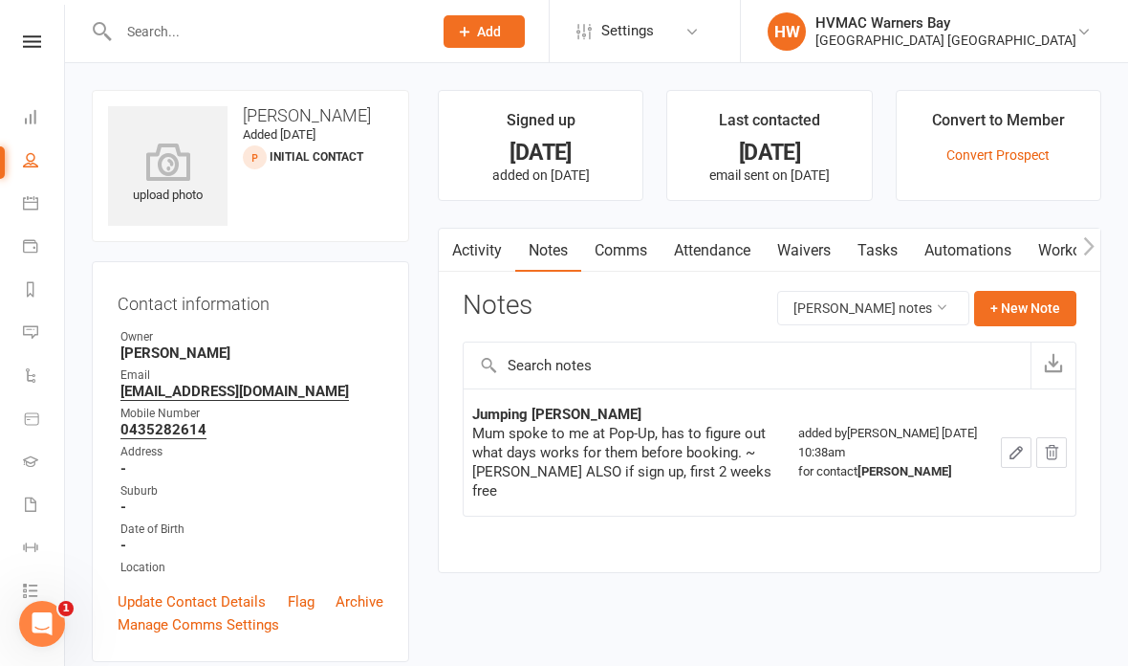
click at [709, 245] on link "Attendance" at bounding box center [712, 251] width 103 height 44
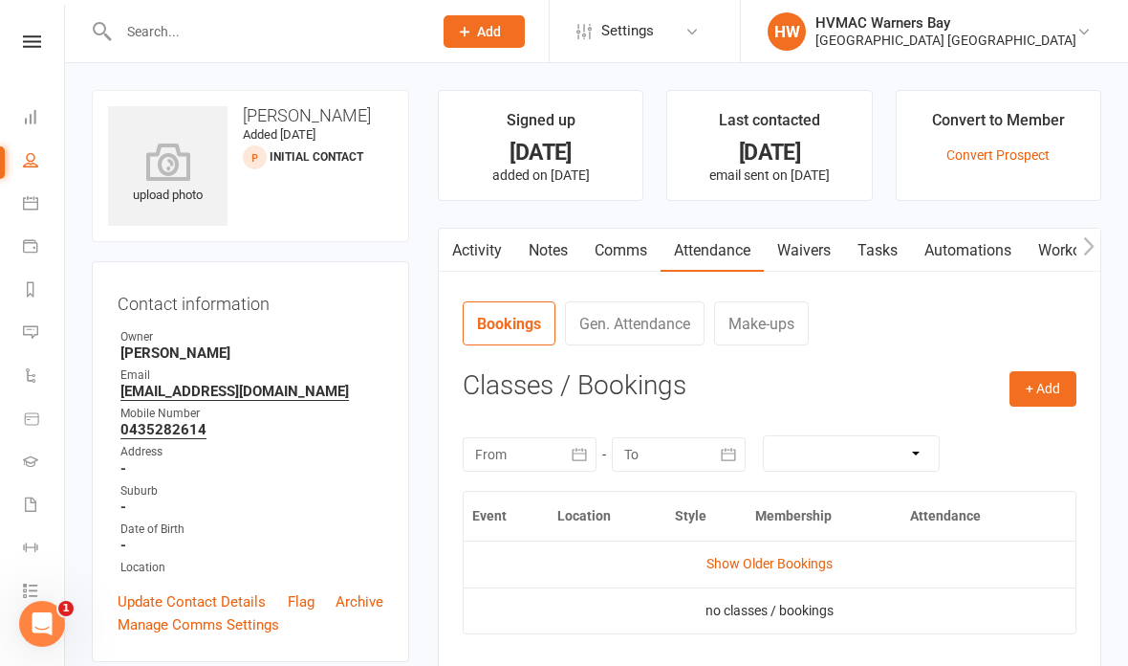
click at [631, 247] on link "Comms" at bounding box center [620, 251] width 79 height 44
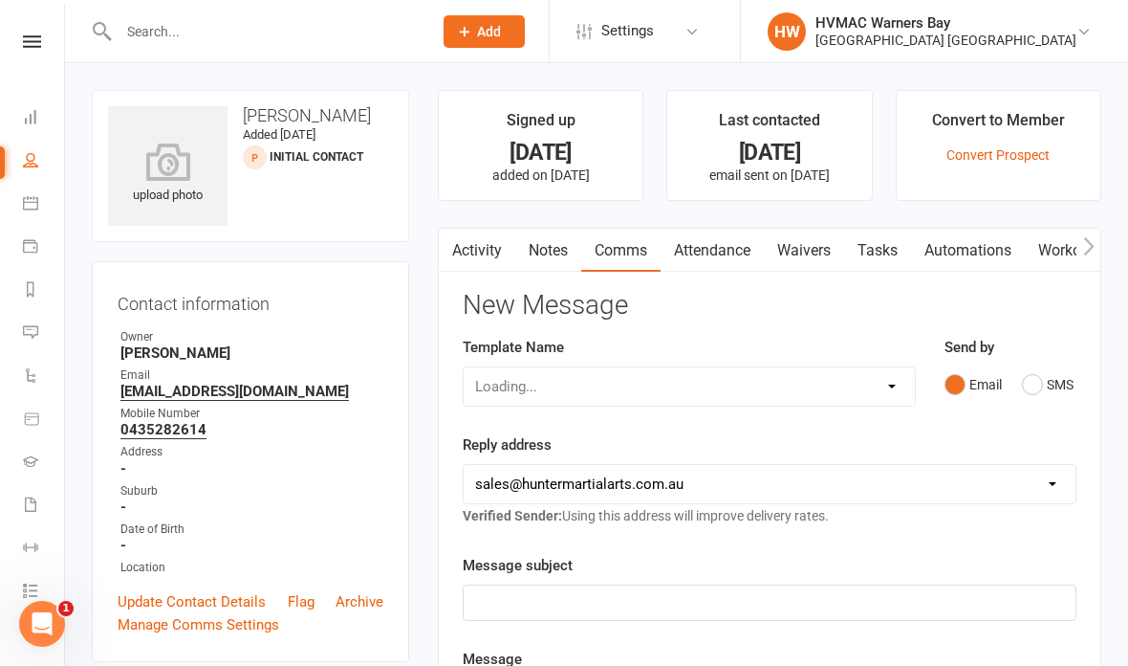
click at [533, 239] on link "Notes" at bounding box center [548, 251] width 66 height 44
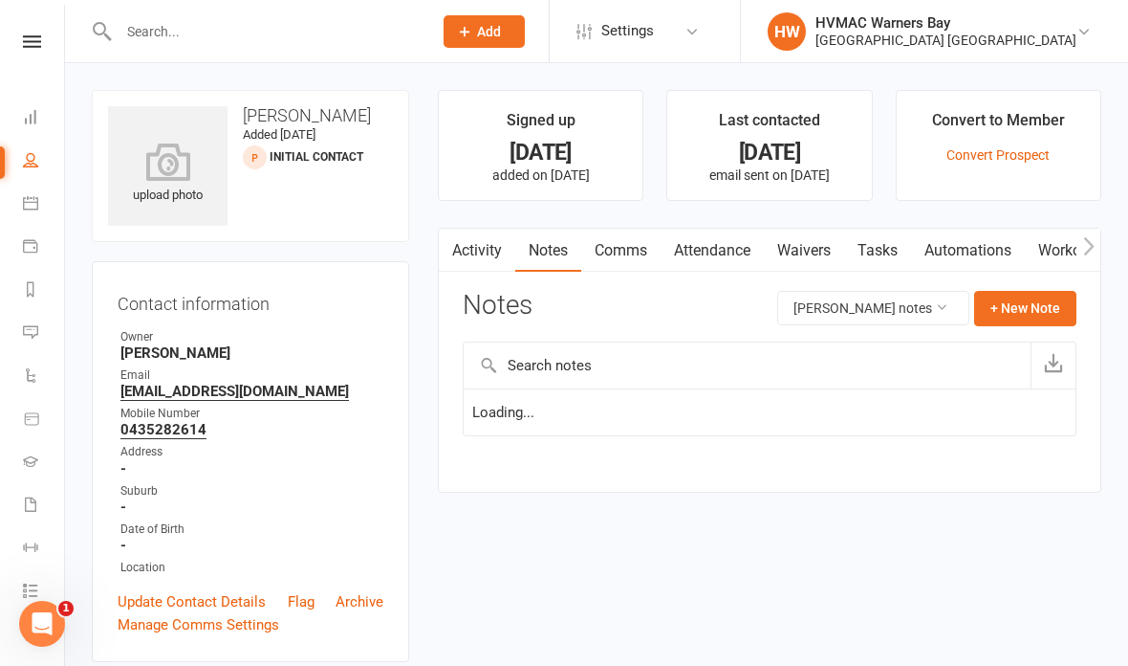
click at [464, 248] on link "Activity" at bounding box center [477, 251] width 77 height 44
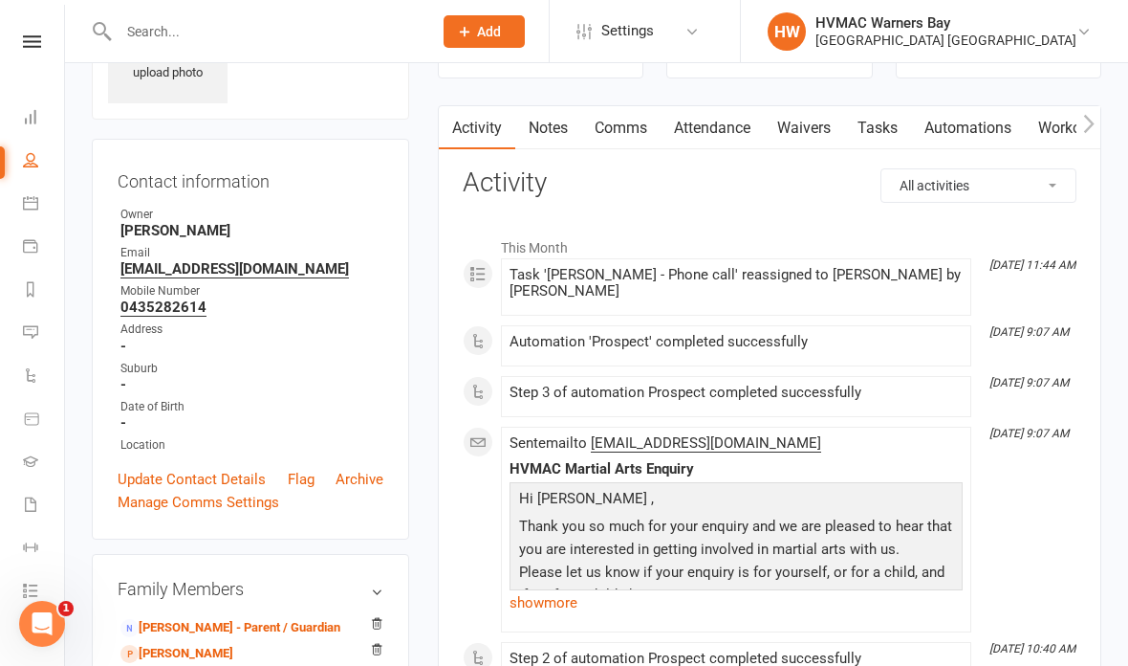
scroll to position [122, 0]
click at [217, 485] on link "Update Contact Details" at bounding box center [192, 479] width 148 height 23
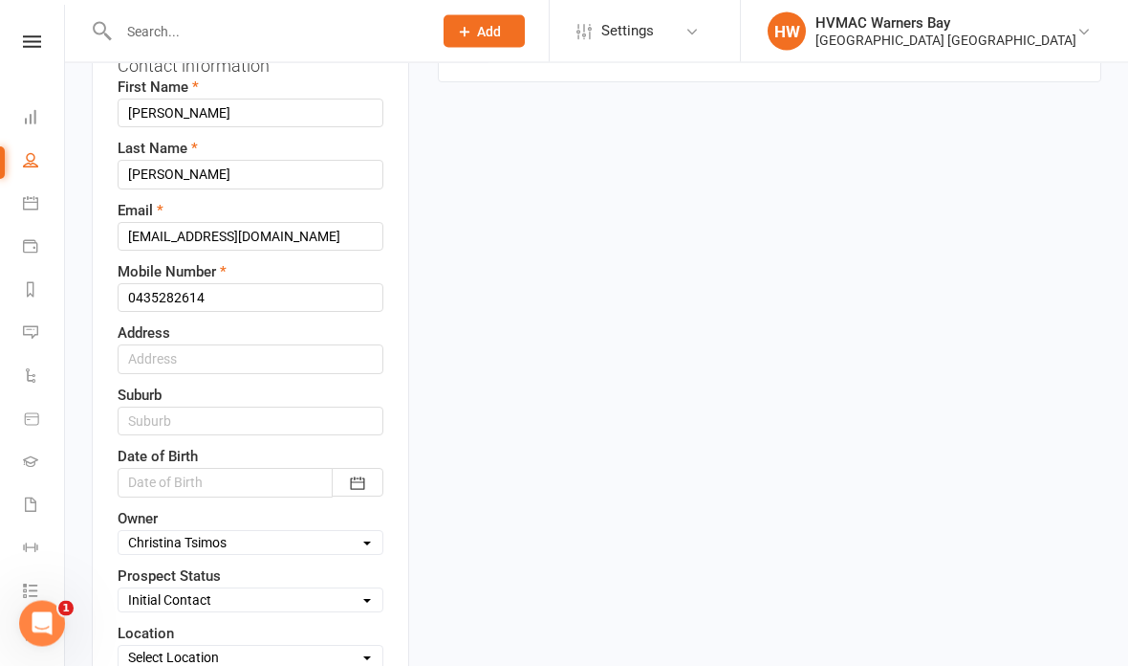
scroll to position [239, 0]
click at [286, 604] on select "Select Initial Contact Booked Introduction Booking confirmed Ready to register …" at bounding box center [251, 598] width 264 height 21
select select "Not interested"
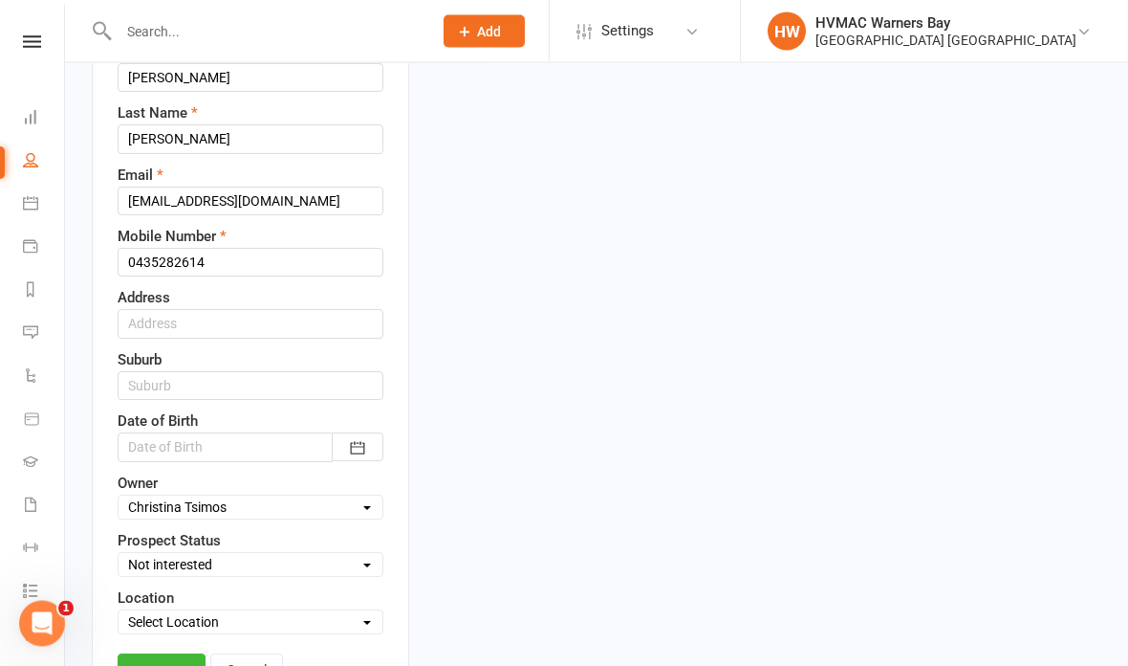
scroll to position [361, 0]
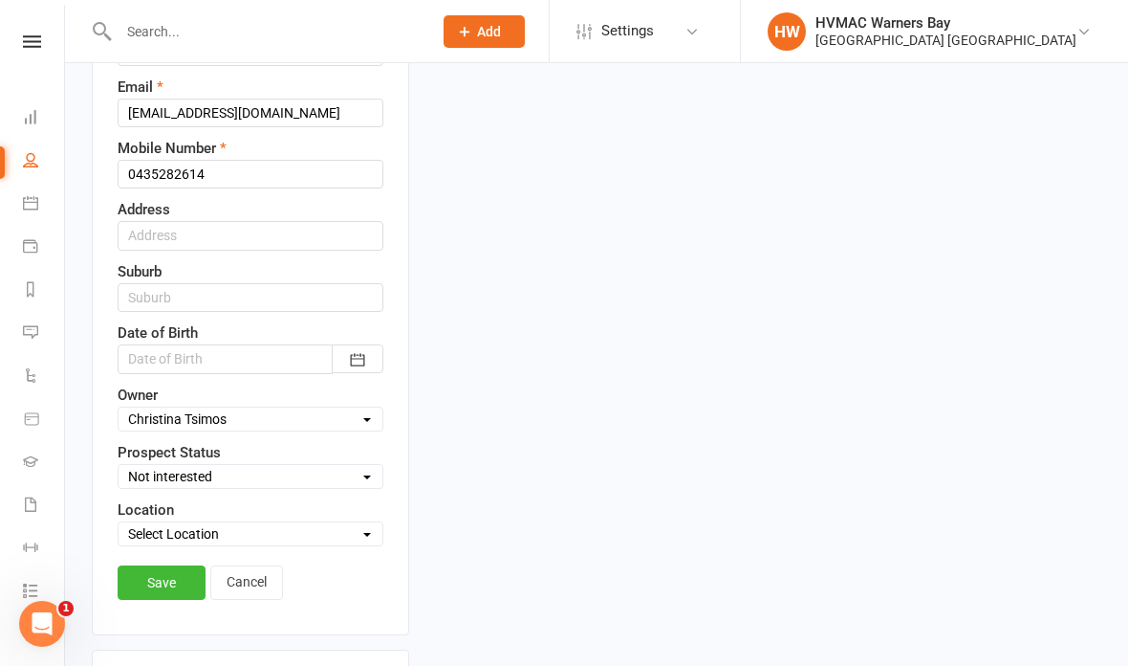
click at [172, 568] on link "Save" at bounding box center [162, 582] width 88 height 34
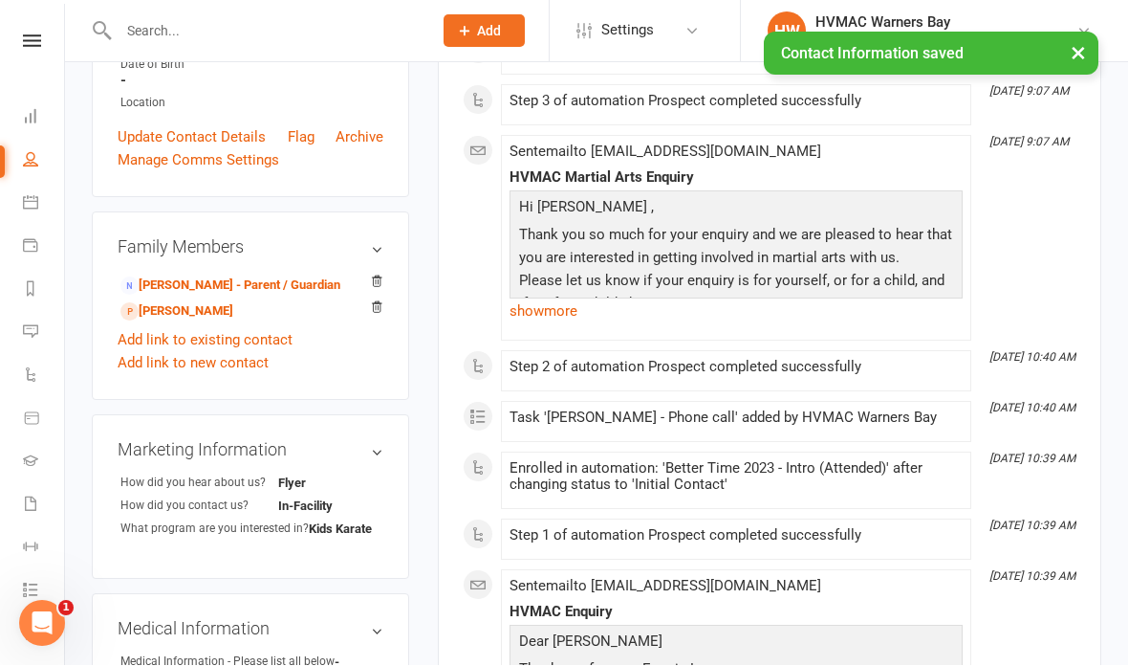
scroll to position [465, 0]
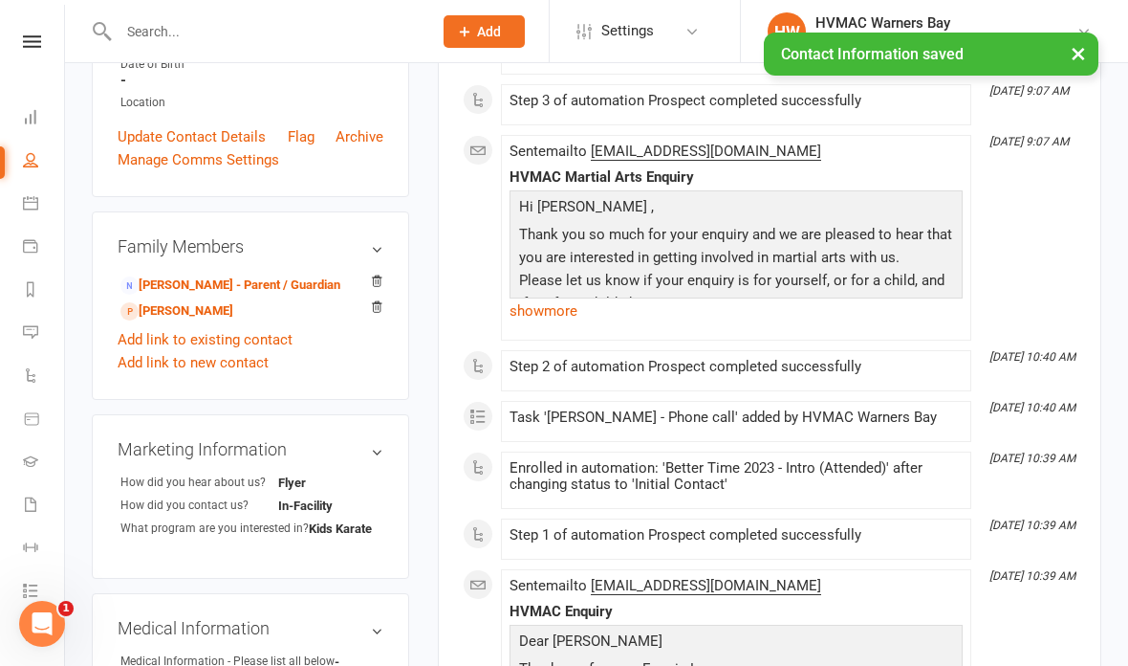
click at [202, 303] on link "Anthony Ibrahim - Sibling" at bounding box center [176, 311] width 113 height 20
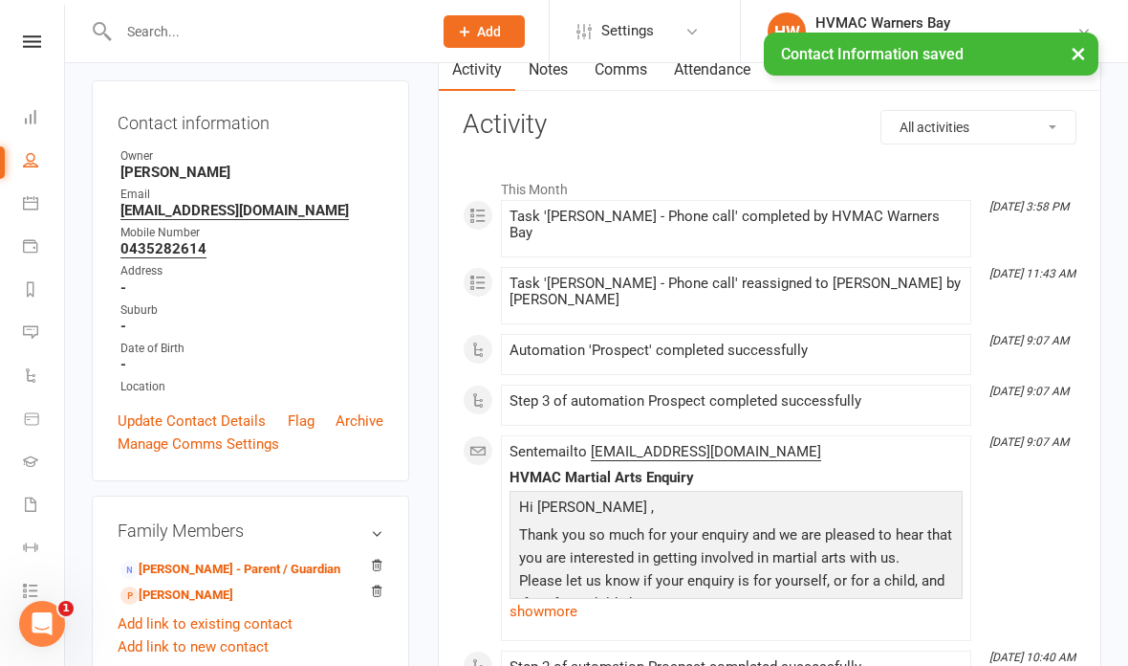
scroll to position [186, 0]
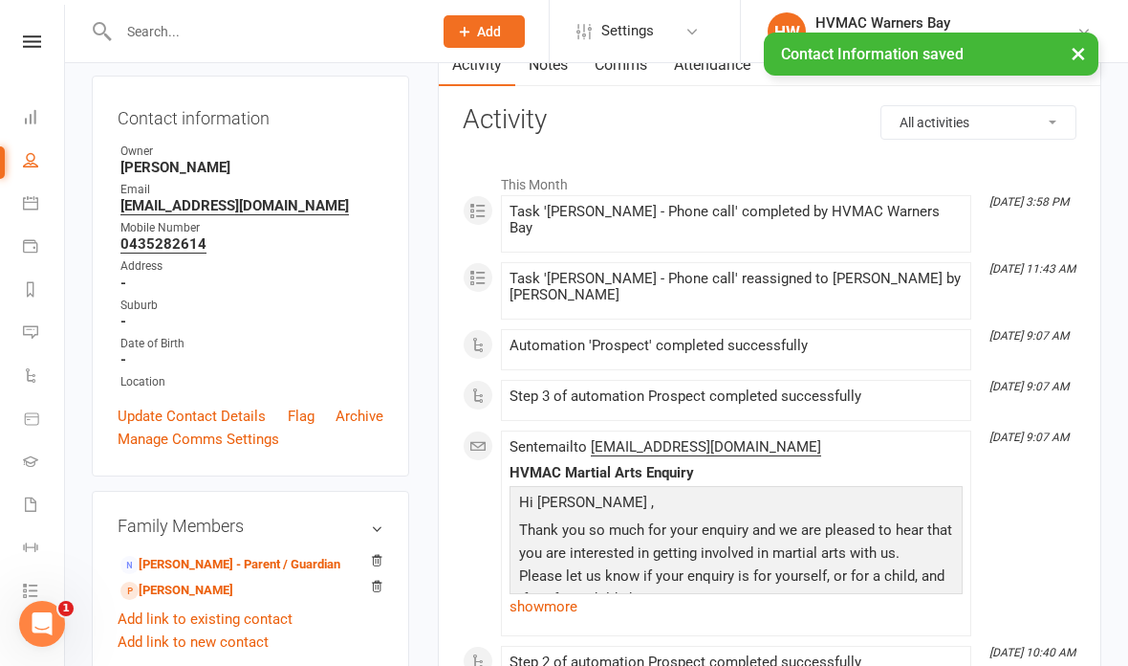
click at [216, 406] on link "Update Contact Details" at bounding box center [192, 416] width 148 height 23
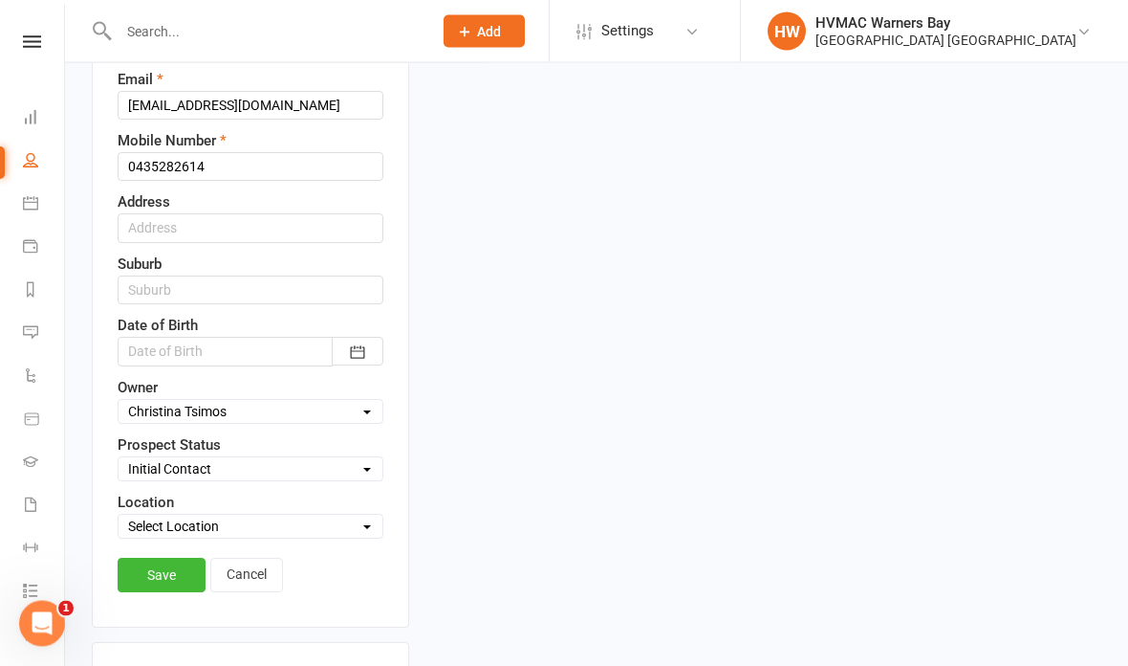
scroll to position [369, 0]
click at [302, 478] on select "Select Initial Contact Booked Introduction Booking confirmed Ready to register …" at bounding box center [251, 468] width 264 height 21
select select "Not interested"
click at [169, 578] on link "Save" at bounding box center [162, 575] width 88 height 34
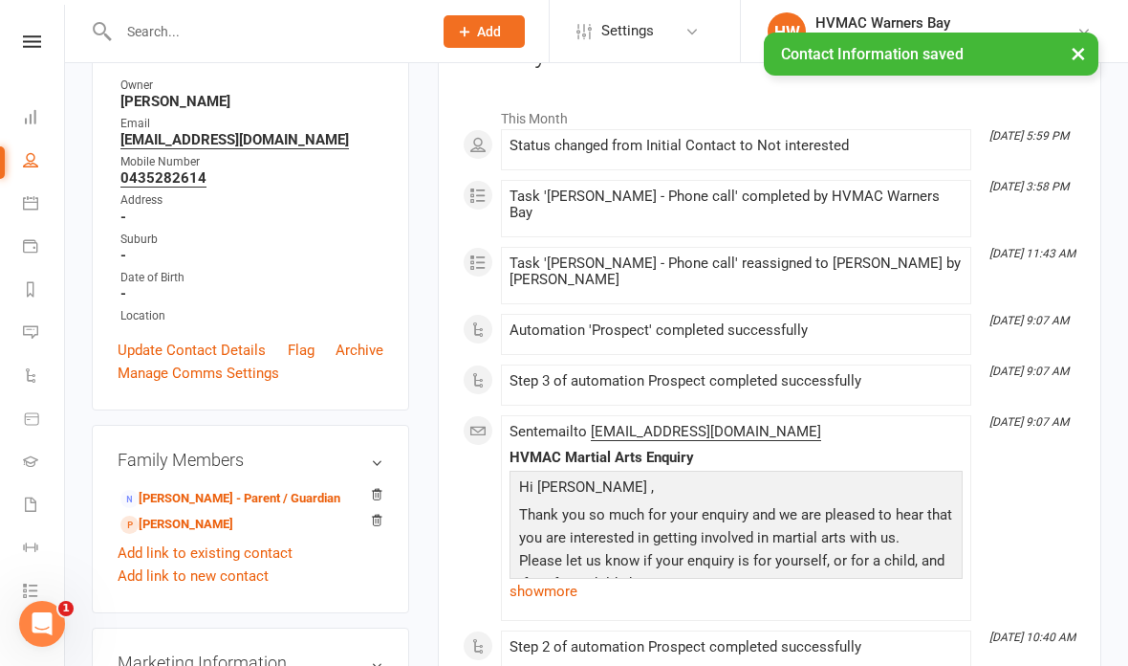
scroll to position [0, 0]
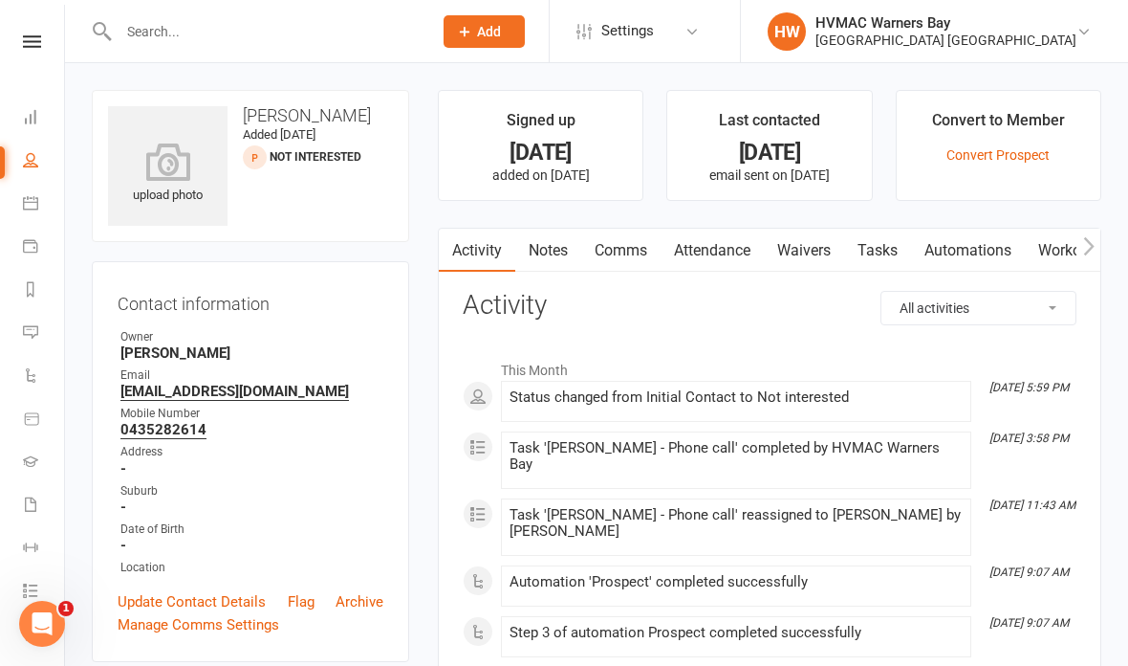
click at [302, 29] on input "text" at bounding box center [266, 31] width 306 height 27
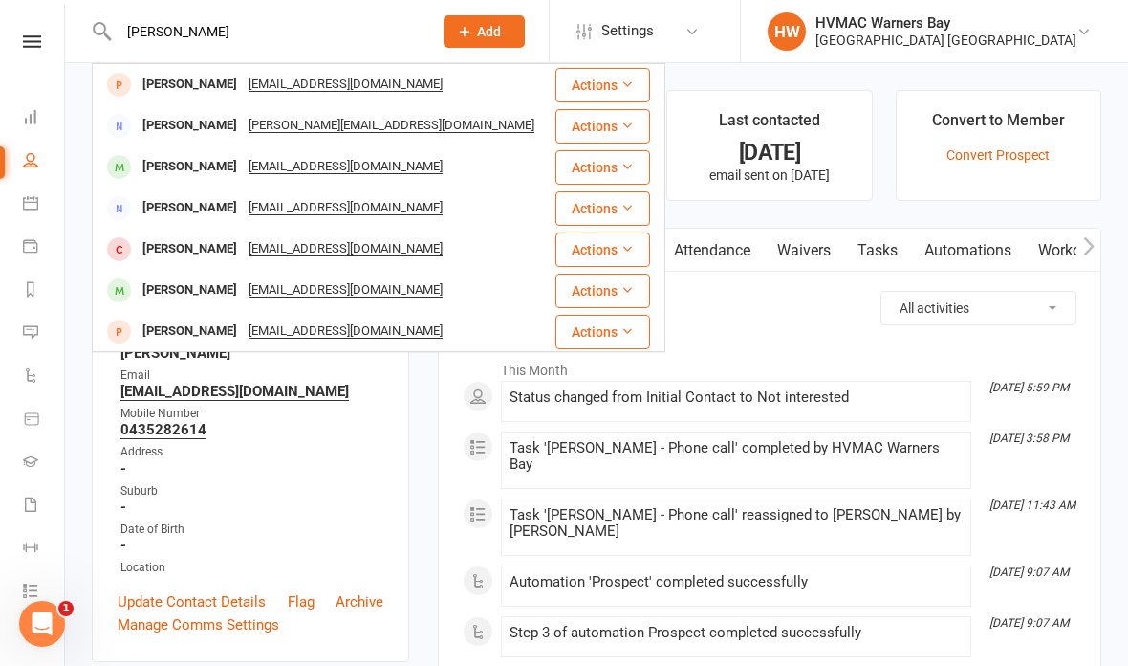
type input "Alexander serbin"
click at [442, 79] on div "Alexander Serbin serbindebbie@gmail.com" at bounding box center [323, 84] width 459 height 39
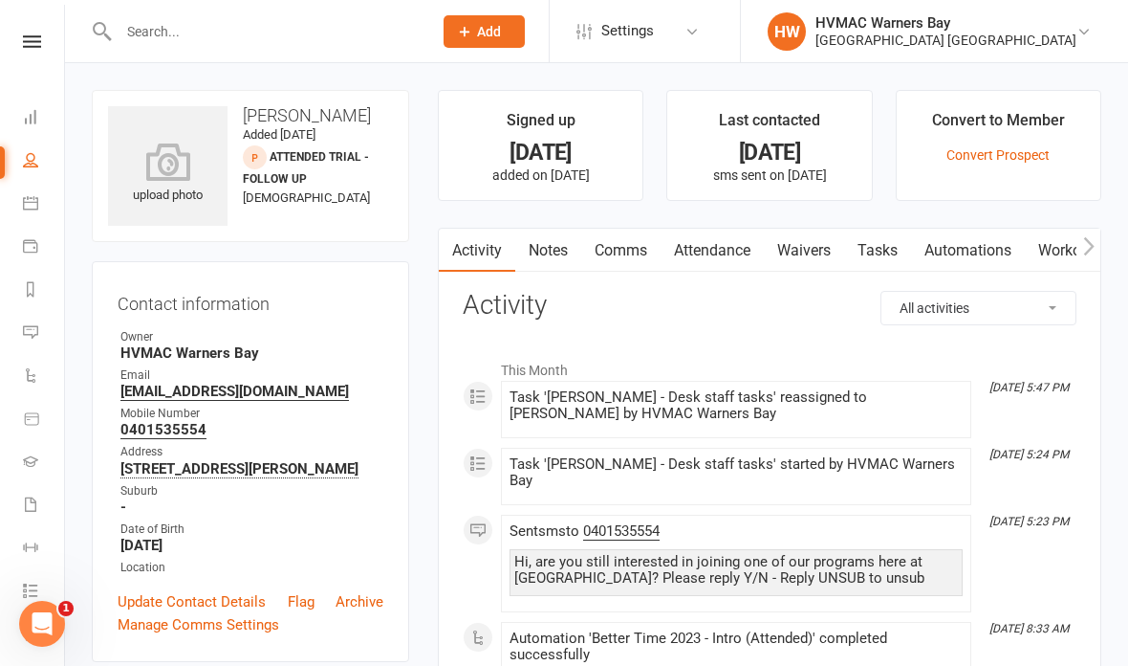
click at [559, 245] on link "Notes" at bounding box center [548, 251] width 66 height 44
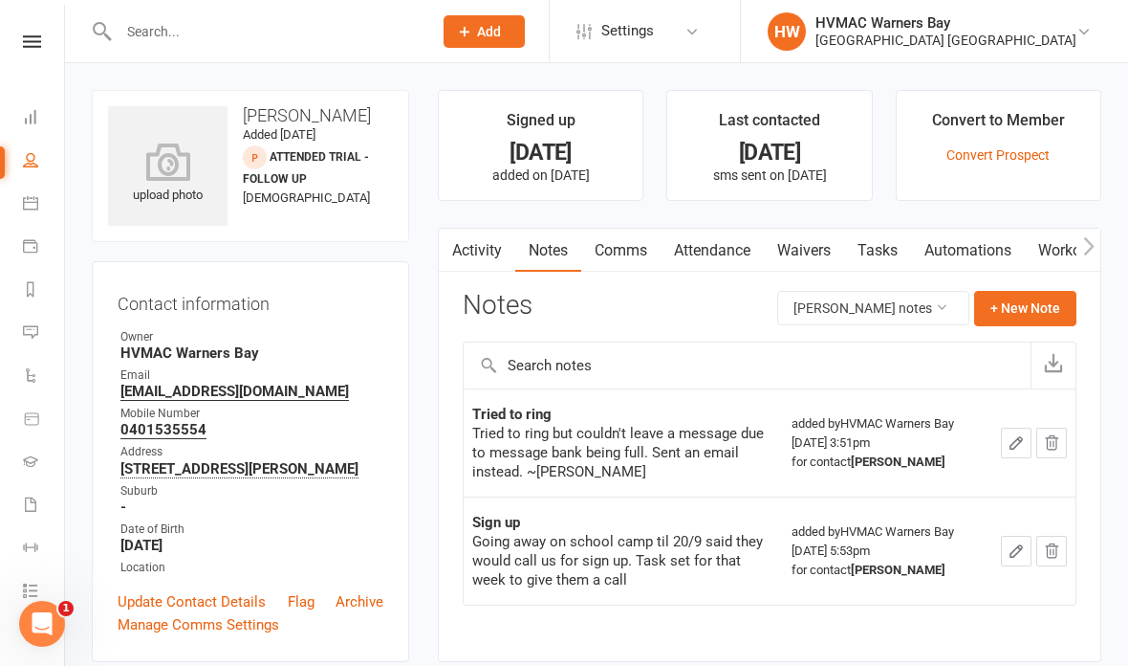
click at [488, 243] on link "Activity" at bounding box center [477, 251] width 77 height 44
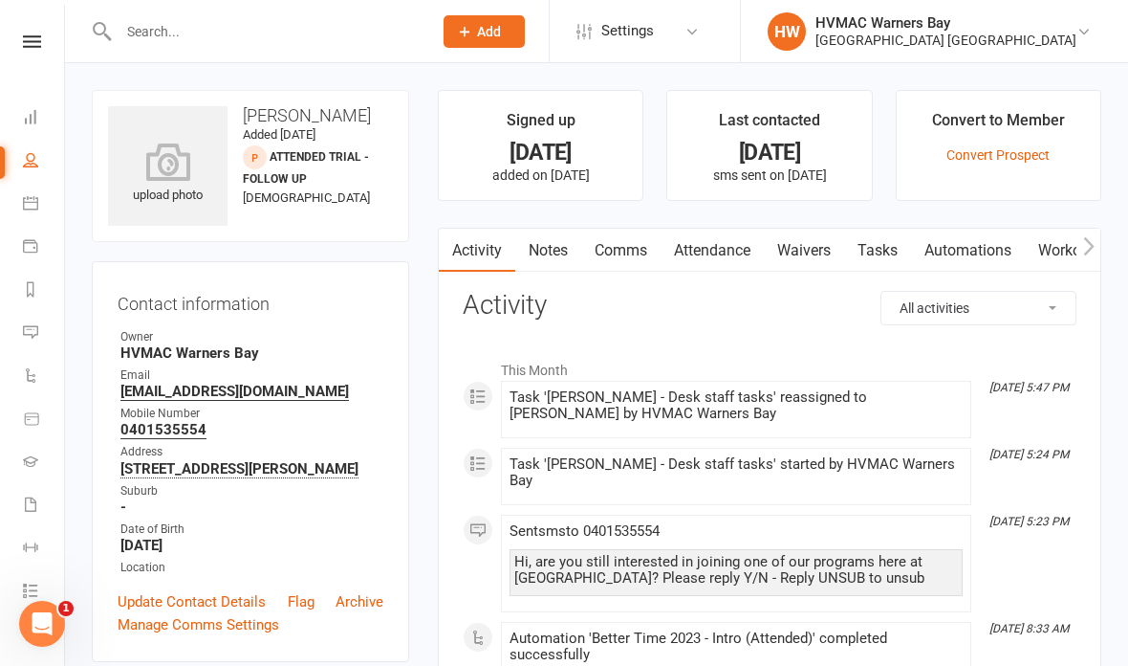
click at [629, 245] on link "Comms" at bounding box center [620, 251] width 79 height 44
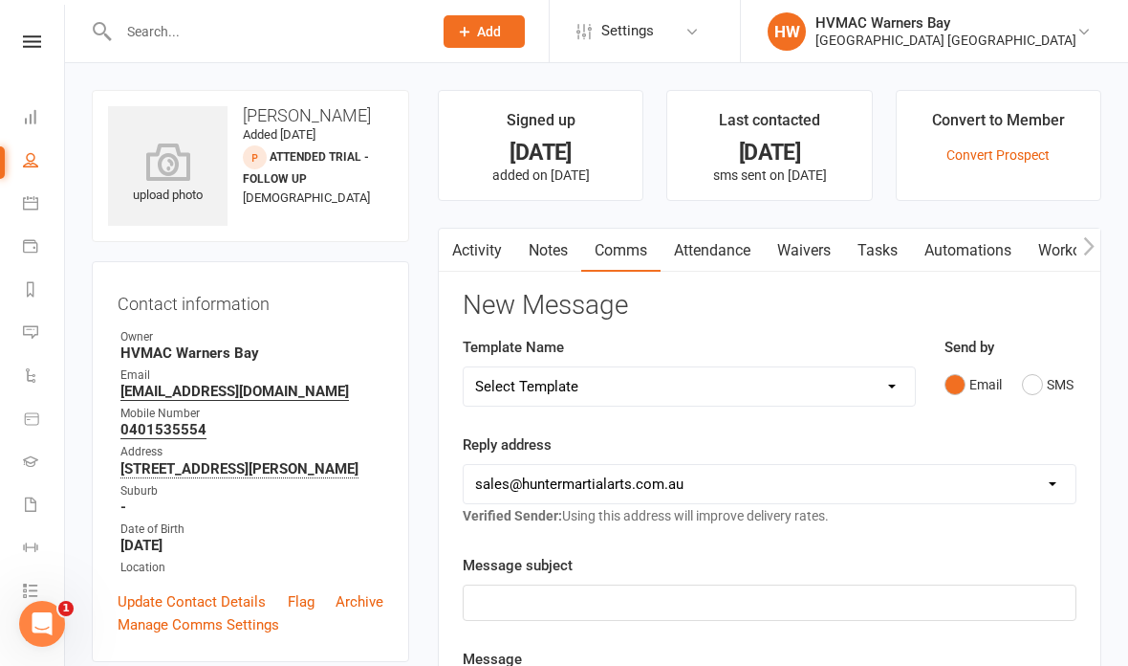
click at [876, 380] on select "Select Template [SMS] 1st Kyu Black Belt Prep Reminder [Email] Change to Class …" at bounding box center [689, 386] width 451 height 38
click at [1029, 373] on button "SMS" at bounding box center [1048, 384] width 52 height 36
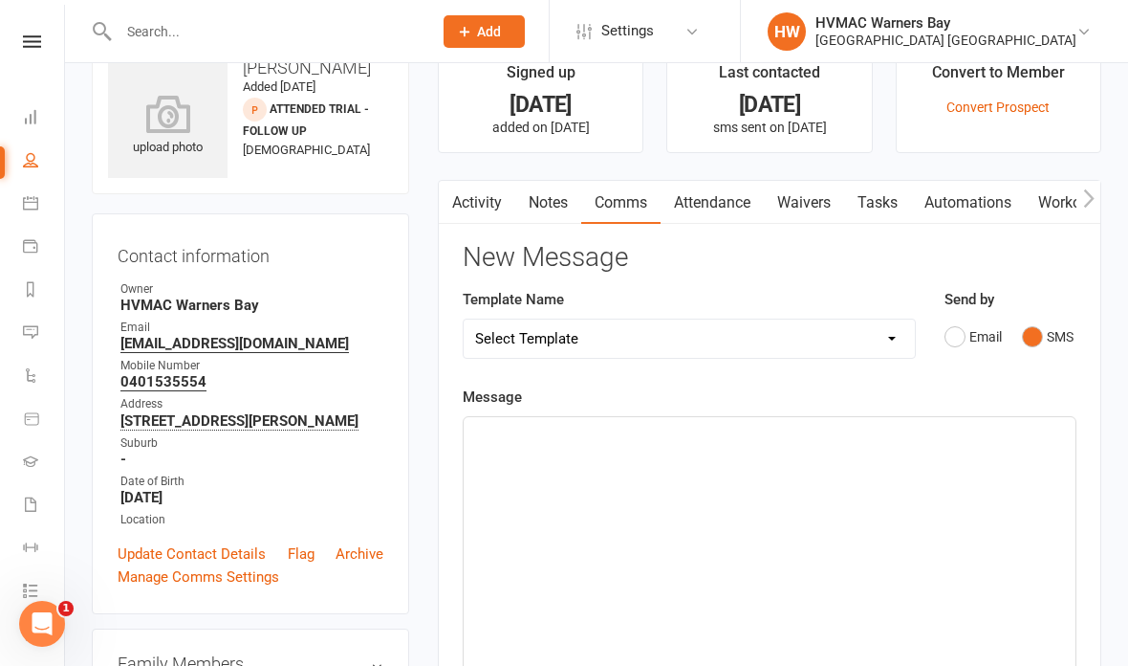
scroll to position [51, 0]
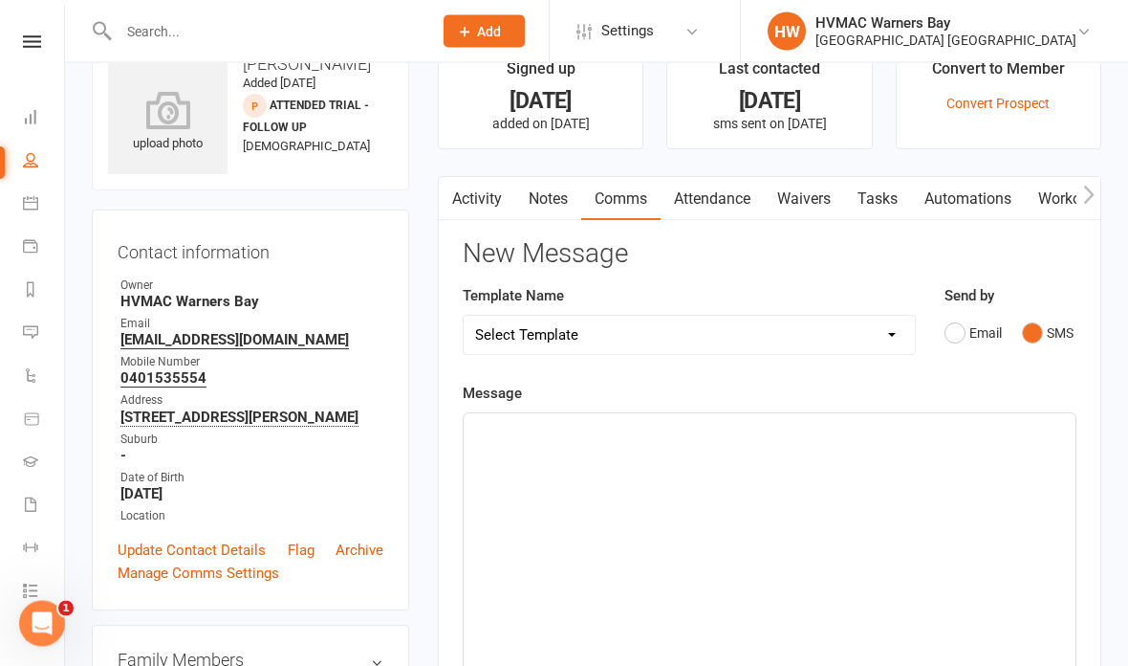
click at [913, 454] on div "﻿" at bounding box center [770, 557] width 612 height 287
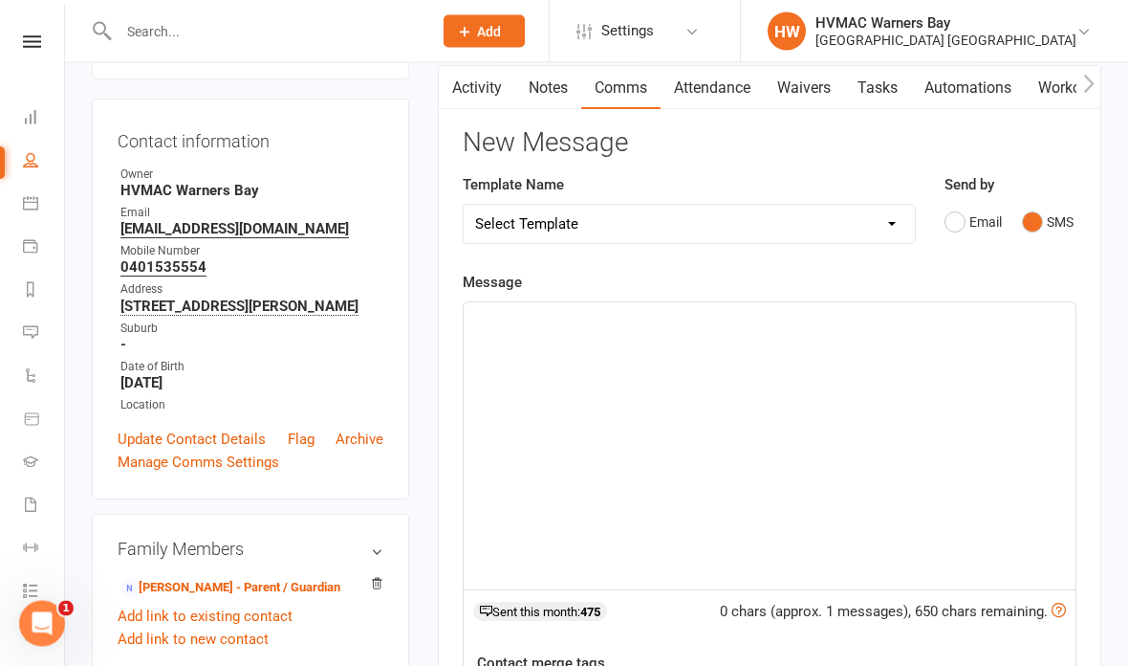
scroll to position [109, 0]
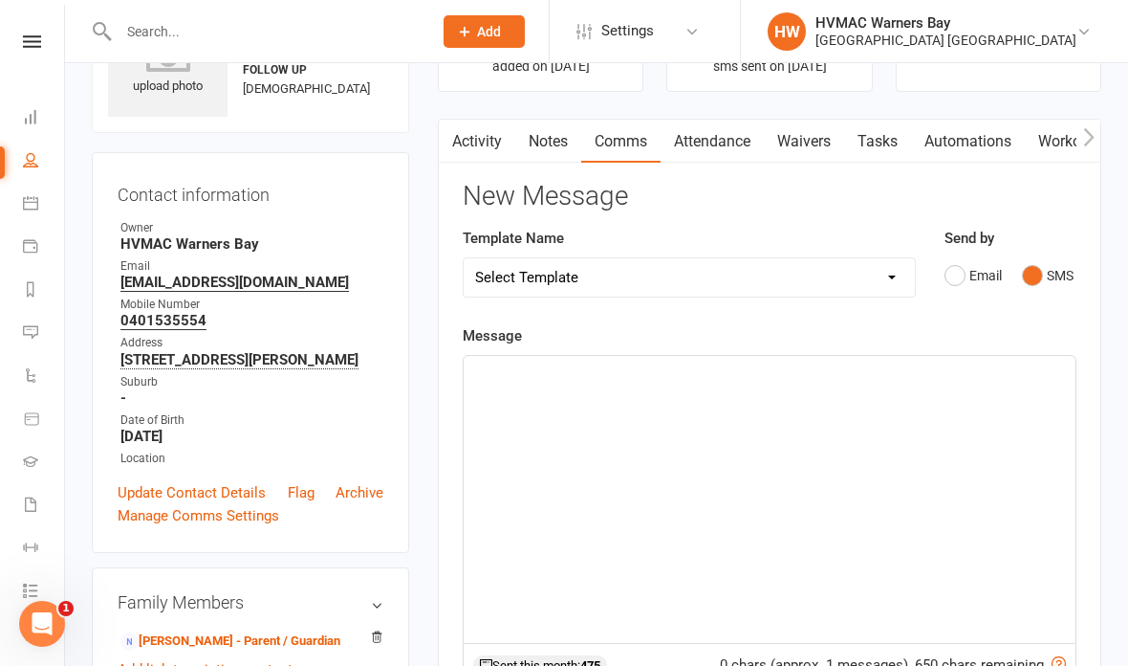
click at [976, 403] on div "﻿" at bounding box center [770, 499] width 612 height 287
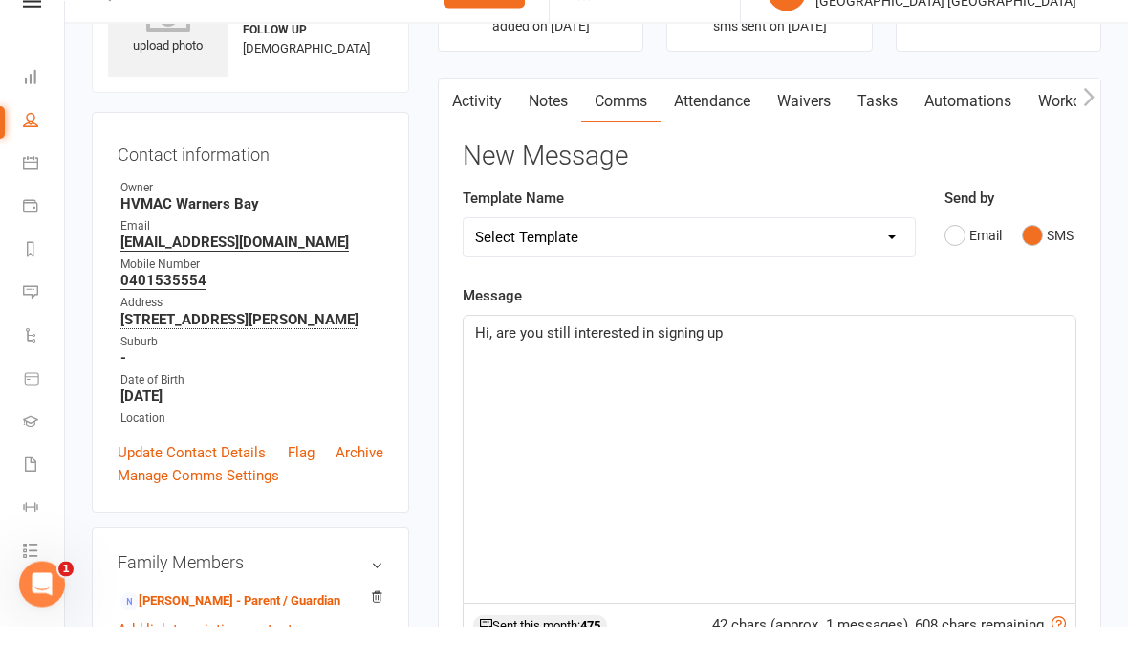
click at [726, 120] on link "Attendance" at bounding box center [712, 142] width 103 height 44
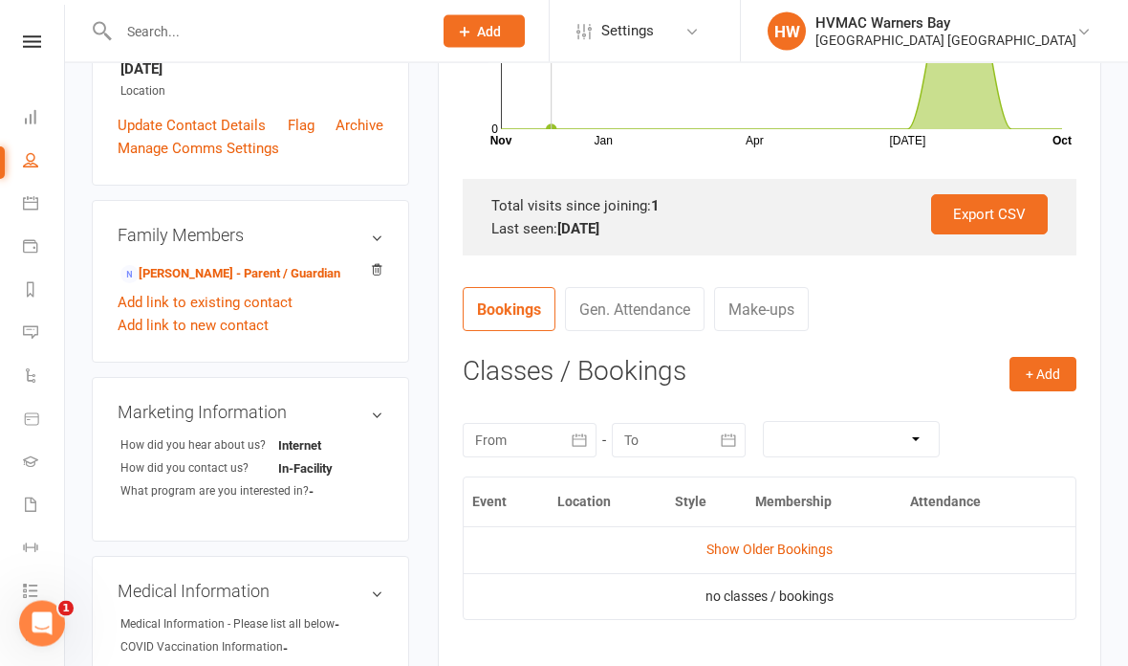
click at [805, 565] on td "Show Older Bookings" at bounding box center [770, 550] width 612 height 46
click at [819, 542] on link "Show Older Bookings" at bounding box center [770, 549] width 126 height 15
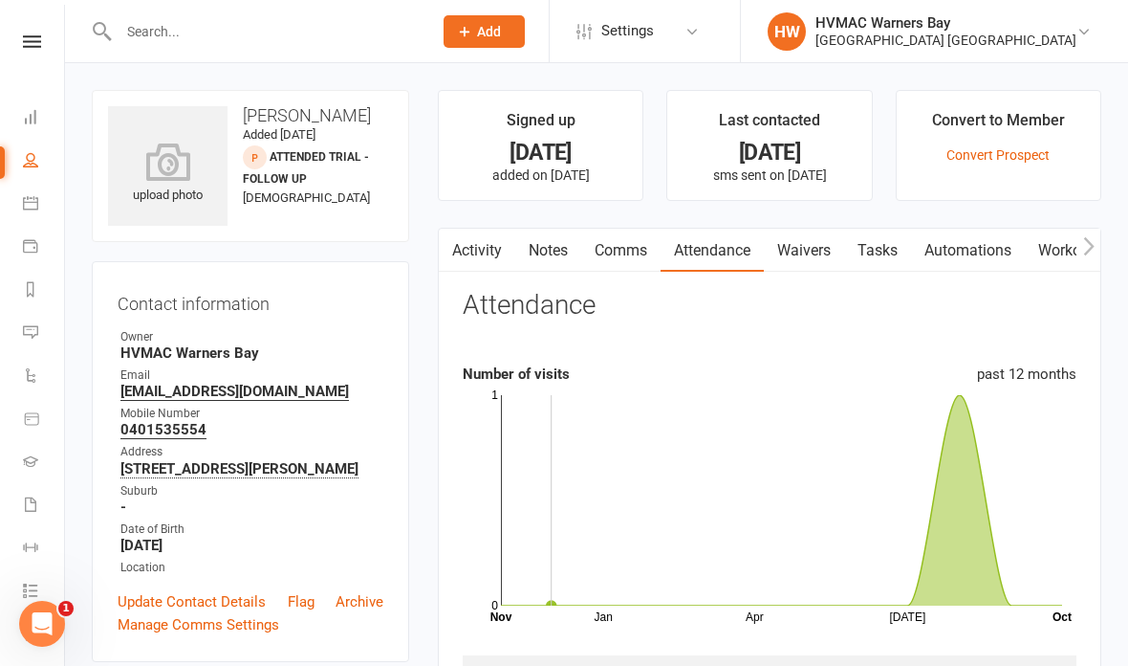
click at [624, 245] on link "Comms" at bounding box center [620, 251] width 79 height 44
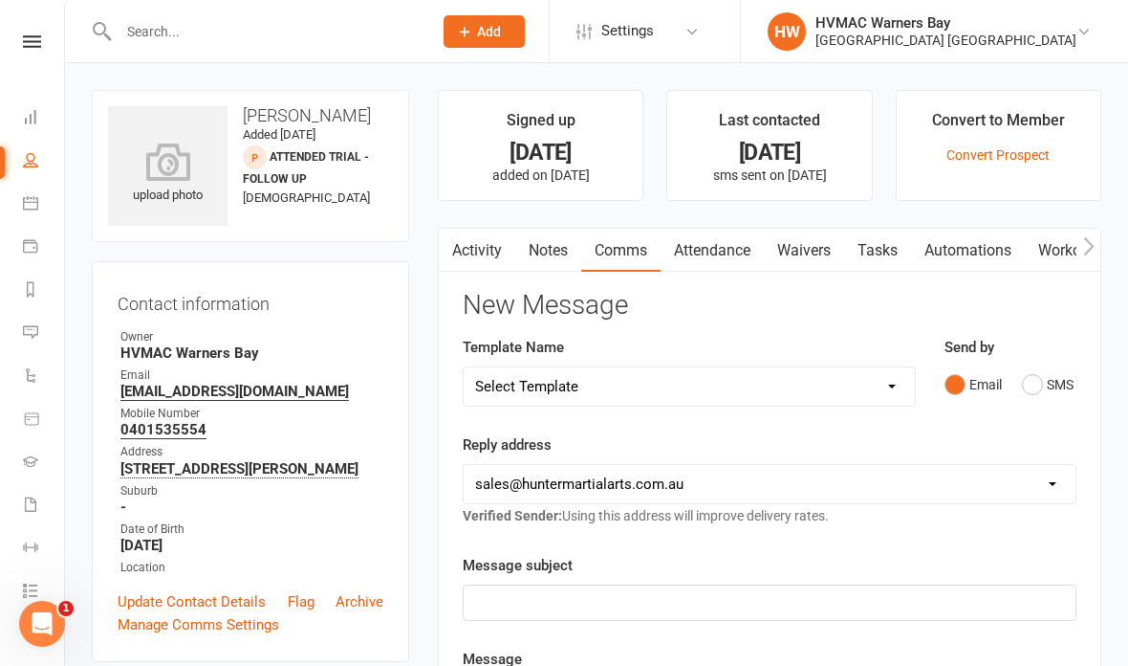
click at [1049, 373] on button "SMS" at bounding box center [1048, 384] width 52 height 36
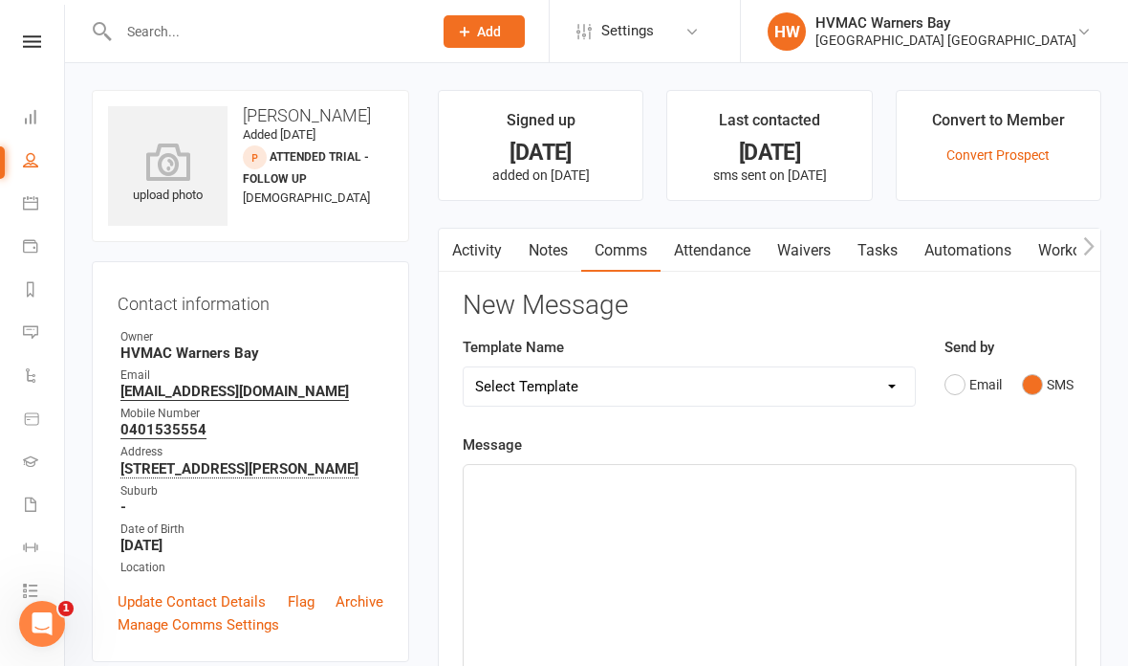
click at [818, 509] on div "﻿" at bounding box center [770, 608] width 612 height 287
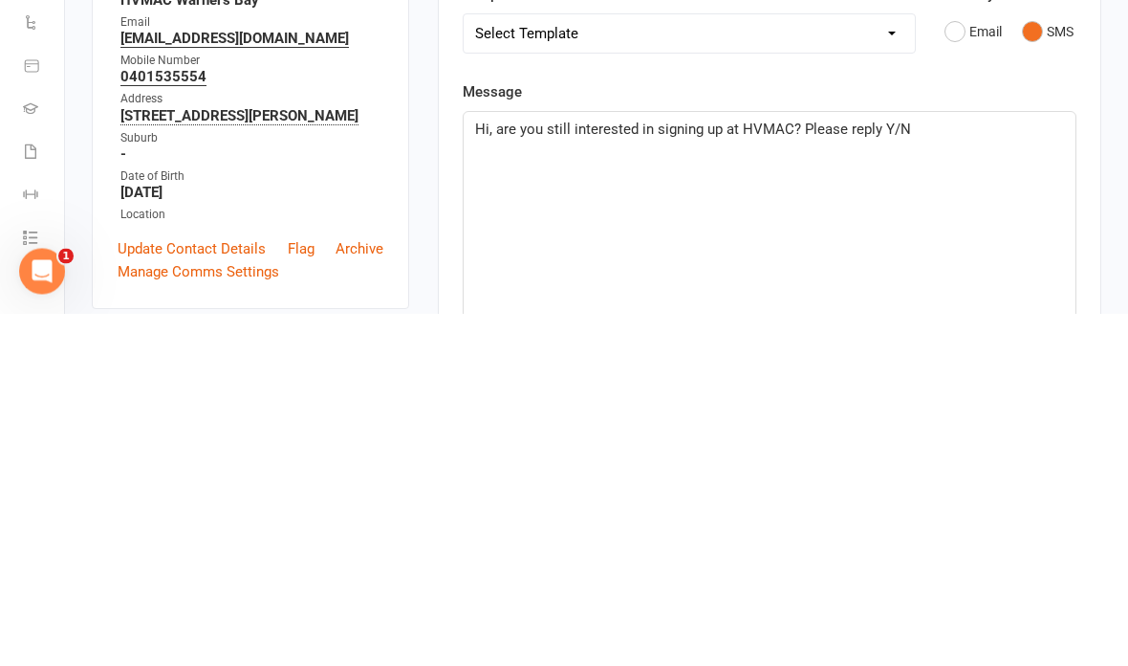
scroll to position [353, 0]
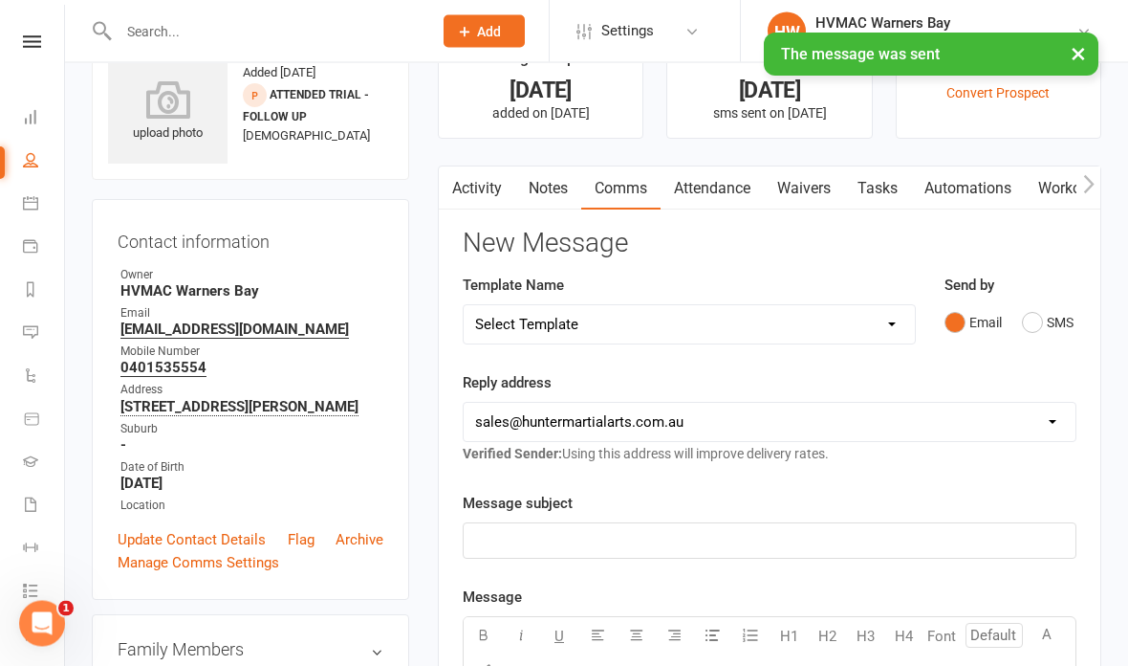
scroll to position [0, 0]
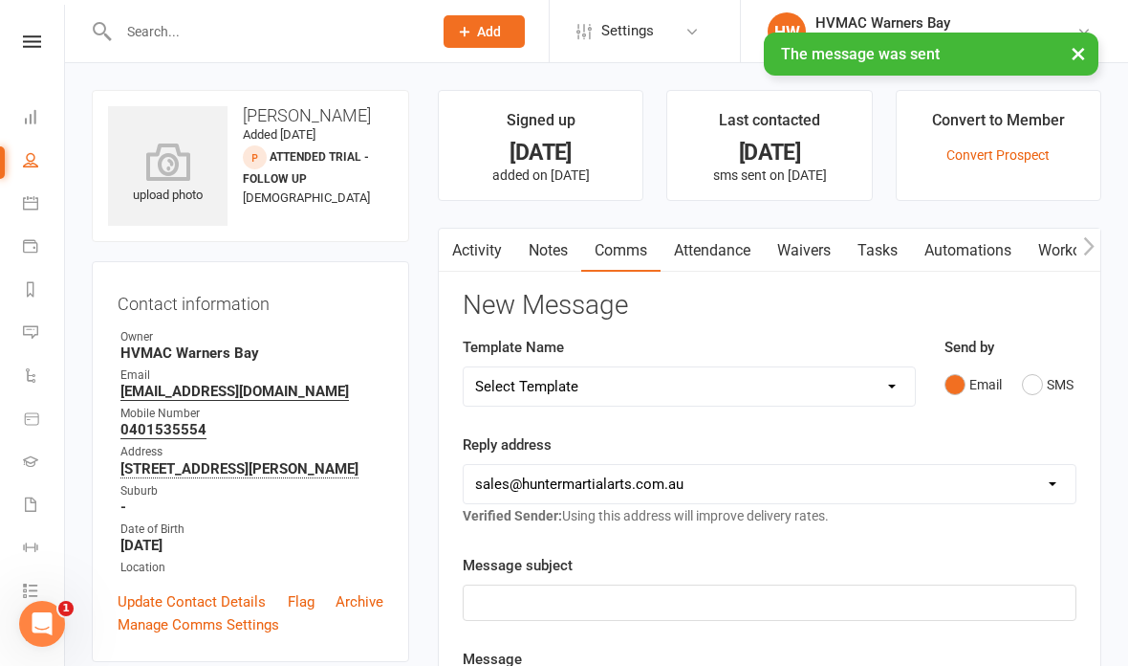
click at [543, 233] on link "Notes" at bounding box center [548, 251] width 66 height 44
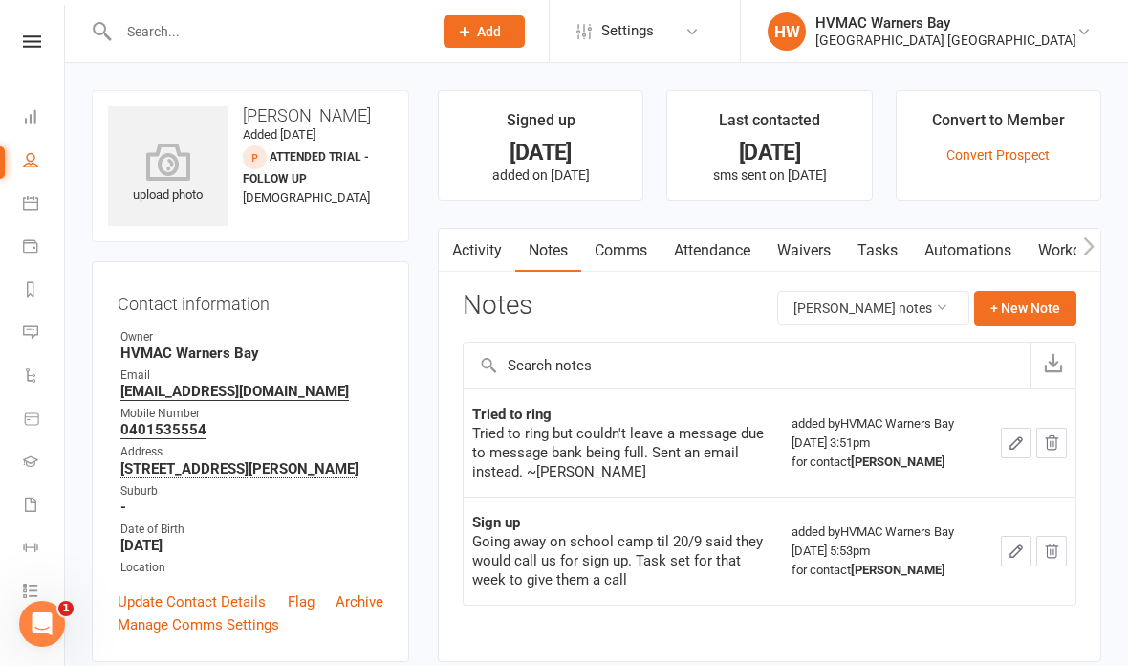
click at [478, 246] on link "Activity" at bounding box center [477, 251] width 77 height 44
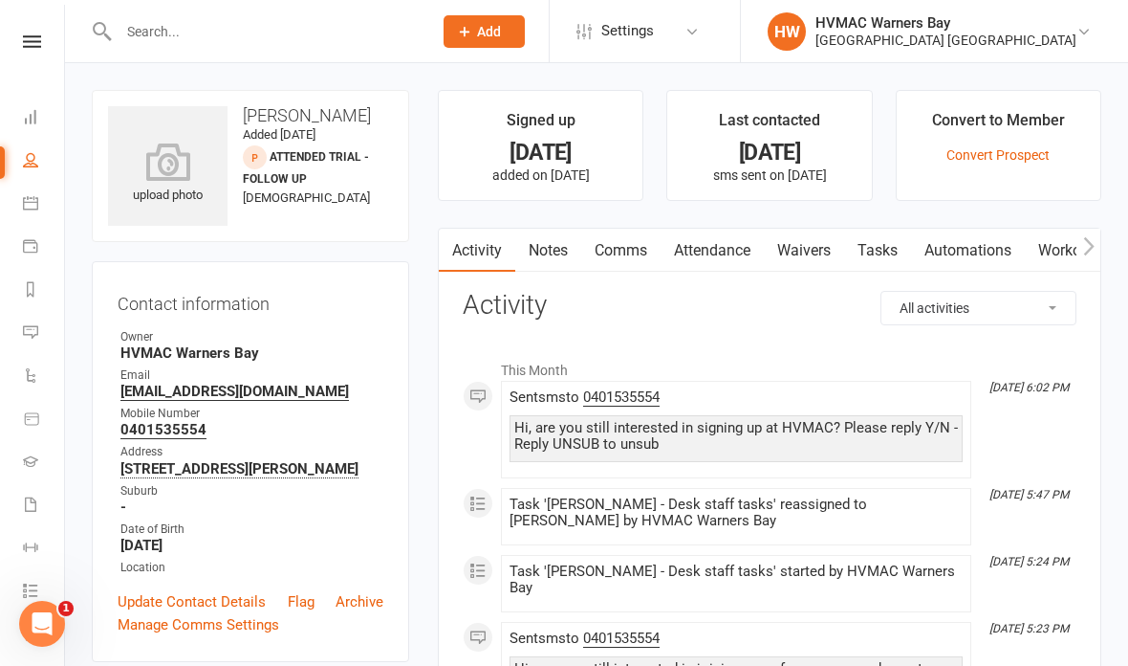
click at [291, 33] on input "text" at bounding box center [266, 31] width 306 height 27
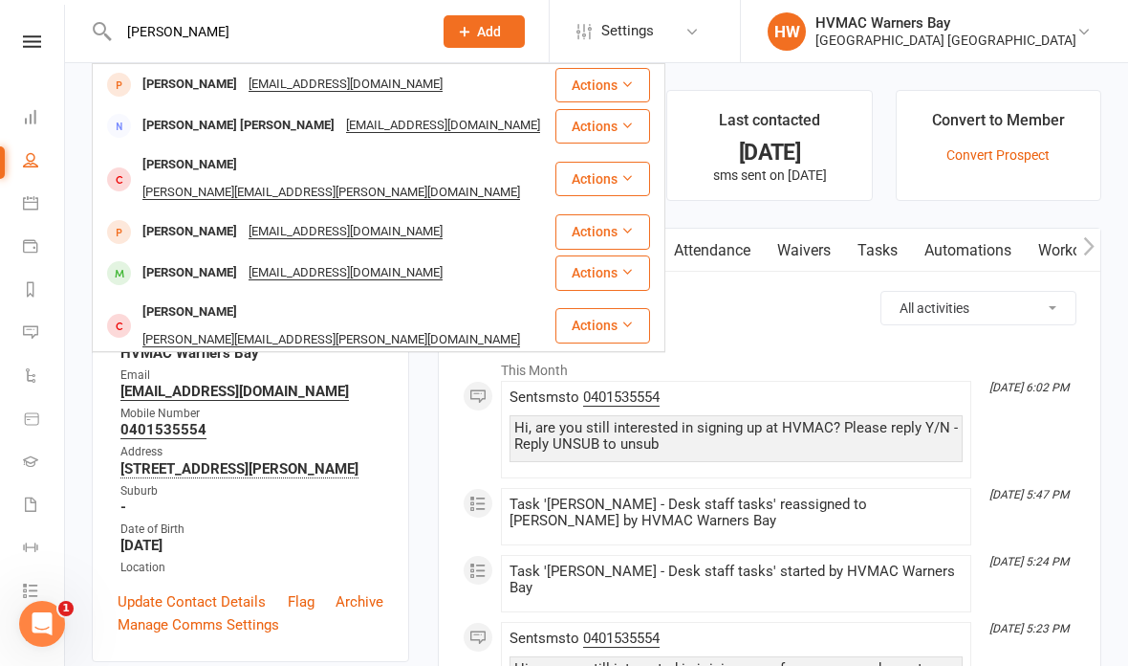
type input "Hugo fantin"
click at [401, 86] on div "Hugo Fantin j.seegerfantin@gmail.com" at bounding box center [324, 84] width 460 height 39
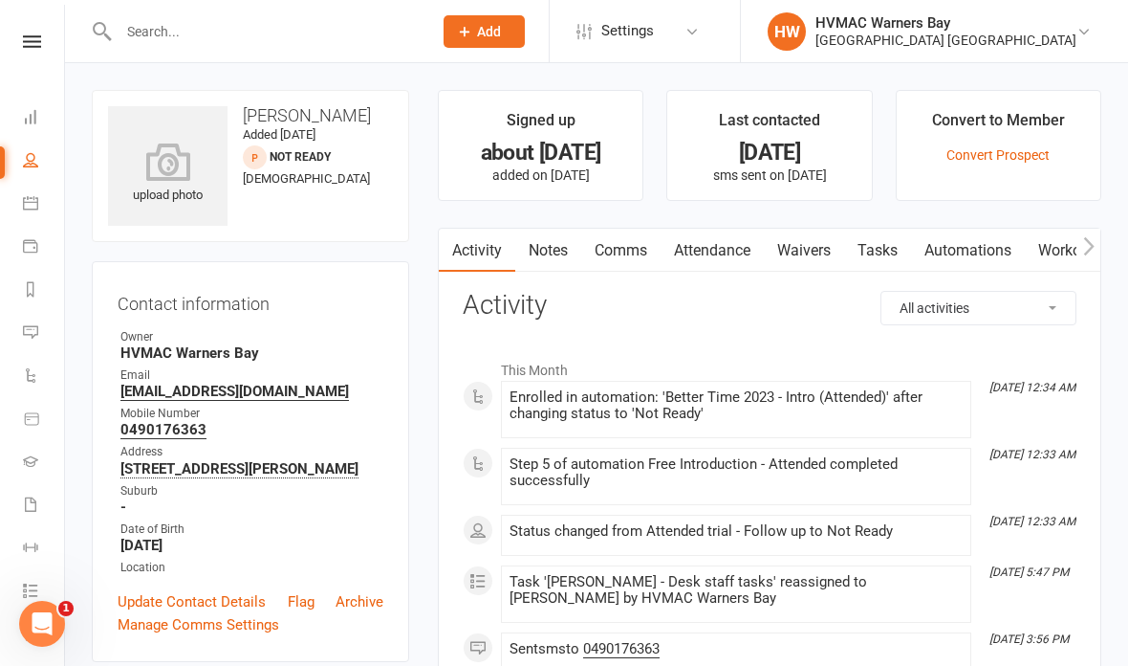
click at [320, 19] on input "text" at bounding box center [266, 31] width 306 height 27
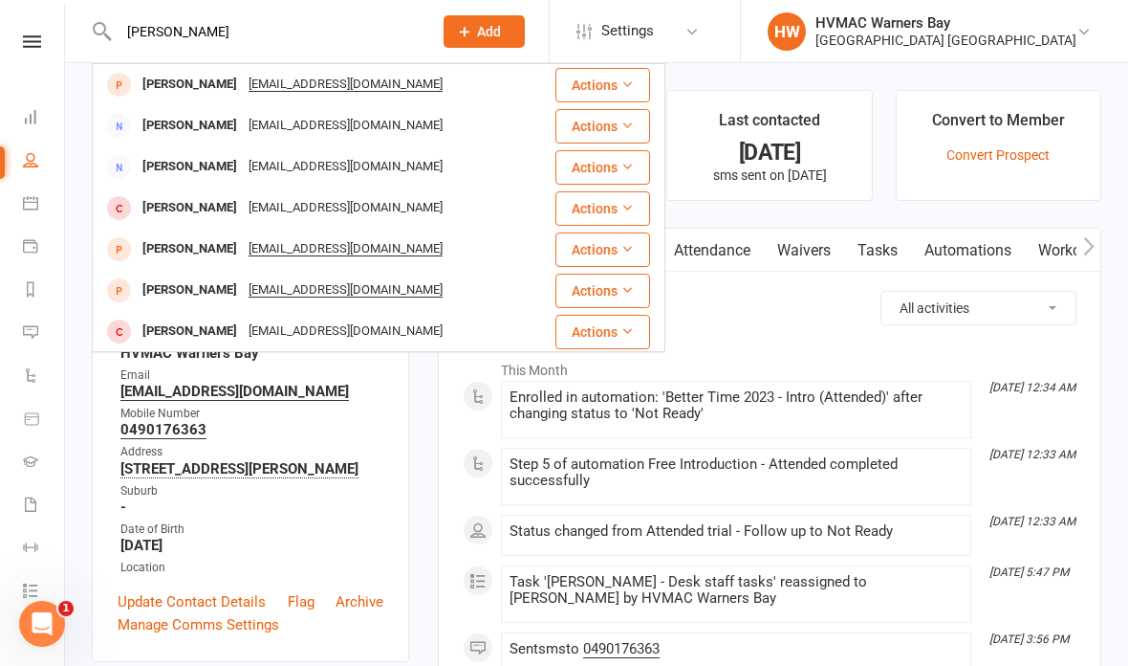
type input "Bodhi clinton"
click at [419, 96] on div "Bodhi Clinton ameliac.clinton@gmail.com" at bounding box center [324, 84] width 460 height 39
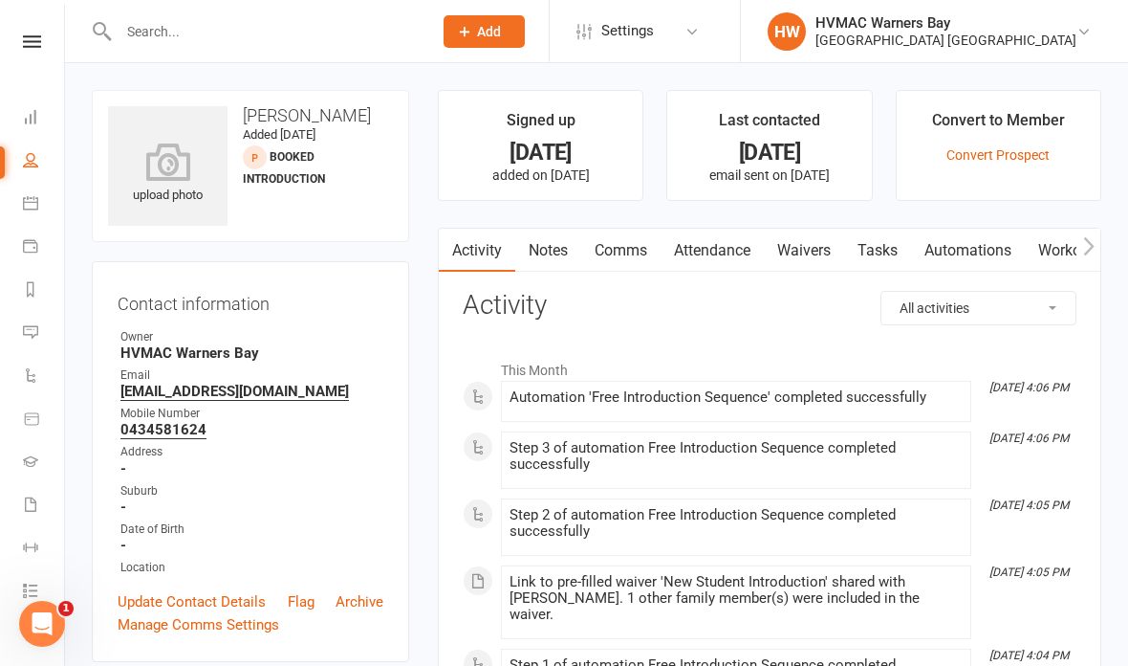
click at [714, 243] on link "Attendance" at bounding box center [712, 251] width 103 height 44
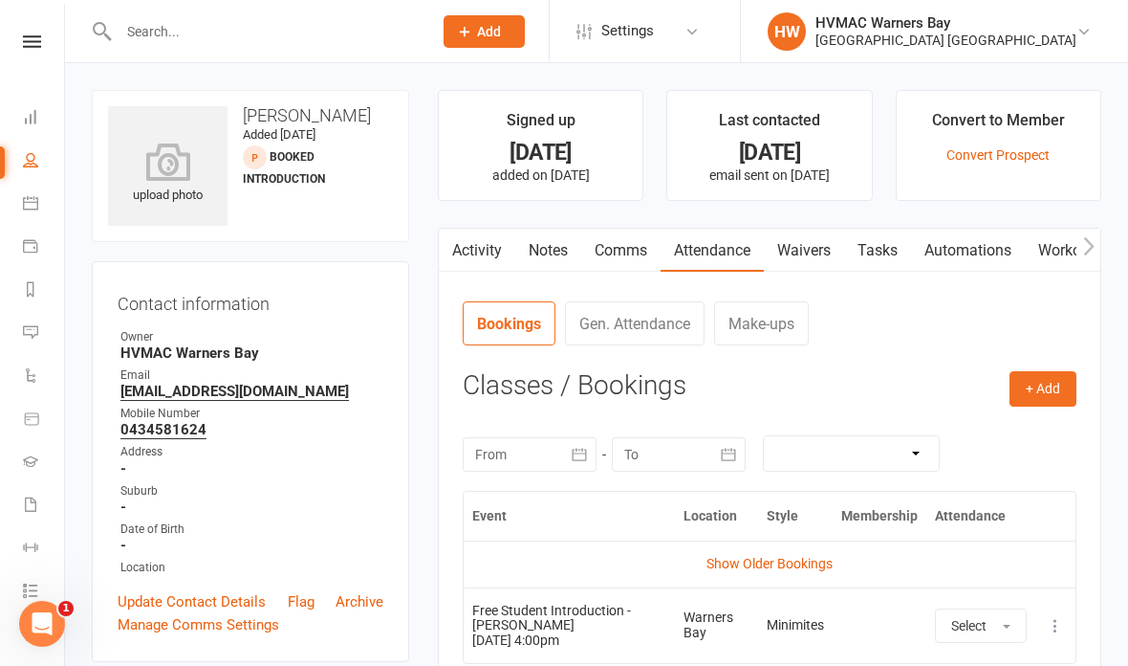
click at [299, 27] on input "text" at bounding box center [266, 31] width 306 height 27
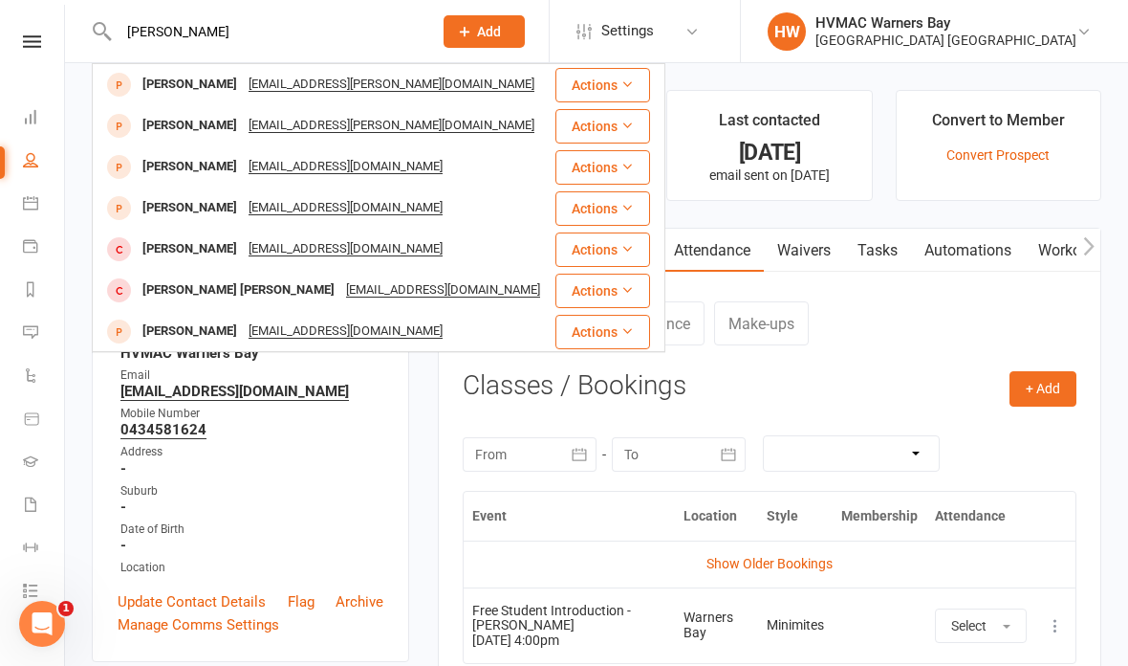
type input "Xavier jensen"
click at [461, 82] on div "Xavier Jensen chanelle.a.hamill@gmail.com" at bounding box center [324, 84] width 460 height 39
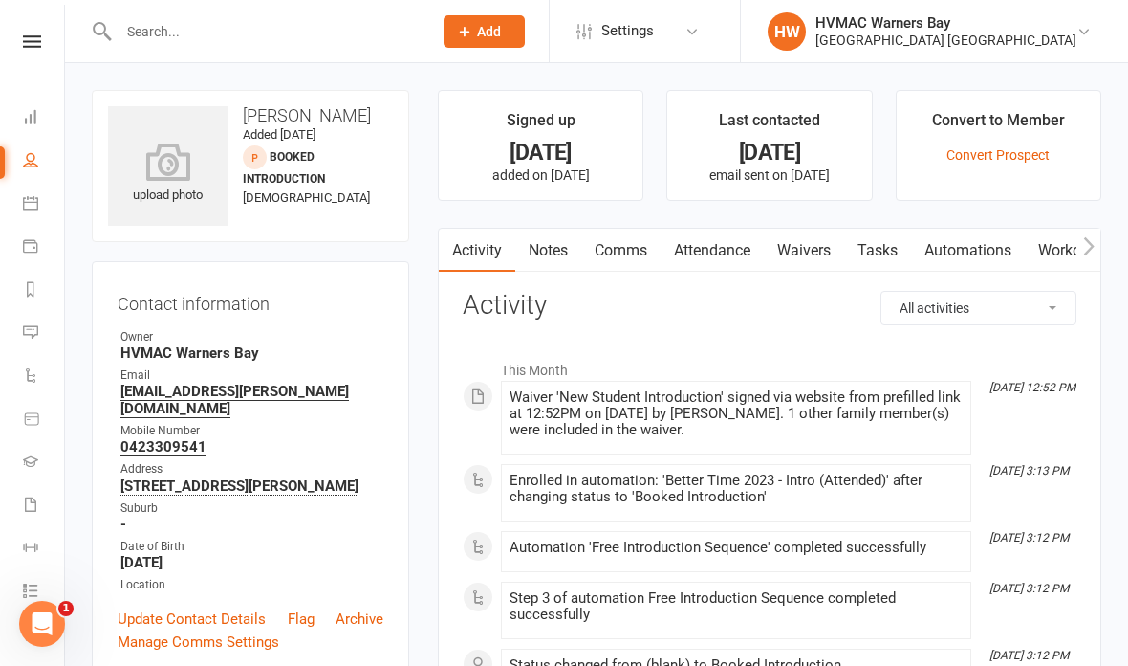
click at [710, 234] on link "Attendance" at bounding box center [712, 251] width 103 height 44
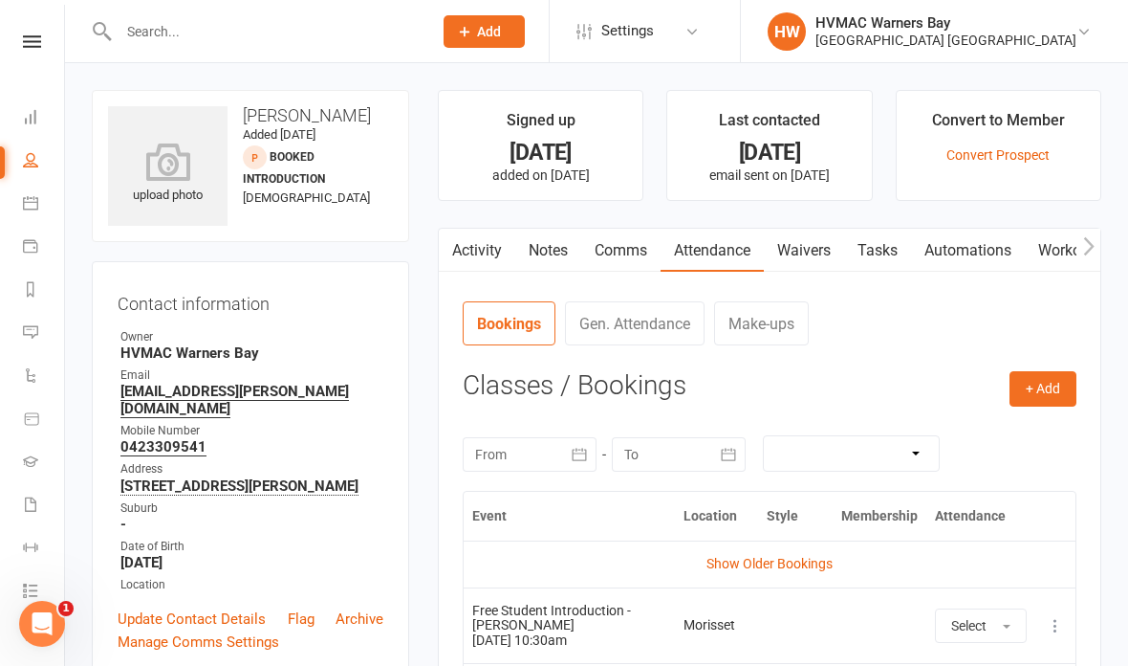
click at [311, 38] on input "text" at bounding box center [266, 31] width 306 height 27
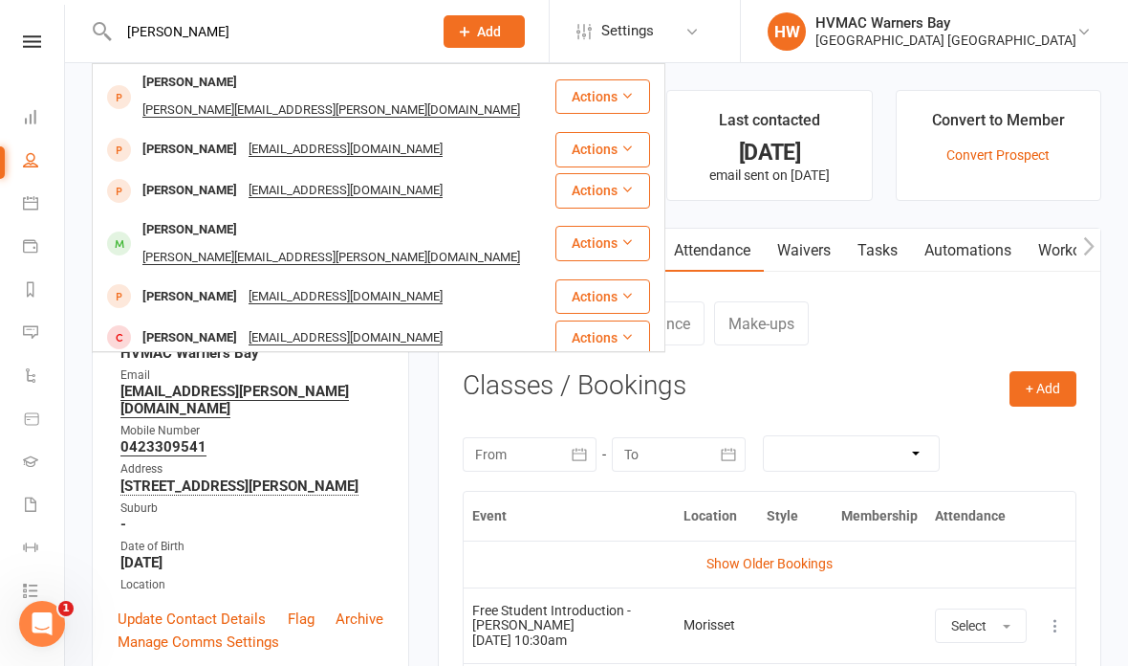
type input "Lindsay oakes"
click at [317, 97] on div "oakes.amanda@gmail.com" at bounding box center [331, 111] width 389 height 28
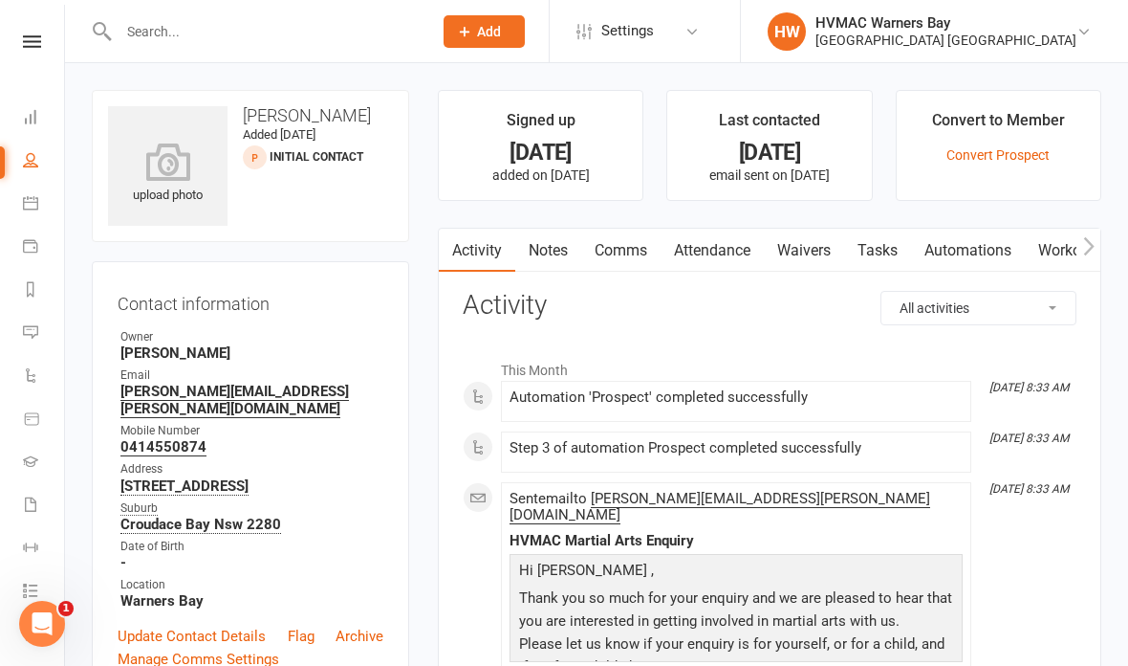
click at [721, 245] on link "Attendance" at bounding box center [712, 251] width 103 height 44
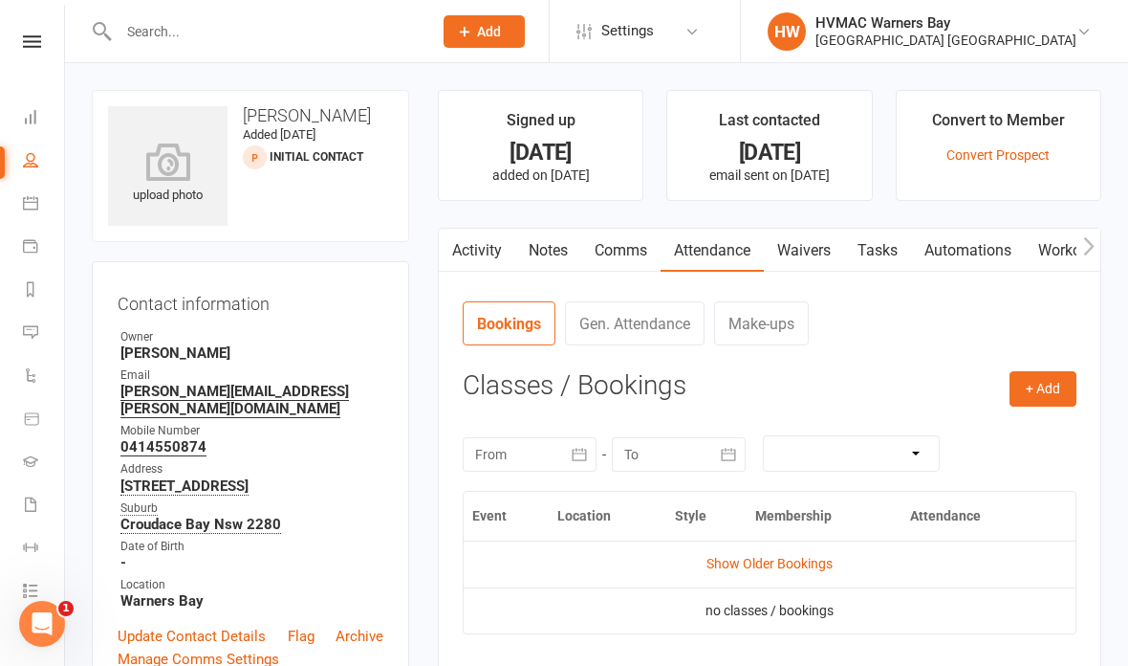
click at [821, 564] on link "Show Older Bookings" at bounding box center [770, 563] width 126 height 15
click at [561, 246] on link "Notes" at bounding box center [548, 251] width 66 height 44
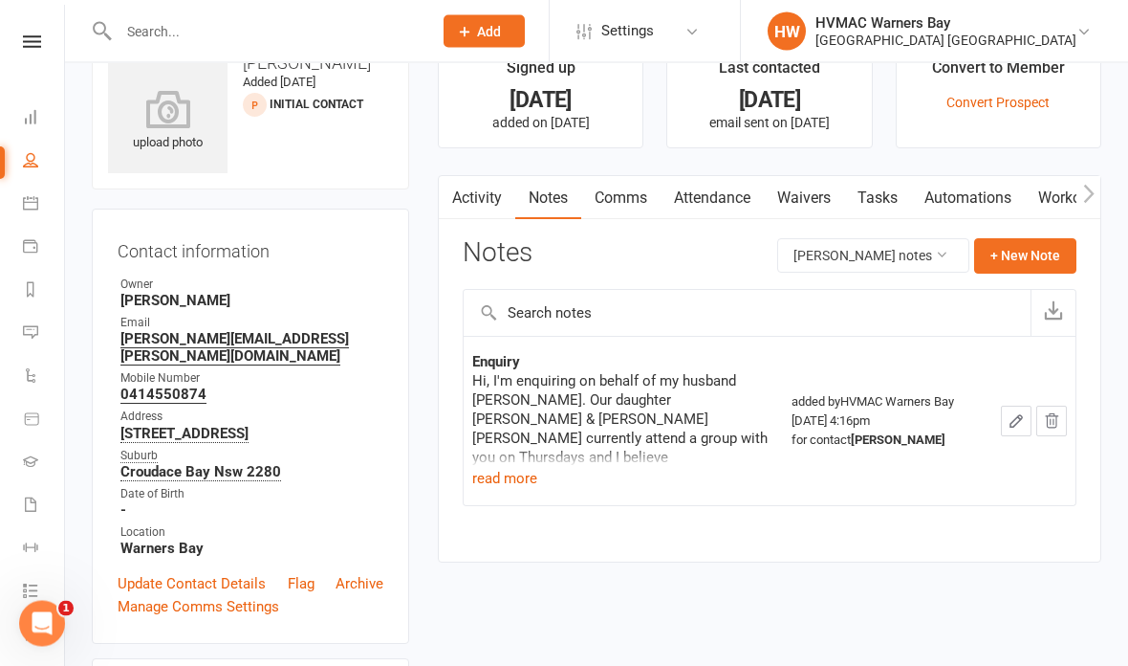
scroll to position [68, 0]
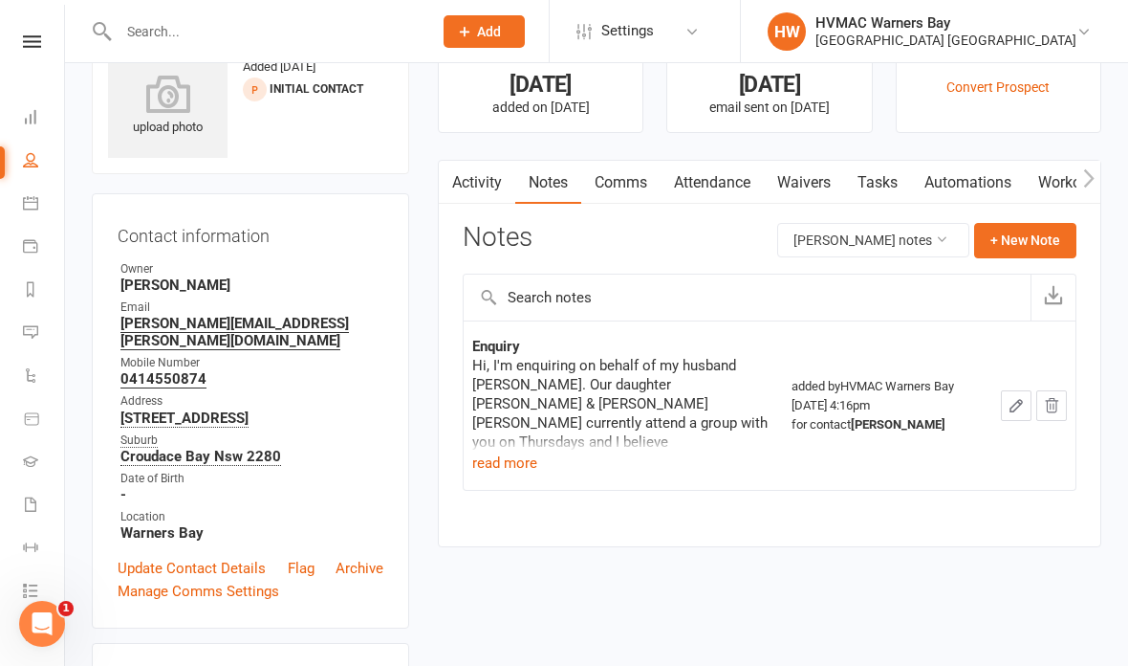
click at [505, 461] on button "read more" at bounding box center [504, 462] width 65 height 23
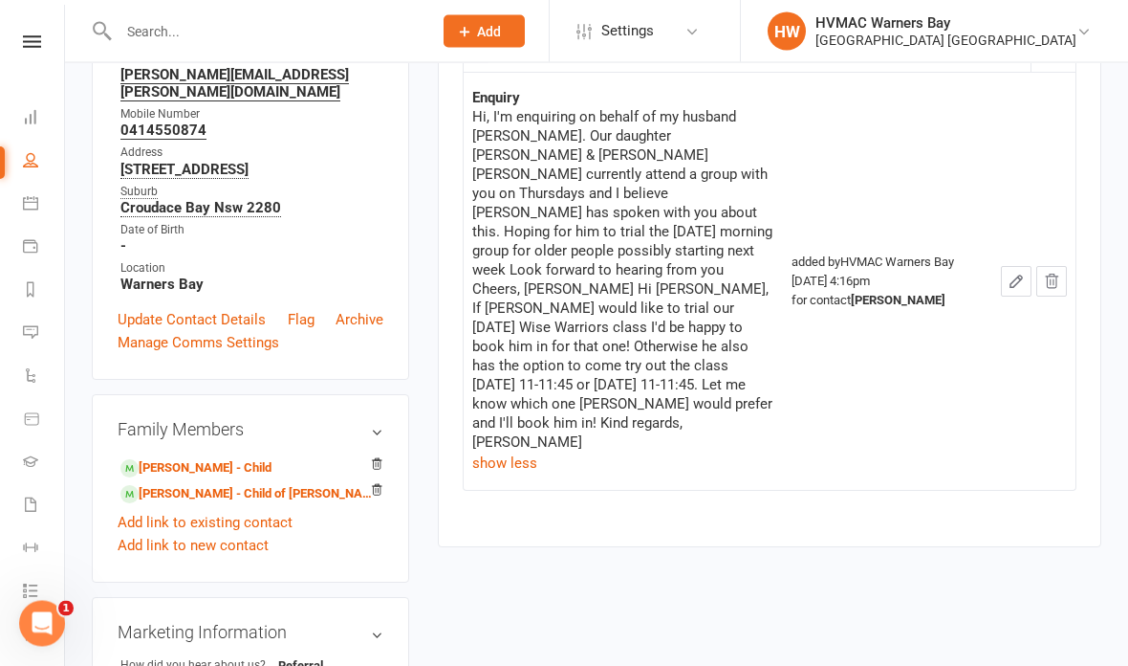
scroll to position [317, 0]
click at [264, 458] on link "Amanda Oakes - Child" at bounding box center [195, 468] width 151 height 20
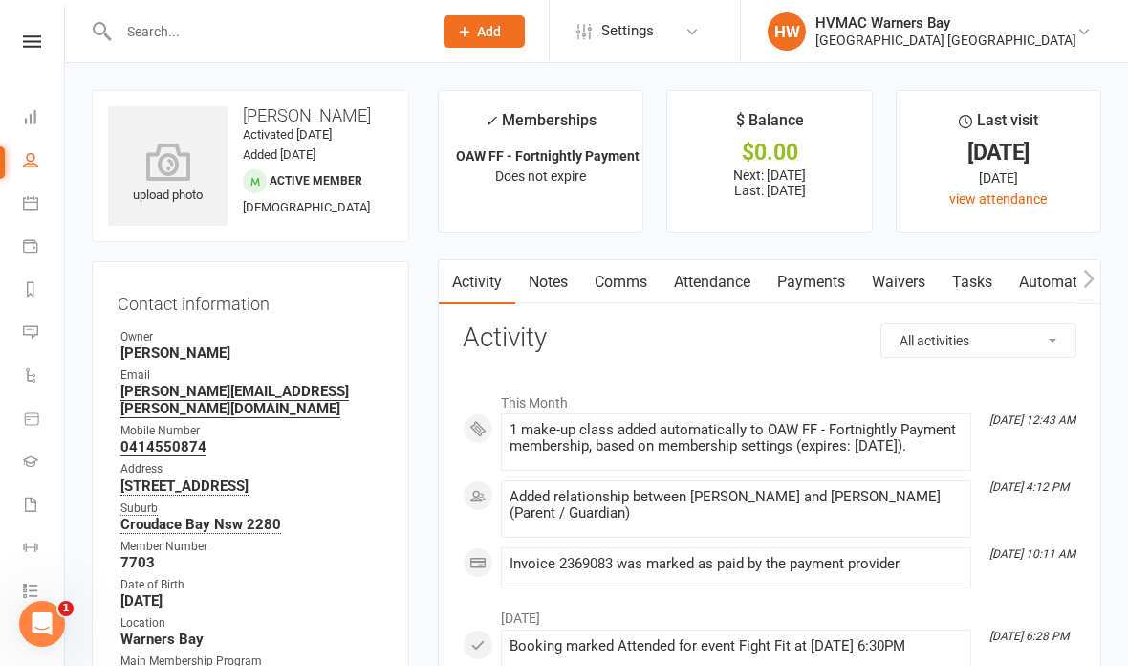
click at [899, 274] on link "Waivers" at bounding box center [899, 282] width 80 height 44
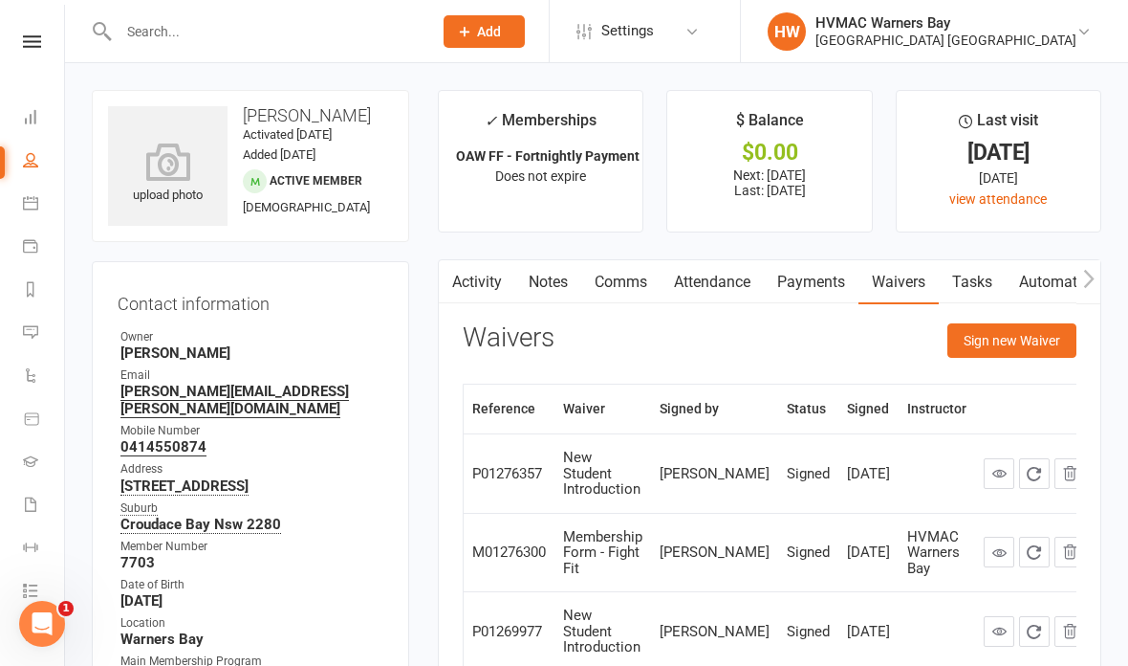
click at [997, 354] on button "Sign new Waiver" at bounding box center [1012, 340] width 129 height 34
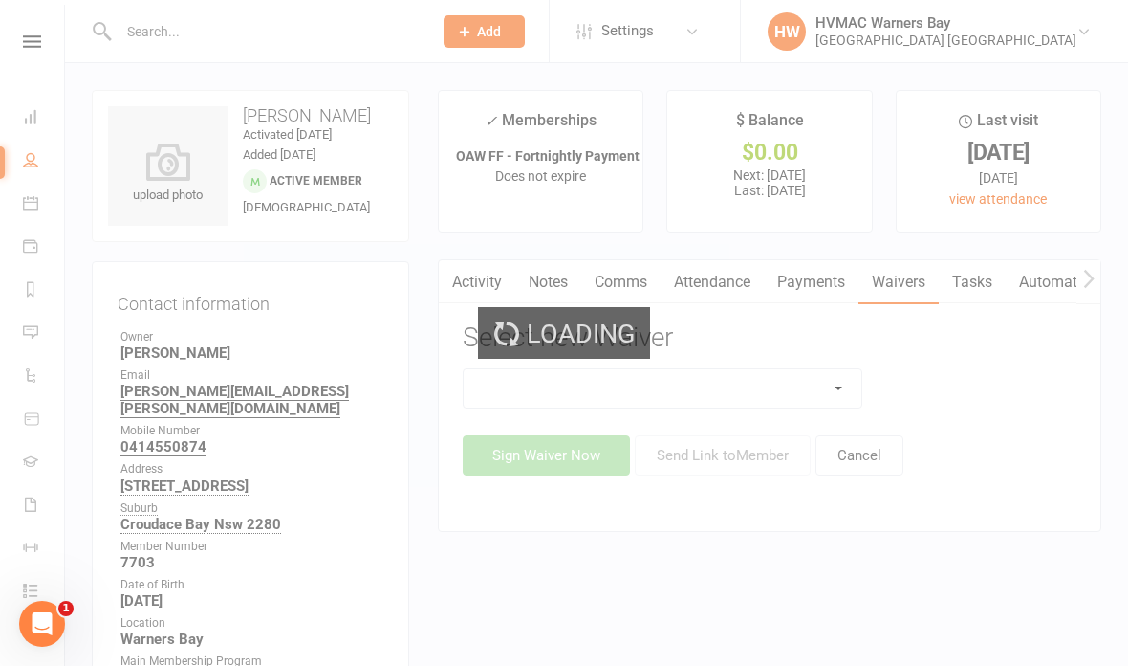
click at [828, 387] on div "Loading" at bounding box center [564, 333] width 1128 height 666
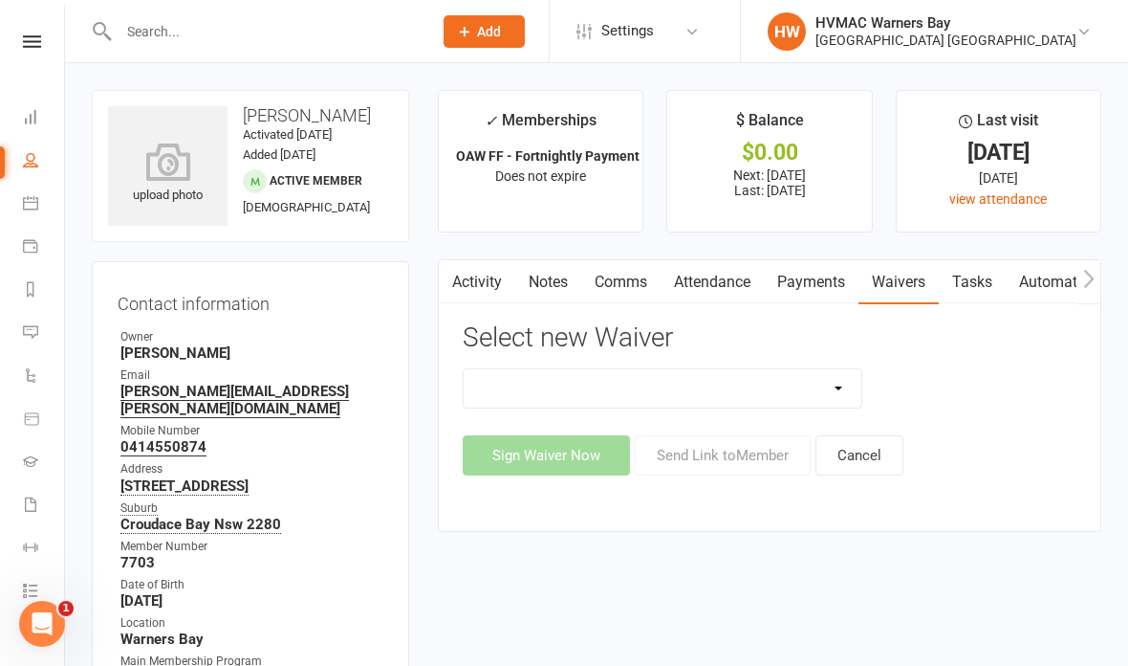
click at [771, 389] on select "Cancellation Form Cancellation Form - Kinder Kicks Fitness Challenge Goals Asse…" at bounding box center [663, 388] width 398 height 38
select select "5751"
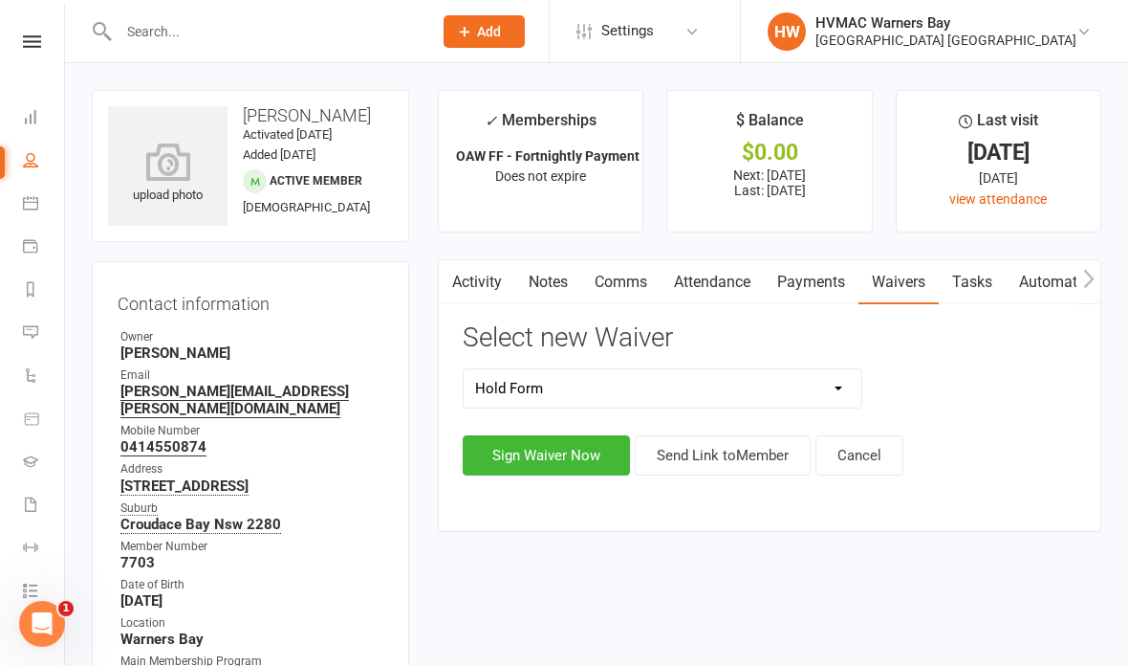
click at [737, 454] on button "Send Link to Member" at bounding box center [723, 455] width 176 height 40
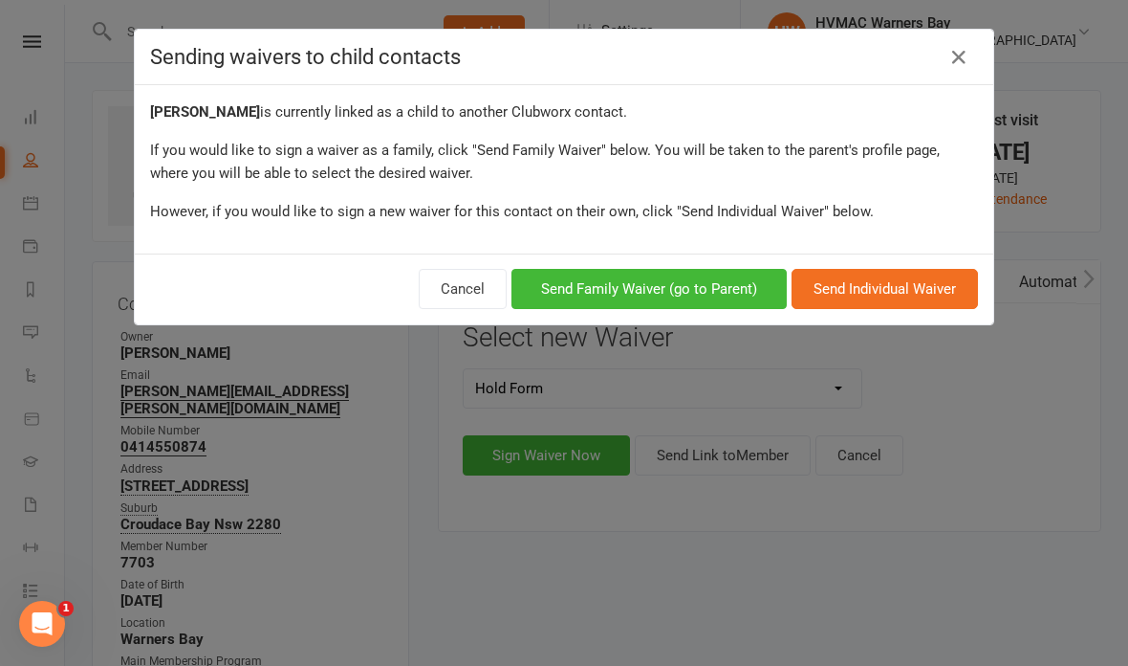
click at [928, 278] on button "Send Individual Waiver" at bounding box center [885, 289] width 186 height 40
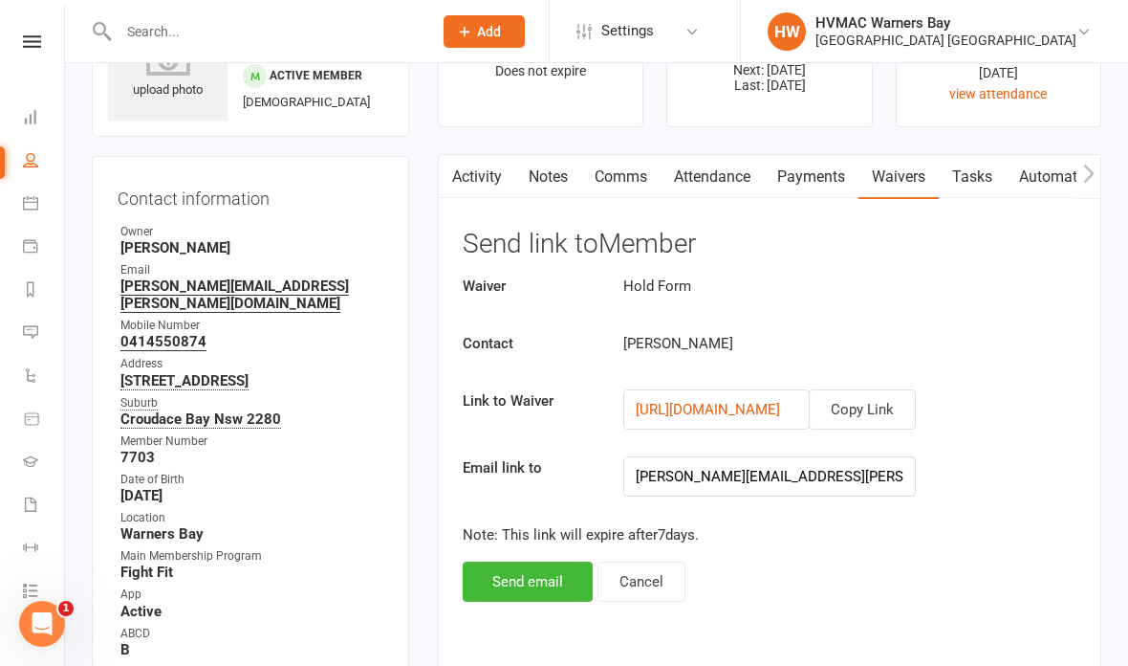
scroll to position [99, 0]
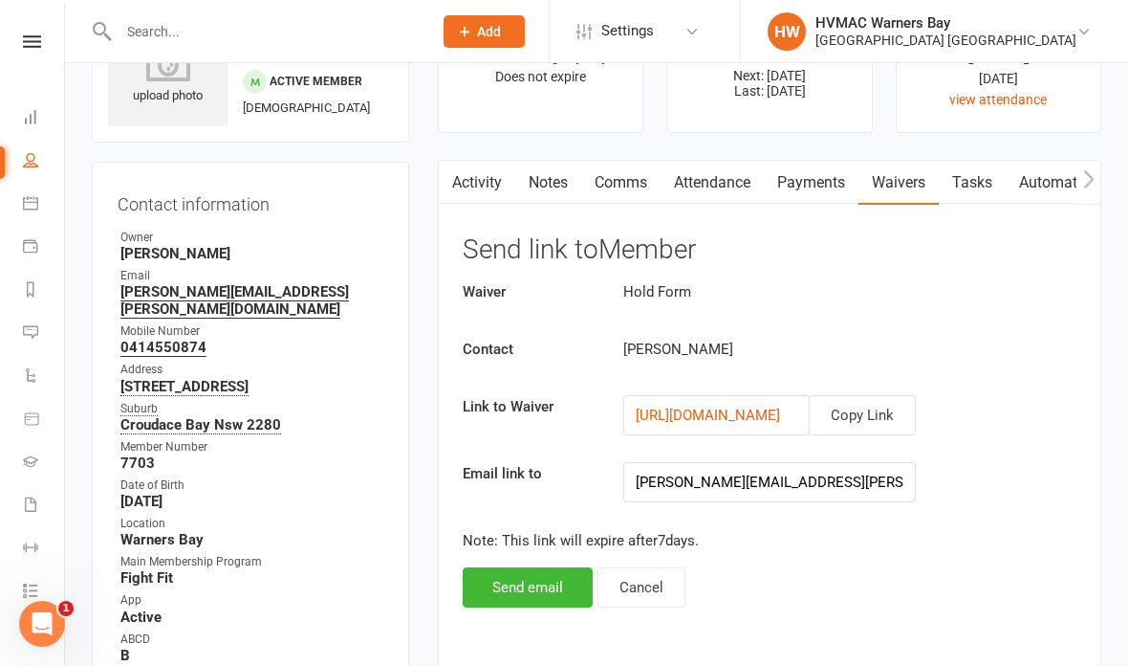
click at [561, 567] on button "Send email" at bounding box center [528, 587] width 130 height 40
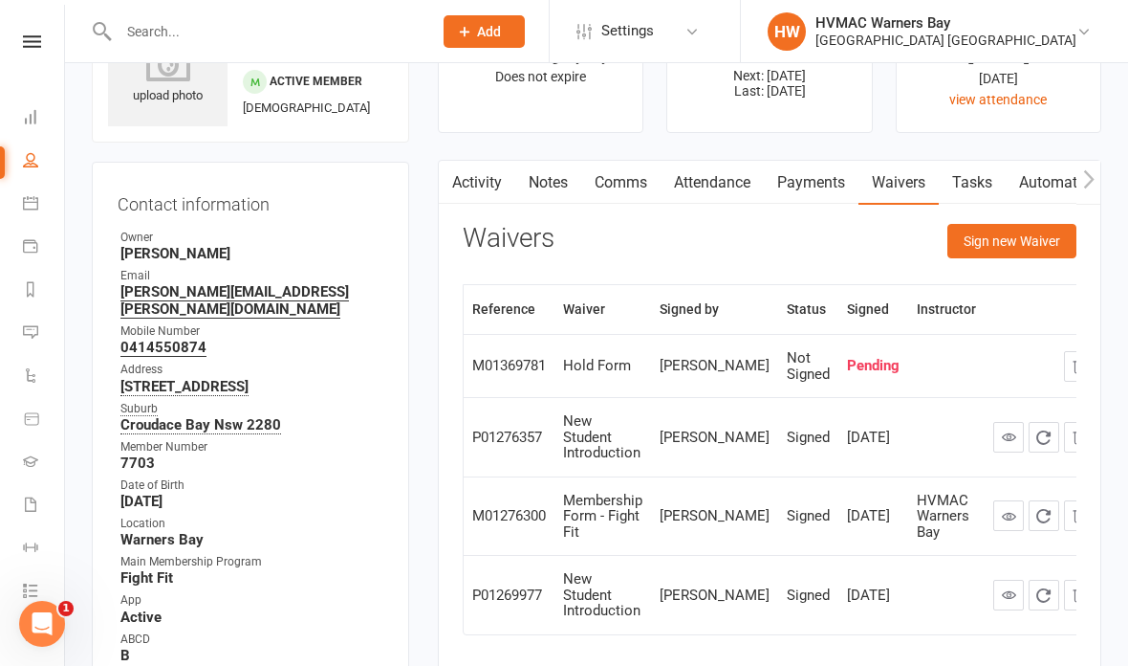
click at [557, 185] on link "Notes" at bounding box center [548, 183] width 66 height 44
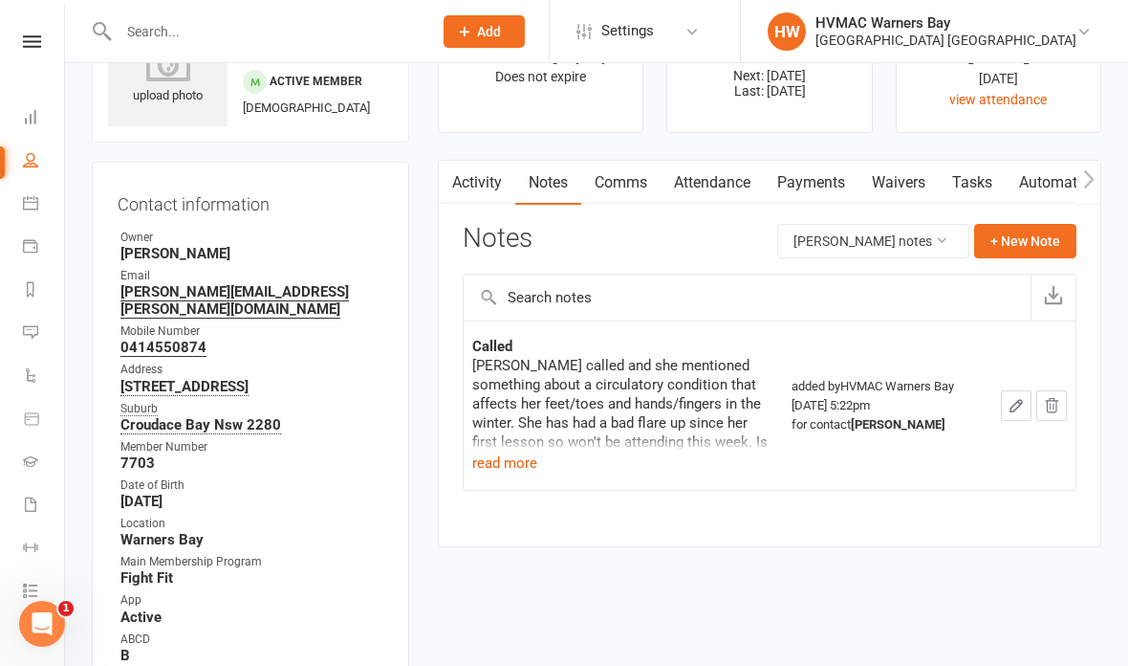
click at [1030, 237] on button "+ New Note" at bounding box center [1026, 241] width 102 height 34
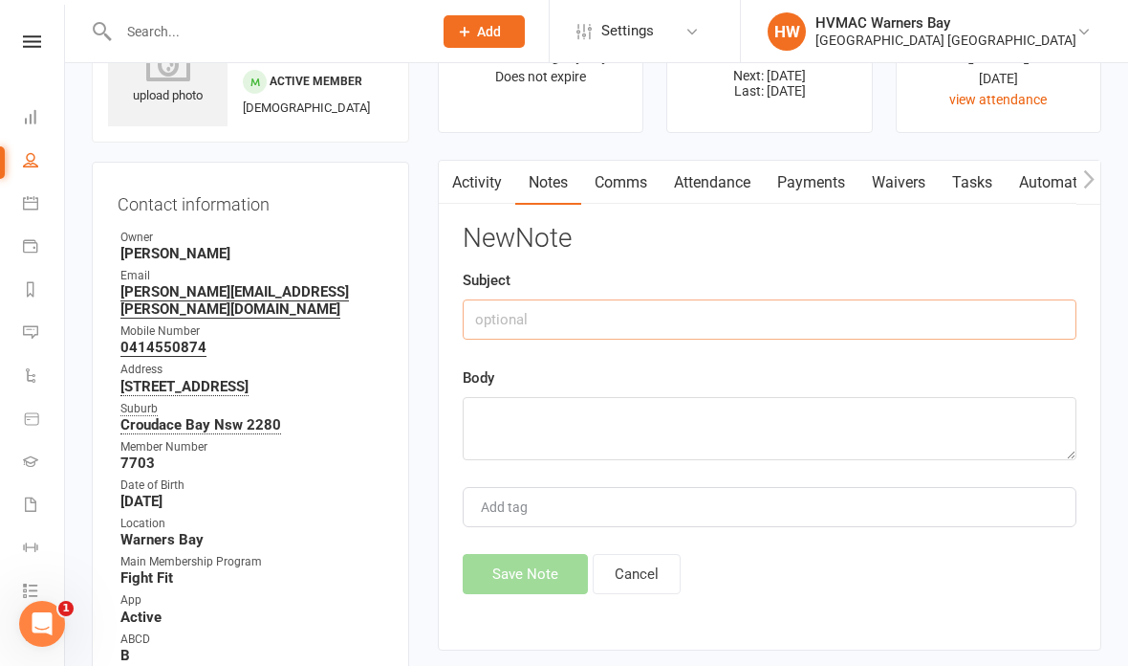
click at [804, 333] on input "text" at bounding box center [770, 319] width 614 height 40
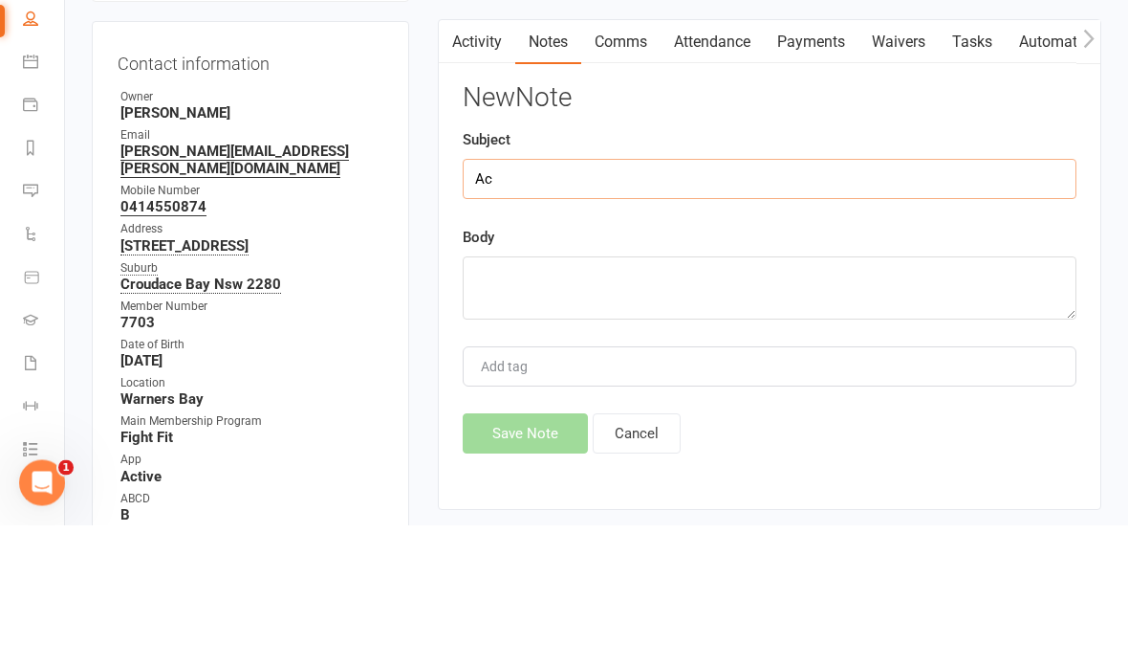
type input "A"
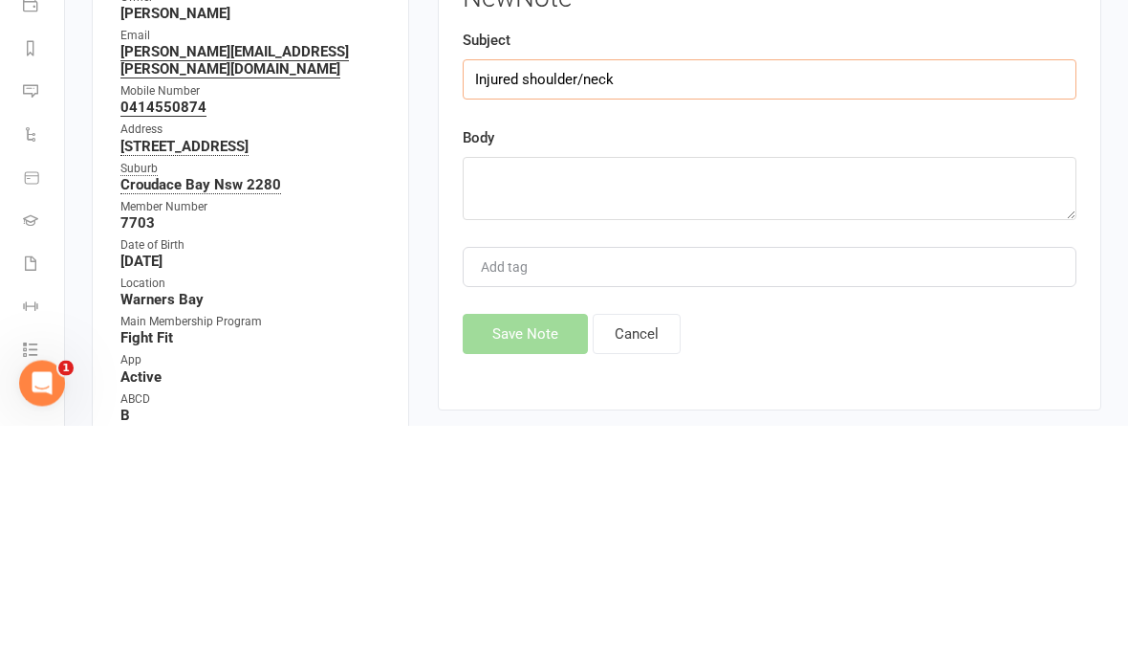
type input "Injured shoulder/neck"
click at [682, 398] on textarea at bounding box center [770, 429] width 614 height 63
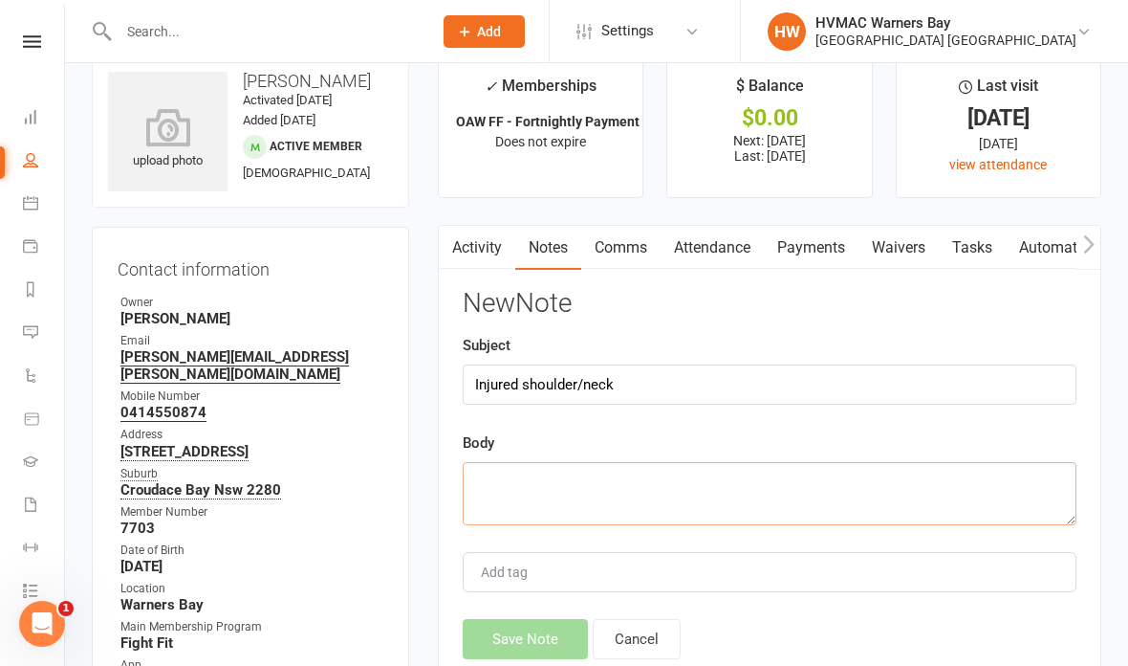
scroll to position [0, 0]
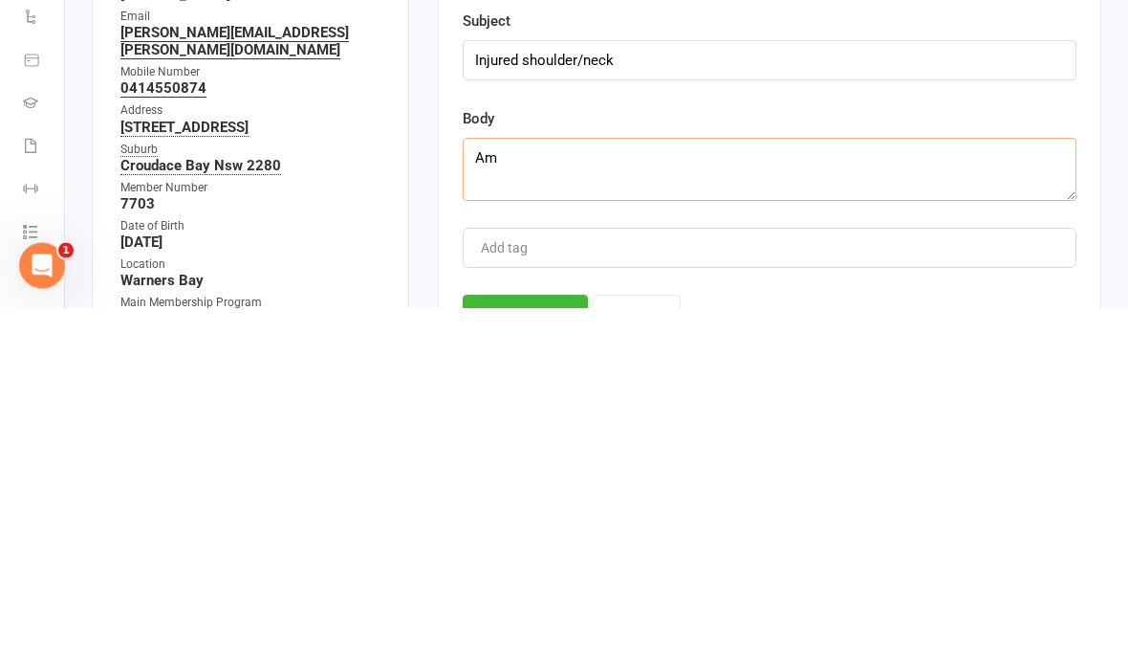
type textarea "A"
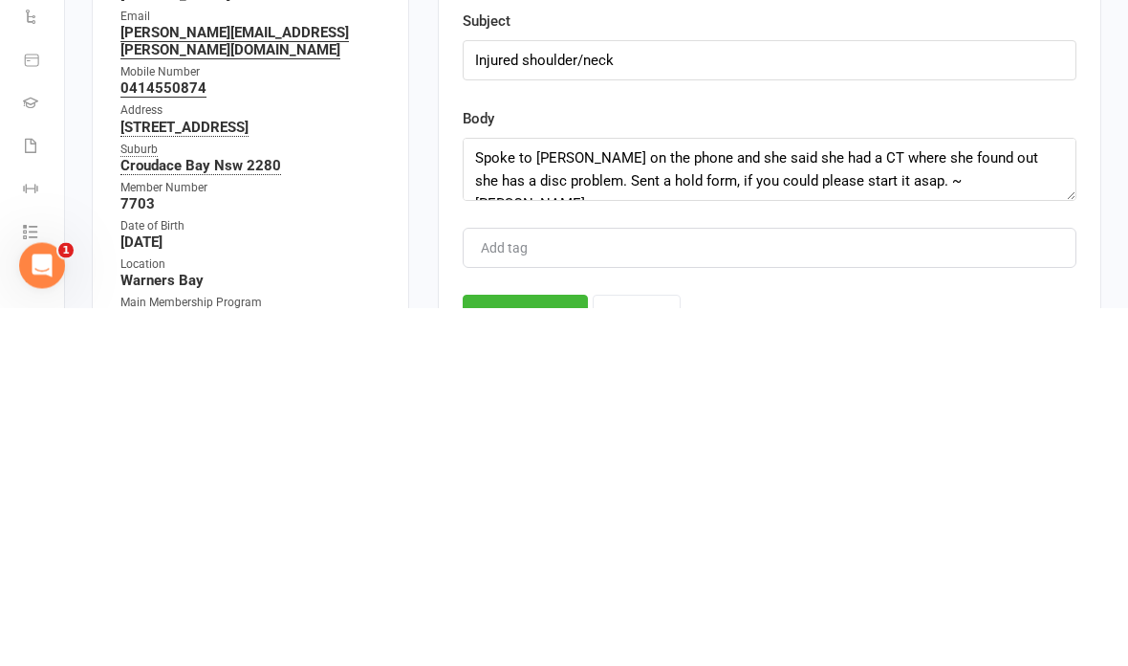
scroll to position [359, 0]
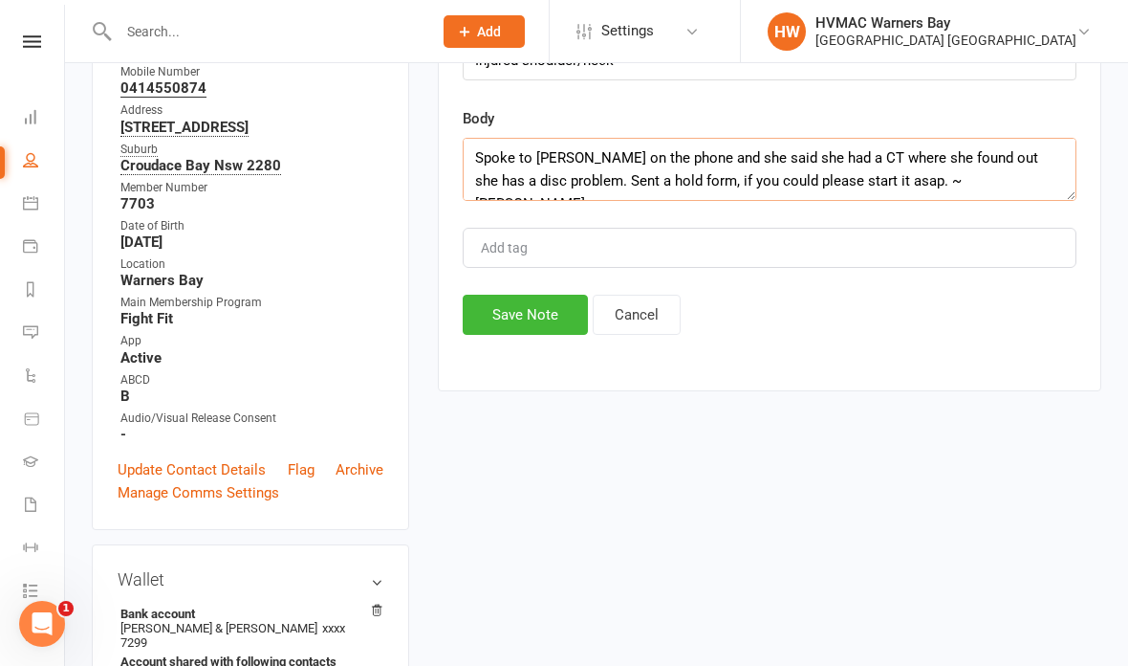
type textarea "Spoke to Amanda on the phone and she said she had a CT where she found out she …"
click at [503, 321] on button "Save Note" at bounding box center [525, 315] width 125 height 40
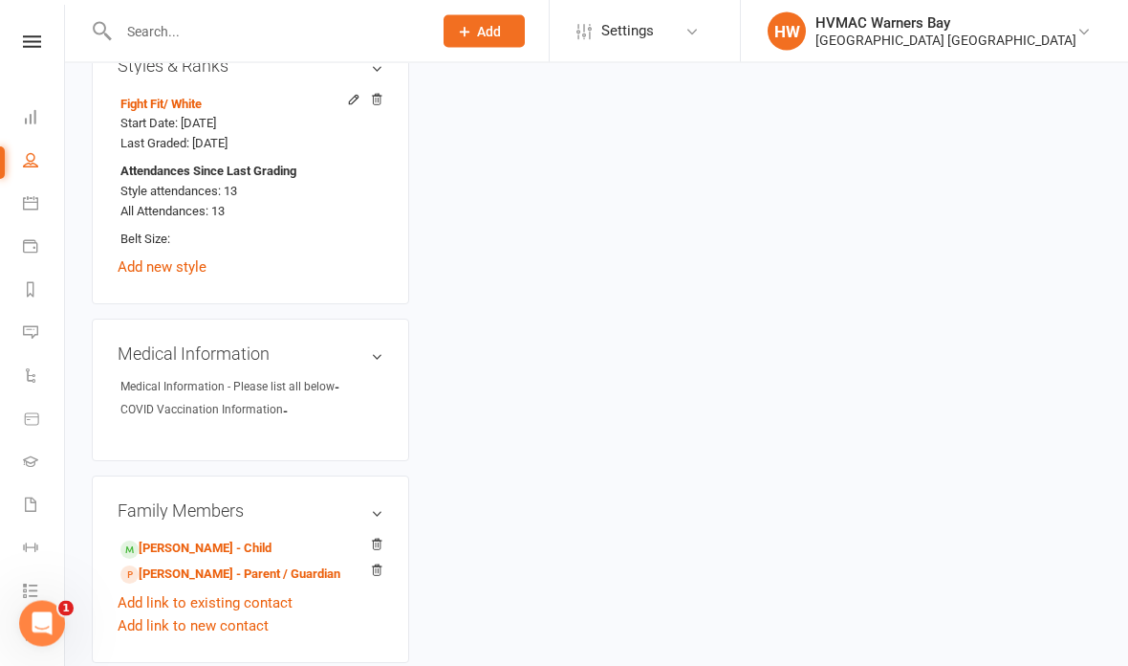
scroll to position [1318, 0]
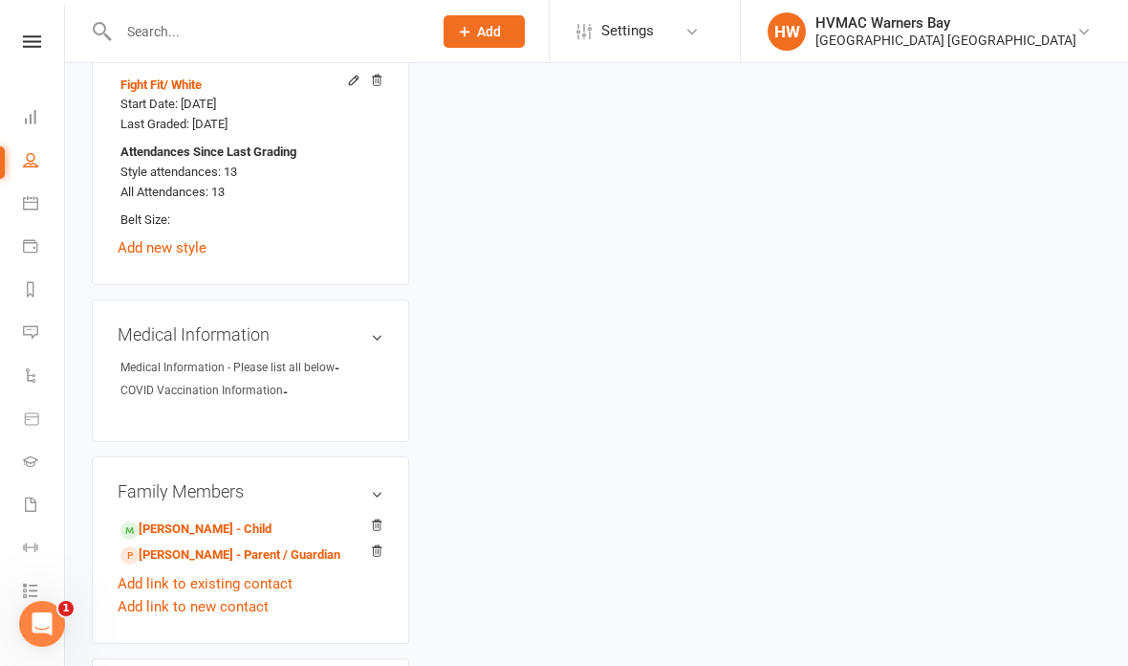
click at [238, 545] on link "Lindsay Oakes - Parent / Guardian" at bounding box center [230, 555] width 220 height 20
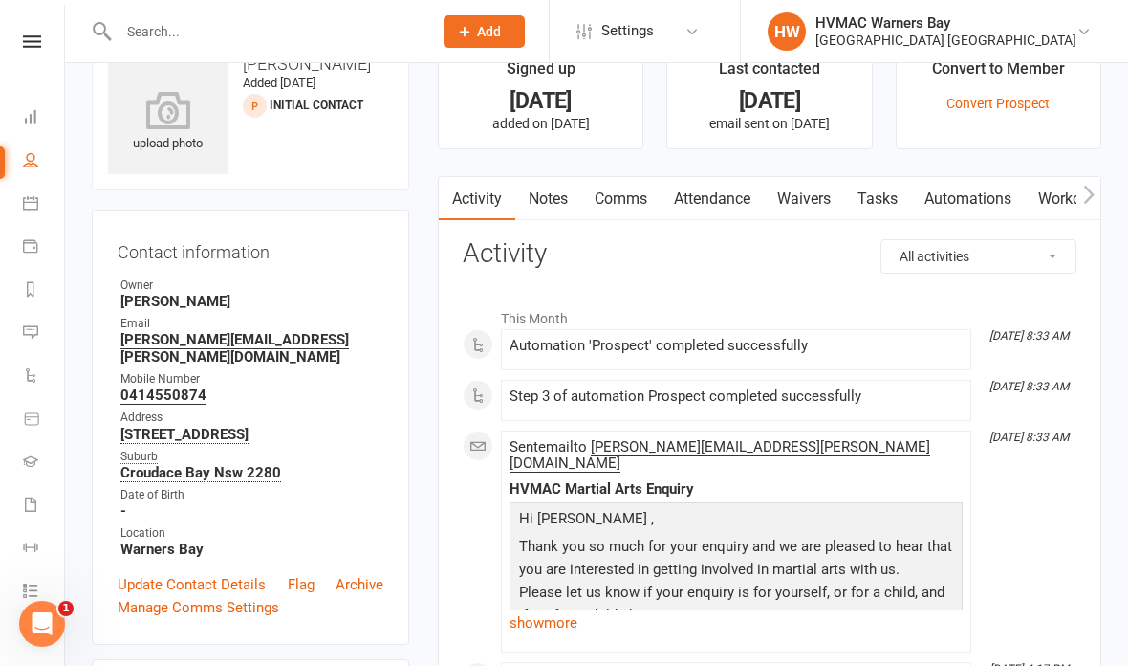
scroll to position [57, 0]
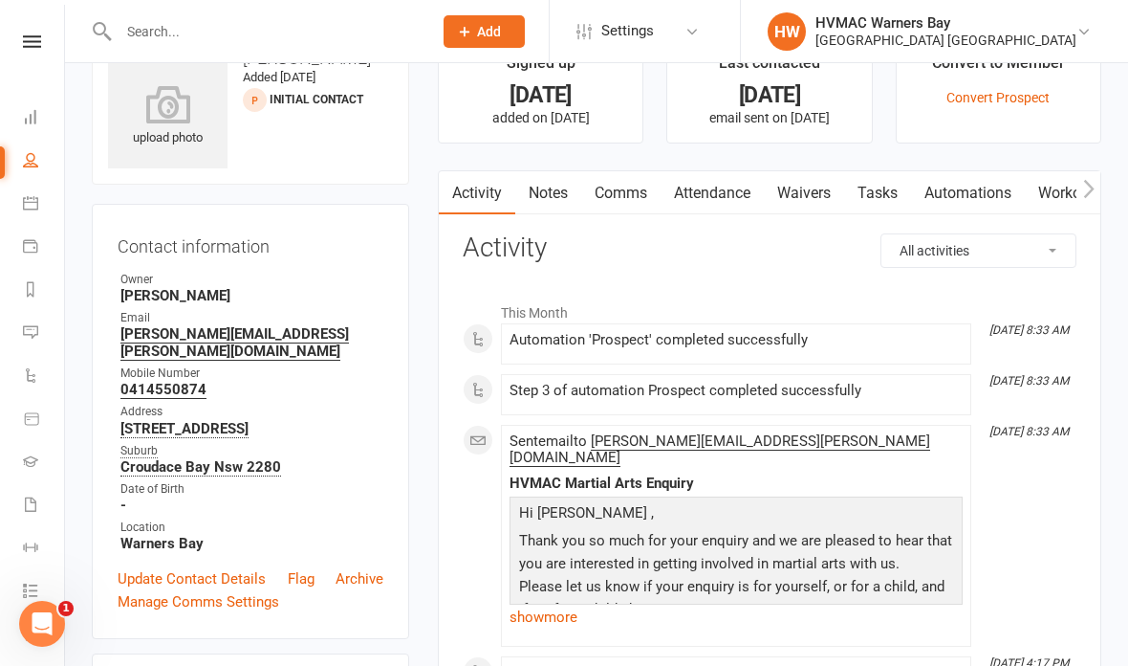
click at [237, 567] on link "Update Contact Details" at bounding box center [192, 578] width 148 height 23
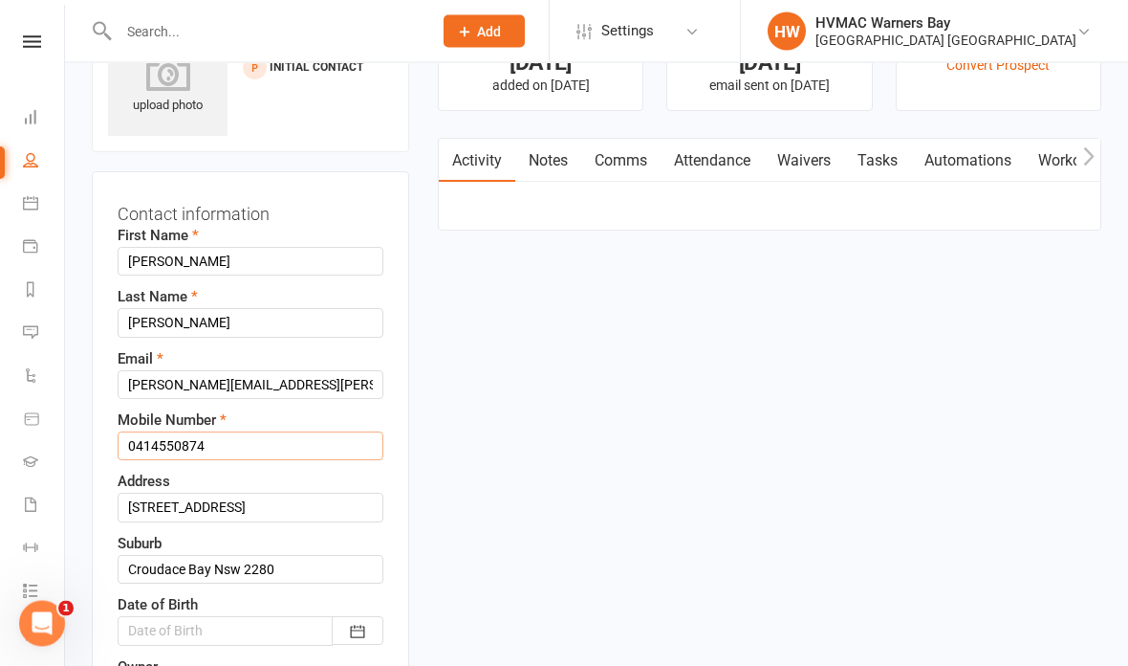
click at [292, 450] on input "0414550874" at bounding box center [251, 446] width 266 height 29
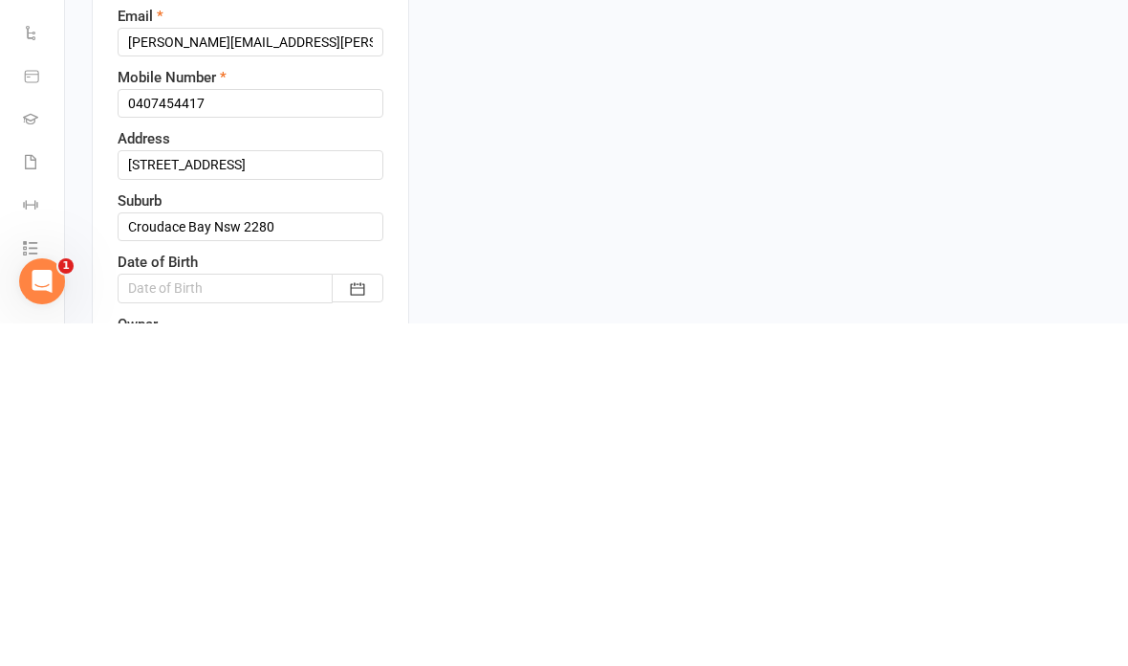
scroll to position [432, 0]
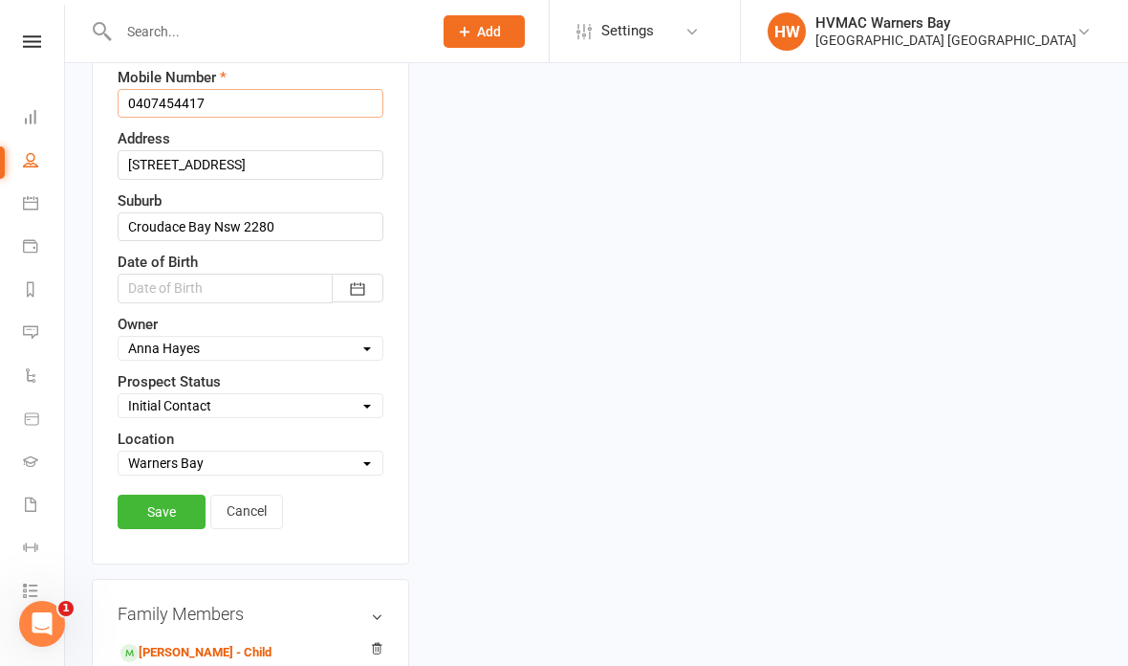
type input "0407454417"
click at [141, 521] on link "Save" at bounding box center [162, 511] width 88 height 34
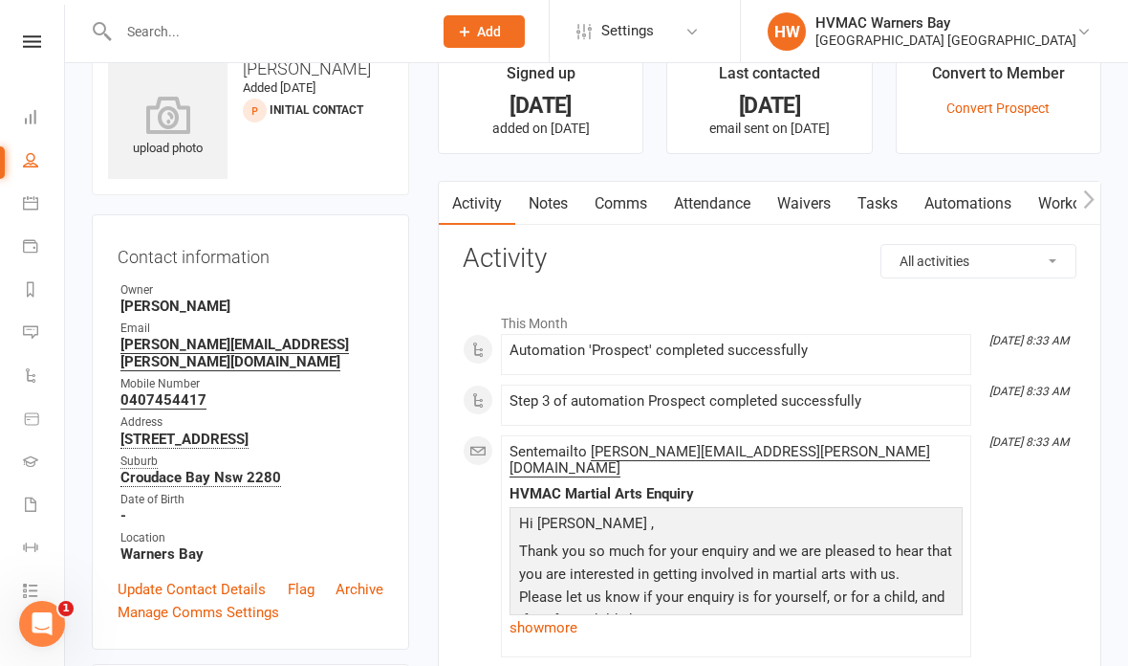
scroll to position [0, 0]
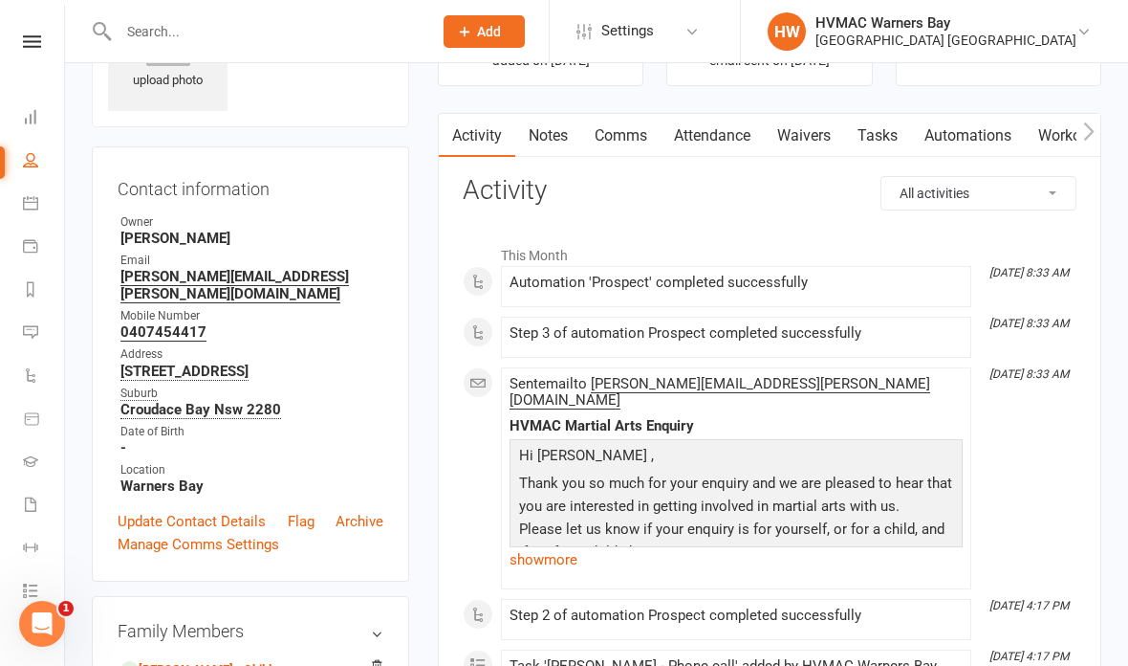
click at [221, 510] on link "Update Contact Details" at bounding box center [192, 521] width 148 height 23
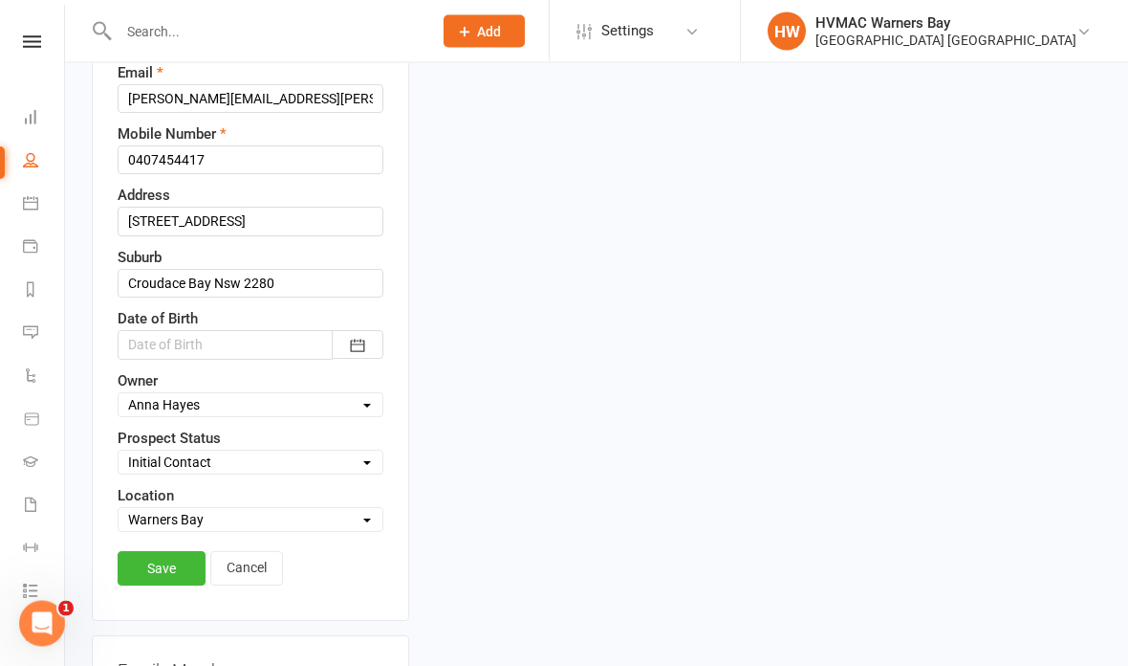
scroll to position [376, 0]
click at [284, 464] on select "Select Initial Contact Booked Introduction Booking confirmed Ready to register …" at bounding box center [251, 461] width 264 height 21
select select "Booked Introduction"
click at [153, 571] on link "Save" at bounding box center [162, 568] width 88 height 34
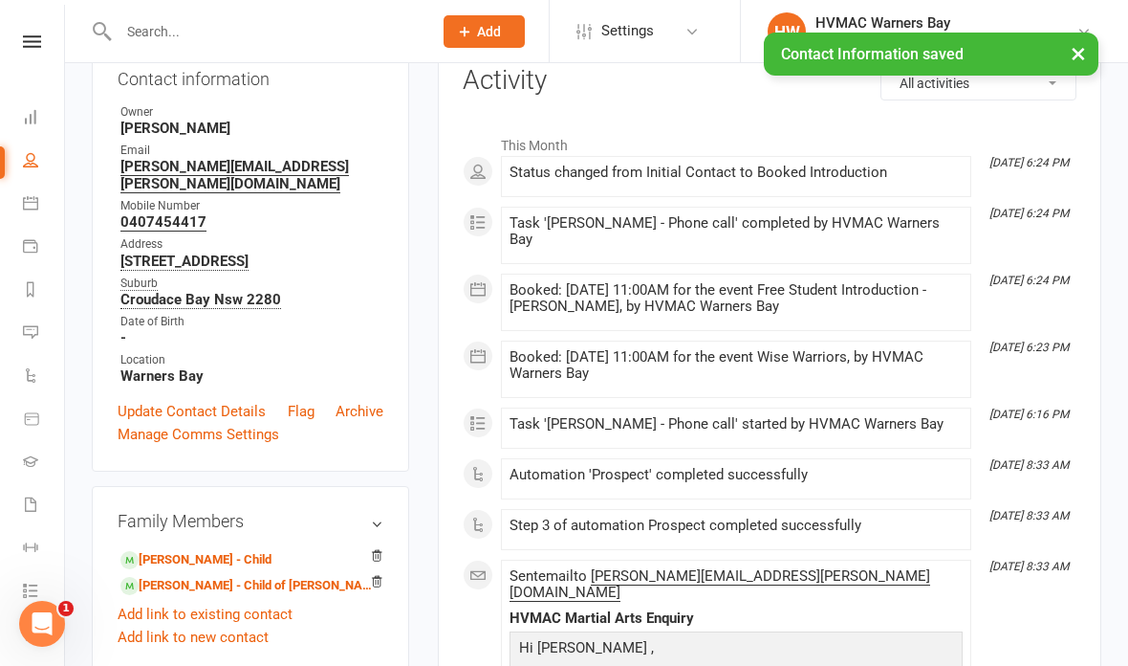
scroll to position [0, 0]
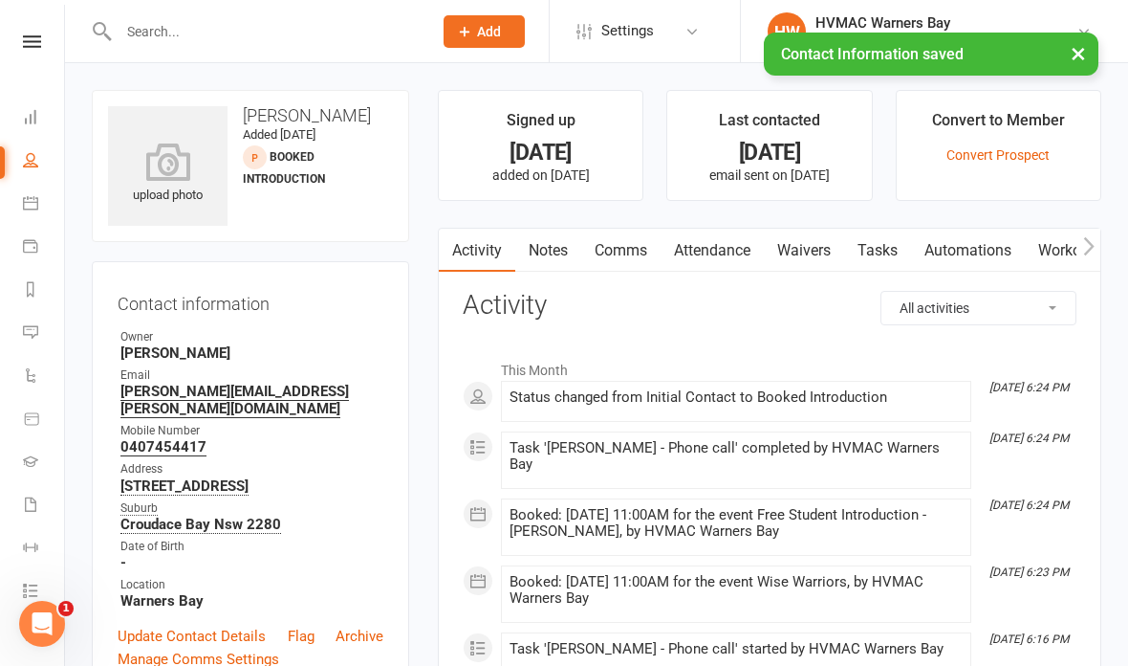
click at [814, 248] on link "Waivers" at bounding box center [804, 251] width 80 height 44
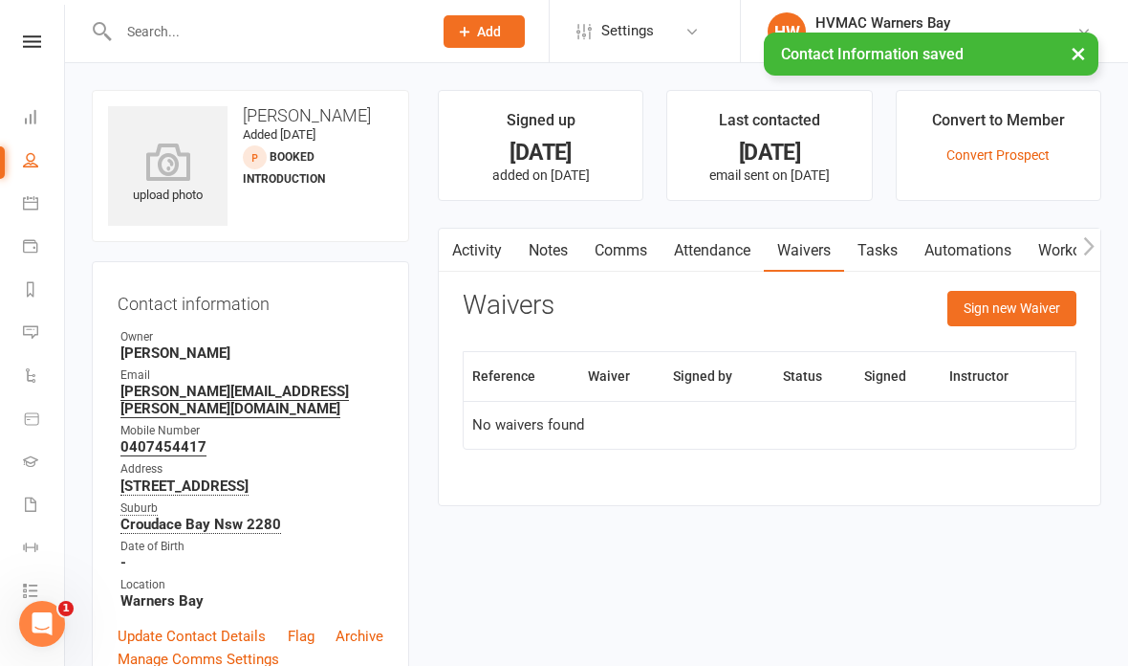
click at [1030, 310] on button "Sign new Waiver" at bounding box center [1012, 308] width 129 height 34
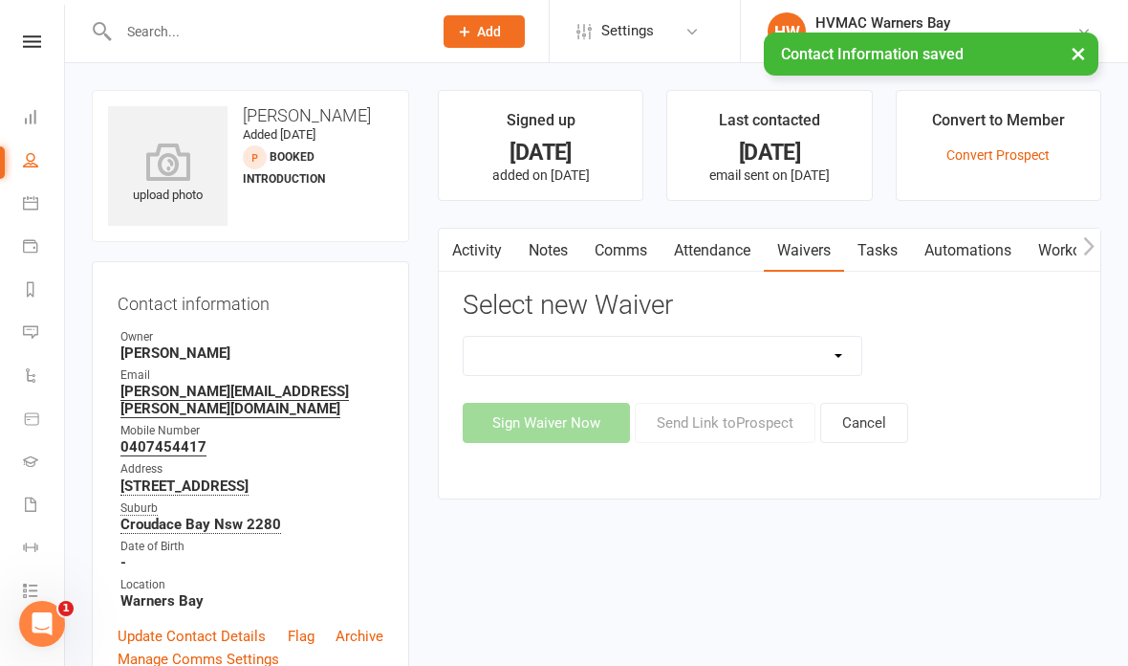
click at [726, 338] on select "Cancellation Form Cancellation Form - Kinder Kicks Fitness Challenge Goals Asse…" at bounding box center [663, 356] width 398 height 38
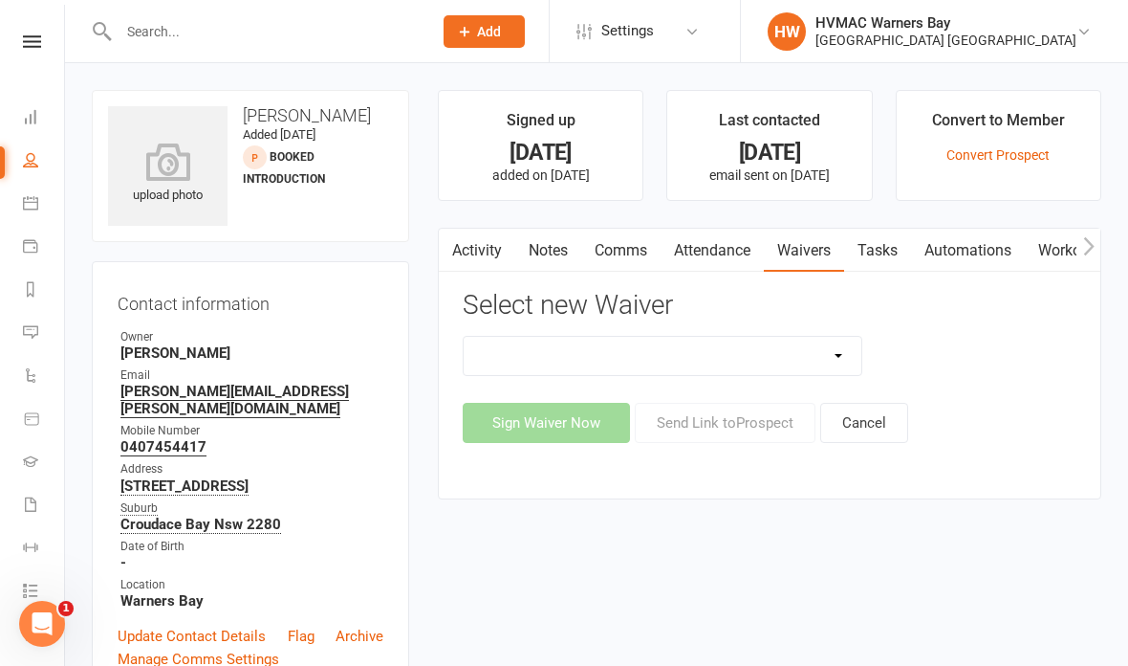
select select "3130"
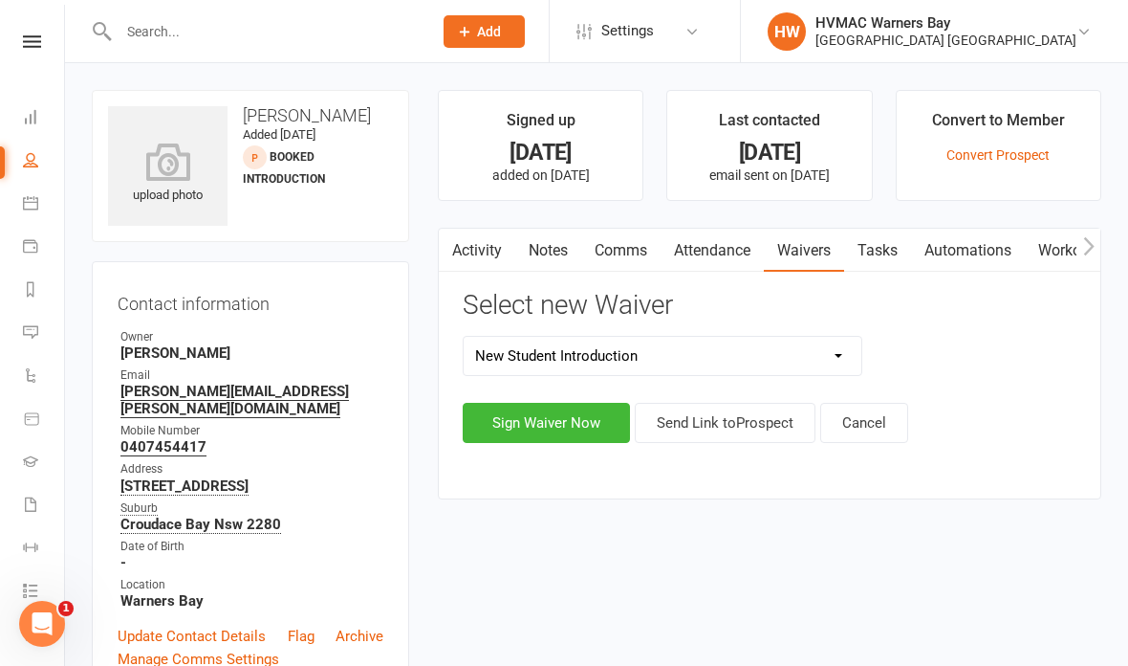
click at [724, 416] on button "Send Link to Prospect" at bounding box center [725, 423] width 181 height 40
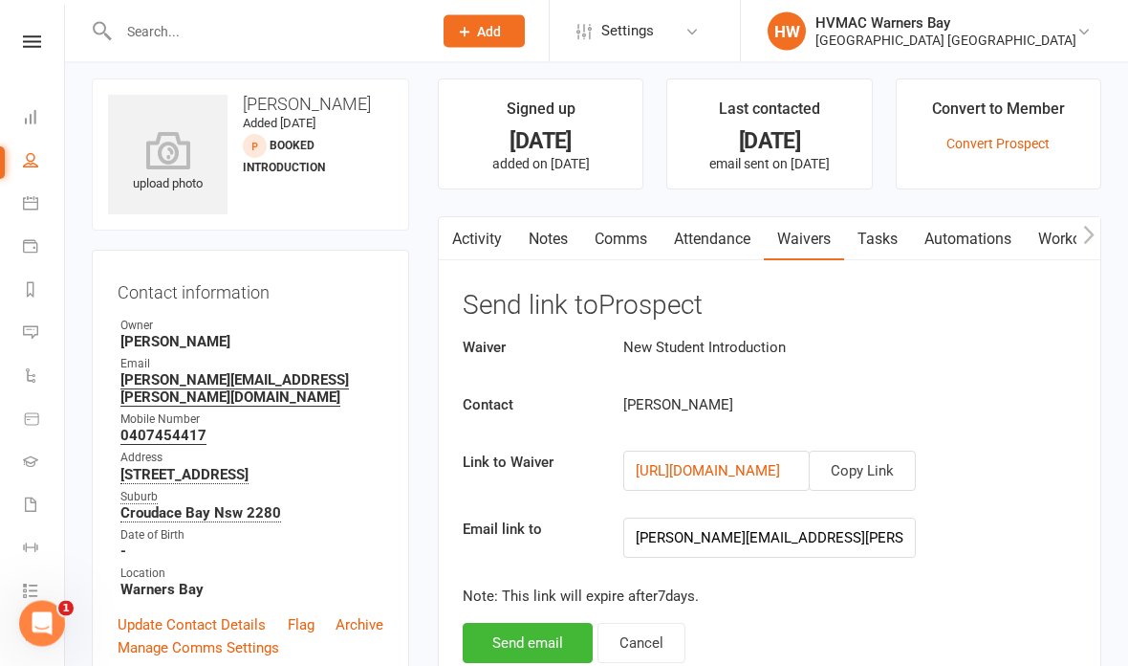
scroll to position [13, 0]
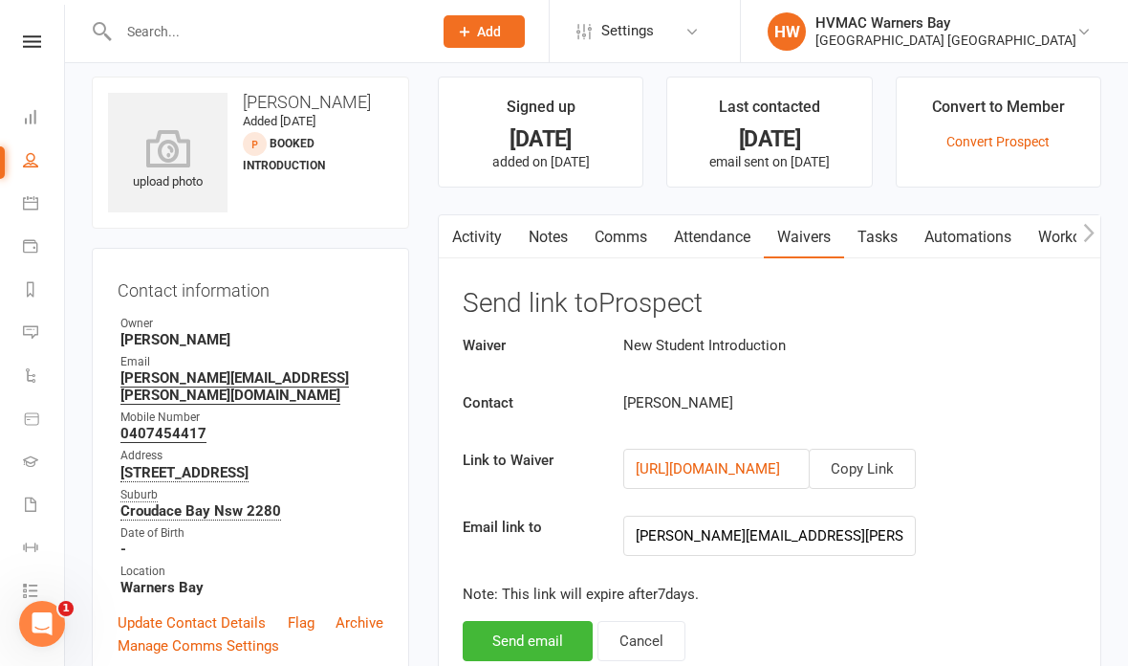
click at [525, 643] on button "Send email" at bounding box center [528, 641] width 130 height 40
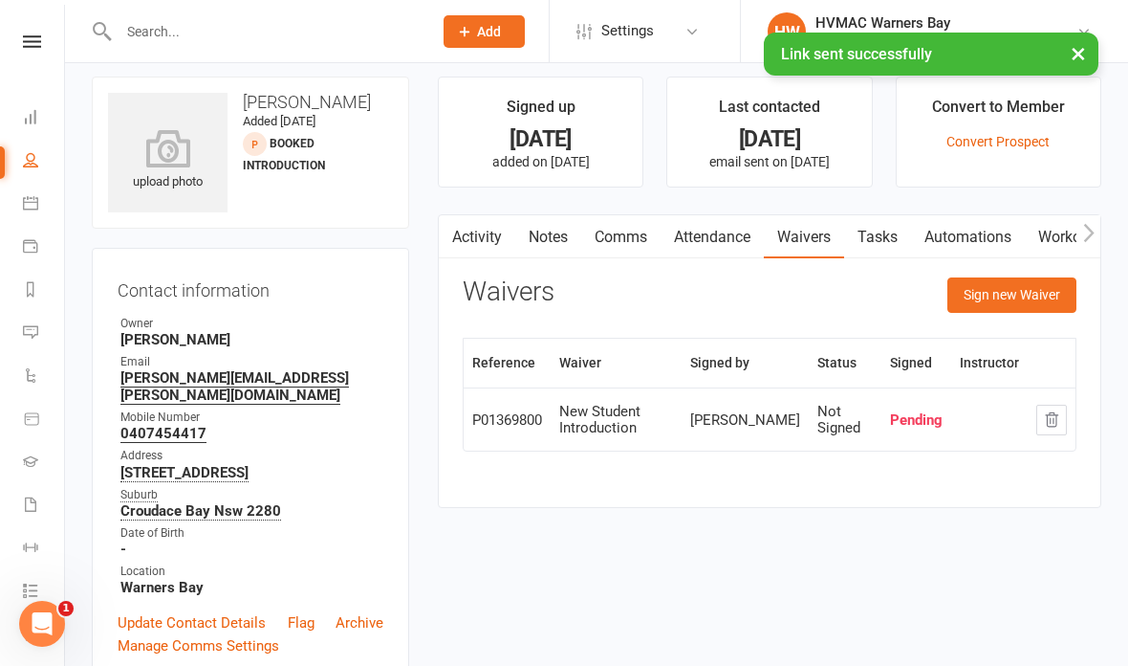
scroll to position [0, 0]
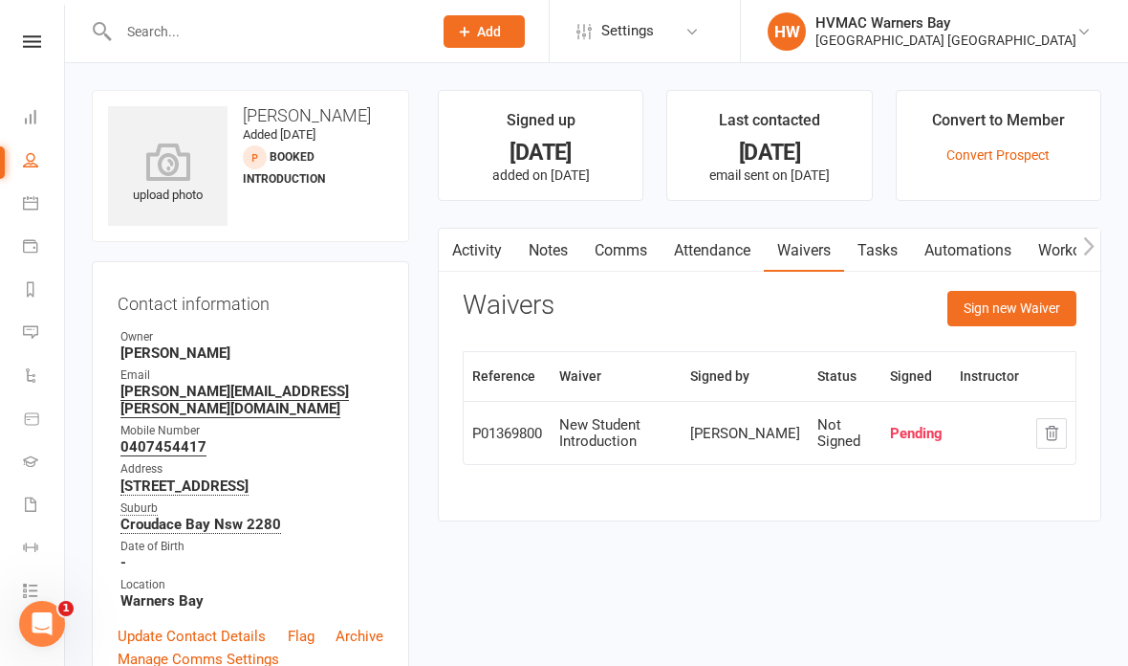
click at [297, 31] on input "text" at bounding box center [266, 31] width 306 height 27
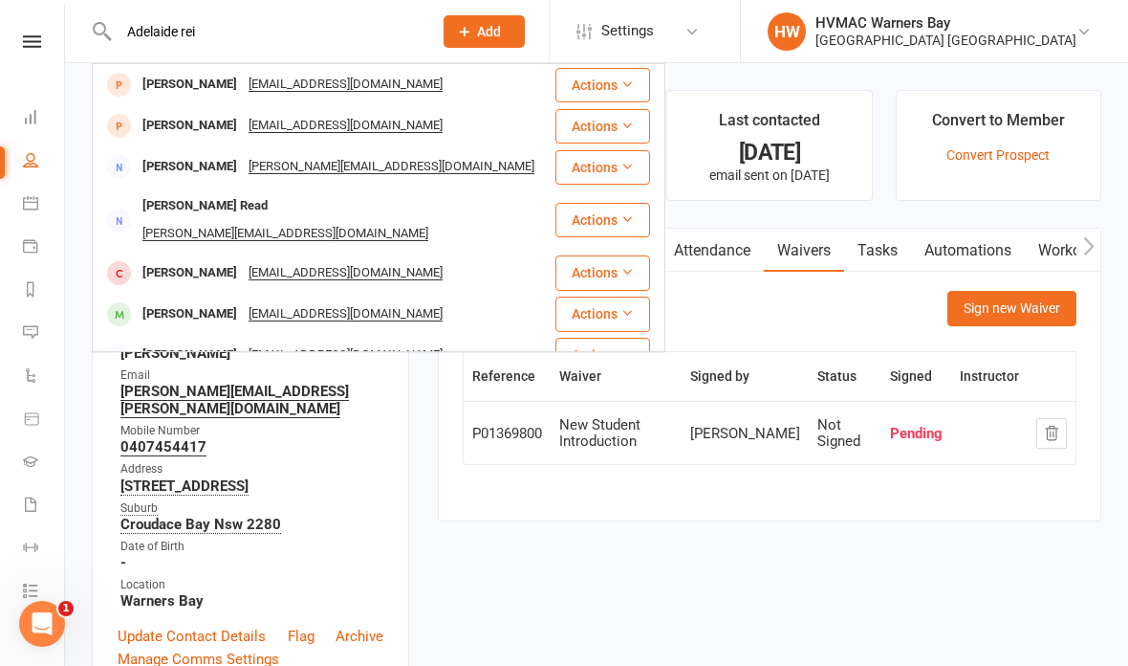
type input "Adelaide rei"
click at [418, 124] on div "Adelaide Reinking paultyler23@gmail.com" at bounding box center [324, 125] width 460 height 39
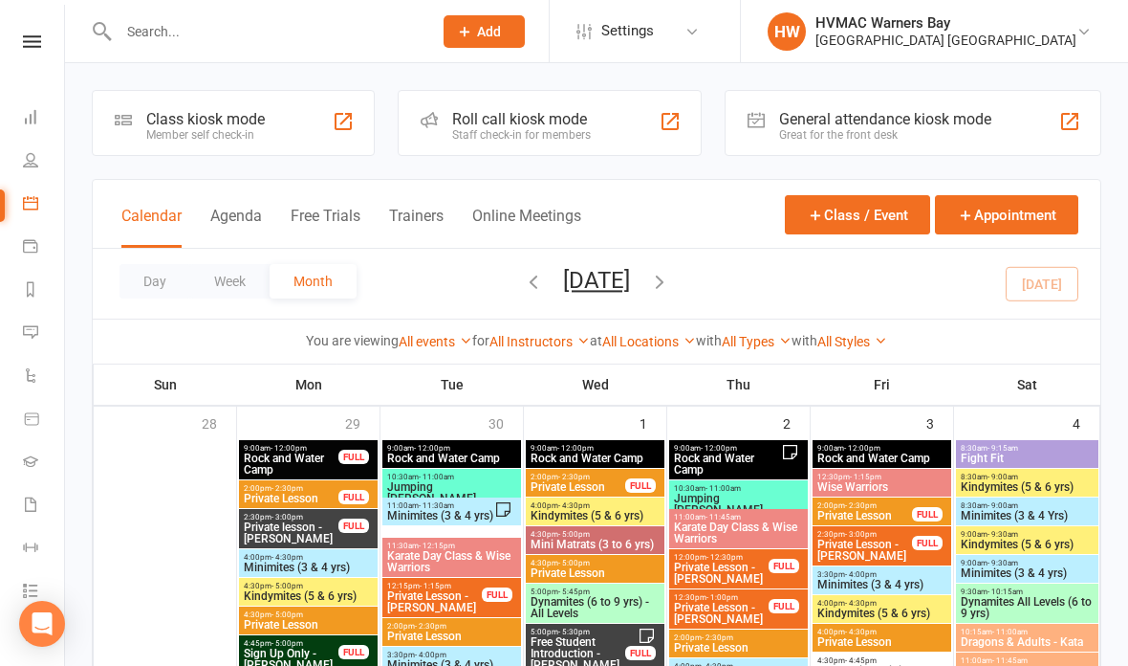
click at [277, 42] on input "text" at bounding box center [266, 31] width 306 height 27
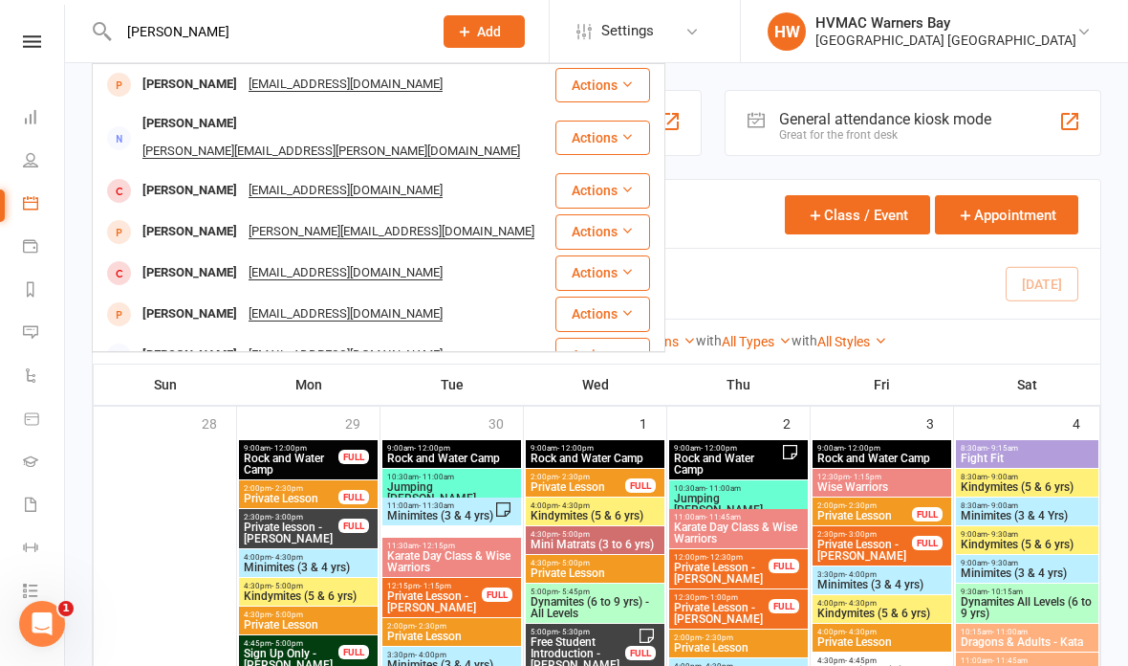
type input "[PERSON_NAME]"
click at [471, 90] on div "[PERSON_NAME] [EMAIL_ADDRESS][DOMAIN_NAME]" at bounding box center [324, 84] width 460 height 39
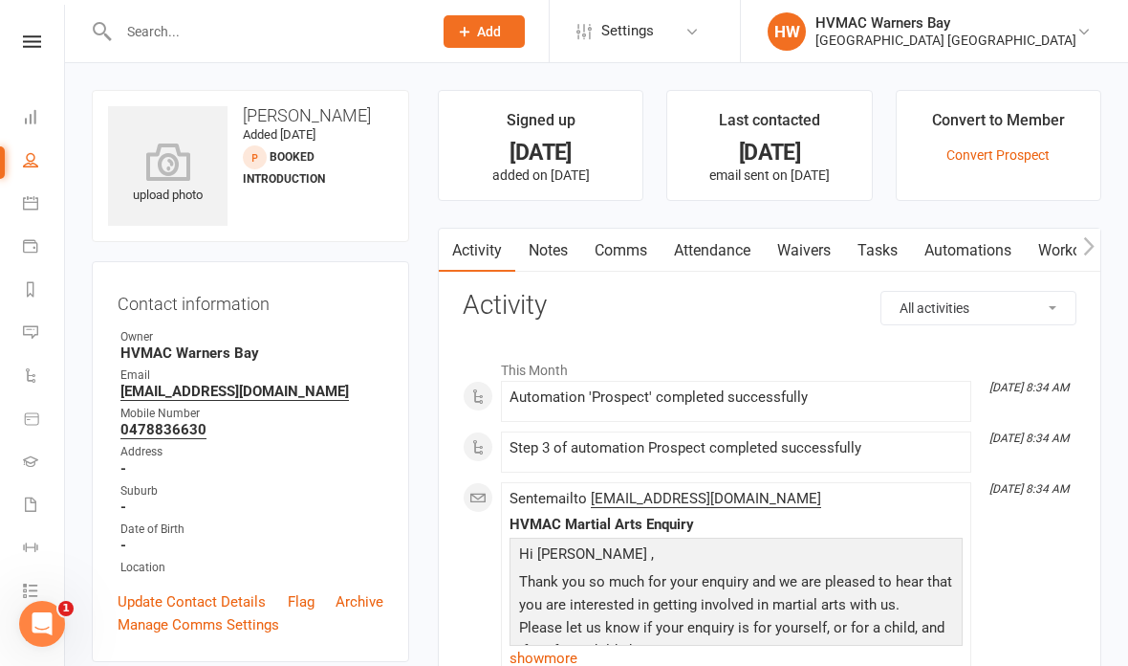
click at [722, 246] on link "Attendance" at bounding box center [712, 251] width 103 height 44
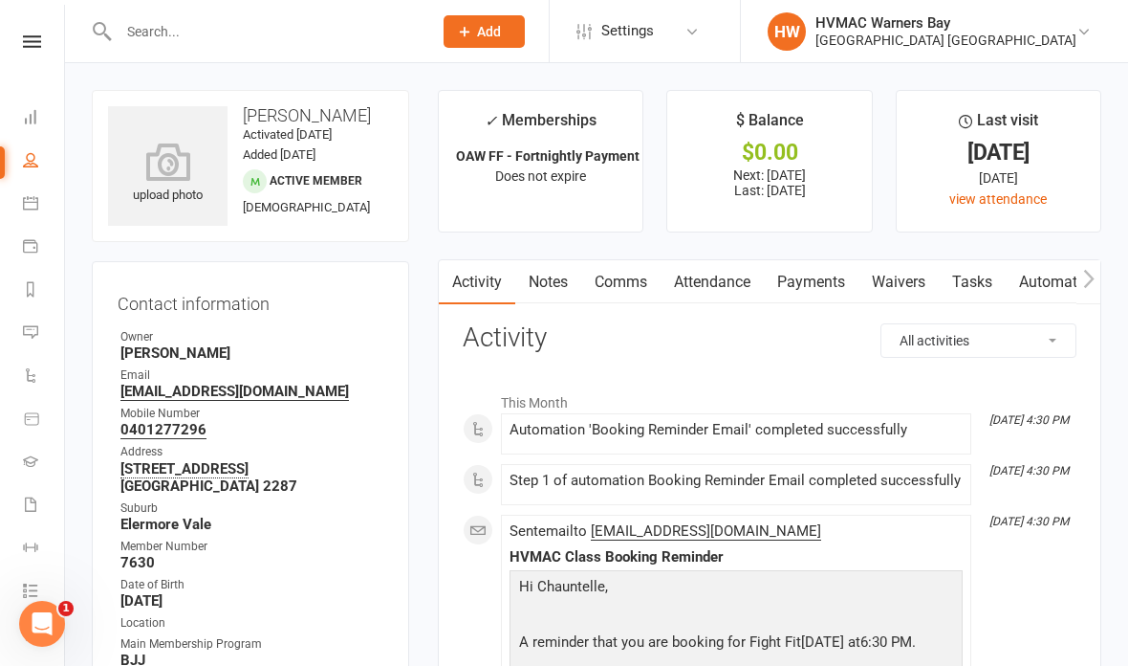
click at [546, 280] on link "Notes" at bounding box center [548, 282] width 66 height 44
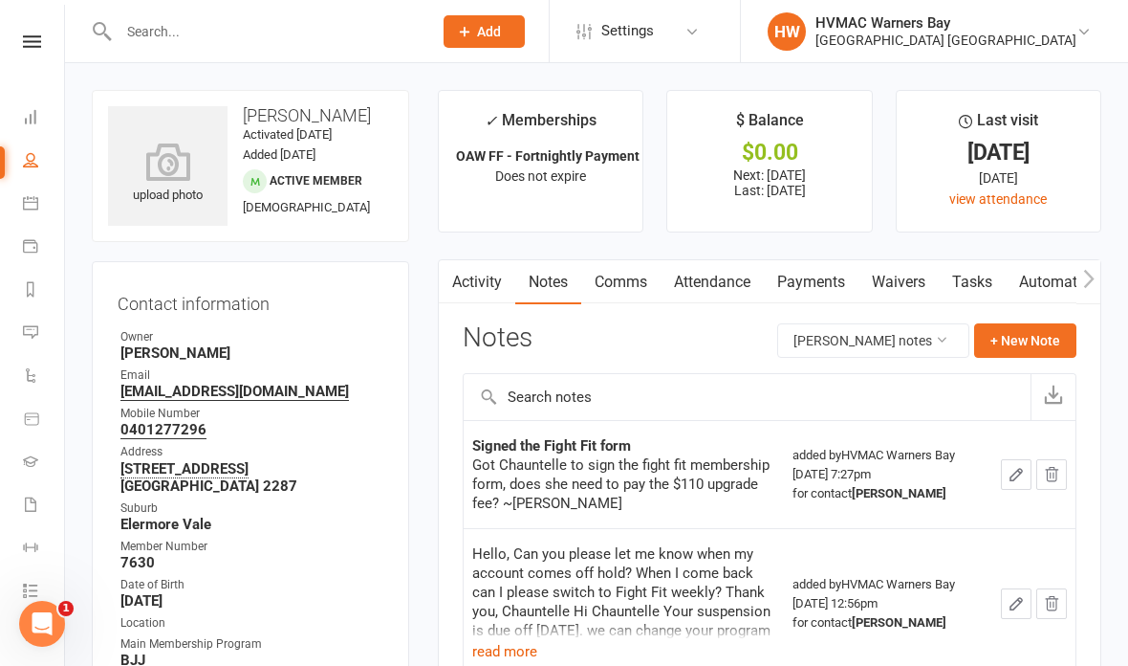
click at [997, 459] on td at bounding box center [1034, 474] width 83 height 108
click at [1002, 470] on button "button" at bounding box center [1016, 474] width 31 height 31
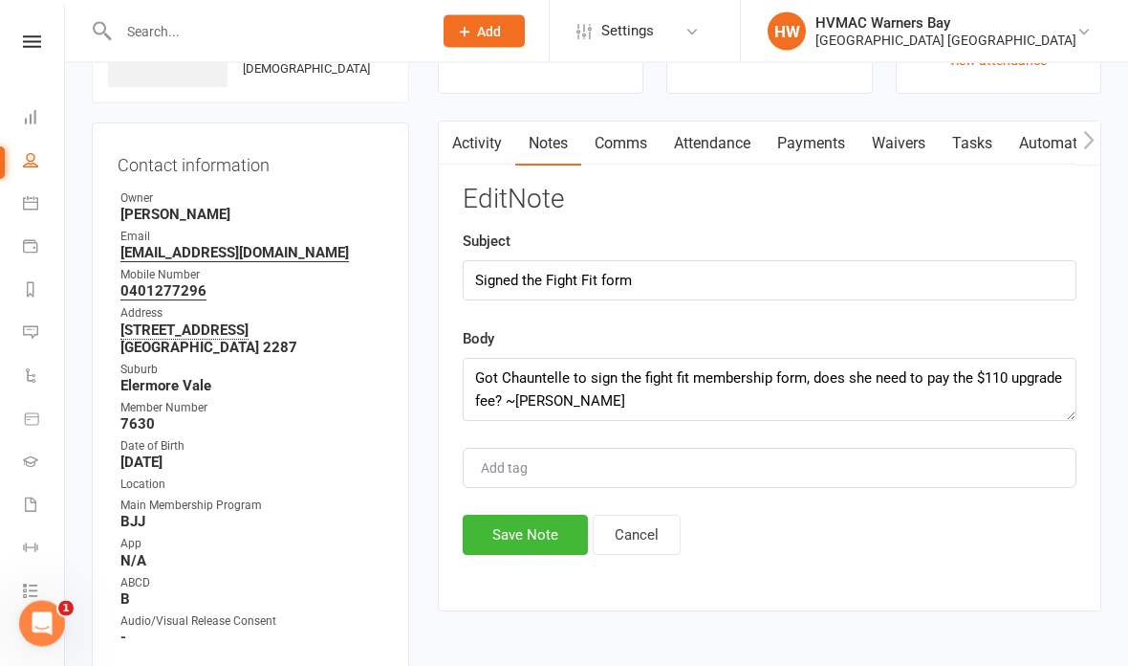
scroll to position [140, 0]
click at [616, 402] on textarea "Got Chauntelle to sign the fight fit membership form, does she need to pay the …" at bounding box center [770, 388] width 614 height 63
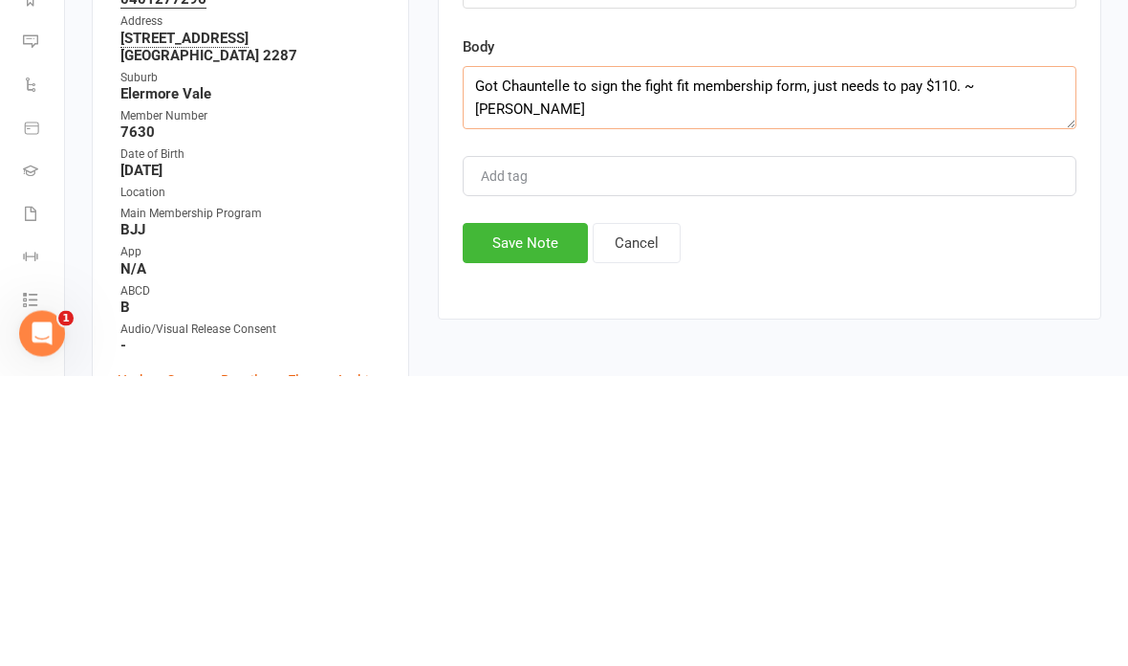
type textarea "Got Chauntelle to sign the fight fit membership form, just needs to pay $110. ~…"
click at [525, 514] on button "Save Note" at bounding box center [525, 534] width 125 height 40
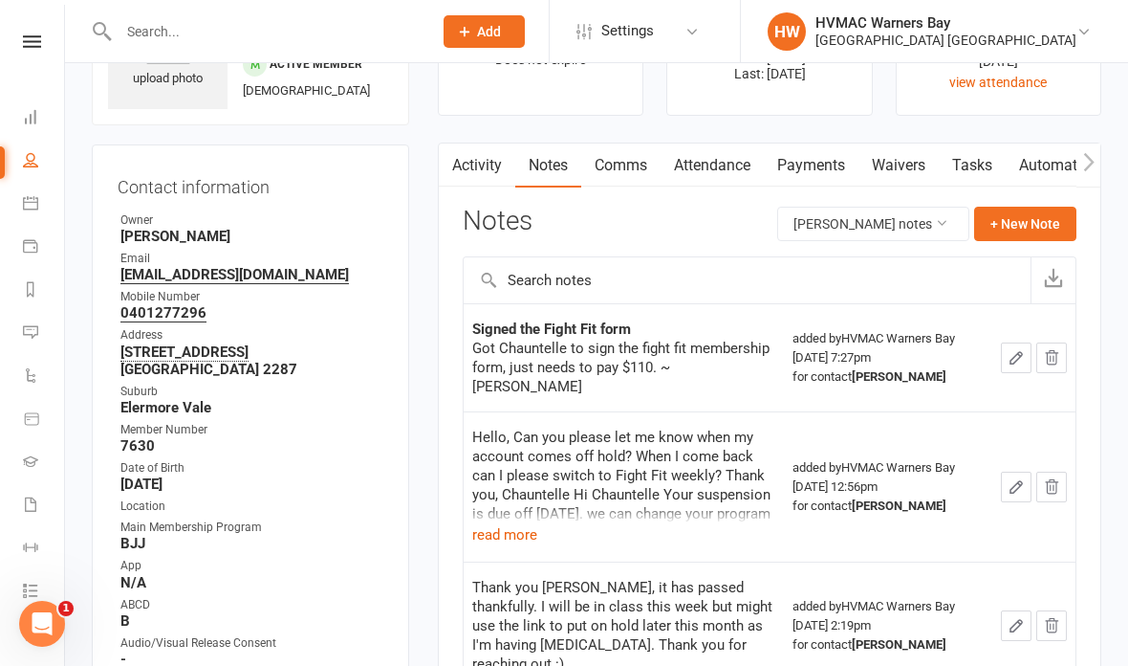
scroll to position [0, 0]
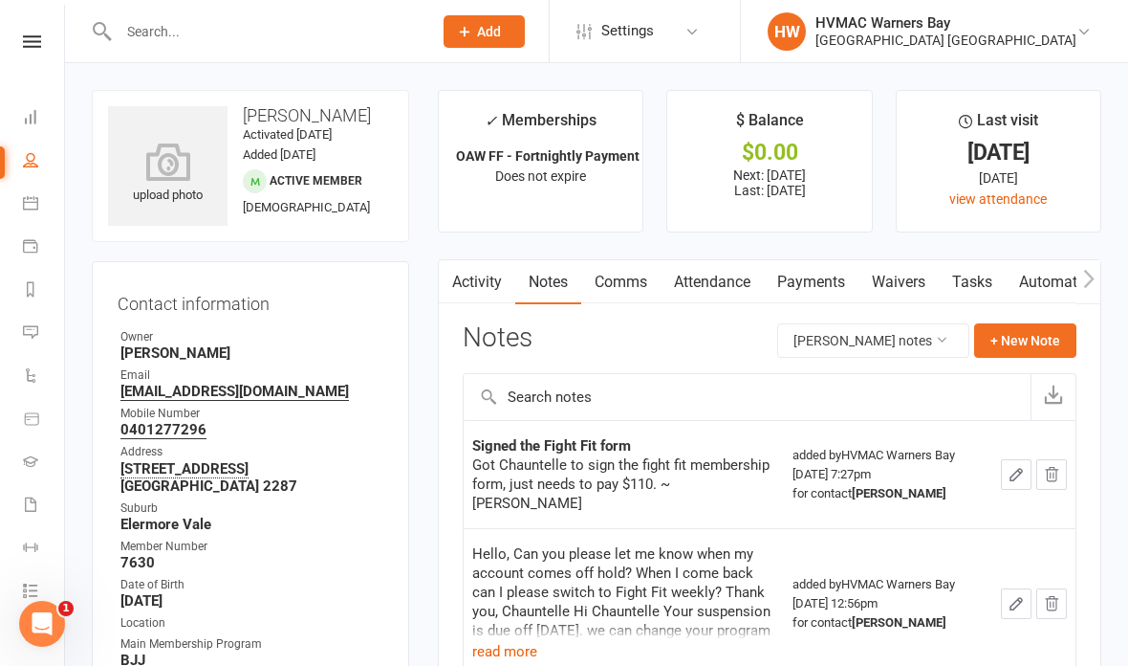
click at [1016, 459] on button "button" at bounding box center [1016, 474] width 31 height 31
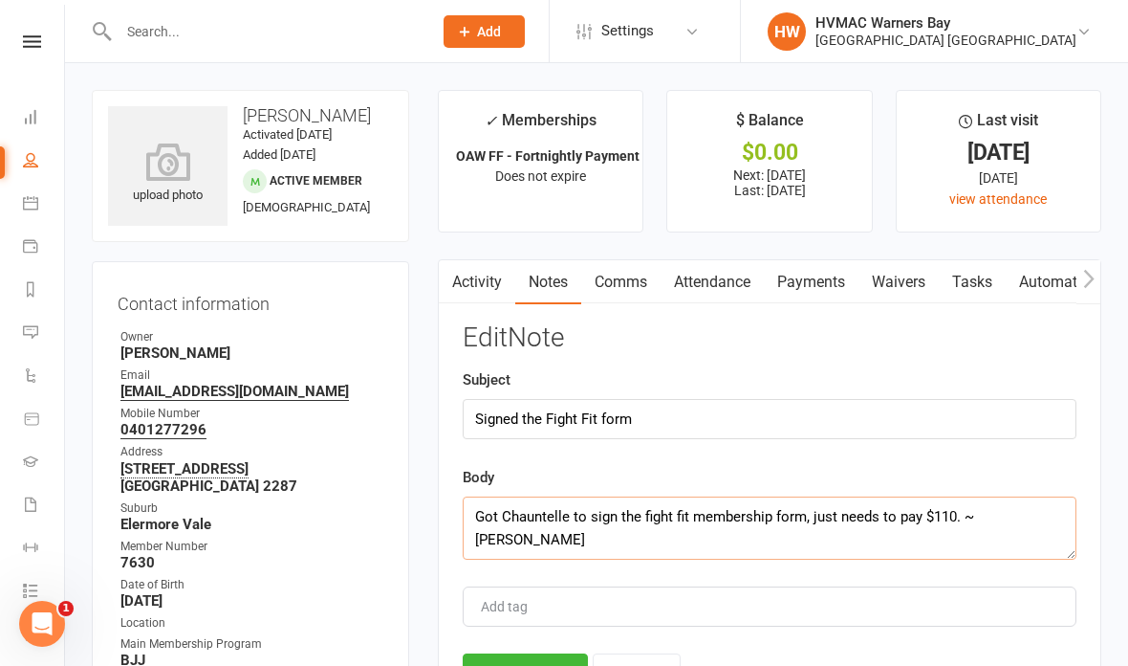
click at [1054, 521] on textarea "Got Chauntelle to sign the fight fit membership form, just needs to pay $110. ~…" at bounding box center [770, 527] width 614 height 63
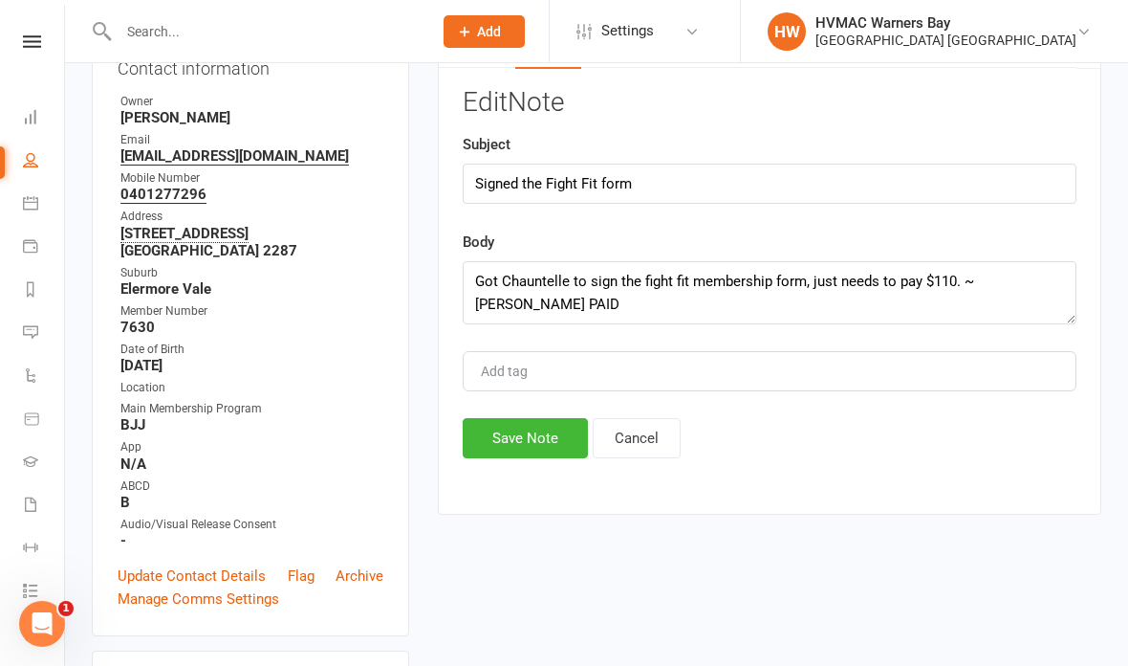
scroll to position [230, 0]
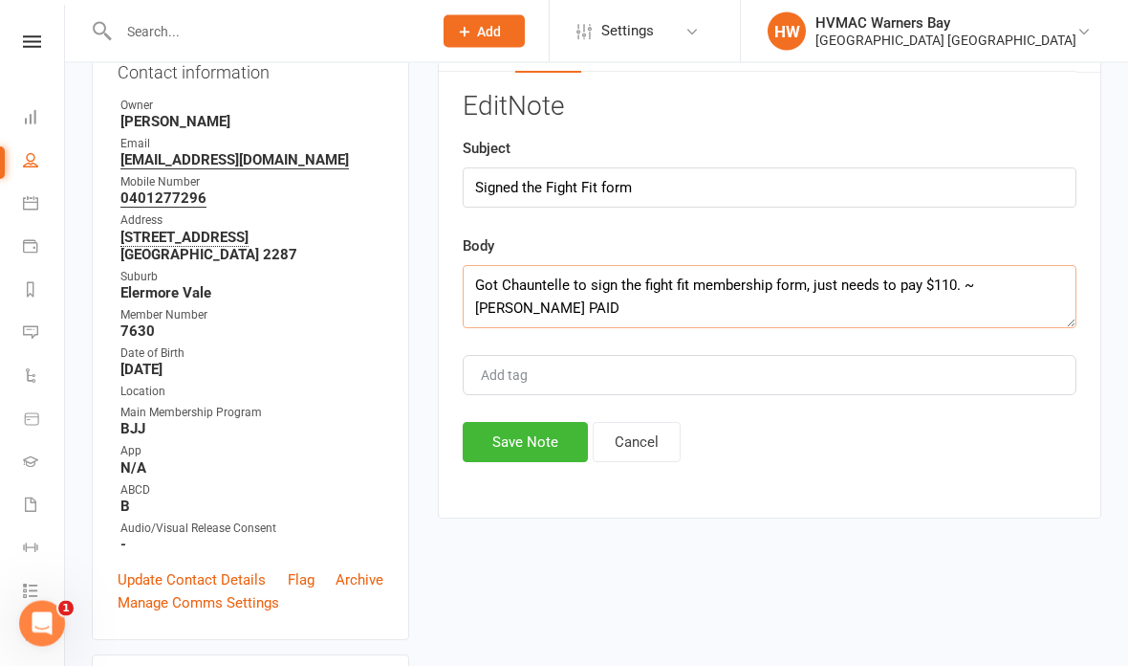
type textarea "Got Chauntelle to sign the fight fit membership form, just needs to pay $110. ~…"
click at [726, 173] on input "Signed the Fight Fit form" at bounding box center [770, 188] width 614 height 40
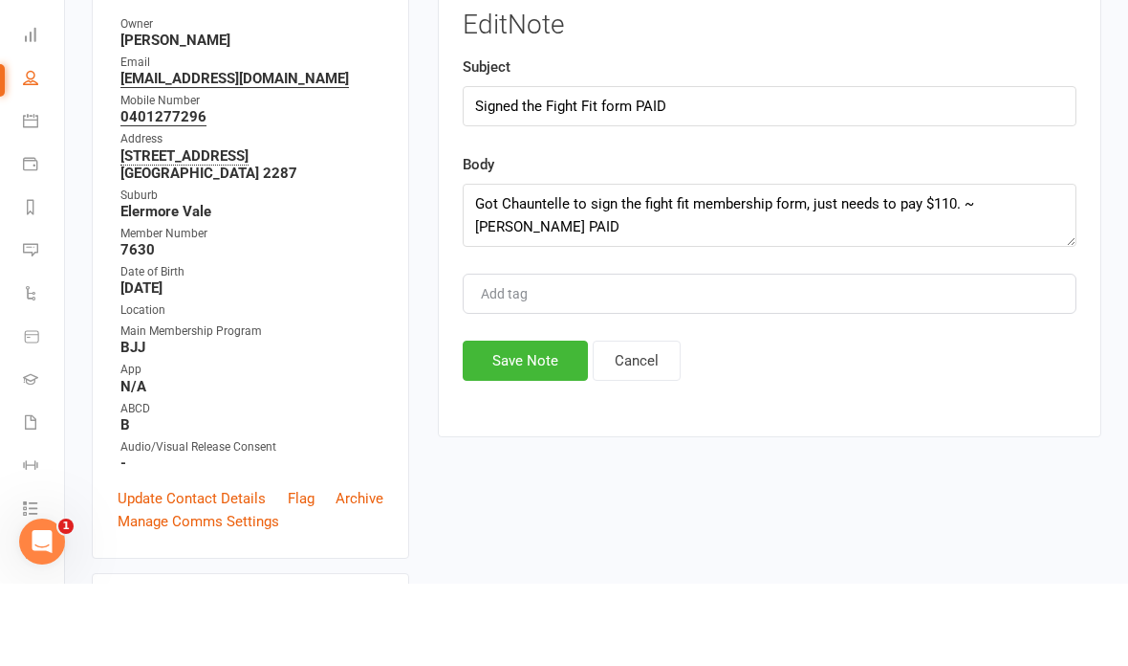
scroll to position [314, 0]
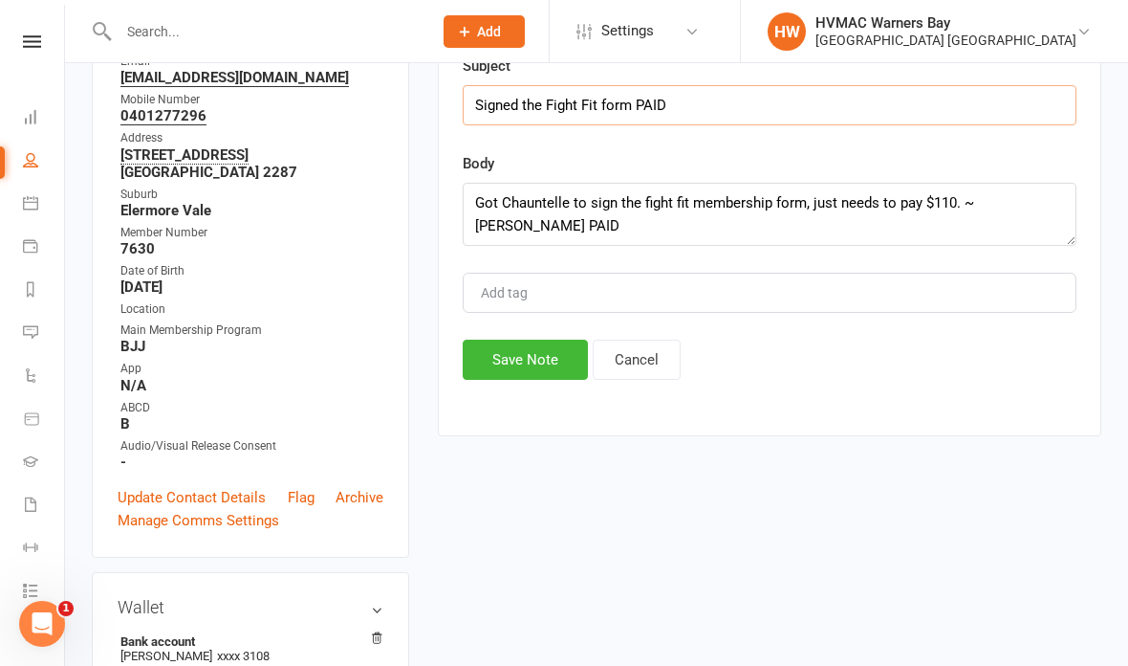
type input "Signed the Fight Fit form PAID"
click at [504, 367] on button "Save Note" at bounding box center [525, 360] width 125 height 40
